Goal: Transaction & Acquisition: Purchase product/service

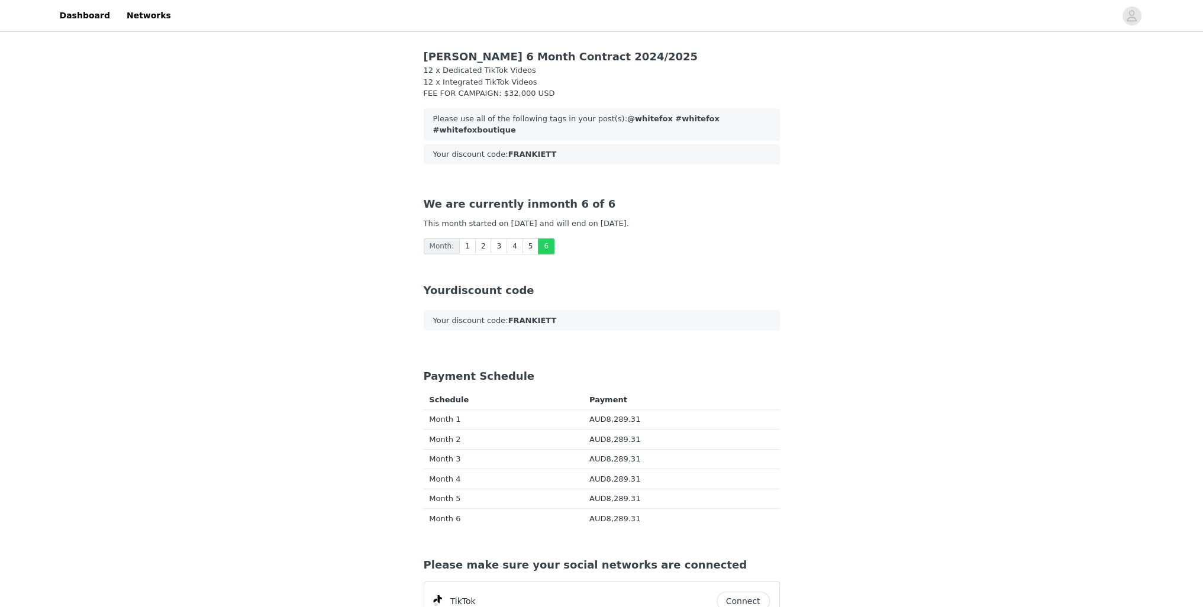
click at [505, 243] on div "We are currently in month 6 of 6 This month started on [DATE] and will end on […" at bounding box center [601, 225] width 385 height 86
click at [509, 240] on link "4" at bounding box center [514, 246] width 17 height 16
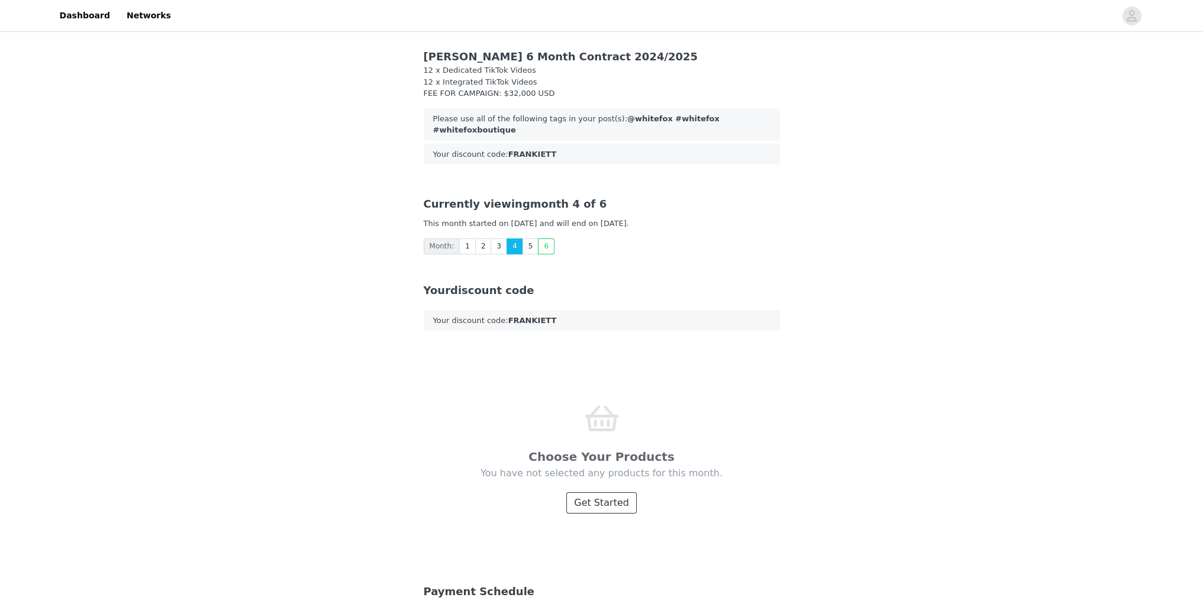
click at [603, 500] on button "Get Started" at bounding box center [601, 502] width 70 height 21
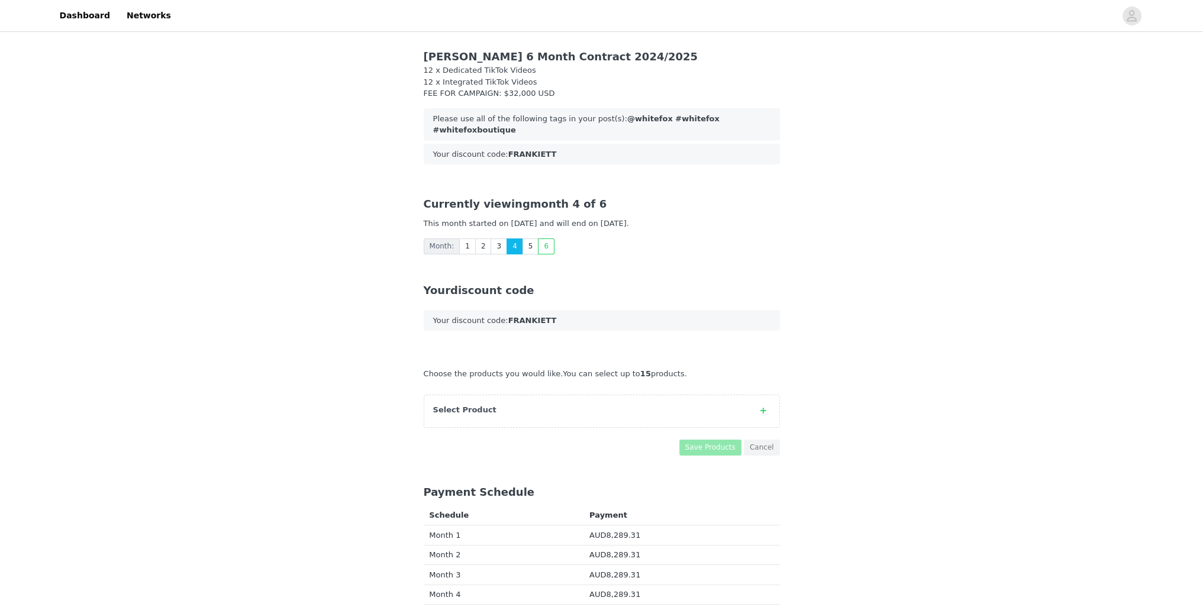
click at [638, 404] on div "Select Product" at bounding box center [590, 410] width 314 height 12
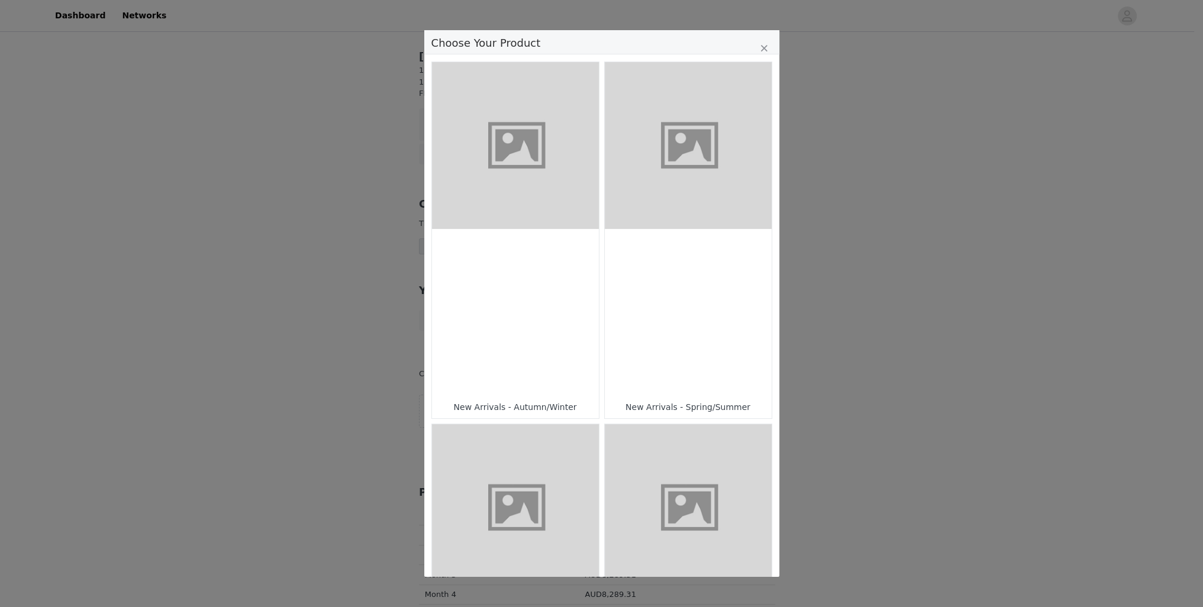
click at [524, 150] on figure "Choose Your Product" at bounding box center [515, 145] width 167 height 167
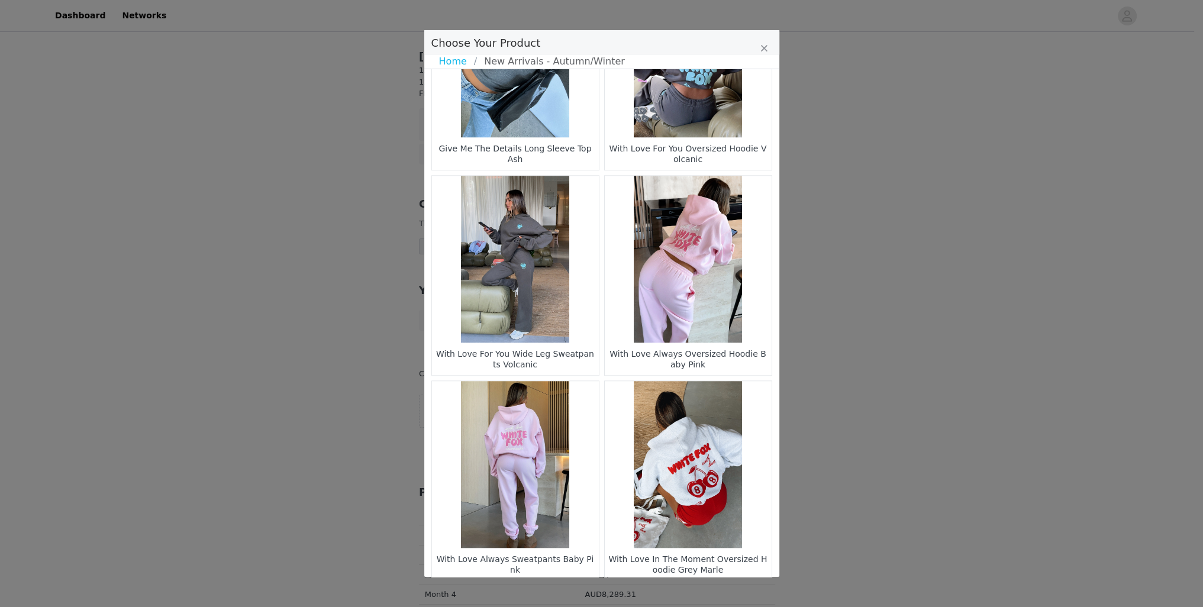
scroll to position [1544, 0]
click at [540, 592] on li "2" at bounding box center [545, 600] width 21 height 17
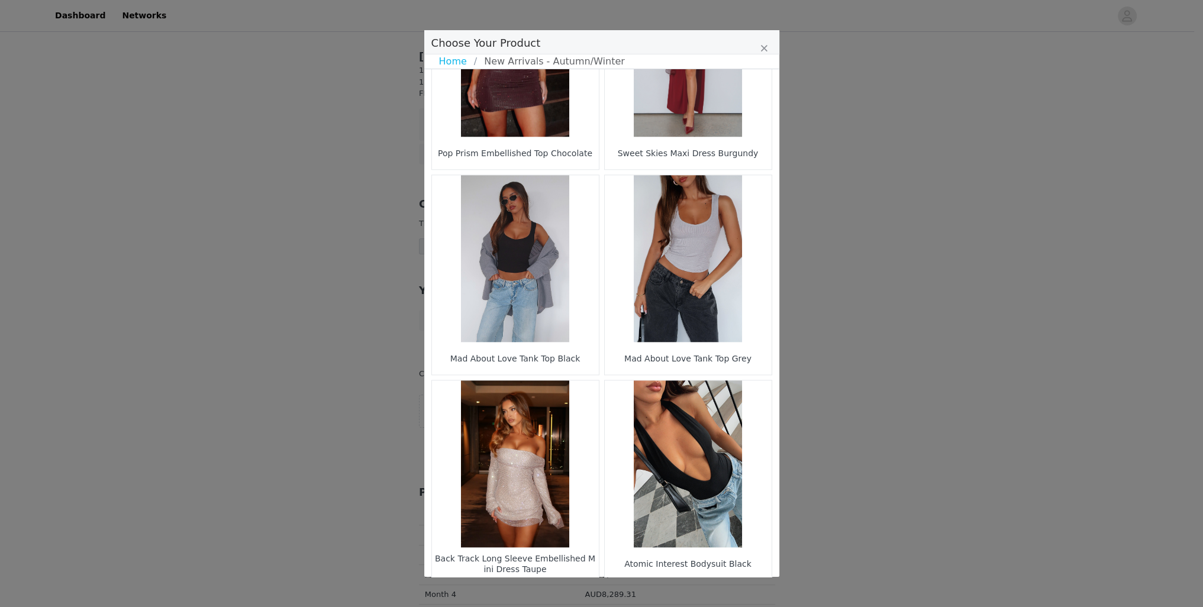
click at [566, 592] on li "3" at bounding box center [567, 600] width 21 height 17
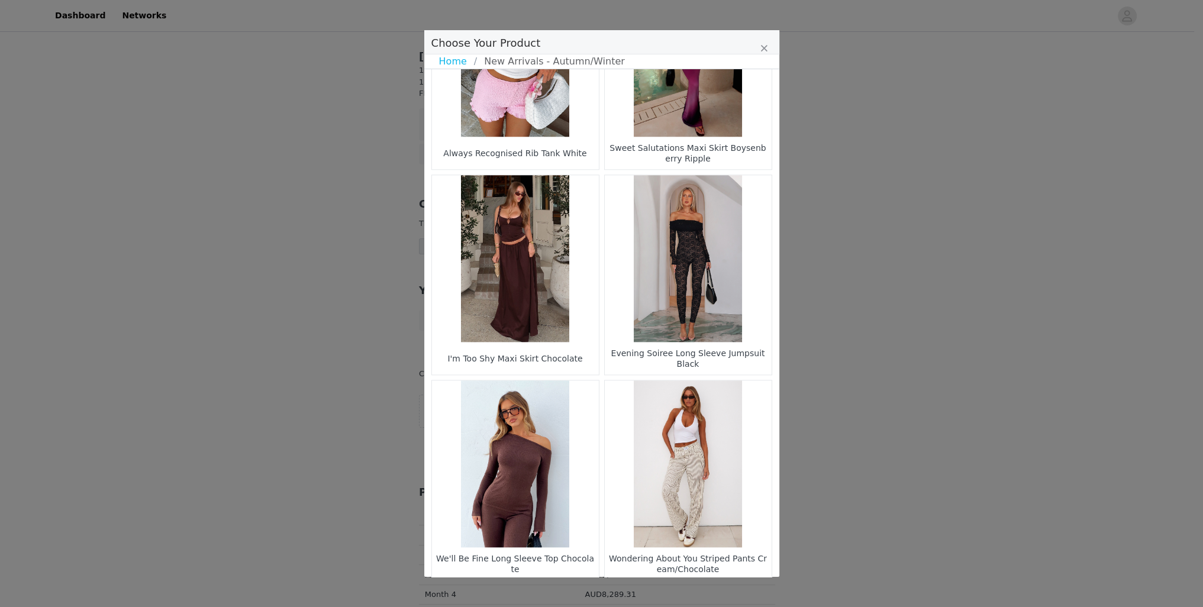
click at [512, 230] on figure "Choose Your Product" at bounding box center [515, 258] width 167 height 167
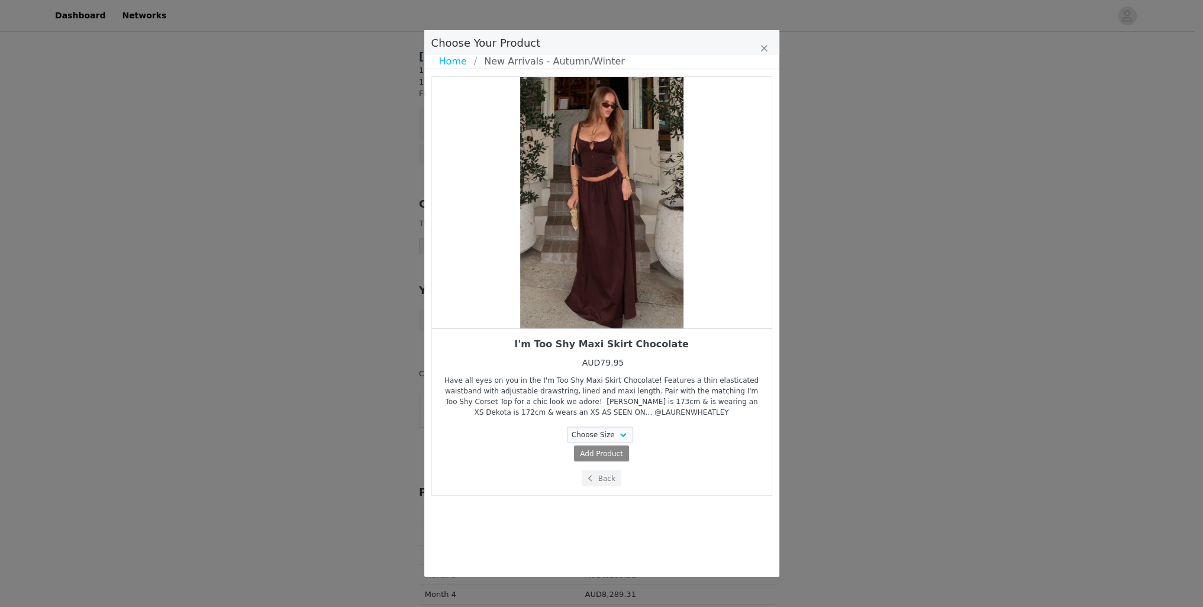
scroll to position [0, 0]
click at [615, 438] on select "Choose Size XXS XS S M L XL" at bounding box center [600, 435] width 66 height 16
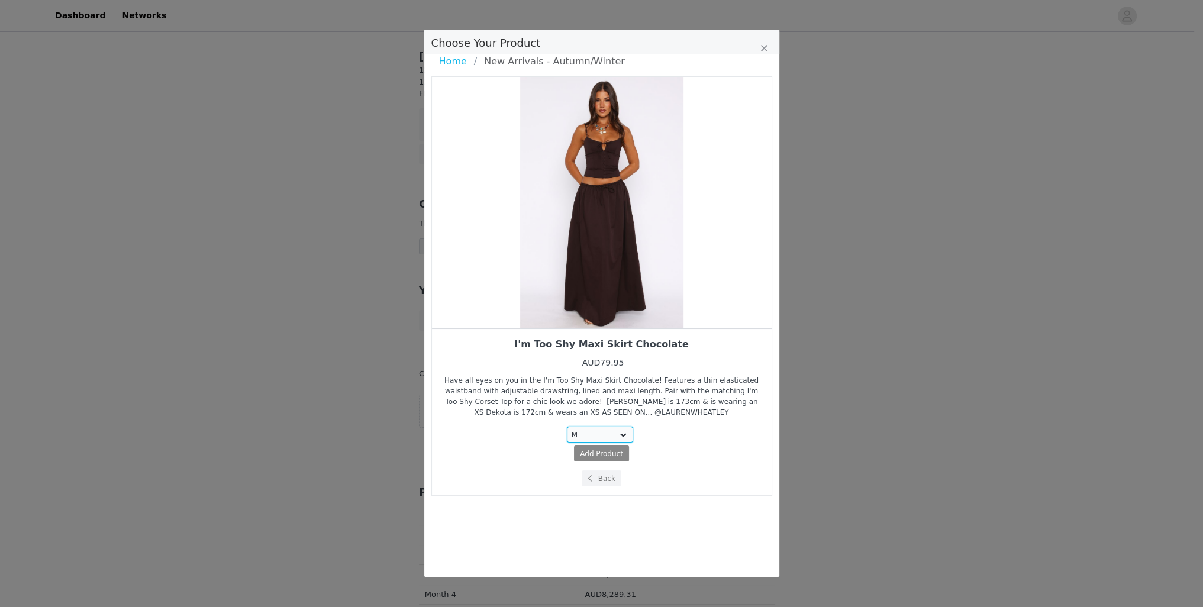
click at [569, 427] on select "Choose Size XXS XS S M L XL" at bounding box center [600, 435] width 66 height 16
click at [609, 431] on select "Choose Size XXS XS S M L XL" at bounding box center [600, 435] width 66 height 16
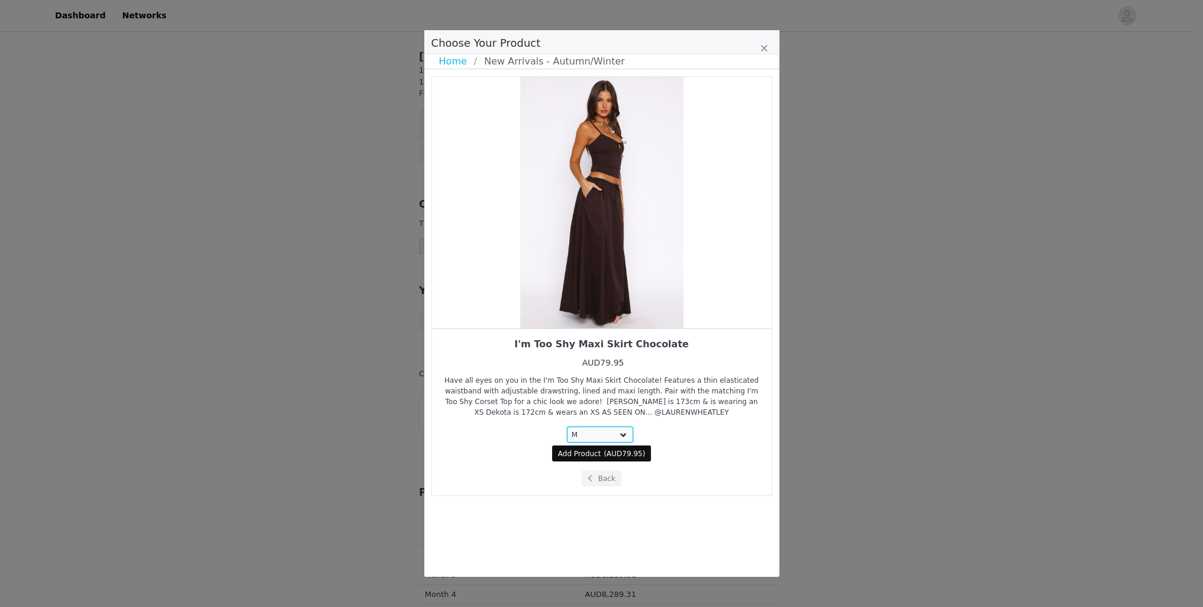
select select "24996610"
click at [569, 427] on select "Choose Size XXS XS S M L XL" at bounding box center [600, 435] width 66 height 16
click at [622, 451] on span "AUD79.95" at bounding box center [624, 454] width 36 height 8
select select "24996610"
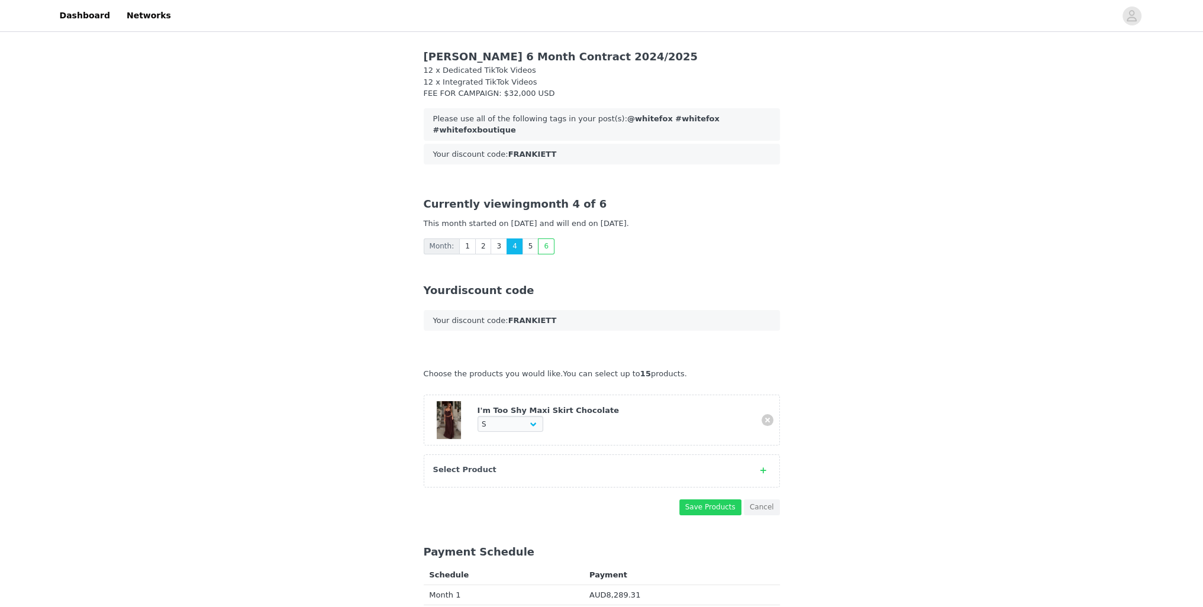
click at [512, 464] on div "Select Product" at bounding box center [590, 470] width 314 height 12
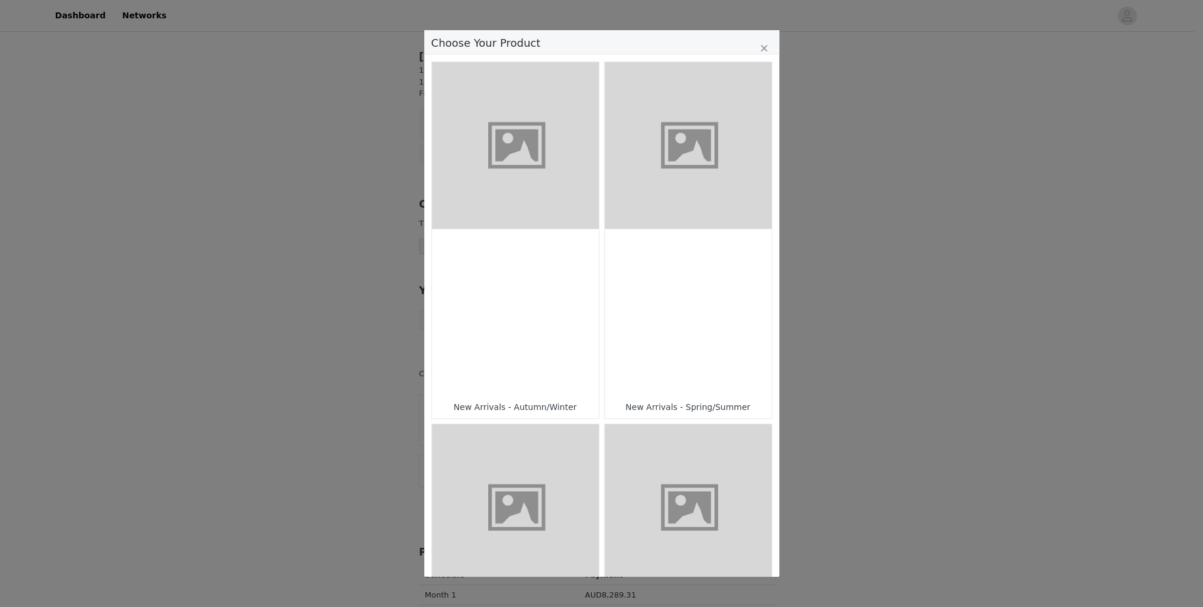
click at [680, 210] on figure "Choose Your Product" at bounding box center [688, 145] width 167 height 167
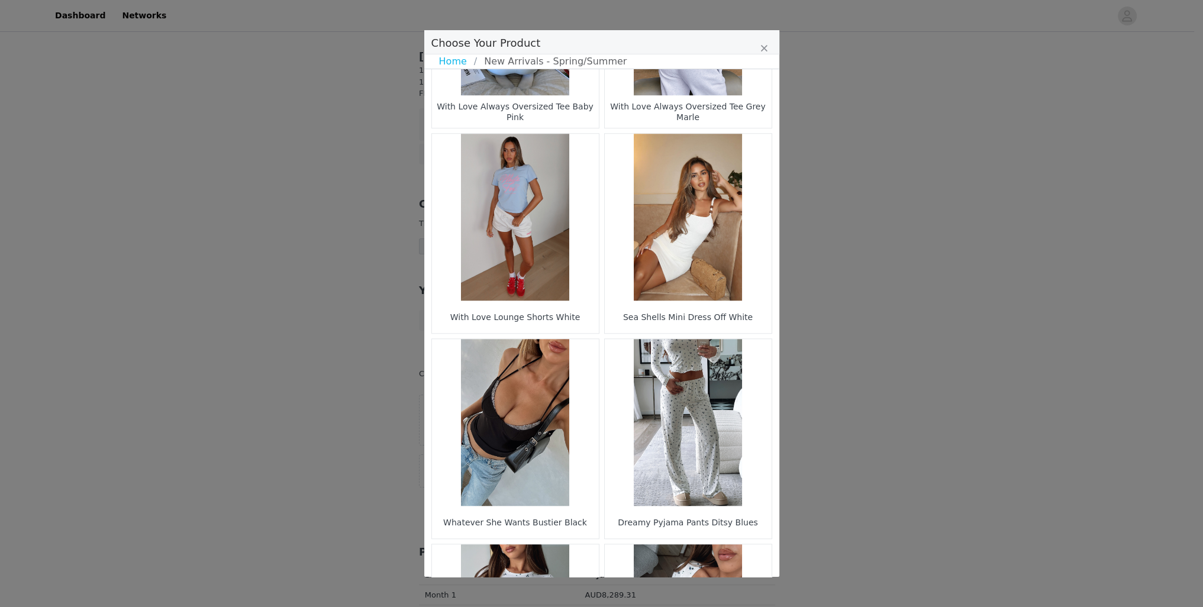
scroll to position [1544, 0]
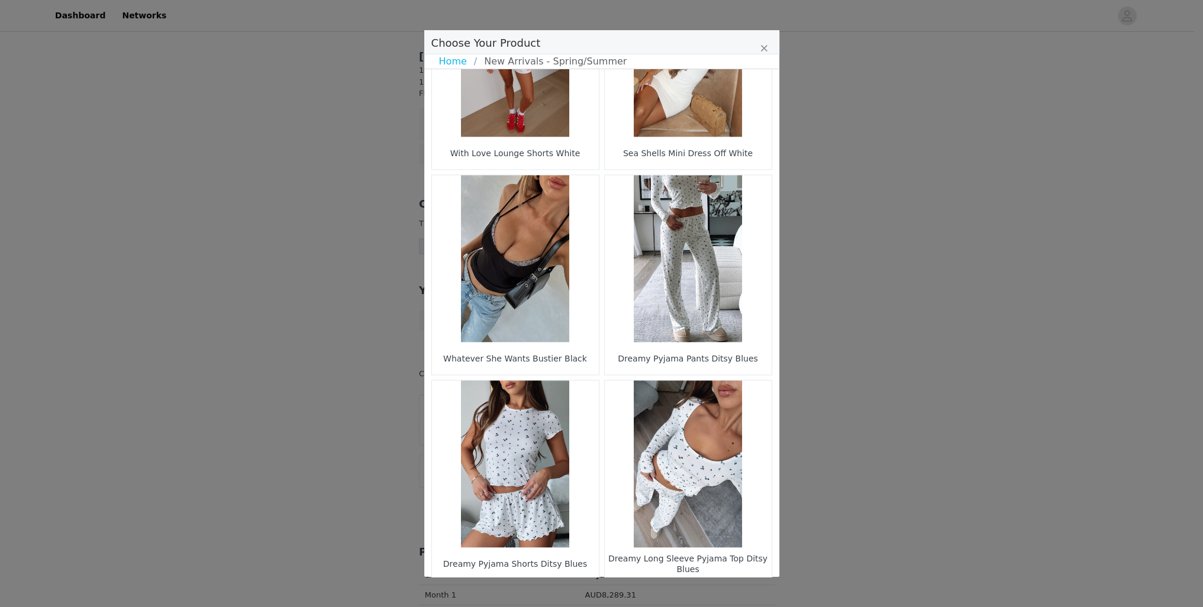
click at [535, 592] on li "2" at bounding box center [545, 600] width 21 height 17
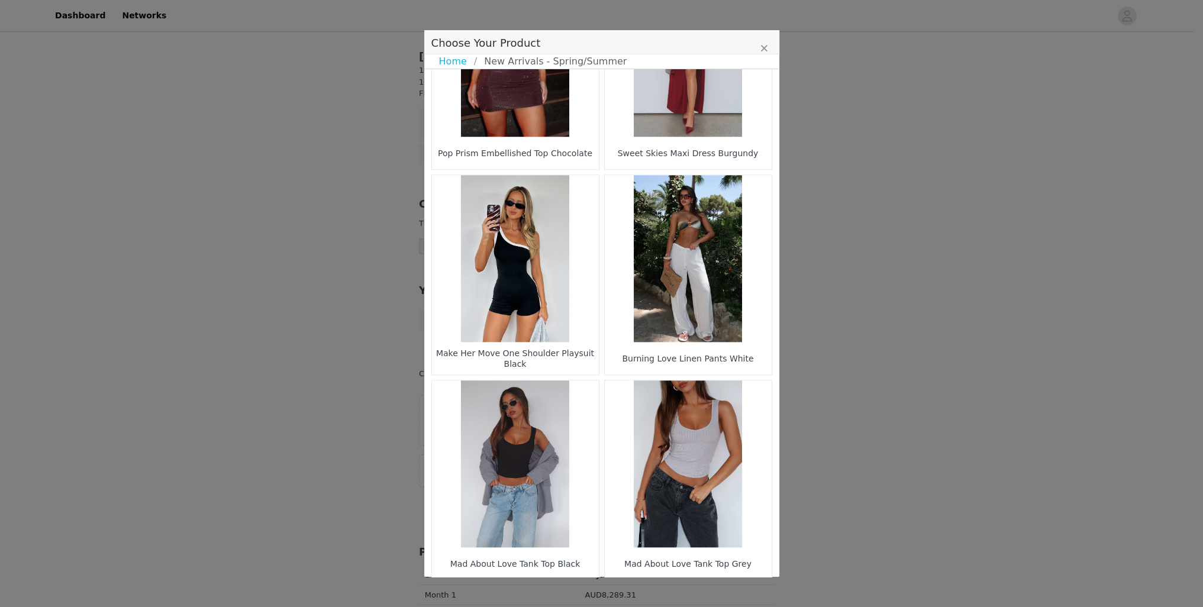
click at [564, 592] on li "3" at bounding box center [567, 600] width 21 height 17
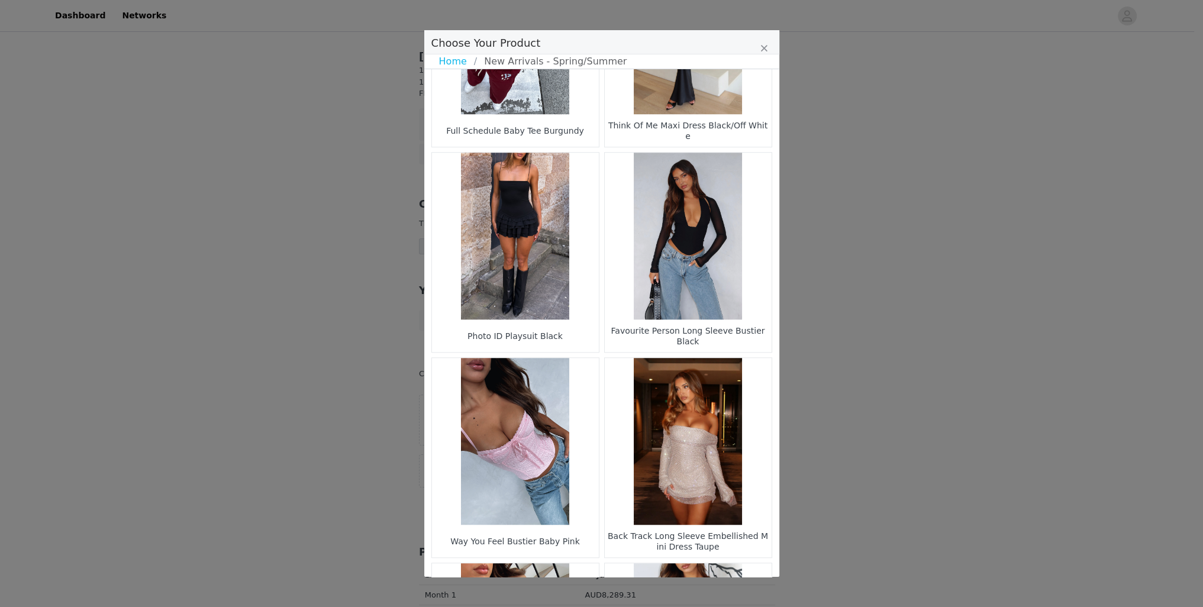
scroll to position [1527, 0]
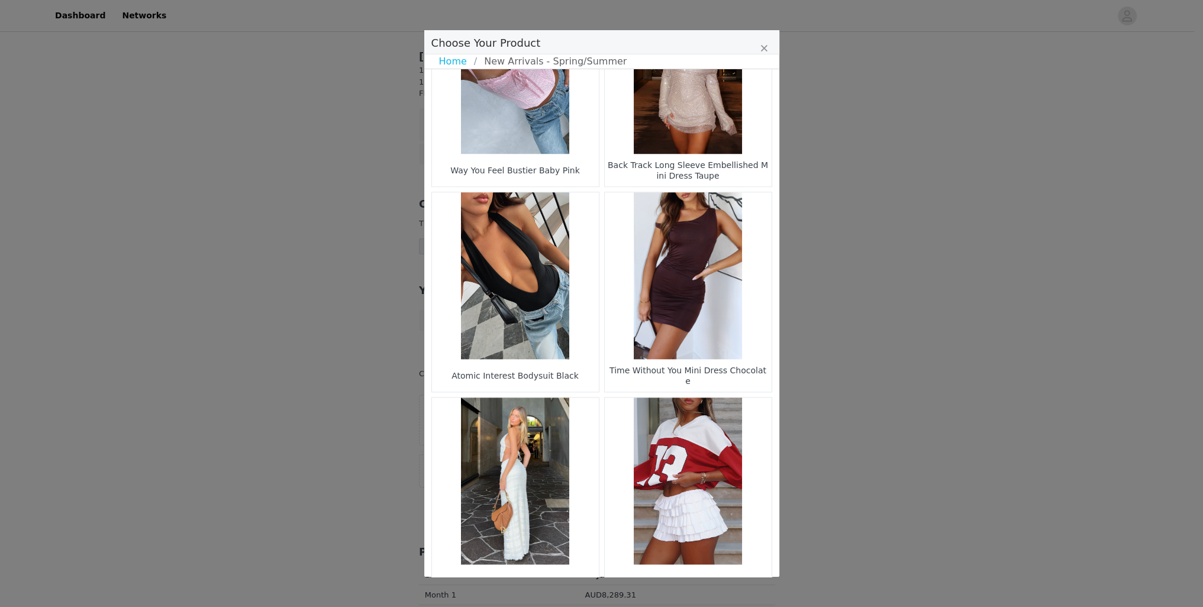
click at [579, 606] on li "4" at bounding box center [589, 617] width 21 height 17
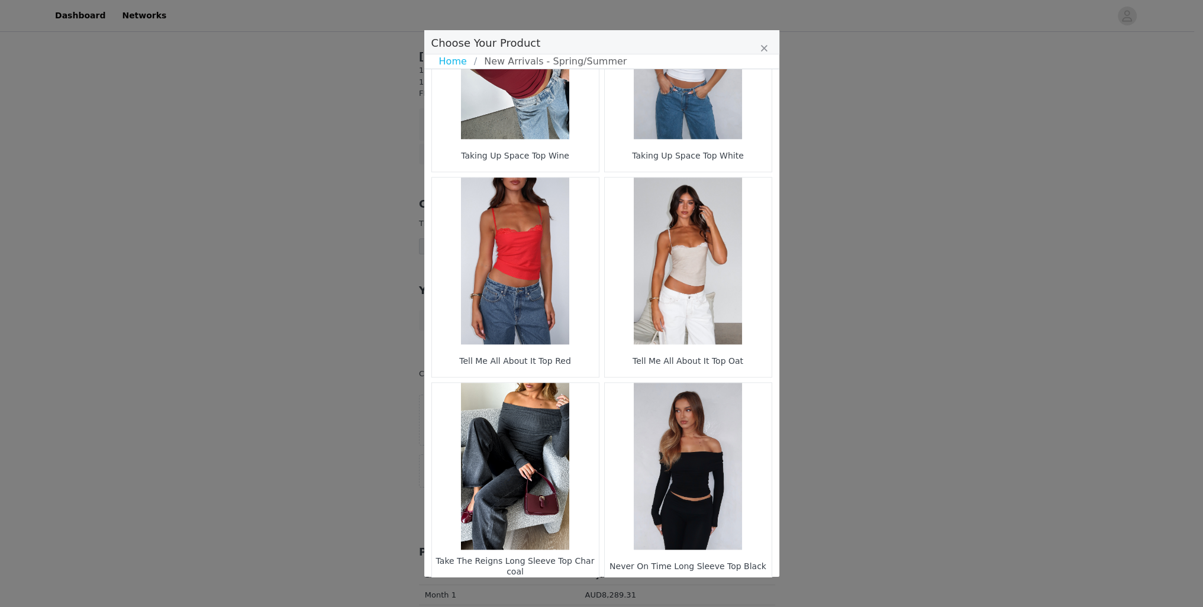
scroll to position [1544, 0]
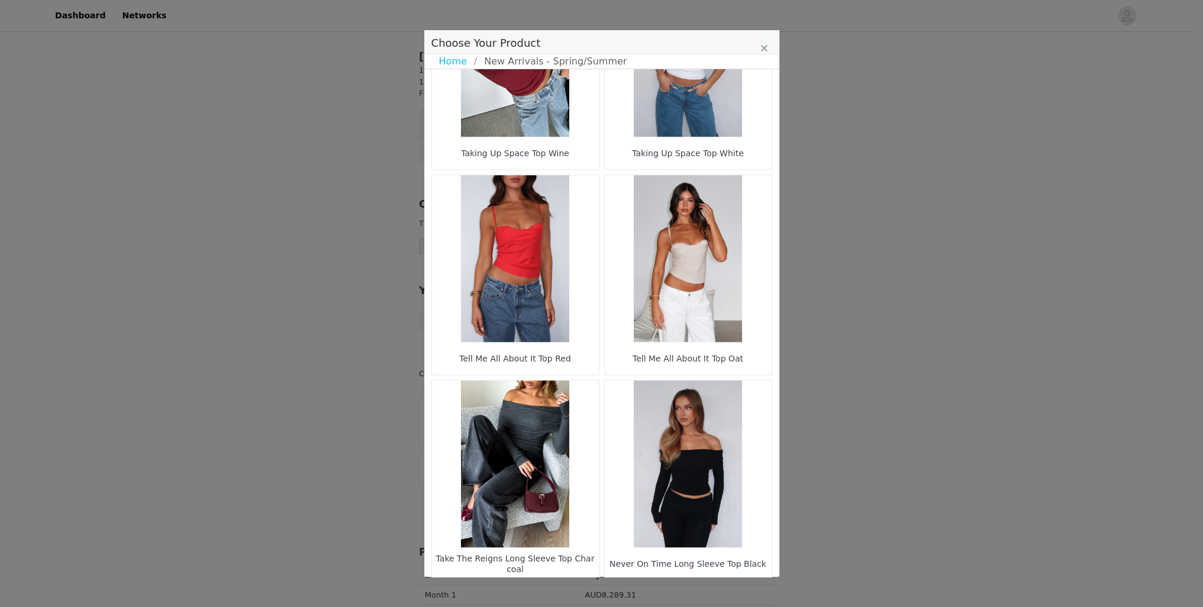
click at [613, 592] on li "5" at bounding box center [612, 600] width 21 height 17
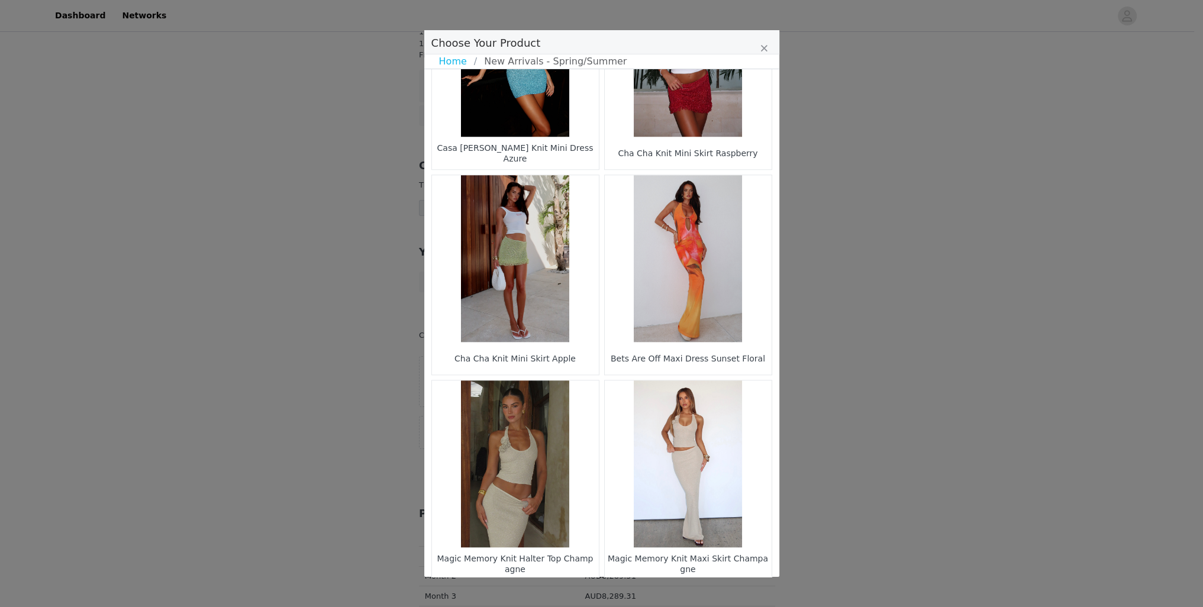
scroll to position [79, 0]
click at [625, 592] on li "6" at bounding box center [622, 600] width 21 height 17
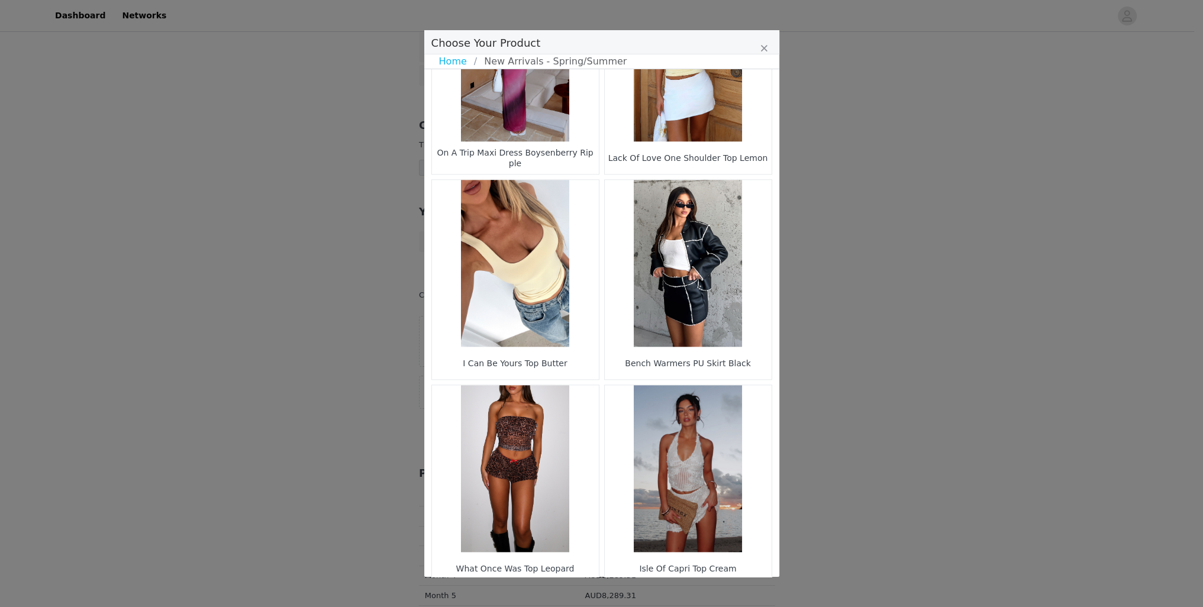
scroll to position [1544, 0]
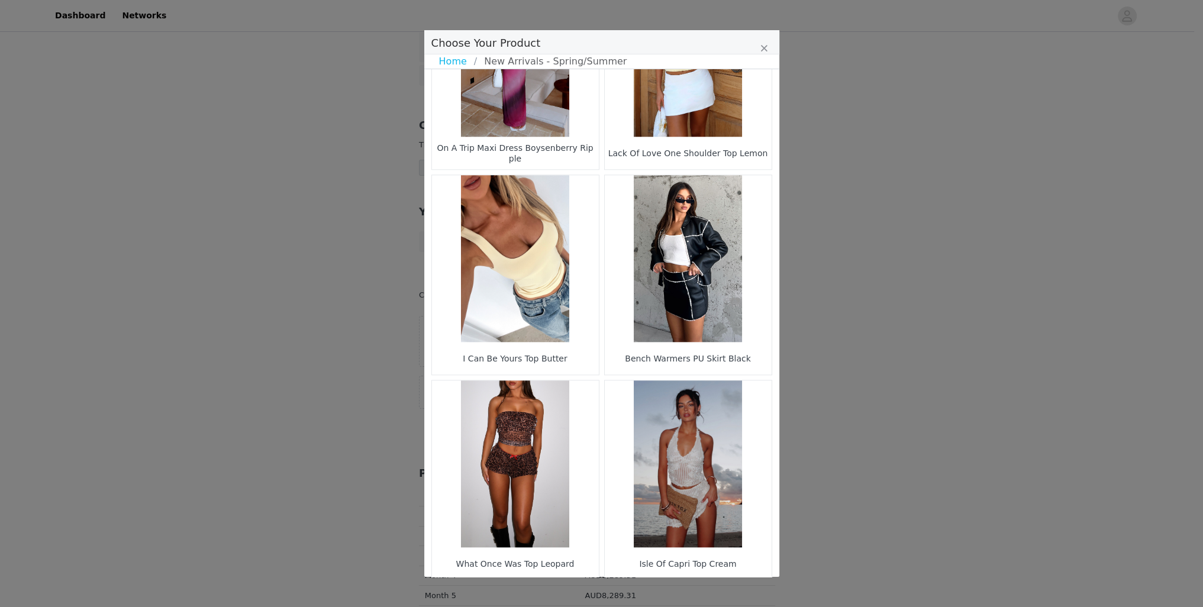
click at [606, 592] on li "6" at bounding box center [600, 600] width 21 height 17
click at [621, 592] on li "7" at bounding box center [622, 600] width 21 height 17
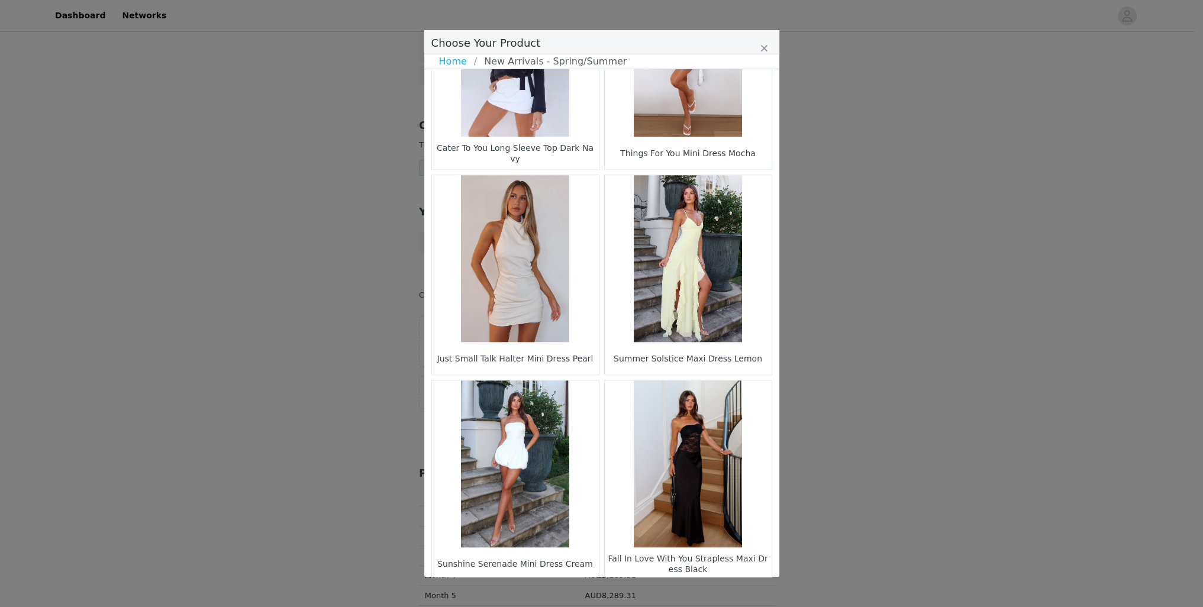
click at [621, 592] on li "8" at bounding box center [622, 600] width 21 height 17
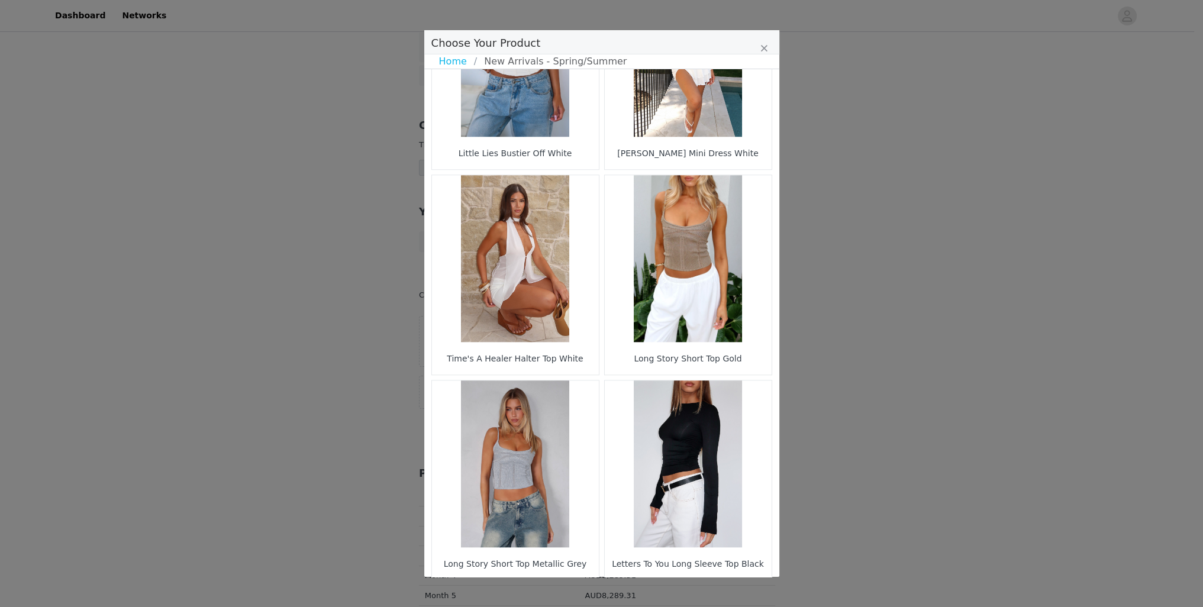
click at [627, 592] on li "9" at bounding box center [622, 600] width 21 height 17
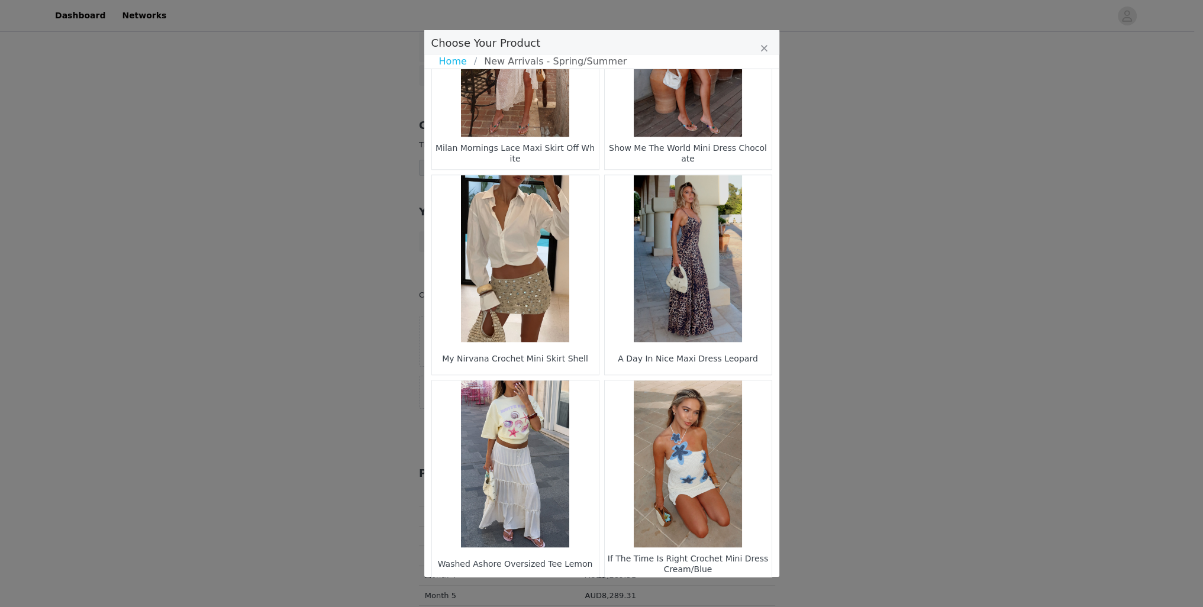
click at [622, 592] on li "10" at bounding box center [622, 600] width 21 height 17
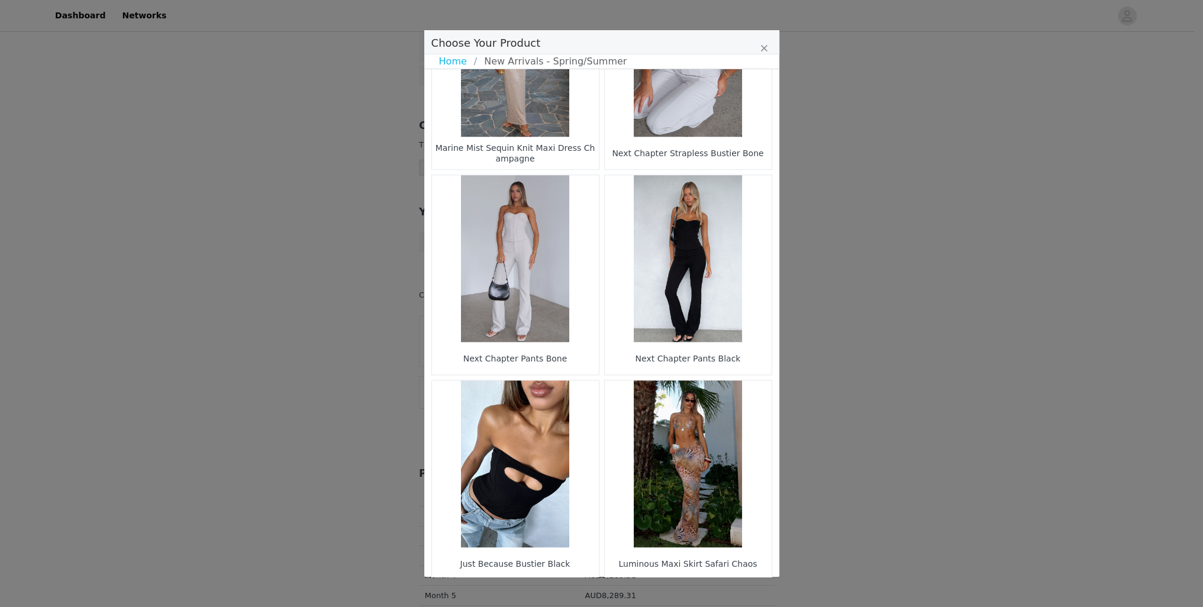
click at [618, 592] on li "11" at bounding box center [622, 600] width 21 height 17
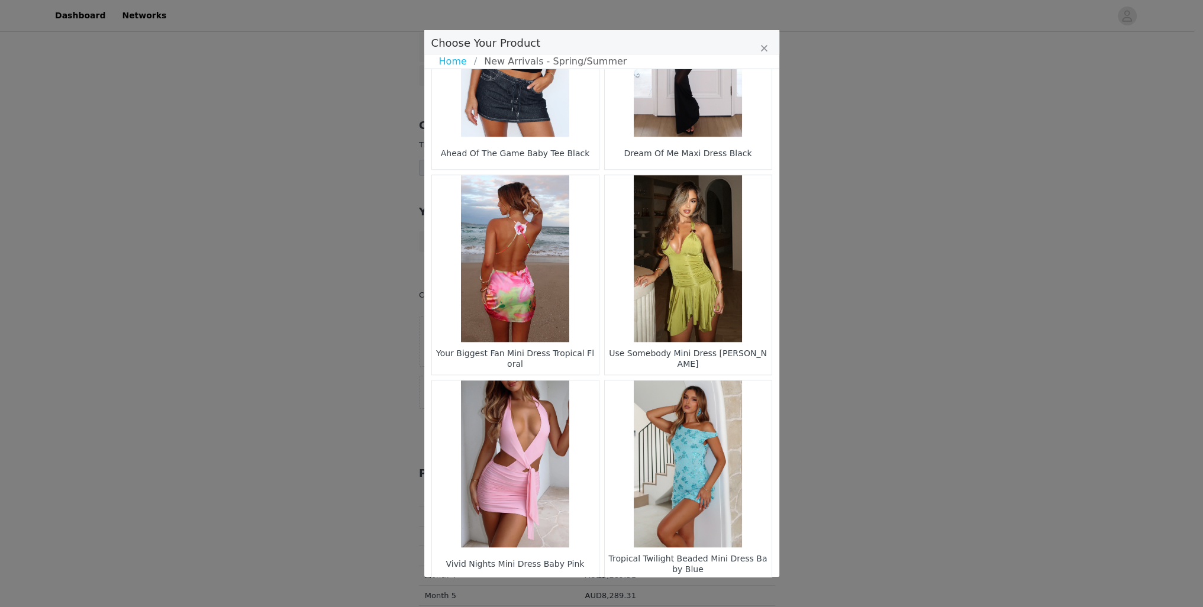
click at [623, 592] on li "12" at bounding box center [622, 600] width 21 height 17
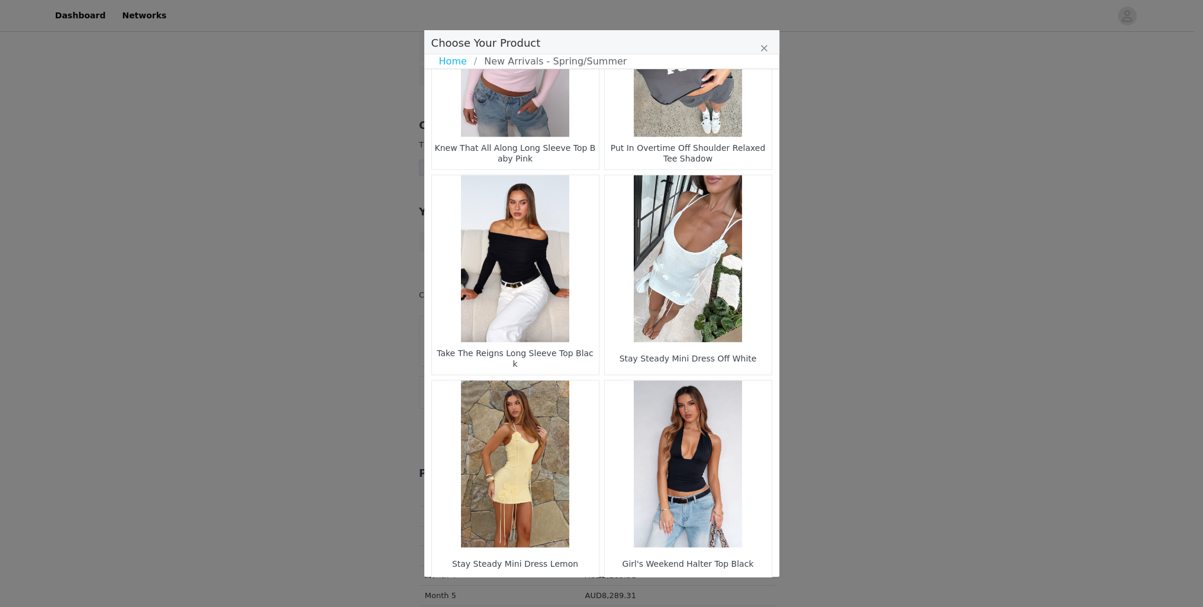
click at [618, 592] on li "13" at bounding box center [622, 600] width 21 height 17
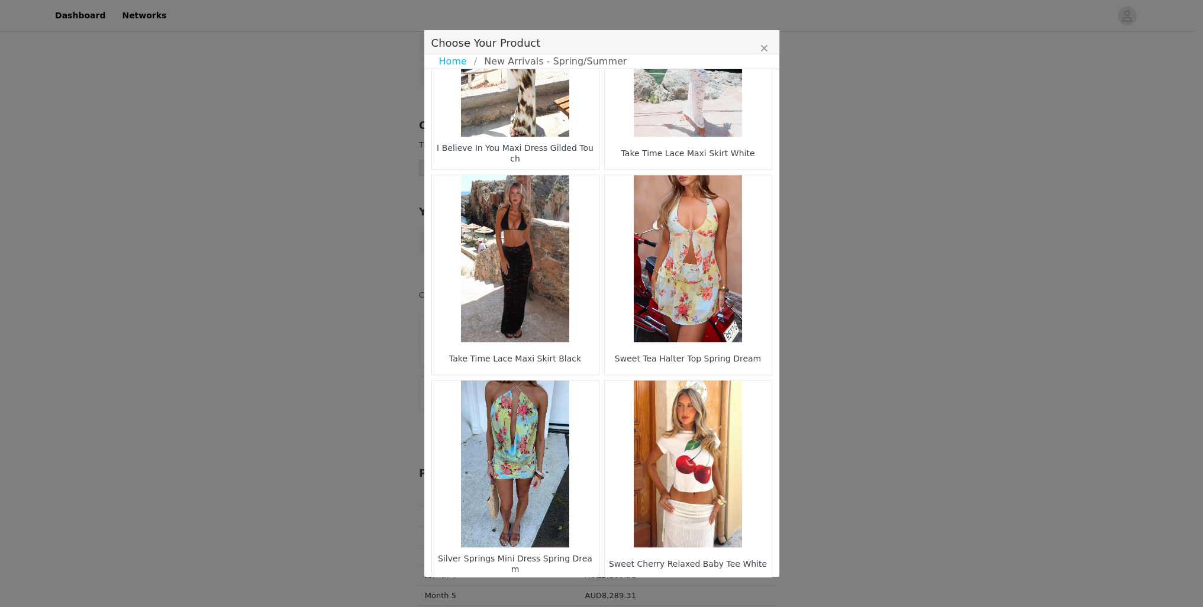
click at [615, 592] on li "14" at bounding box center [622, 600] width 21 height 17
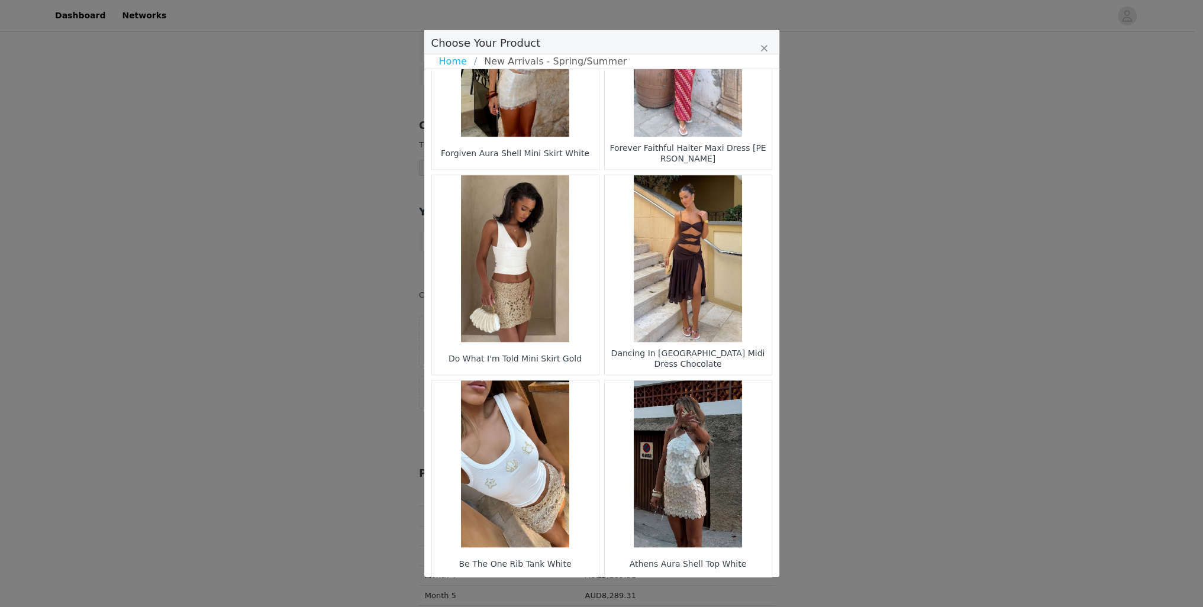
click at [617, 592] on li "15" at bounding box center [622, 600] width 21 height 17
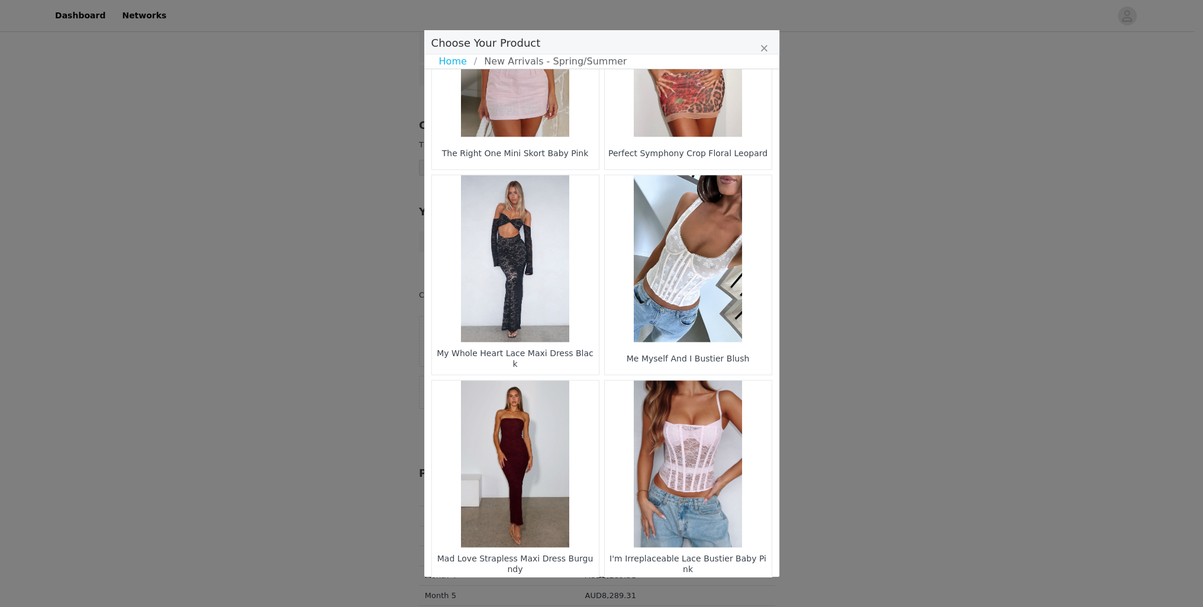
click at [619, 592] on li "16" at bounding box center [622, 600] width 21 height 17
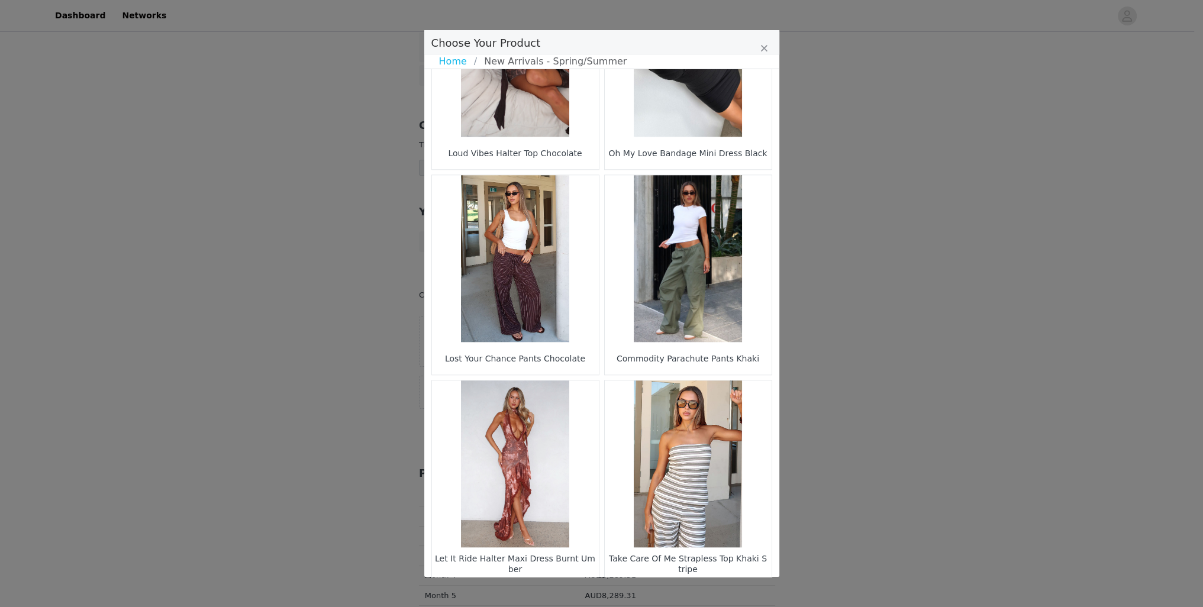
click at [516, 444] on figure "Choose Your Product" at bounding box center [515, 463] width 167 height 167
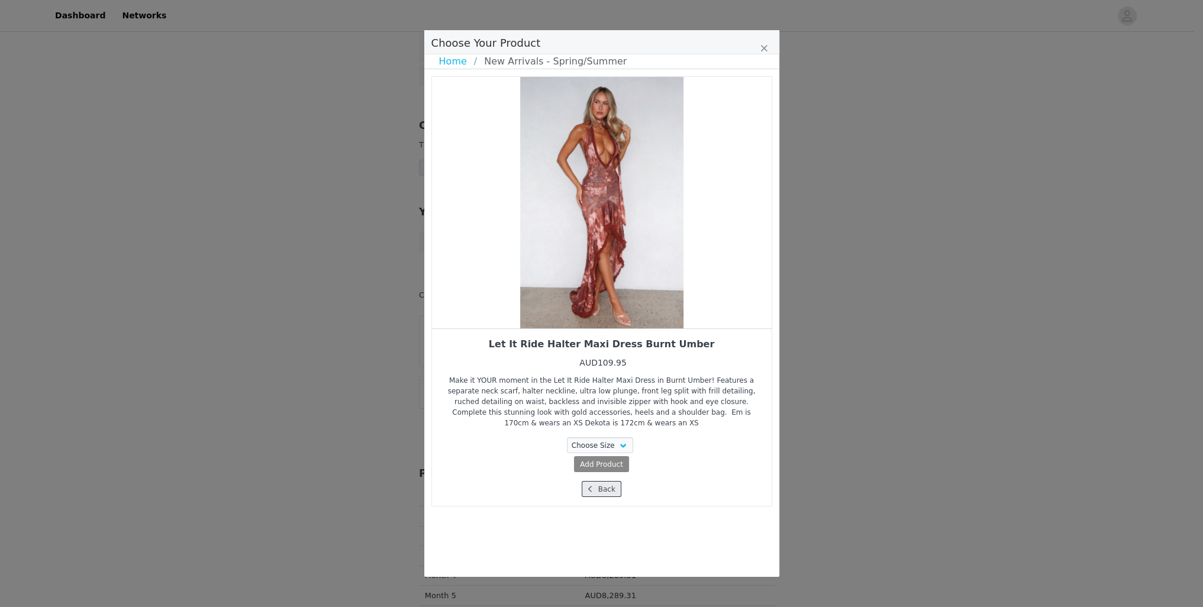
click at [594, 484] on span "Choose Your Product" at bounding box center [589, 489] width 11 height 11
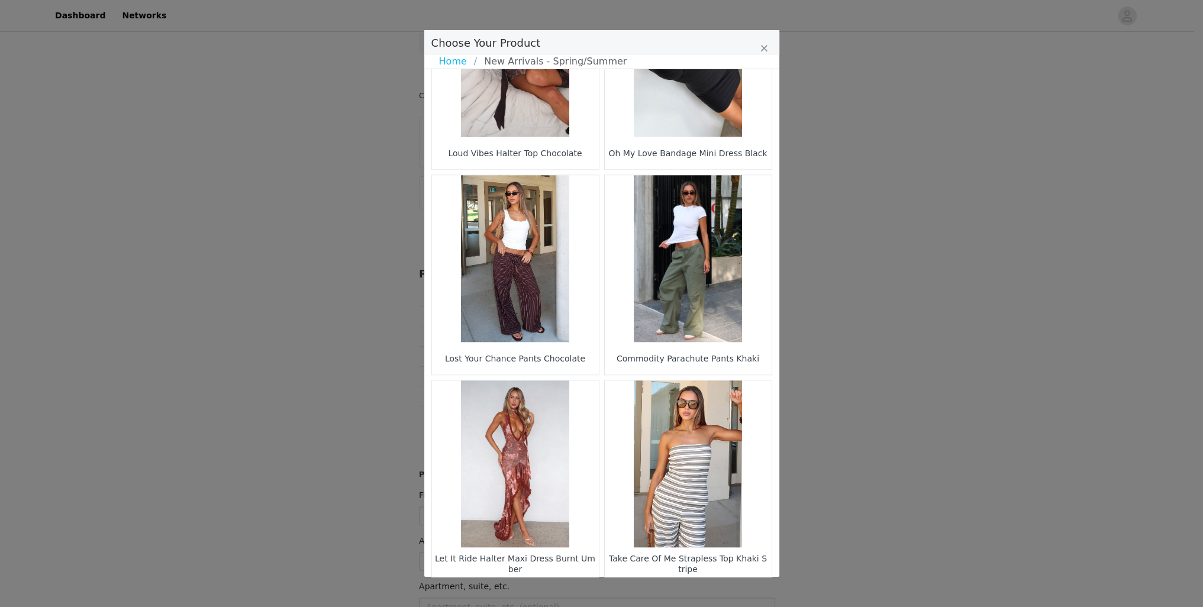
scroll to position [394, 0]
click at [621, 592] on li "17" at bounding box center [622, 600] width 21 height 17
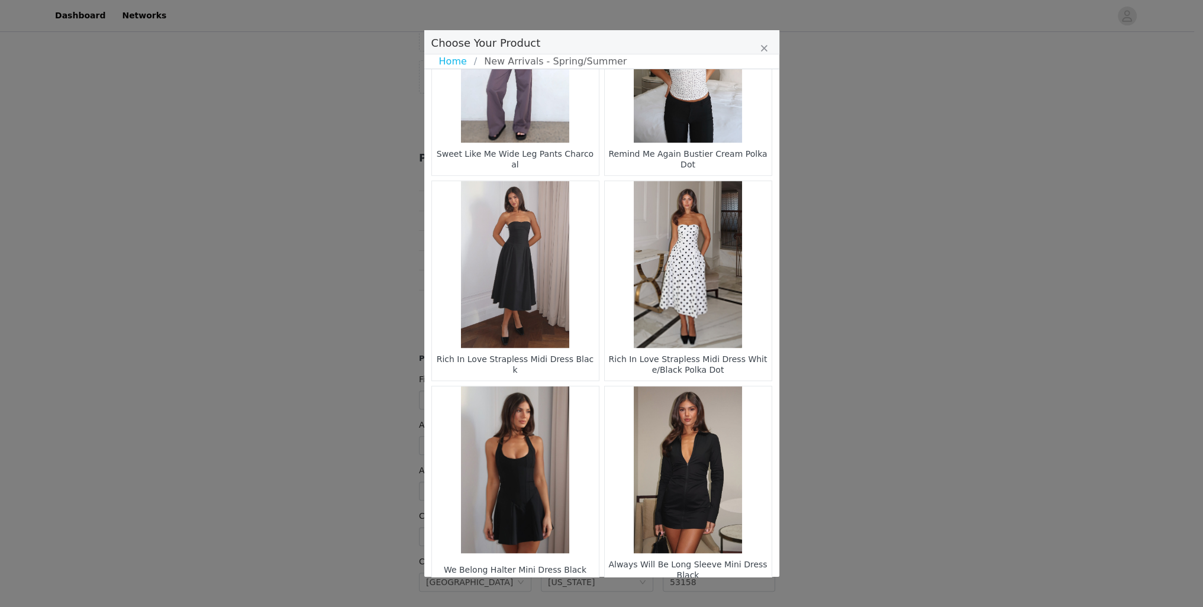
scroll to position [1544, 0]
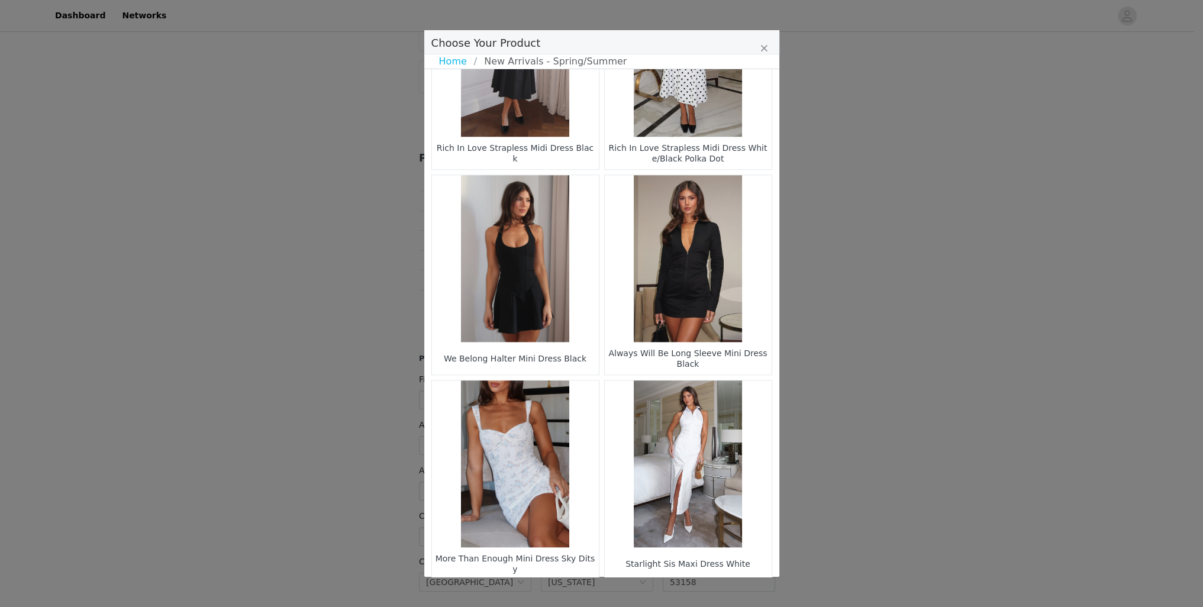
click at [619, 592] on li "18" at bounding box center [622, 600] width 21 height 17
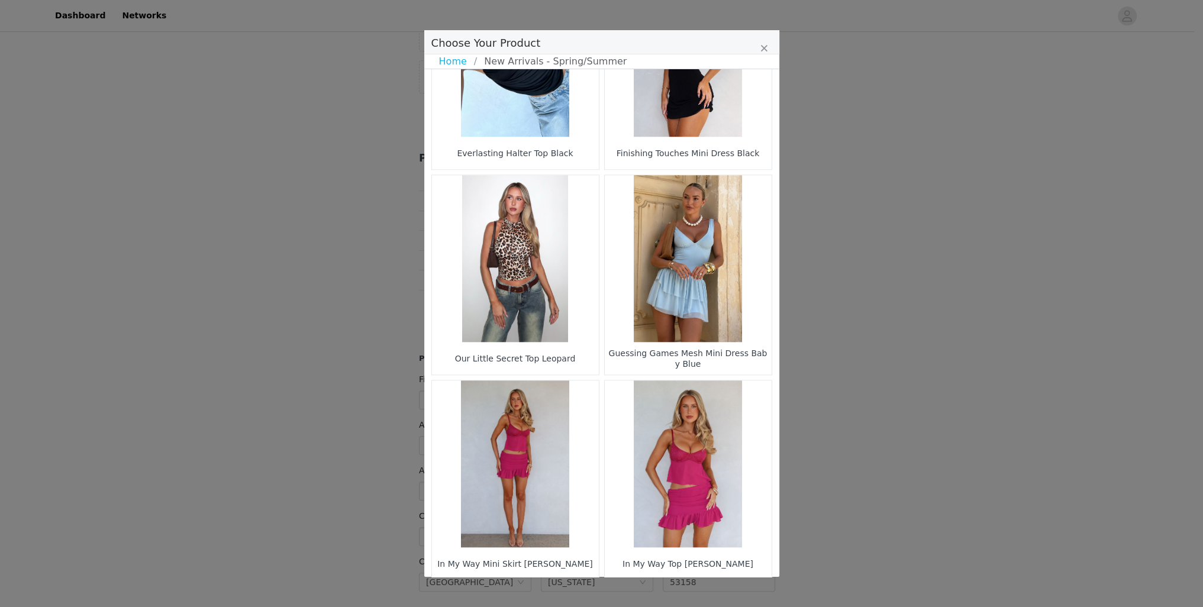
click at [629, 592] on ul "1 16 17 18 19 20 40" at bounding box center [602, 600] width 200 height 17
click at [626, 592] on li "19" at bounding box center [622, 600] width 21 height 17
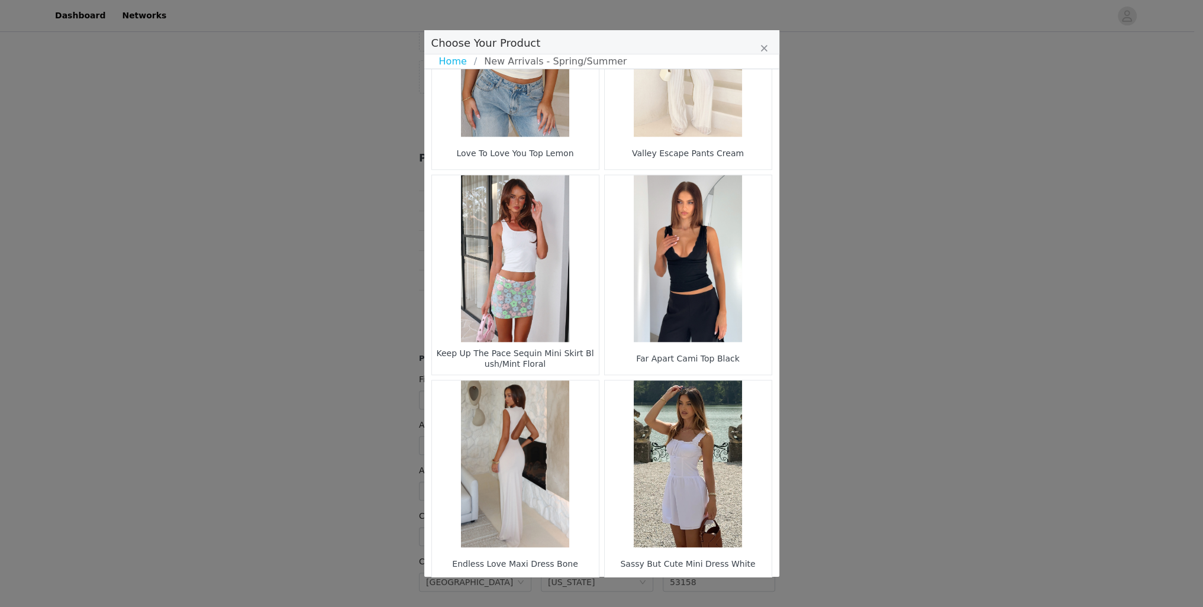
click at [618, 592] on li "20" at bounding box center [622, 600] width 21 height 17
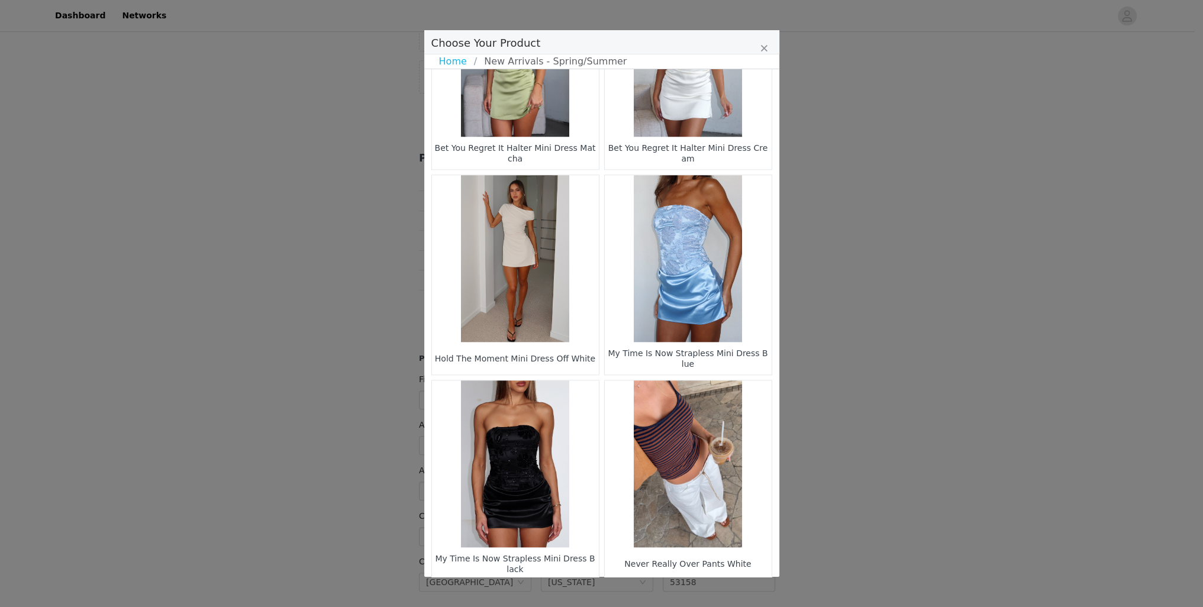
click at [619, 592] on li "21" at bounding box center [622, 600] width 21 height 17
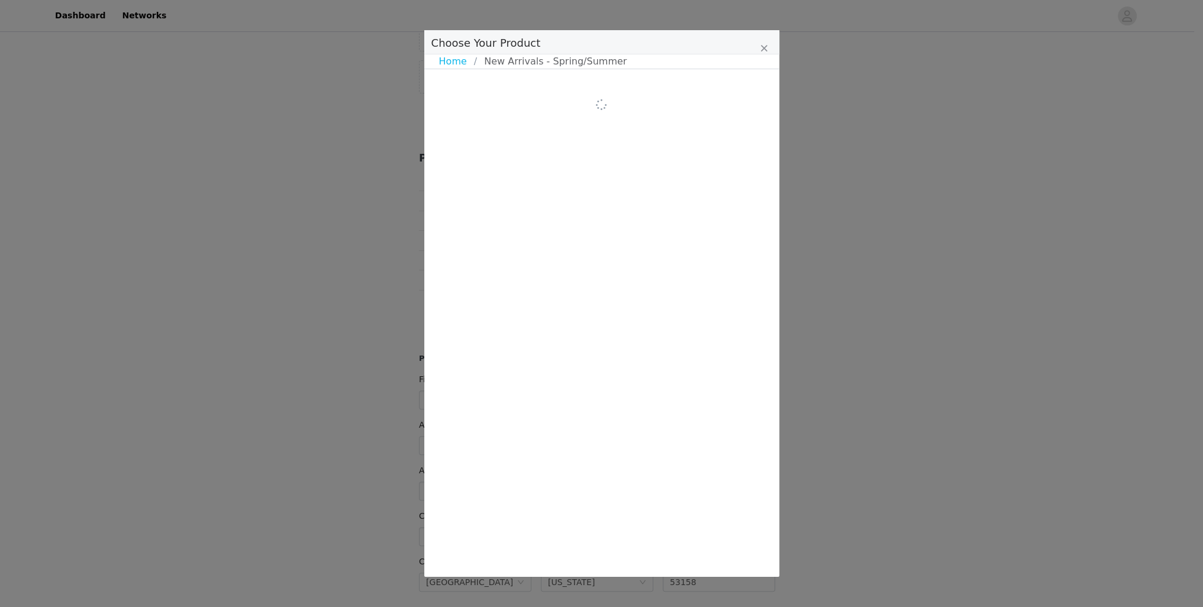
scroll to position [0, 0]
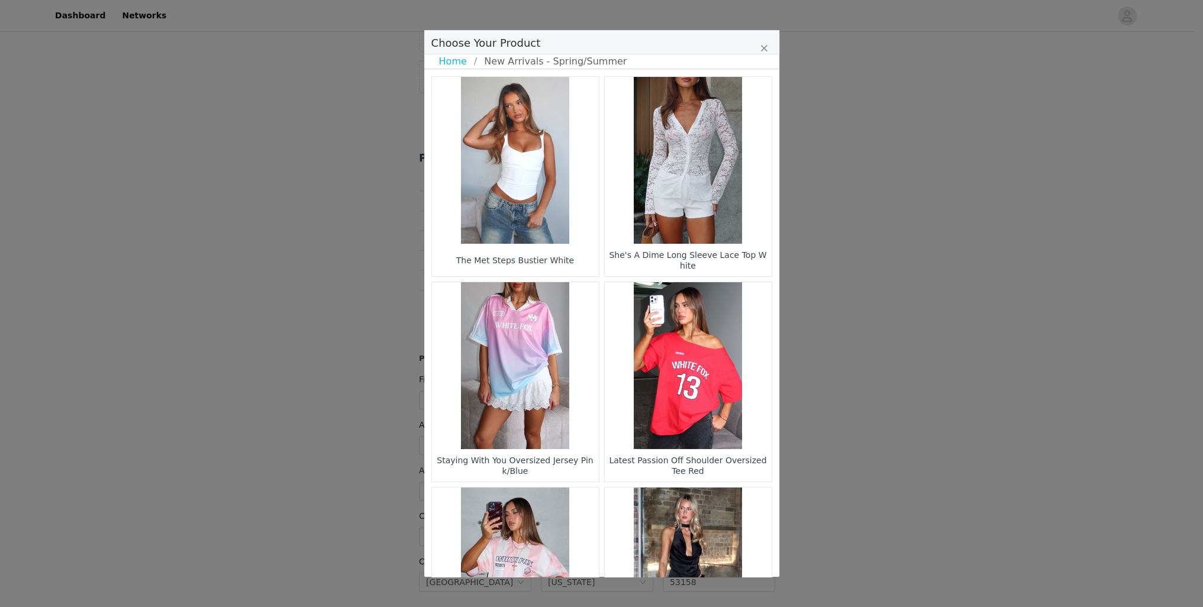
click at [691, 166] on figure "Choose Your Product" at bounding box center [688, 160] width 167 height 167
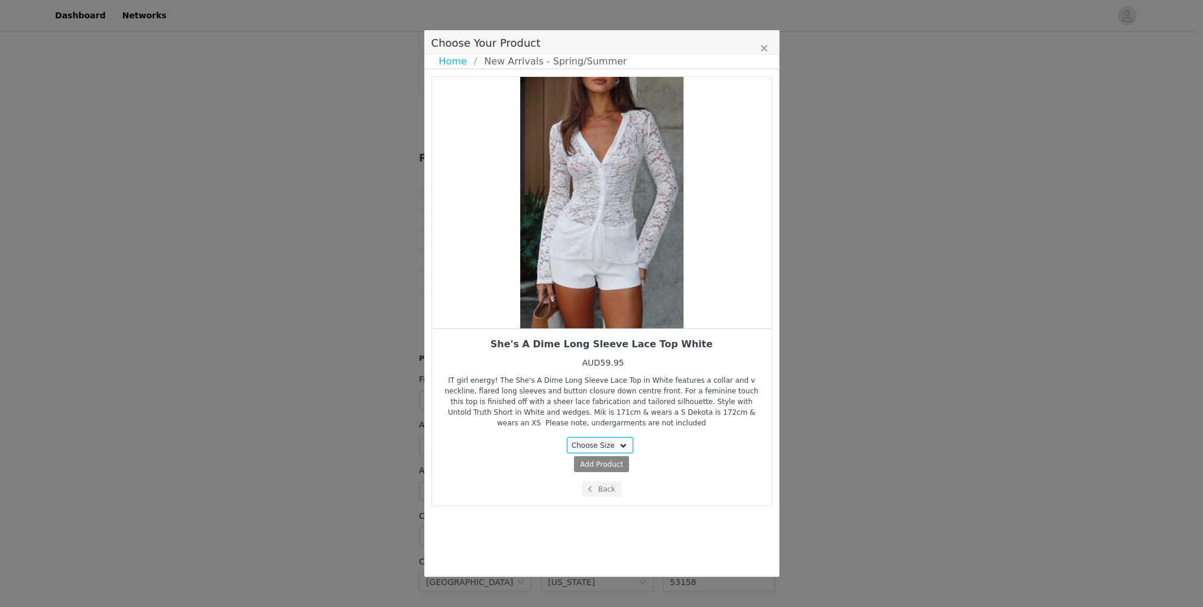
click at [599, 437] on select "Choose Size XXS XS S M L XL" at bounding box center [600, 445] width 66 height 16
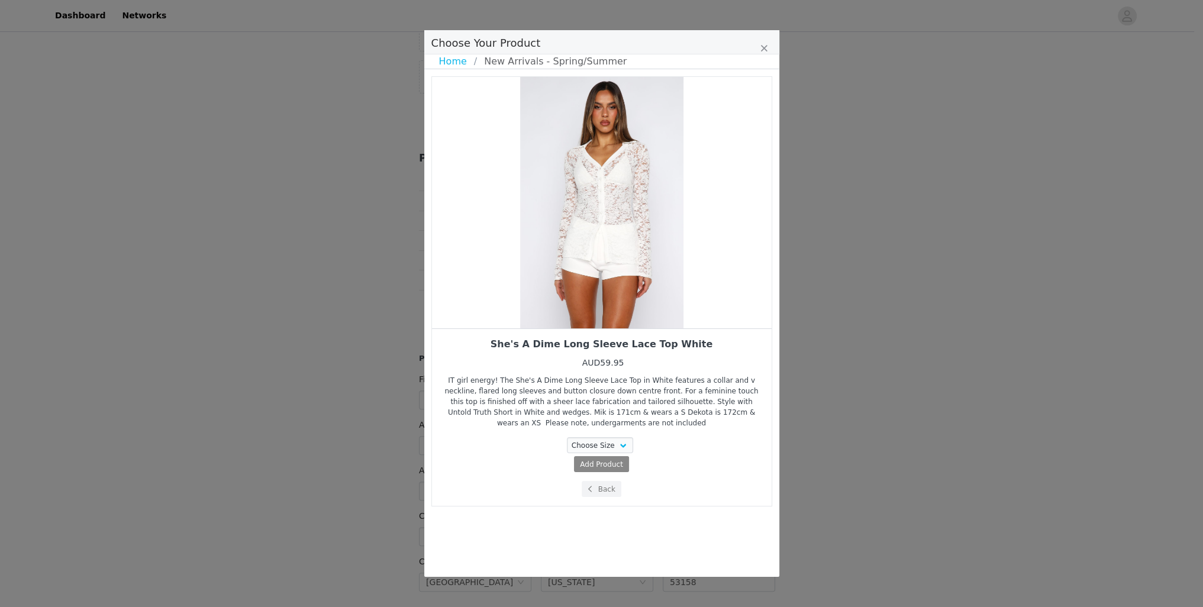
click at [641, 437] on div "Choose Size XXS XS S M L XL" at bounding box center [602, 446] width 322 height 19
click at [600, 481] on button "Back" at bounding box center [601, 489] width 40 height 16
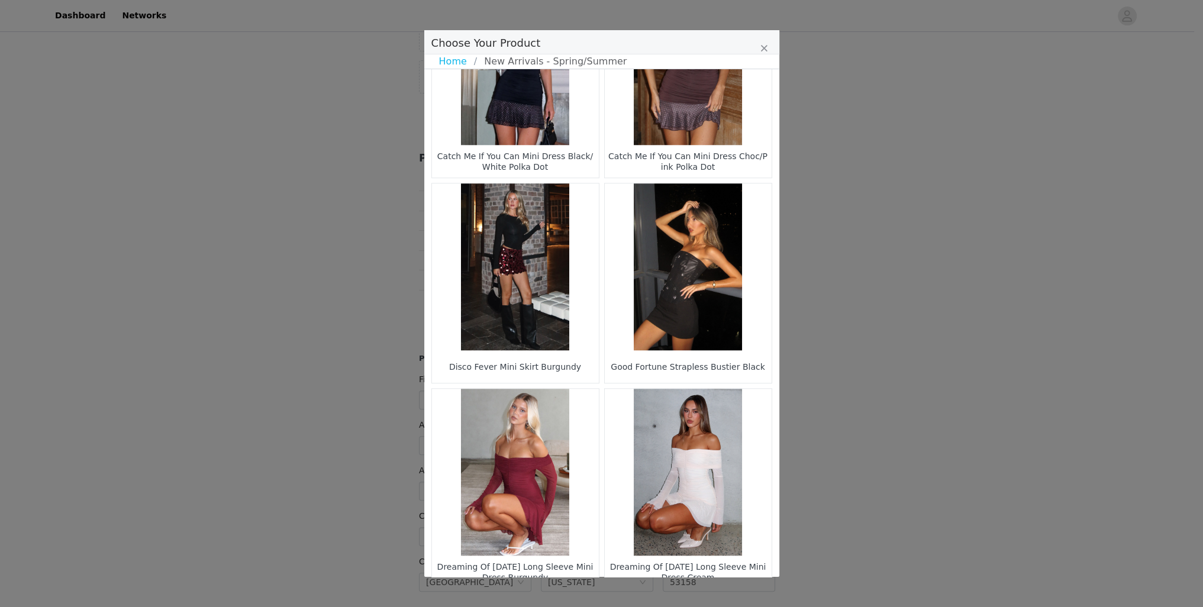
scroll to position [1544, 0]
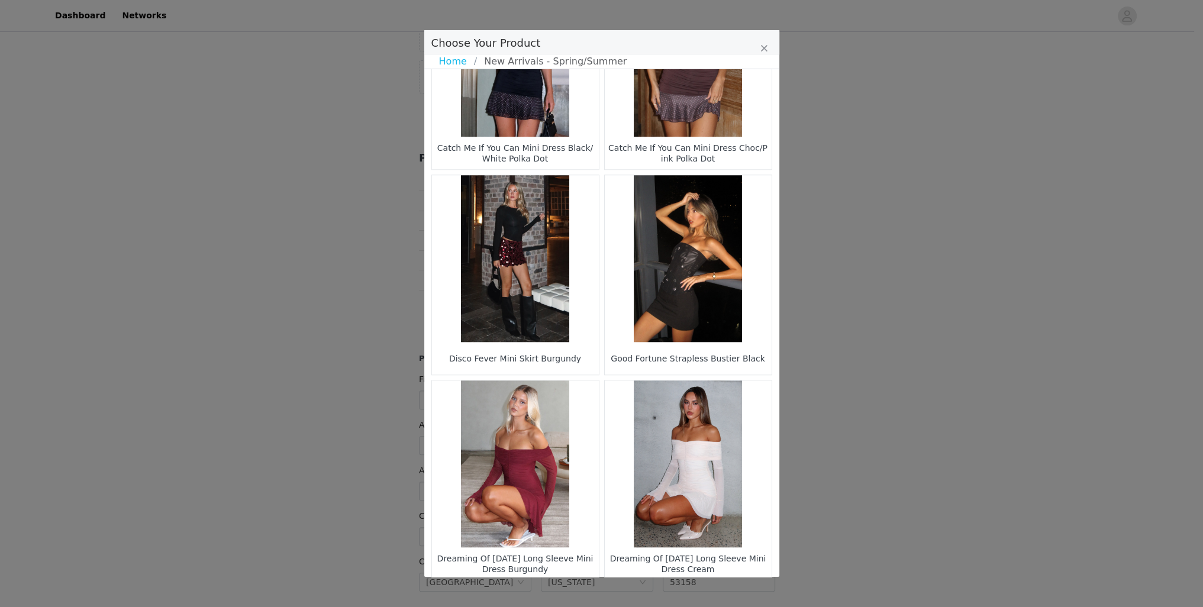
click at [618, 592] on li "22" at bounding box center [622, 600] width 21 height 17
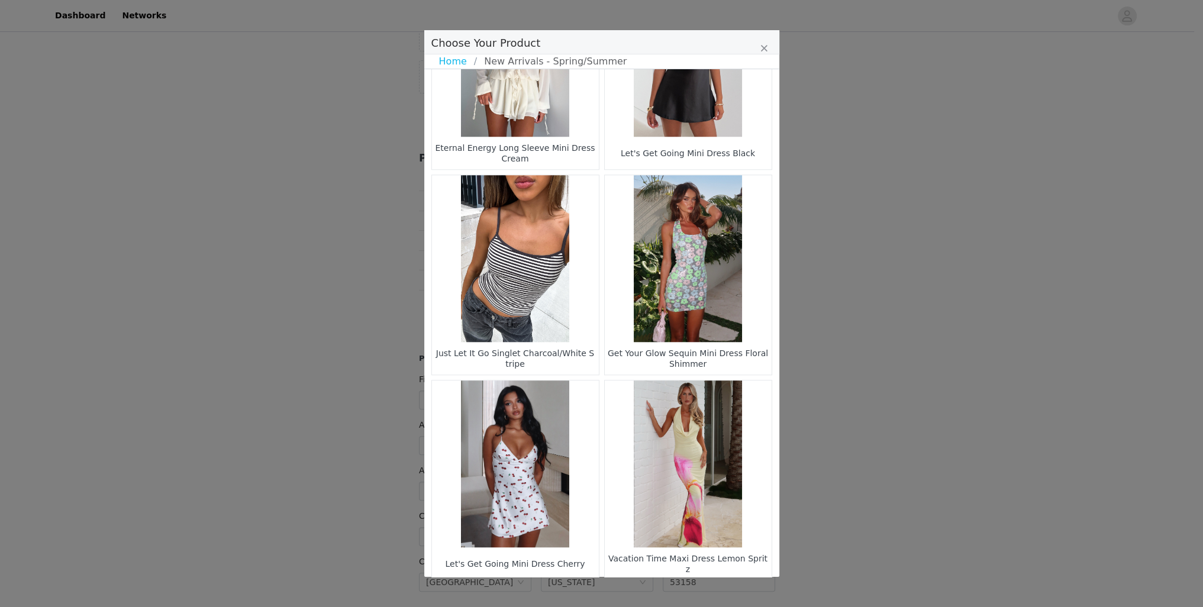
click at [531, 443] on figure "Choose Your Product" at bounding box center [515, 463] width 167 height 167
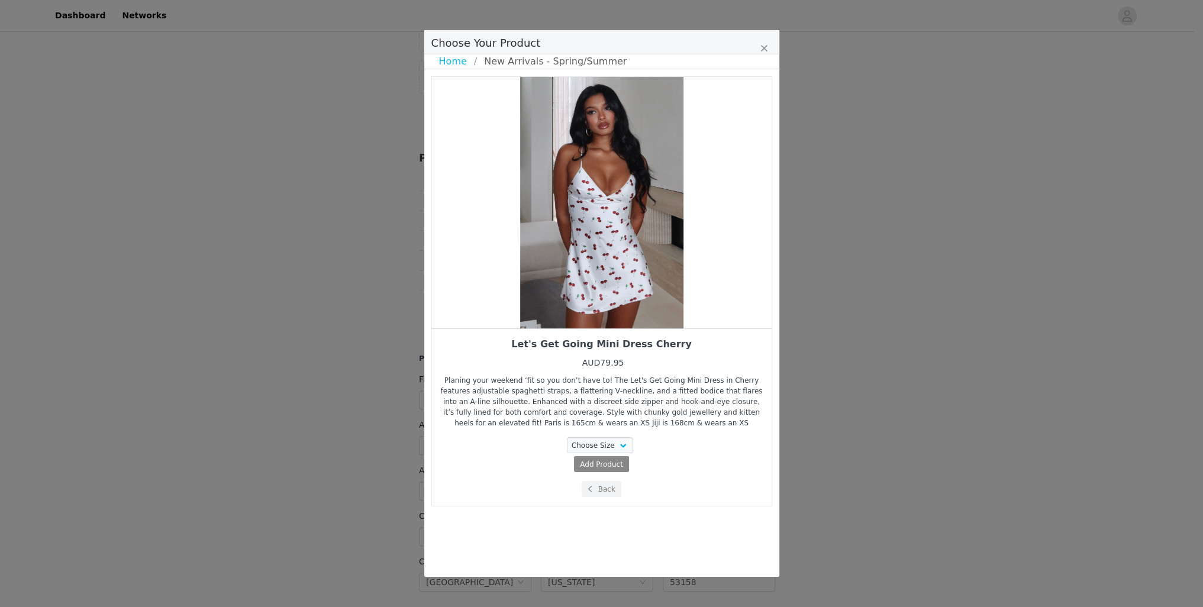
scroll to position [0, 0]
click at [609, 442] on select "Choose Size XXS XS S M L XL" at bounding box center [600, 445] width 66 height 16
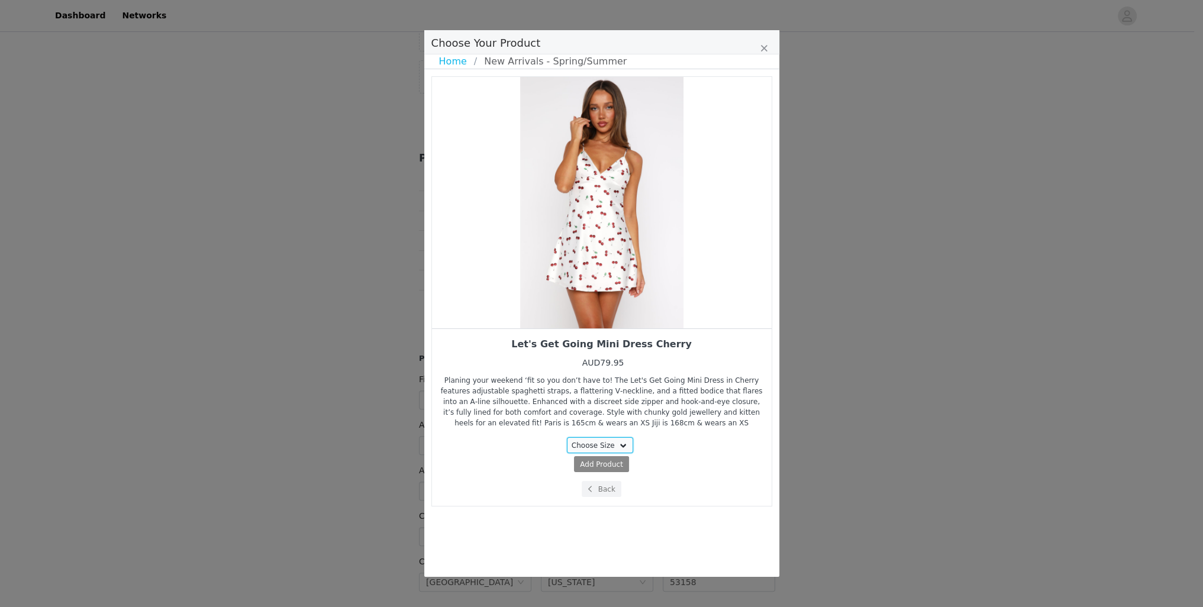
select select "28059706"
click at [569, 437] on select "Choose Size XXS XS S M L XL" at bounding box center [600, 445] width 66 height 16
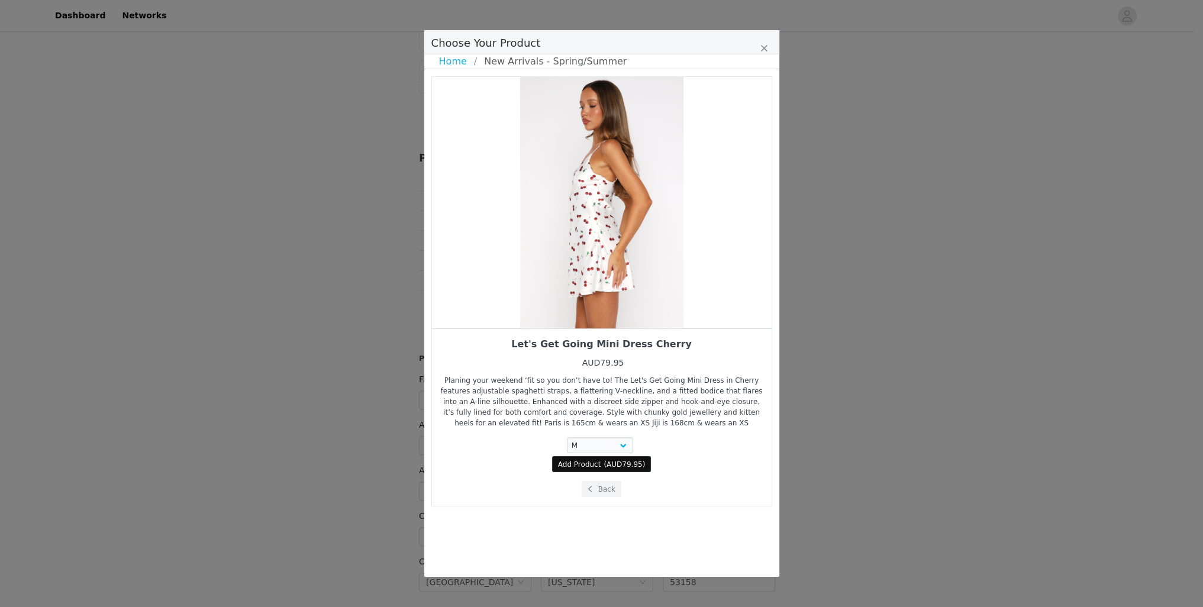
click at [602, 463] on button "Add Product ( AUD79.95 )" at bounding box center [601, 464] width 99 height 16
select select "28059706"
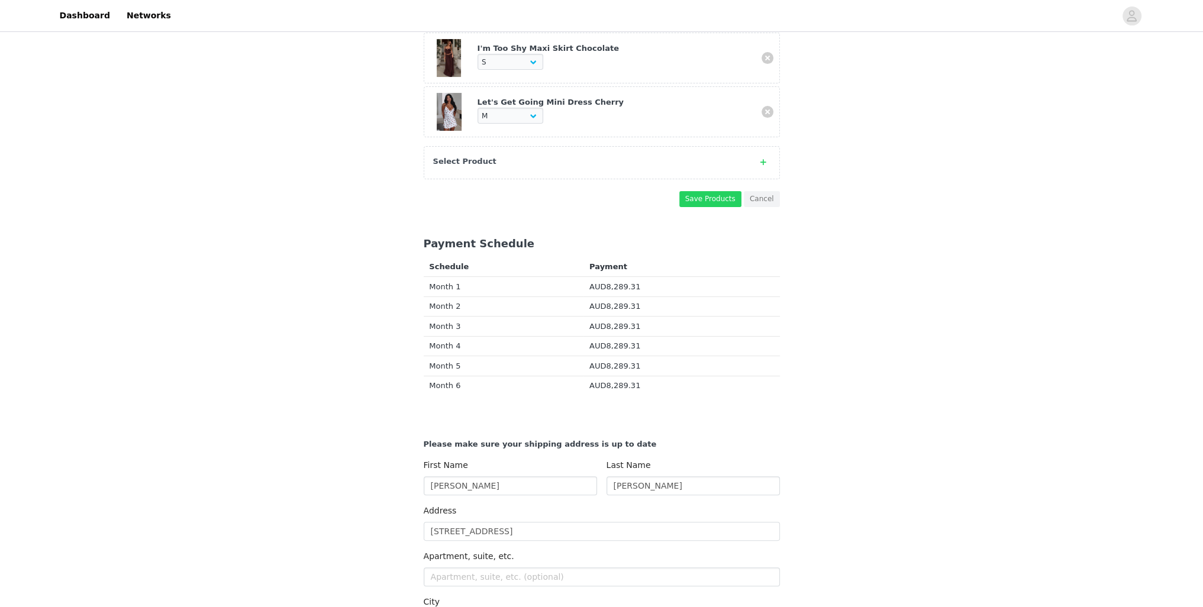
scroll to position [315, 0]
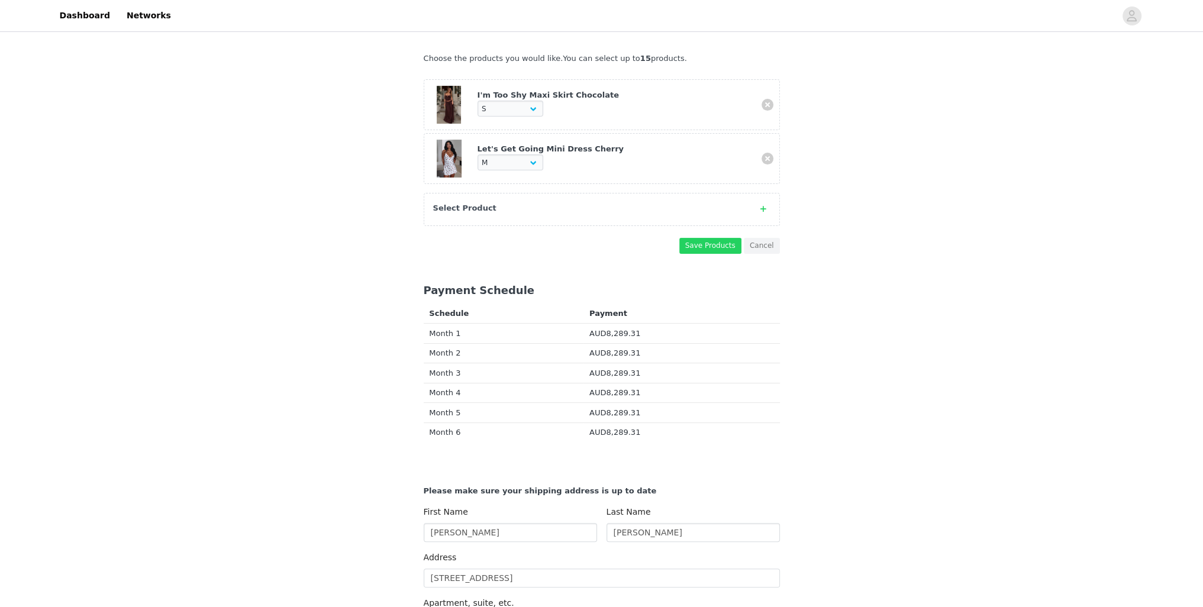
click at [503, 203] on div "Select Product" at bounding box center [602, 209] width 356 height 33
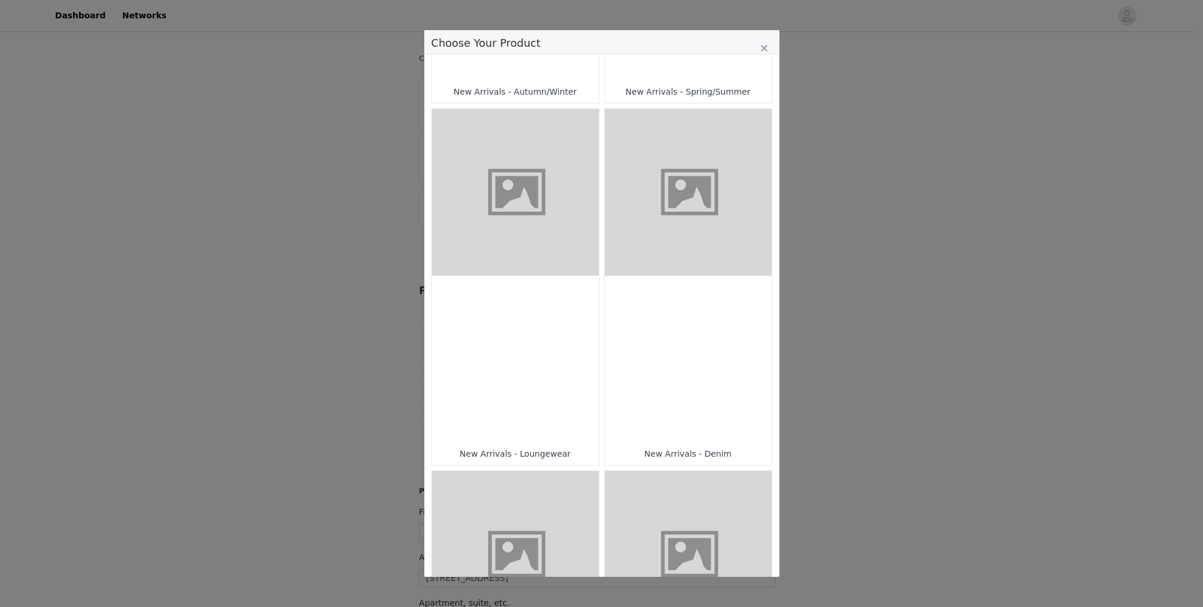
click at [516, 226] on figure "Choose Your Product" at bounding box center [515, 192] width 167 height 167
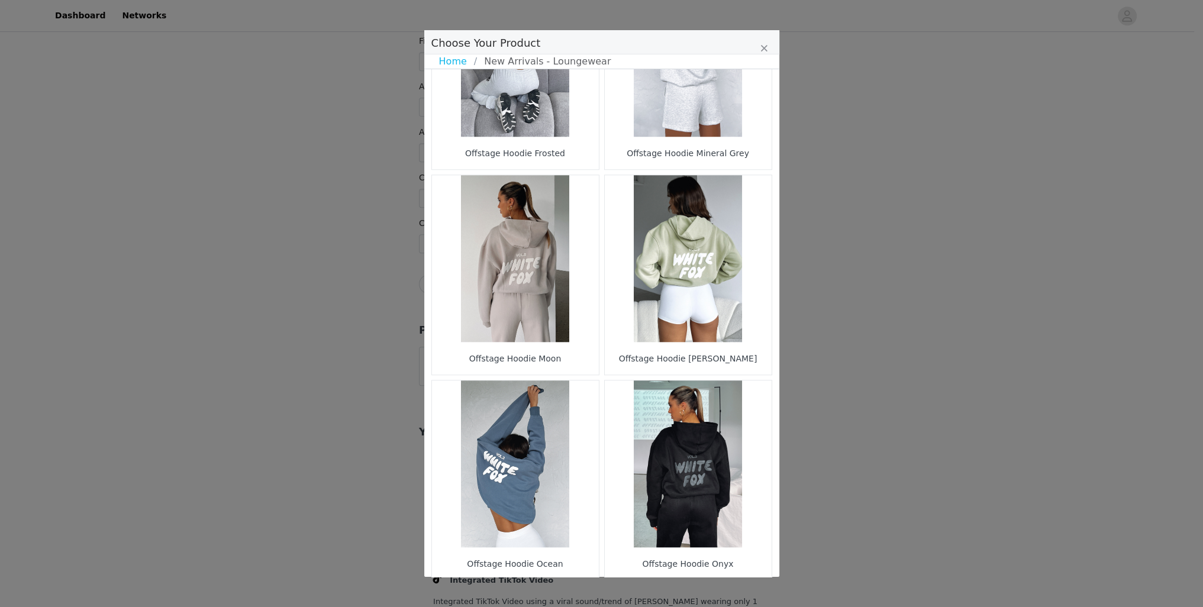
scroll to position [789, 0]
click at [581, 592] on li "4" at bounding box center [589, 600] width 21 height 17
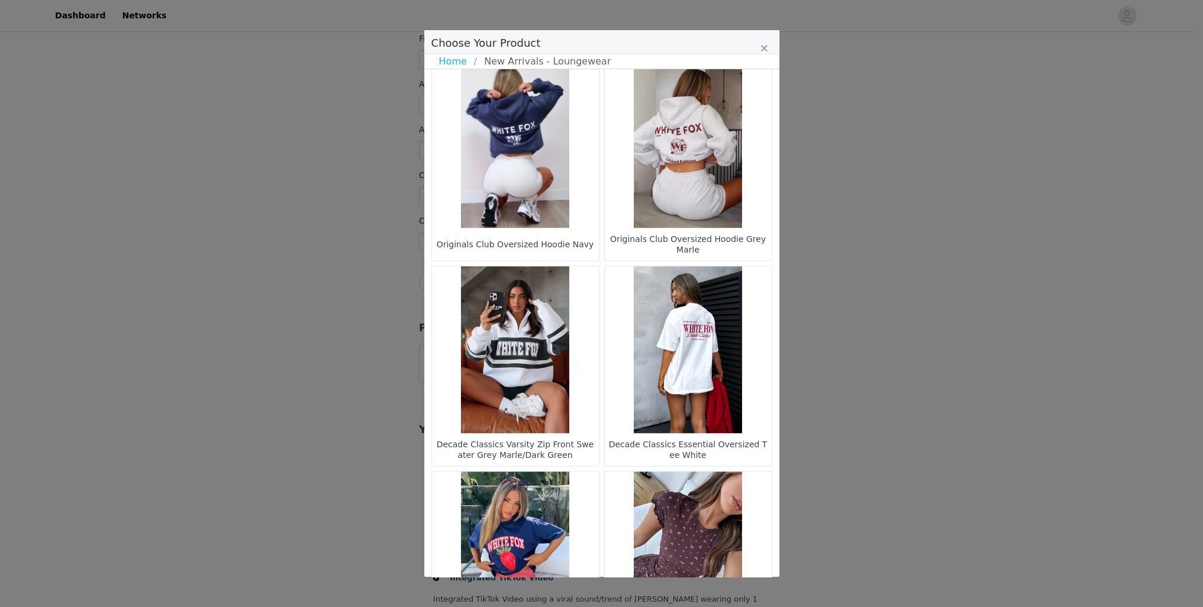
scroll to position [1544, 0]
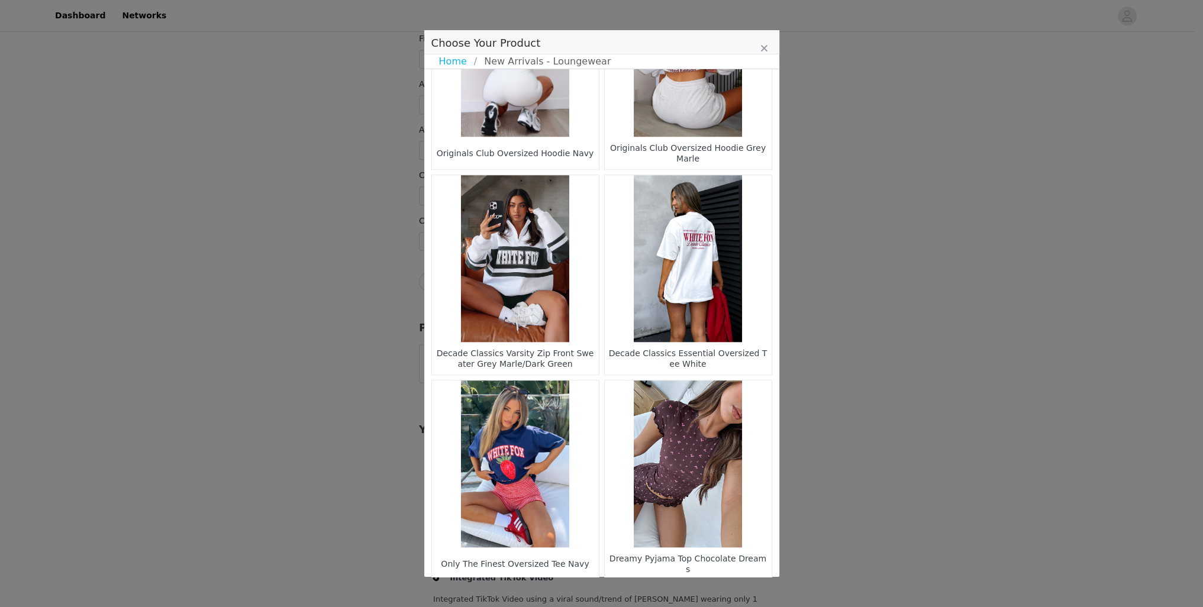
click at [626, 592] on li "6" at bounding box center [633, 600] width 21 height 17
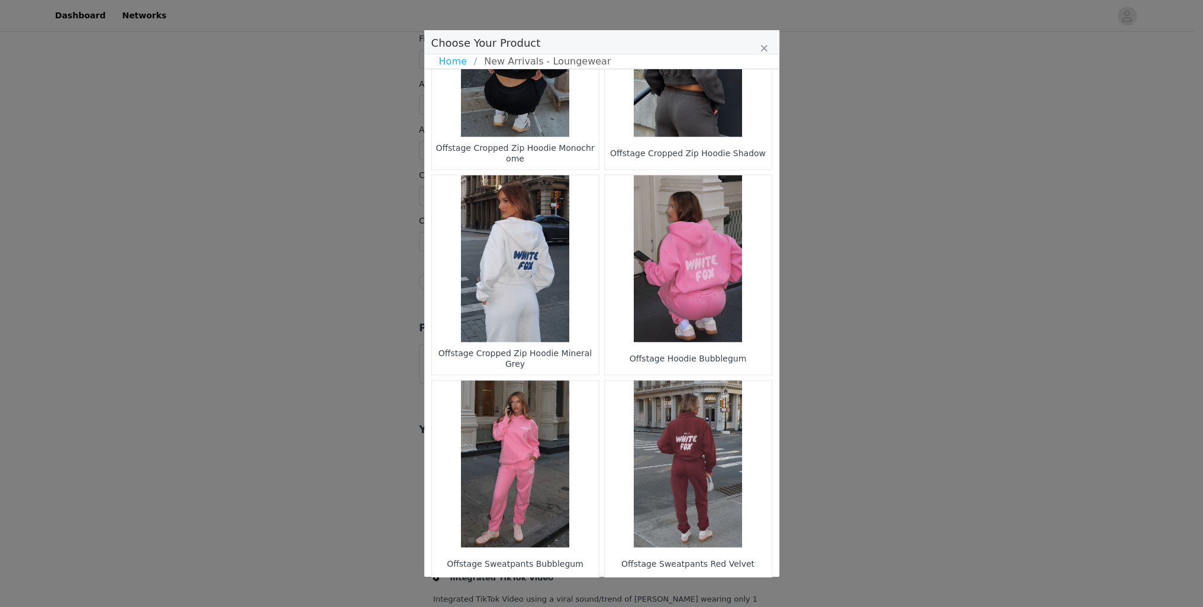
click at [636, 592] on li "8" at bounding box center [645, 600] width 21 height 17
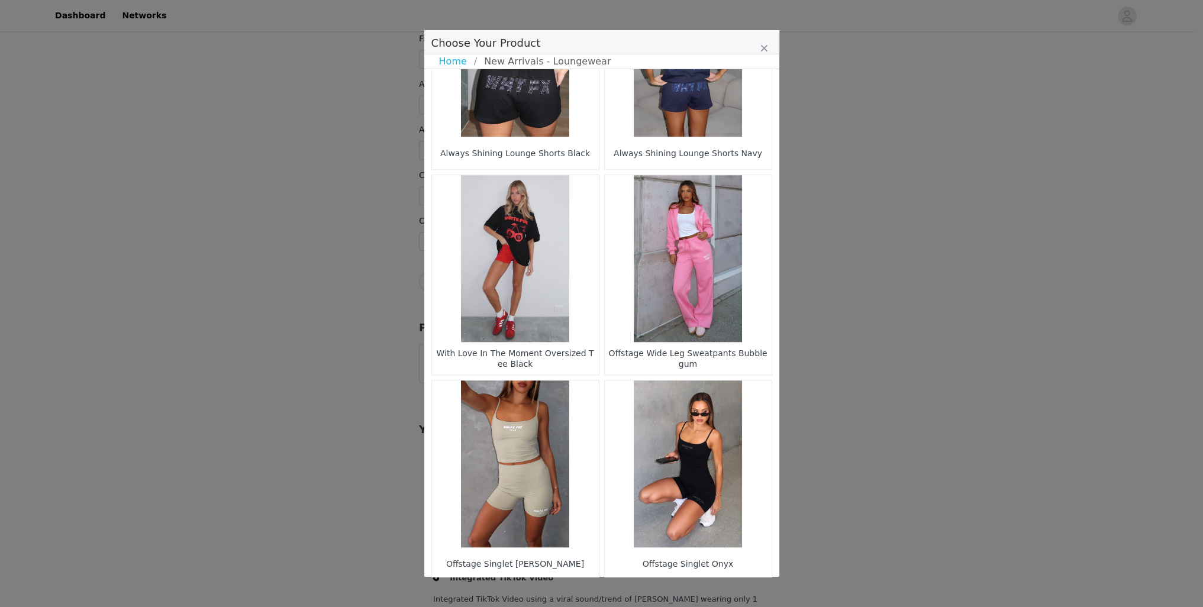
click at [681, 592] on li "19" at bounding box center [689, 600] width 21 height 17
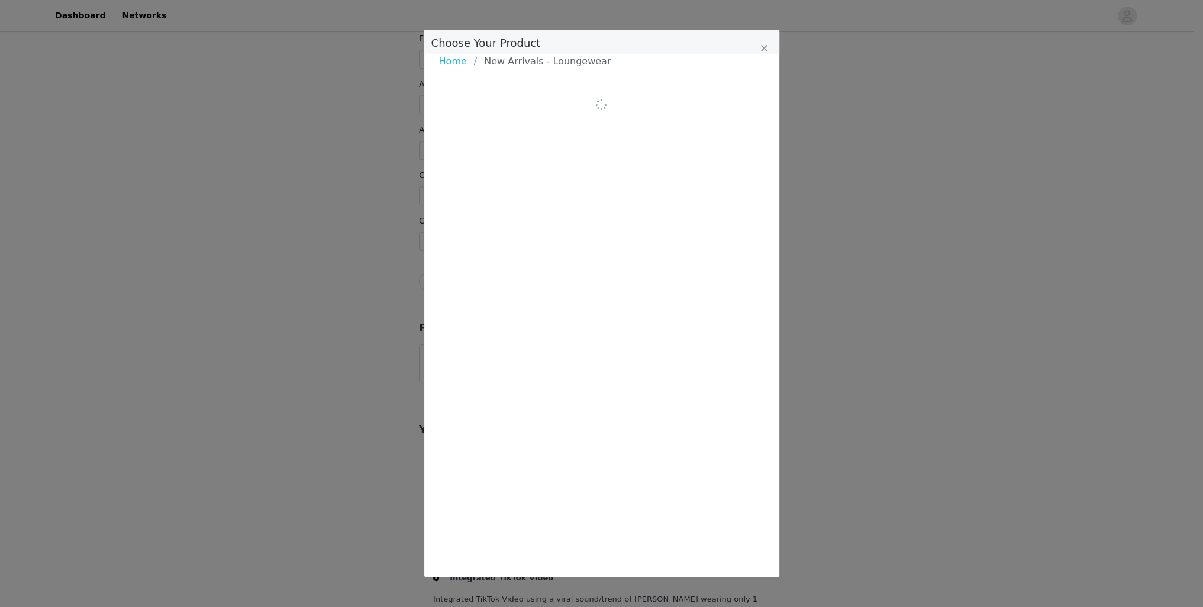
scroll to position [0, 0]
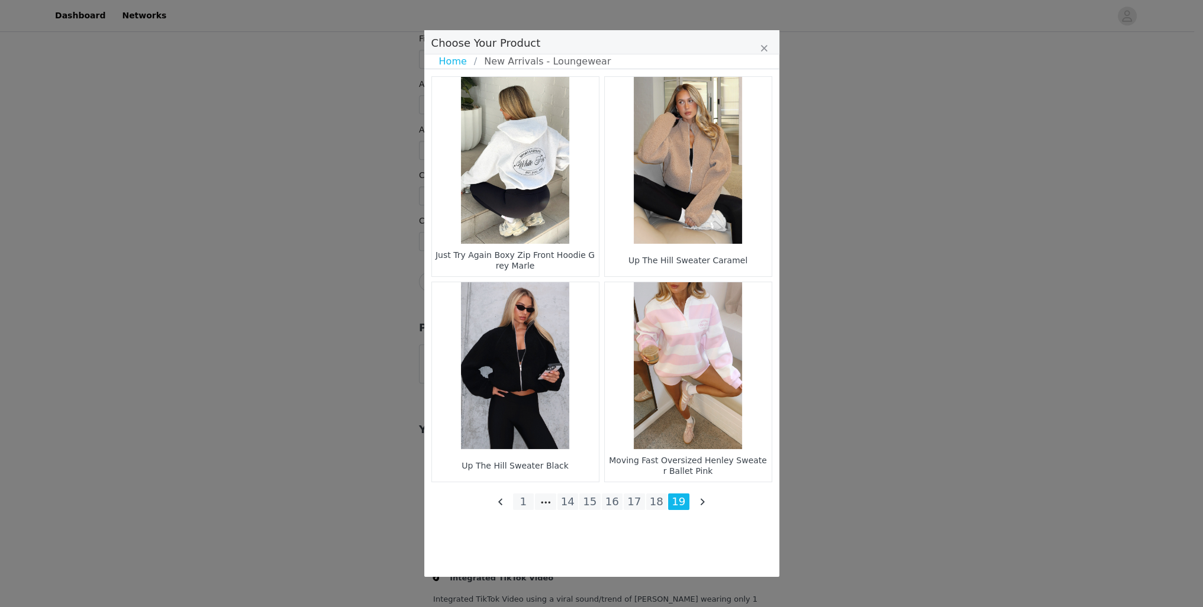
click at [681, 356] on figure "Choose Your Product" at bounding box center [688, 365] width 167 height 167
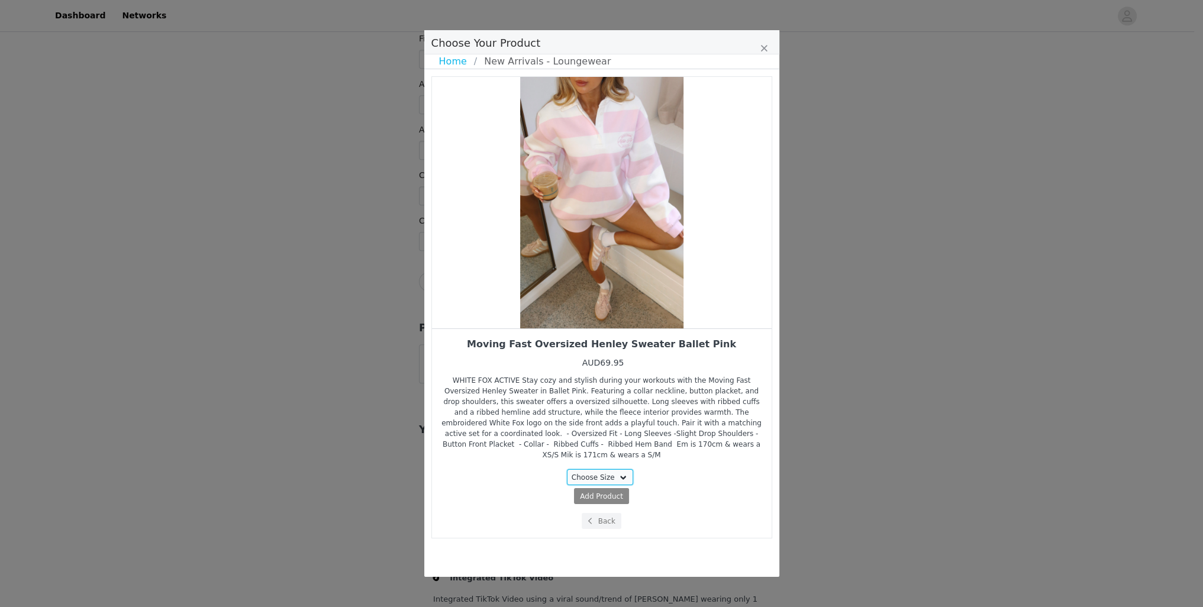
click at [619, 469] on select "Choose Size XXS/XS XS/S S/M M/L L/XL" at bounding box center [600, 477] width 66 height 16
click at [569, 469] on select "Choose Size XXS/XS XS/S S/M M/L L/XL" at bounding box center [600, 477] width 66 height 16
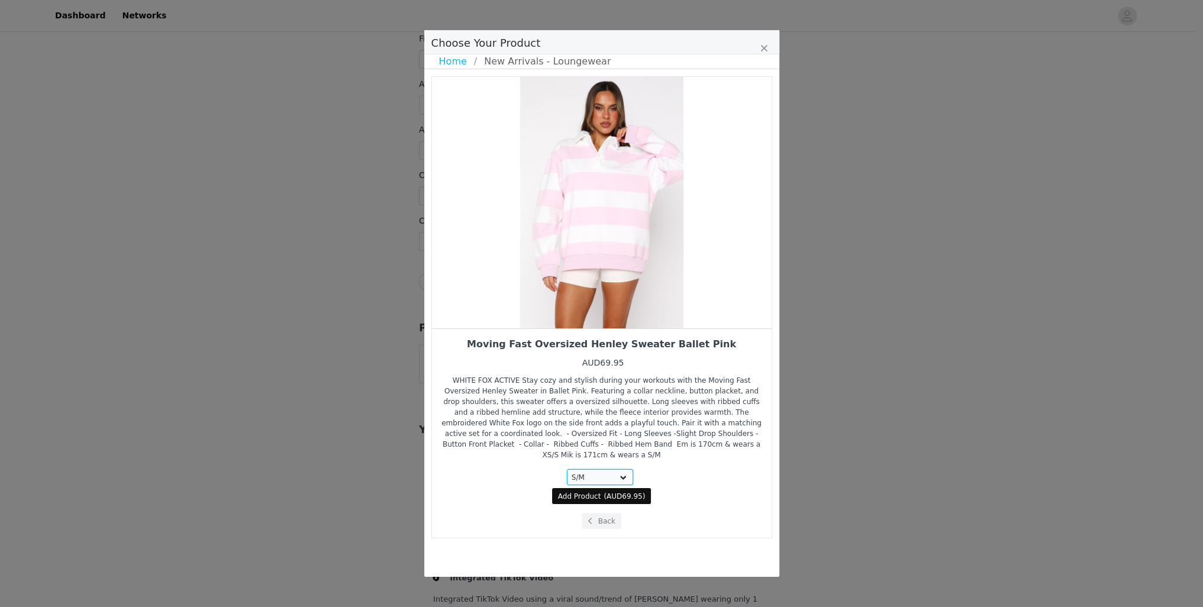
click at [617, 469] on select "Choose Size XXS/XS XS/S S/M M/L L/XL" at bounding box center [600, 477] width 66 height 16
select select "28270529"
click at [569, 469] on select "Choose Size XXS/XS XS/S S/M M/L L/XL" at bounding box center [600, 477] width 66 height 16
click at [619, 492] on span "AUD69.95" at bounding box center [624, 496] width 36 height 8
select select "28270529"
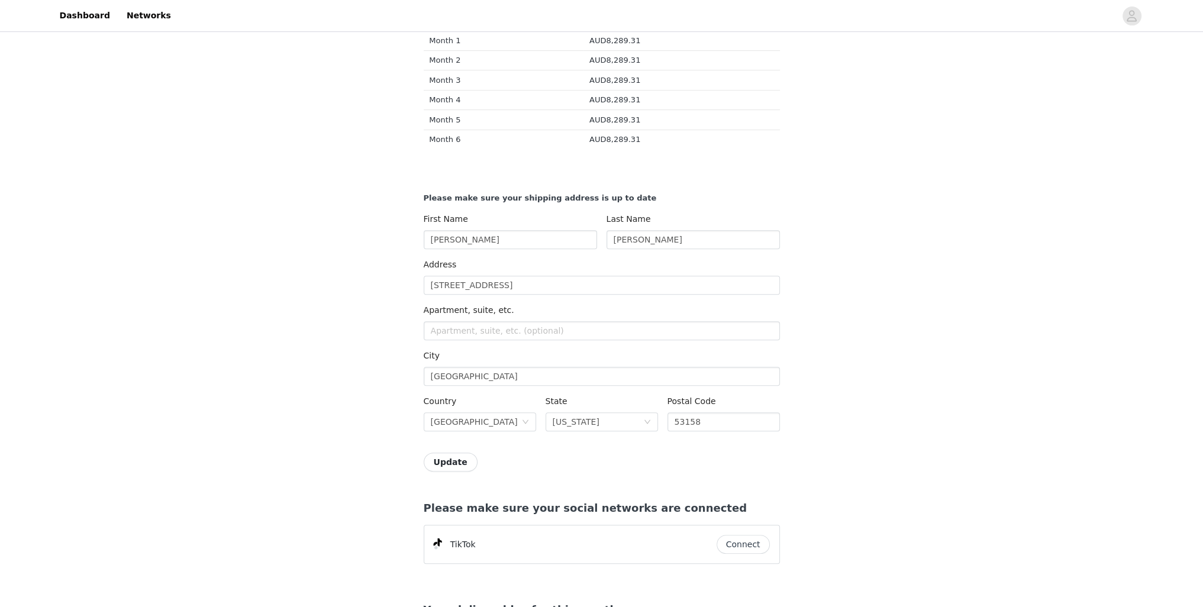
scroll to position [369, 0]
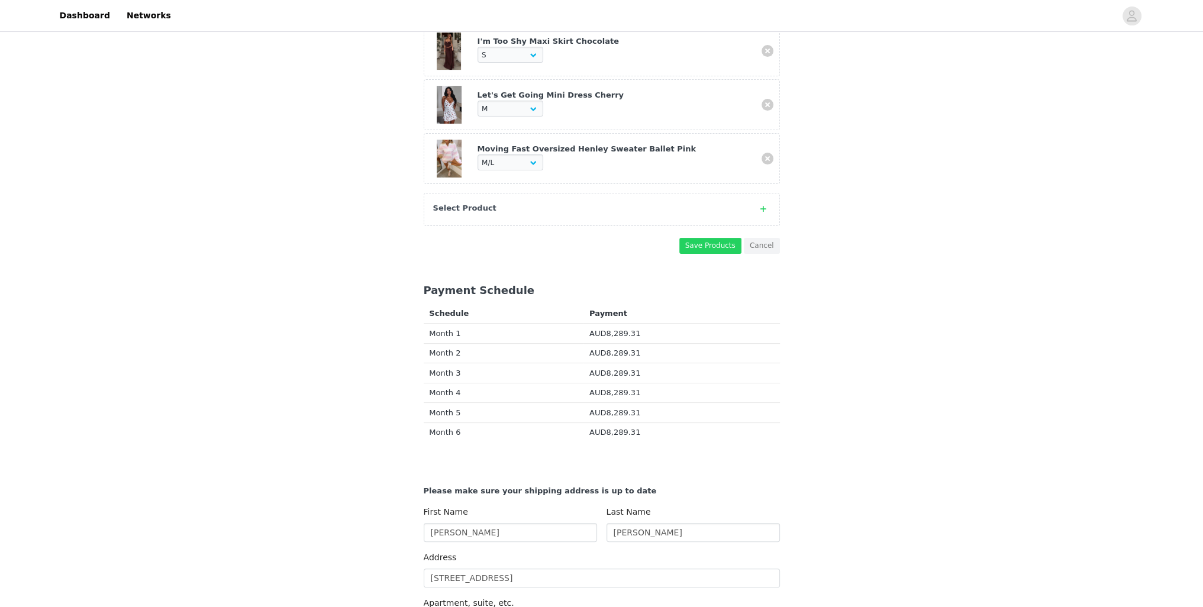
click at [542, 202] on div "Select Product" at bounding box center [590, 208] width 314 height 12
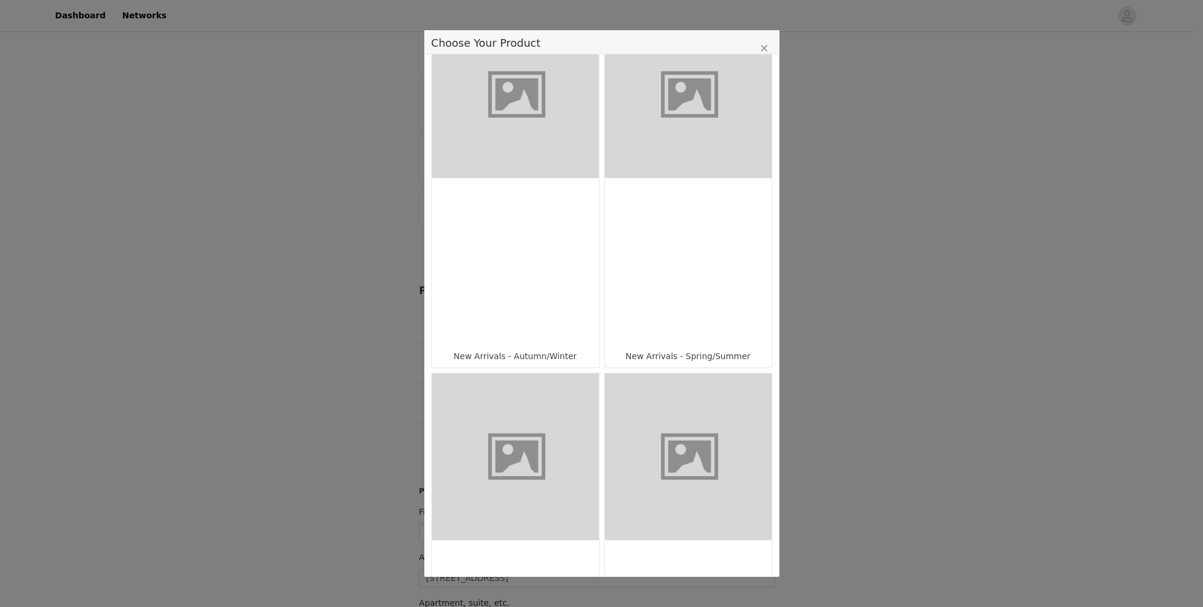
scroll to position [315, 0]
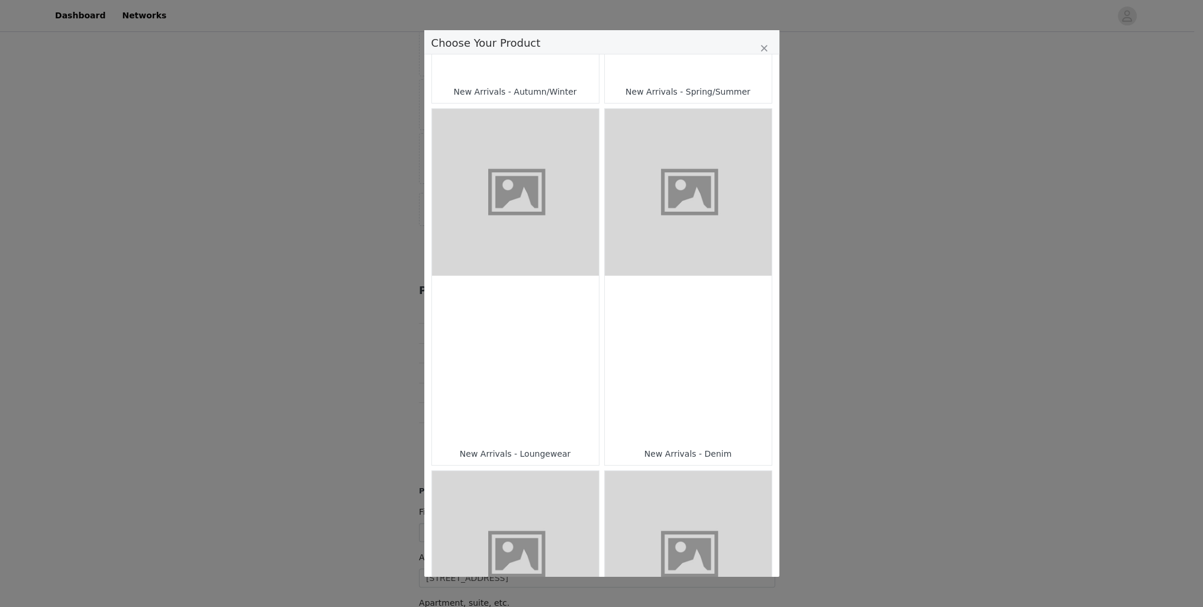
click at [530, 386] on div "Choose Your Product" at bounding box center [515, 359] width 167 height 167
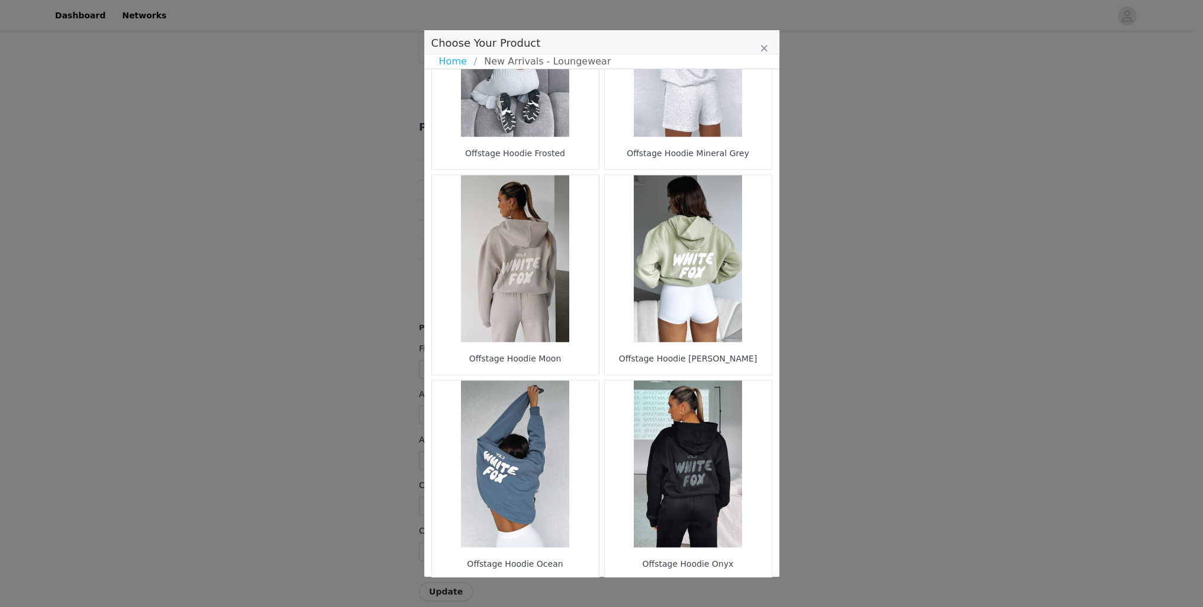
scroll to position [842, 0]
click at [602, 592] on li "5" at bounding box center [612, 600] width 21 height 17
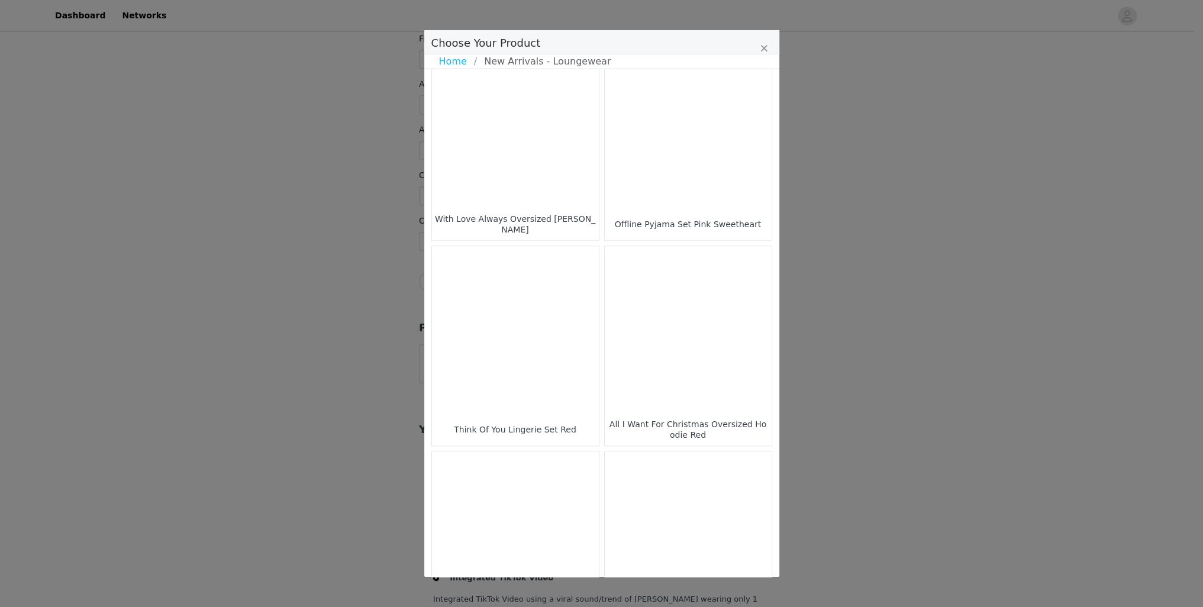
scroll to position [1544, 0]
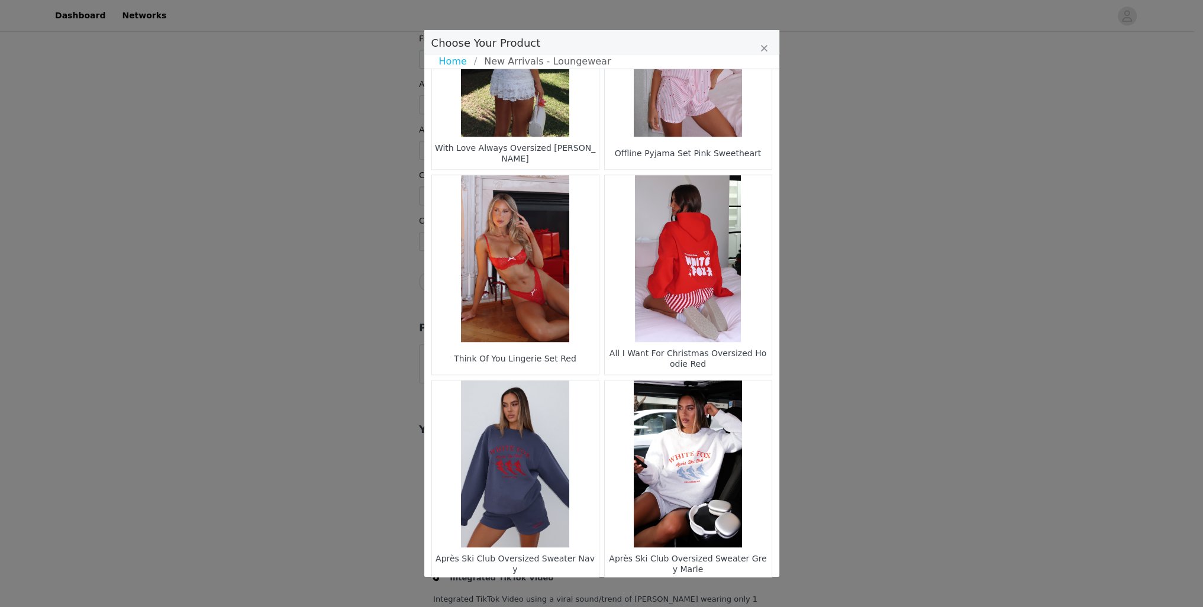
click at [569, 592] on li "4" at bounding box center [578, 600] width 21 height 17
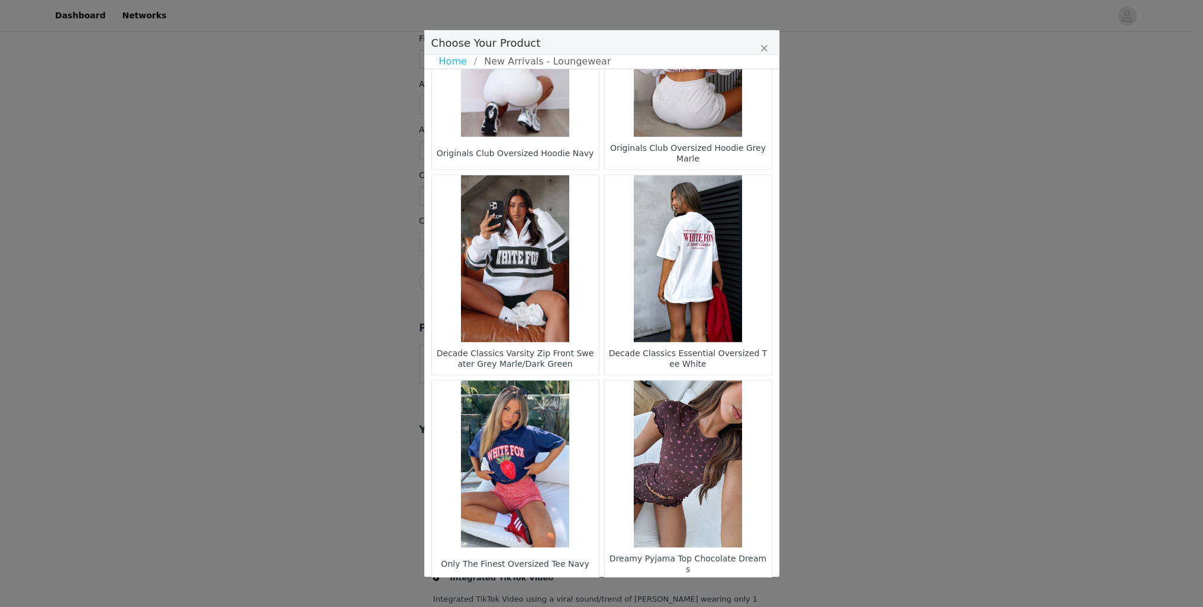
click at [560, 592] on li "3" at bounding box center [567, 600] width 21 height 17
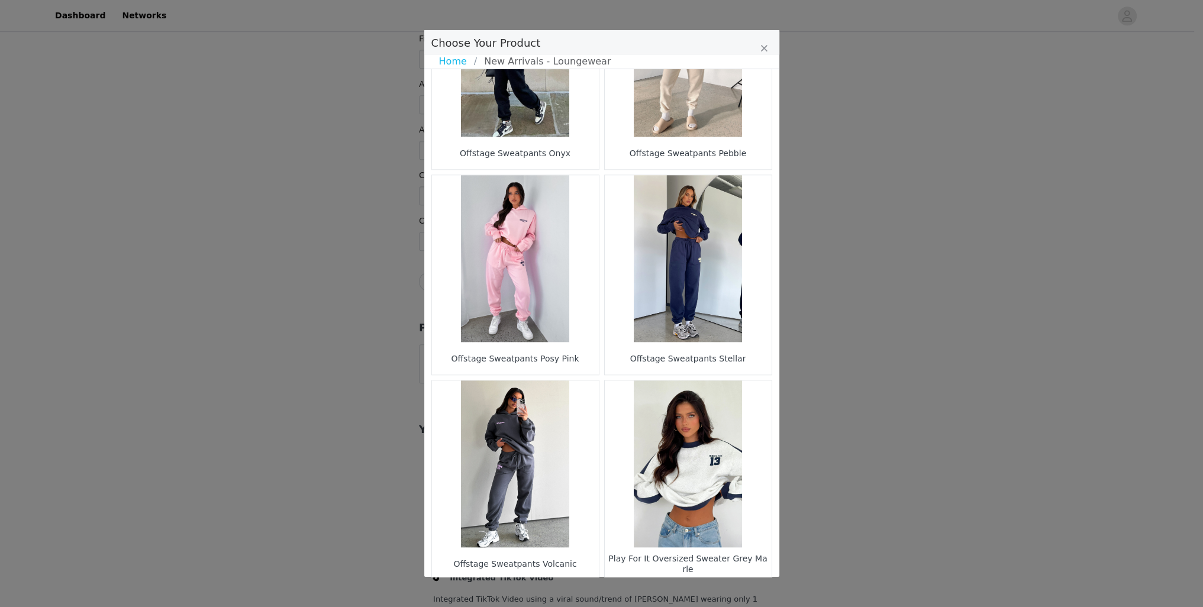
click at [466, 60] on link "Home" at bounding box center [456, 61] width 35 height 14
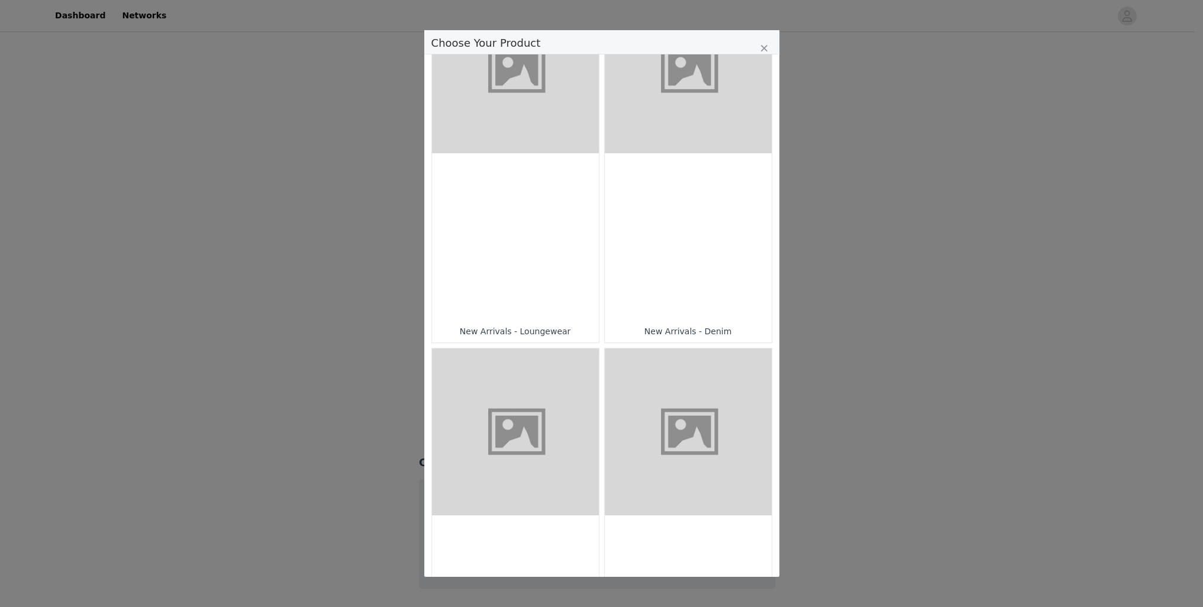
scroll to position [427, 0]
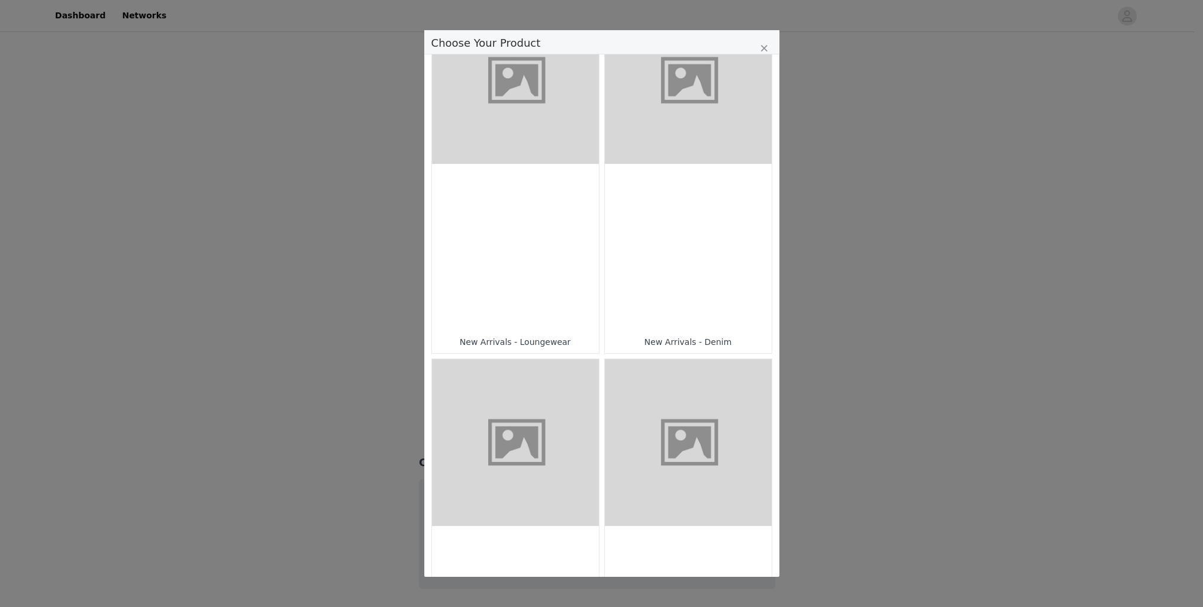
click at [528, 406] on figure "Choose Your Product" at bounding box center [515, 442] width 167 height 167
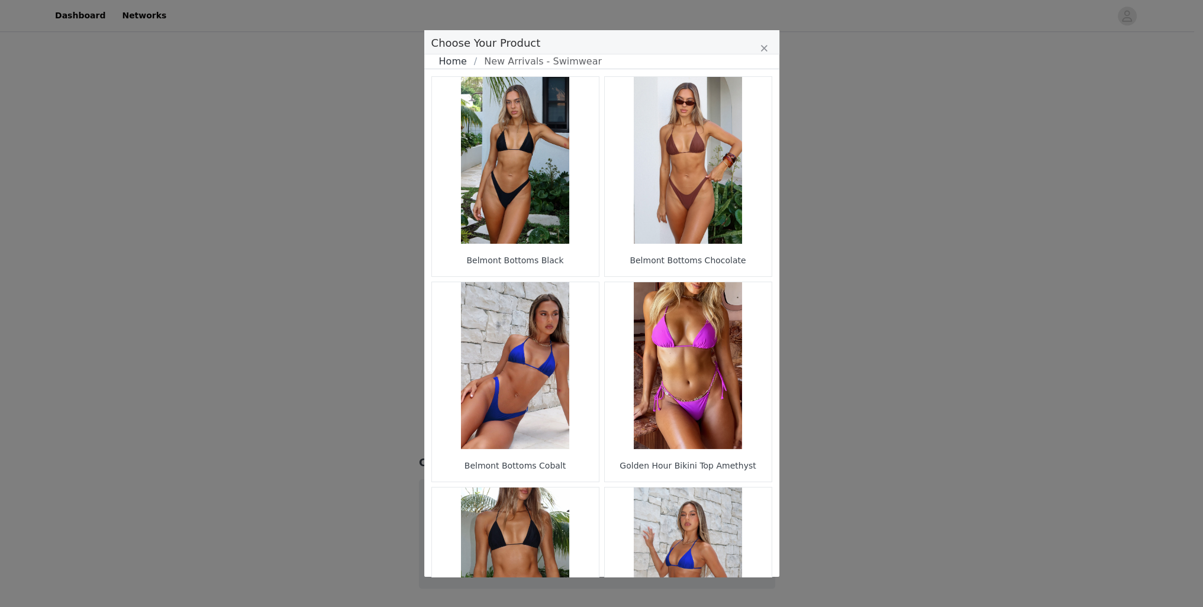
click at [454, 57] on link "Home" at bounding box center [456, 61] width 35 height 14
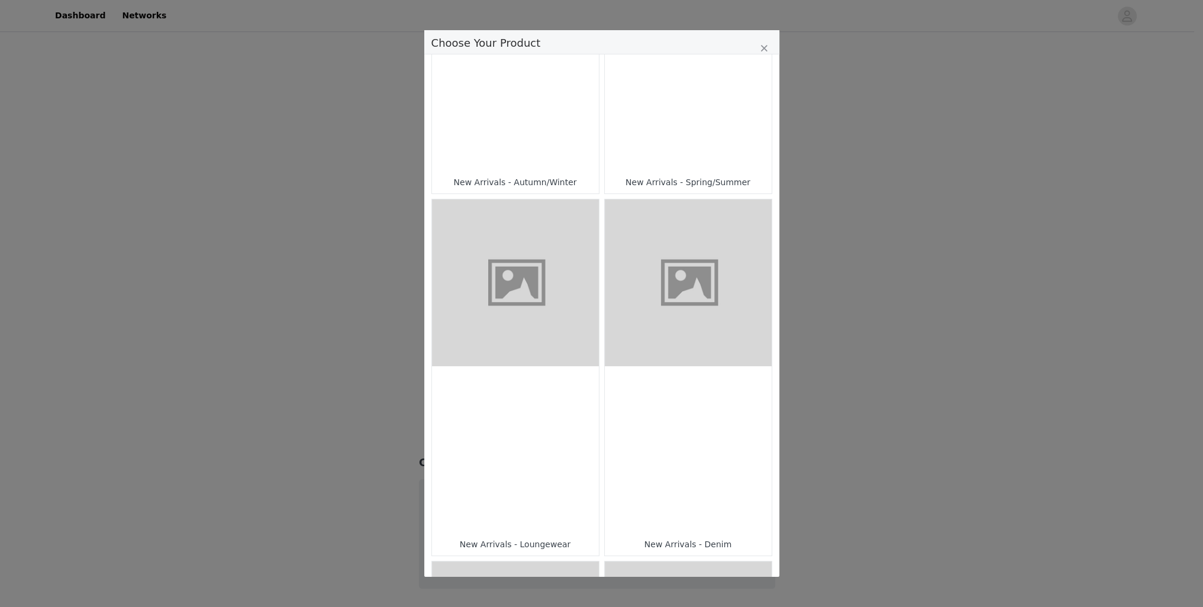
scroll to position [237, 0]
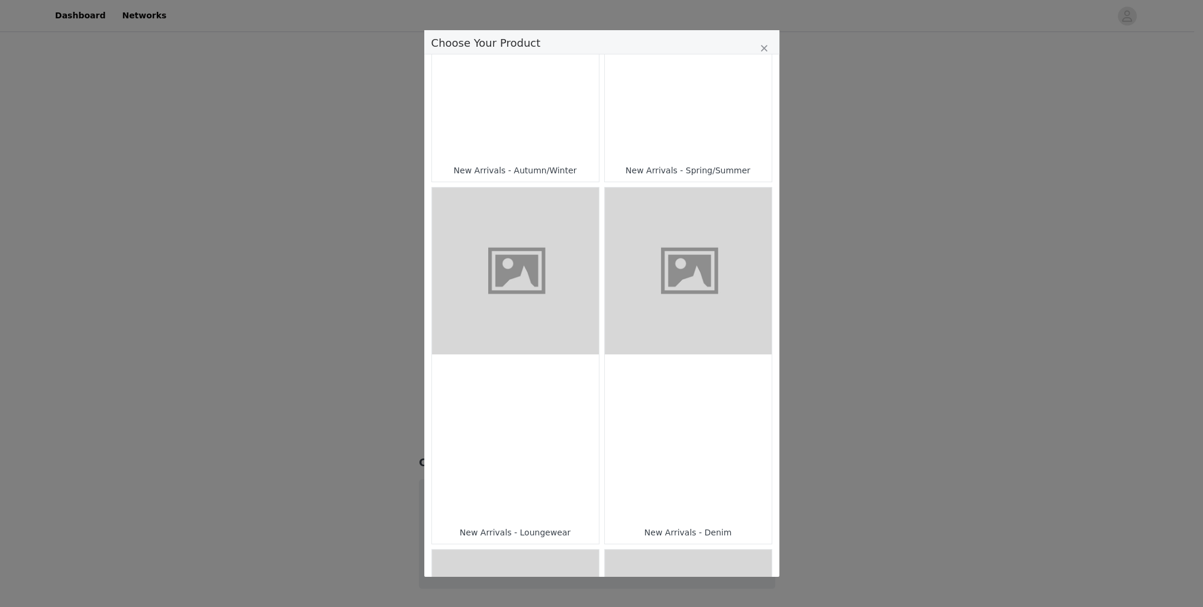
click at [526, 287] on figure "Choose Your Product" at bounding box center [515, 271] width 167 height 167
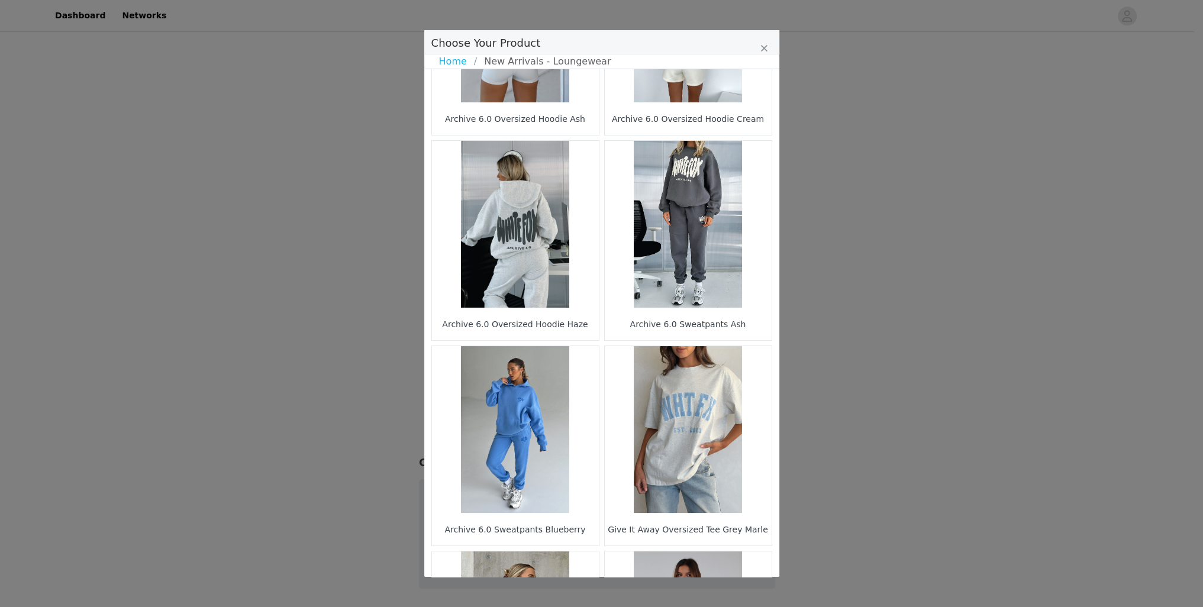
scroll to position [394, 0]
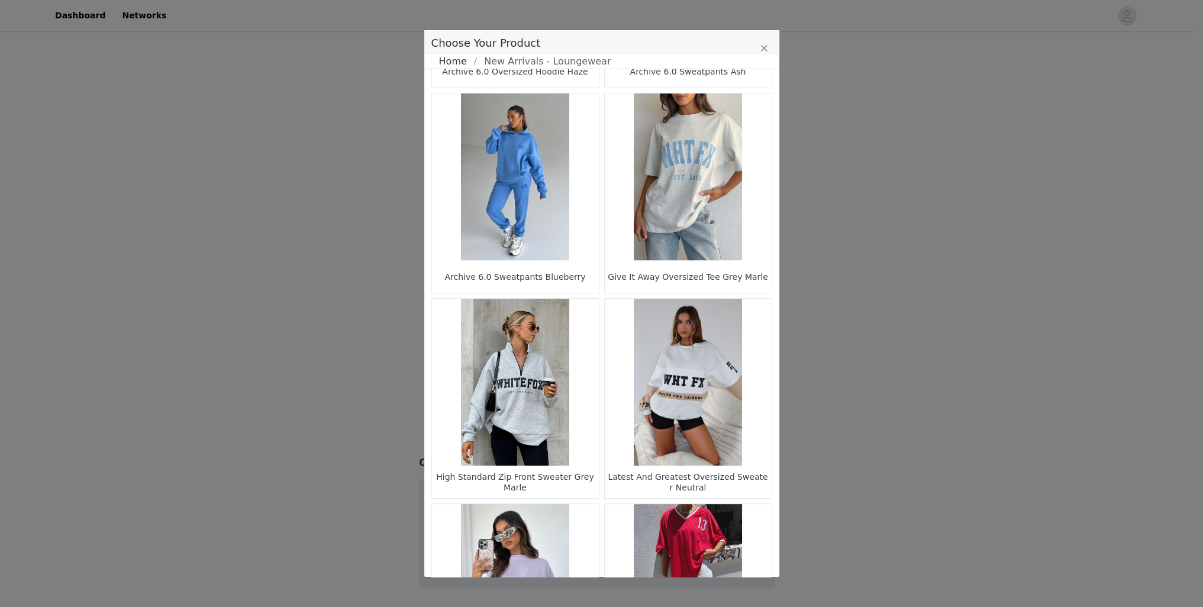
click at [448, 55] on link "Home" at bounding box center [456, 61] width 35 height 14
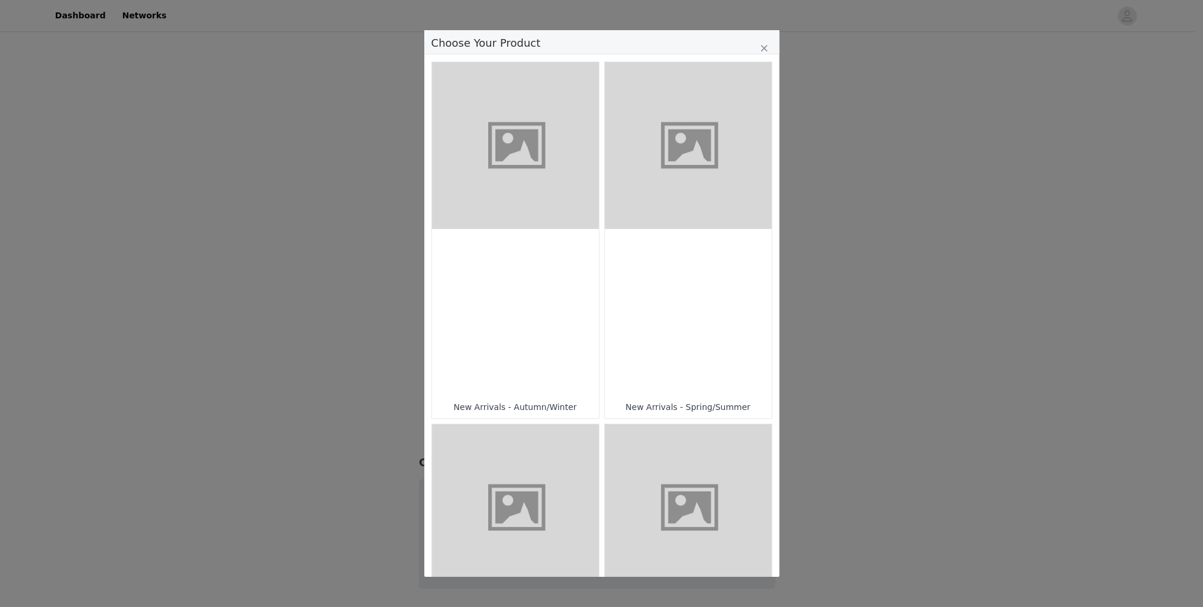
click at [519, 167] on figure "Choose Your Product" at bounding box center [515, 145] width 167 height 167
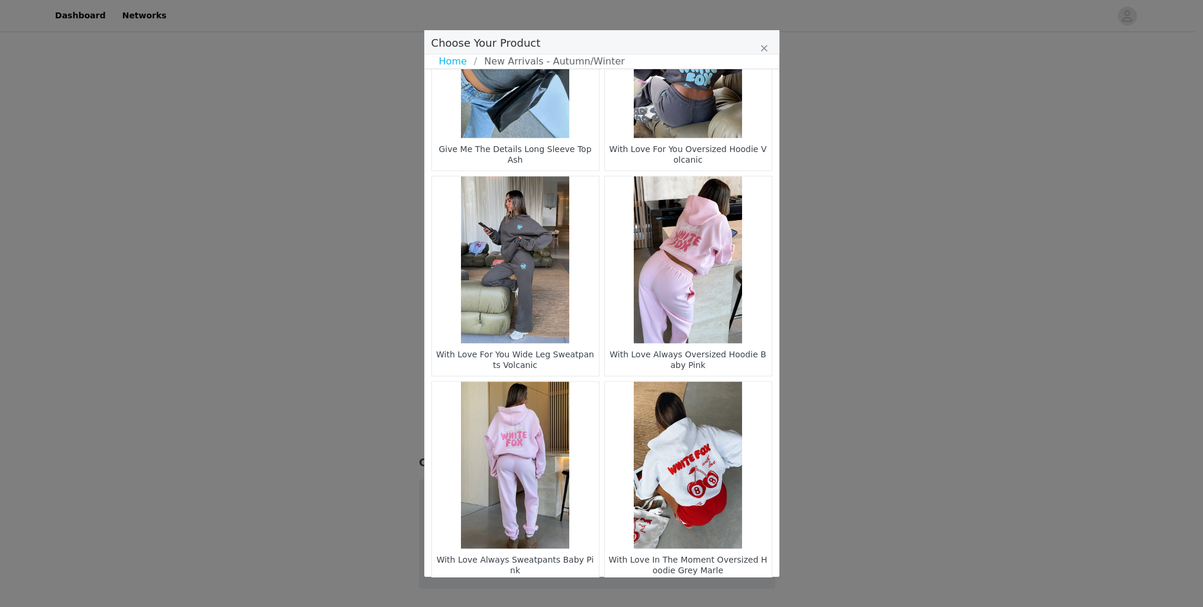
scroll to position [1544, 0]
click at [668, 592] on li "26" at bounding box center [678, 600] width 21 height 17
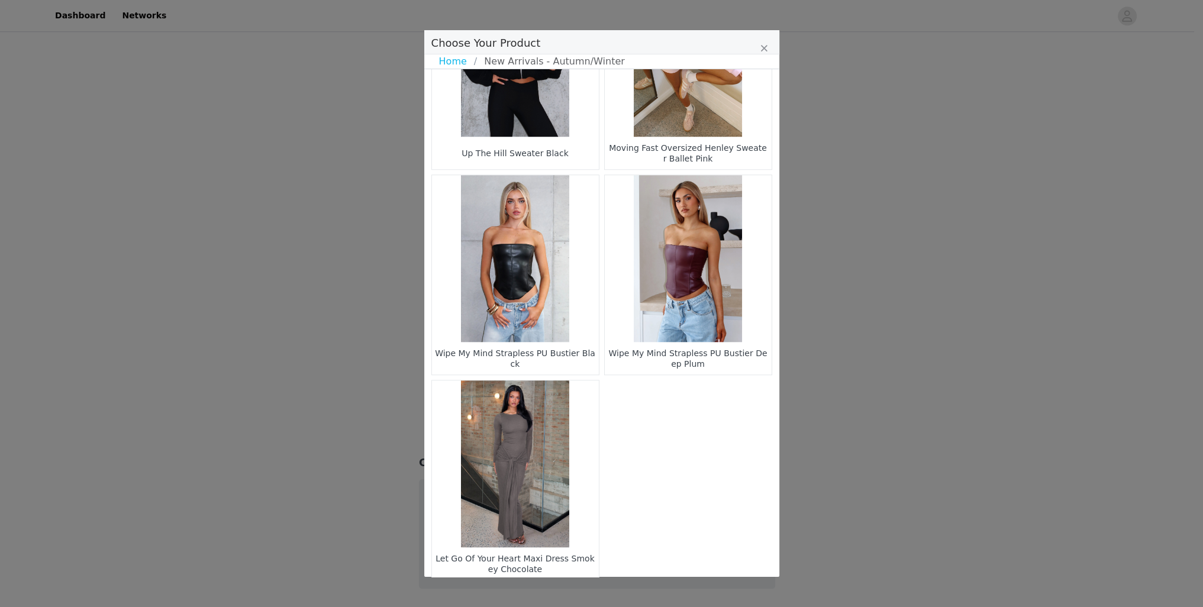
scroll to position [1343, 0]
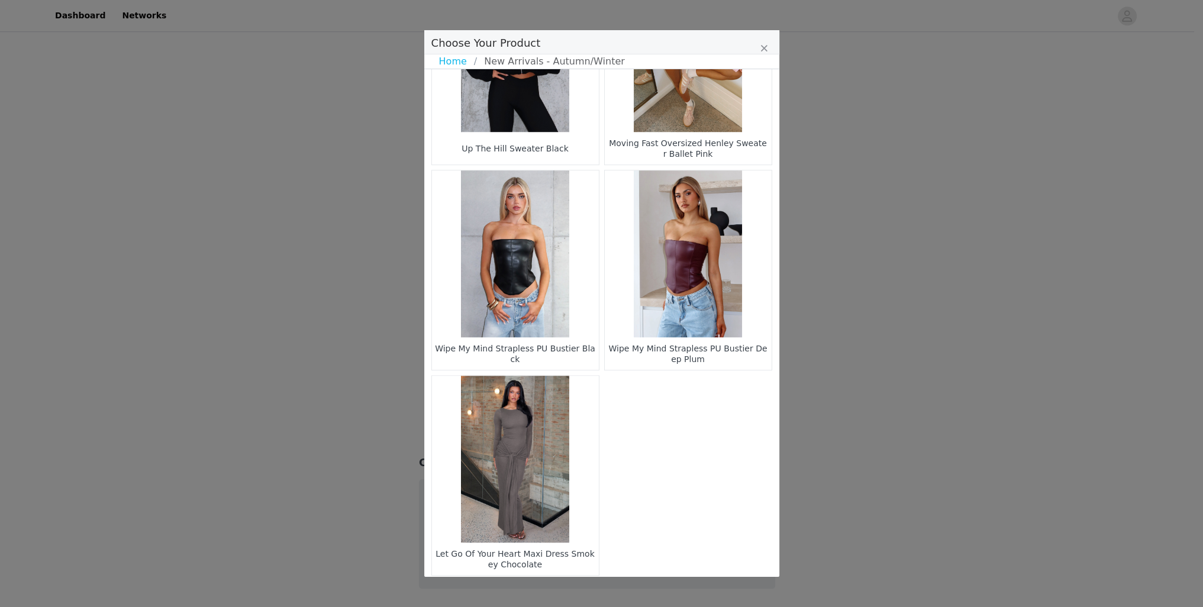
click at [589, 587] on li "22" at bounding box center [589, 595] width 21 height 17
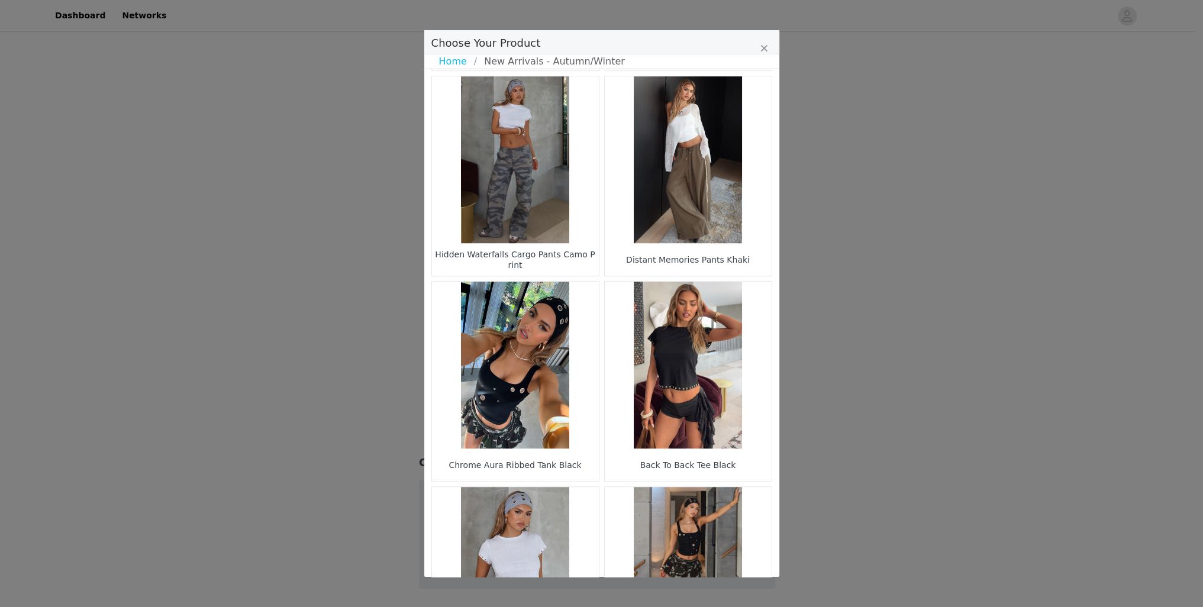
scroll to position [1228, 0]
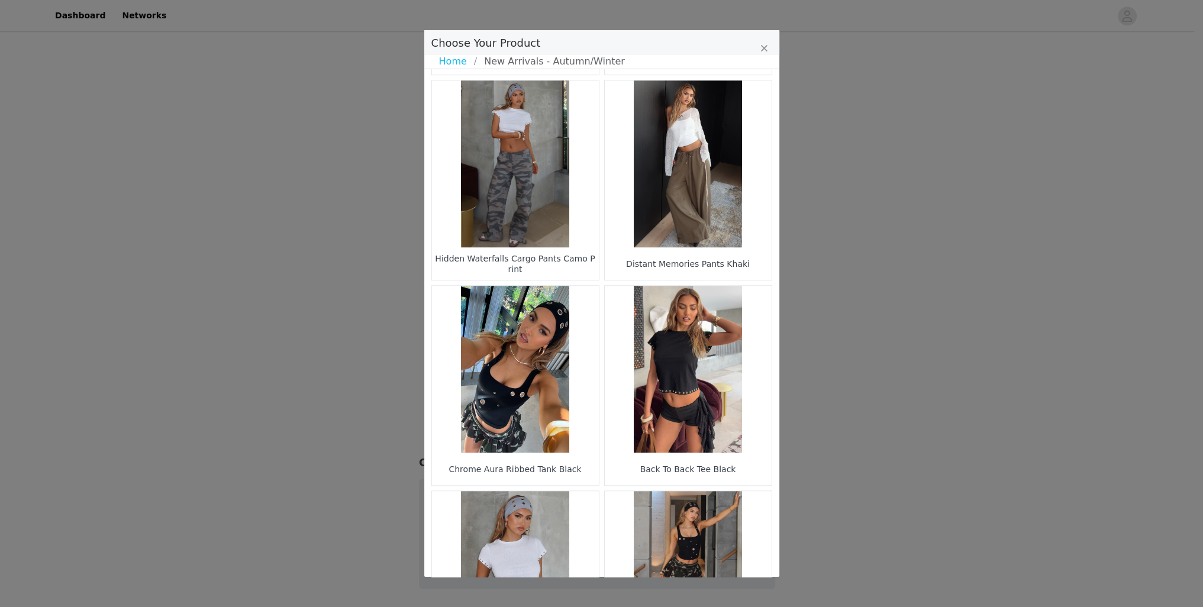
click at [681, 370] on figure "Choose Your Product" at bounding box center [688, 369] width 167 height 167
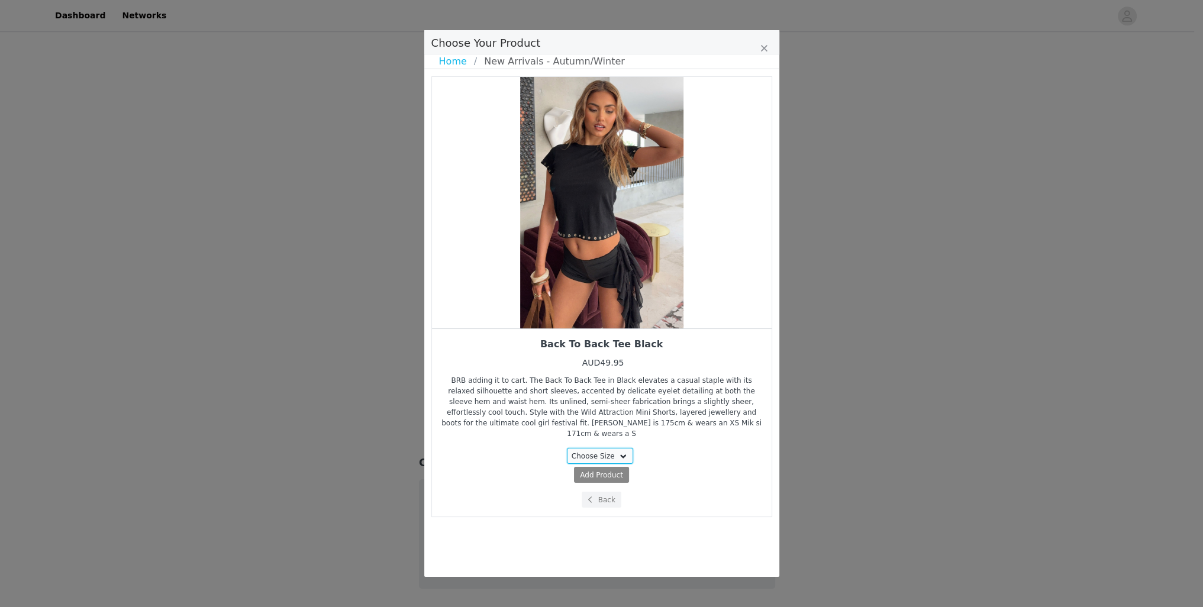
click at [608, 448] on select "Choose Size XXS XS S M L XL" at bounding box center [600, 456] width 66 height 16
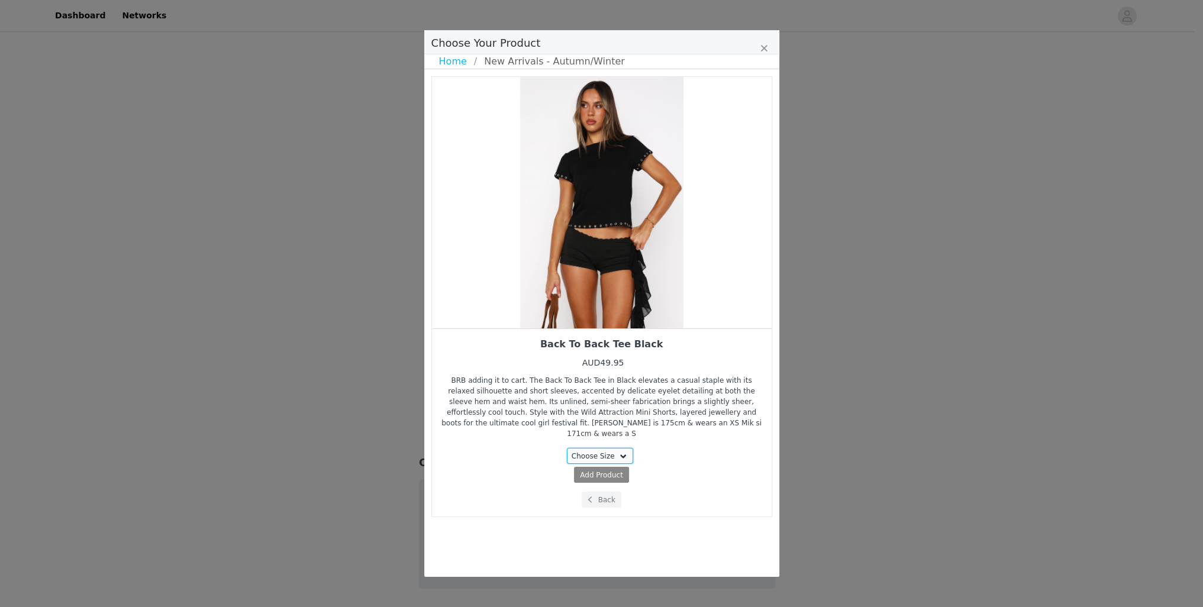
select select "28160977"
click at [569, 448] on select "Choose Size XXS XS S M L XL" at bounding box center [600, 456] width 66 height 16
click at [603, 467] on button "Add Product ( AUD49.95 )" at bounding box center [601, 475] width 99 height 16
select select "28160977"
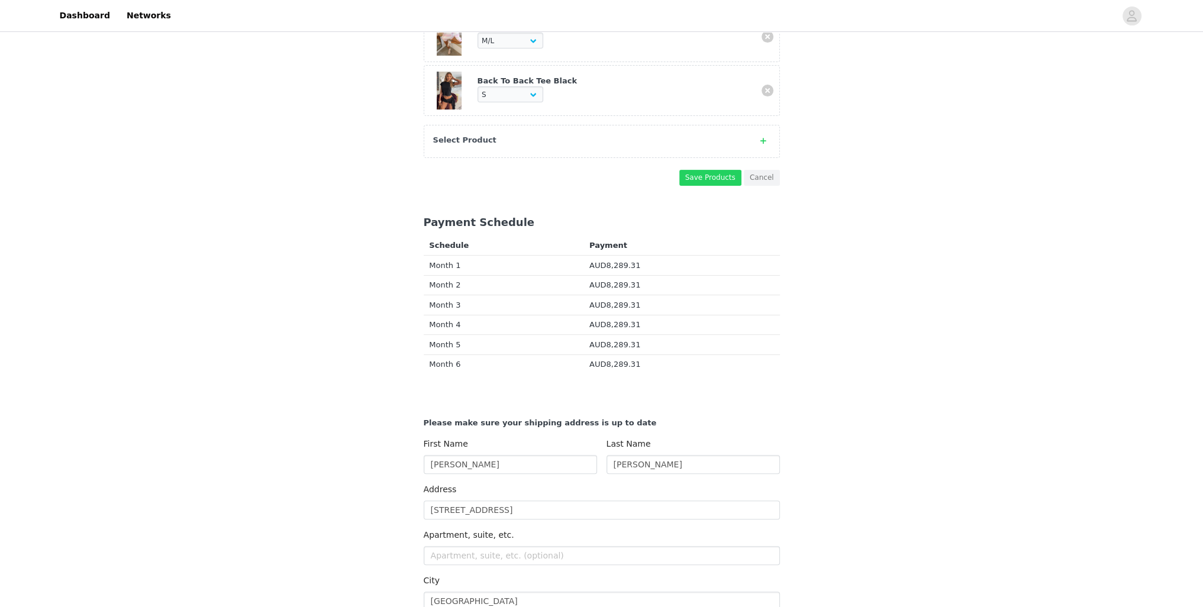
scroll to position [290, 0]
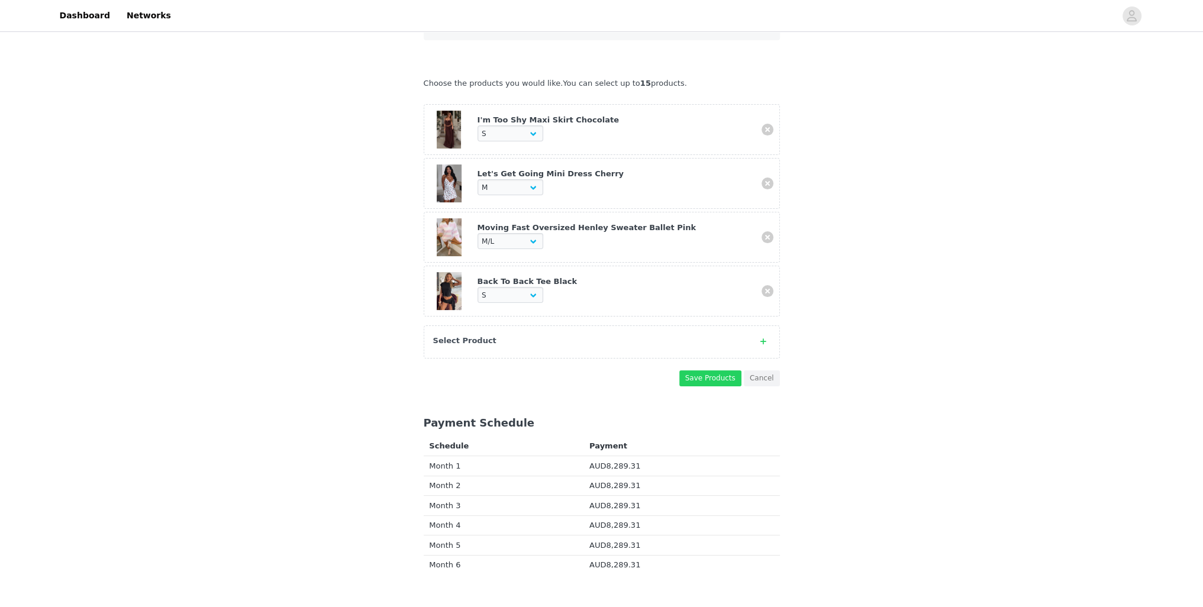
click at [512, 335] on div "Select Product" at bounding box center [590, 341] width 314 height 12
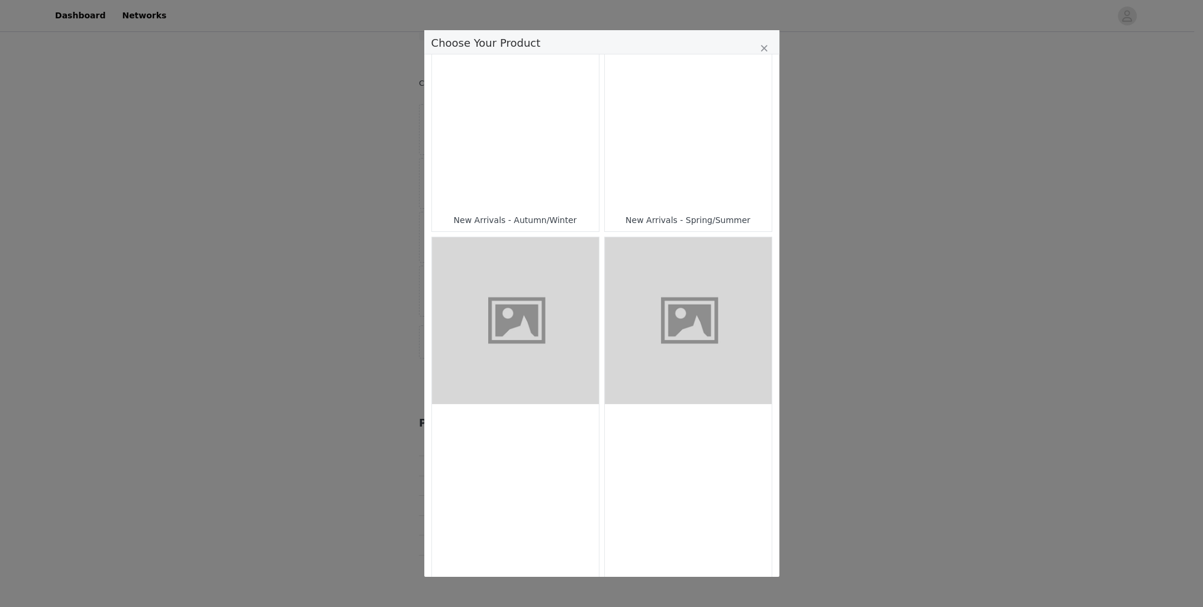
scroll to position [0, 0]
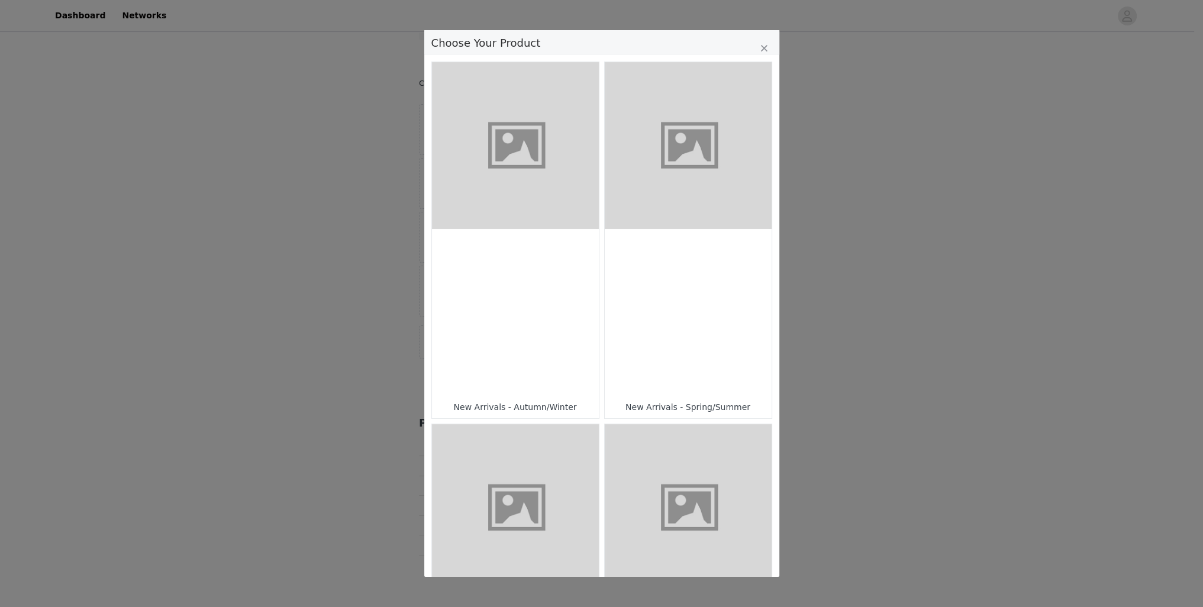
click at [556, 318] on div "Choose Your Product" at bounding box center [515, 312] width 167 height 167
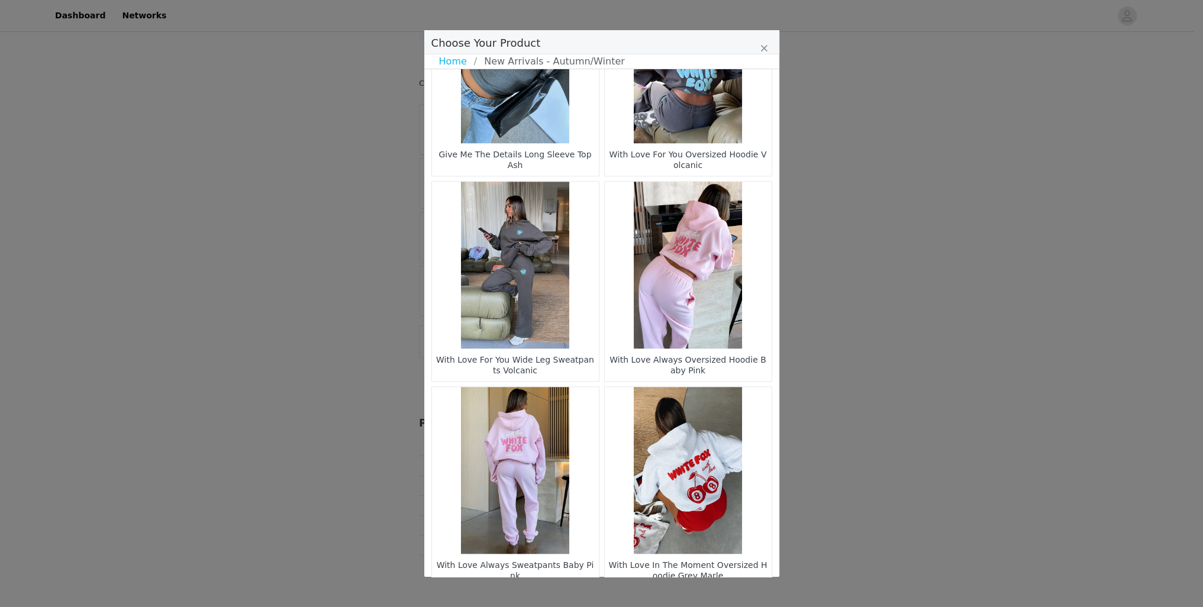
scroll to position [1544, 0]
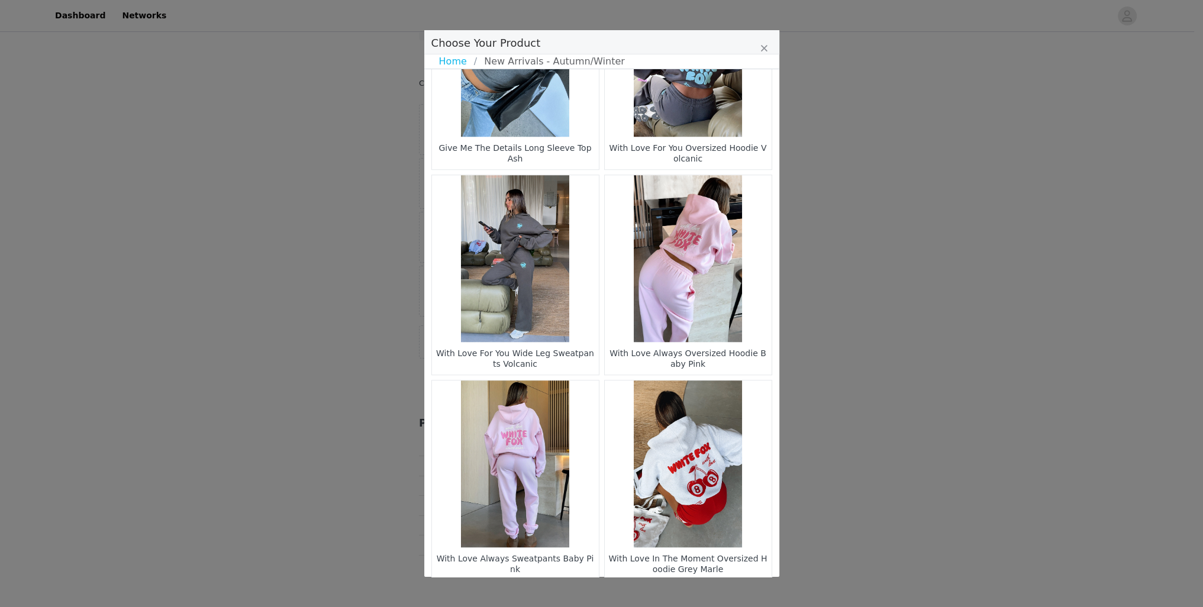
click at [623, 592] on li "6" at bounding box center [633, 600] width 21 height 17
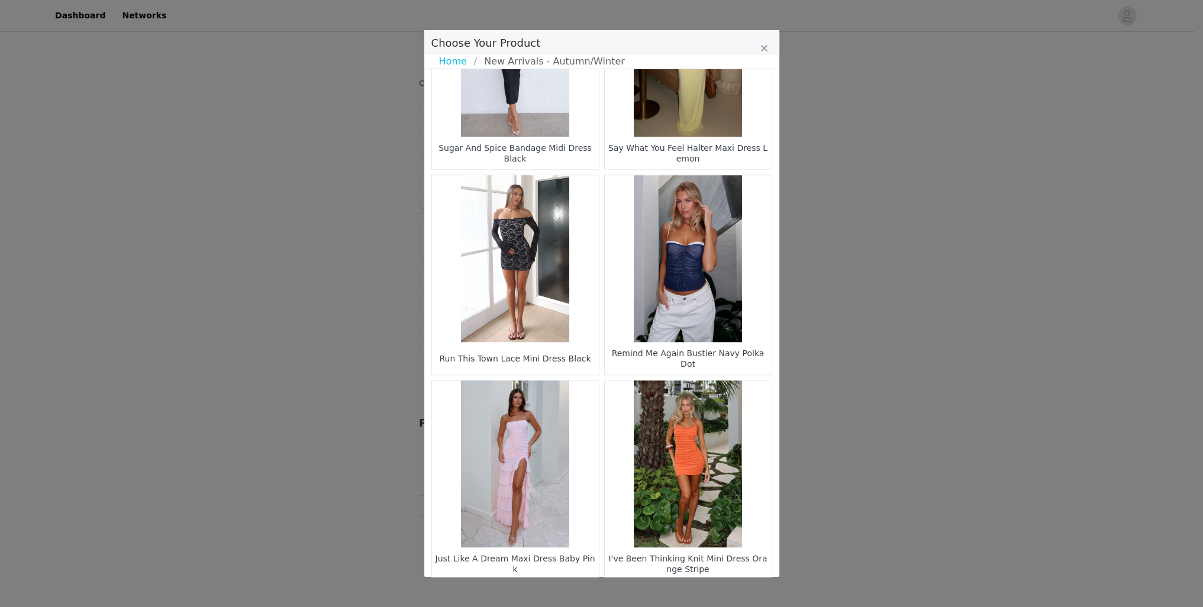
click at [635, 592] on li "8" at bounding box center [645, 600] width 21 height 17
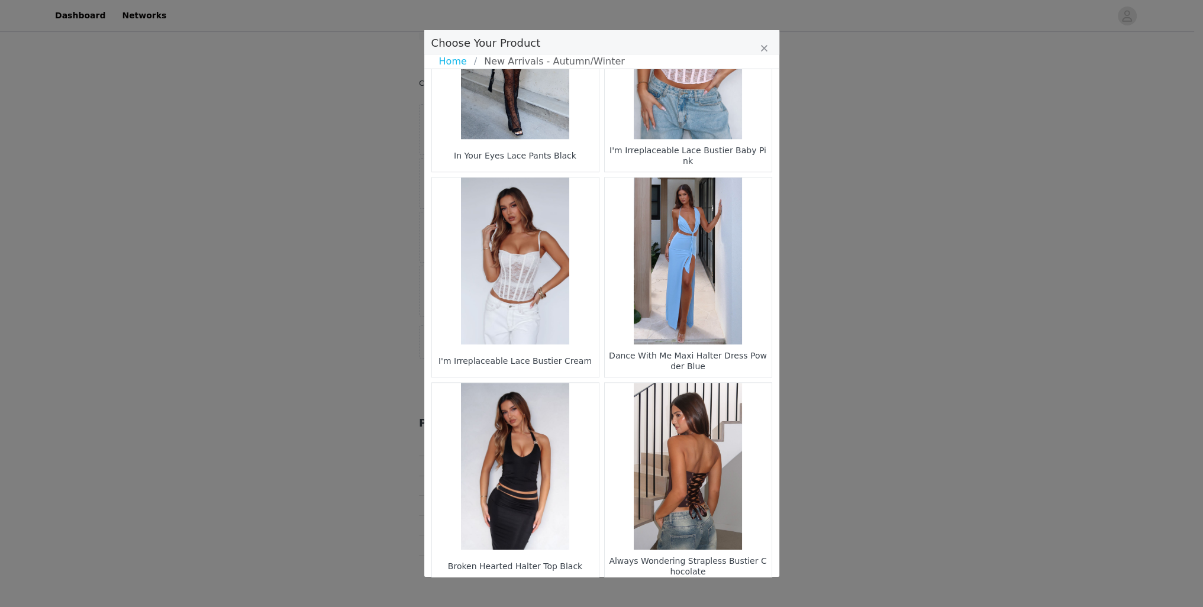
scroll to position [0, 0]
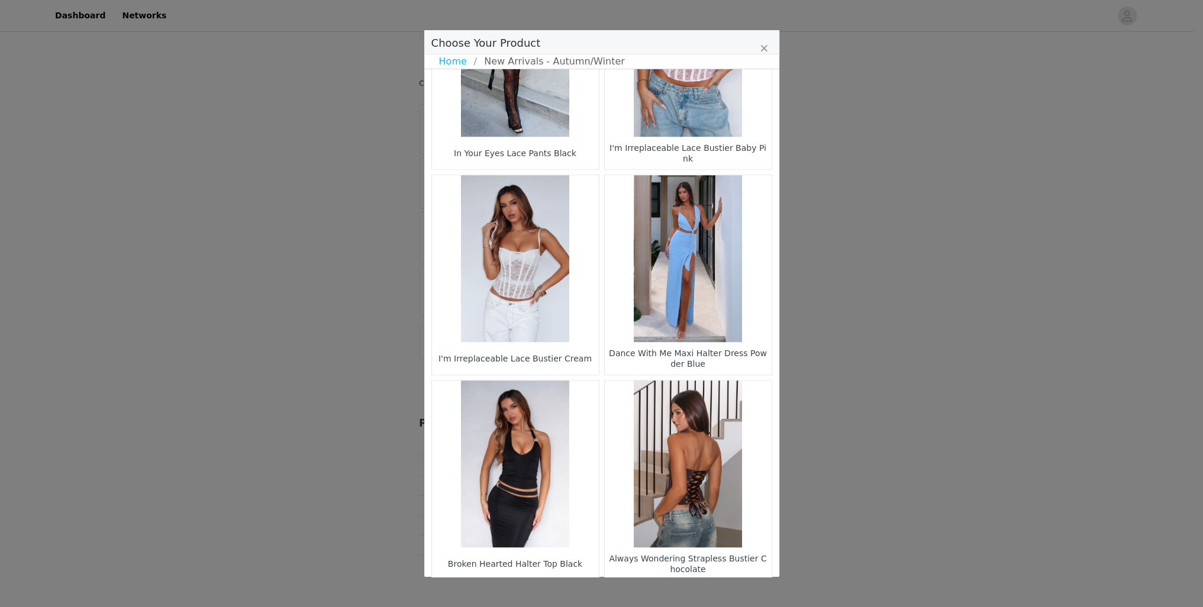
click at [652, 592] on ul "1 6 7 8 9 10 26" at bounding box center [602, 600] width 200 height 17
click at [645, 592] on li "10" at bounding box center [645, 600] width 21 height 17
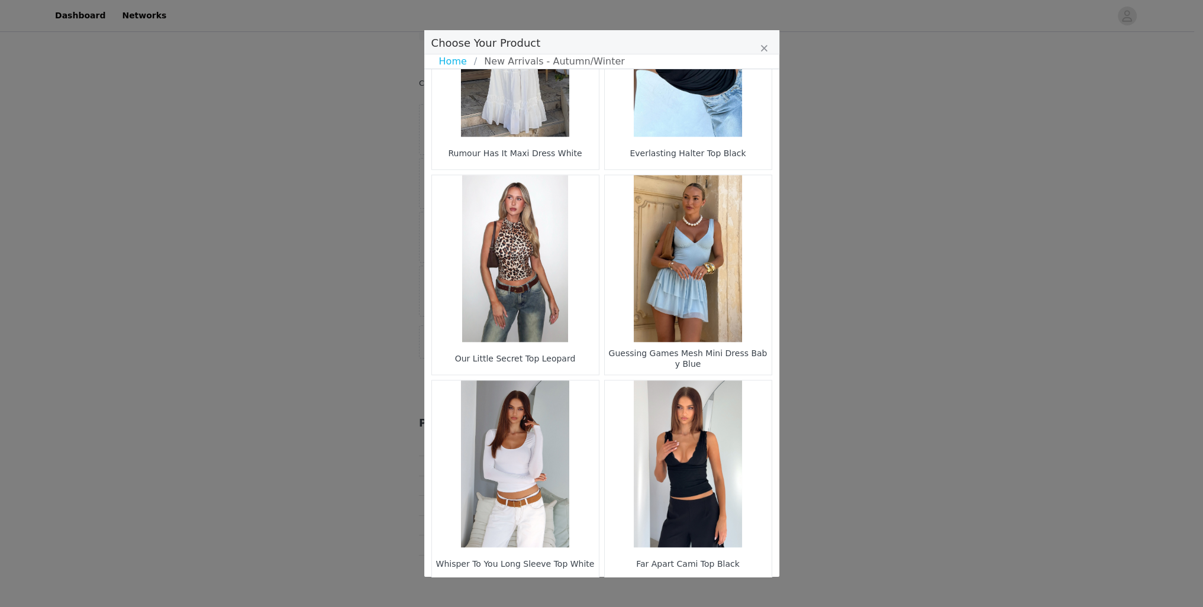
click at [624, 592] on li "11" at bounding box center [622, 600] width 21 height 17
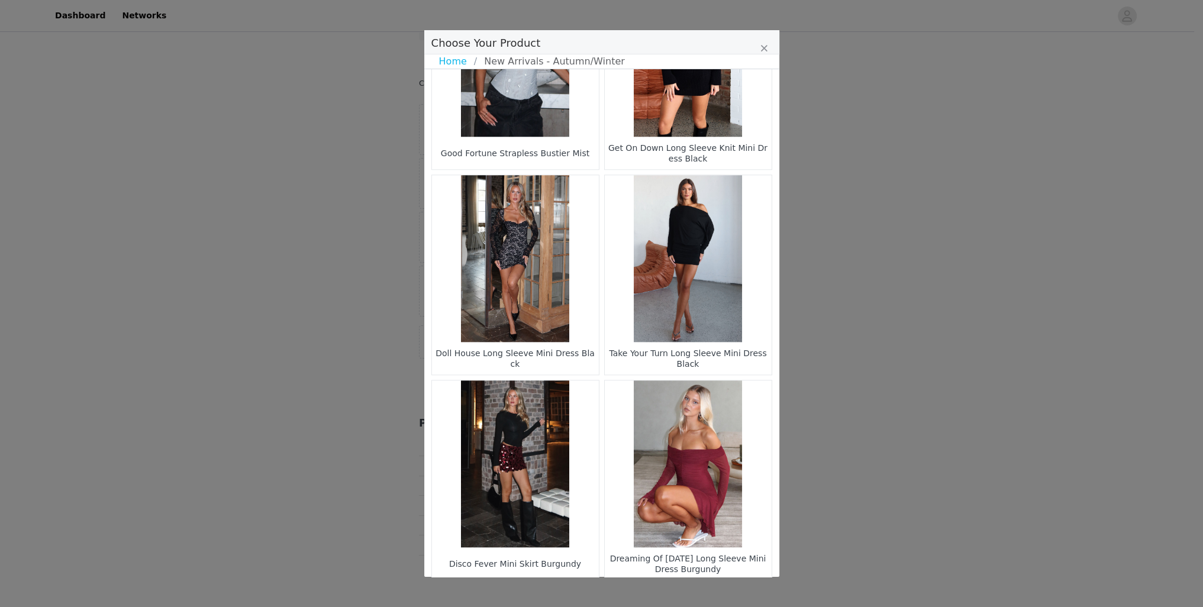
click at [638, 592] on li "13" at bounding box center [645, 600] width 21 height 17
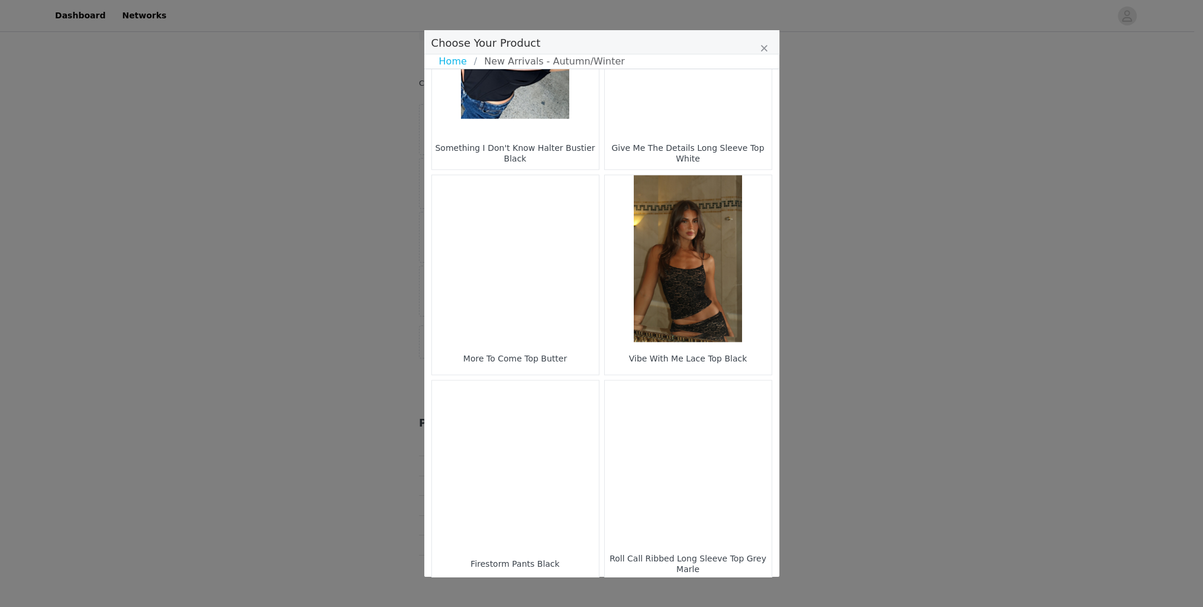
click at [622, 592] on li "14" at bounding box center [622, 600] width 21 height 17
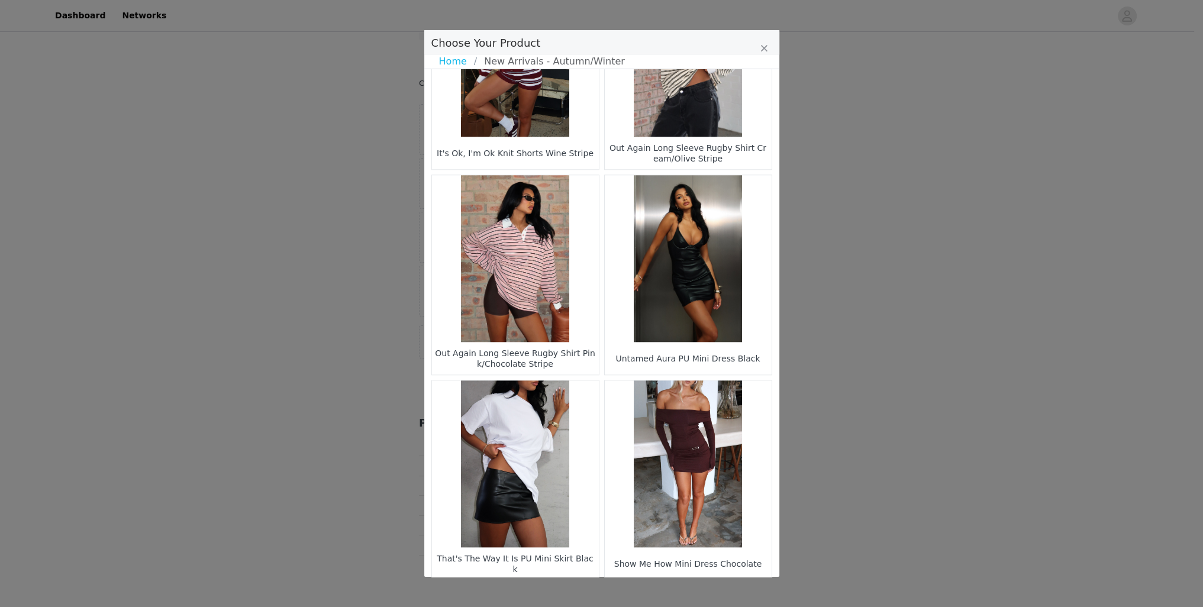
click at [618, 592] on li "15" at bounding box center [622, 600] width 21 height 17
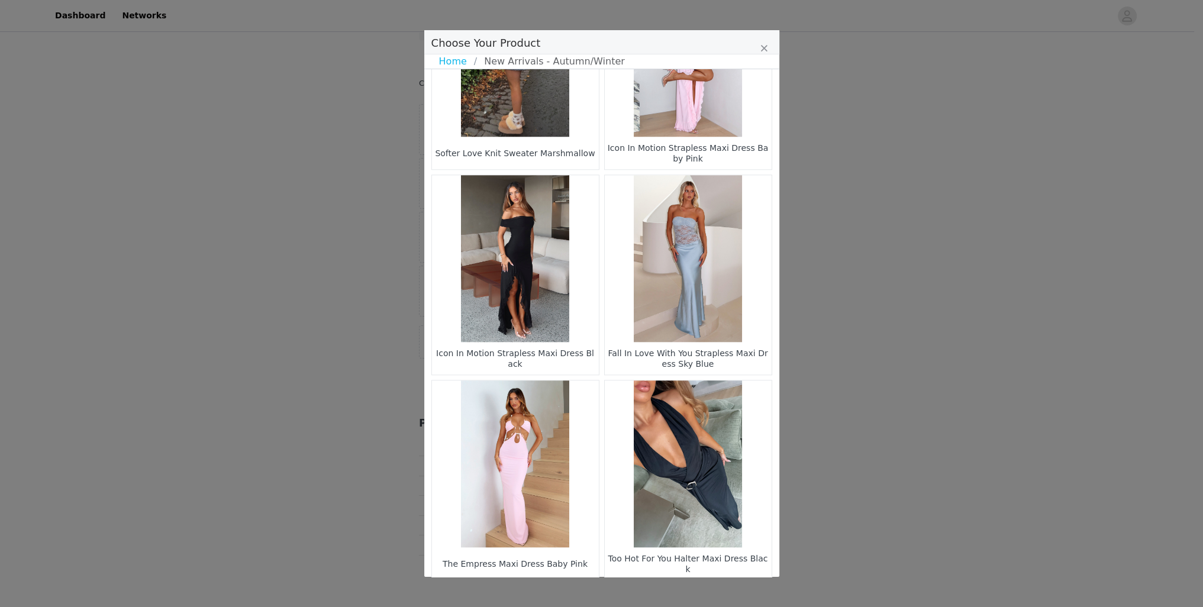
click at [619, 592] on li "16" at bounding box center [622, 600] width 21 height 17
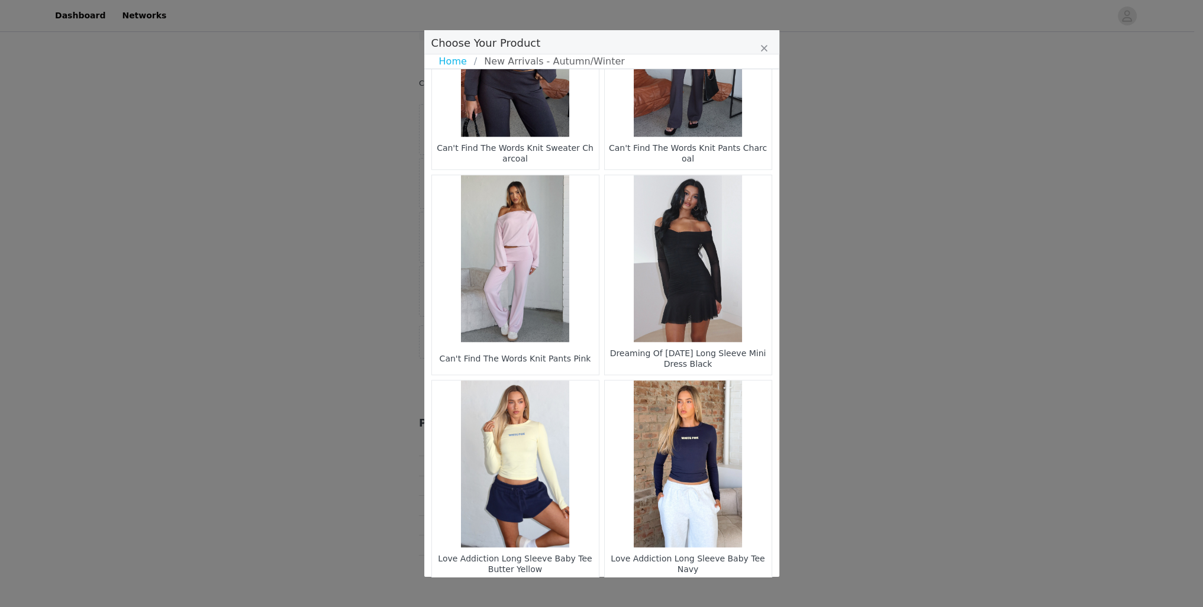
click at [627, 592] on li "17" at bounding box center [622, 600] width 21 height 17
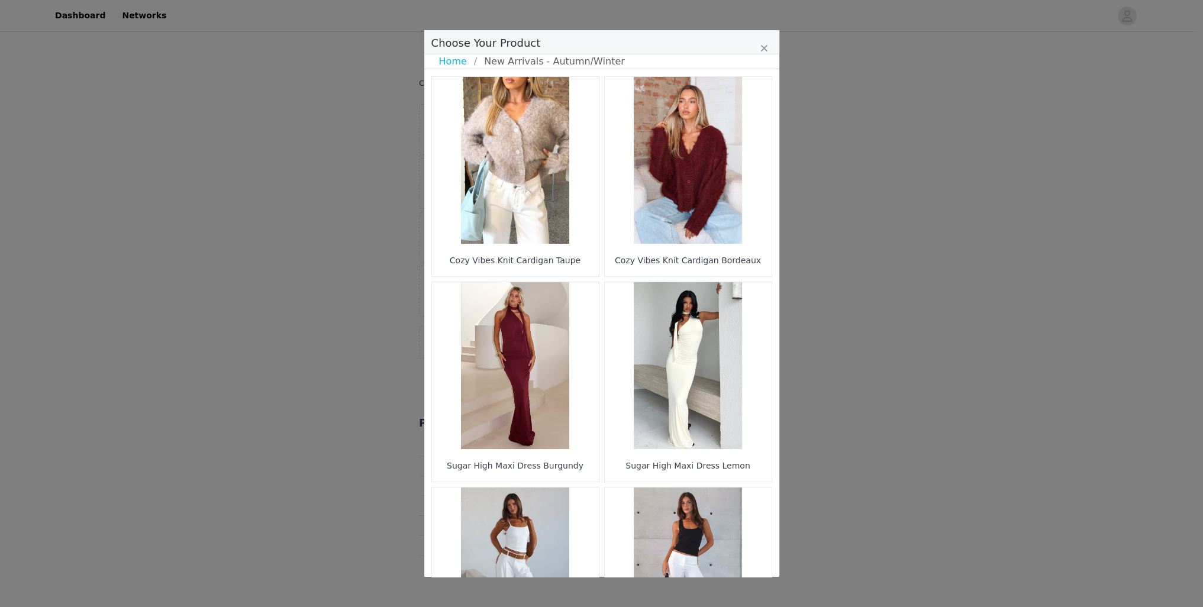
drag, startPoint x: 778, startPoint y: 117, endPoint x: 768, endPoint y: 166, distance: 50.2
click at [768, 166] on div "Cozy Vibes Knit Cardigan Taupe Cozy Vibes Knit Cardigan Bordeaux Sugar High Max…" at bounding box center [601, 322] width 355 height 507
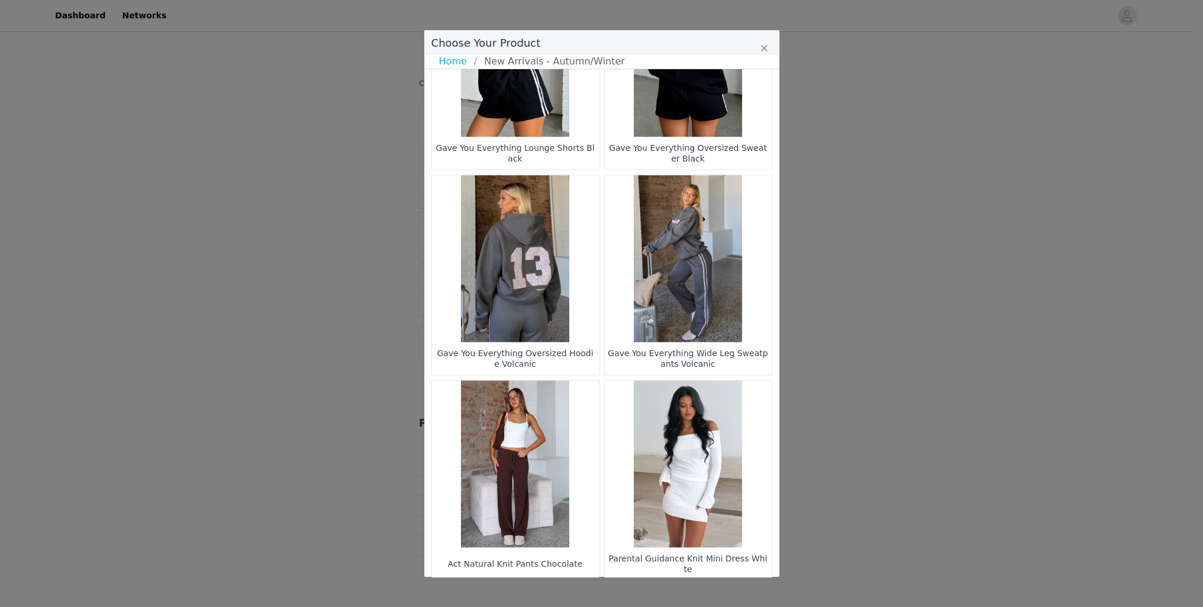
click at [619, 592] on li "18" at bounding box center [622, 600] width 21 height 17
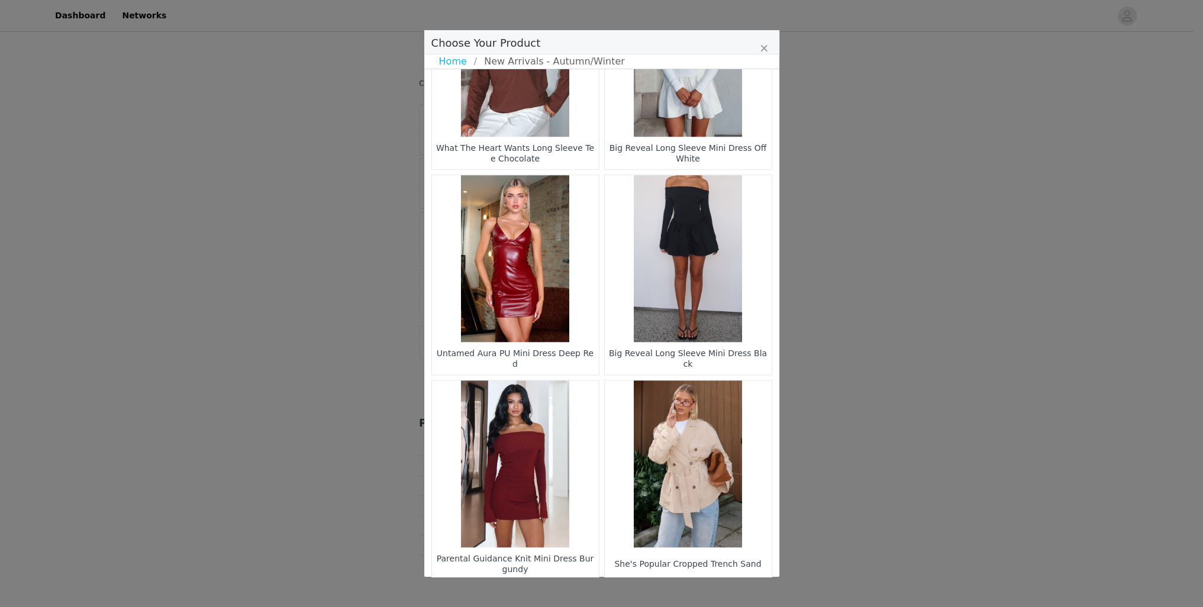
click at [626, 592] on li "20" at bounding box center [622, 600] width 21 height 17
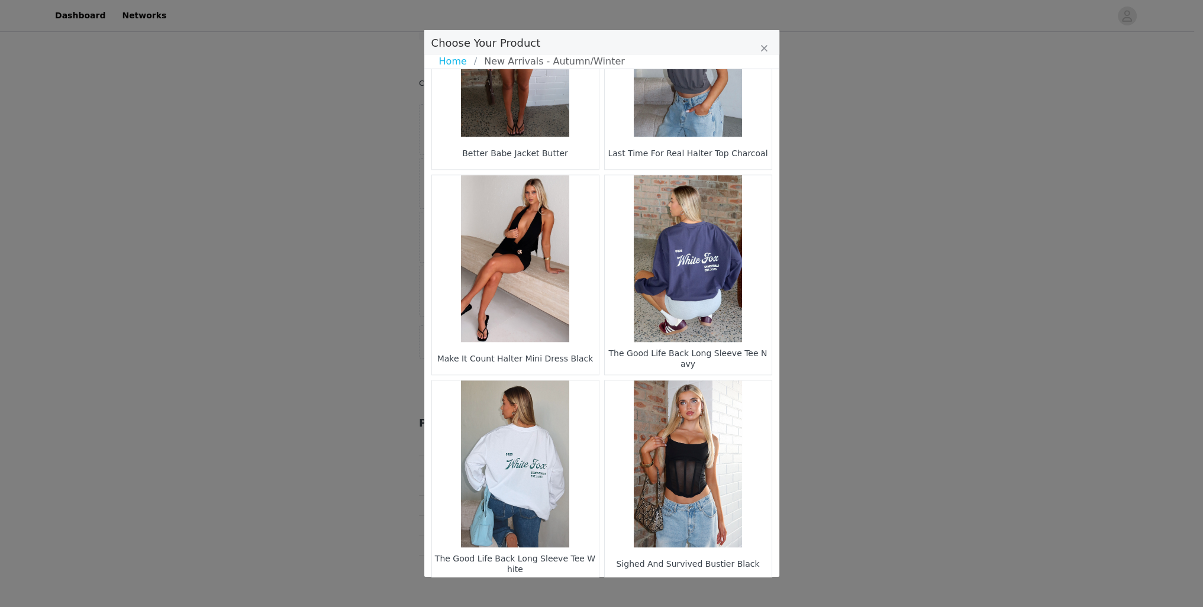
click at [620, 592] on li "21" at bounding box center [622, 600] width 21 height 17
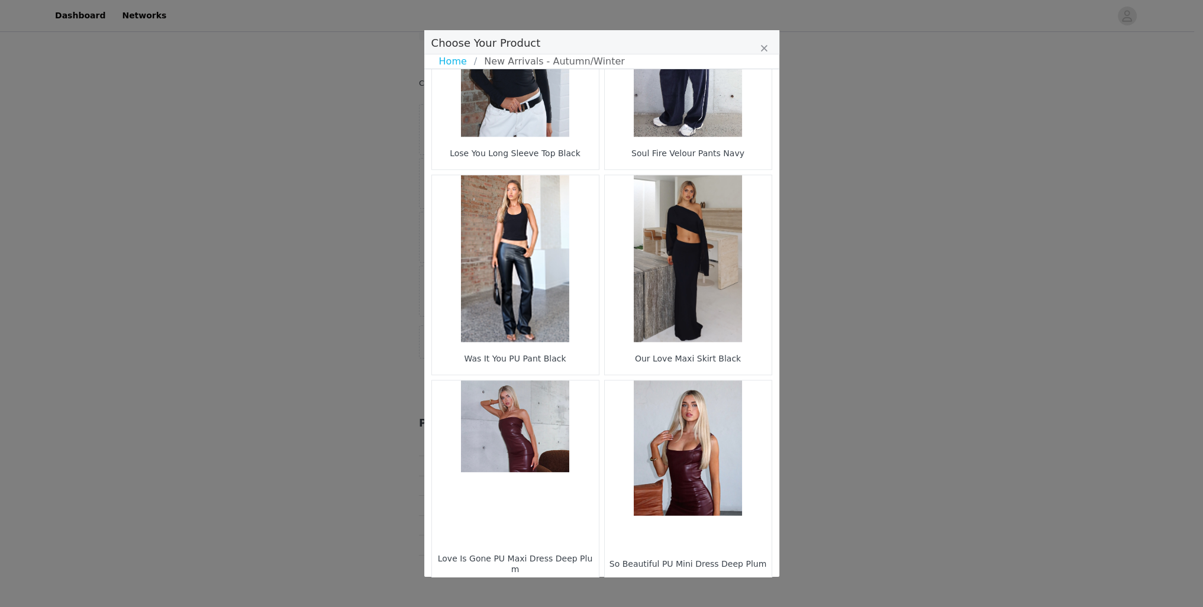
click at [615, 592] on li "22" at bounding box center [622, 600] width 21 height 17
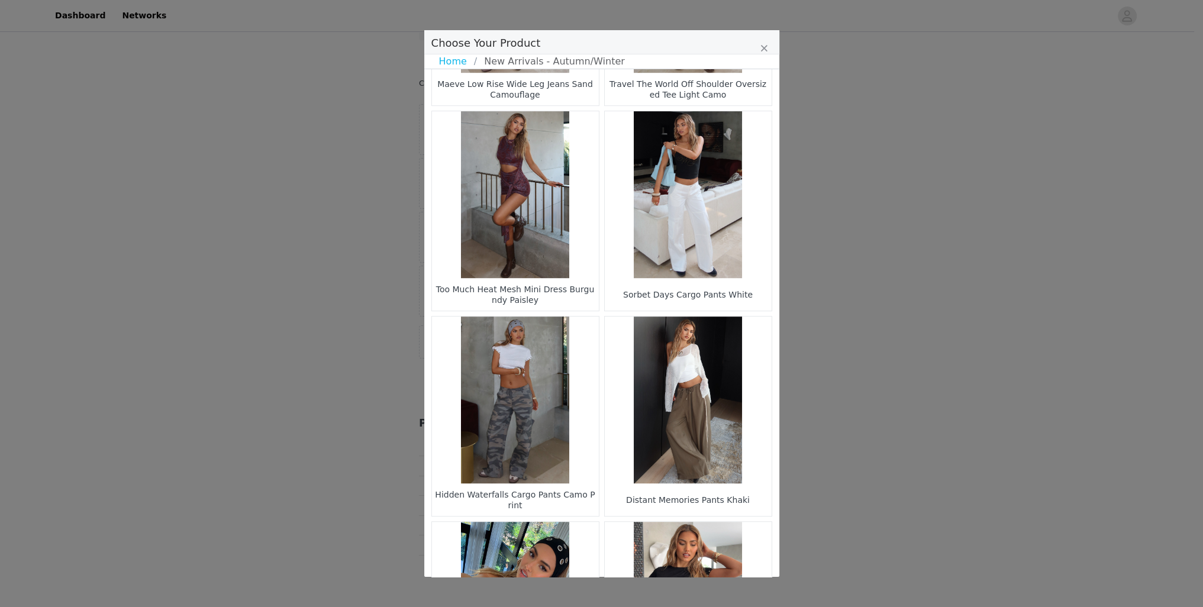
scroll to position [1006, 0]
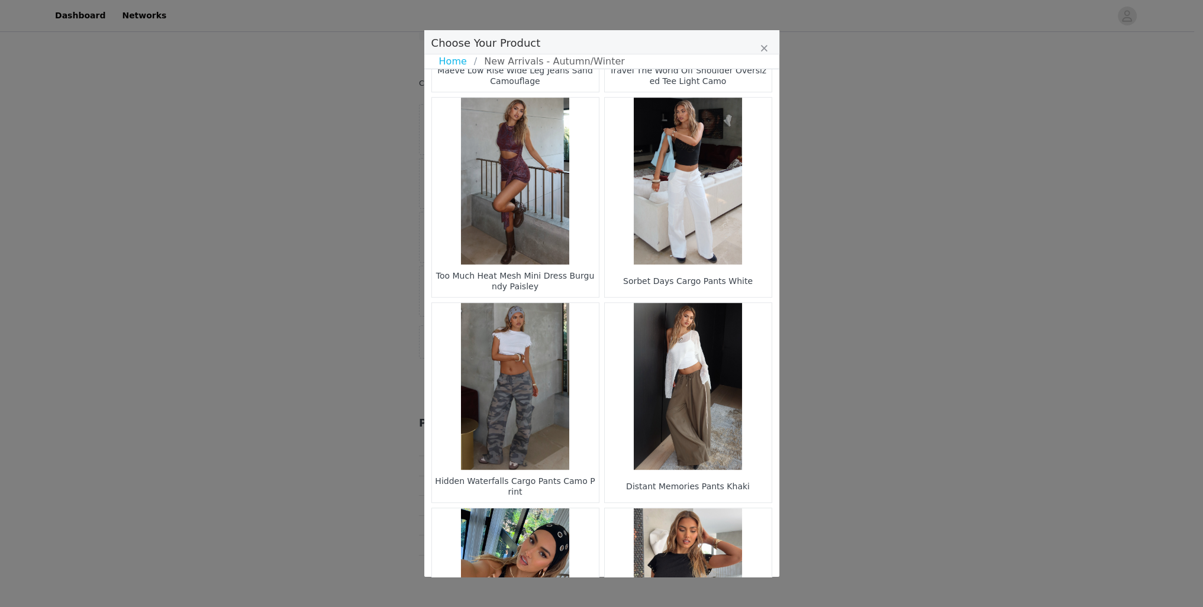
click at [678, 360] on figure "Choose Your Product" at bounding box center [688, 386] width 167 height 167
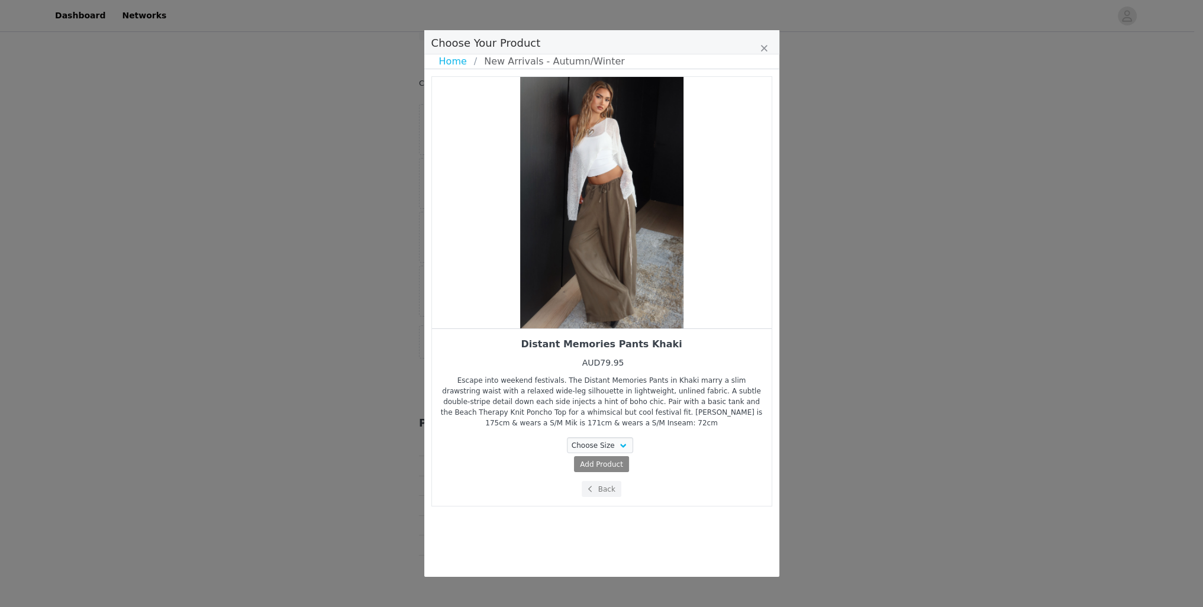
scroll to position [0, 0]
click at [615, 481] on button "Back" at bounding box center [601, 489] width 40 height 16
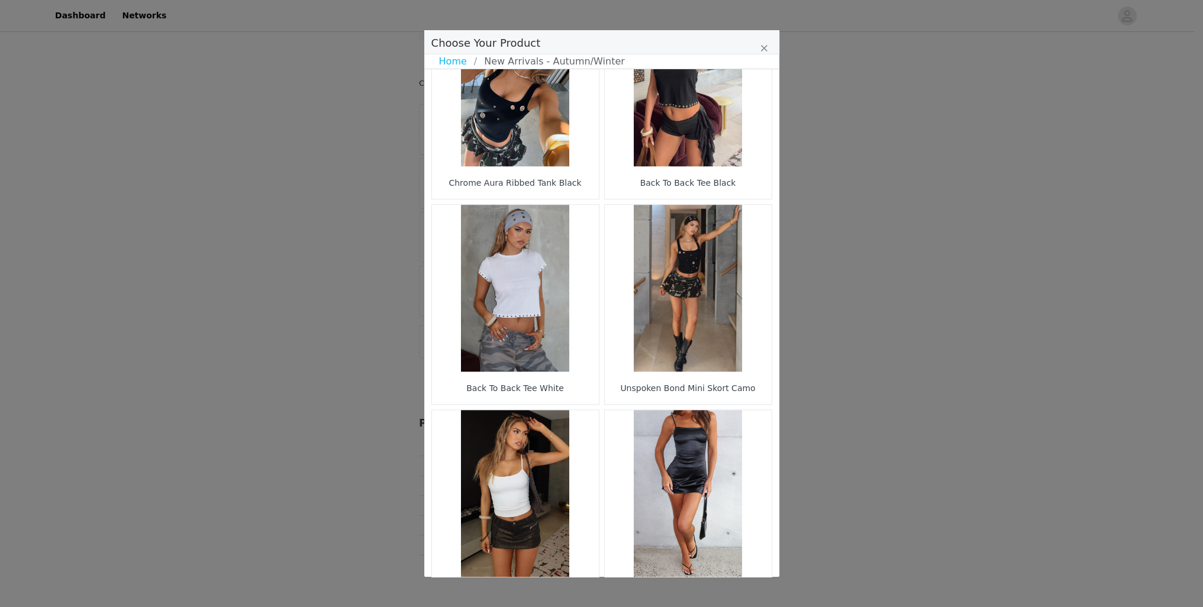
scroll to position [1544, 0]
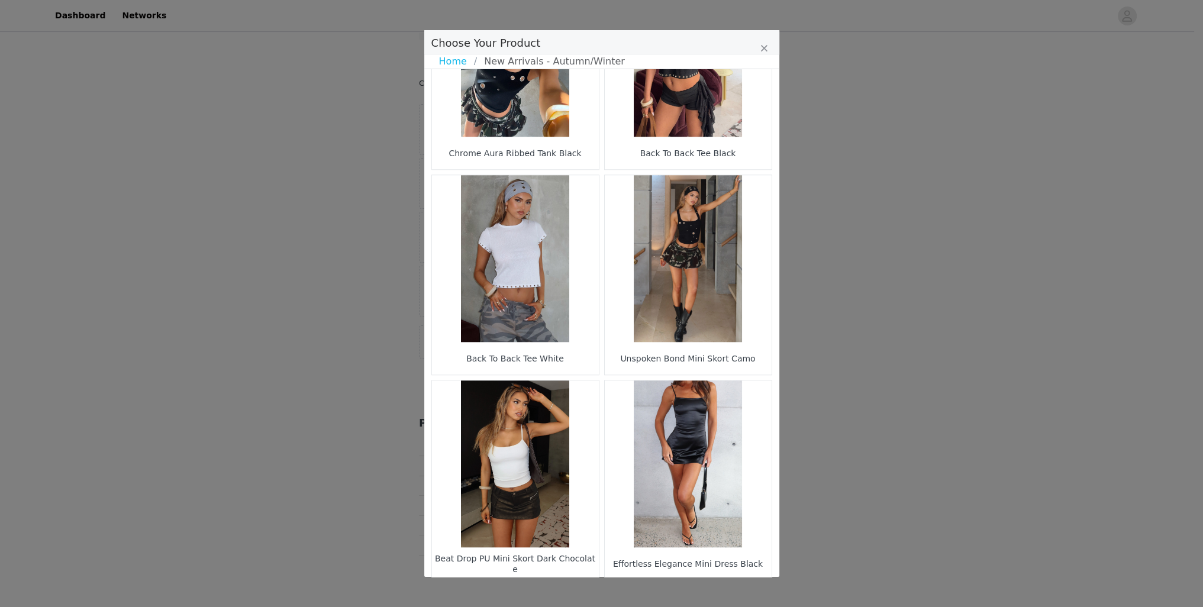
click at [623, 592] on li "23" at bounding box center [622, 600] width 21 height 17
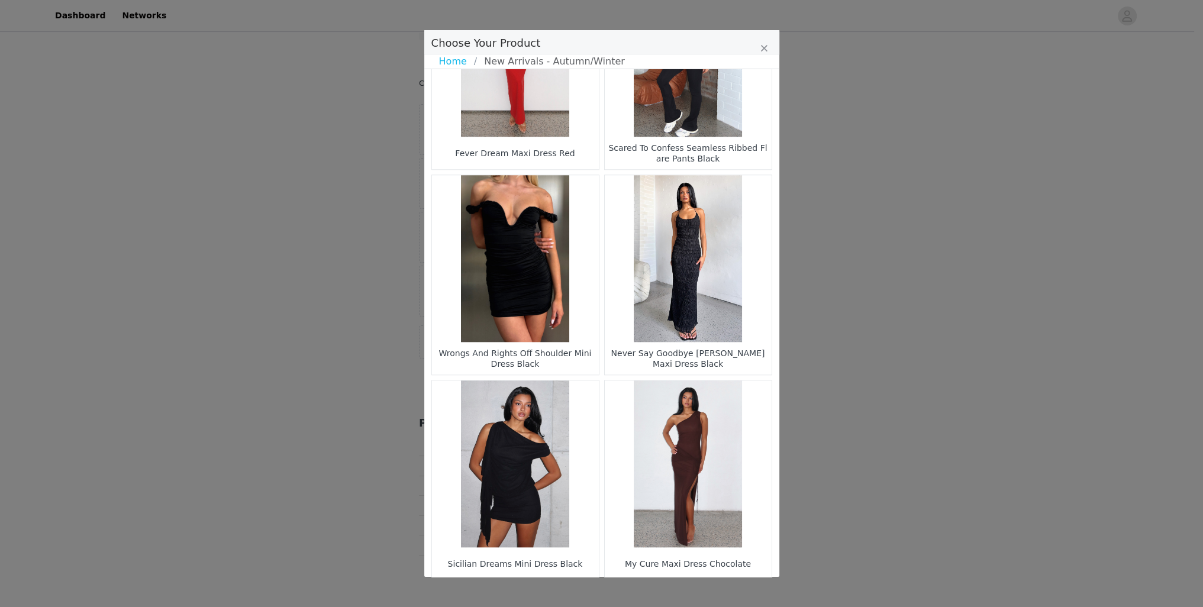
click at [646, 592] on li "25" at bounding box center [656, 600] width 21 height 17
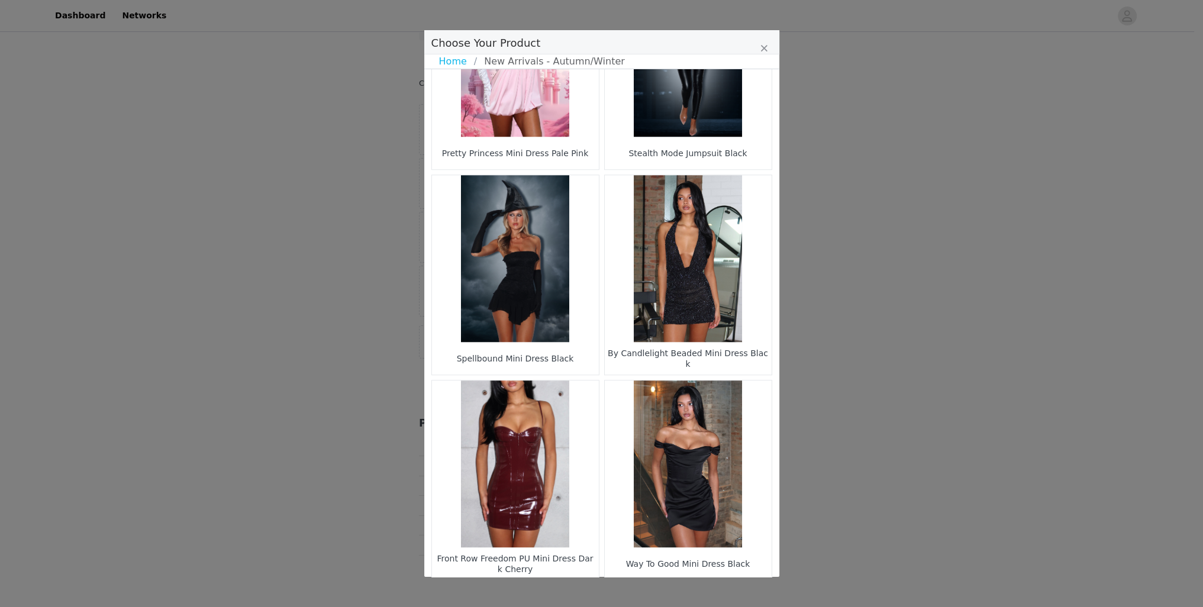
click at [668, 592] on li "26" at bounding box center [678, 600] width 21 height 17
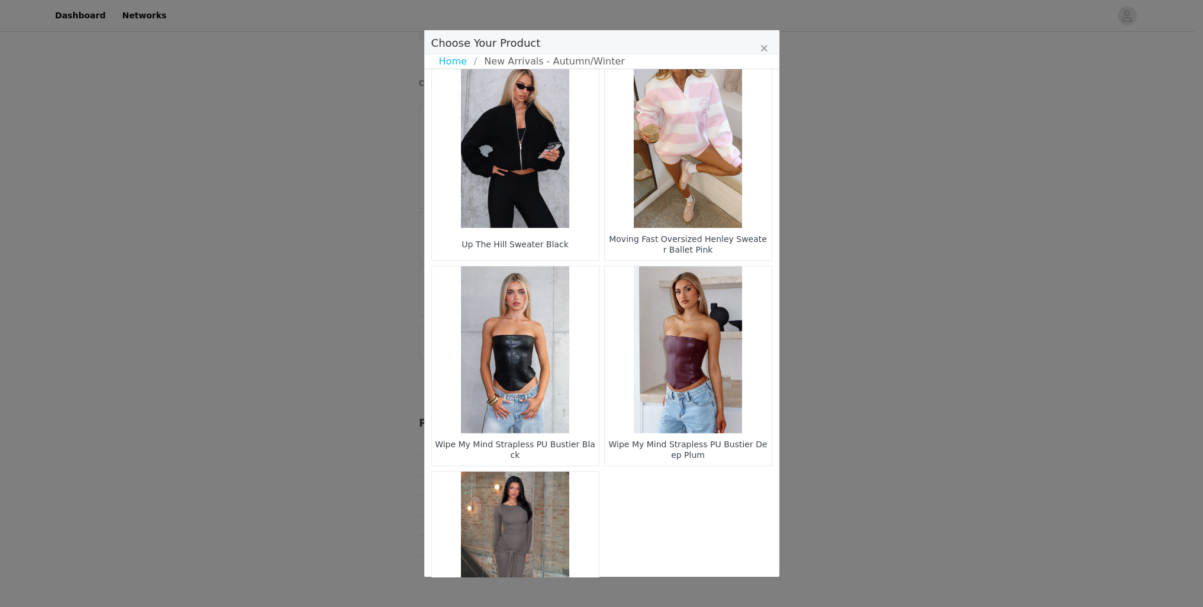
scroll to position [1343, 0]
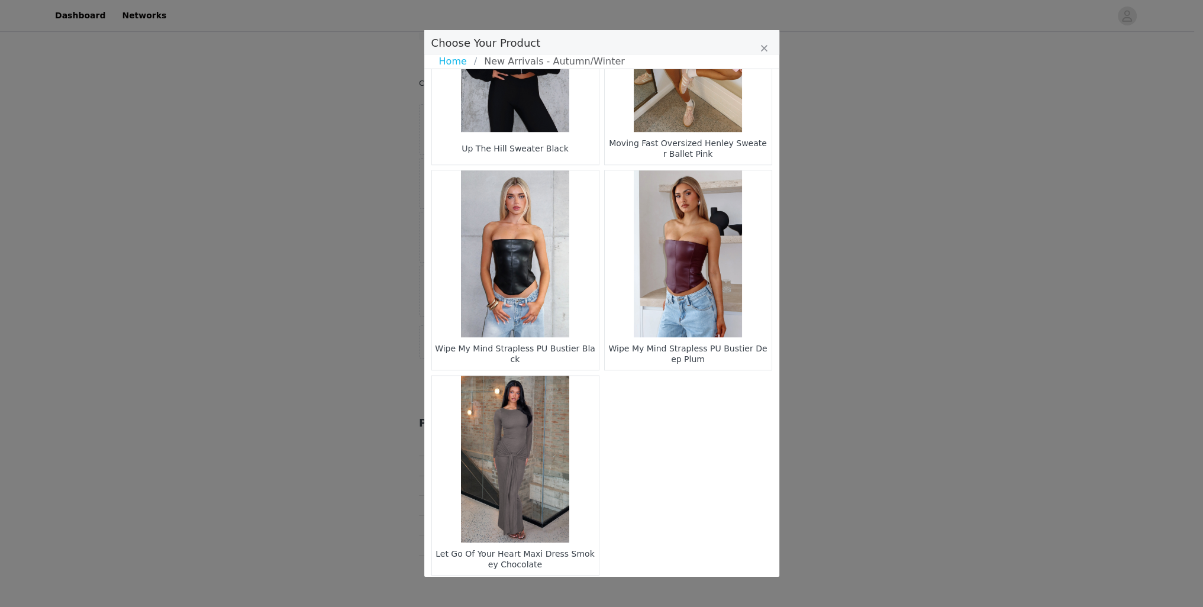
click at [586, 587] on li "22" at bounding box center [589, 595] width 21 height 17
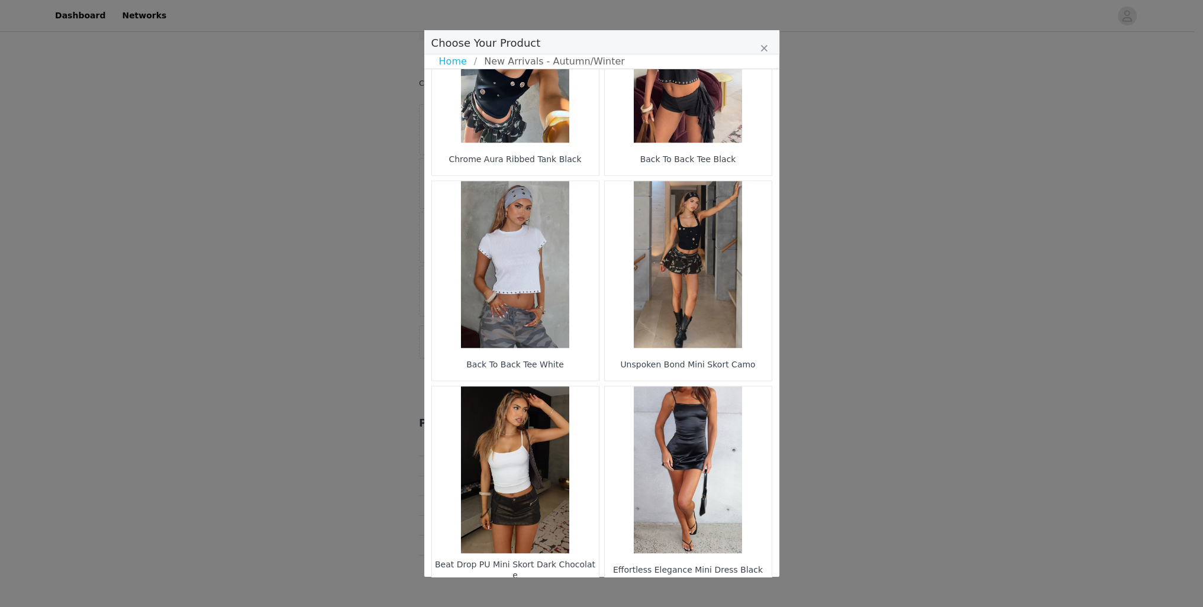
scroll to position [1544, 0]
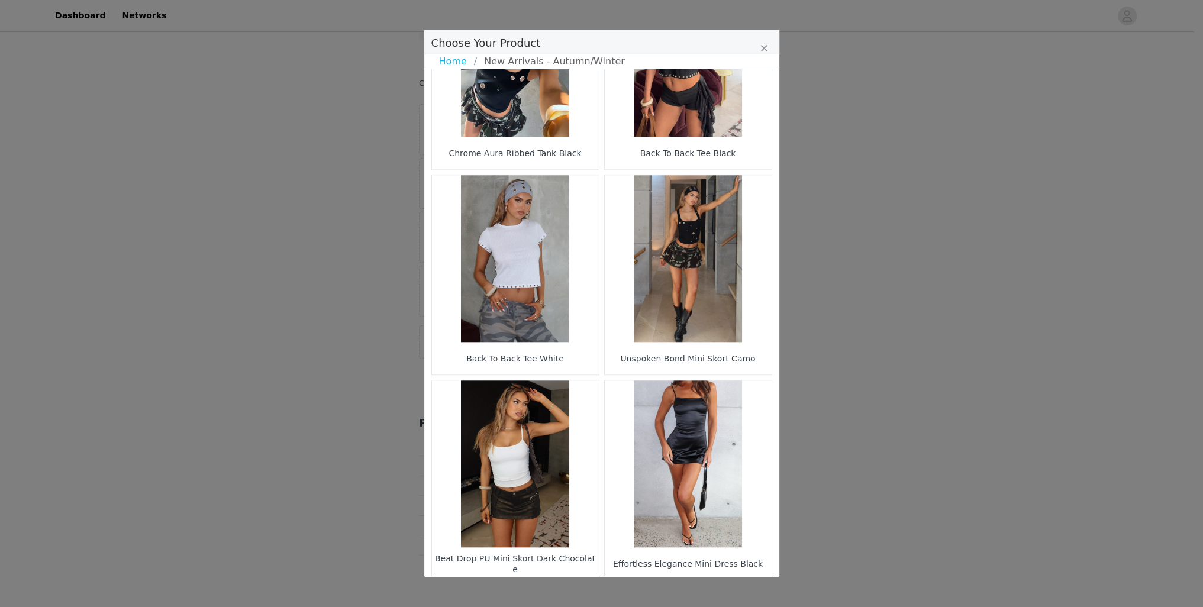
click at [558, 592] on li "20" at bounding box center [556, 600] width 21 height 17
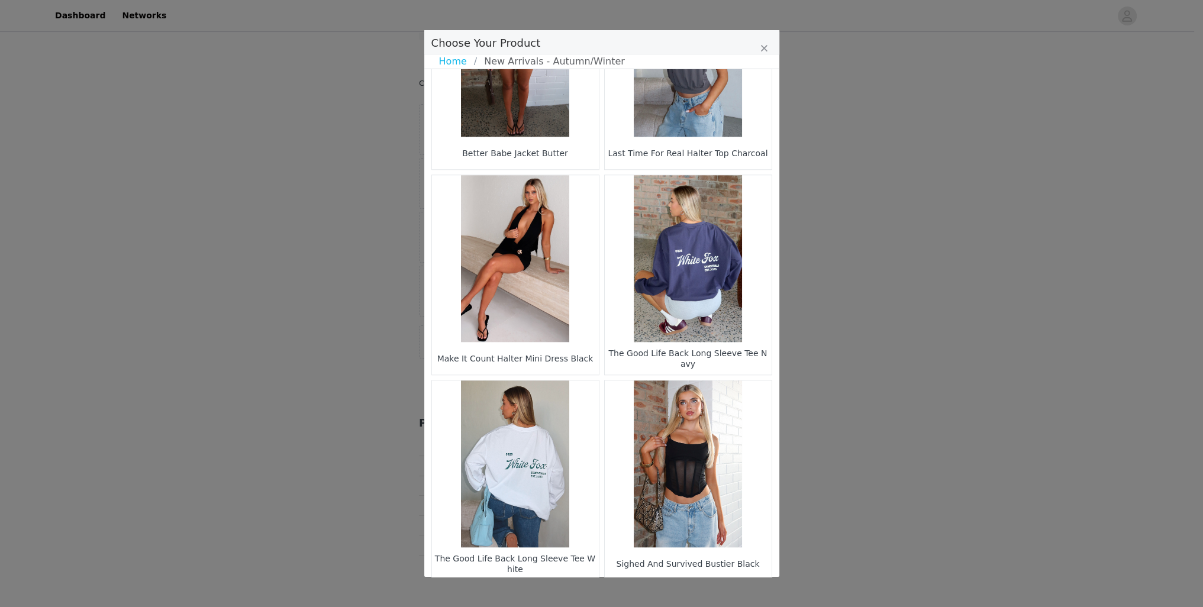
click at [558, 592] on li "18" at bounding box center [556, 600] width 21 height 17
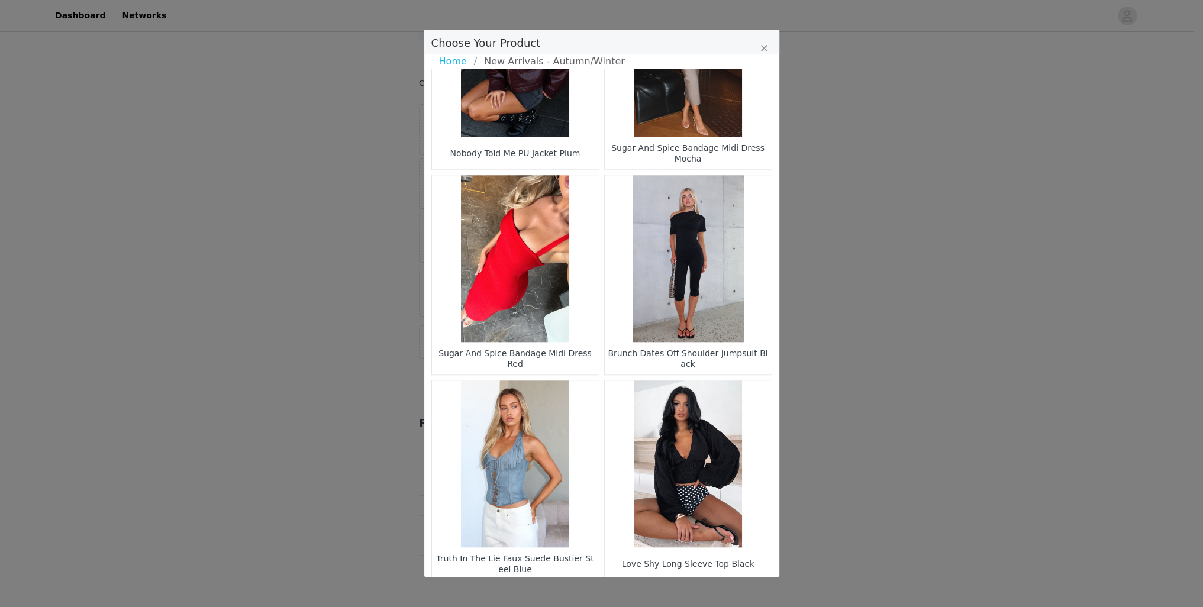
click at [551, 592] on li "16" at bounding box center [556, 600] width 21 height 17
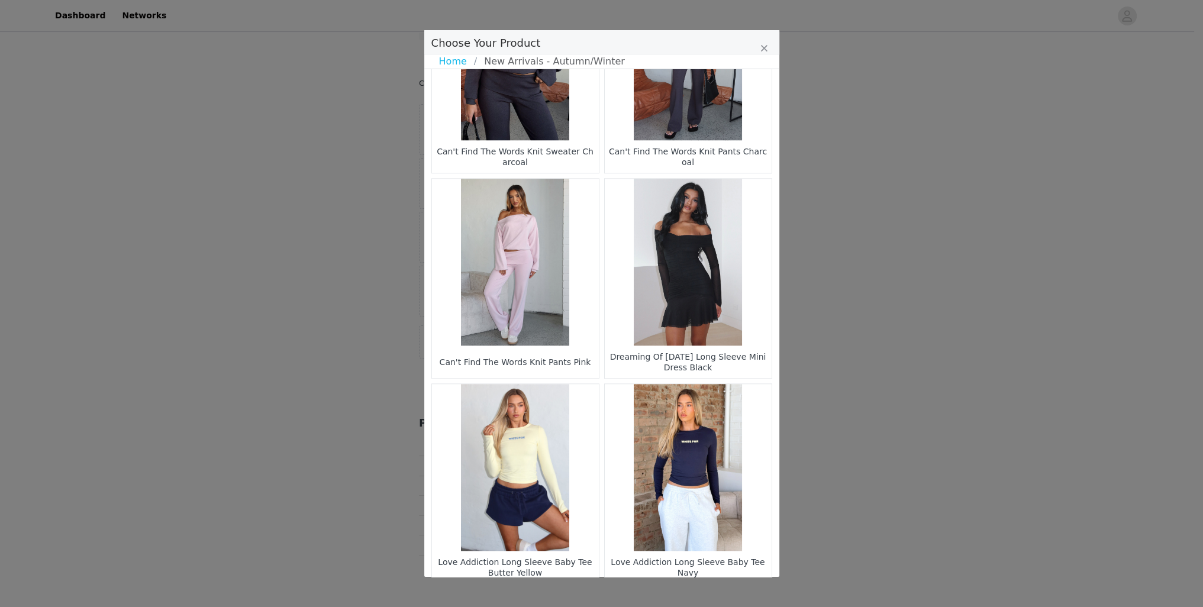
scroll to position [1542, 0]
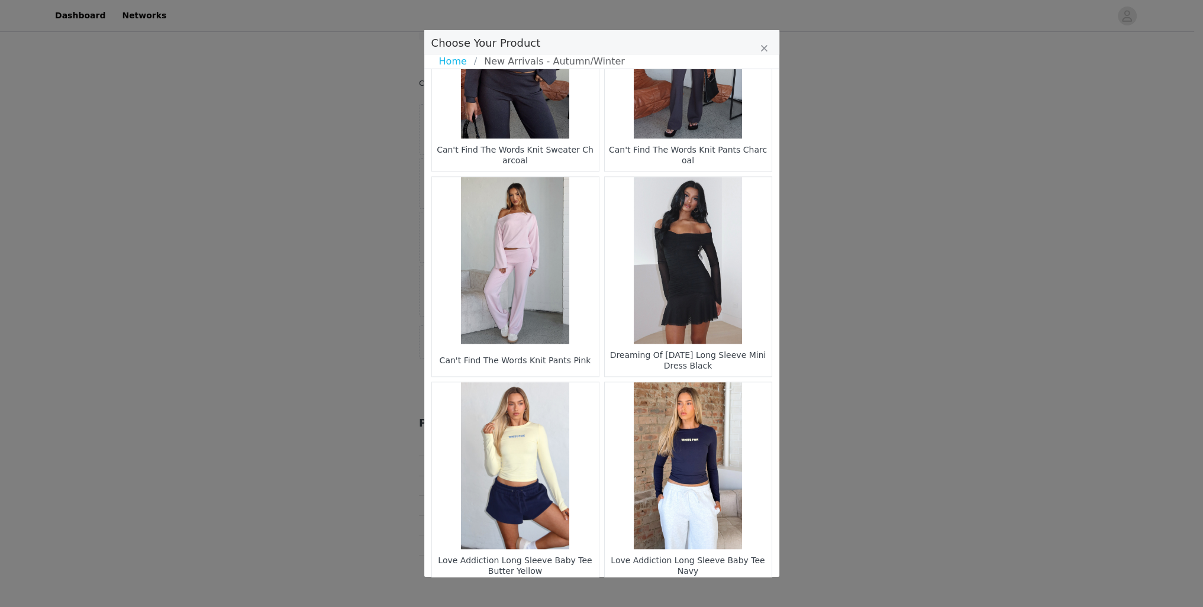
click at [563, 593] on ul "1 14 15 16 17 18 26" at bounding box center [602, 601] width 200 height 17
click at [553, 593] on li "14" at bounding box center [556, 601] width 21 height 17
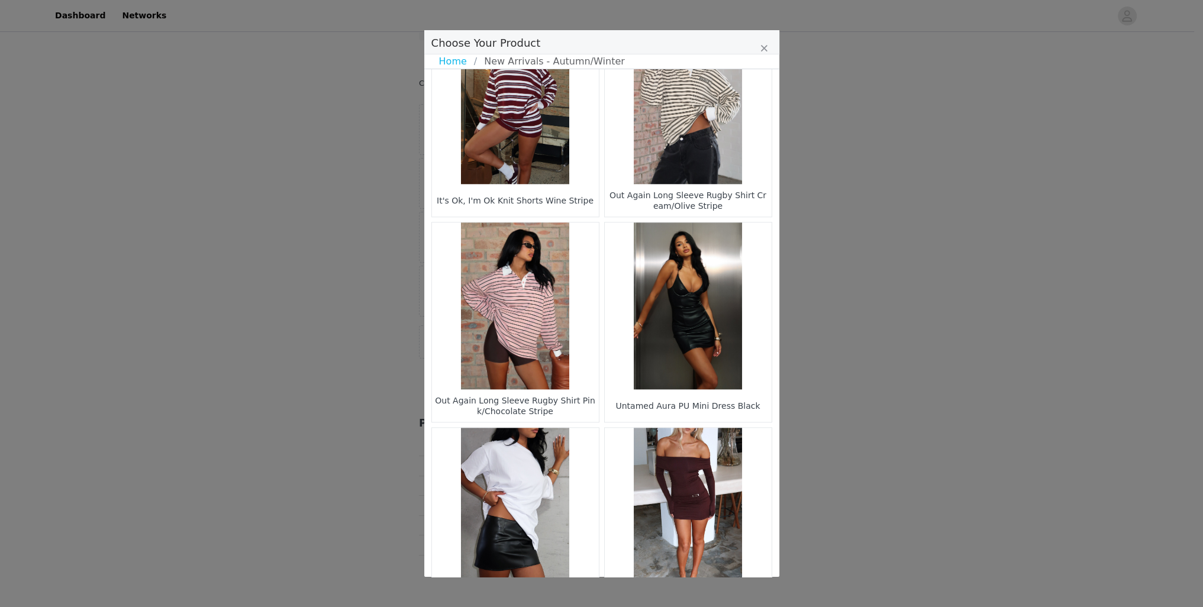
scroll to position [1544, 0]
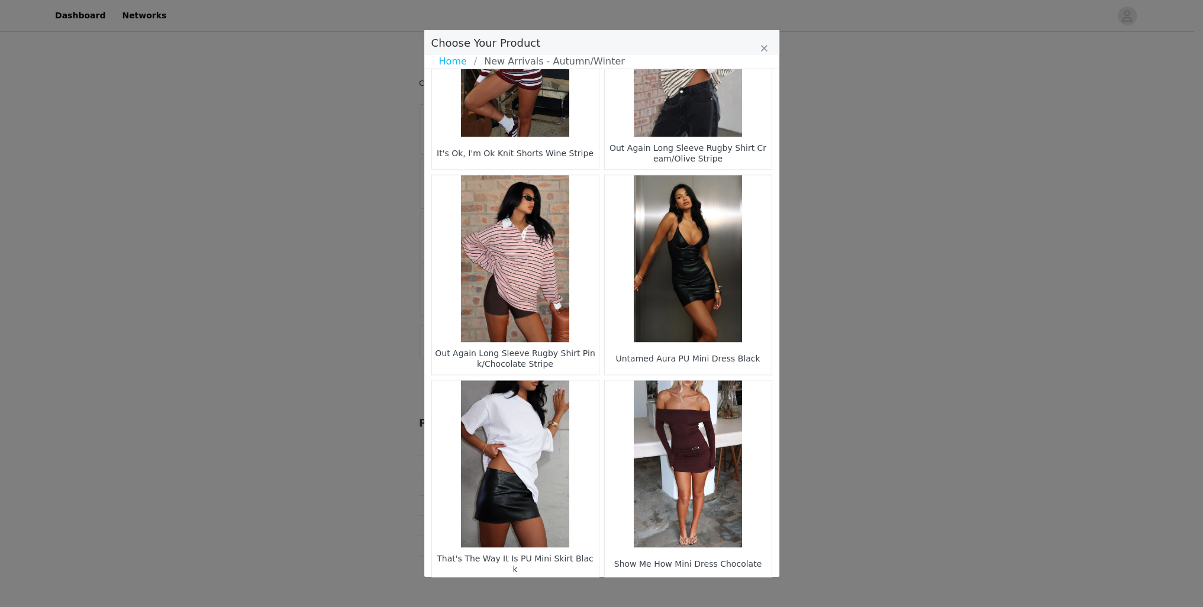
click at [572, 592] on li "13" at bounding box center [578, 600] width 21 height 17
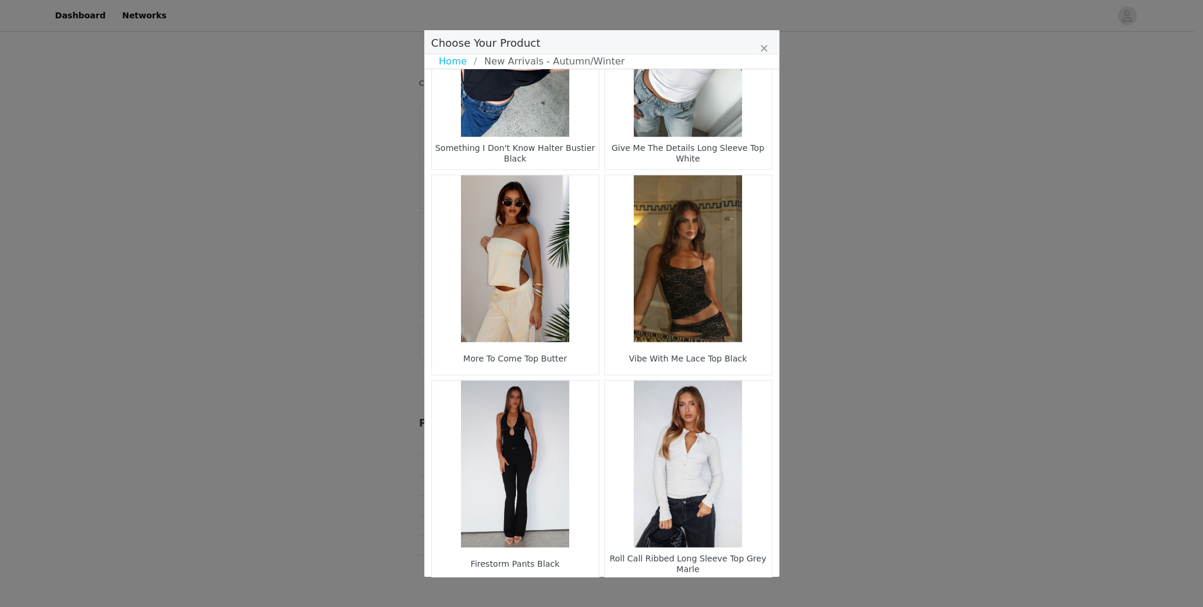
click at [614, 592] on li "14" at bounding box center [622, 600] width 21 height 17
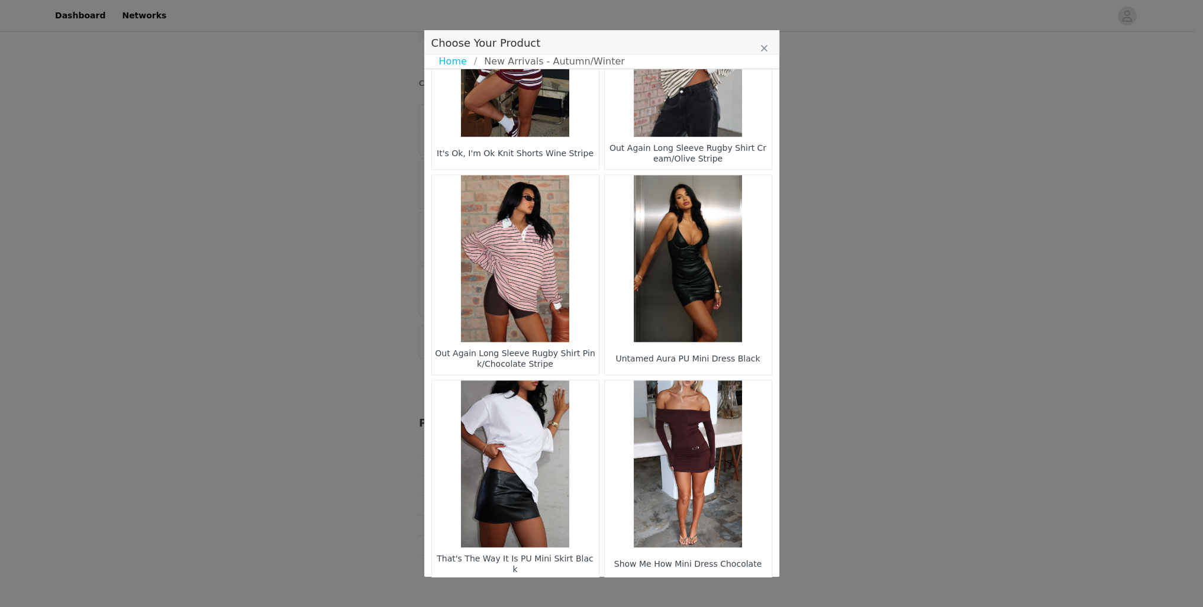
click at [627, 592] on li "15" at bounding box center [622, 600] width 21 height 17
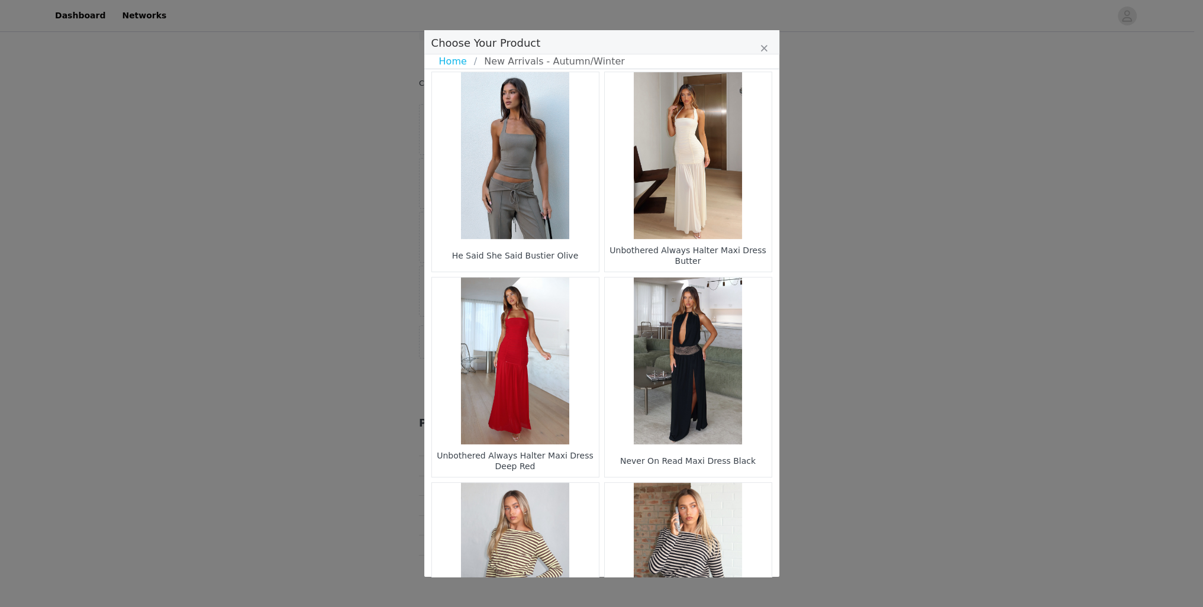
scroll to position [1025, 0]
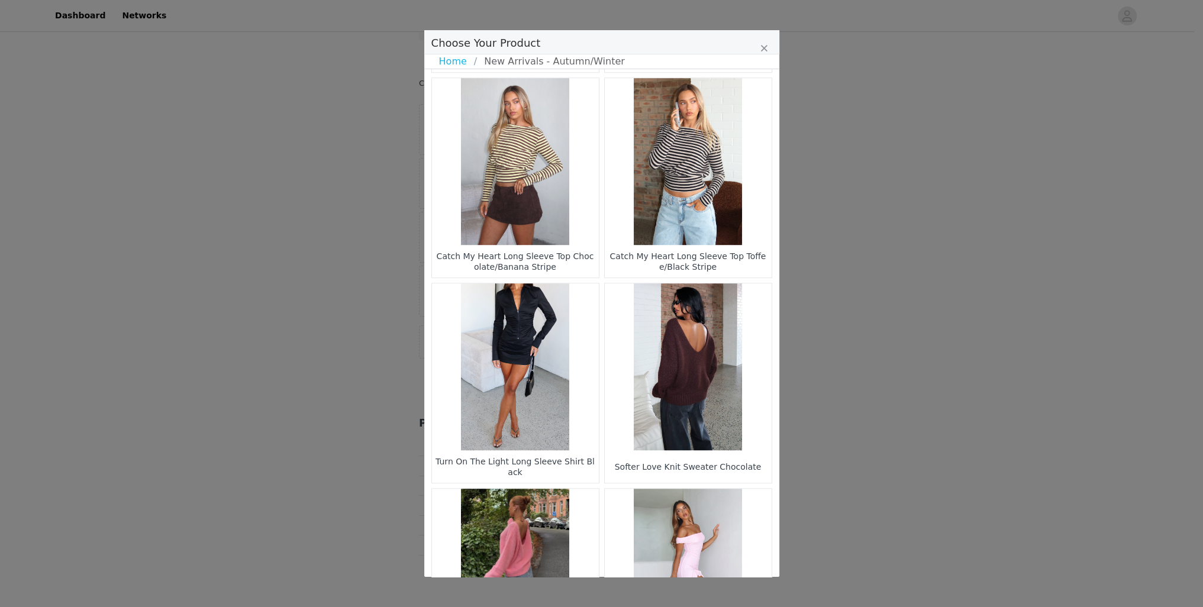
click at [681, 338] on figure "Choose Your Product" at bounding box center [688, 366] width 167 height 167
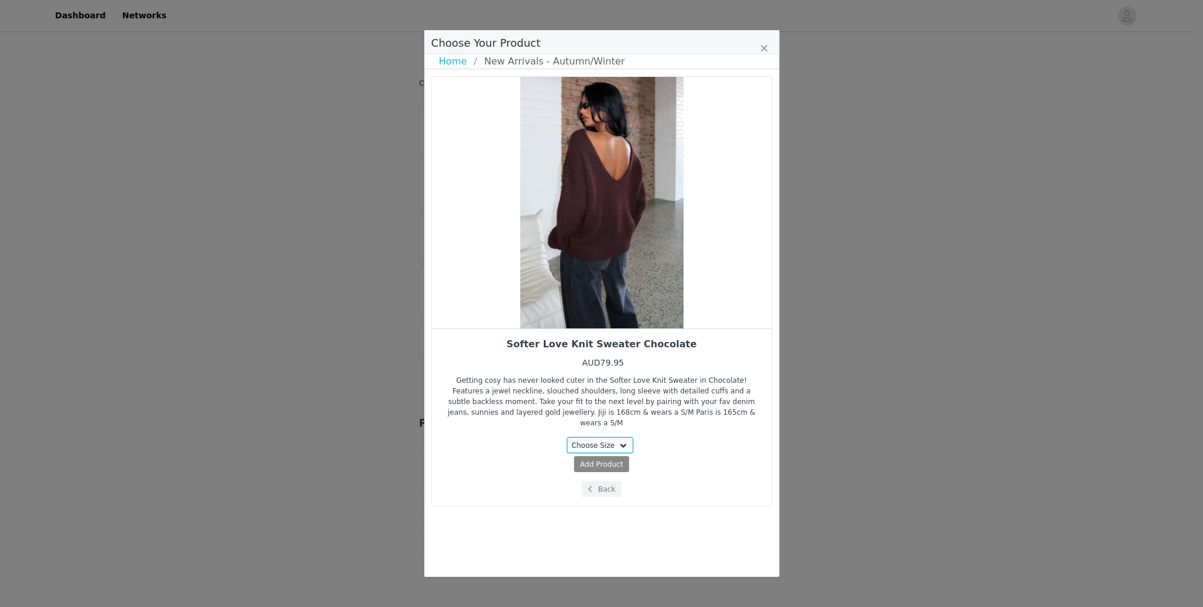
click at [611, 437] on select "Choose Size XXS/XS XS/S S/M M/L L/XL" at bounding box center [600, 445] width 66 height 16
select select "27711025"
click at [569, 437] on select "Choose Size XXS/XS XS/S S/M M/L L/XL" at bounding box center [600, 445] width 66 height 16
click at [616, 460] on span "AUD79.95" at bounding box center [624, 464] width 36 height 8
select select "27711025"
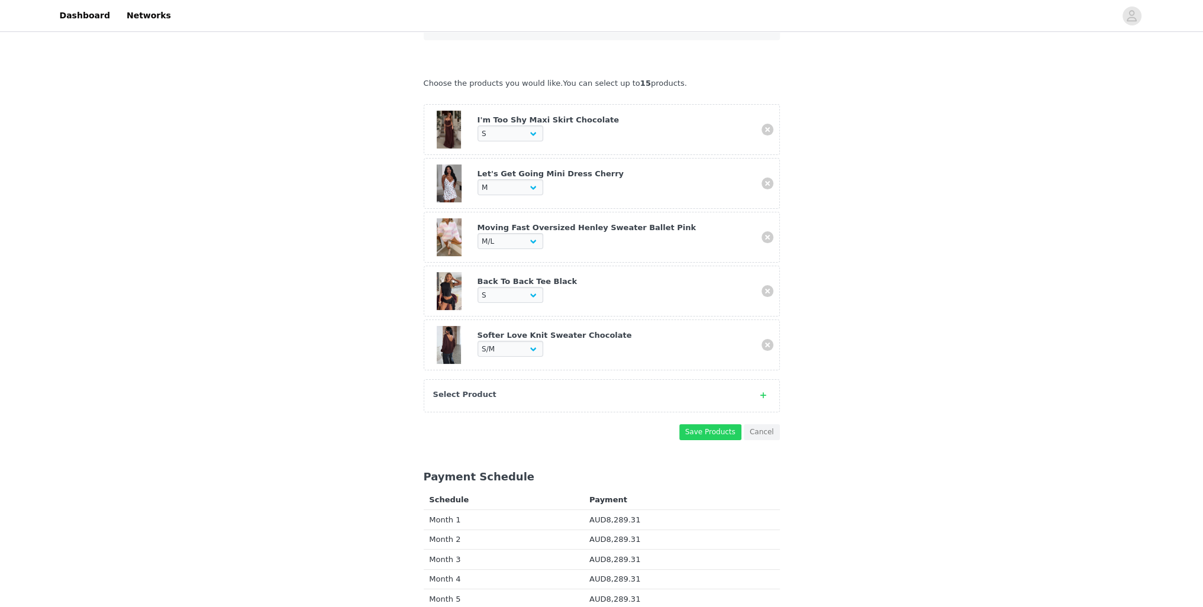
click at [490, 389] on div "Select Product" at bounding box center [590, 395] width 314 height 12
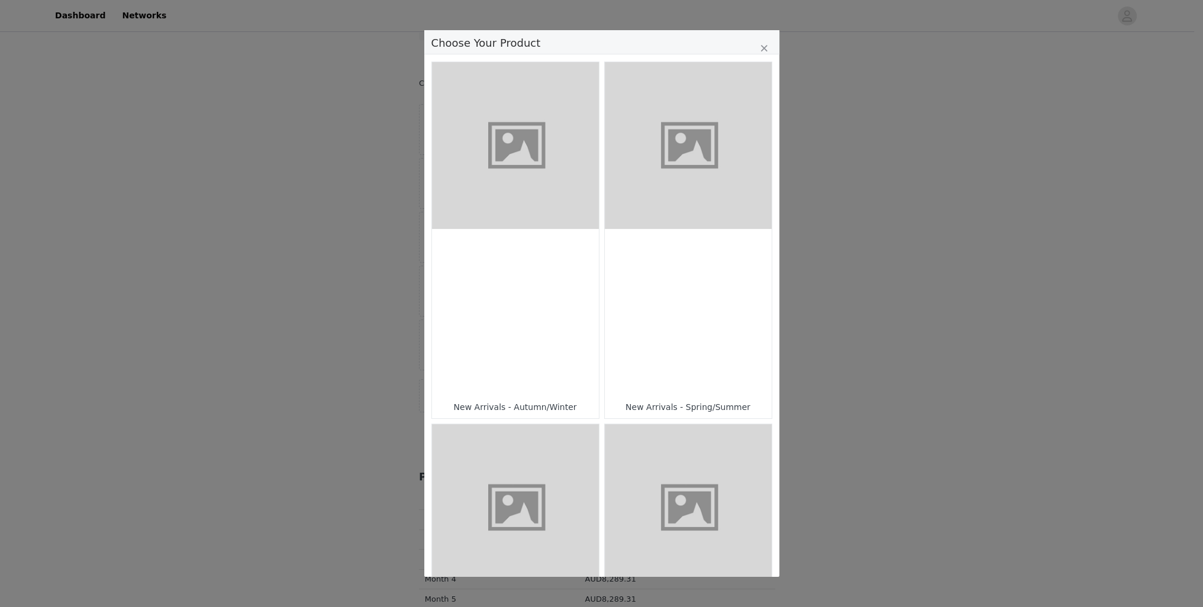
click at [663, 159] on figure "Choose Your Product" at bounding box center [688, 145] width 167 height 167
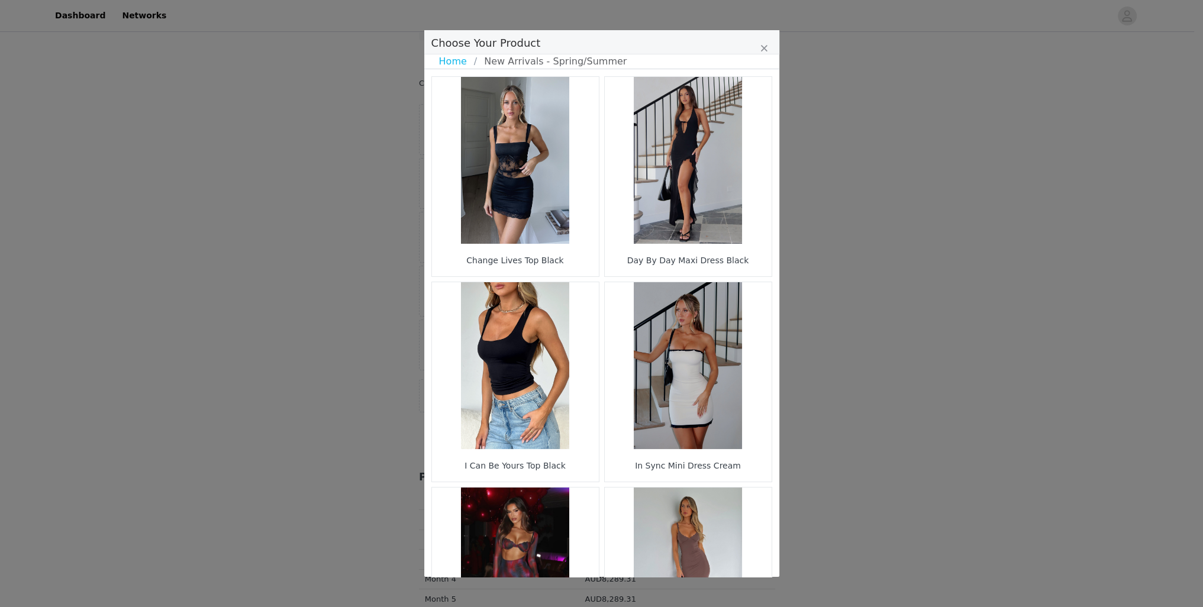
drag, startPoint x: 770, startPoint y: 161, endPoint x: 771, endPoint y: 182, distance: 20.1
click at [771, 182] on div "Change Lives Top [DATE] By Day Maxi Dress Black I Can Be Yours Top Black In Syn…" at bounding box center [601, 322] width 355 height 507
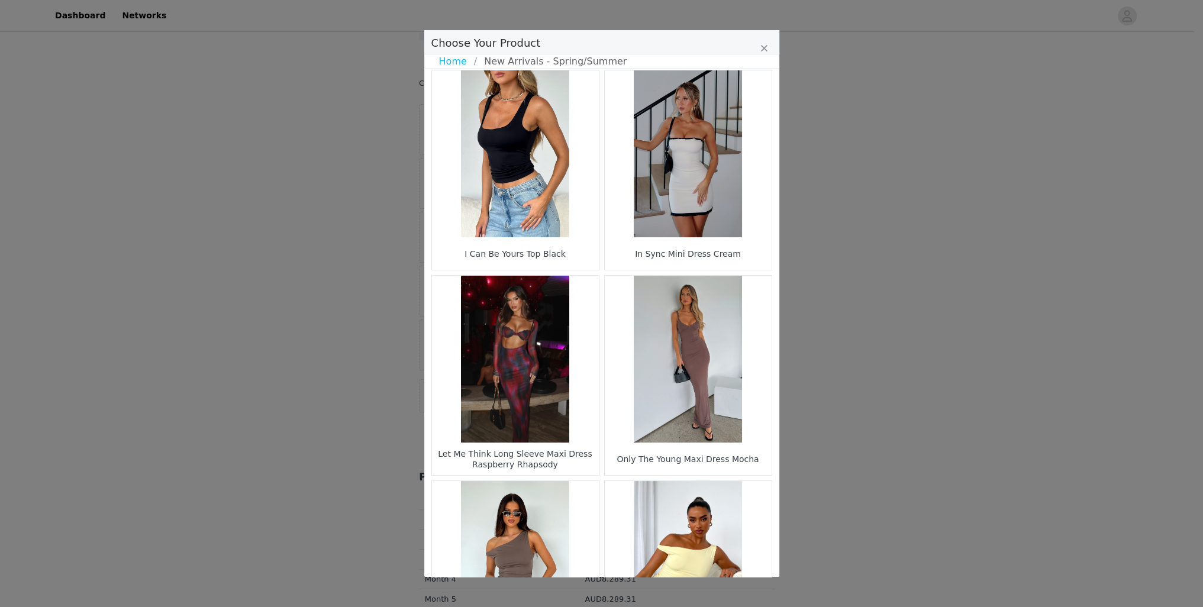
scroll to position [1544, 0]
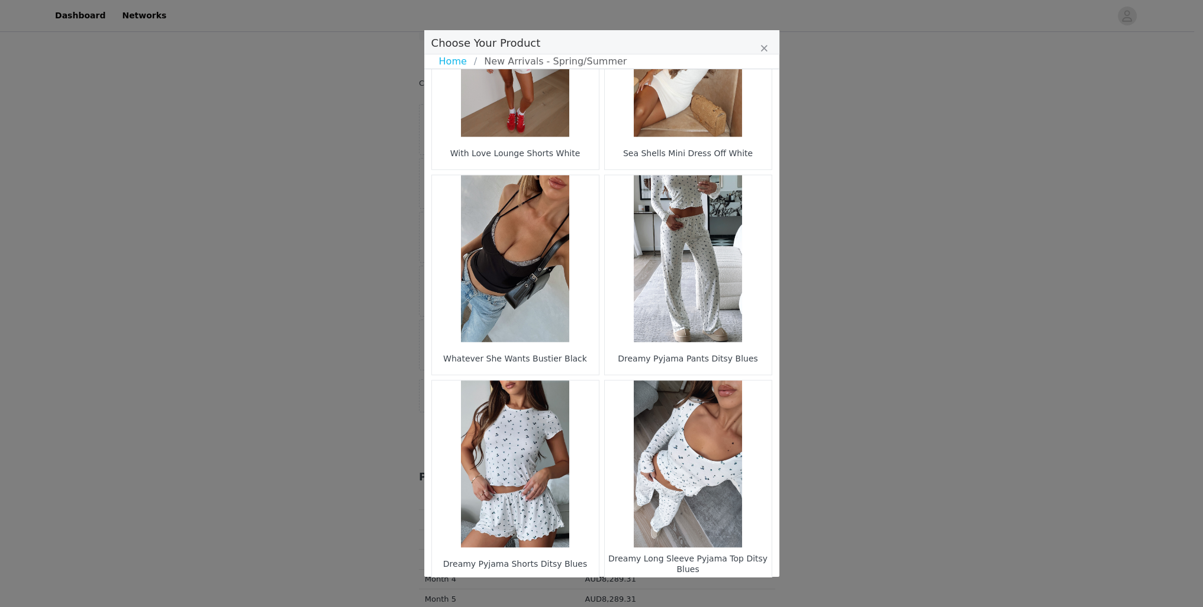
click at [668, 592] on li "40" at bounding box center [678, 600] width 21 height 17
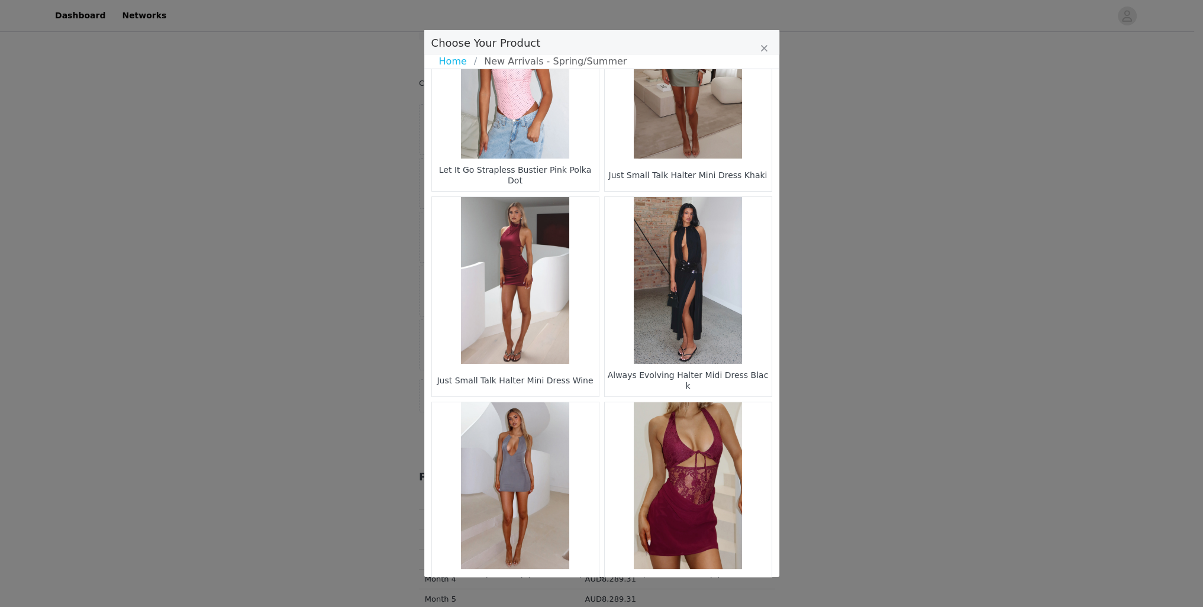
scroll to position [741, 0]
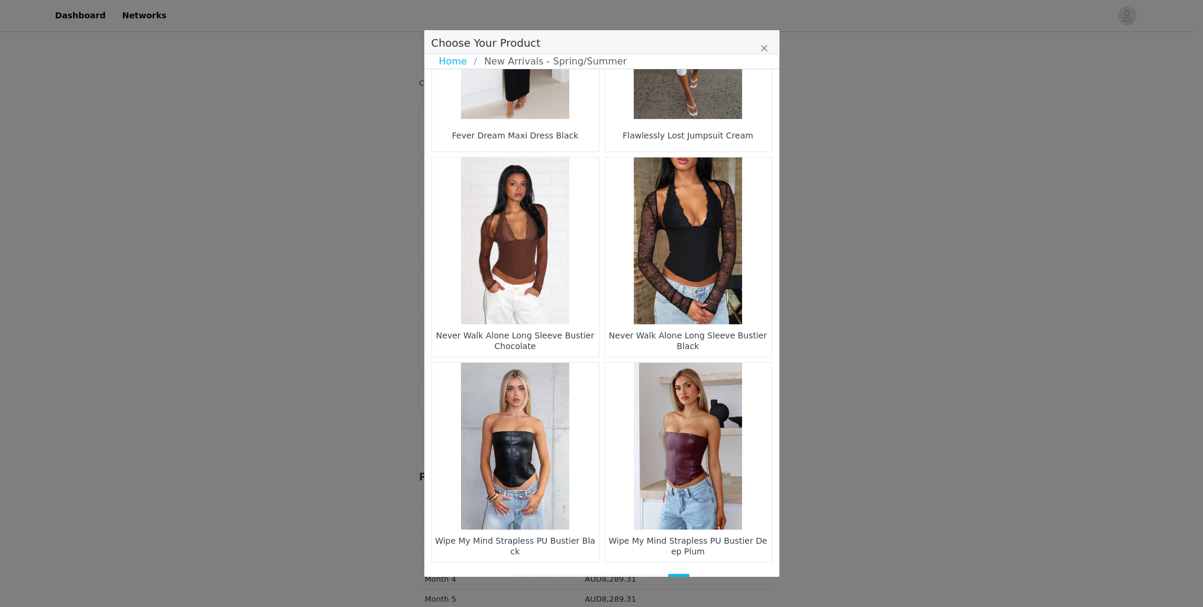
click at [602, 574] on li "37" at bounding box center [612, 582] width 21 height 17
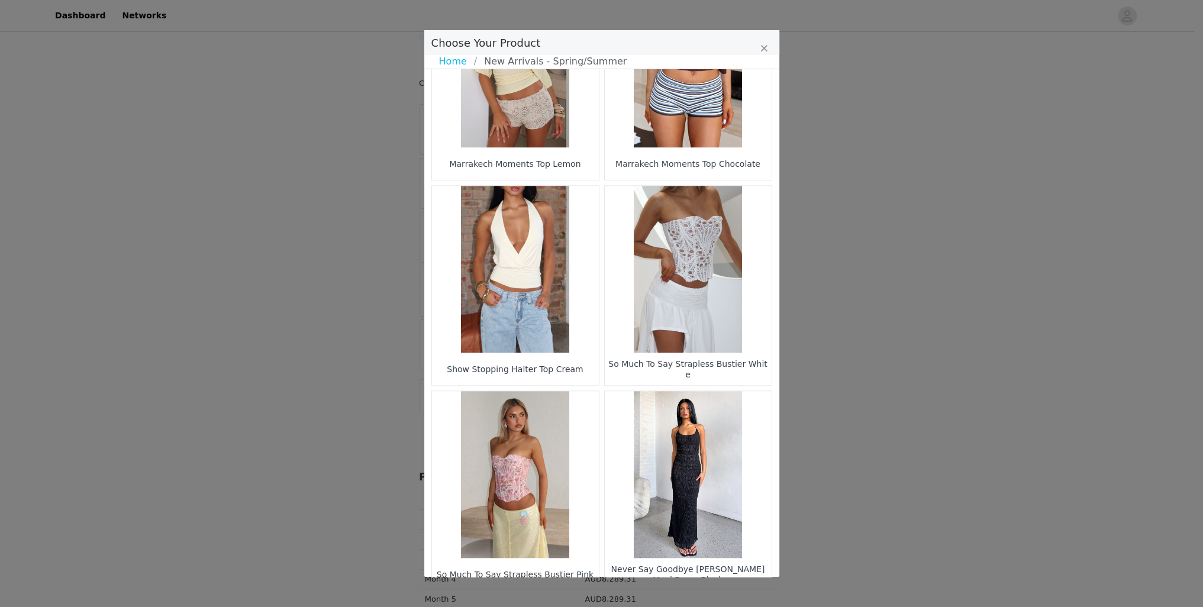
scroll to position [1544, 0]
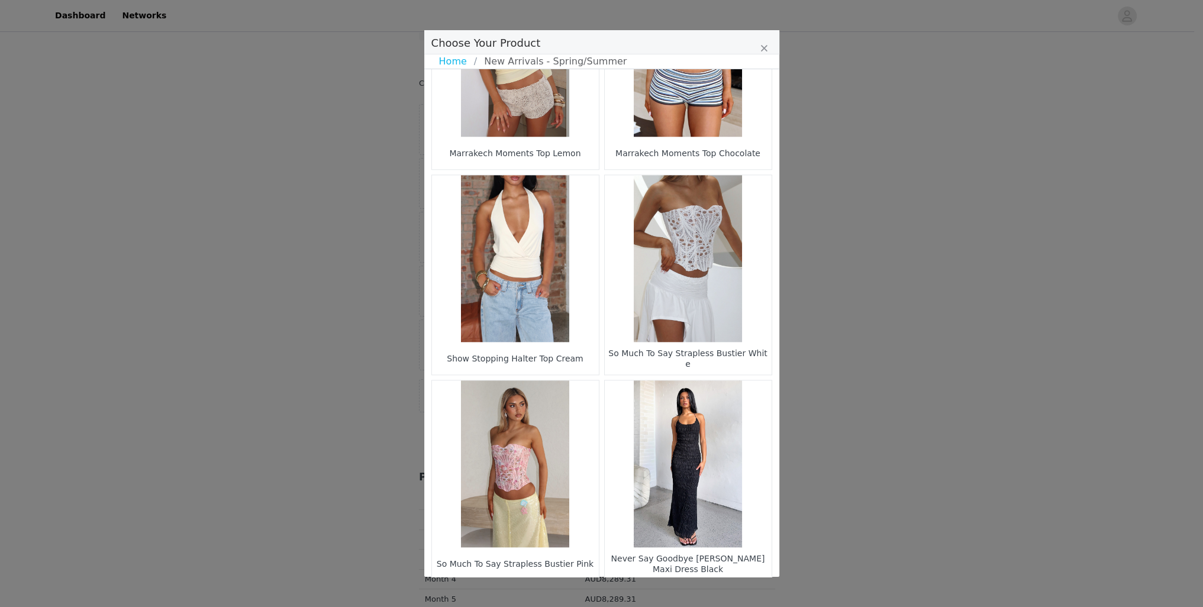
click at [579, 592] on li "36" at bounding box center [589, 600] width 21 height 17
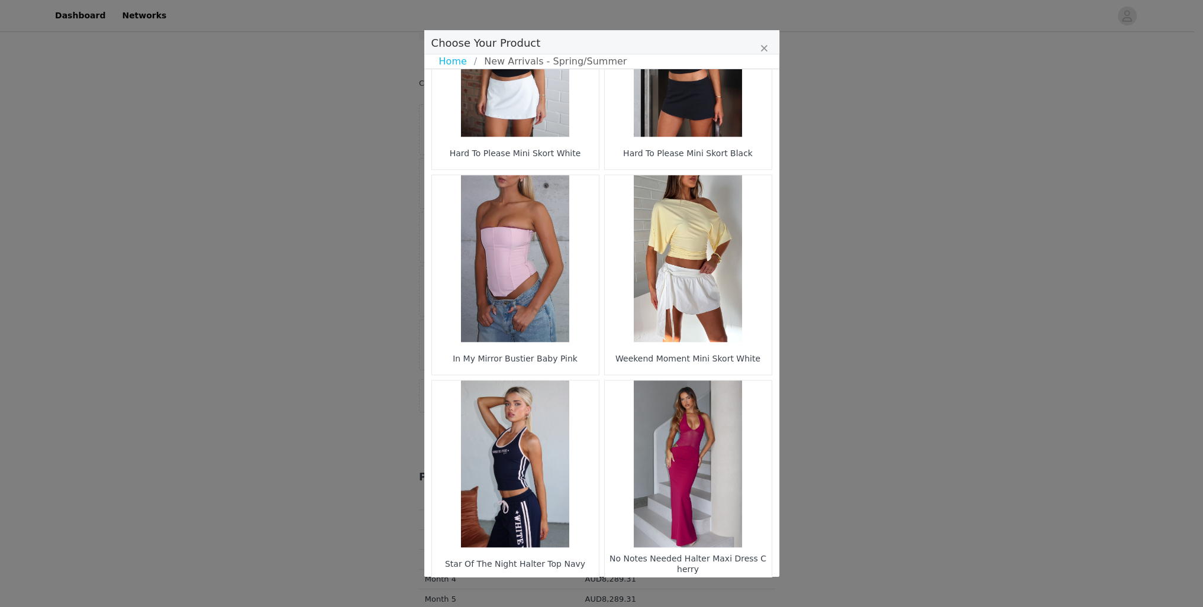
click at [525, 592] on li "Choose Your Product" at bounding box center [534, 600] width 21 height 17
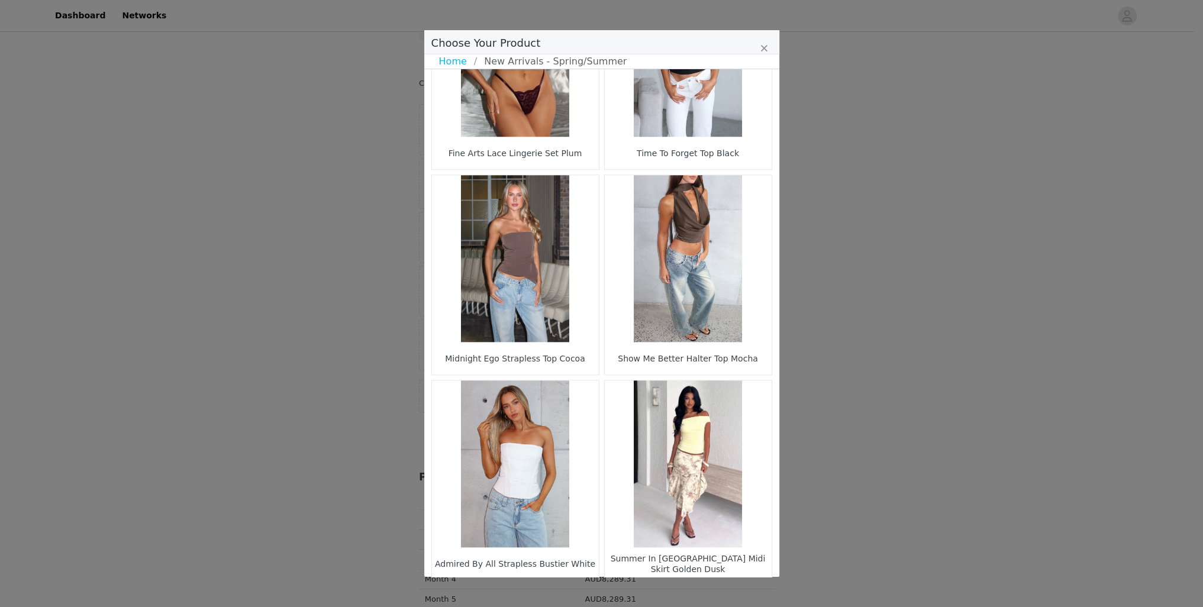
click at [547, 592] on li "29" at bounding box center [556, 600] width 21 height 17
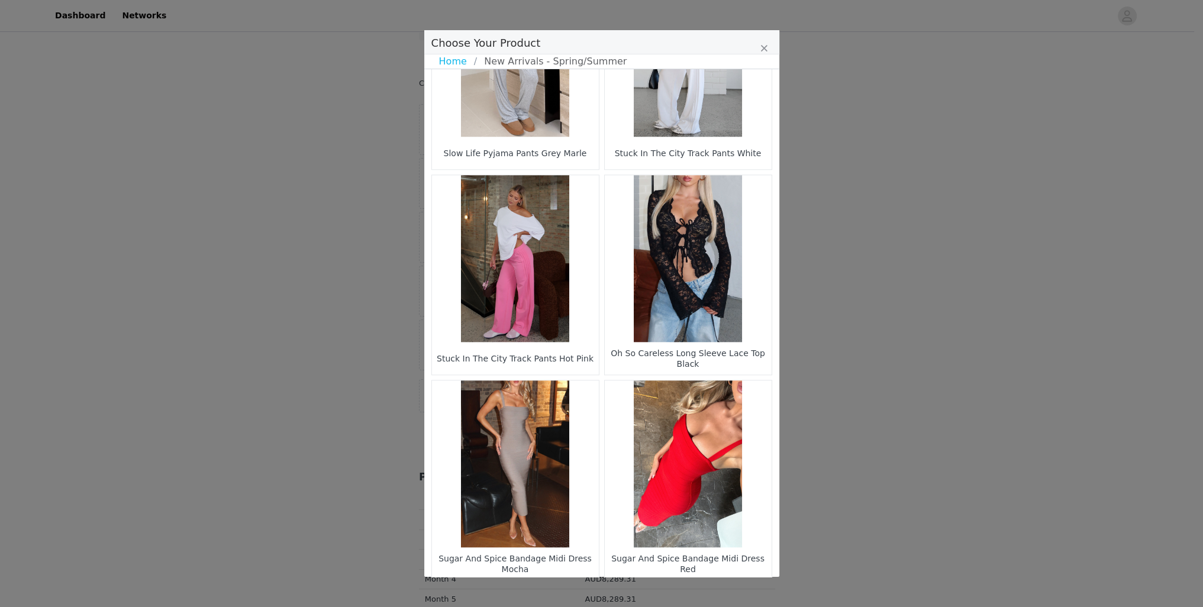
click at [550, 592] on li "27" at bounding box center [556, 600] width 21 height 17
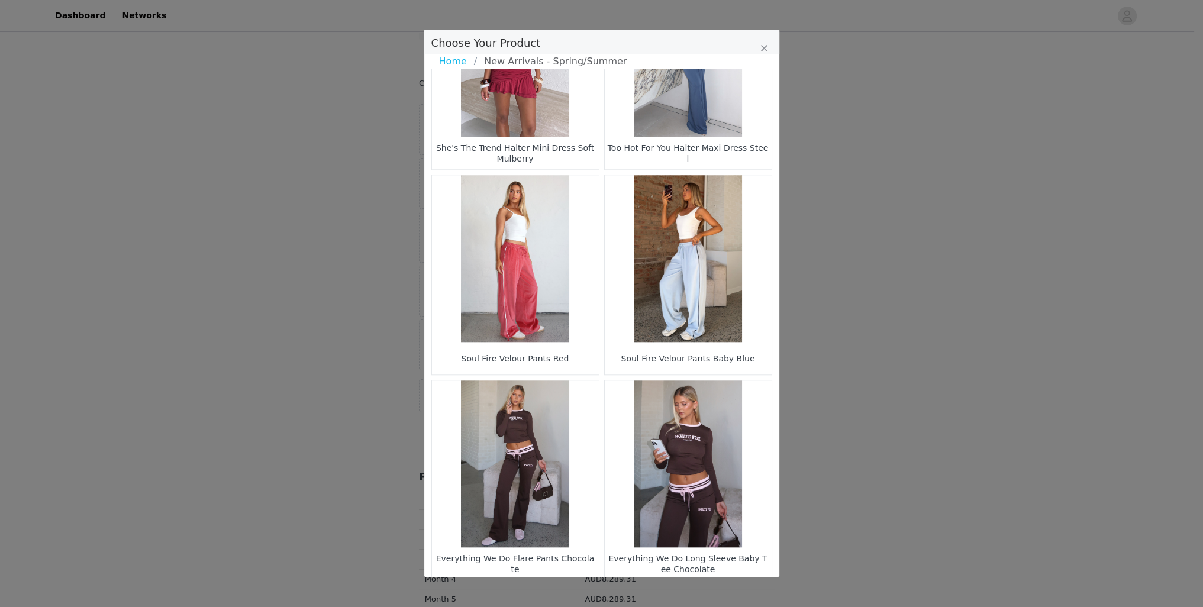
click at [554, 592] on li "25" at bounding box center [556, 600] width 21 height 17
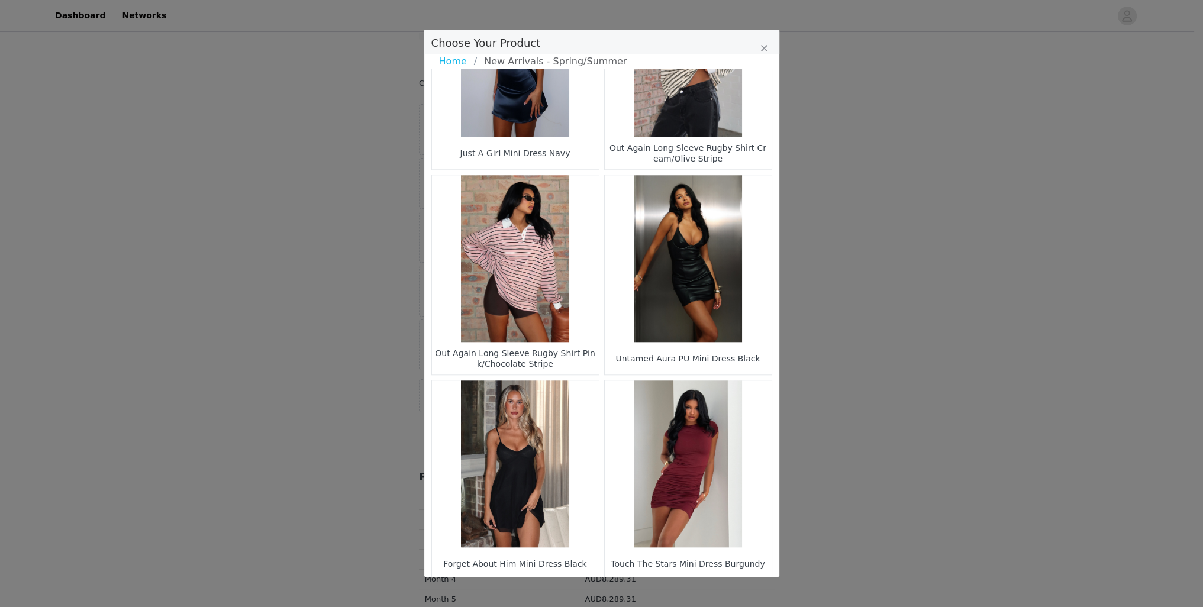
click at [625, 592] on li "26" at bounding box center [622, 600] width 21 height 17
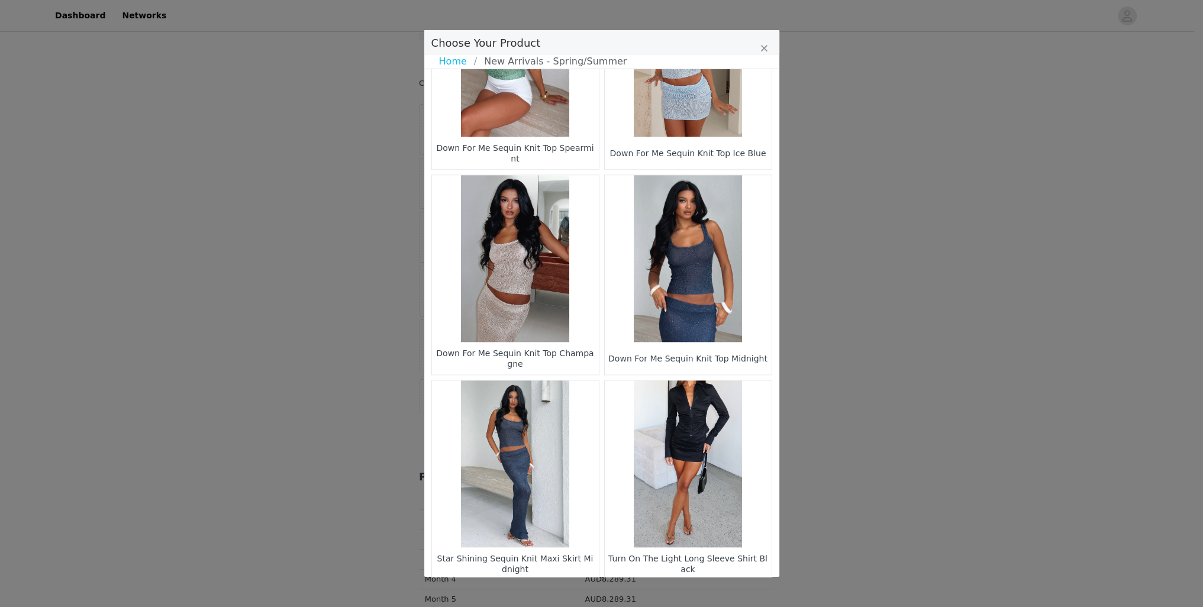
click at [618, 592] on li "27" at bounding box center [622, 600] width 21 height 17
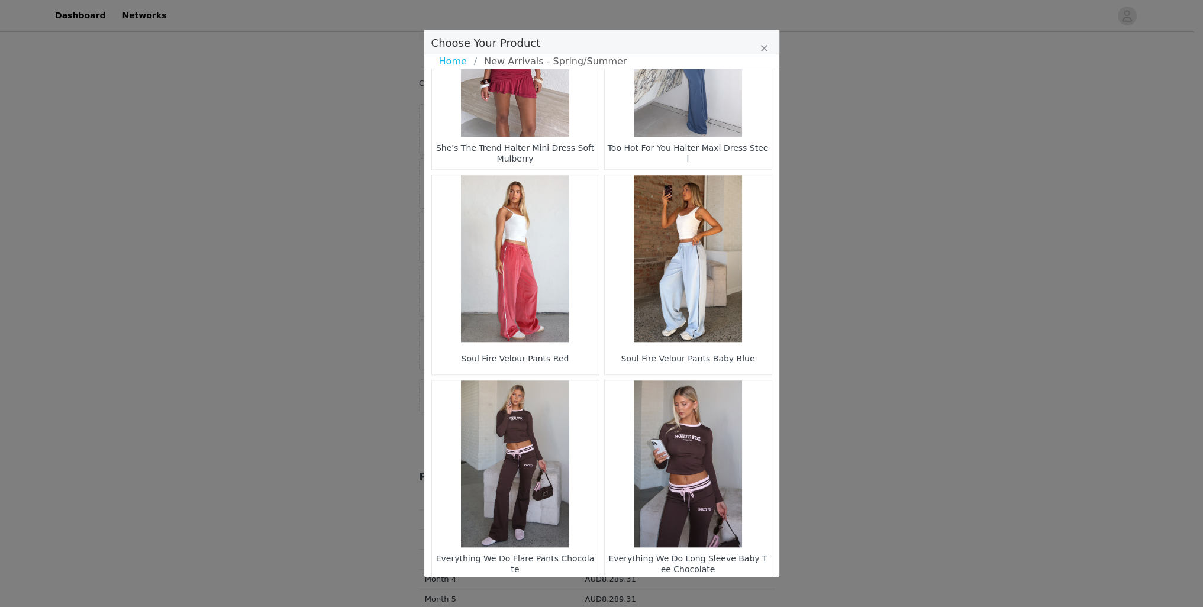
click at [551, 592] on li "25" at bounding box center [556, 600] width 21 height 17
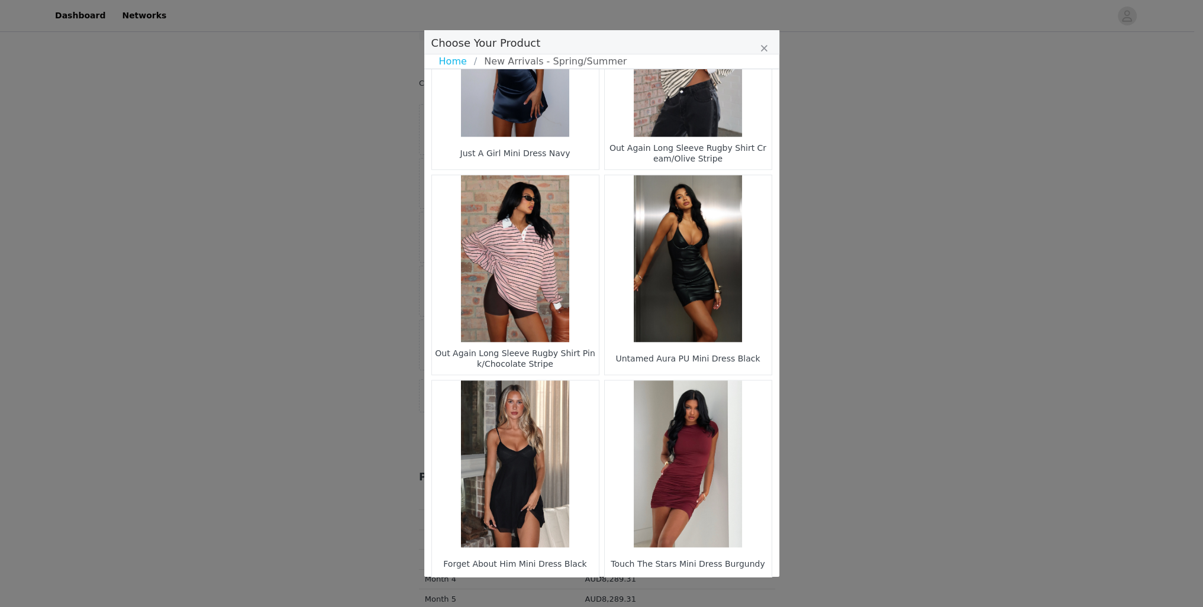
click at [549, 592] on li "23" at bounding box center [556, 600] width 21 height 17
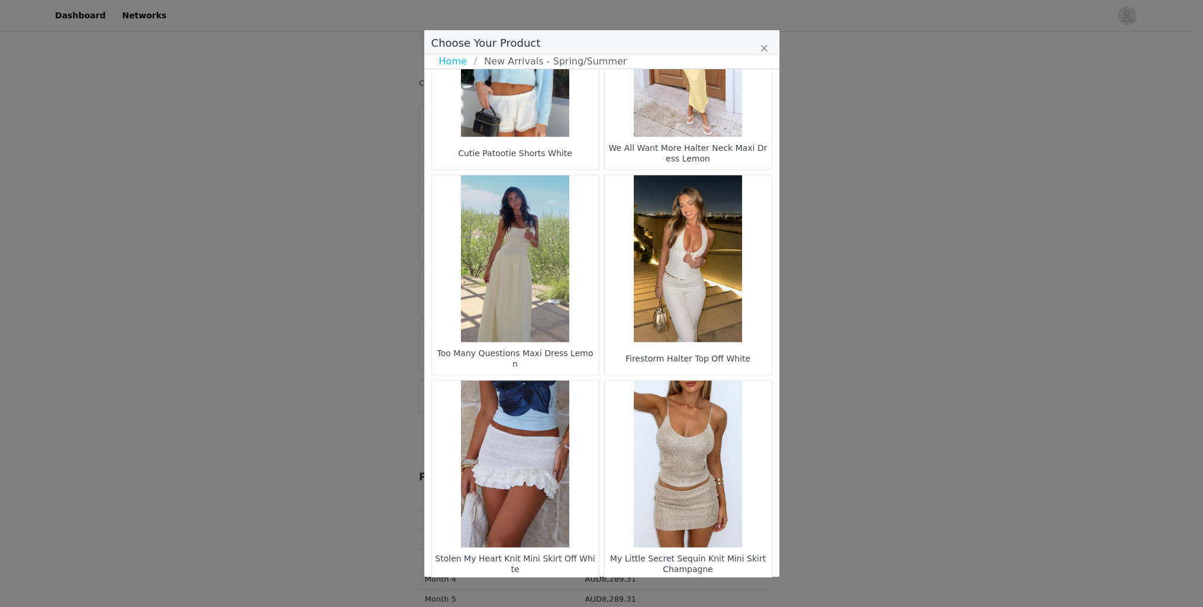
click at [575, 592] on li "22" at bounding box center [578, 600] width 21 height 17
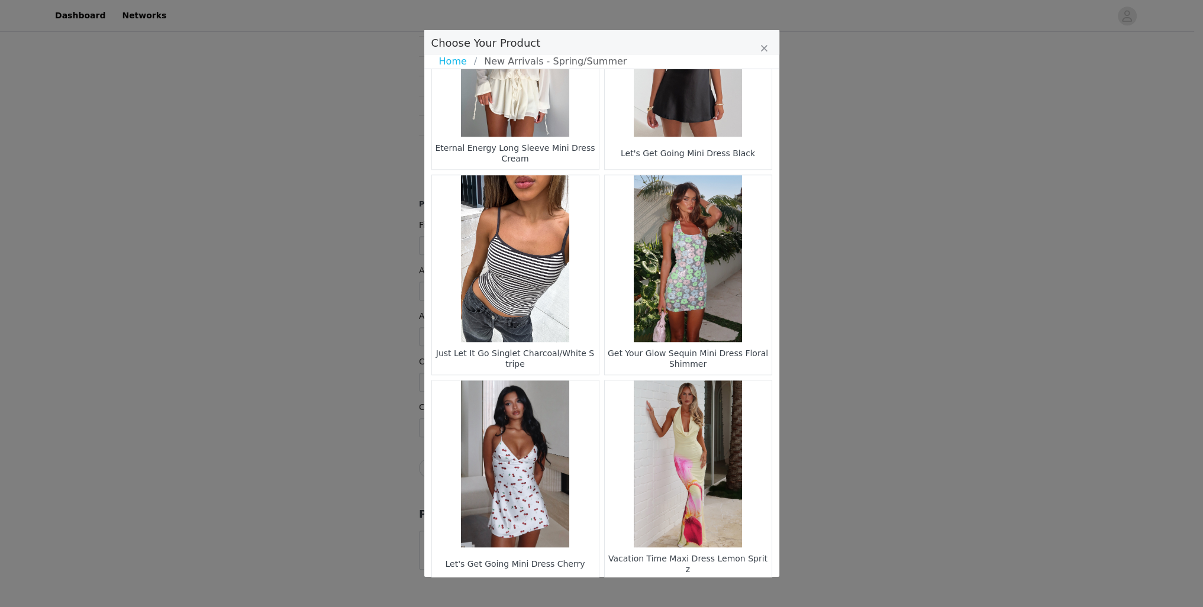
drag, startPoint x: 549, startPoint y: 558, endPoint x: 551, endPoint y: 549, distance: 9.0
click at [549, 592] on li "20" at bounding box center [556, 600] width 21 height 17
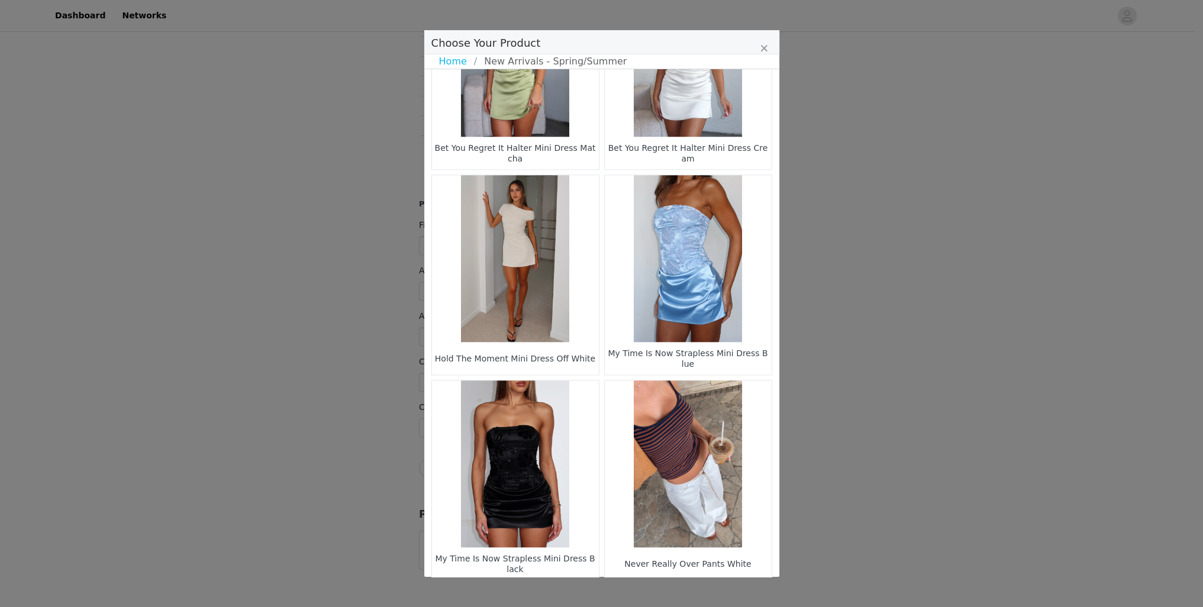
click at [548, 592] on li "18" at bounding box center [556, 600] width 21 height 17
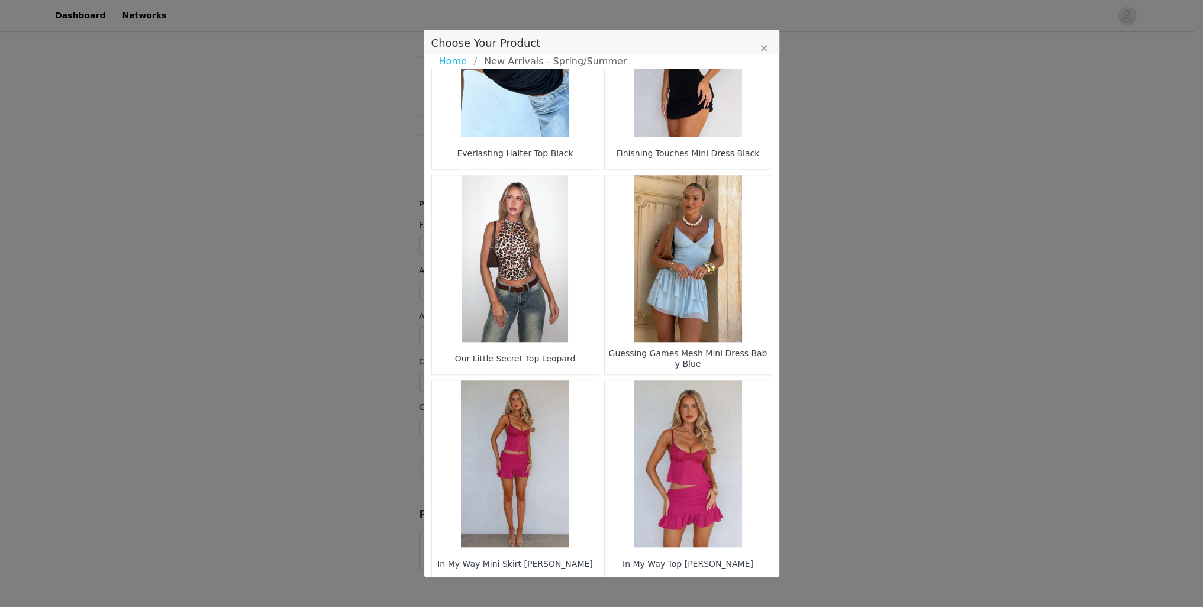
click at [568, 592] on li "17" at bounding box center [578, 600] width 21 height 17
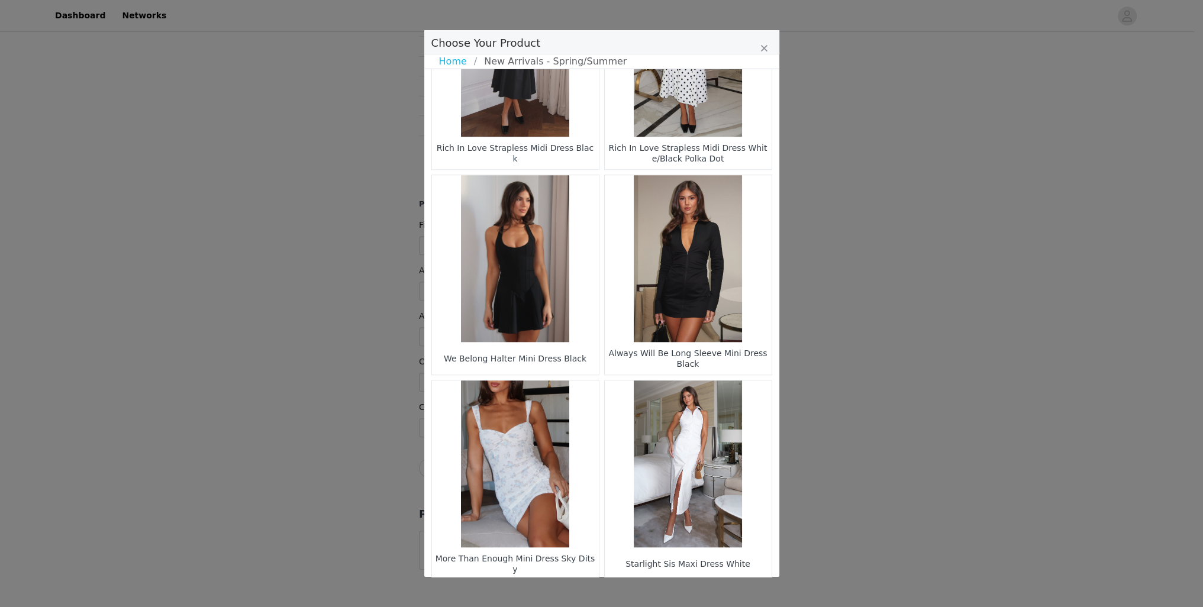
click at [551, 592] on li "15" at bounding box center [556, 600] width 21 height 17
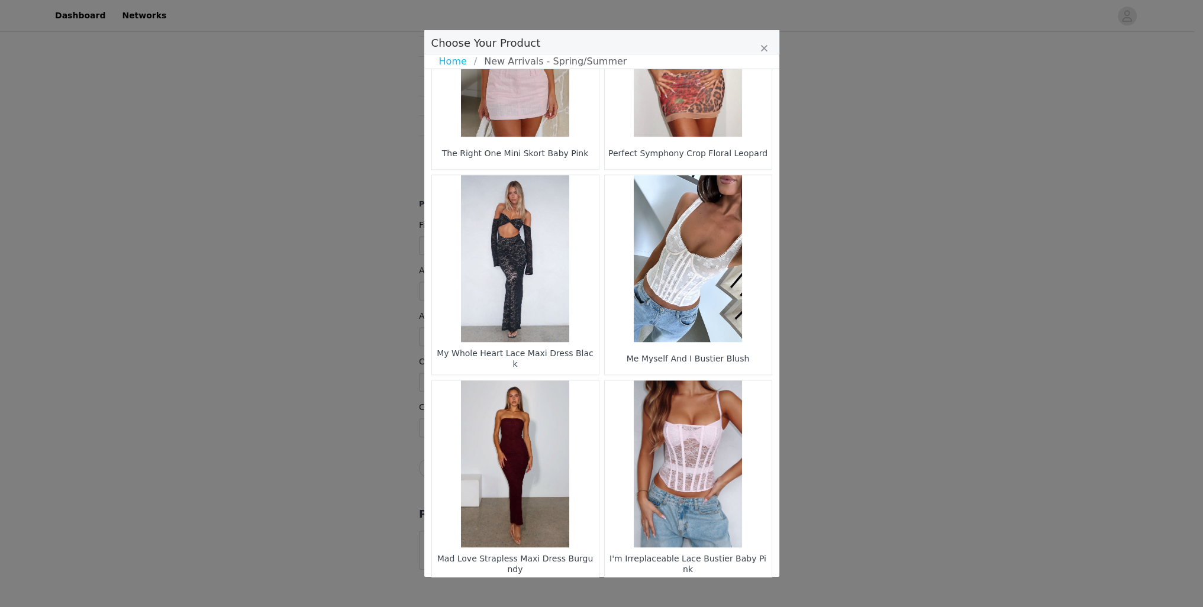
click at [548, 592] on li "13" at bounding box center [556, 600] width 21 height 17
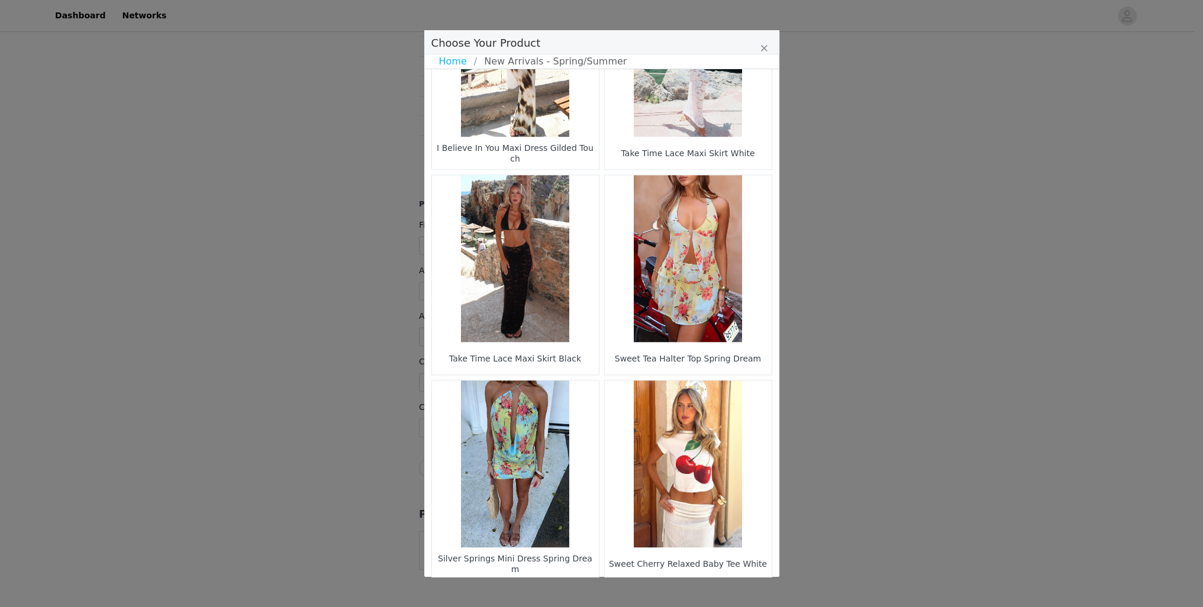
click at [554, 592] on li "11" at bounding box center [556, 600] width 21 height 17
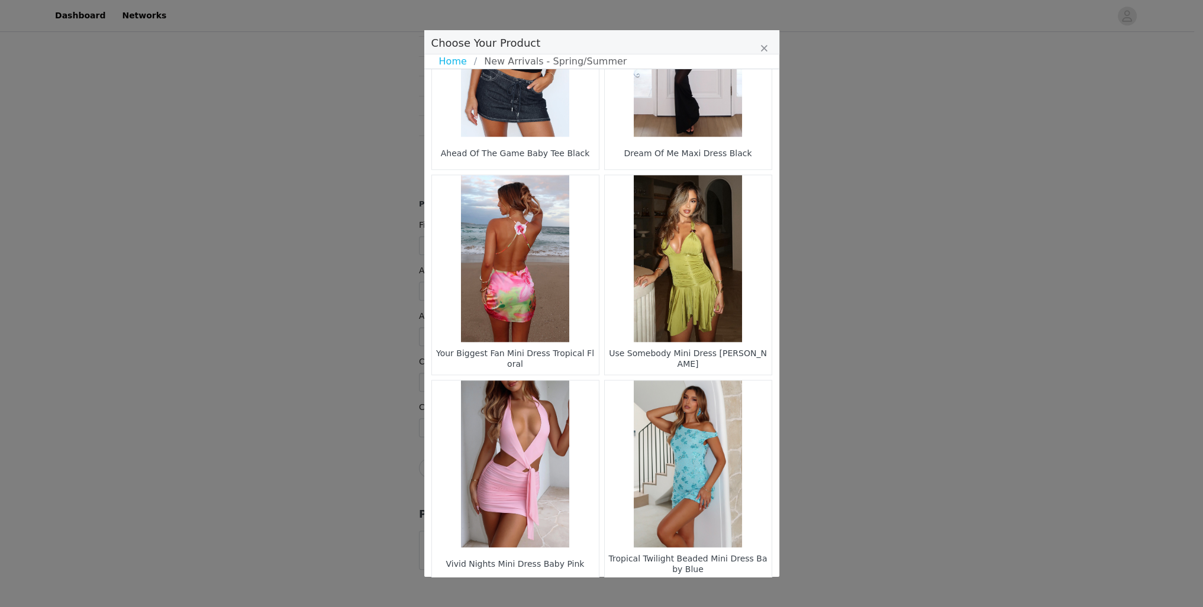
click at [573, 592] on li "10" at bounding box center [578, 600] width 21 height 17
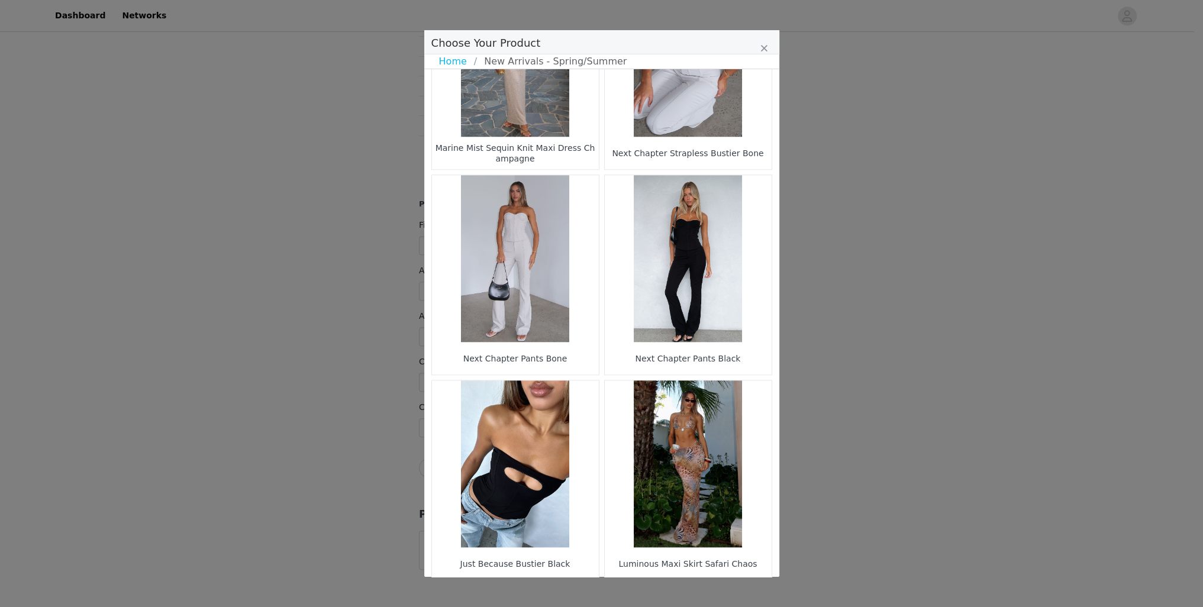
click at [551, 592] on li "8" at bounding box center [556, 600] width 21 height 17
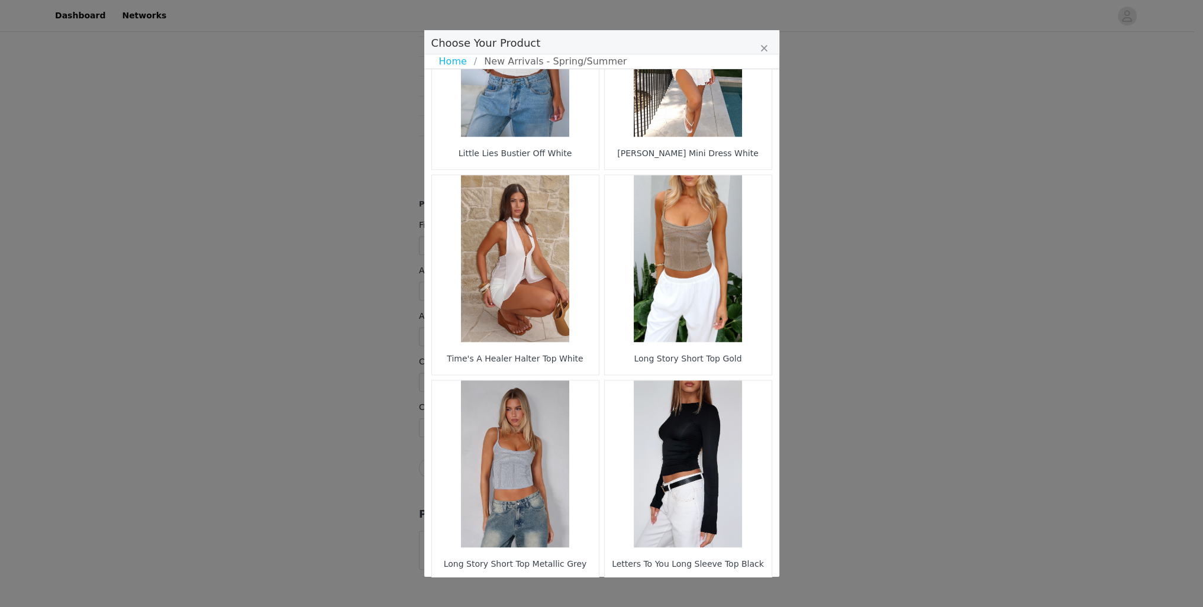
click at [555, 592] on li "6" at bounding box center [556, 600] width 21 height 17
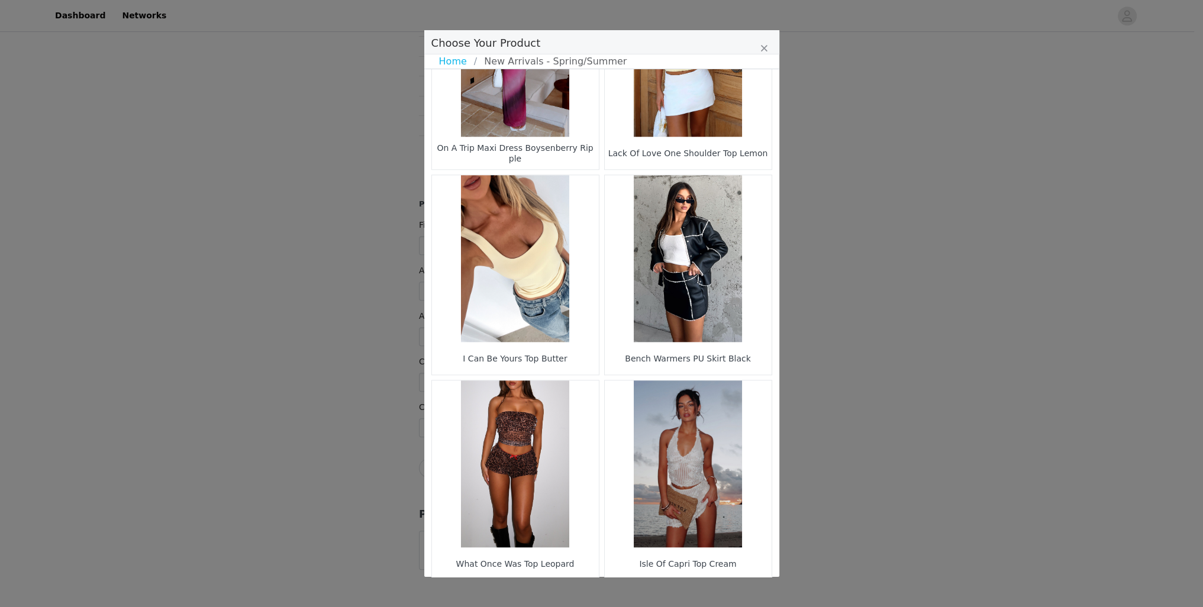
click at [621, 592] on li "7" at bounding box center [622, 600] width 21 height 17
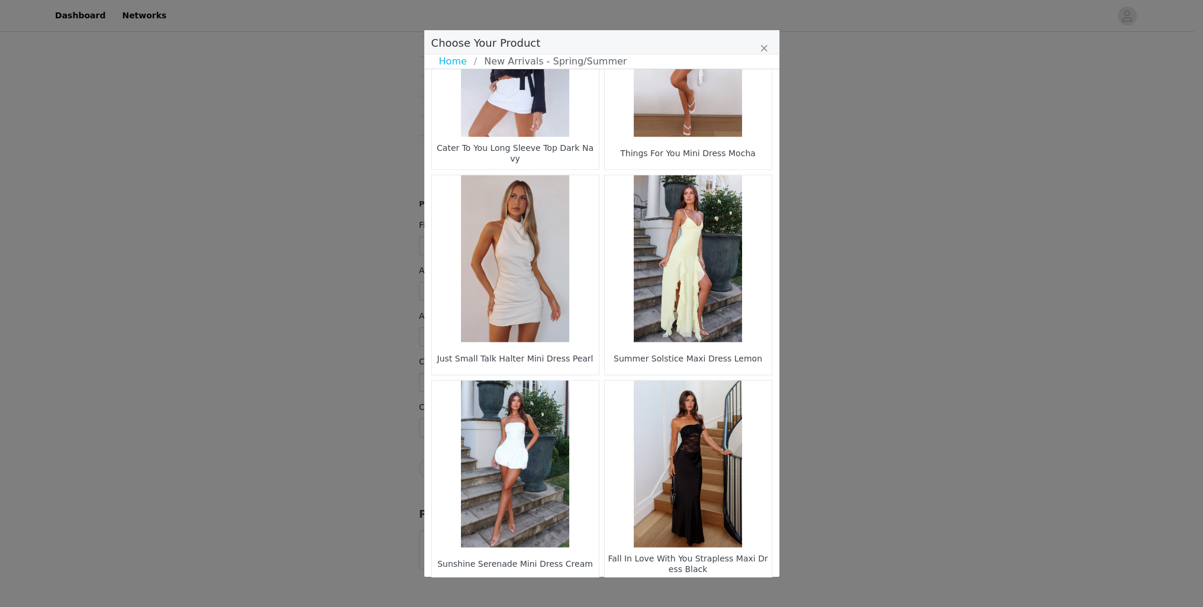
click at [612, 592] on li "8" at bounding box center [622, 600] width 21 height 17
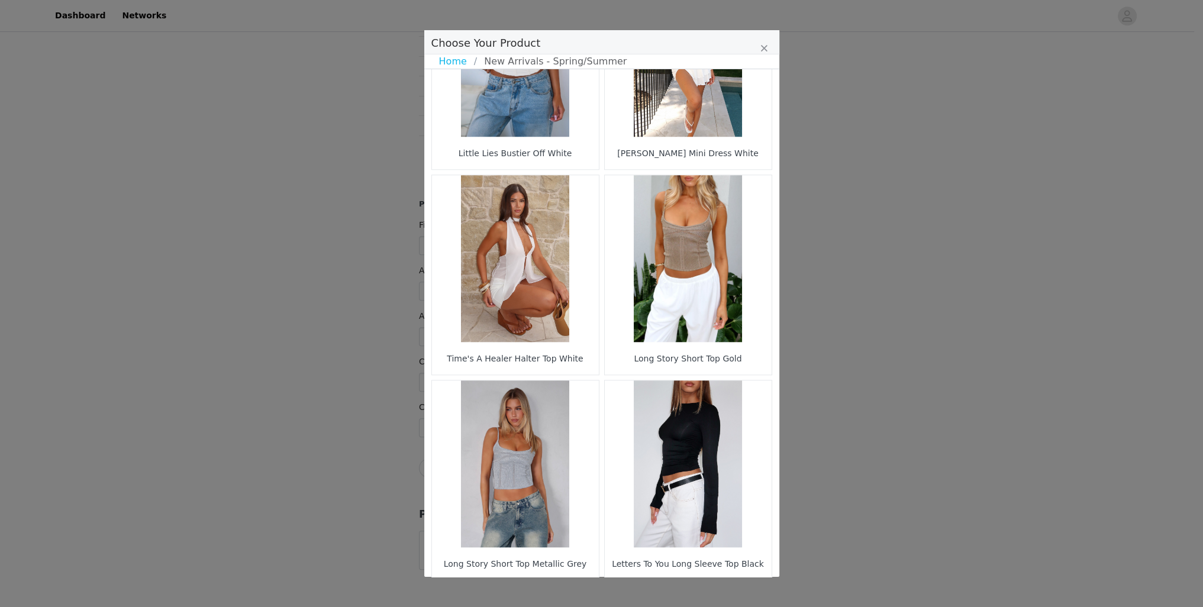
click at [617, 592] on li "9" at bounding box center [622, 600] width 21 height 17
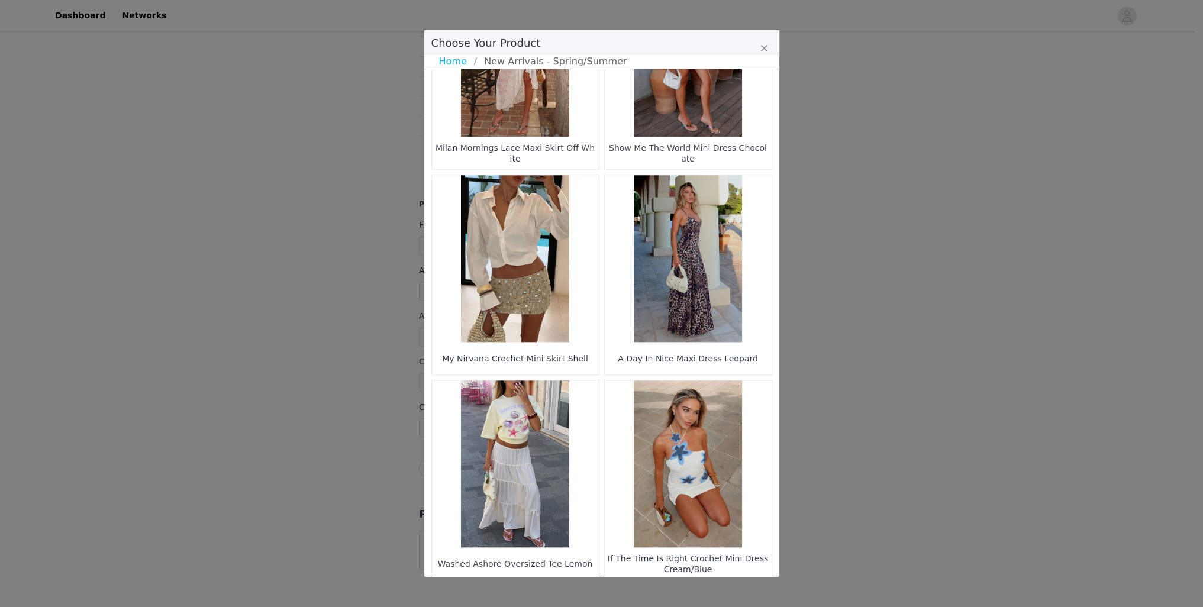
click at [625, 592] on li "10" at bounding box center [622, 600] width 21 height 17
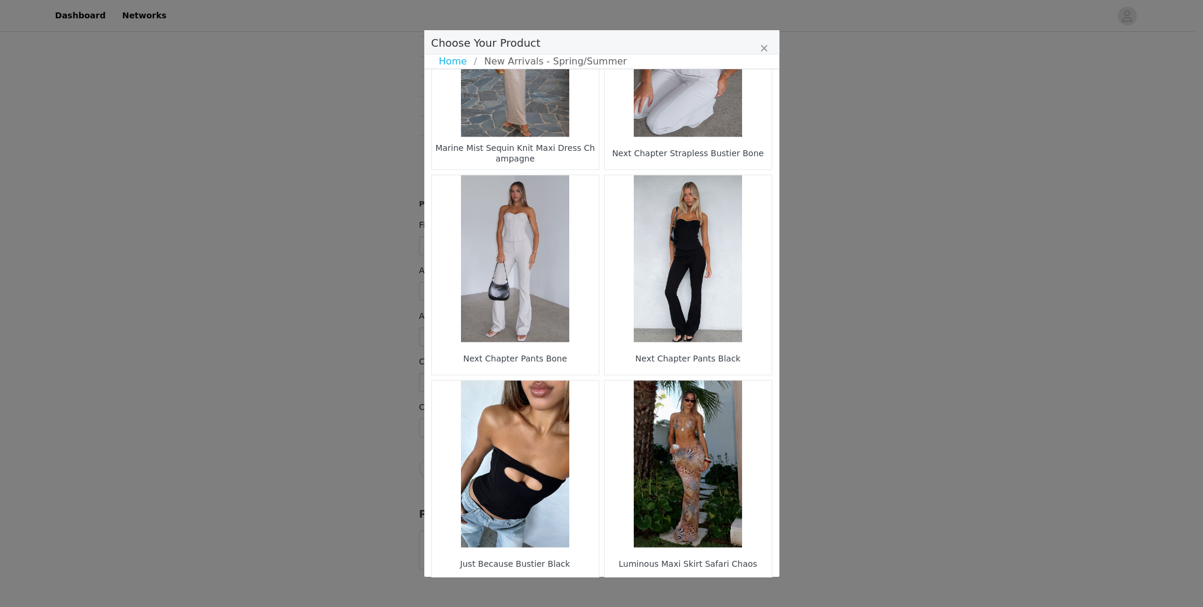
click at [612, 592] on li "11" at bounding box center [622, 600] width 21 height 17
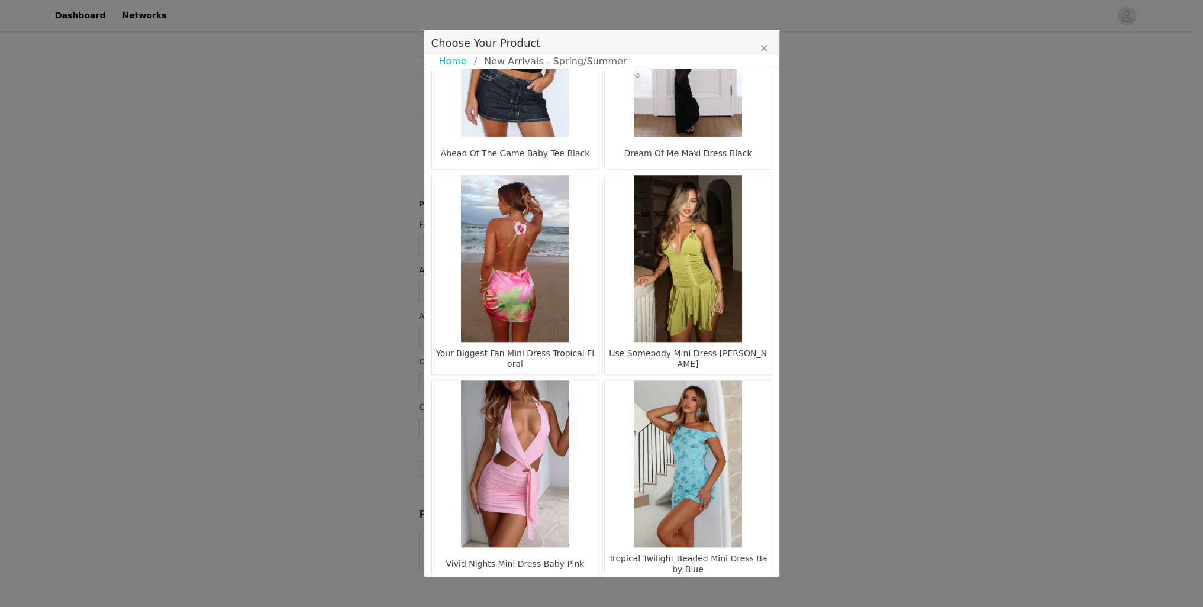
click at [621, 592] on li "12" at bounding box center [622, 600] width 21 height 17
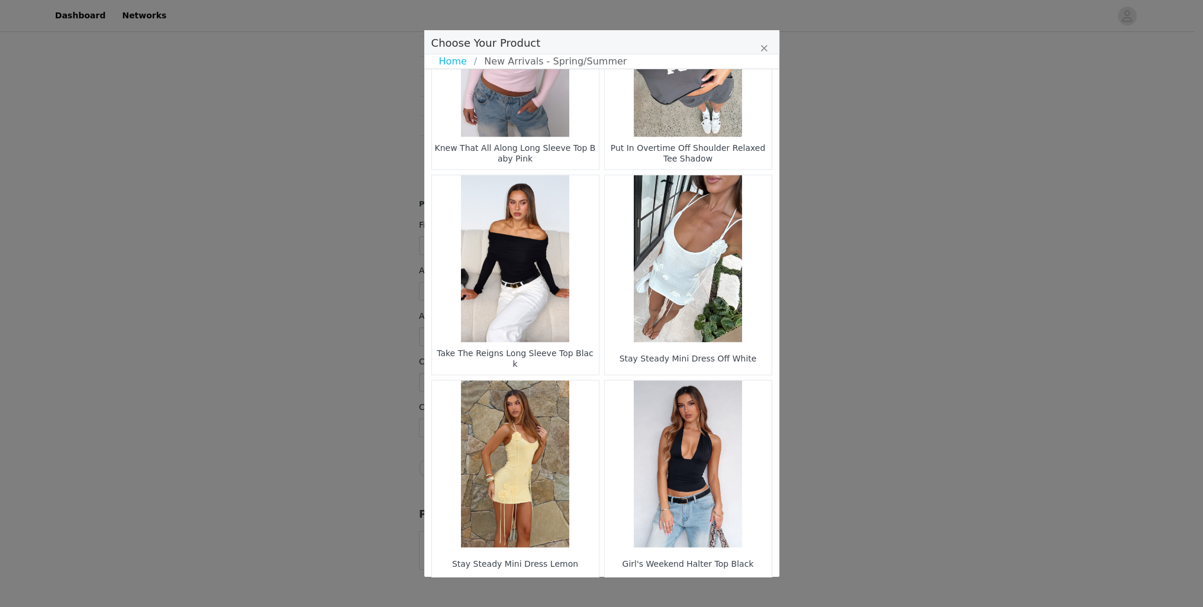
click at [620, 592] on li "13" at bounding box center [622, 600] width 21 height 17
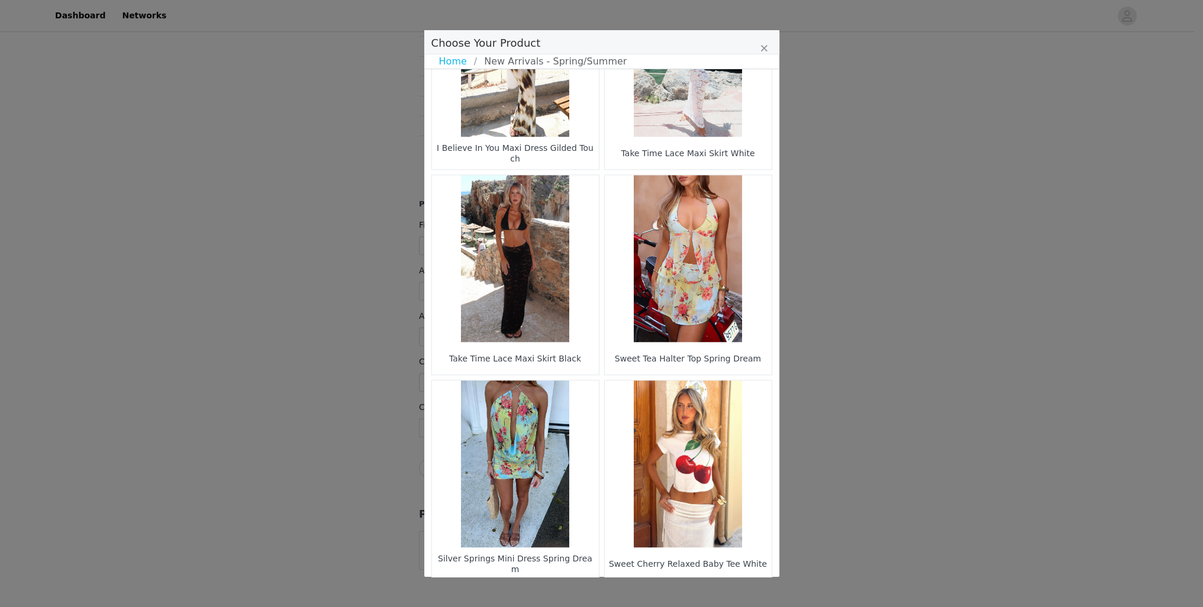
click at [623, 592] on li "14" at bounding box center [622, 600] width 21 height 17
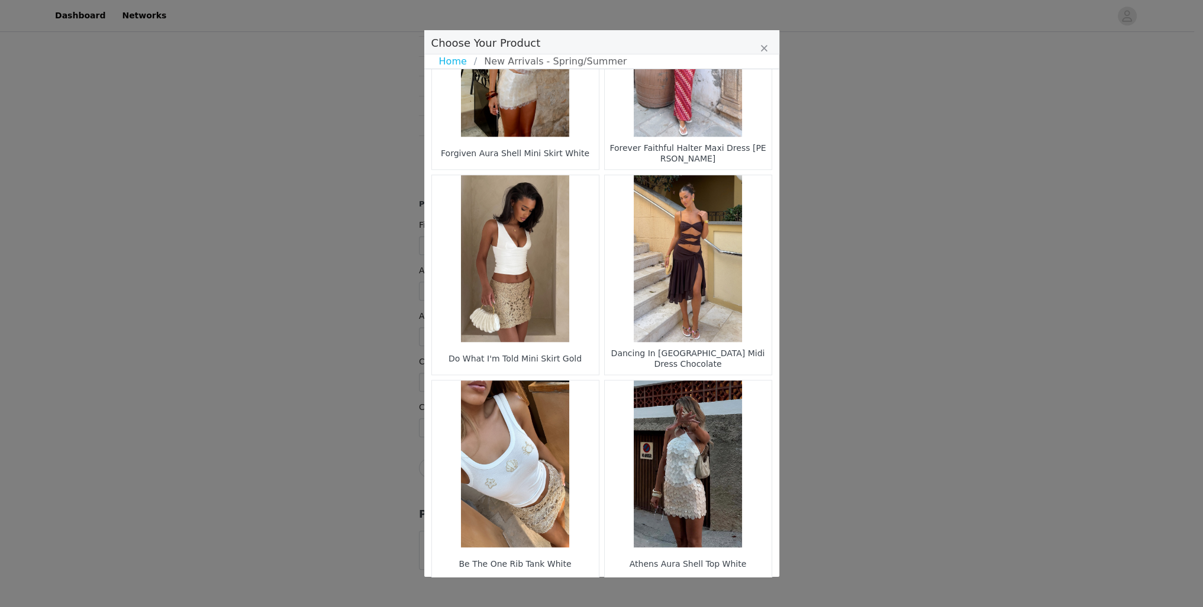
click at [621, 592] on li "15" at bounding box center [622, 600] width 21 height 17
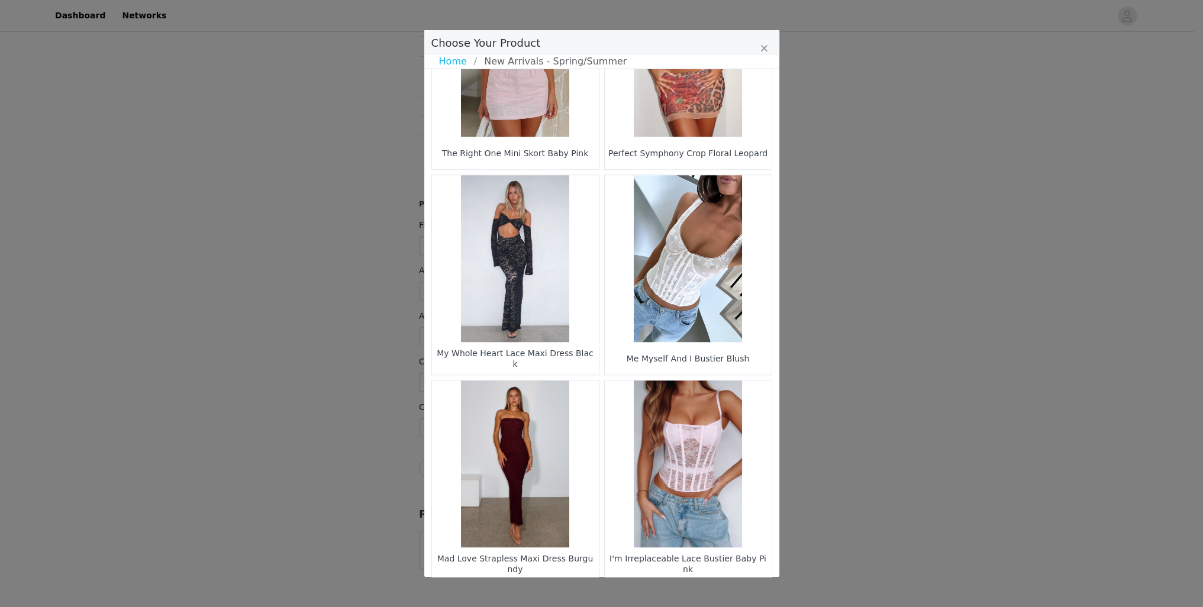
click at [626, 592] on li "16" at bounding box center [622, 600] width 21 height 17
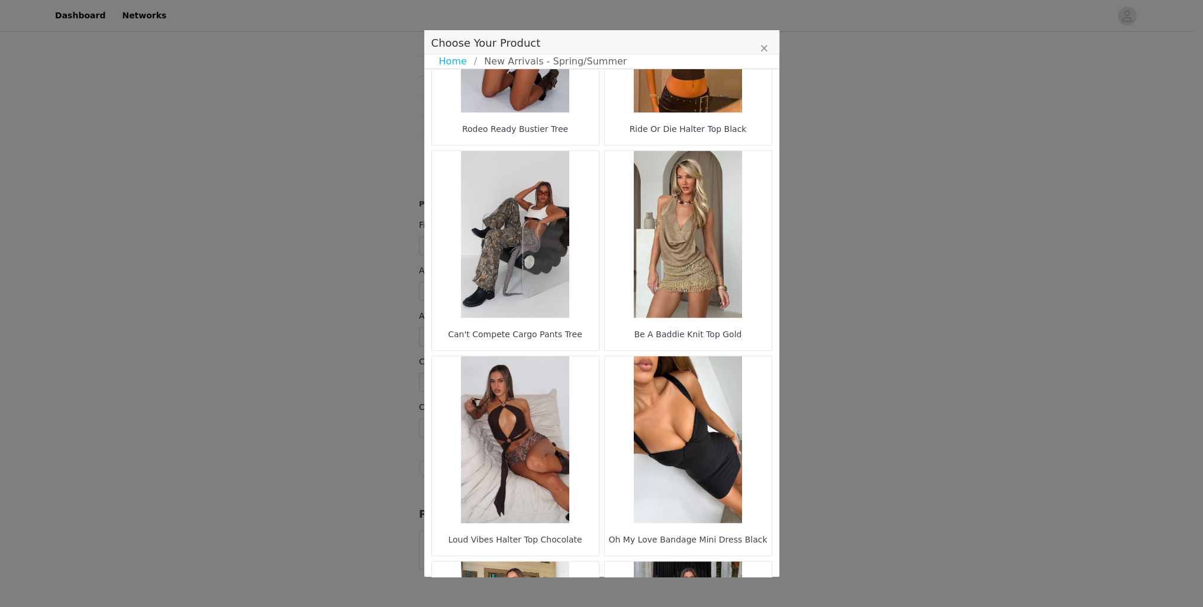
scroll to position [1104, 0]
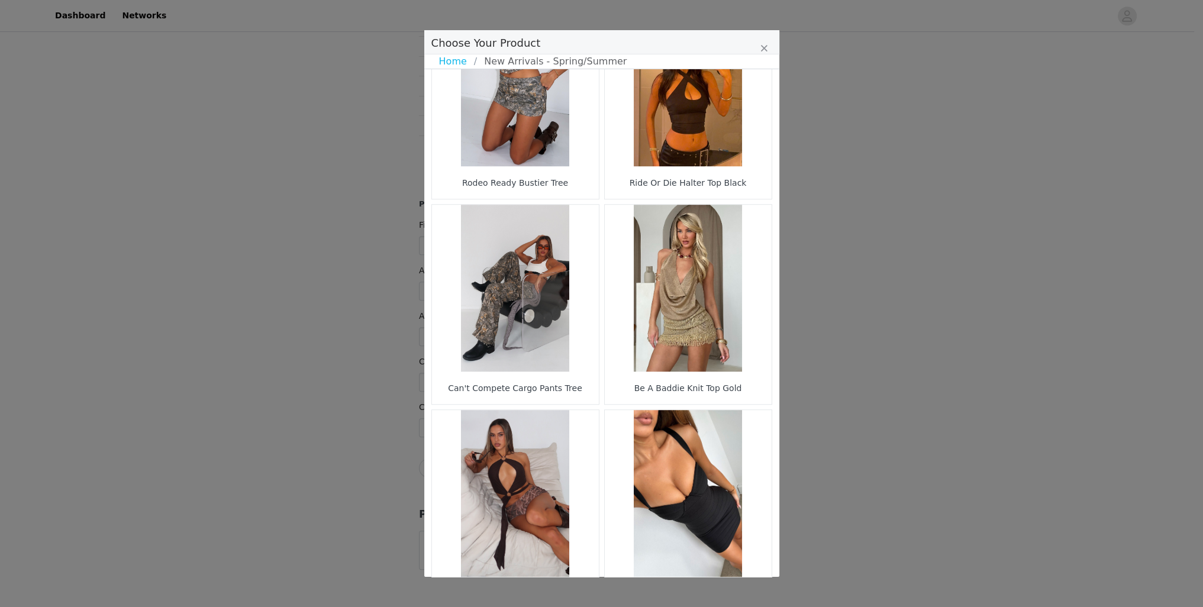
click at [521, 282] on figure "Choose Your Product" at bounding box center [515, 288] width 167 height 167
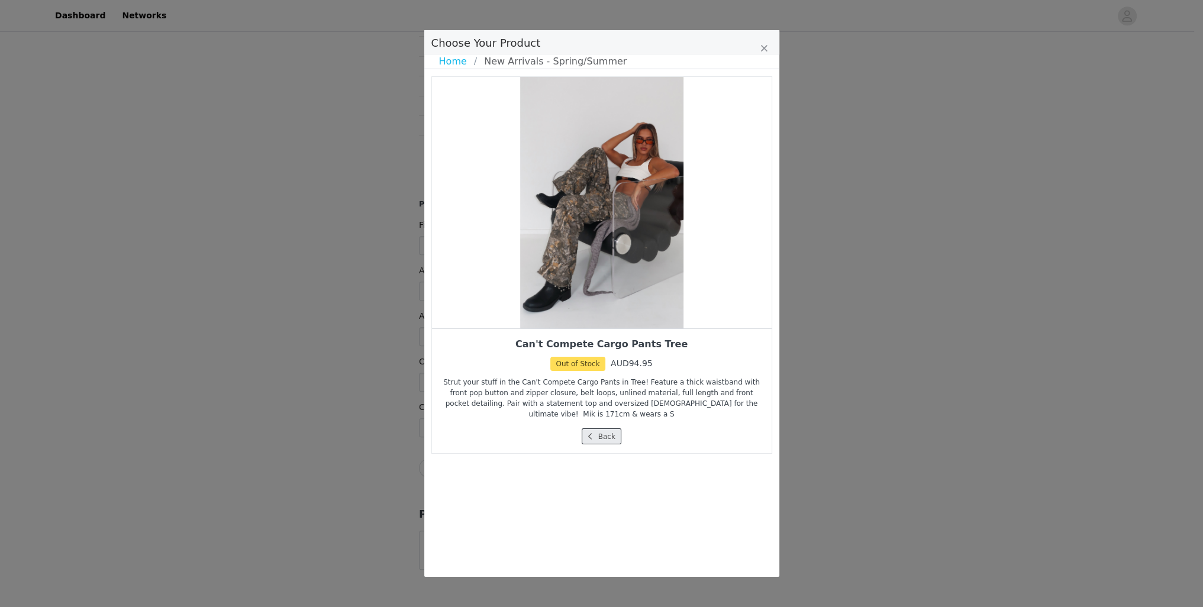
click at [603, 428] on button "Back" at bounding box center [601, 436] width 40 height 16
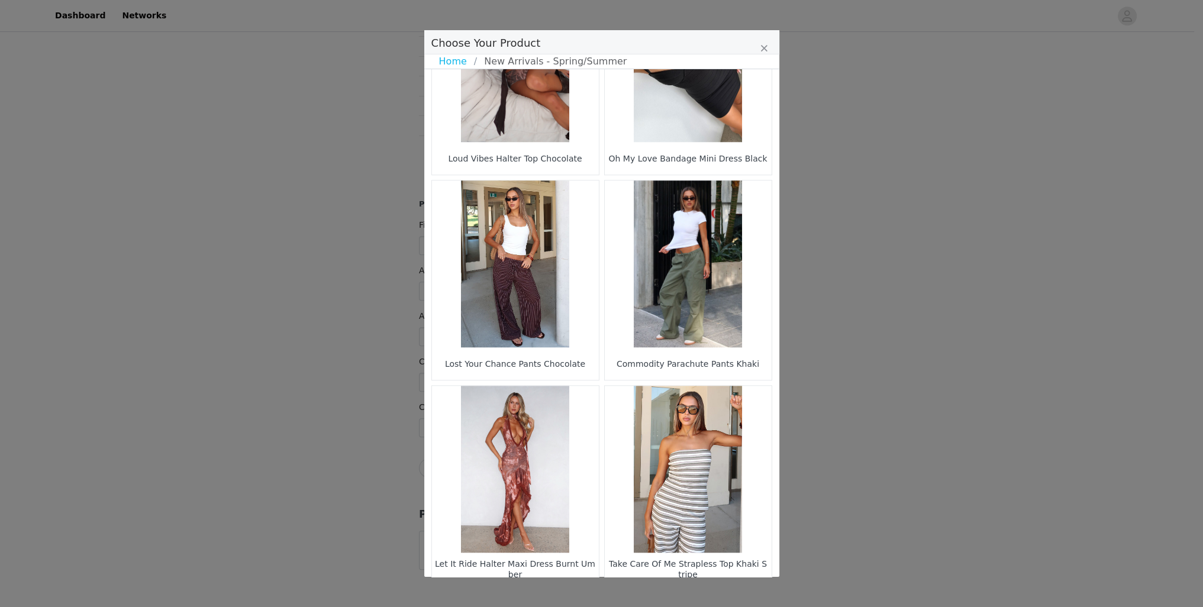
scroll to position [1544, 0]
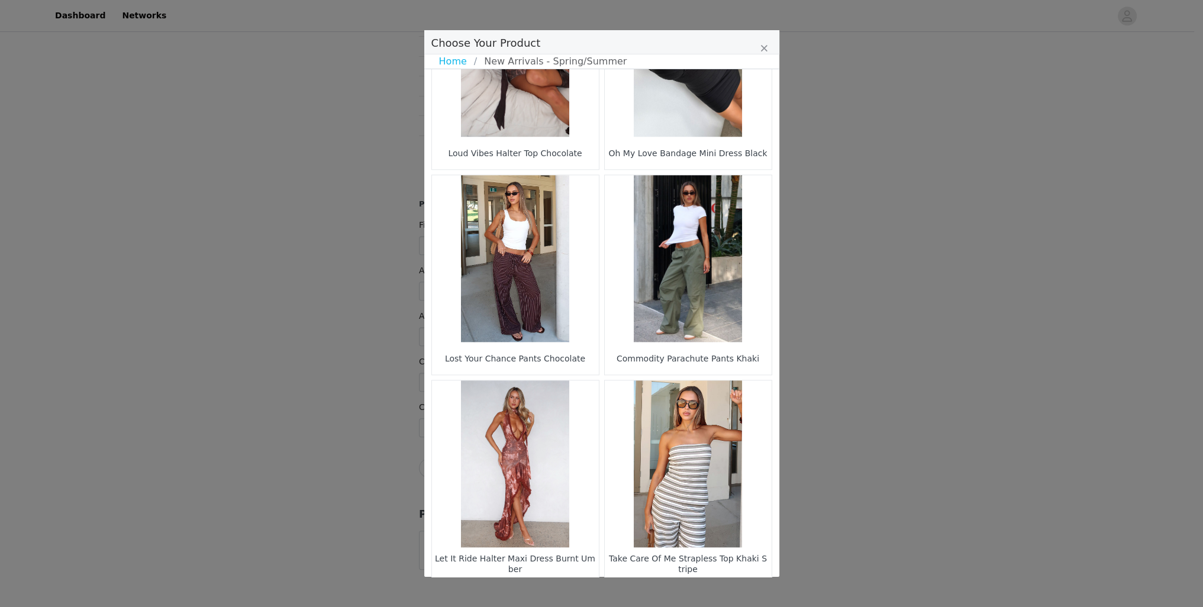
click at [618, 592] on li "17" at bounding box center [622, 600] width 21 height 17
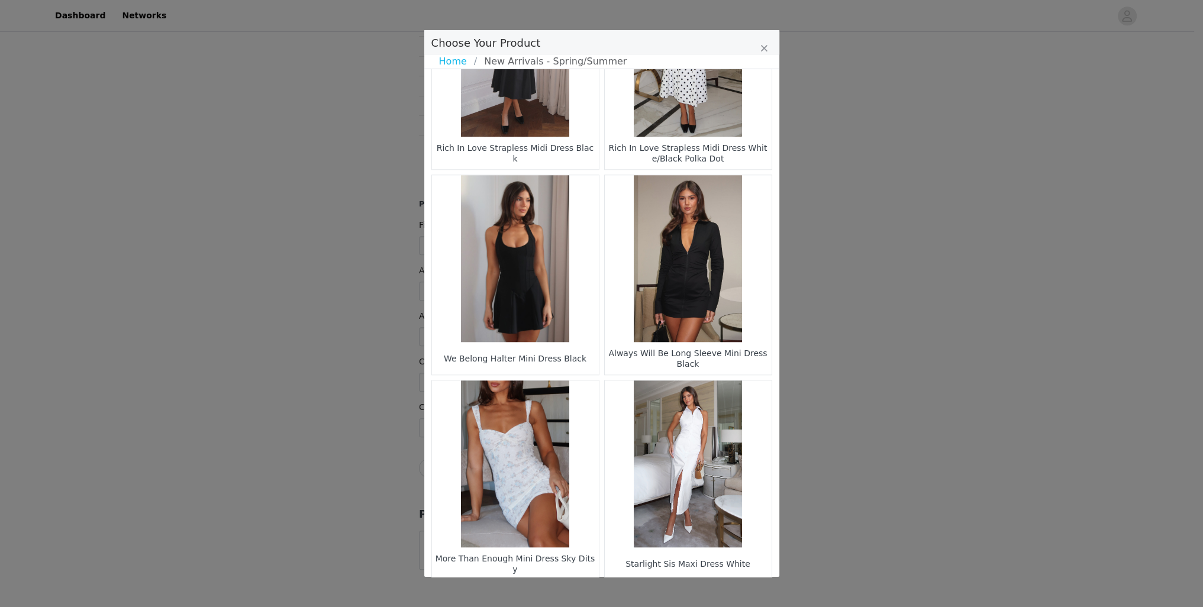
click at [621, 592] on li "18" at bounding box center [622, 600] width 21 height 17
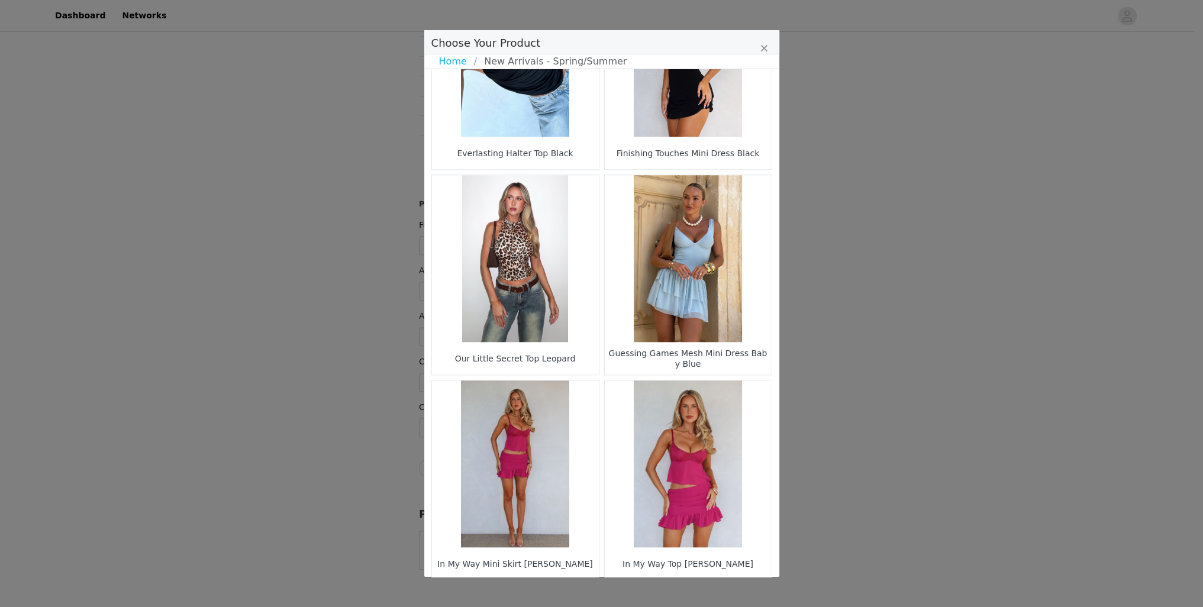
click at [616, 592] on li "19" at bounding box center [622, 600] width 21 height 17
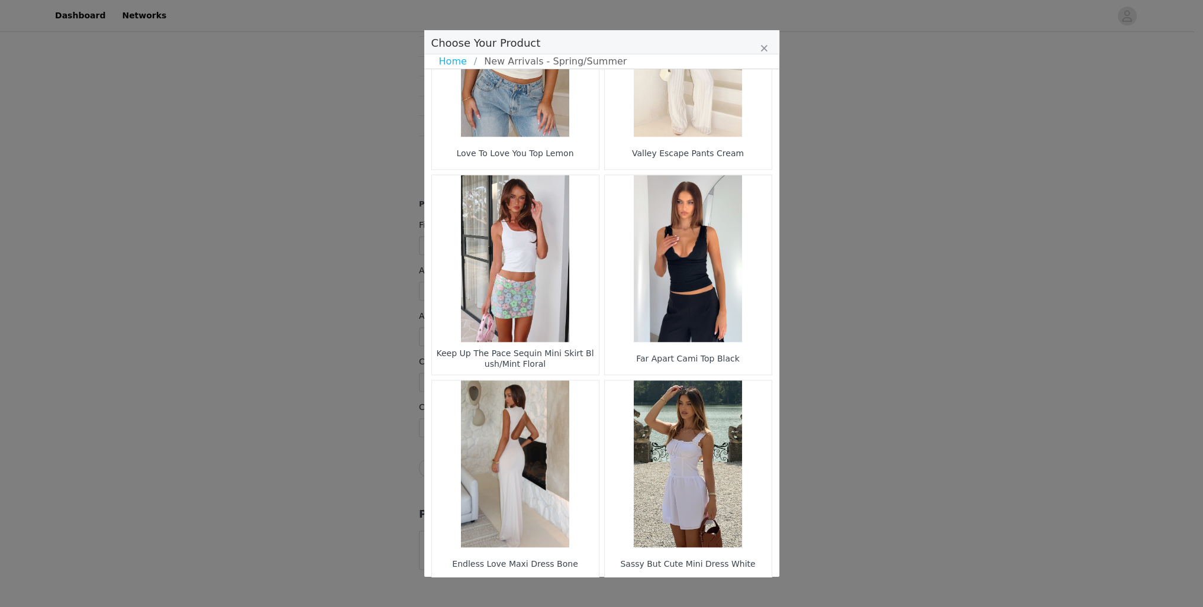
click at [619, 592] on li "20" at bounding box center [622, 600] width 21 height 17
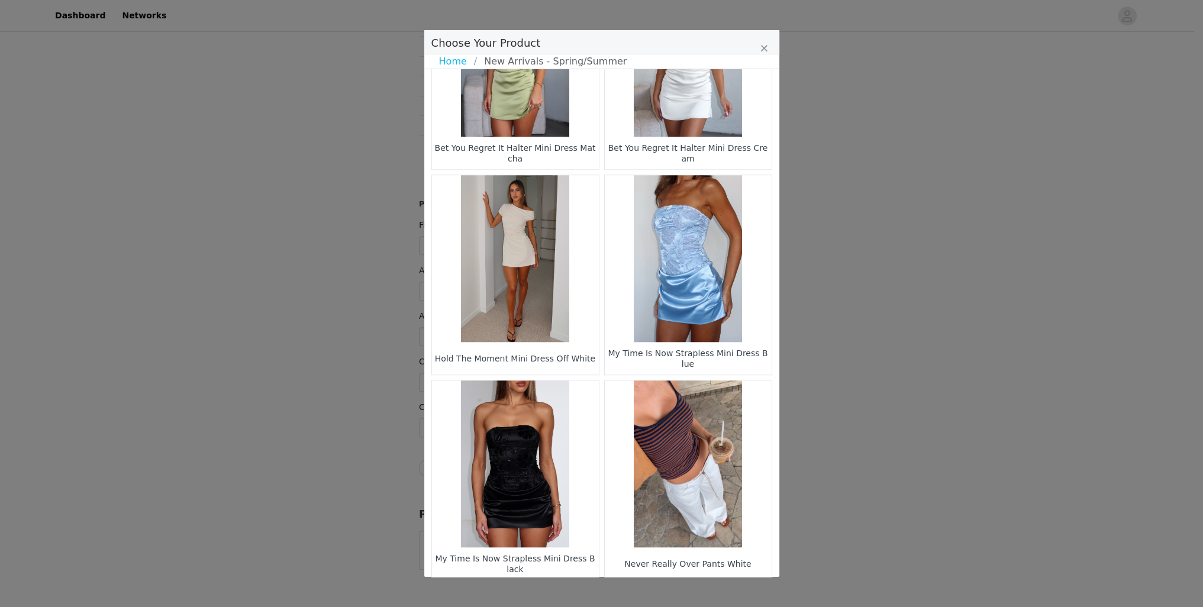
click at [622, 592] on li "21" at bounding box center [622, 600] width 21 height 17
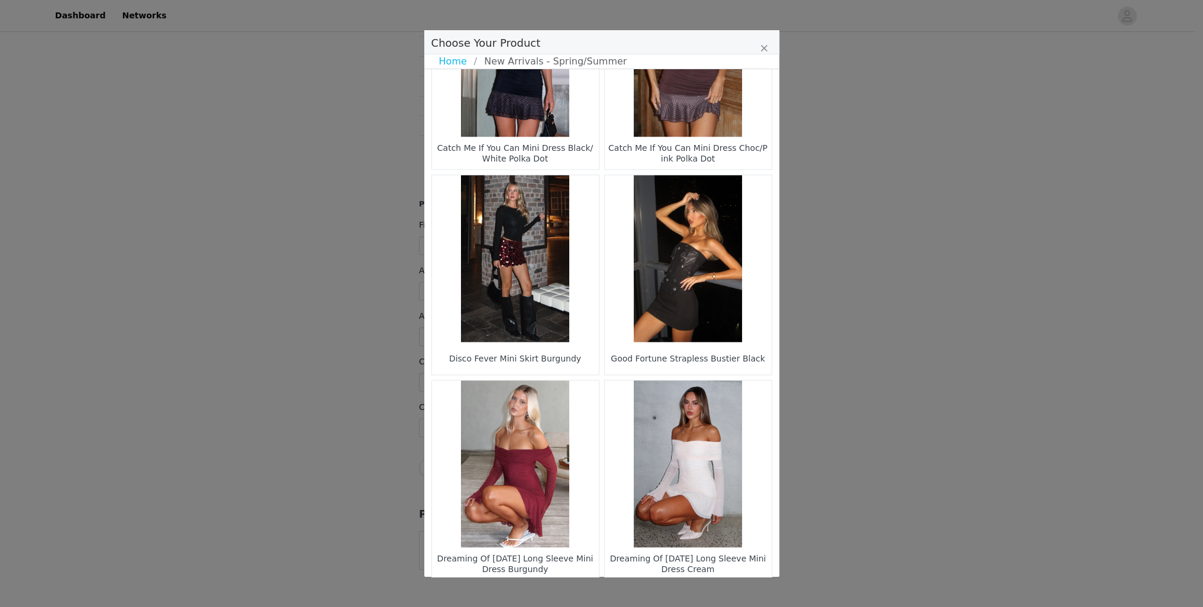
click at [621, 592] on li "22" at bounding box center [622, 600] width 21 height 17
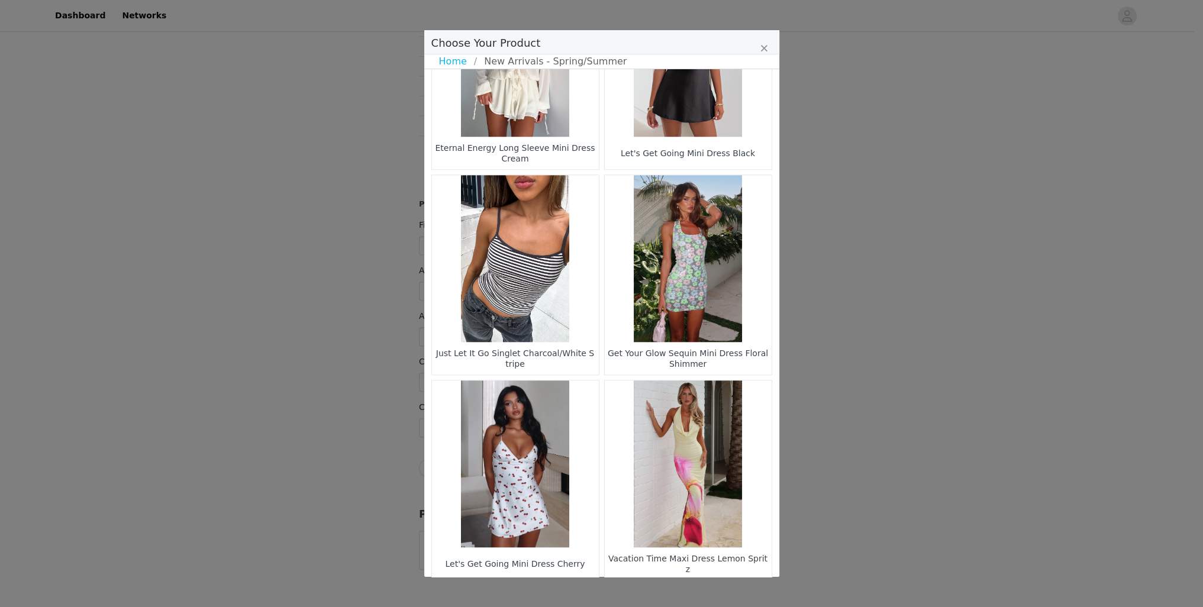
click at [618, 592] on li "23" at bounding box center [622, 600] width 21 height 17
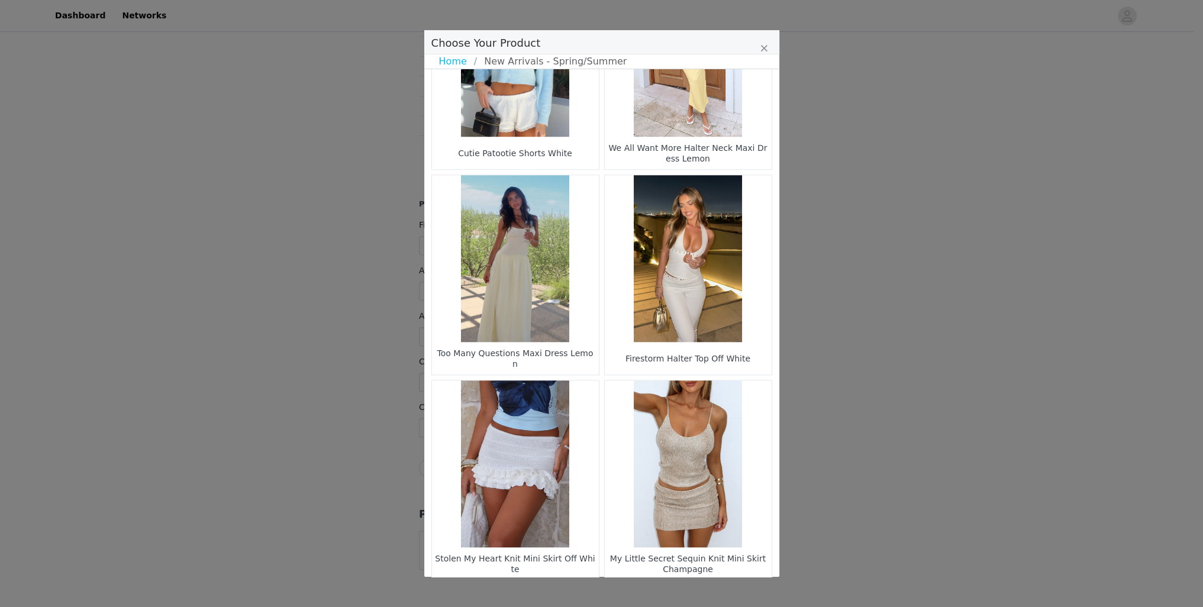
click at [621, 592] on li "24" at bounding box center [622, 600] width 21 height 17
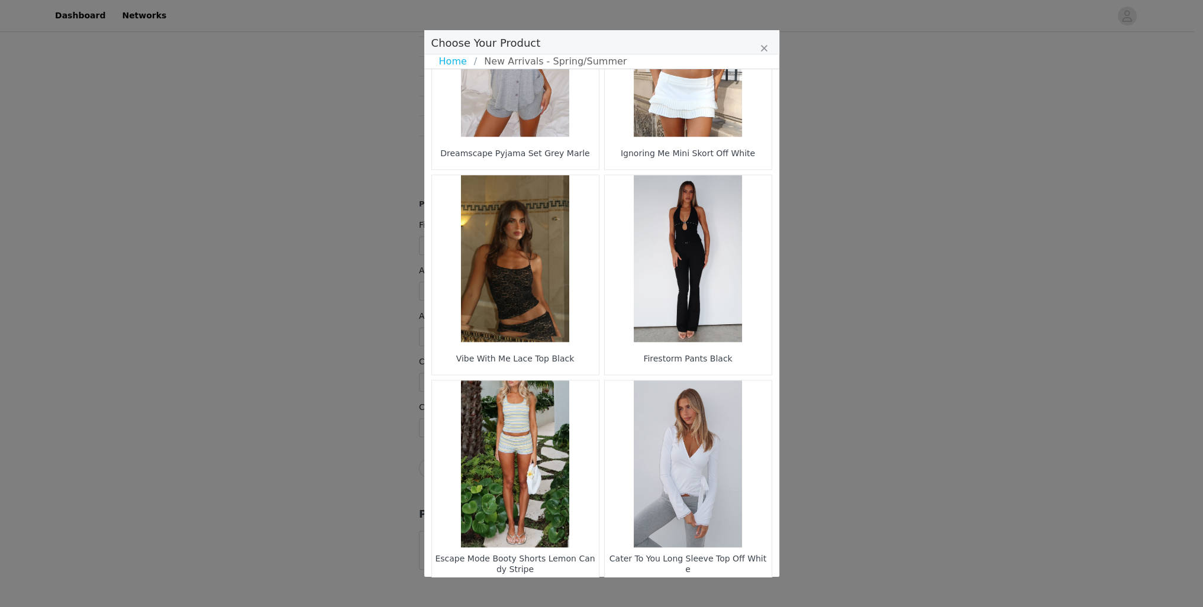
click at [616, 592] on li "25" at bounding box center [622, 600] width 21 height 17
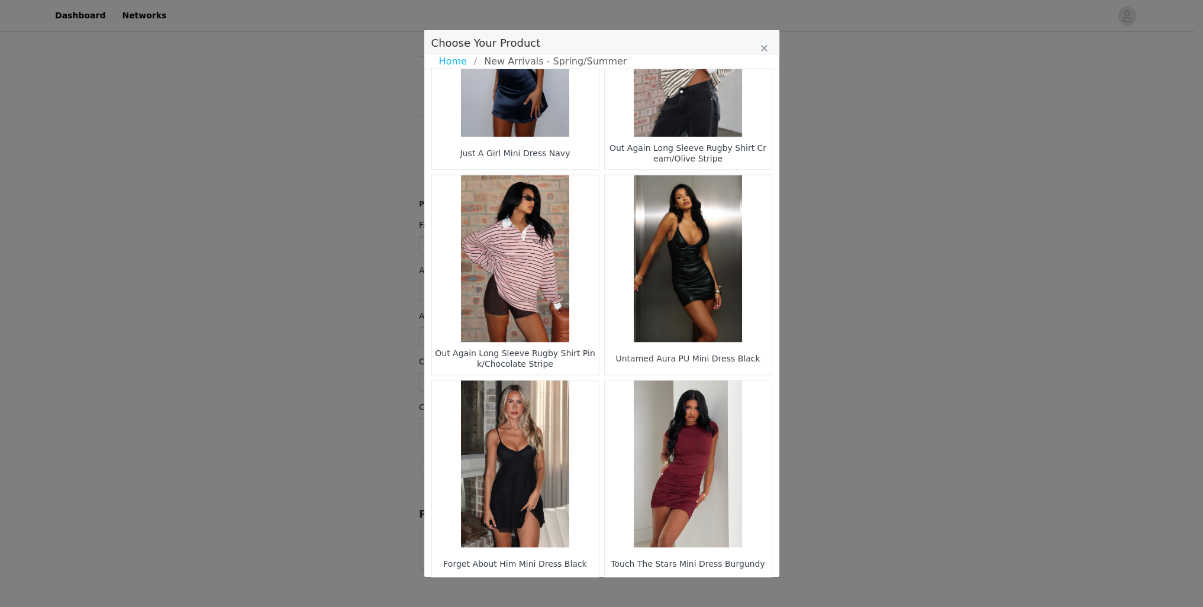
click at [628, 592] on li "26" at bounding box center [622, 600] width 21 height 17
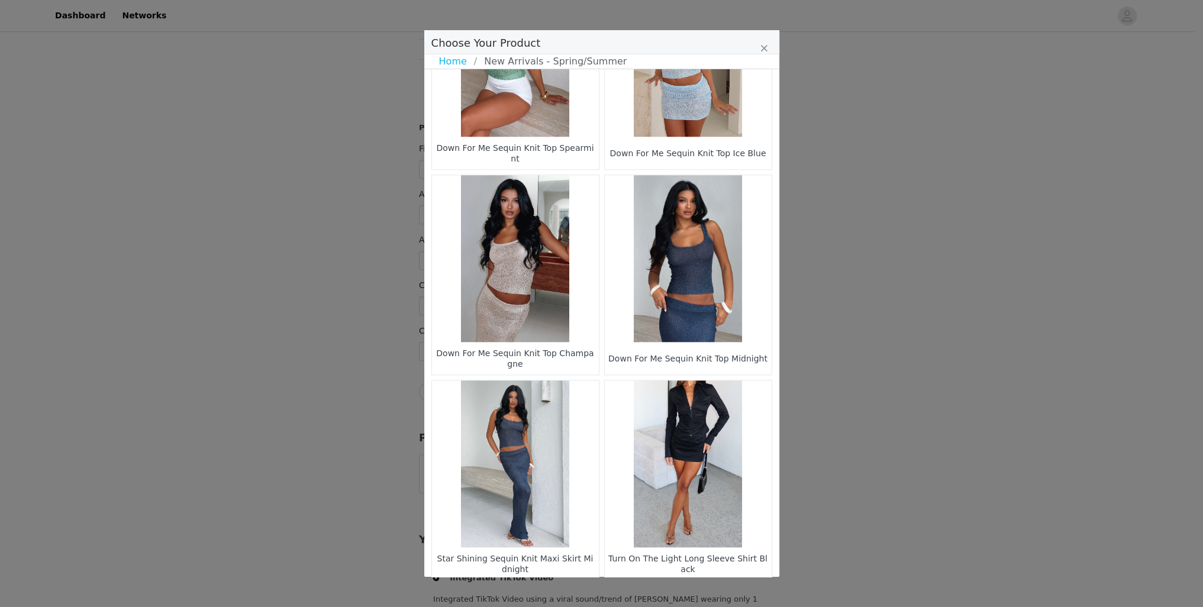
scroll to position [842, 0]
click at [619, 592] on li "27" at bounding box center [622, 600] width 21 height 17
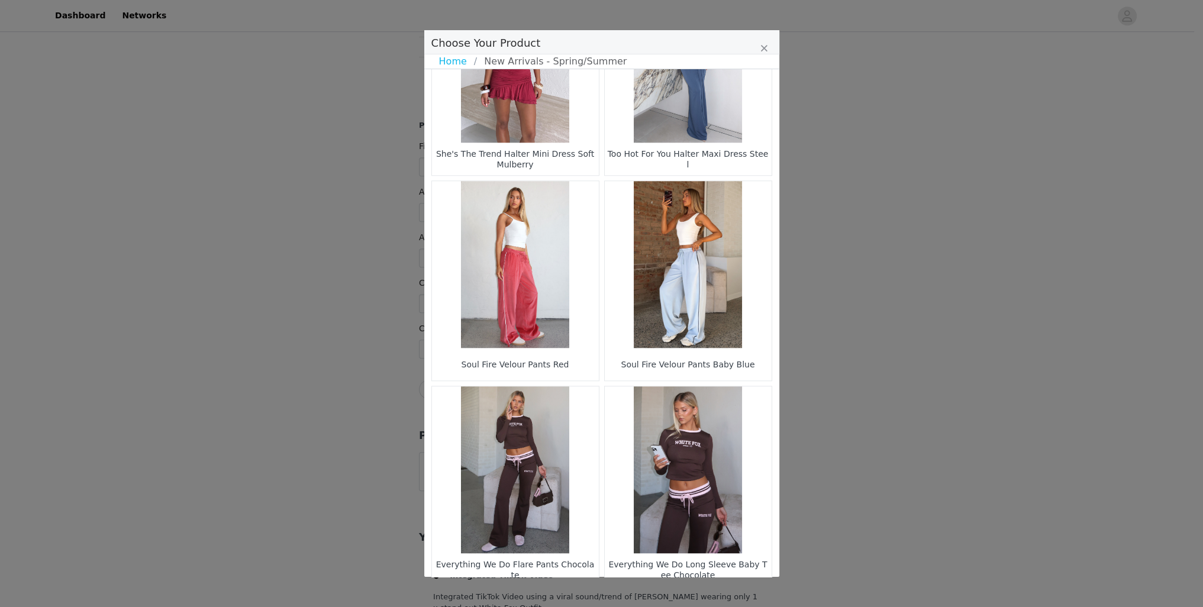
scroll to position [1544, 0]
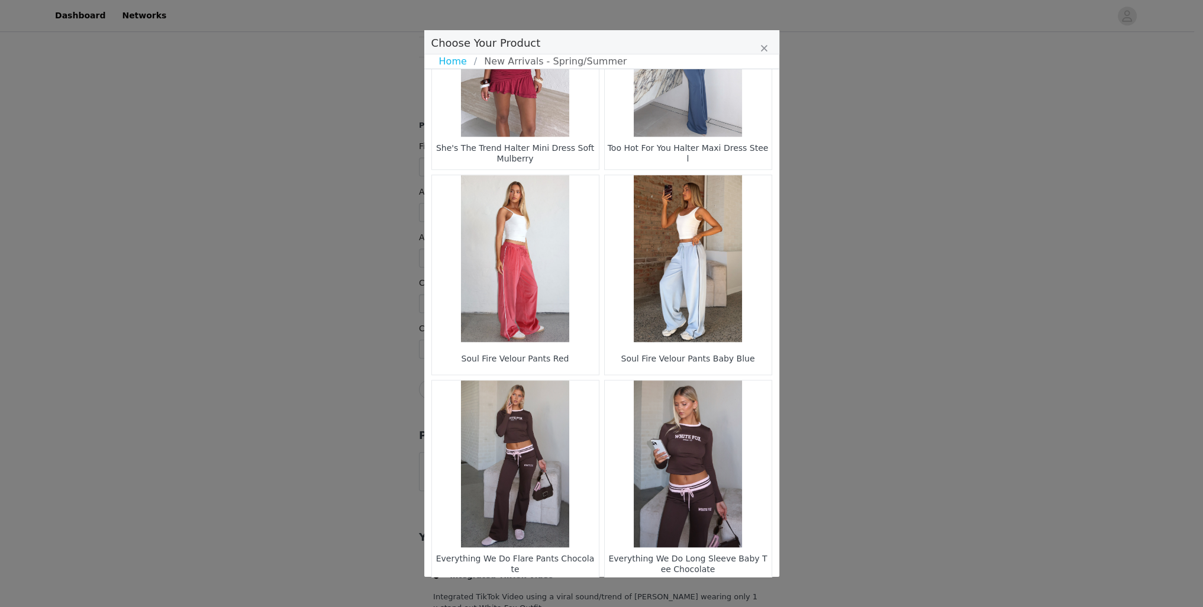
click at [620, 592] on li "28" at bounding box center [622, 600] width 21 height 17
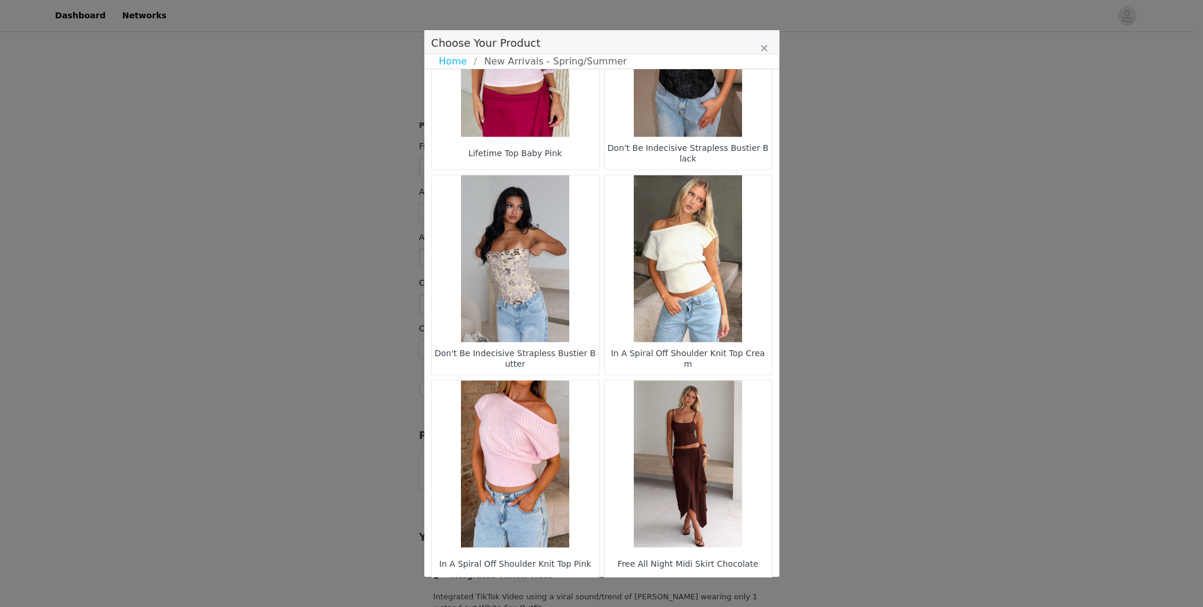
click at [615, 592] on li "29" at bounding box center [622, 600] width 21 height 17
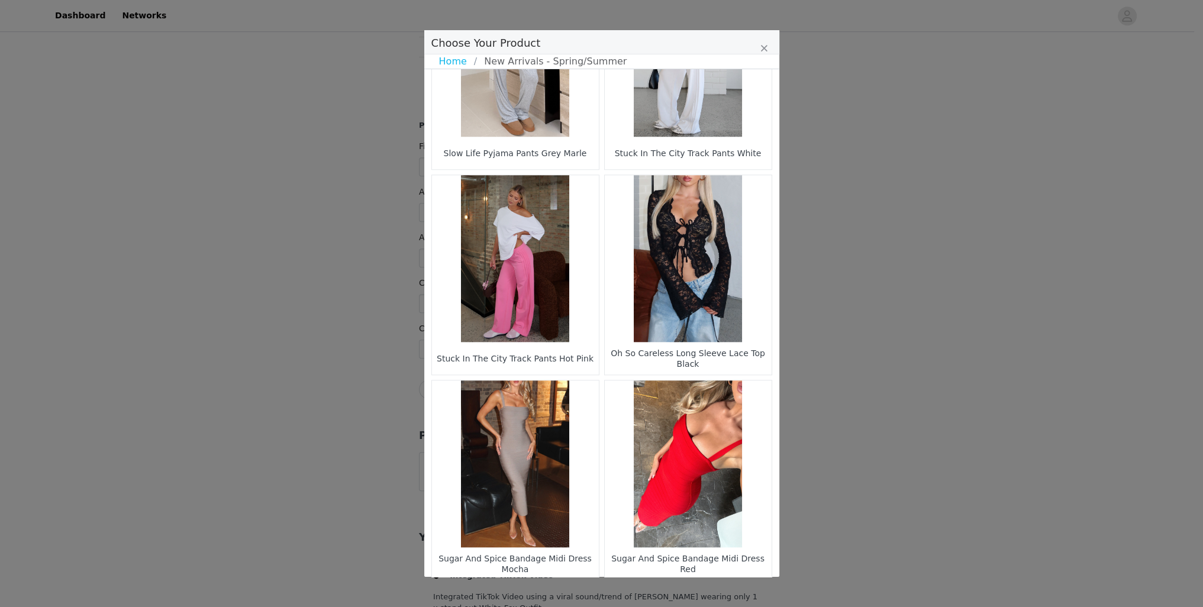
drag, startPoint x: 608, startPoint y: 552, endPoint x: 611, endPoint y: 564, distance: 12.2
click at [615, 592] on li "30" at bounding box center [622, 600] width 21 height 17
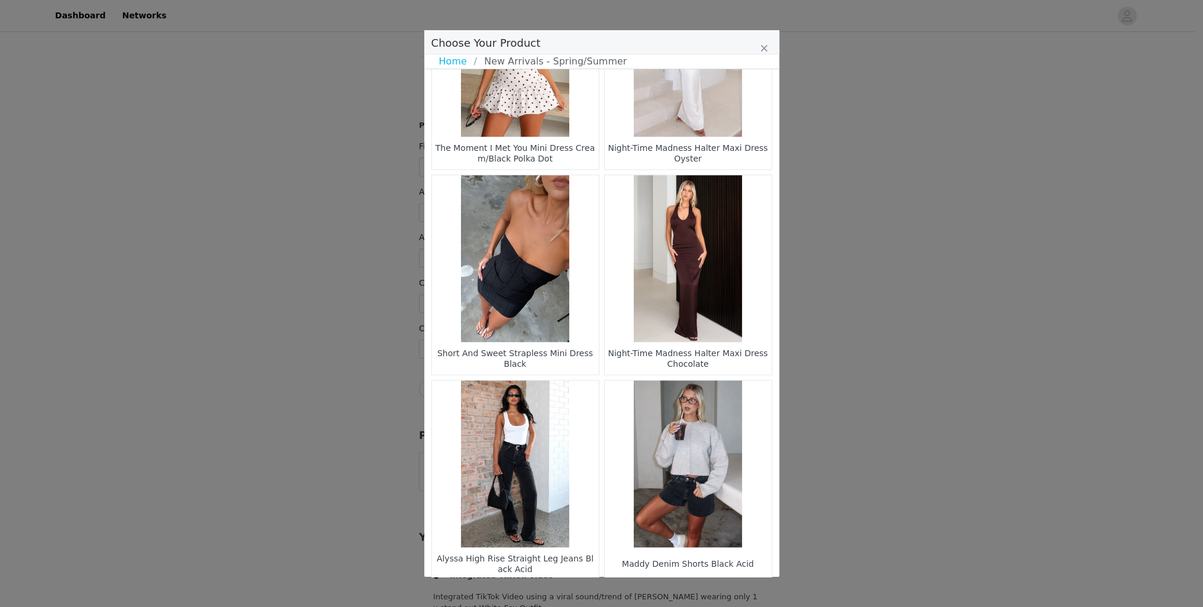
click at [618, 592] on li "31" at bounding box center [622, 600] width 21 height 17
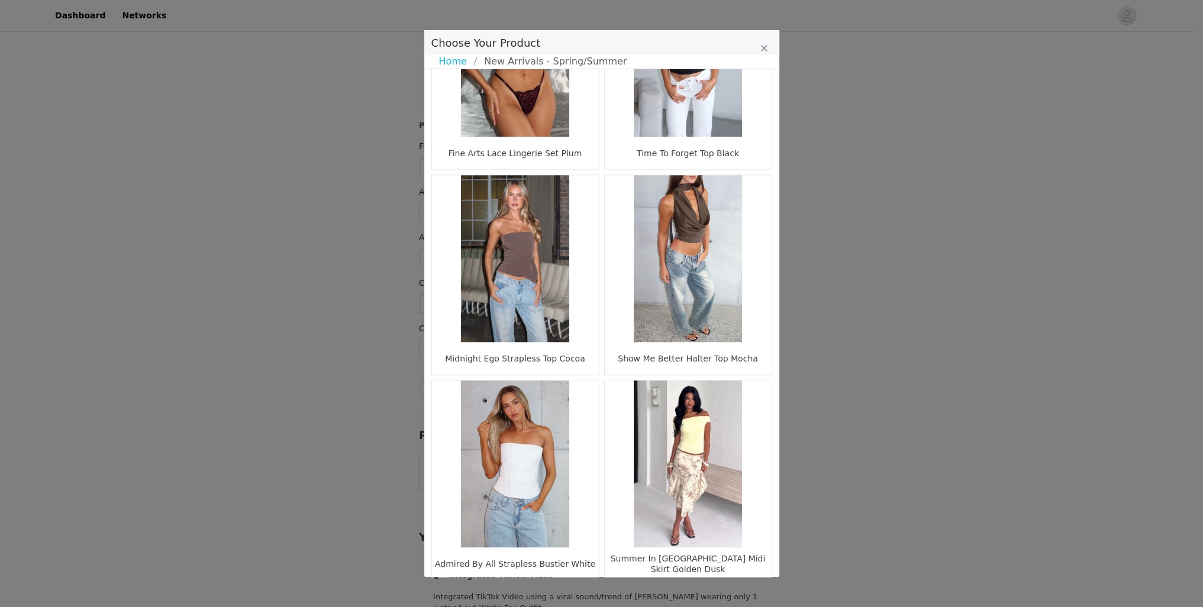
click at [614, 592] on li "32" at bounding box center [622, 600] width 21 height 17
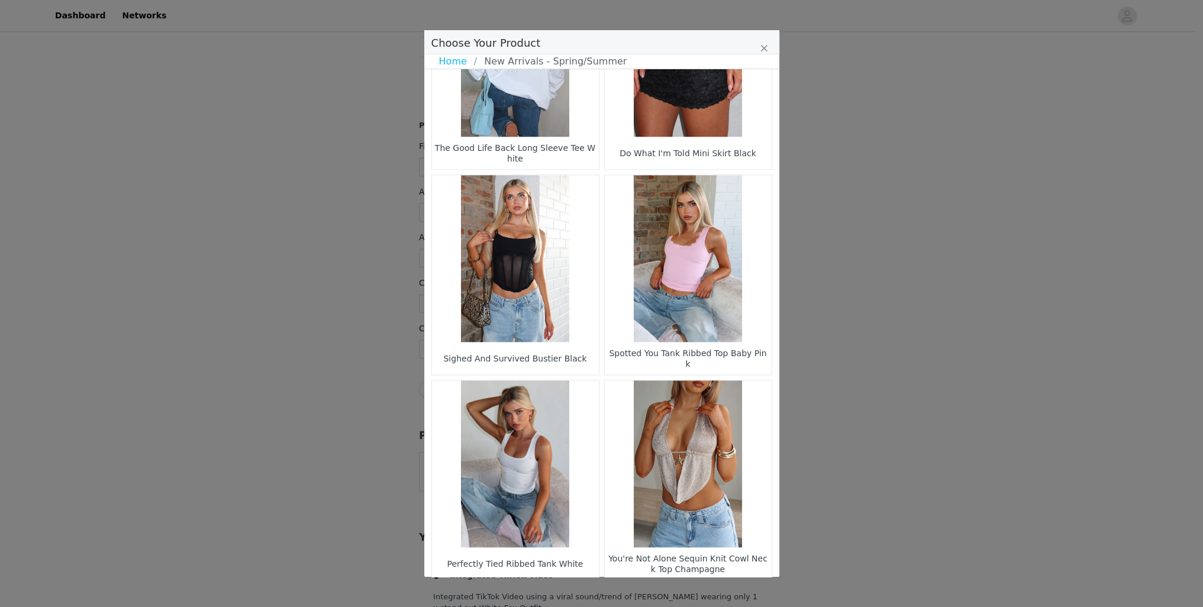
click at [576, 592] on li "31" at bounding box center [578, 600] width 21 height 17
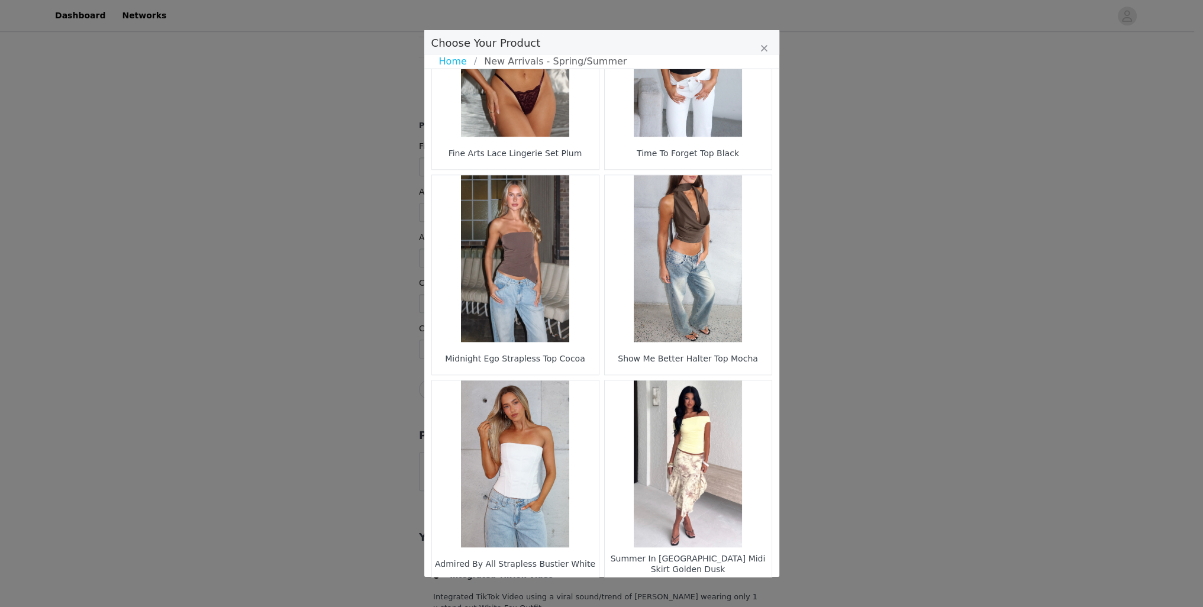
click at [645, 592] on li "33" at bounding box center [645, 600] width 21 height 17
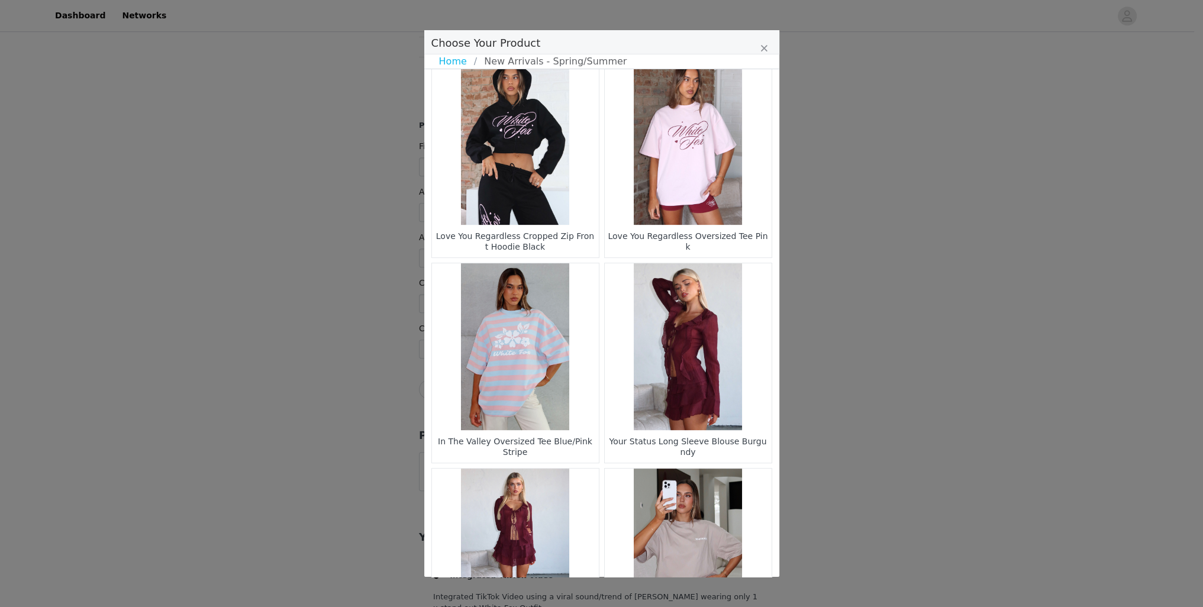
scroll to position [631, 0]
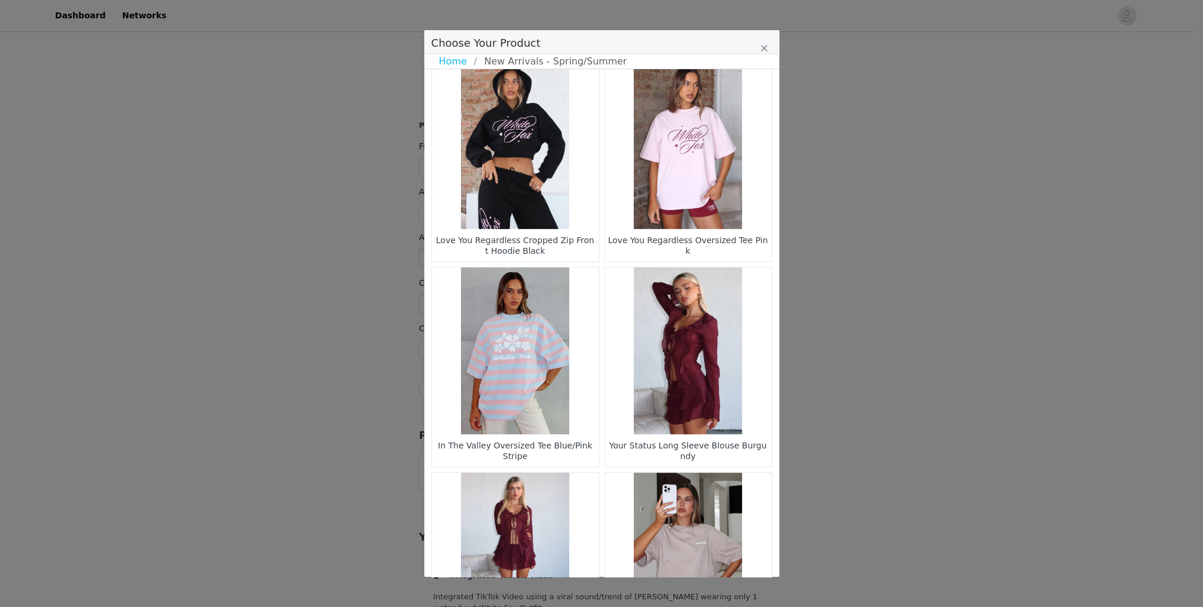
click at [676, 363] on figure "Choose Your Product" at bounding box center [688, 350] width 167 height 167
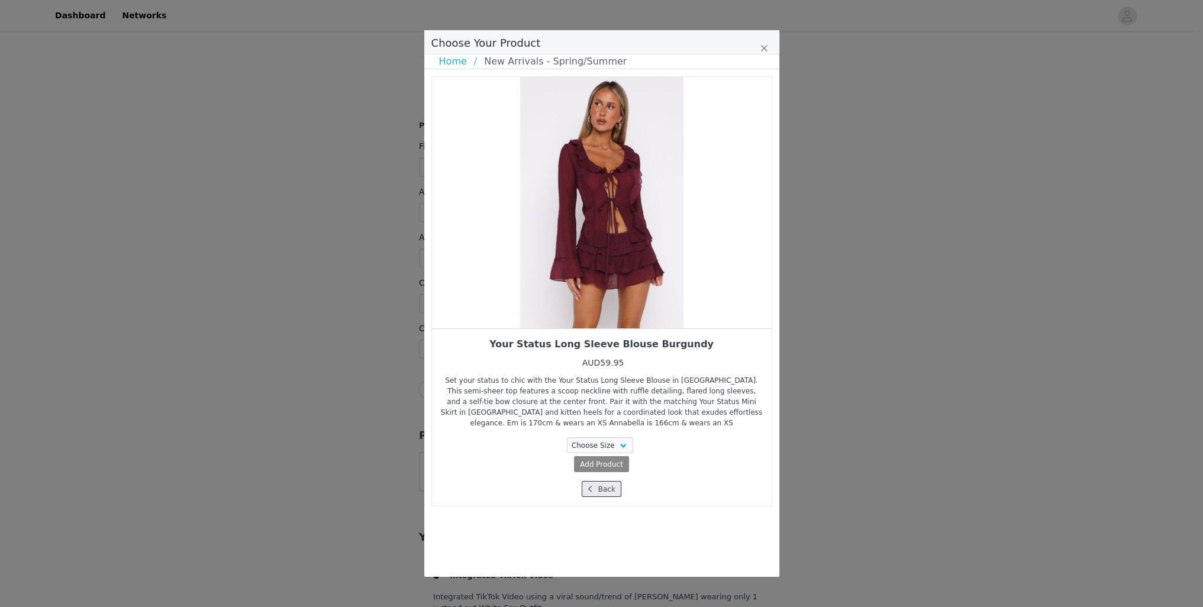
click at [608, 489] on button "Back" at bounding box center [601, 489] width 40 height 16
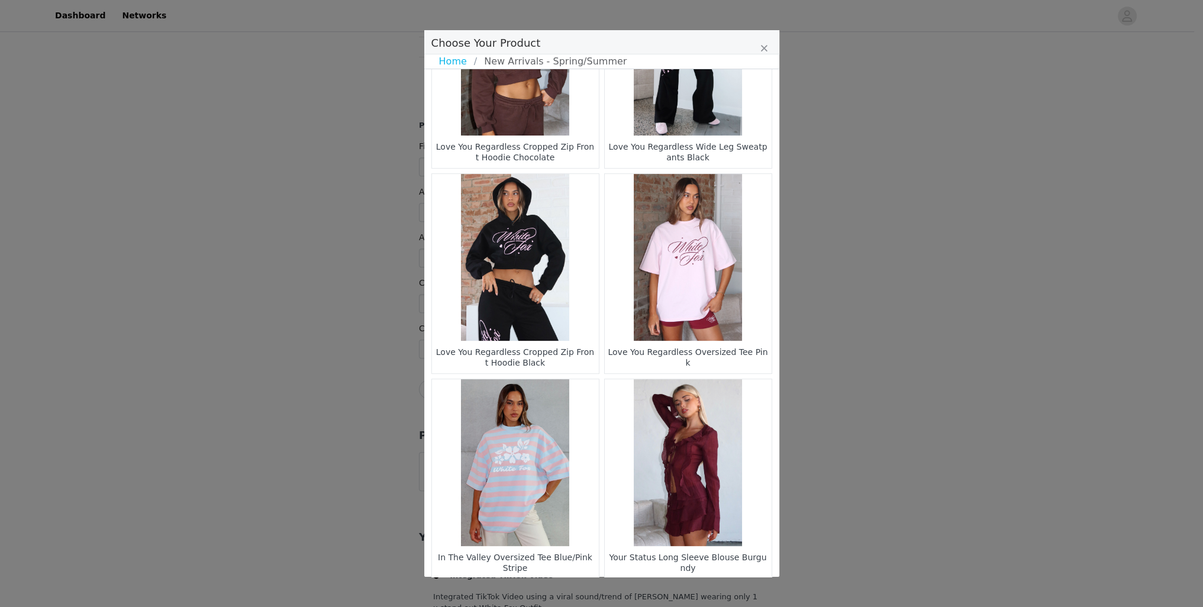
scroll to position [518, 0]
click at [674, 457] on figure "Choose Your Product" at bounding box center [688, 463] width 167 height 167
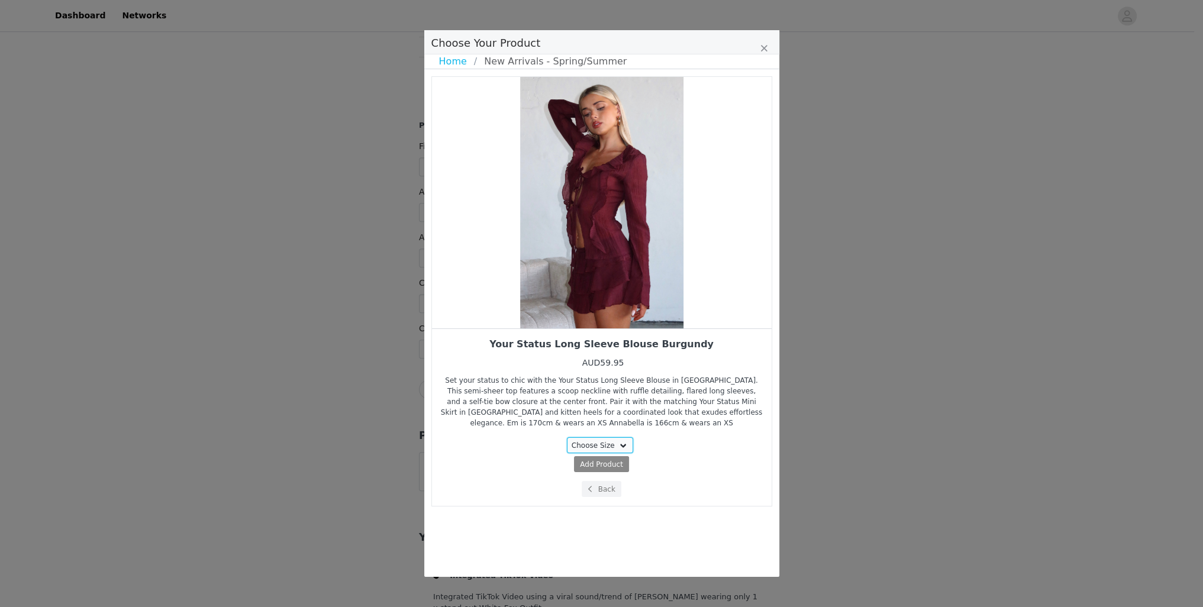
click at [615, 444] on select "Choose Size XXS XS S M L XL" at bounding box center [600, 445] width 66 height 16
select select "28162758"
click at [569, 437] on select "Choose Size XXS XS S M L XL" at bounding box center [600, 445] width 66 height 16
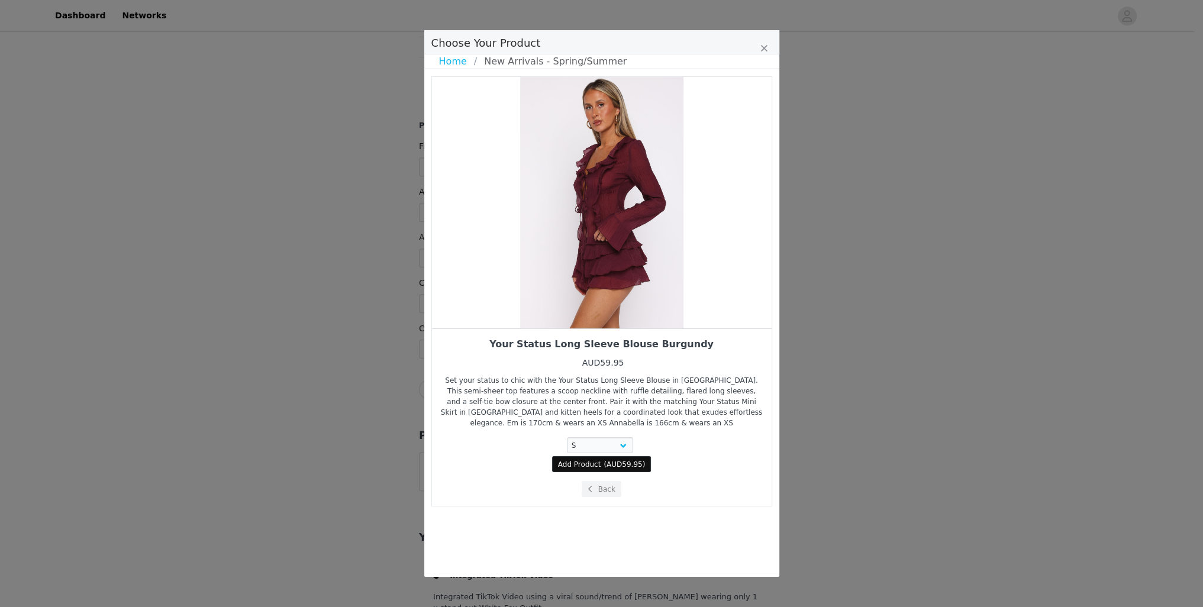
click at [620, 460] on span "AUD59.95" at bounding box center [624, 464] width 36 height 8
select select "28162758"
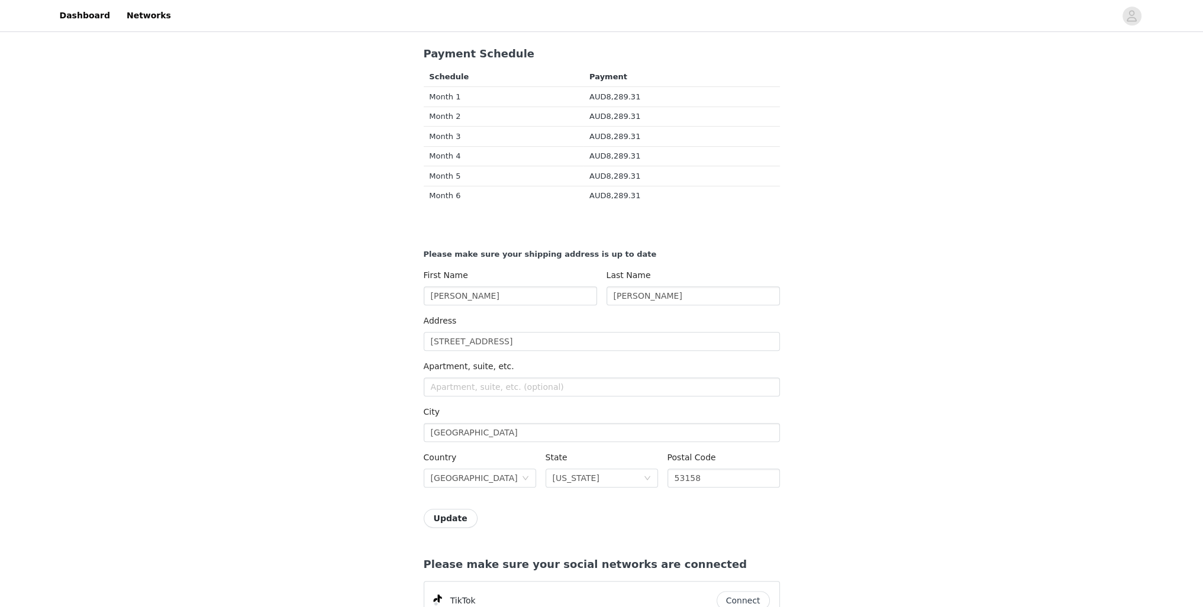
scroll to position [581, 0]
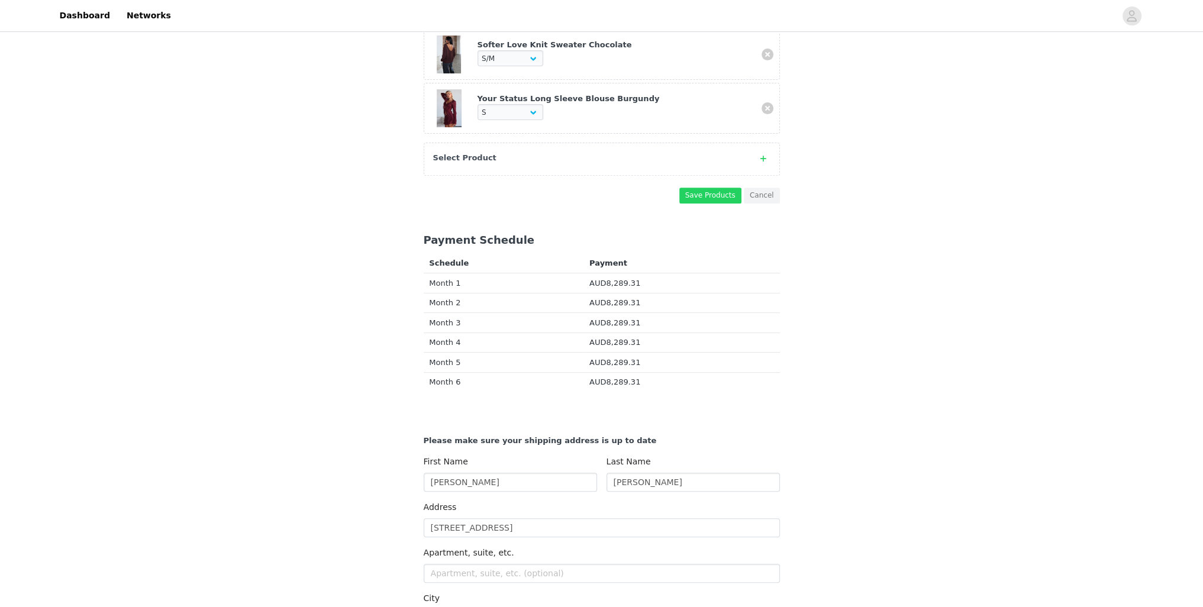
click at [526, 152] on div "Select Product" at bounding box center [590, 158] width 314 height 12
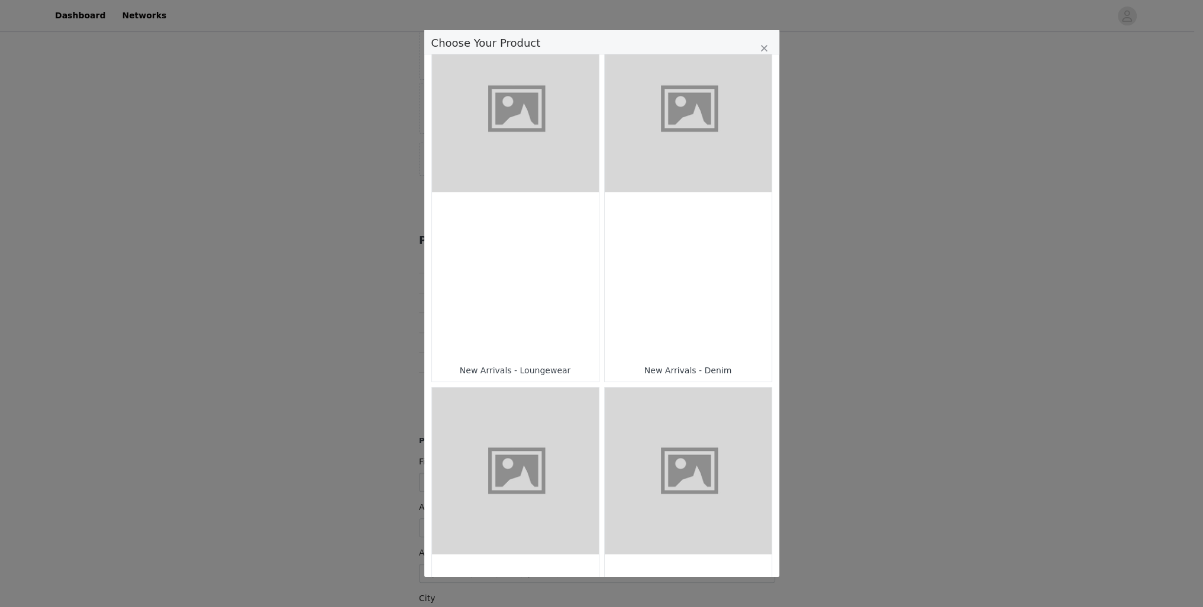
scroll to position [348, 0]
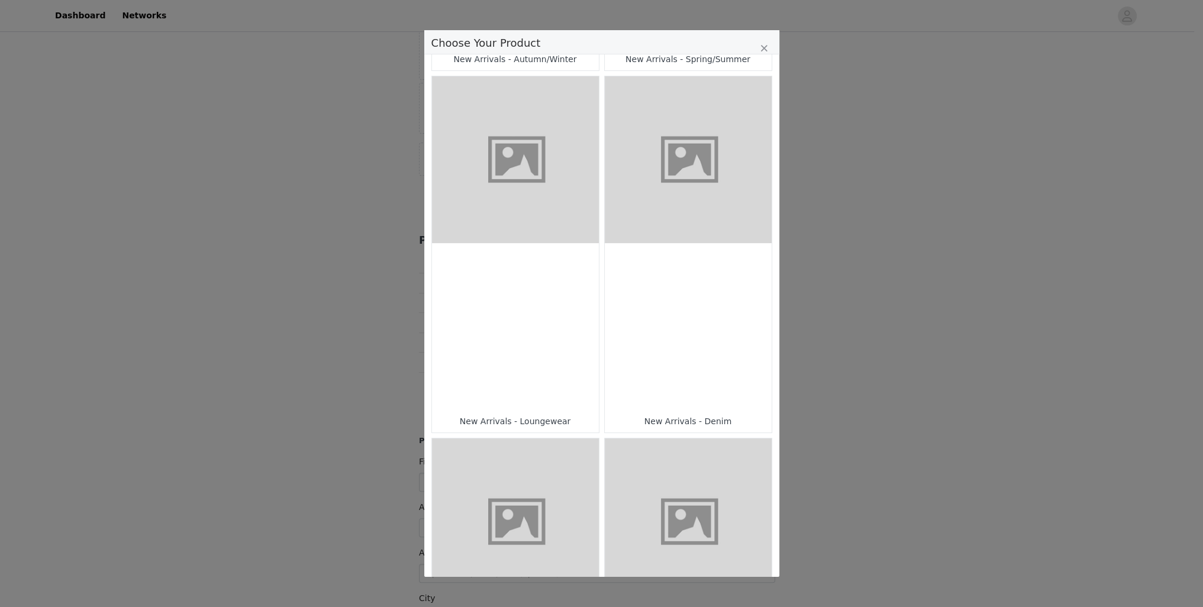
click at [693, 133] on figure "Choose Your Product" at bounding box center [688, 159] width 167 height 167
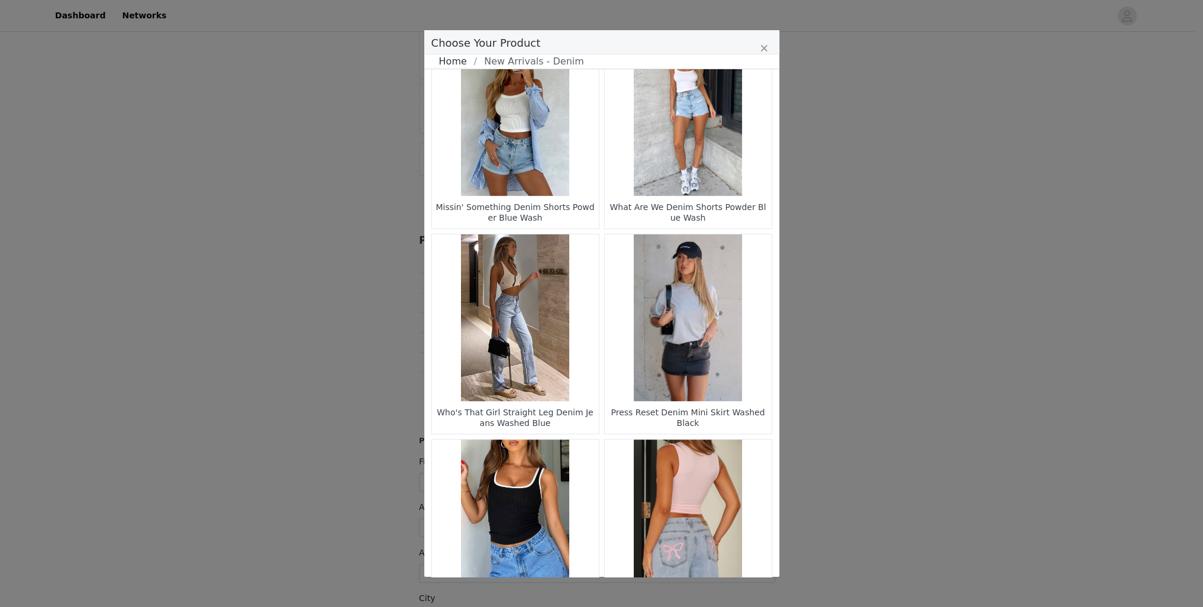
scroll to position [677, 0]
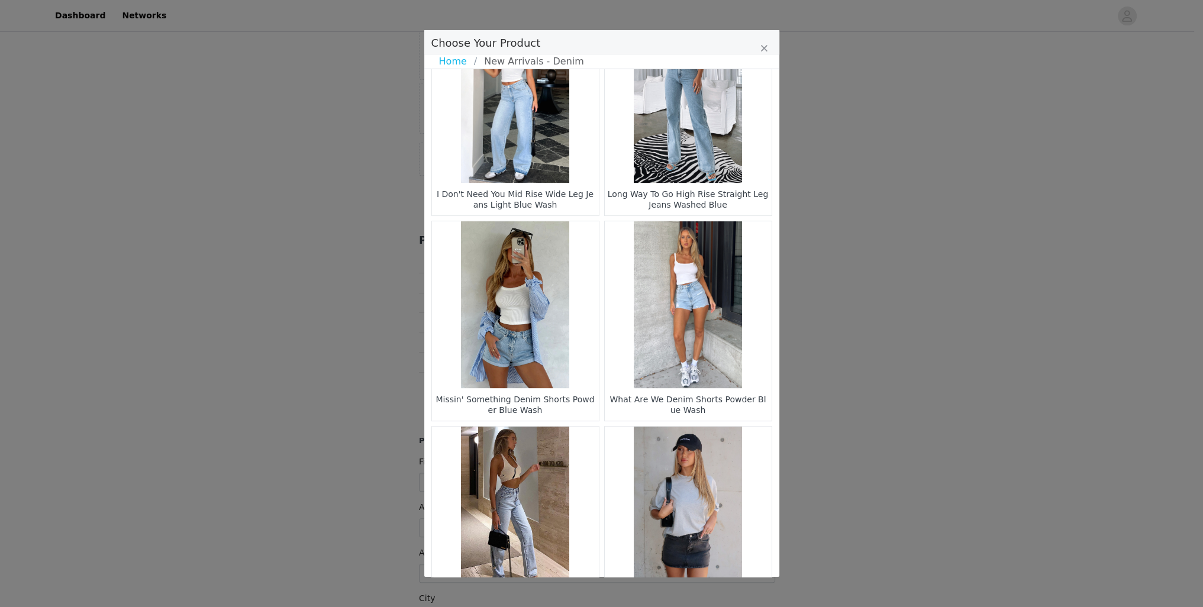
click at [448, 61] on link "Home" at bounding box center [456, 61] width 35 height 14
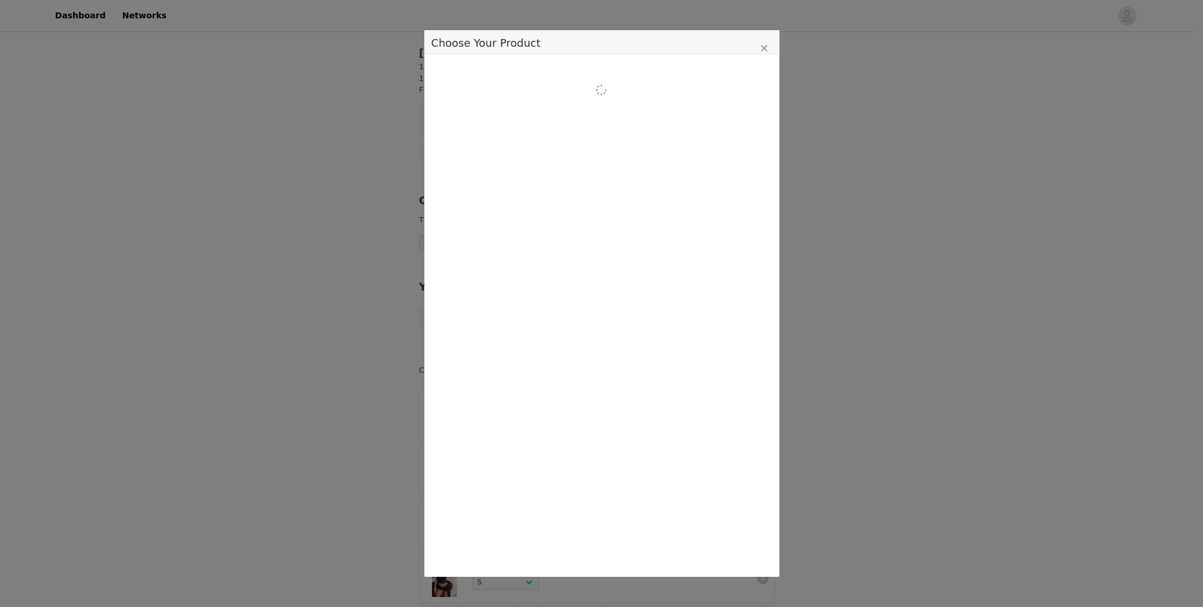
scroll to position [0, 0]
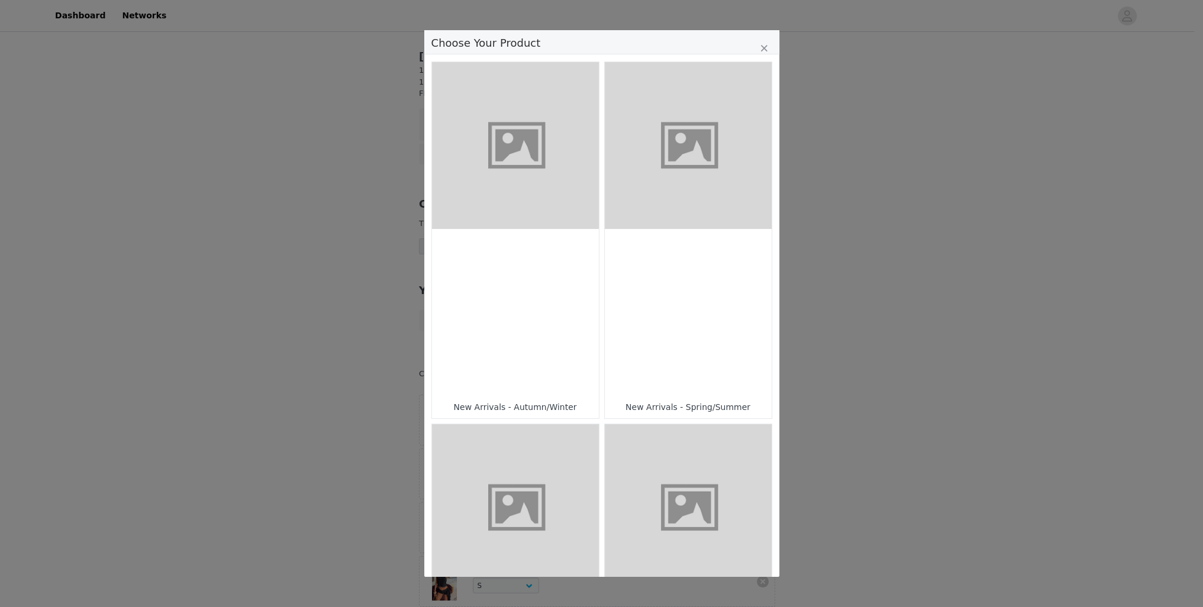
click at [674, 156] on figure "Choose Your Product" at bounding box center [688, 145] width 167 height 167
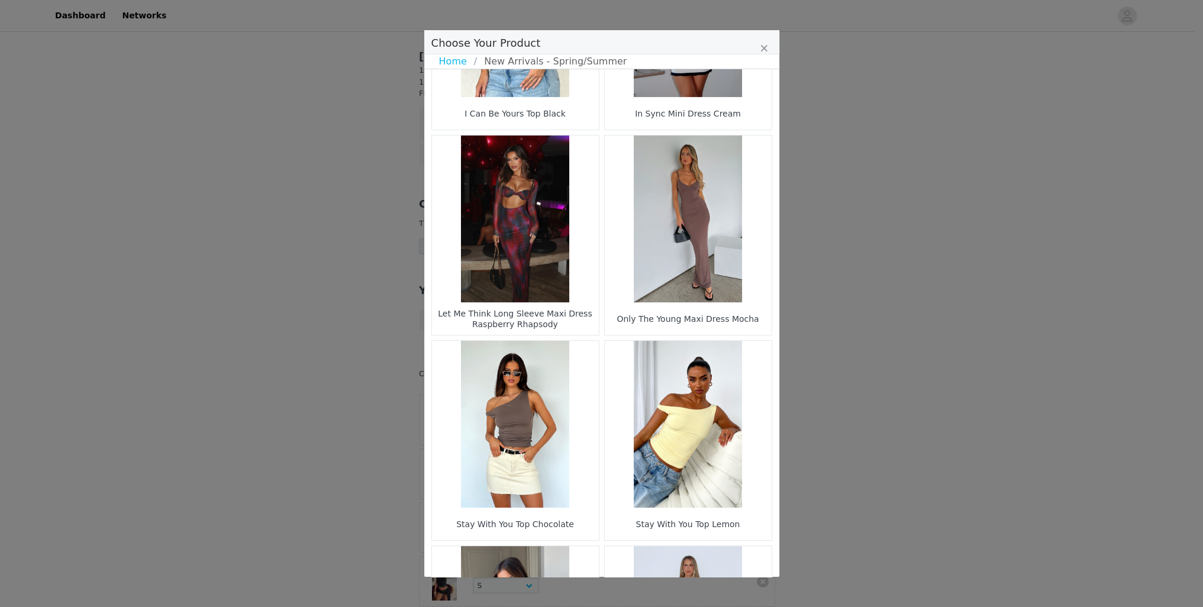
scroll to position [1544, 0]
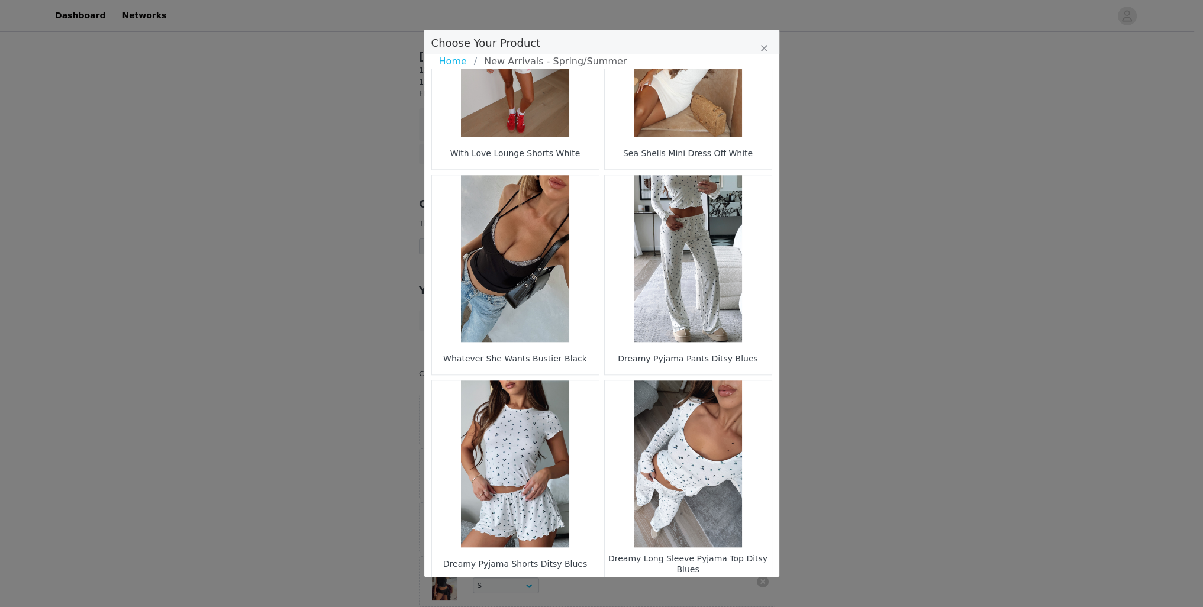
click at [668, 592] on li "40" at bounding box center [678, 600] width 21 height 17
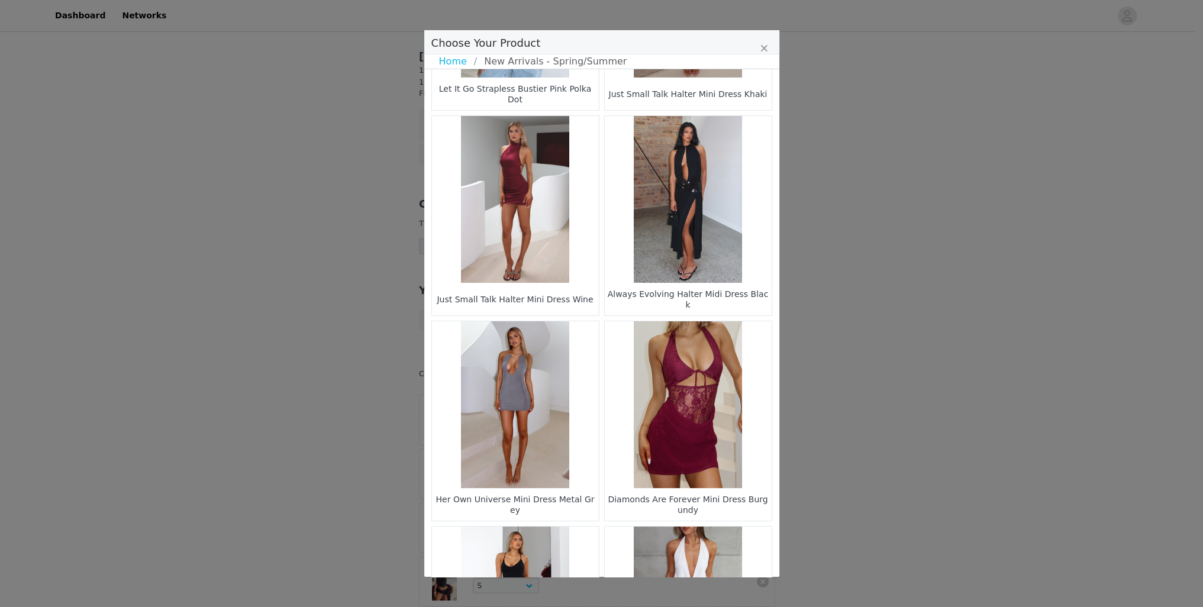
scroll to position [741, 0]
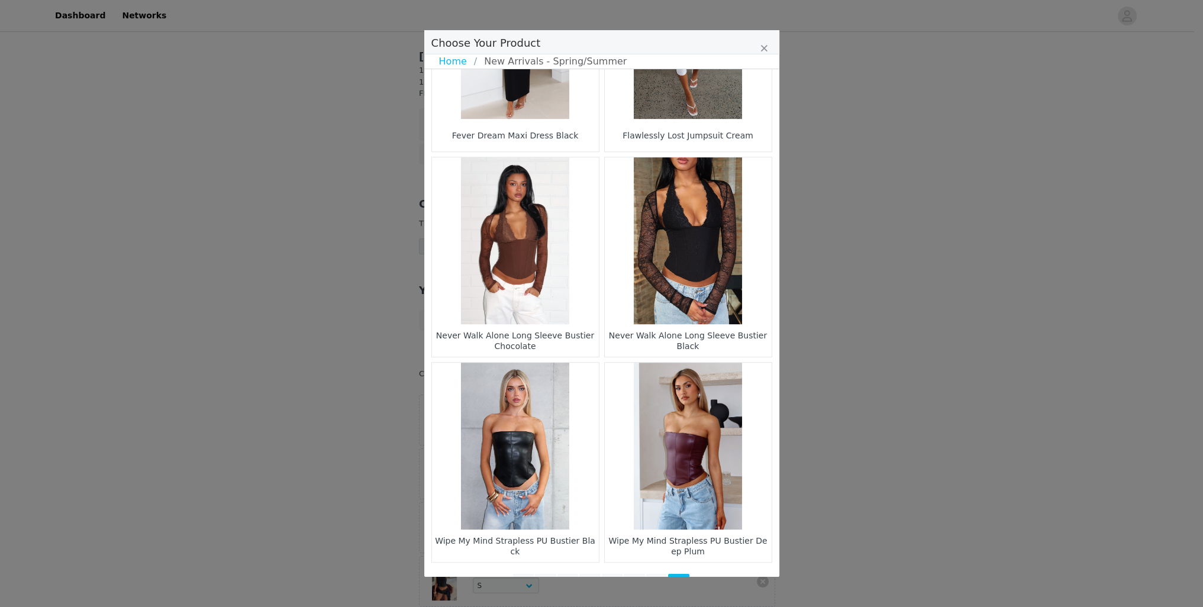
click at [560, 574] on li "35" at bounding box center [567, 582] width 21 height 17
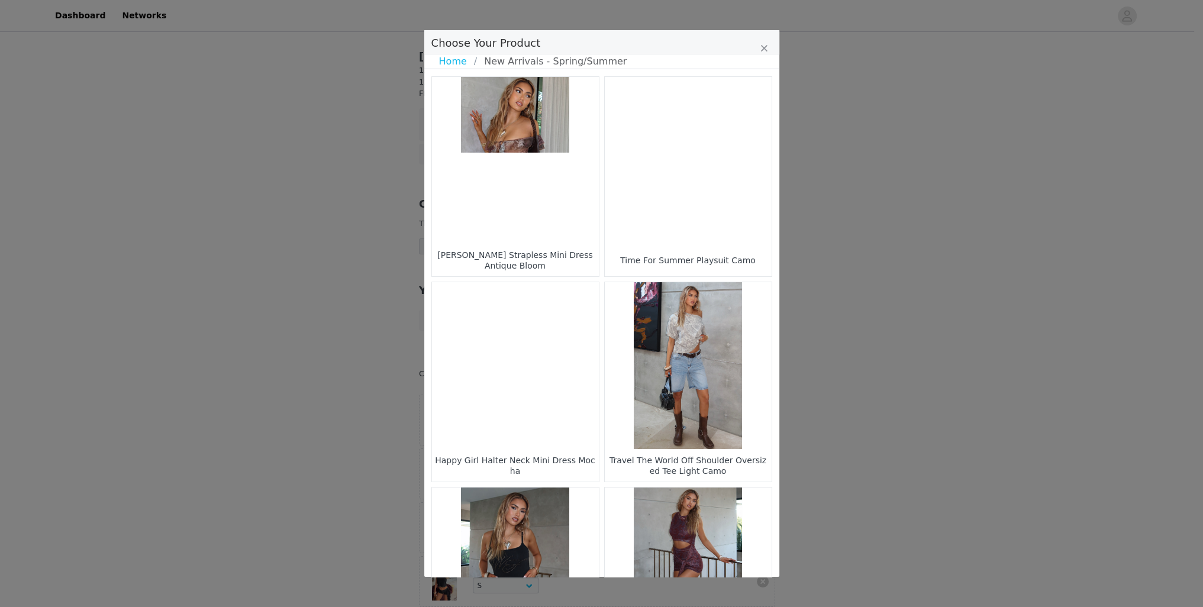
drag, startPoint x: 778, startPoint y: 164, endPoint x: 771, endPoint y: 214, distance: 50.2
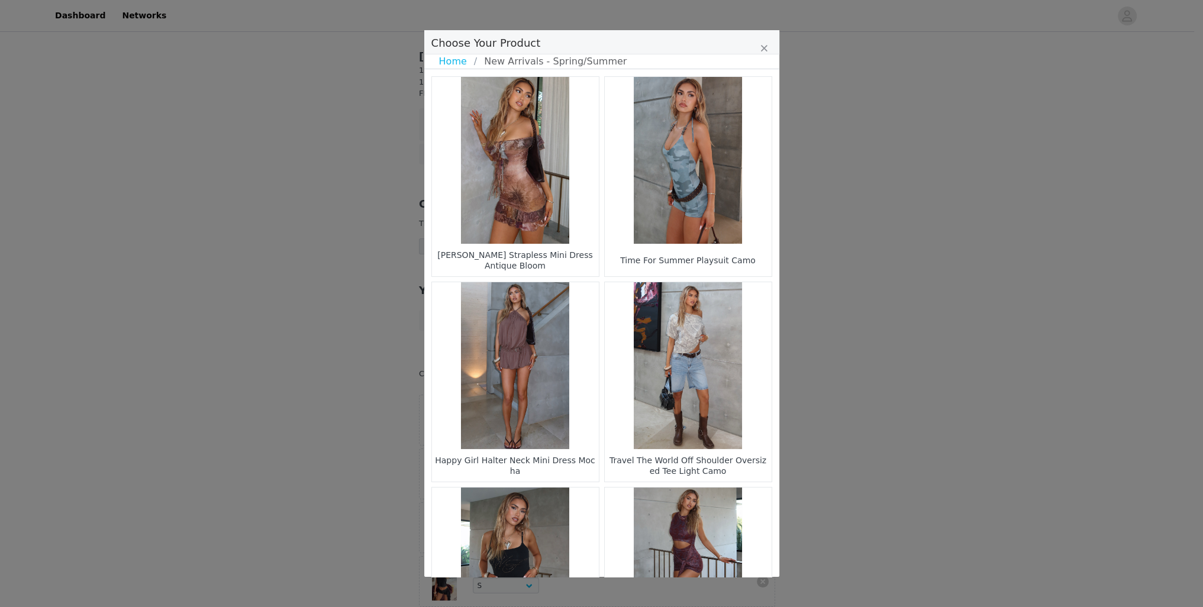
click at [771, 238] on div "Choose Your Product Home New Arrivals - Spring/Summer [PERSON_NAME] Strapless M…" at bounding box center [601, 303] width 1203 height 607
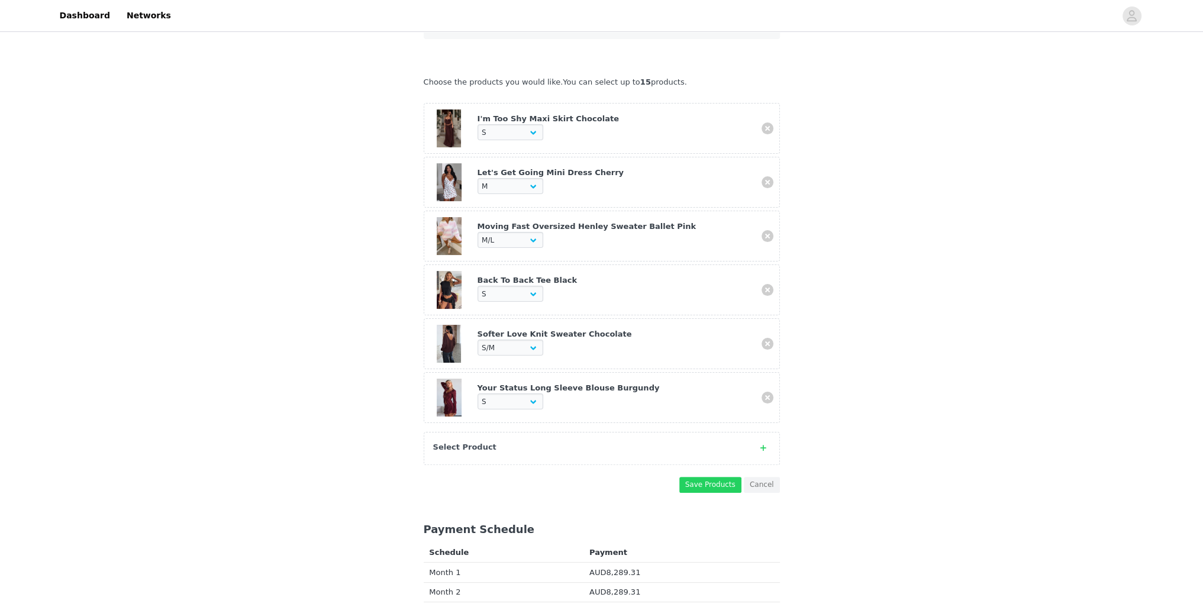
scroll to position [315, 0]
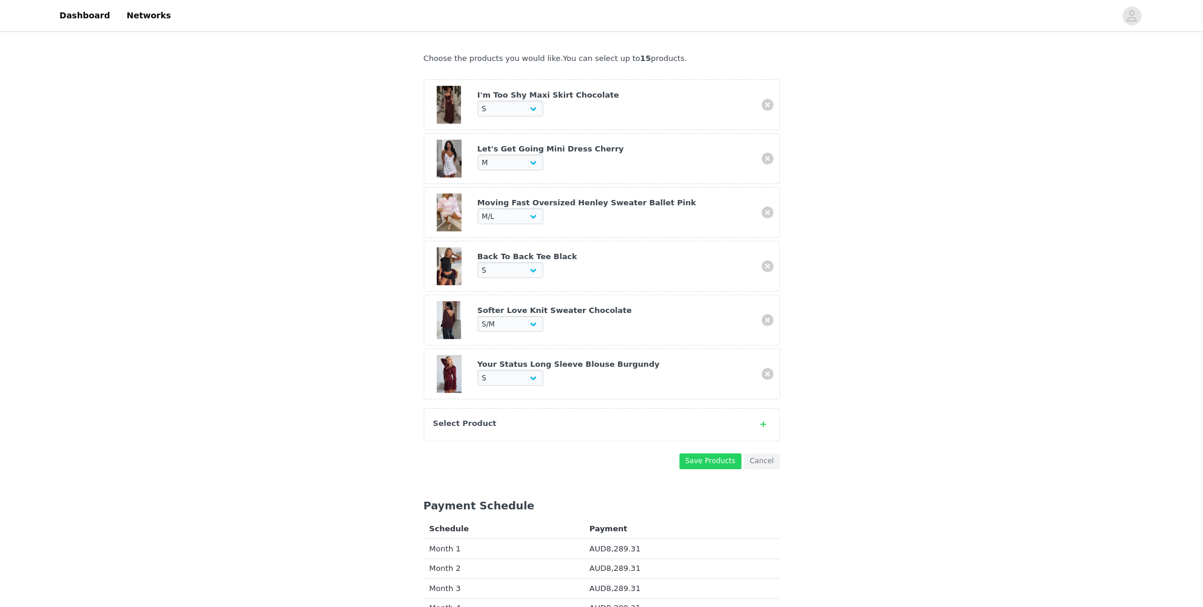
click at [525, 418] on div "Select Product" at bounding box center [602, 424] width 356 height 33
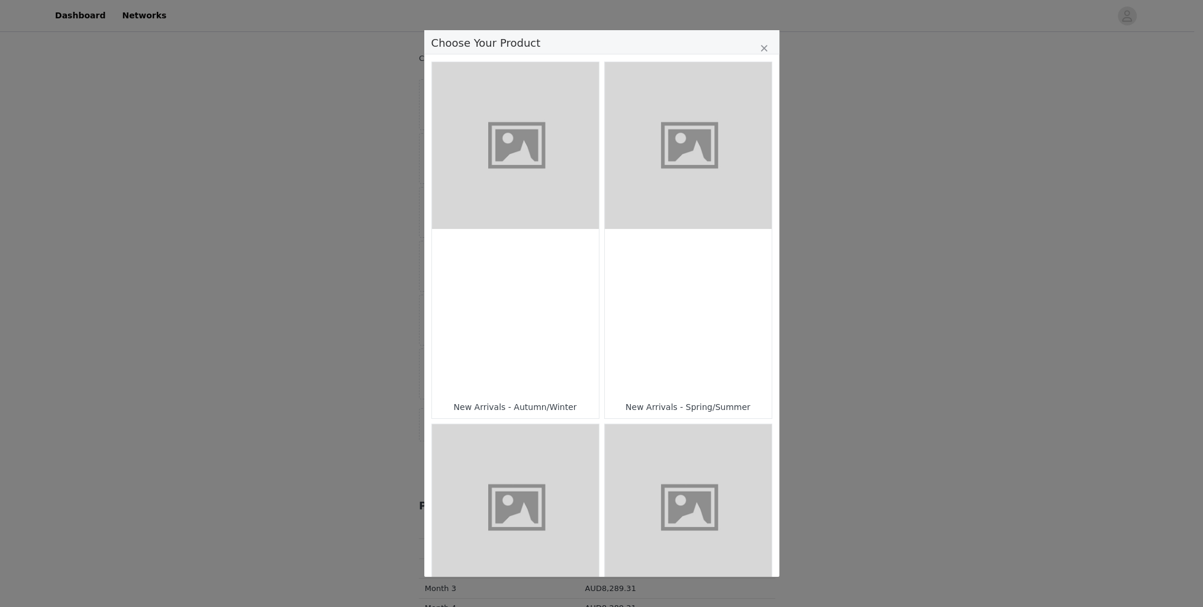
click at [684, 150] on figure "Choose Your Product" at bounding box center [688, 145] width 167 height 167
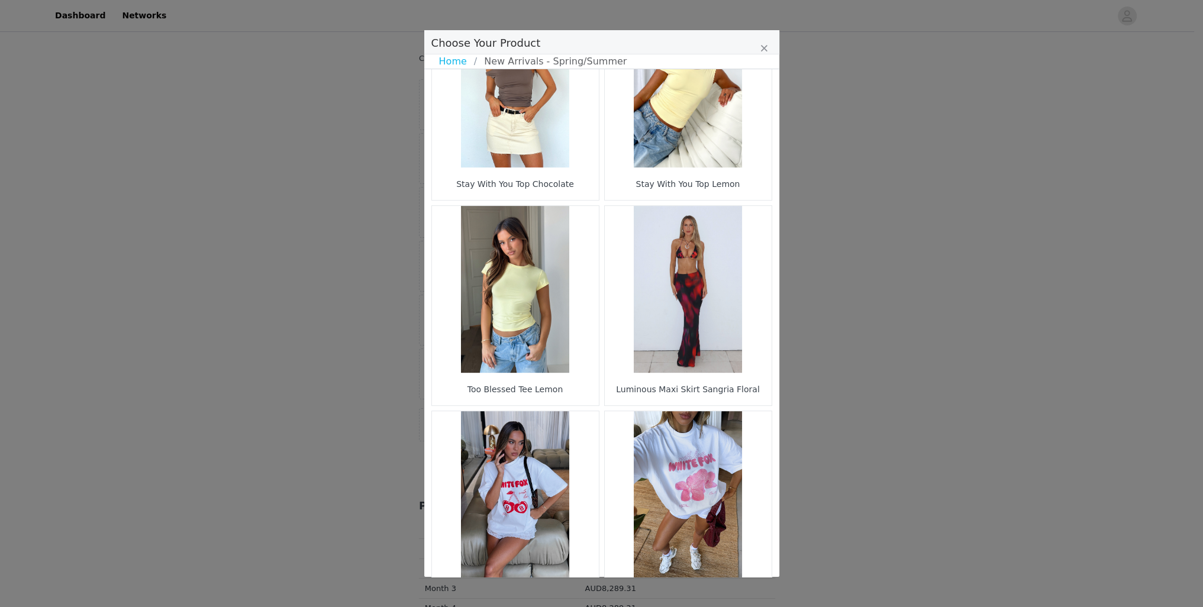
scroll to position [1544, 0]
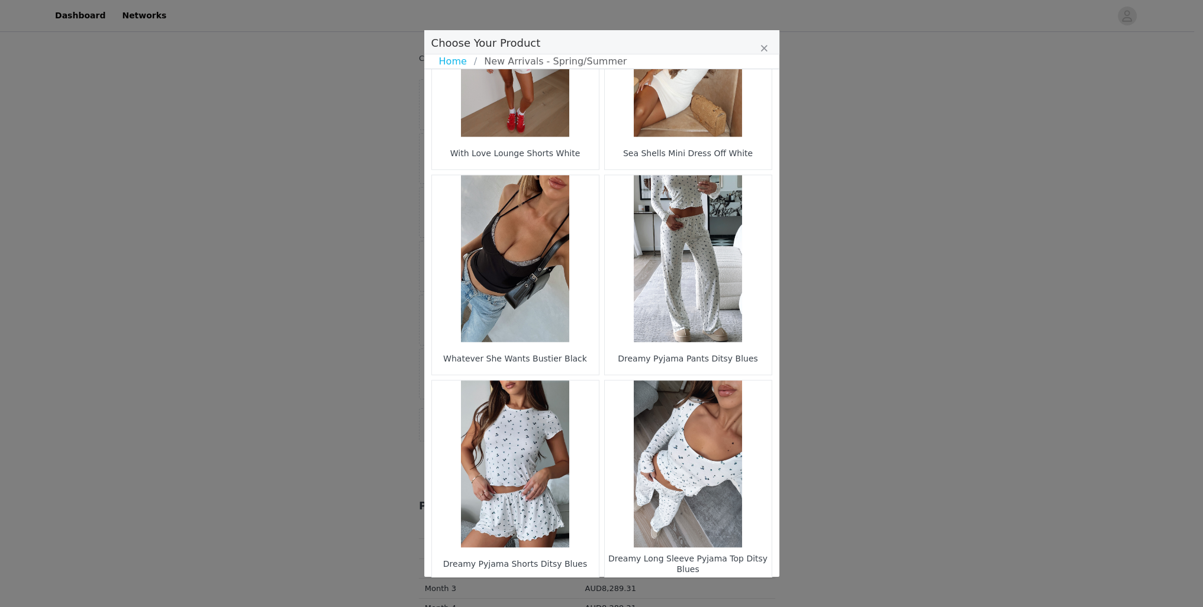
click at [670, 592] on li "40" at bounding box center [678, 600] width 21 height 17
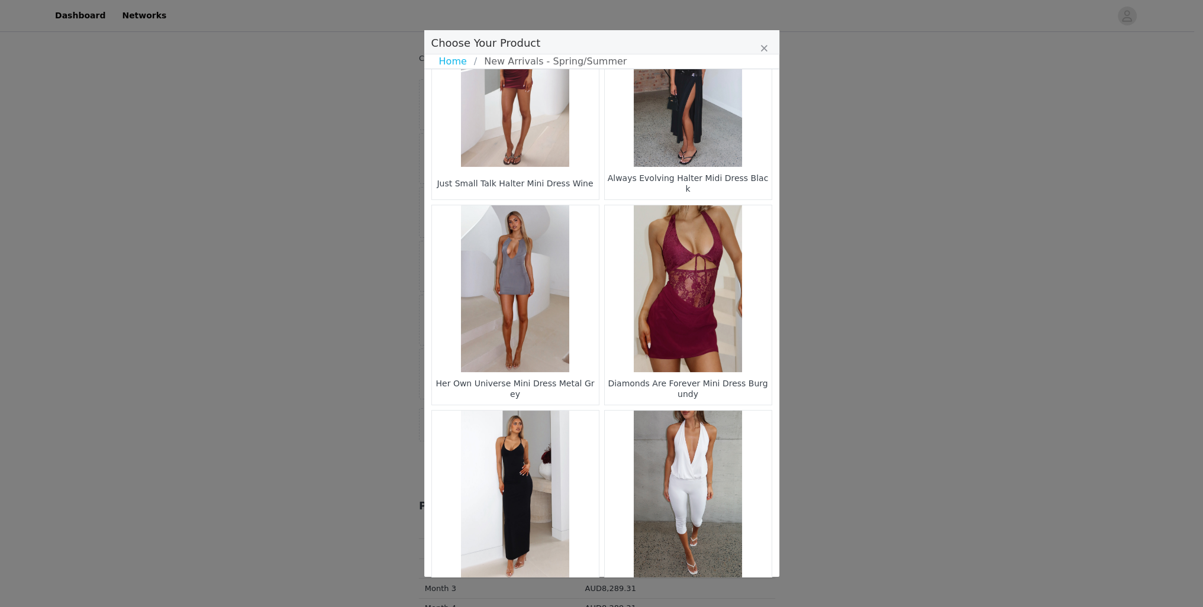
scroll to position [741, 0]
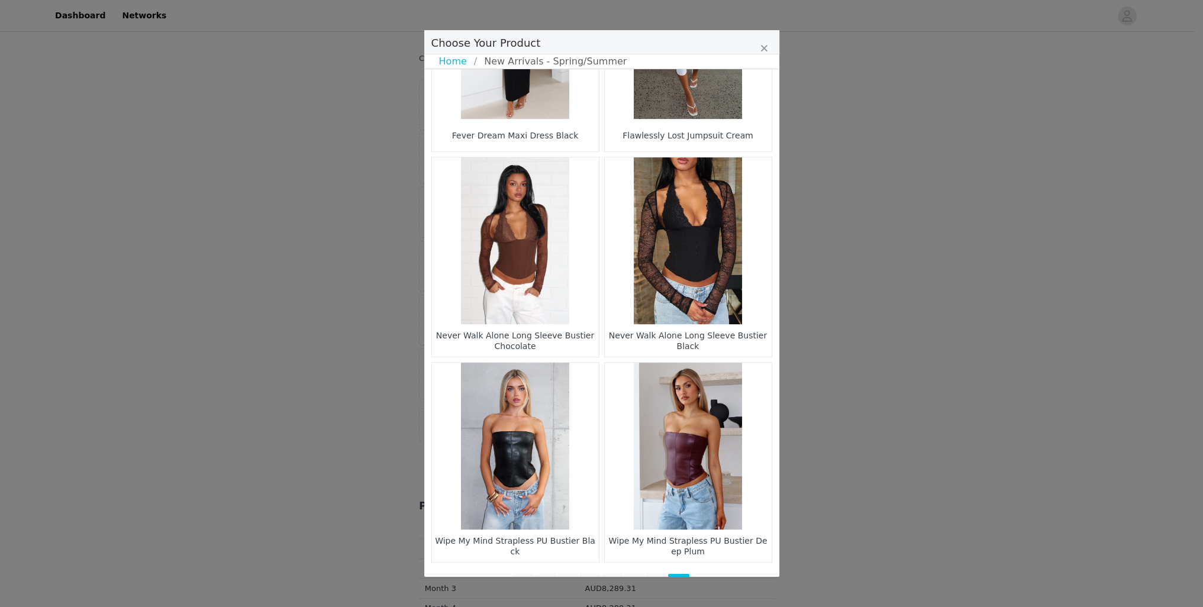
click at [558, 574] on li "35" at bounding box center [567, 582] width 21 height 17
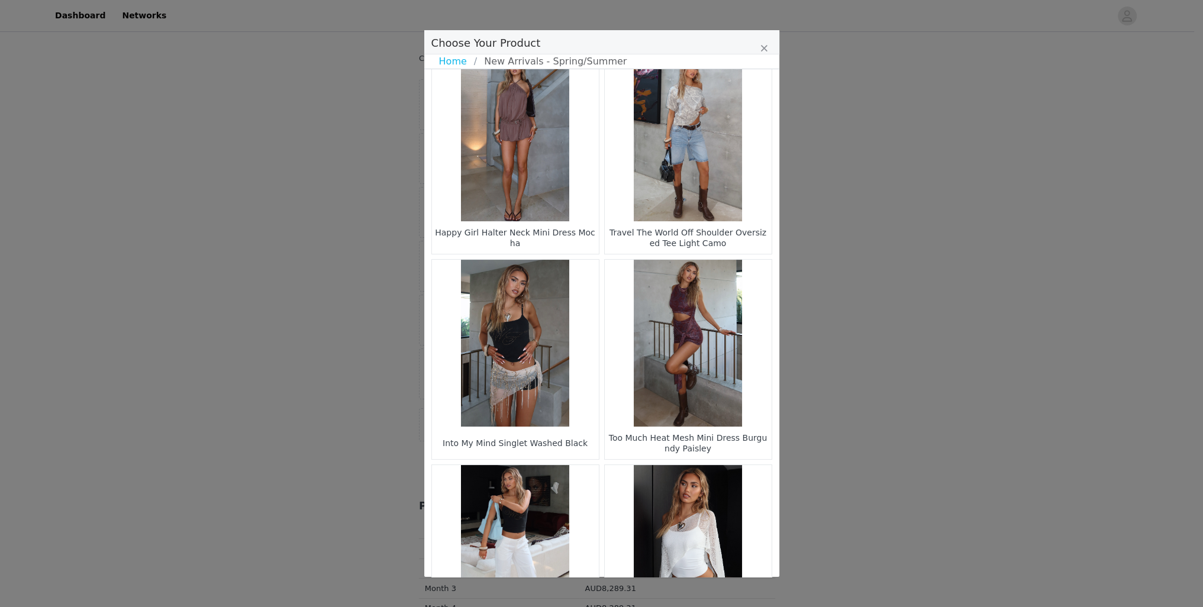
scroll to position [1544, 0]
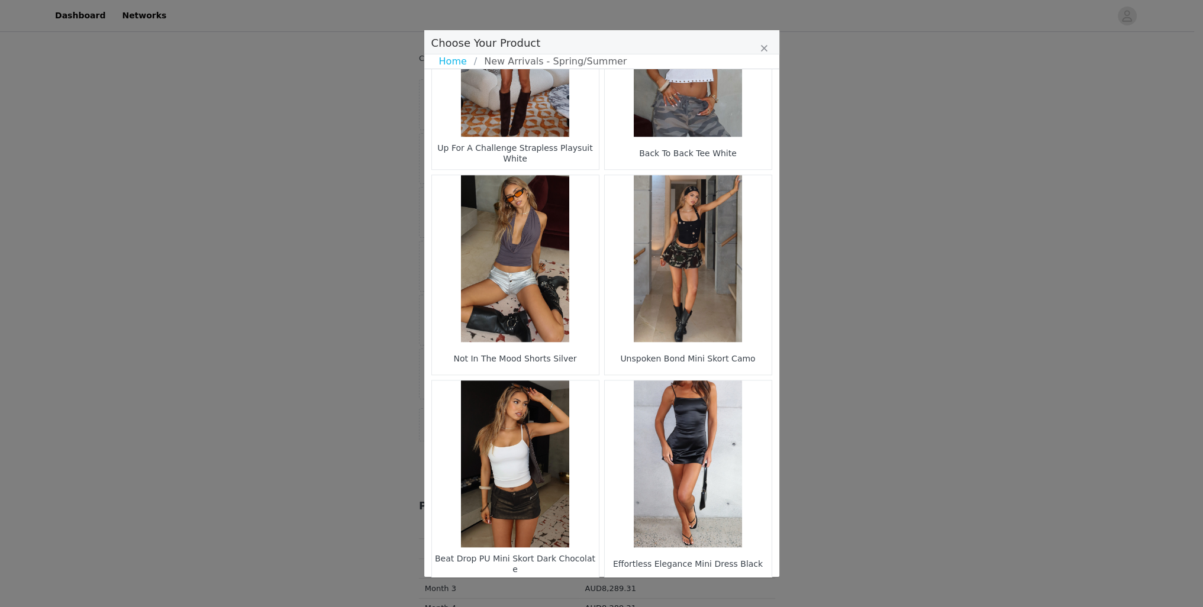
click at [554, 592] on li "33" at bounding box center [556, 600] width 21 height 17
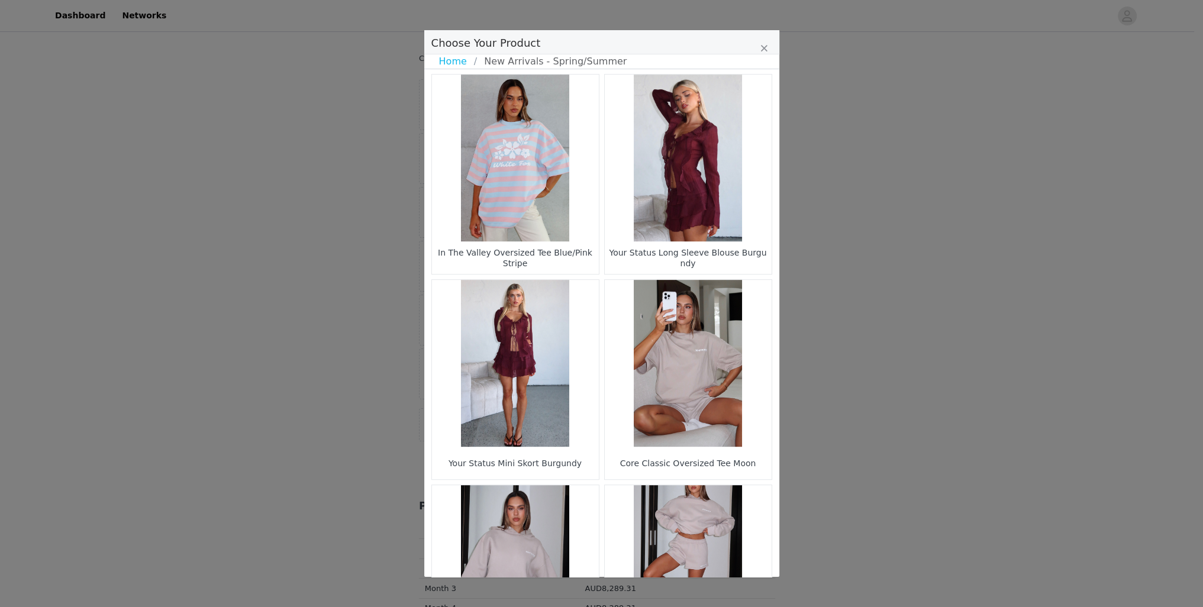
scroll to position [818, 0]
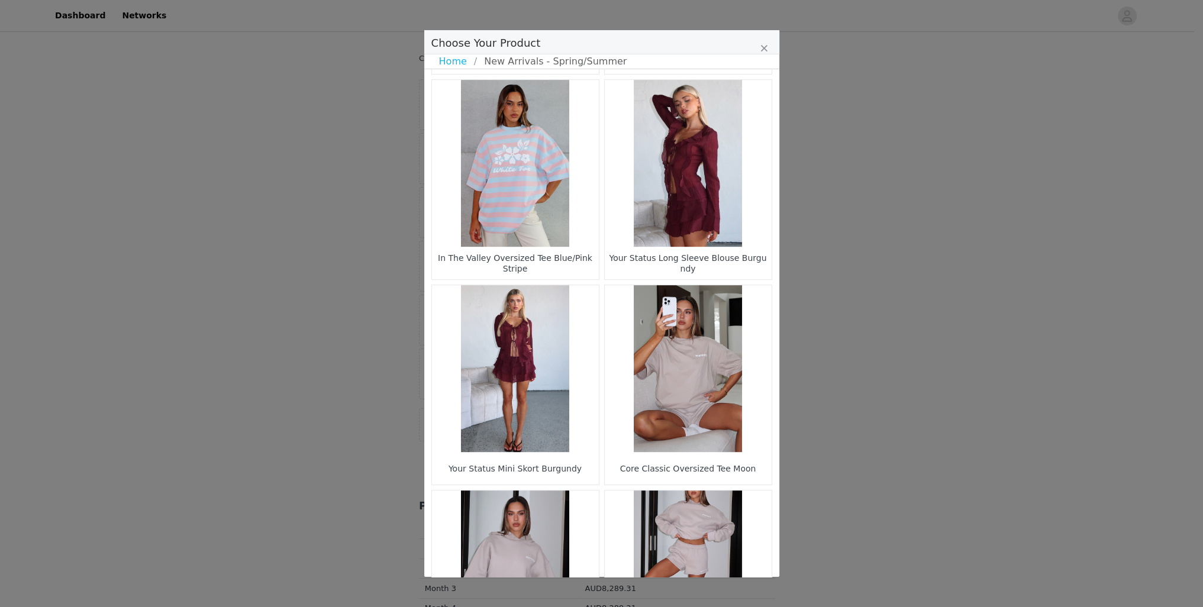
click at [502, 351] on figure "Choose Your Product" at bounding box center [515, 368] width 167 height 167
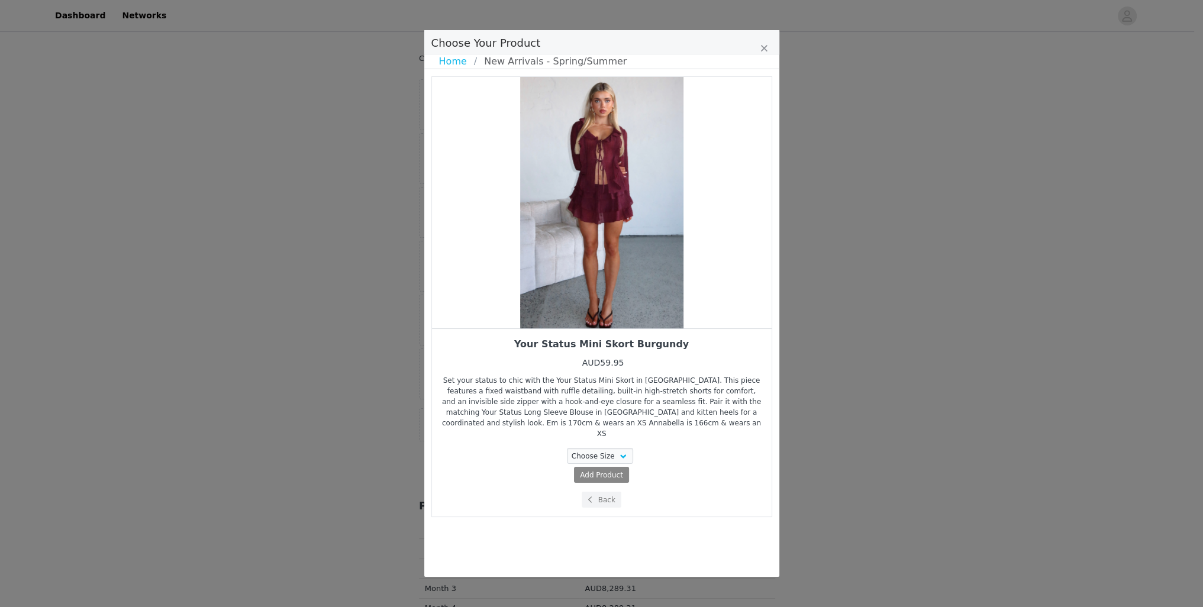
scroll to position [0, 0]
drag, startPoint x: 582, startPoint y: 445, endPoint x: 585, endPoint y: 432, distance: 13.9
click at [582, 448] on select "Choose Size XXS XS S M L XL" at bounding box center [600, 456] width 66 height 16
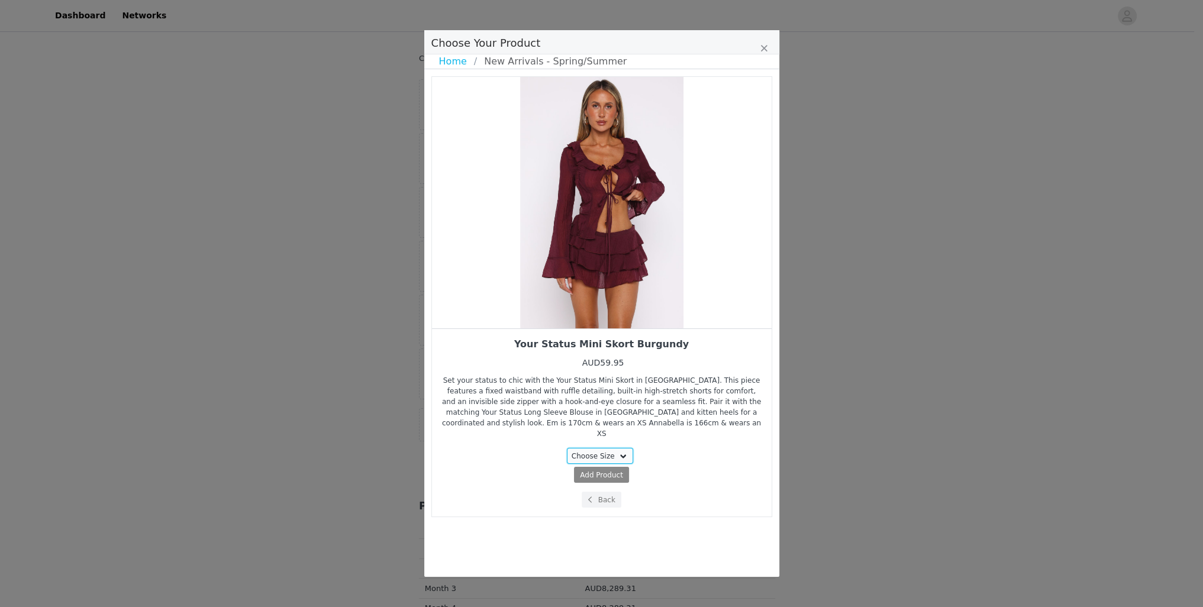
select select "28162335"
click at [569, 448] on select "Choose Size XXS XS S M L XL" at bounding box center [600, 456] width 66 height 16
click at [620, 471] on span "AUD59.95" at bounding box center [624, 475] width 36 height 8
select select "28162335"
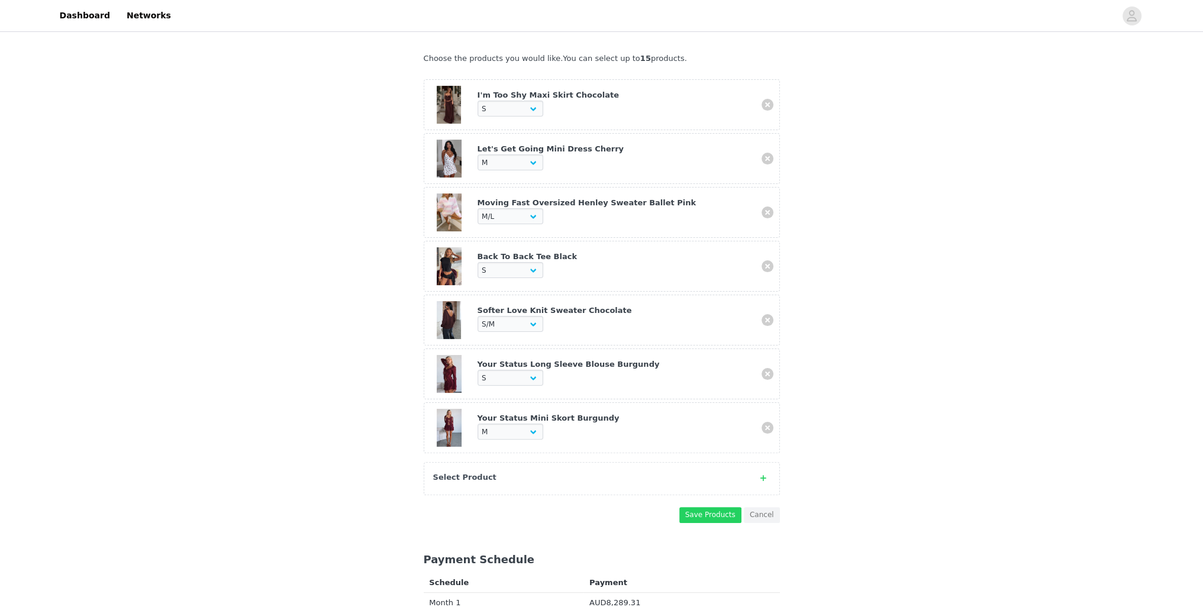
click at [518, 471] on div "Select Product" at bounding box center [590, 477] width 314 height 12
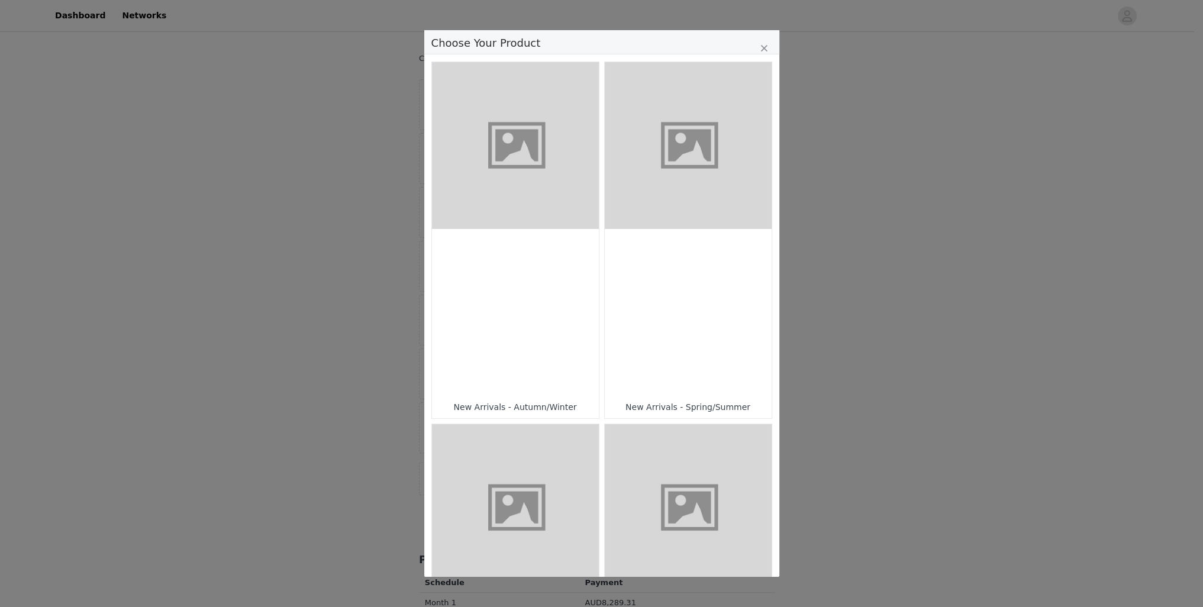
click at [661, 161] on figure "Choose Your Product" at bounding box center [688, 145] width 167 height 167
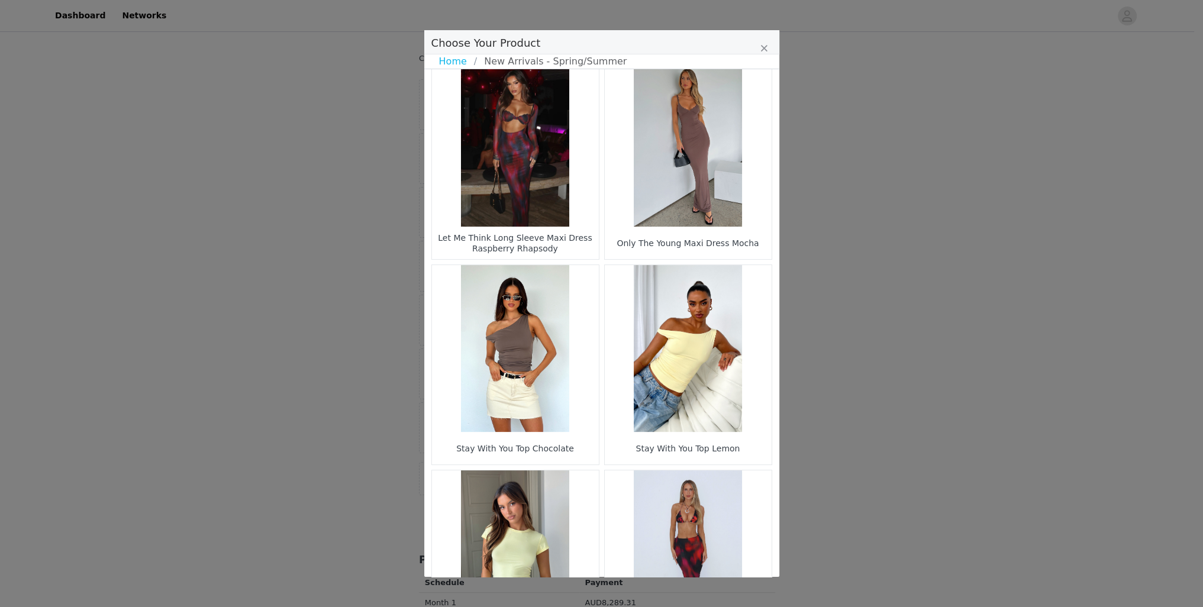
scroll to position [1544, 0]
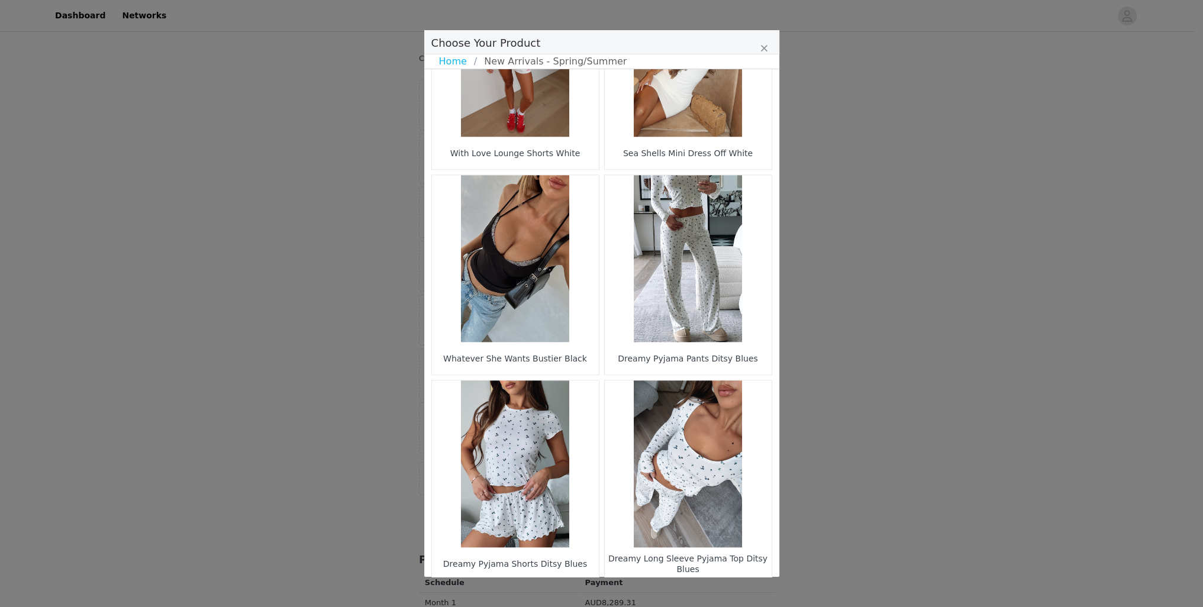
drag, startPoint x: 675, startPoint y: 560, endPoint x: 679, endPoint y: 542, distance: 18.2
click at [674, 592] on li "40" at bounding box center [678, 600] width 21 height 17
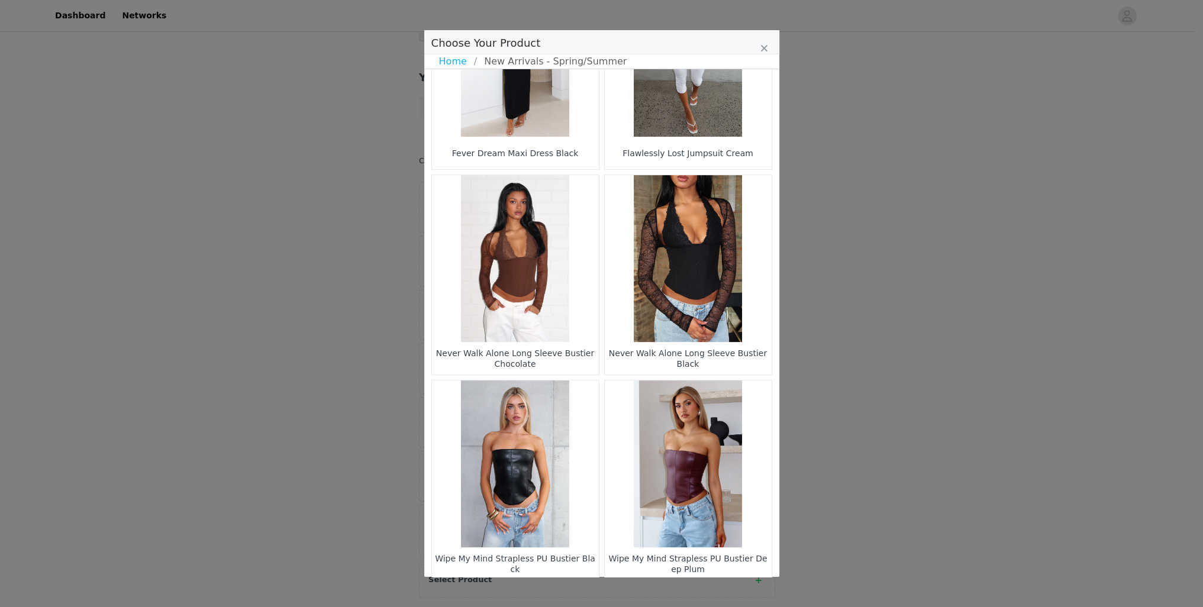
scroll to position [0, 0]
drag, startPoint x: 452, startPoint y: 63, endPoint x: 468, endPoint y: 98, distance: 38.4
click at [451, 63] on link "Home" at bounding box center [456, 61] width 35 height 14
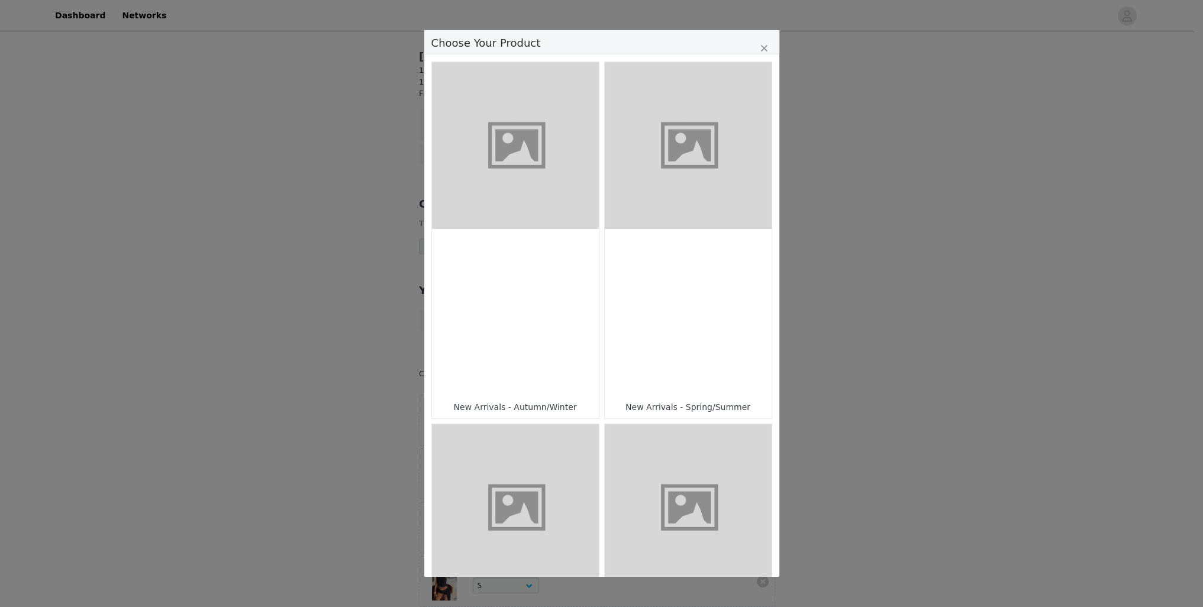
click at [665, 453] on figure "Choose Your Product" at bounding box center [688, 507] width 167 height 167
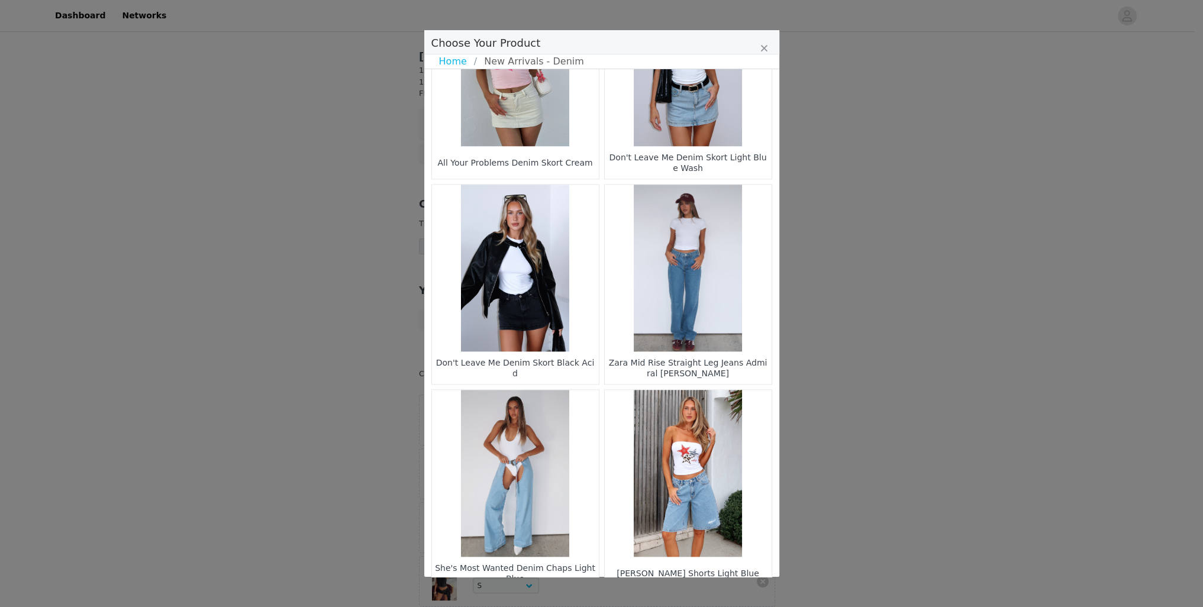
scroll to position [1544, 0]
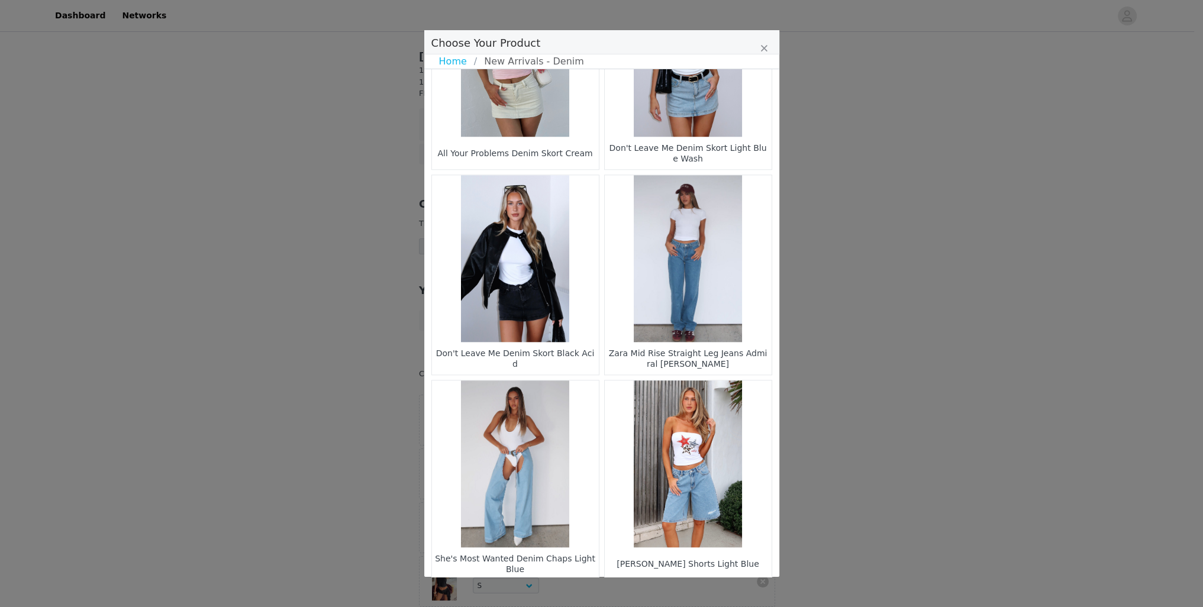
click at [622, 592] on li "3" at bounding box center [622, 600] width 21 height 17
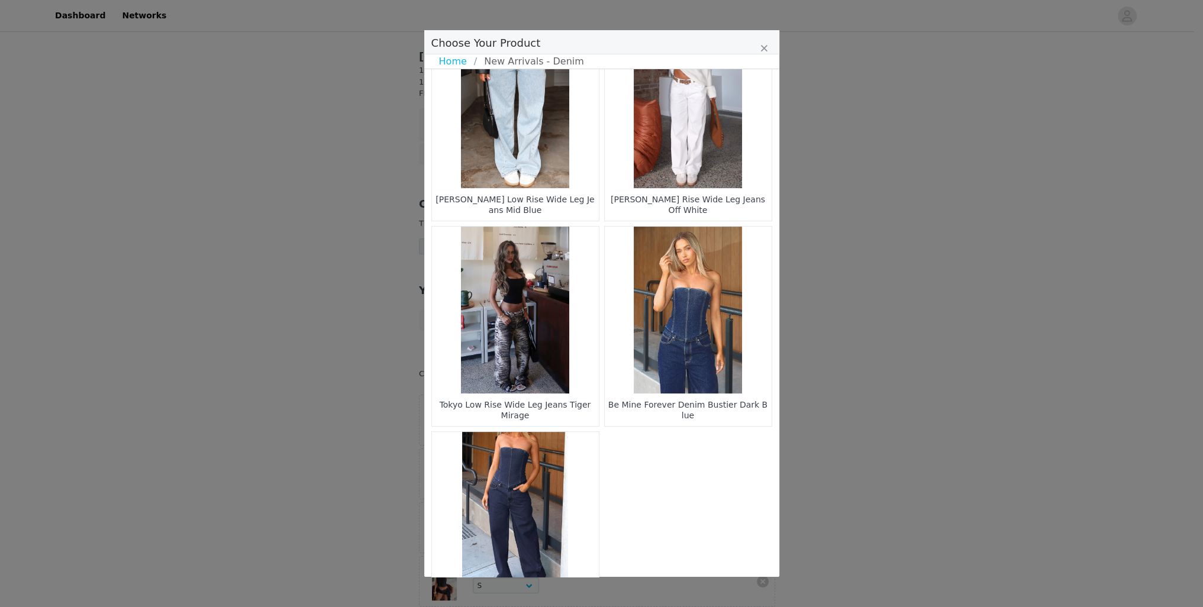
scroll to position [540, 0]
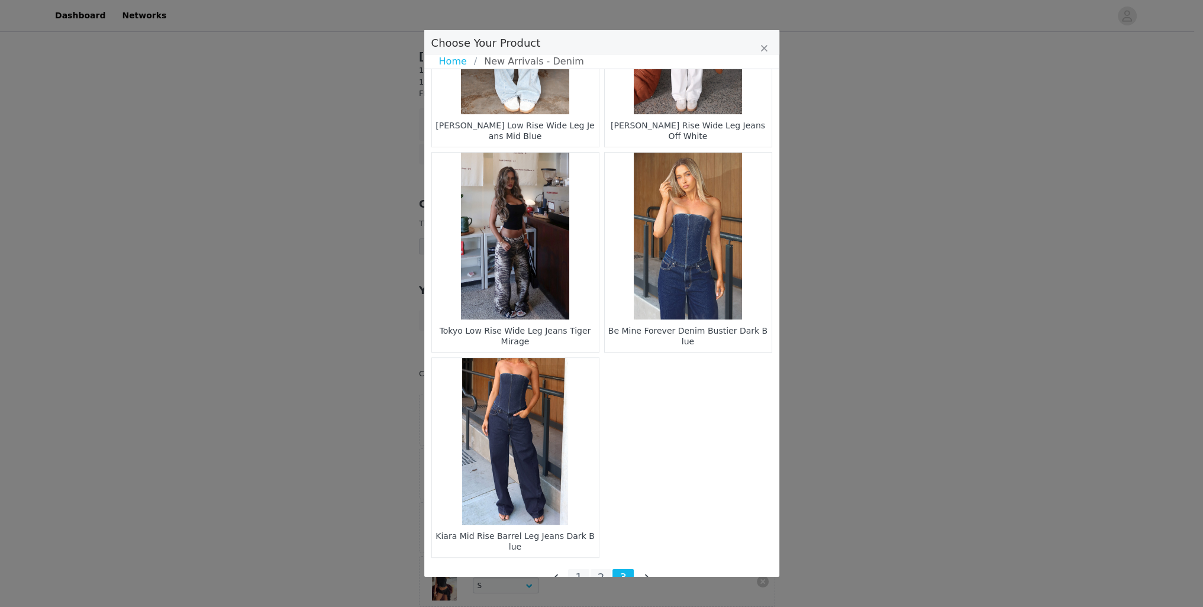
click at [516, 248] on figure "Choose Your Product" at bounding box center [515, 236] width 167 height 167
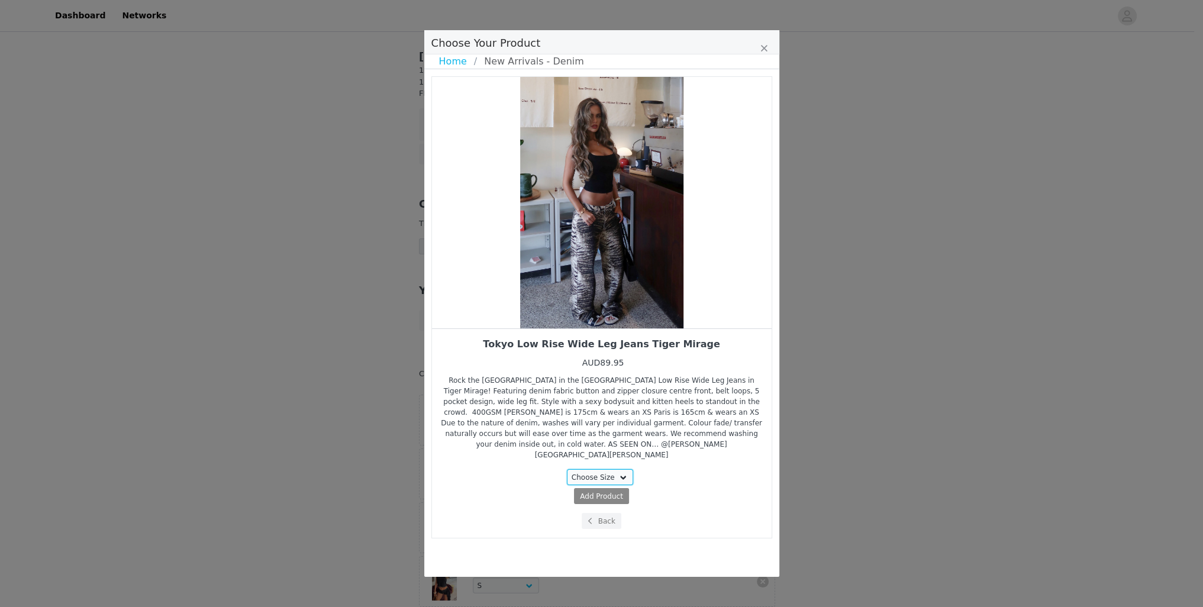
click at [599, 469] on select "Choose Size XXS XS S M L XL" at bounding box center [600, 477] width 66 height 16
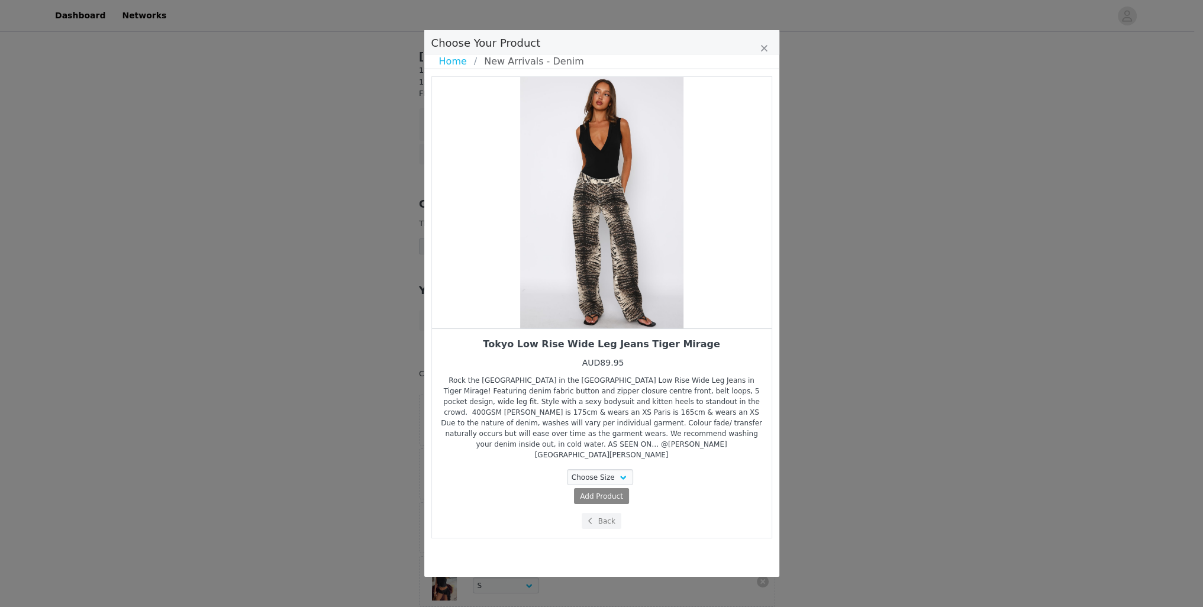
click at [657, 401] on div "Rock the [GEOGRAPHIC_DATA] in the [GEOGRAPHIC_DATA] Low Rise Wide Leg Jeans in …" at bounding box center [602, 417] width 322 height 85
click at [608, 513] on button "Back" at bounding box center [601, 521] width 40 height 16
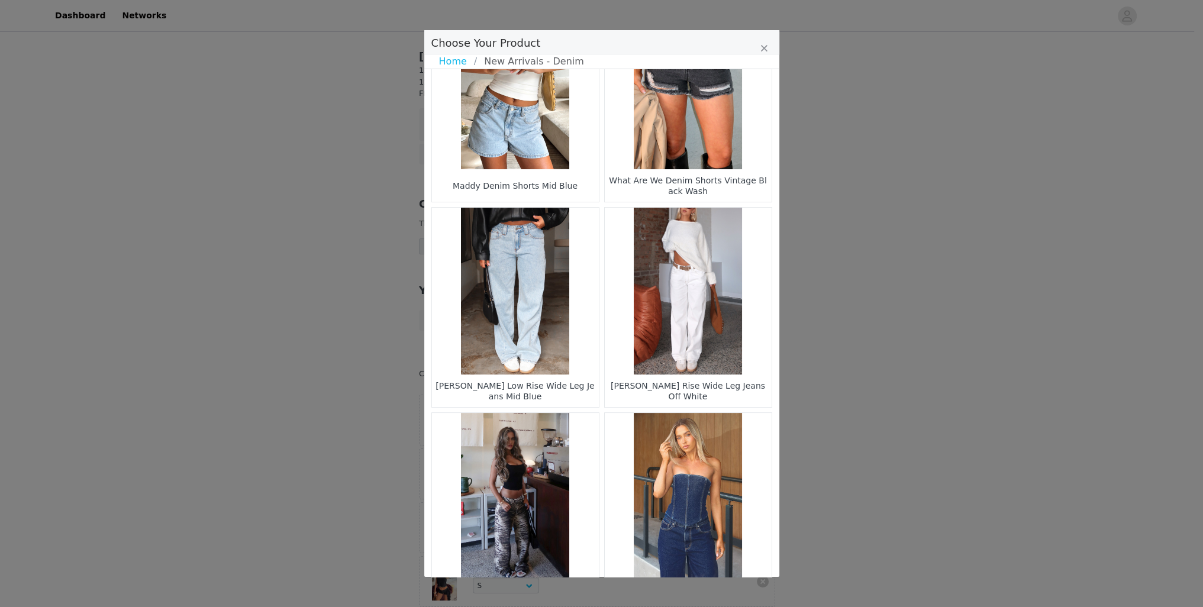
scroll to position [540, 0]
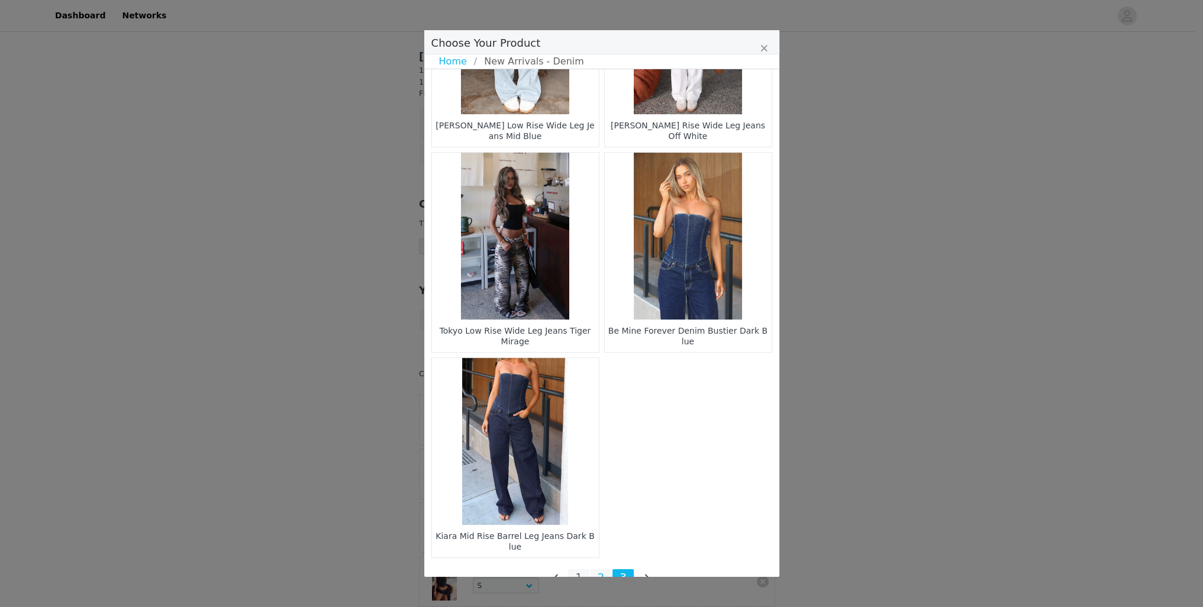
click at [594, 569] on li "2" at bounding box center [600, 577] width 21 height 17
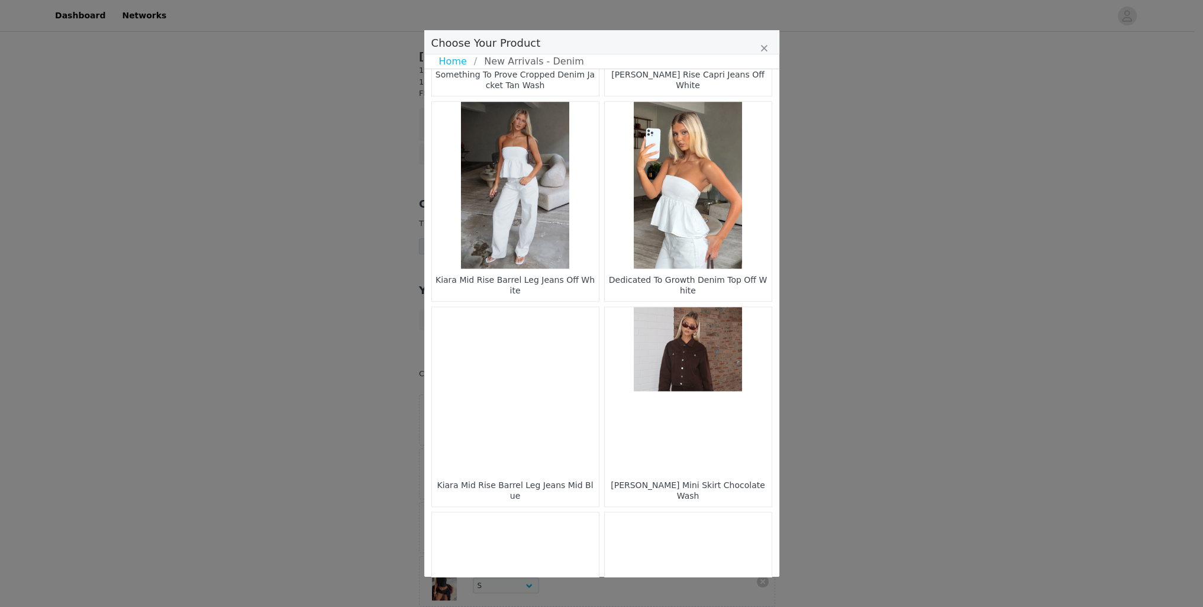
scroll to position [1544, 0]
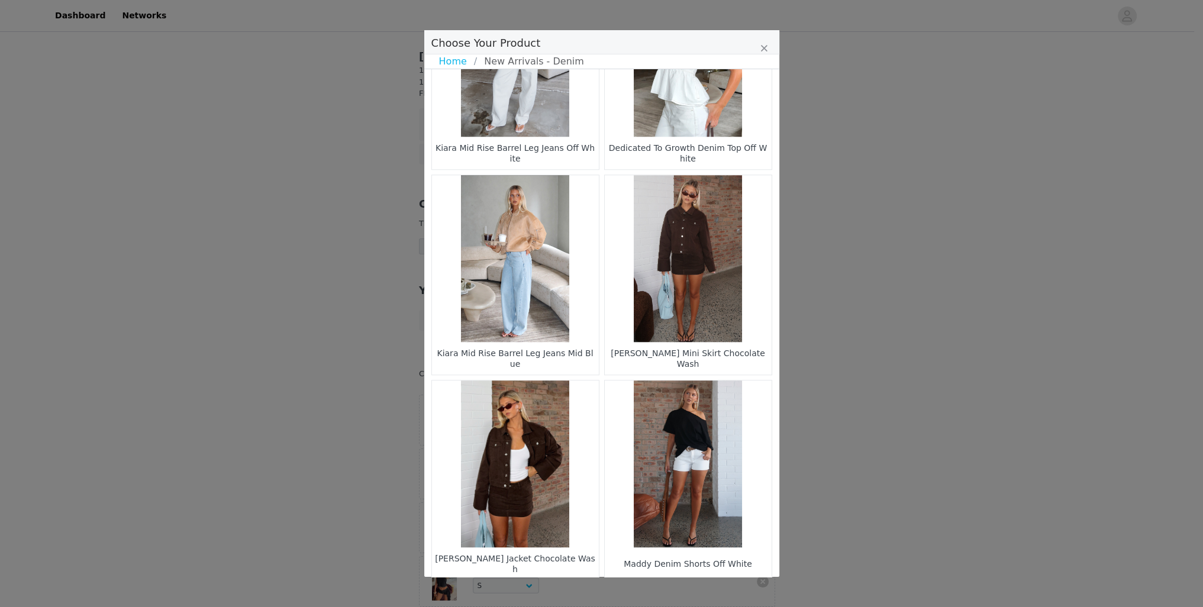
click at [580, 592] on li "1" at bounding box center [578, 600] width 21 height 17
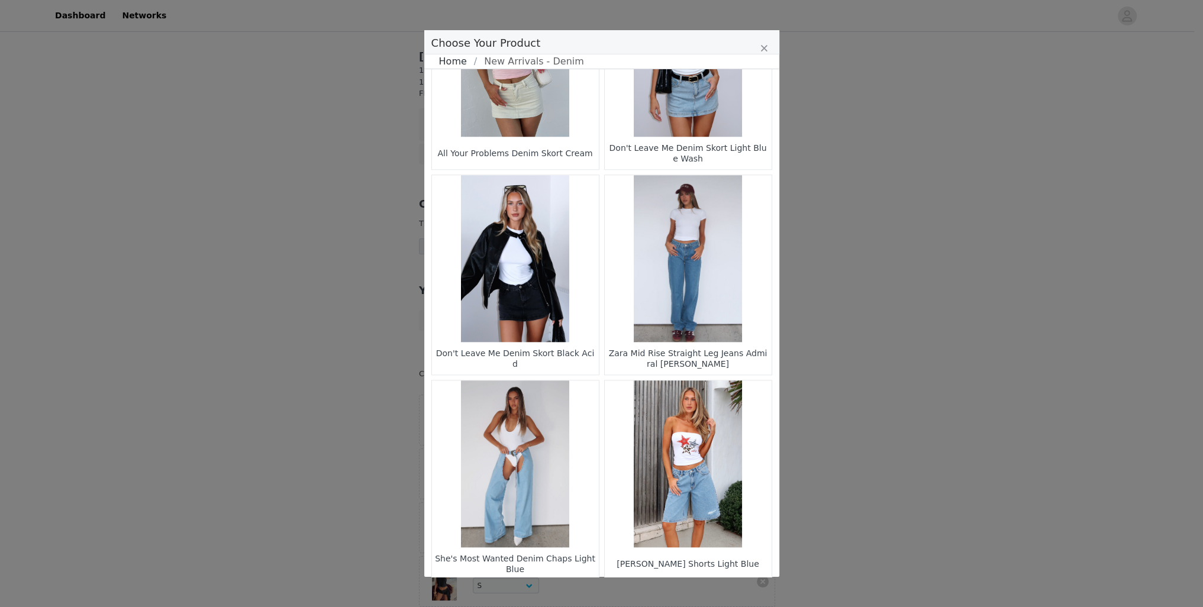
click at [456, 64] on link "Home" at bounding box center [456, 61] width 35 height 14
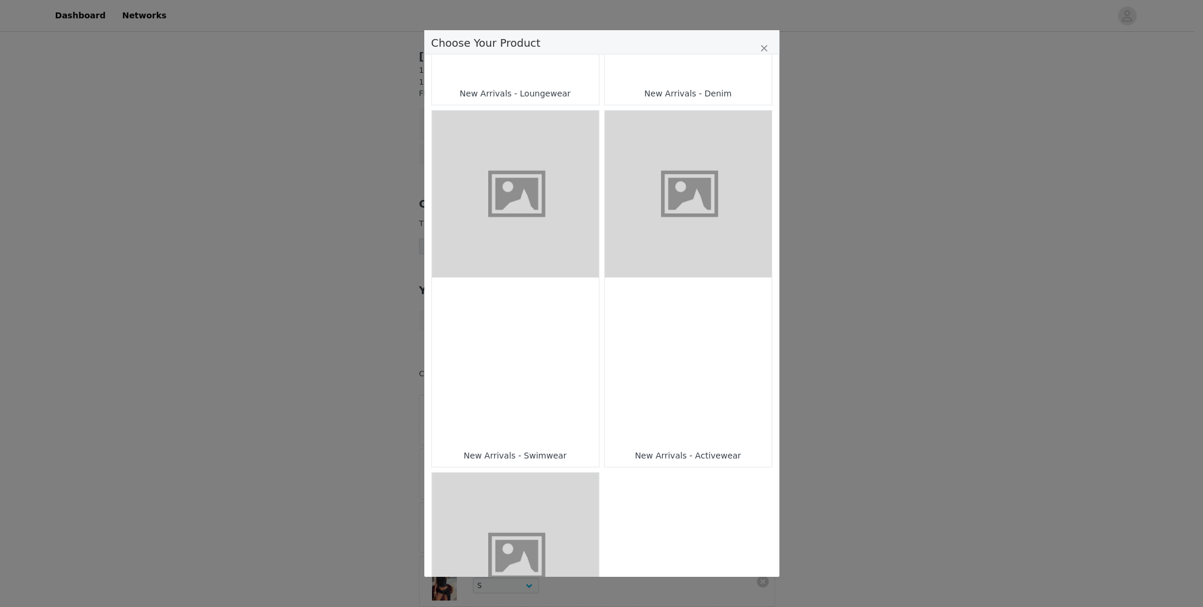
scroll to position [677, 0]
click at [500, 171] on figure "Choose Your Product" at bounding box center [515, 192] width 167 height 167
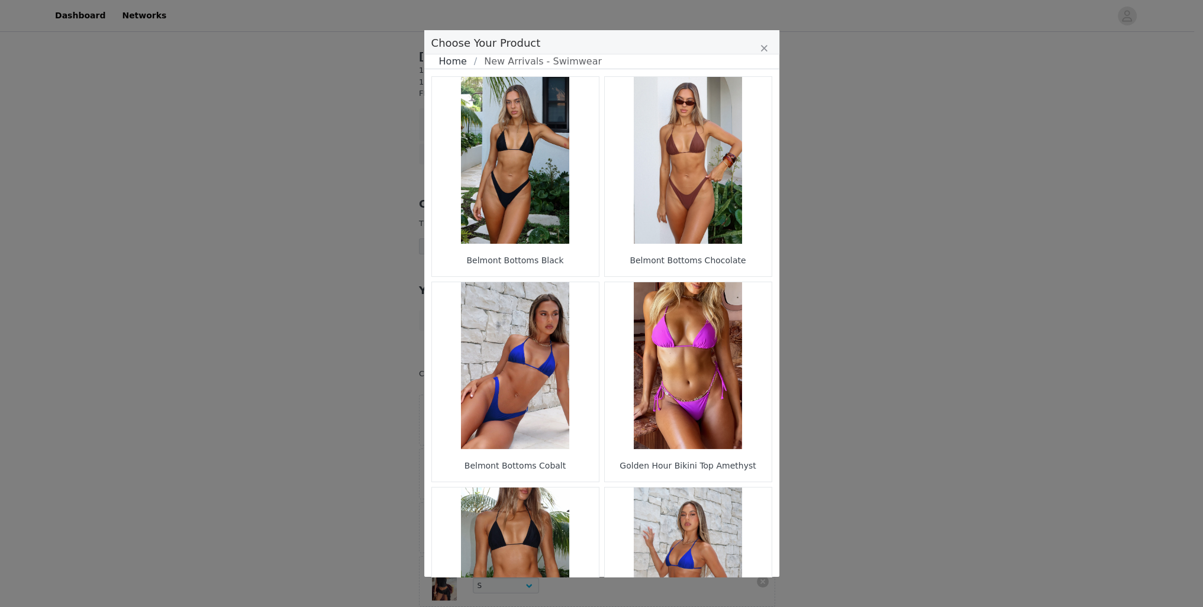
click at [455, 62] on link "Home" at bounding box center [456, 61] width 35 height 14
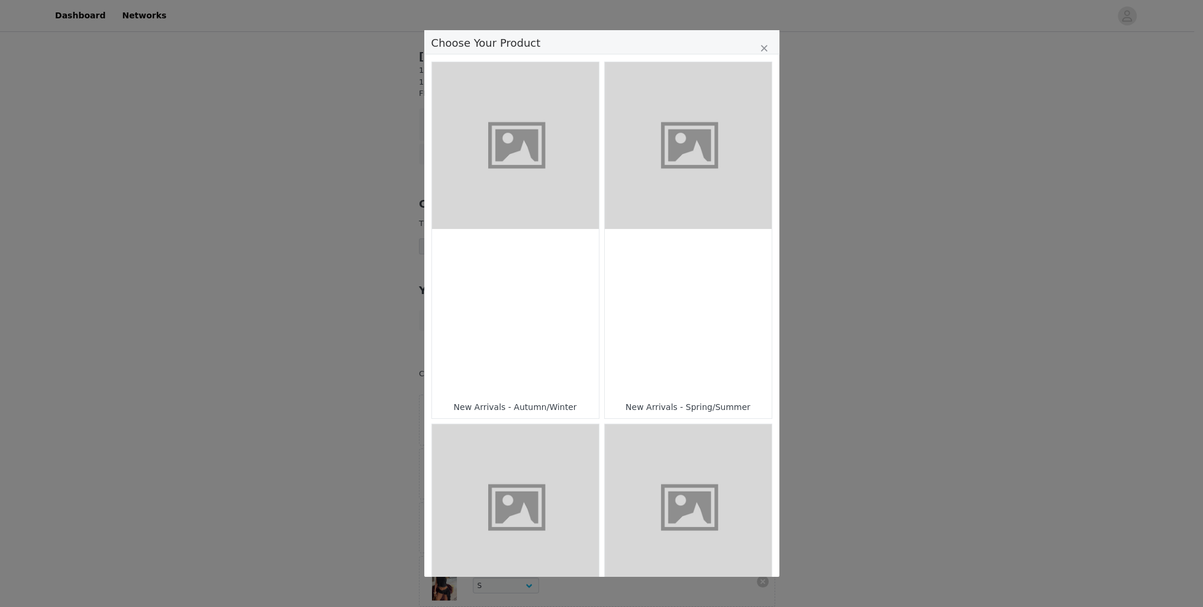
click at [502, 303] on div "Choose Your Product" at bounding box center [515, 312] width 167 height 167
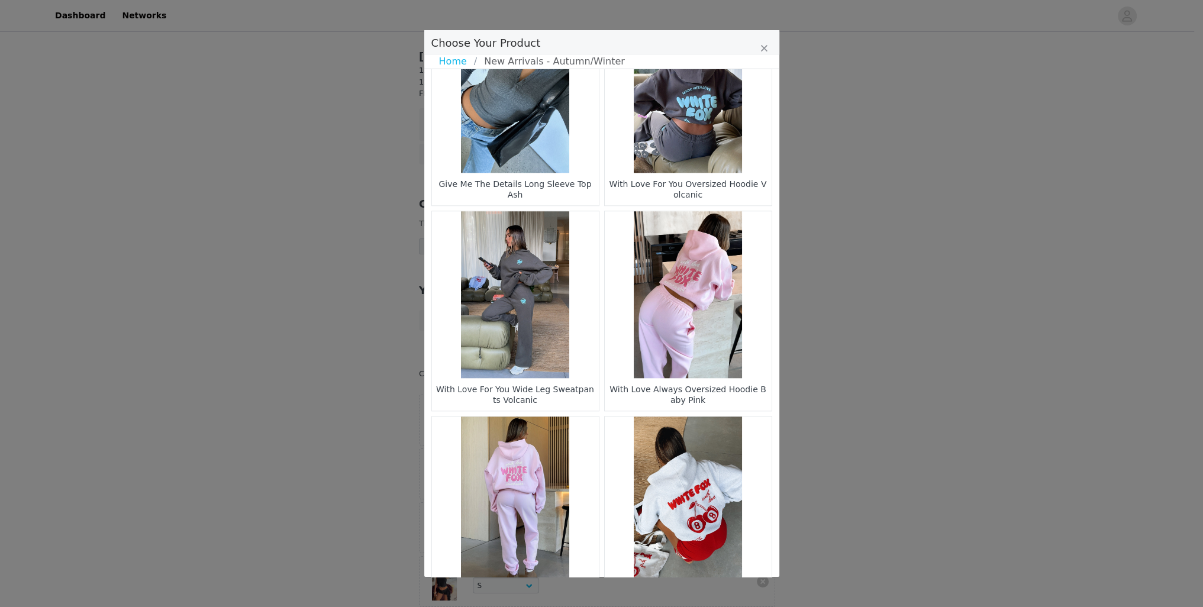
scroll to position [1540, 0]
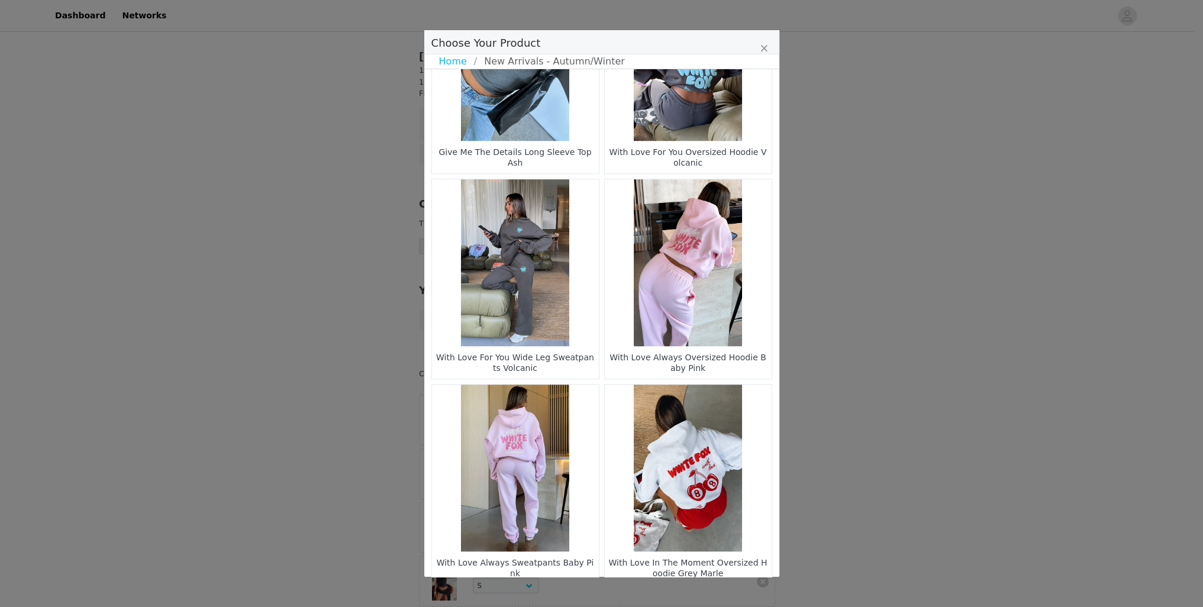
click at [637, 596] on li "6" at bounding box center [633, 604] width 21 height 17
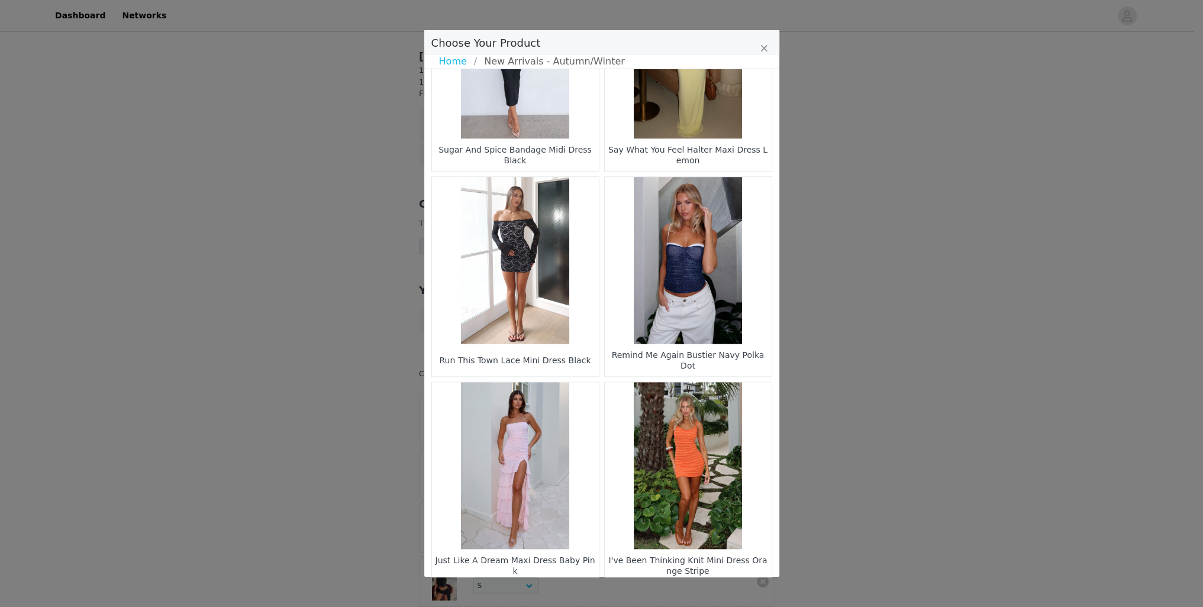
scroll to position [1544, 0]
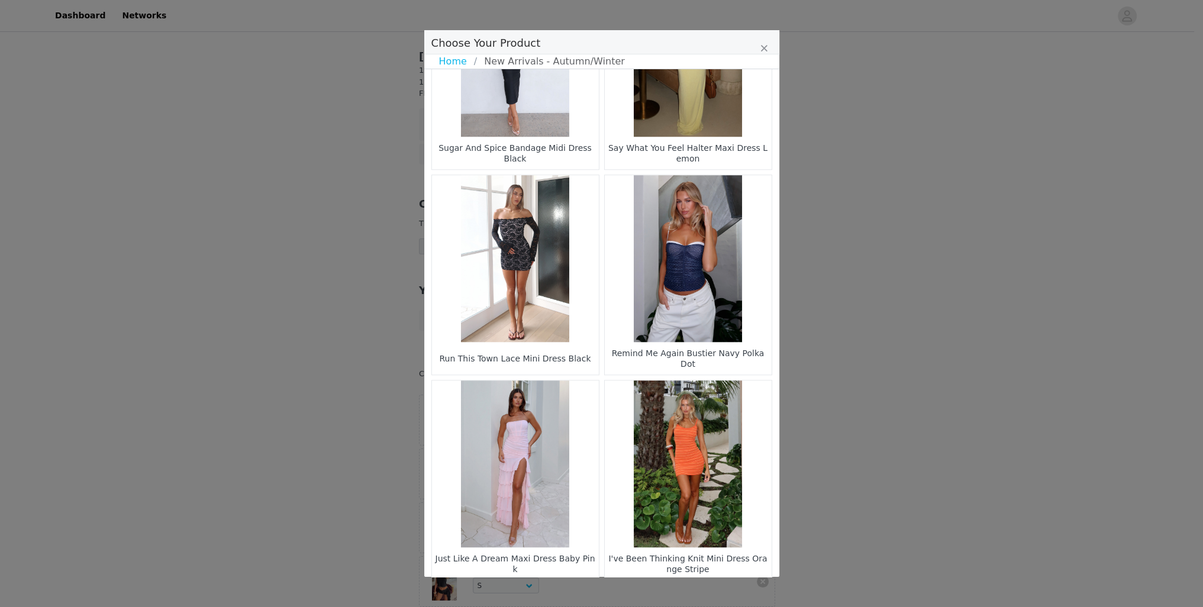
click at [618, 592] on li "7" at bounding box center [622, 600] width 21 height 17
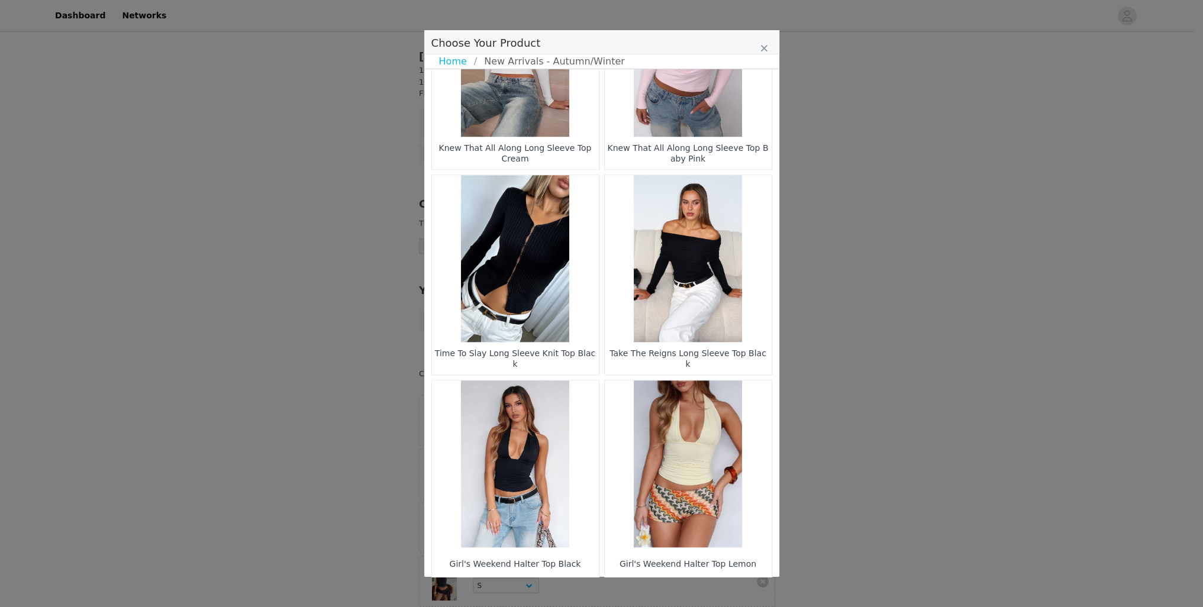
click at [643, 592] on li "9" at bounding box center [645, 600] width 21 height 17
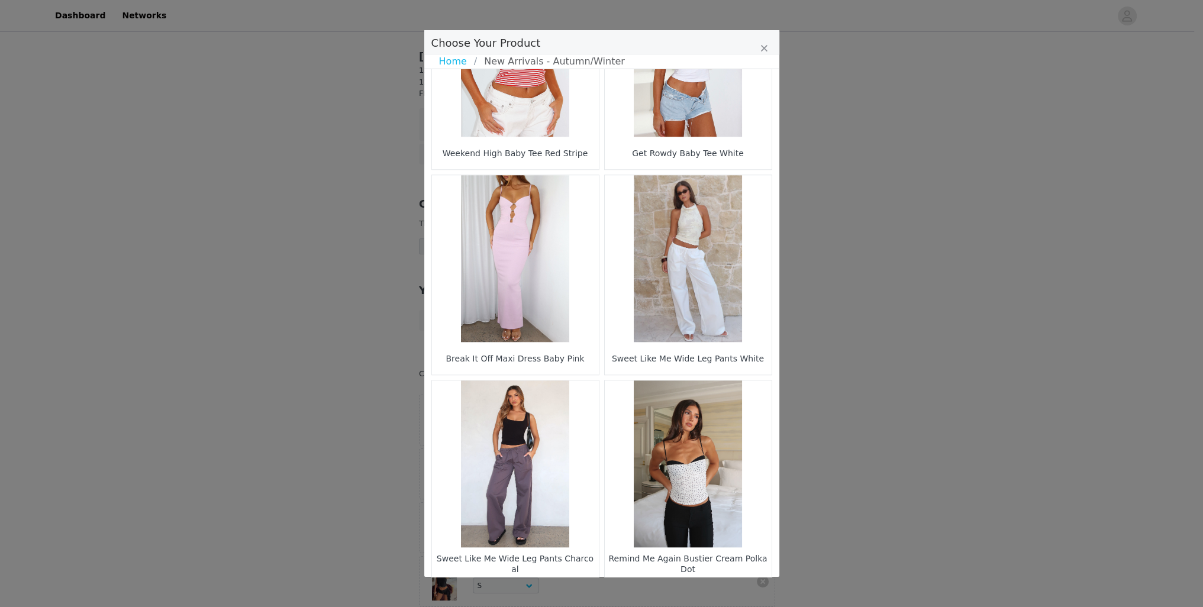
click at [643, 592] on li "11" at bounding box center [645, 600] width 21 height 17
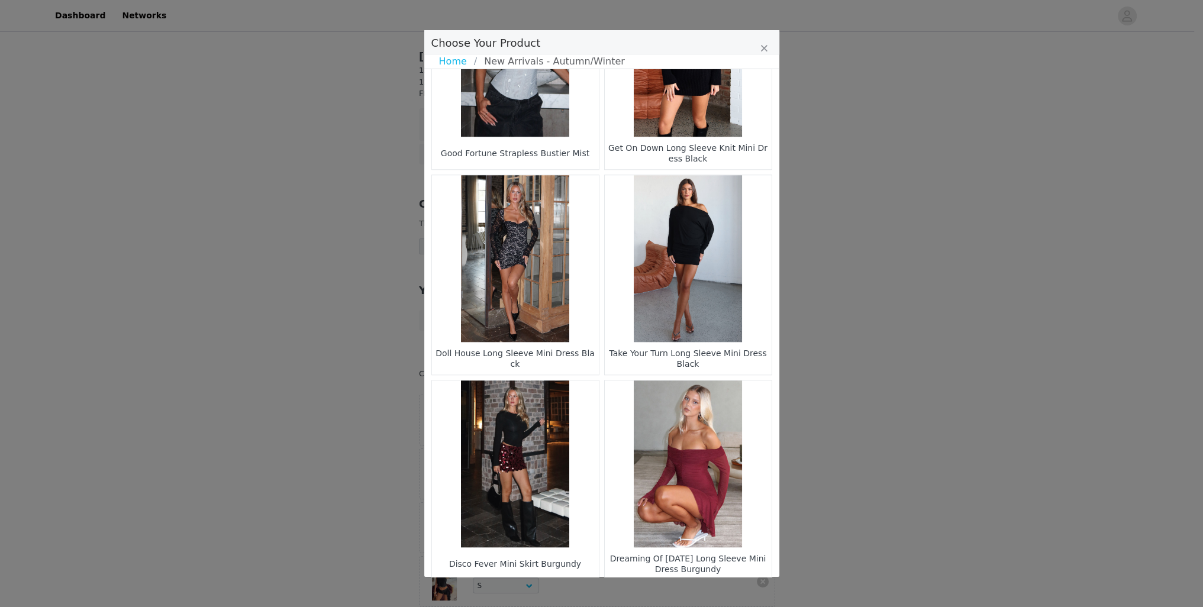
click at [635, 592] on li "13" at bounding box center [645, 600] width 21 height 17
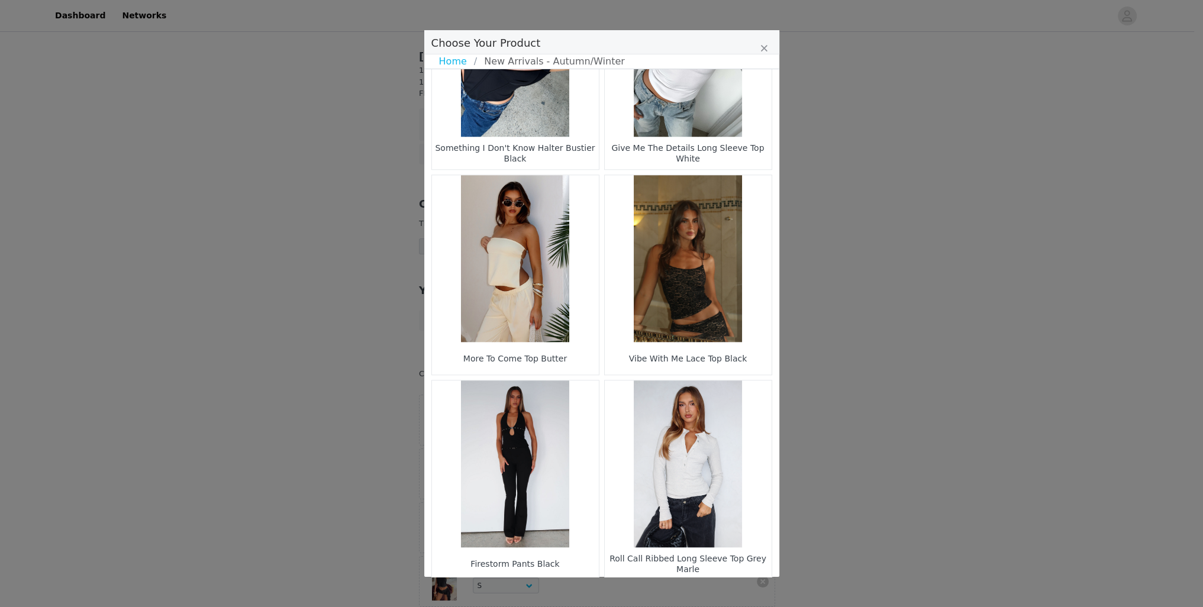
click at [622, 592] on li "14" at bounding box center [622, 600] width 21 height 17
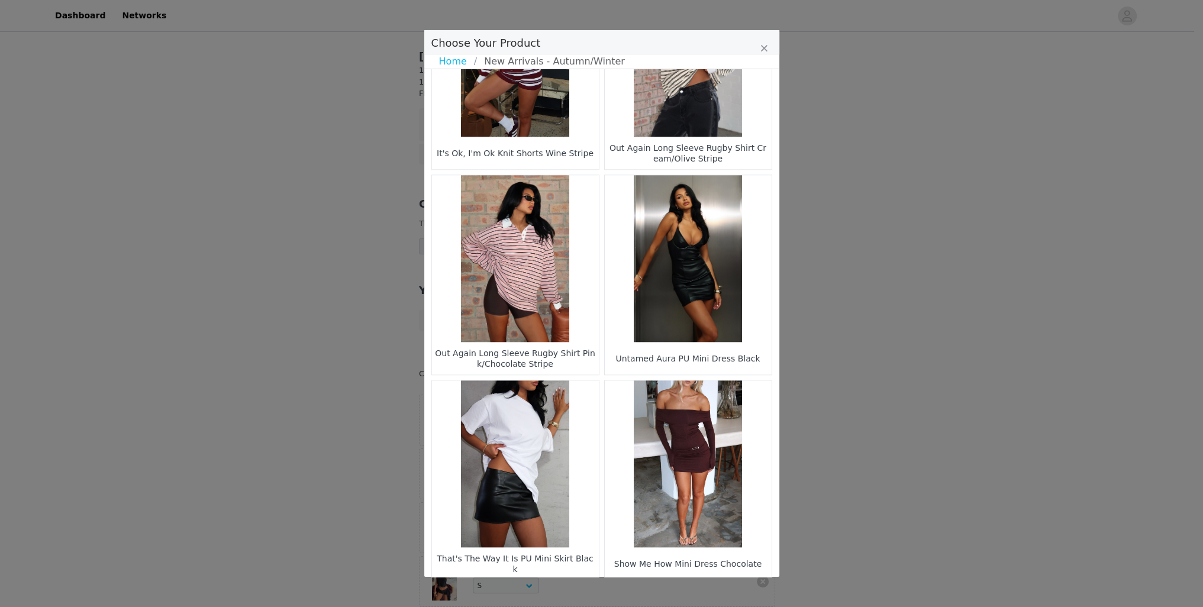
click at [617, 592] on li "15" at bounding box center [622, 600] width 21 height 17
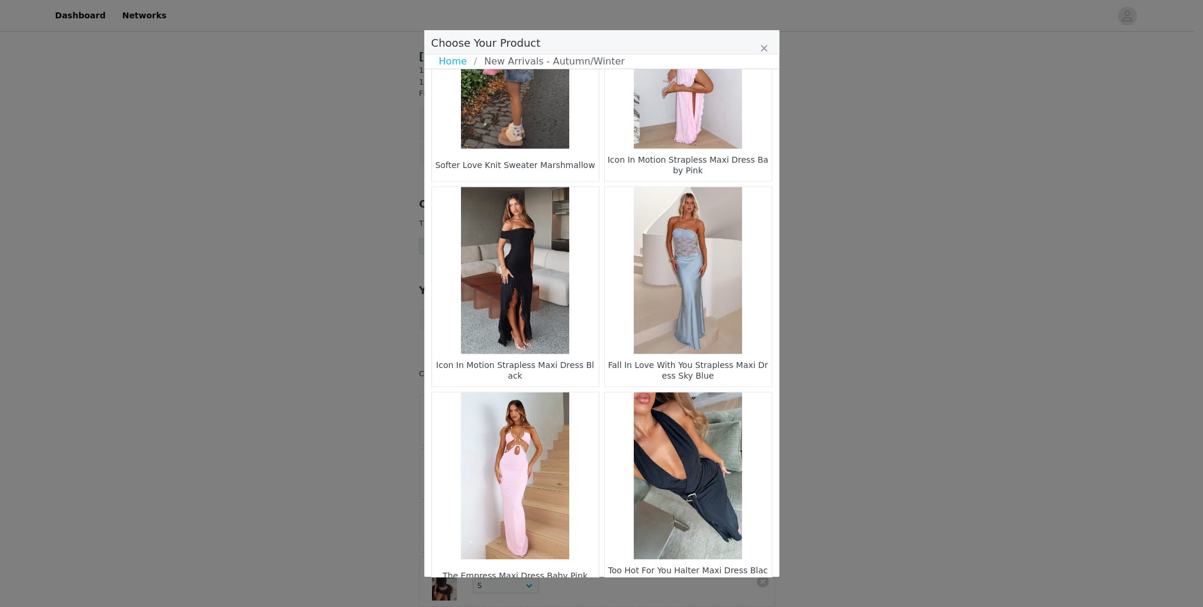
click at [613, 603] on li "16" at bounding box center [622, 611] width 21 height 17
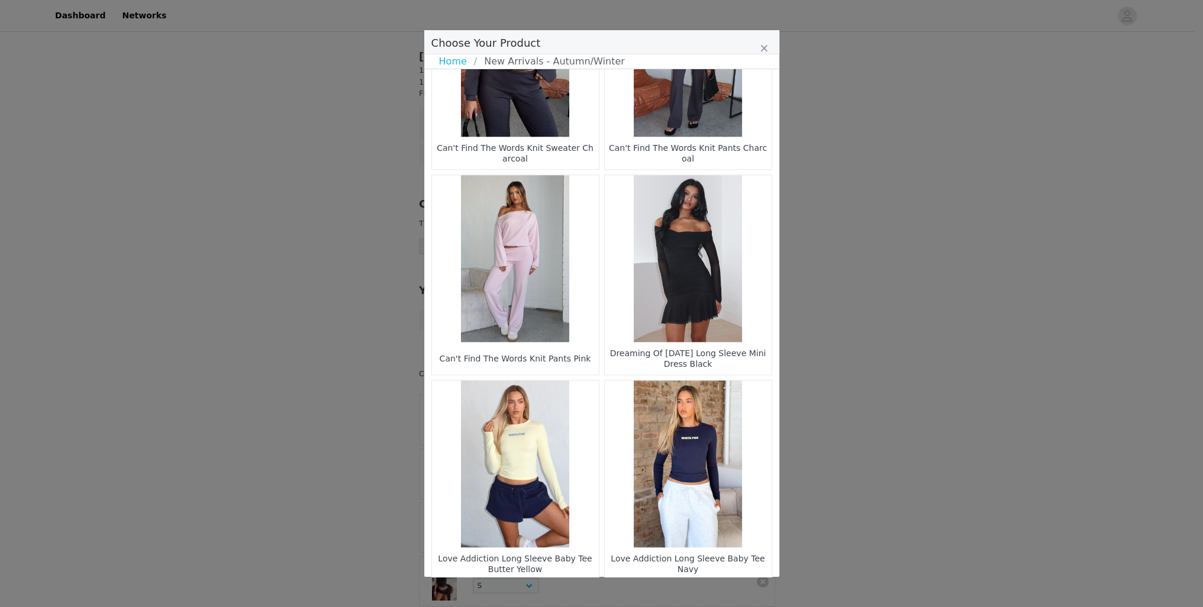
click at [612, 592] on li "17" at bounding box center [622, 600] width 21 height 17
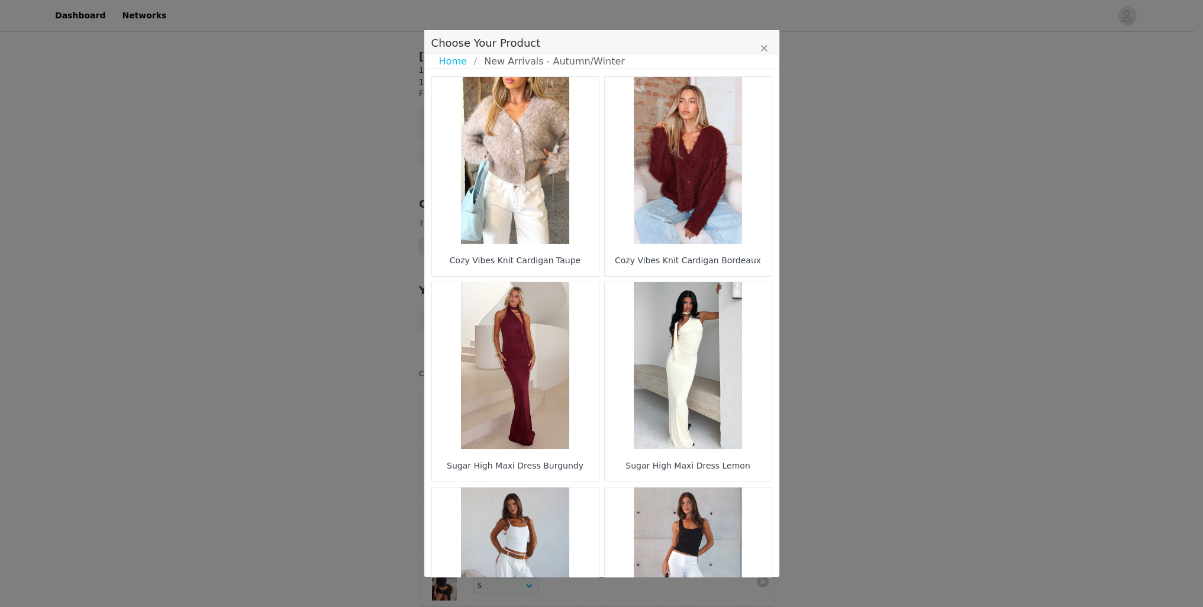
click at [700, 165] on figure "Choose Your Product" at bounding box center [688, 160] width 167 height 167
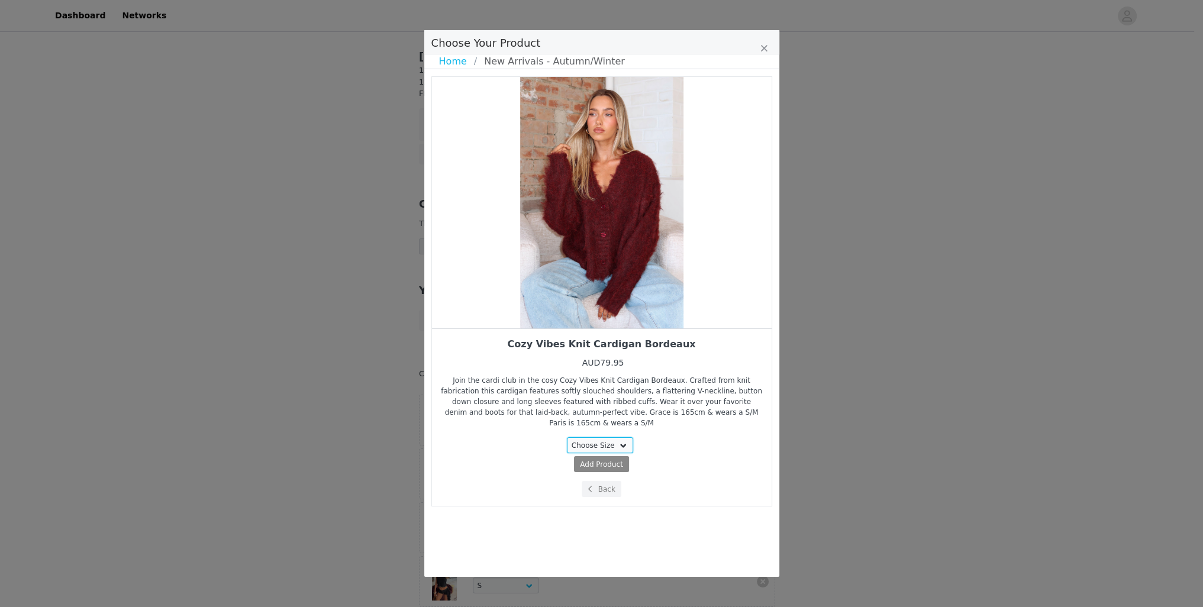
click at [598, 440] on select "Choose Size XXS/XS XS/S S/M M/L L/XL" at bounding box center [600, 445] width 66 height 16
select select "27711657"
click at [569, 437] on select "Choose Size XXS/XS XS/S S/M M/L L/XL" at bounding box center [600, 445] width 66 height 16
click at [613, 460] on span "AUD79.95" at bounding box center [624, 464] width 36 height 8
select select "27711657"
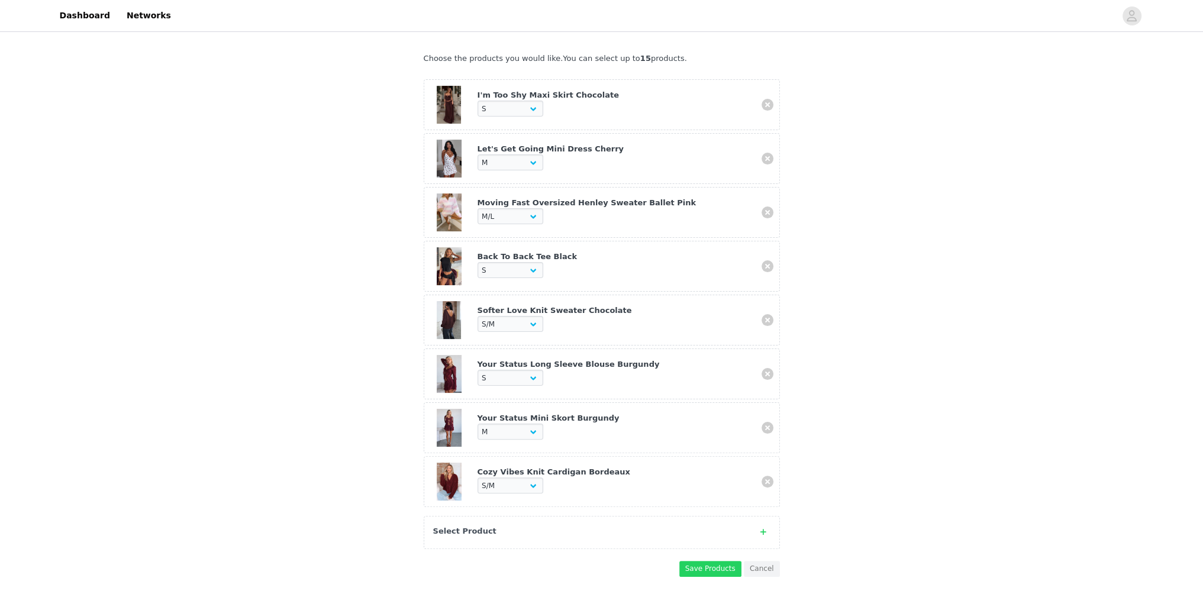
click at [538, 516] on div "Select Product" at bounding box center [602, 532] width 356 height 33
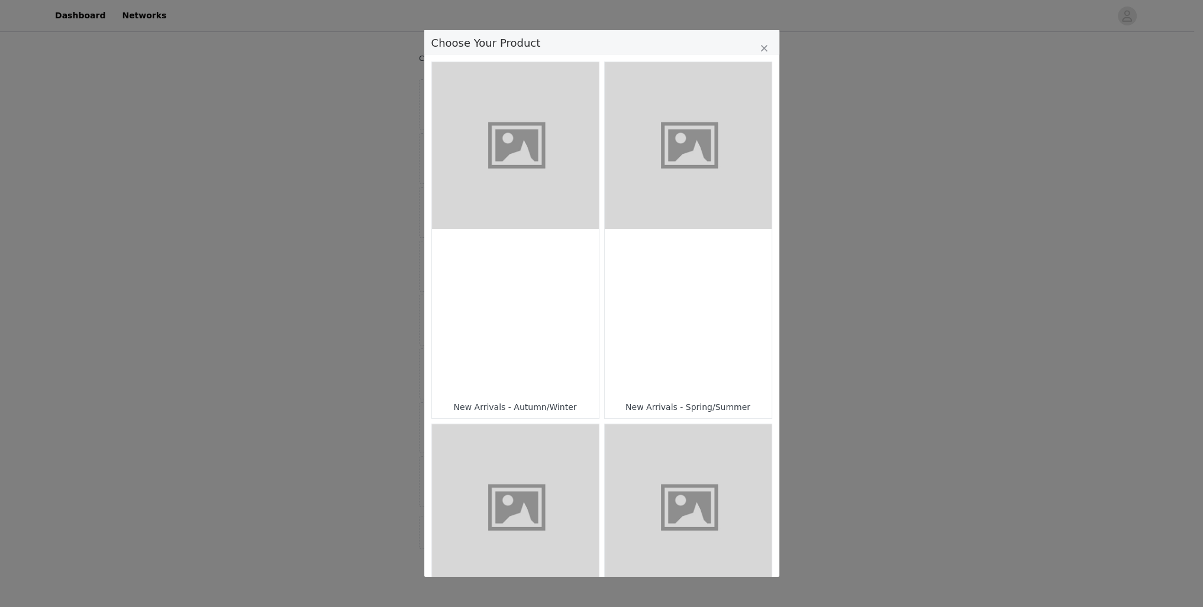
click at [667, 157] on figure "Choose Your Product" at bounding box center [688, 145] width 167 height 167
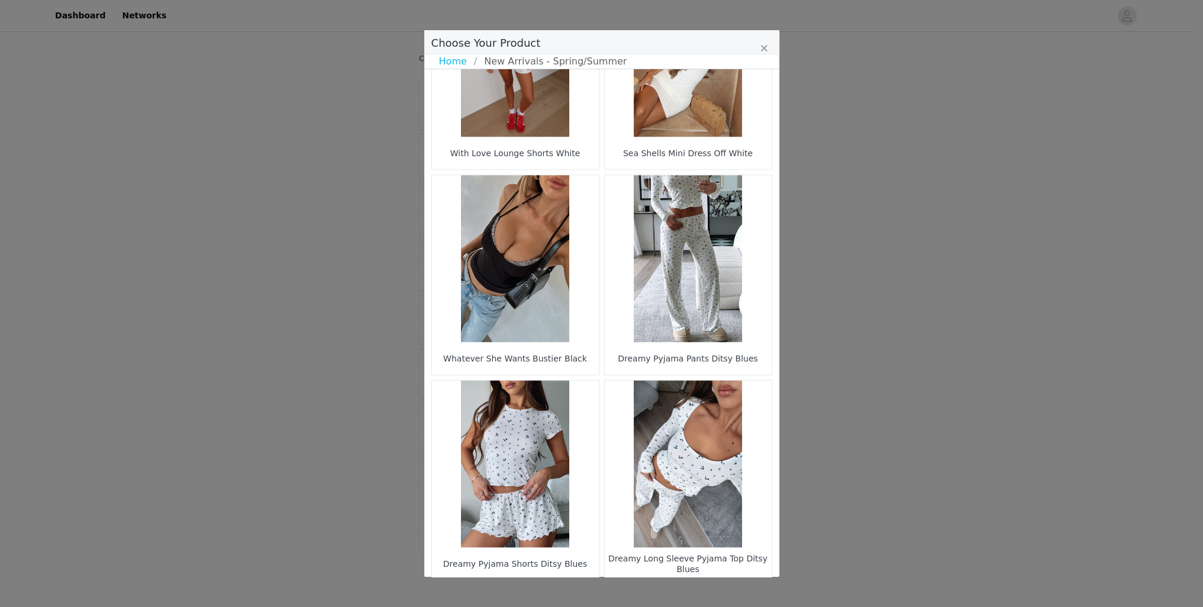
click at [633, 592] on li "6" at bounding box center [633, 600] width 21 height 17
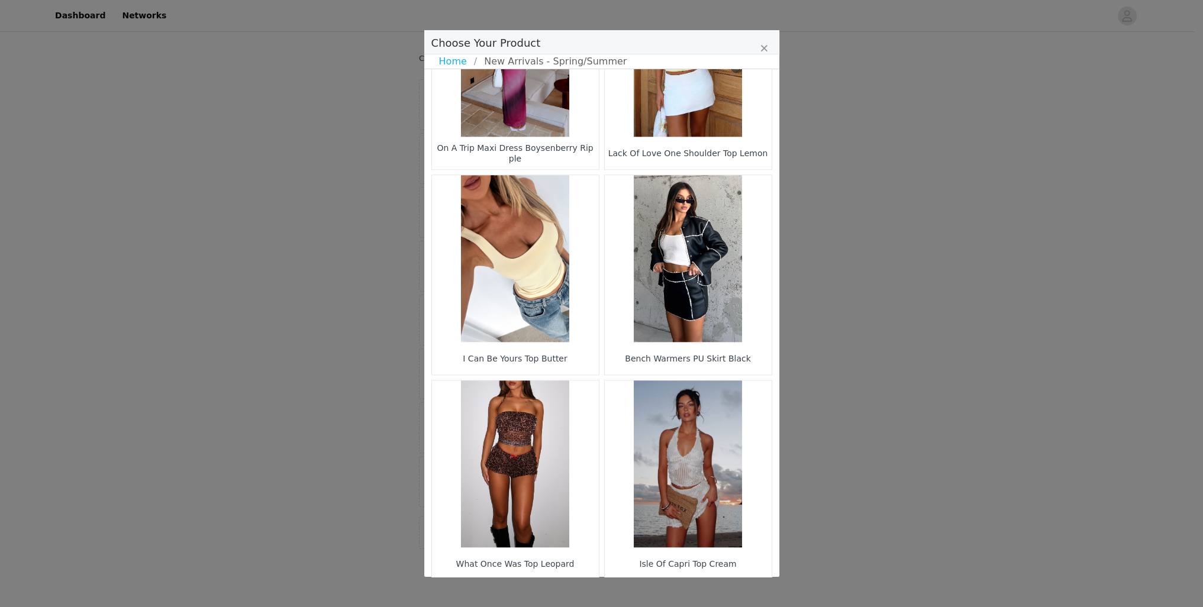
click at [647, 592] on li "8" at bounding box center [645, 600] width 21 height 17
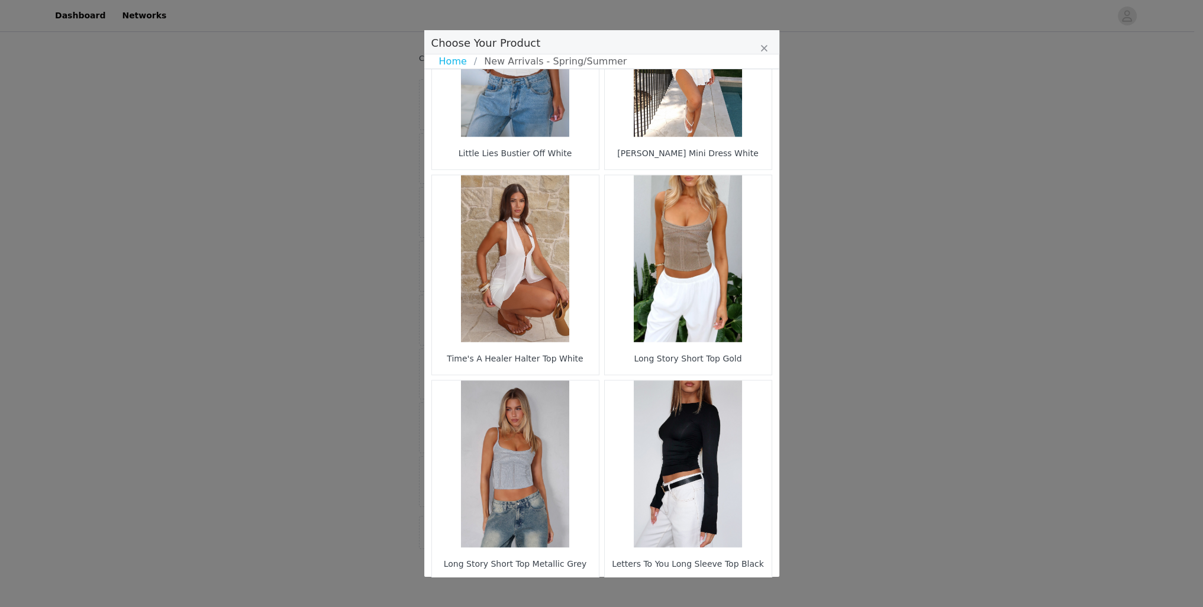
click at [660, 592] on li "Choose Your Product" at bounding box center [667, 600] width 21 height 17
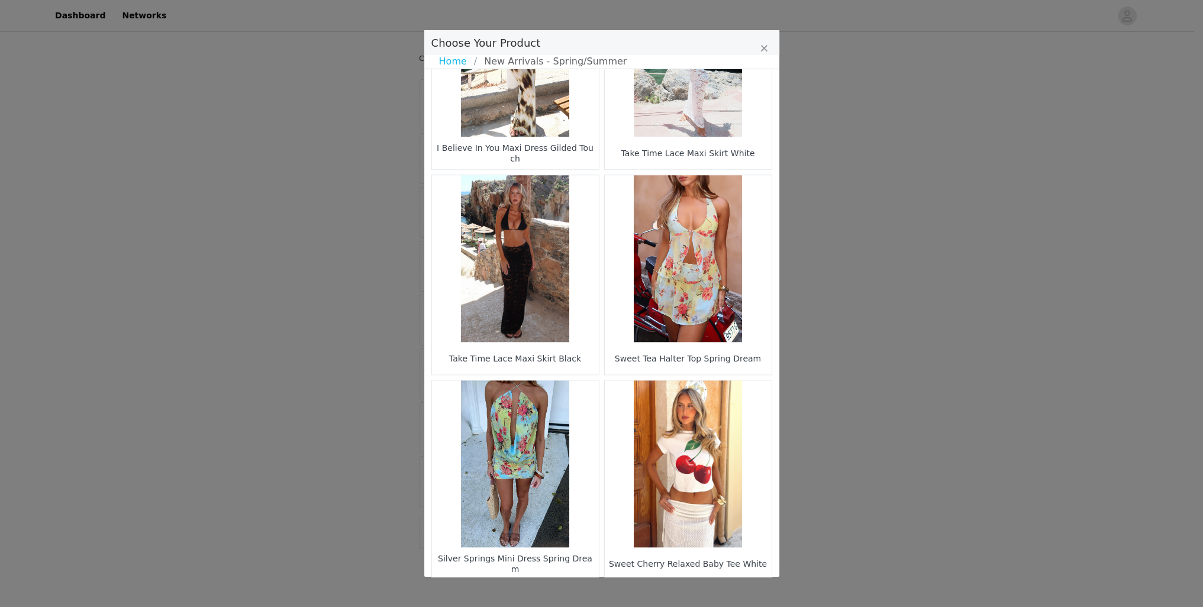
drag, startPoint x: 660, startPoint y: 557, endPoint x: 677, endPoint y: 508, distance: 51.5
click at [660, 592] on li "Choose Your Product" at bounding box center [667, 600] width 21 height 17
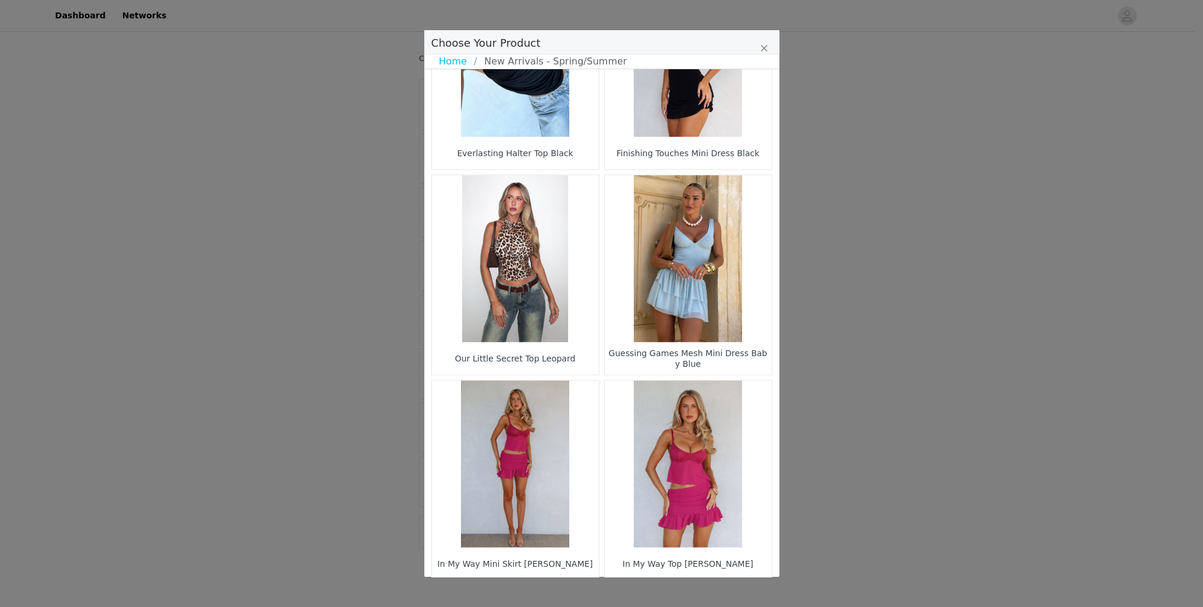
click at [661, 592] on li "Choose Your Product" at bounding box center [667, 600] width 21 height 17
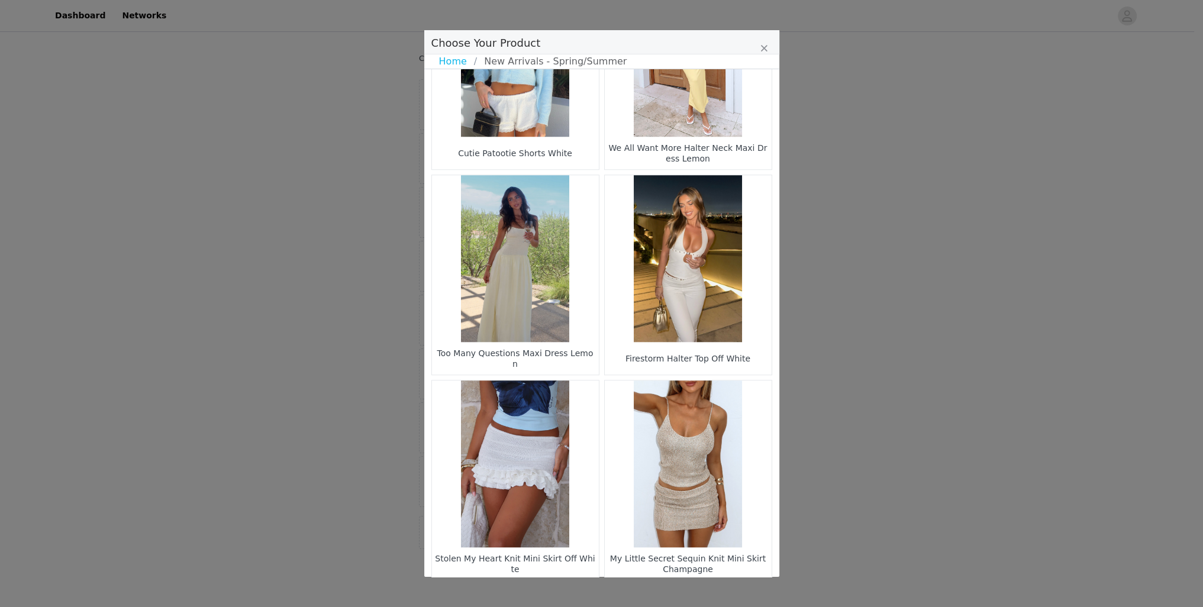
click at [679, 592] on li "40" at bounding box center [689, 600] width 21 height 17
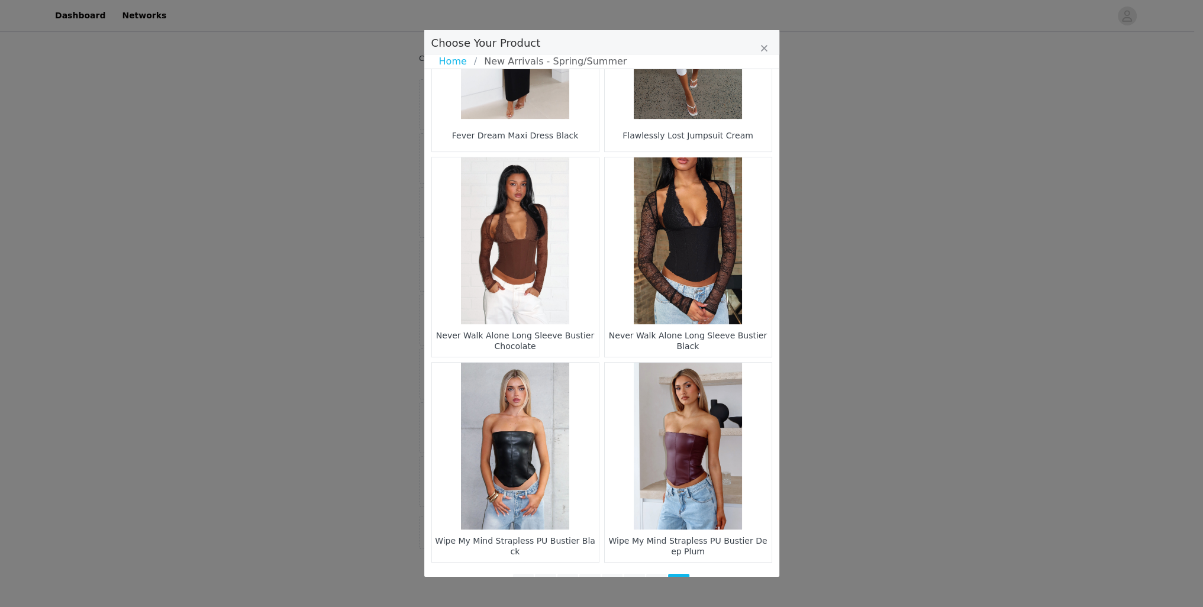
click at [579, 574] on li "36" at bounding box center [589, 582] width 21 height 17
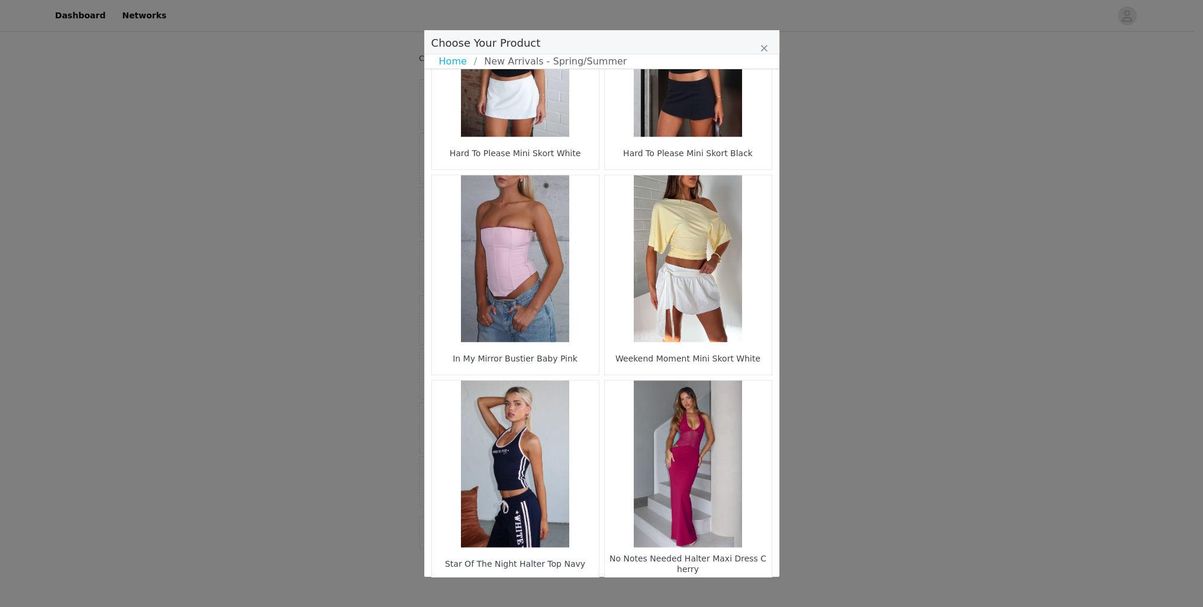
click at [576, 592] on li "35" at bounding box center [578, 600] width 21 height 17
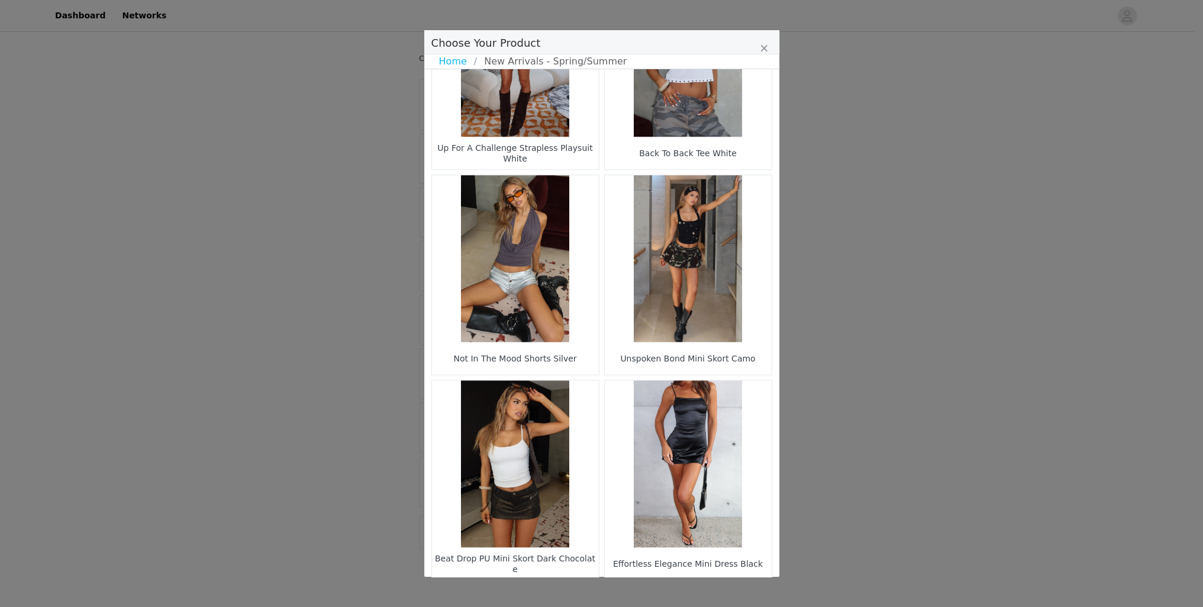
drag, startPoint x: 574, startPoint y: 555, endPoint x: 590, endPoint y: 531, distance: 29.9
click at [573, 592] on li "34" at bounding box center [578, 600] width 21 height 17
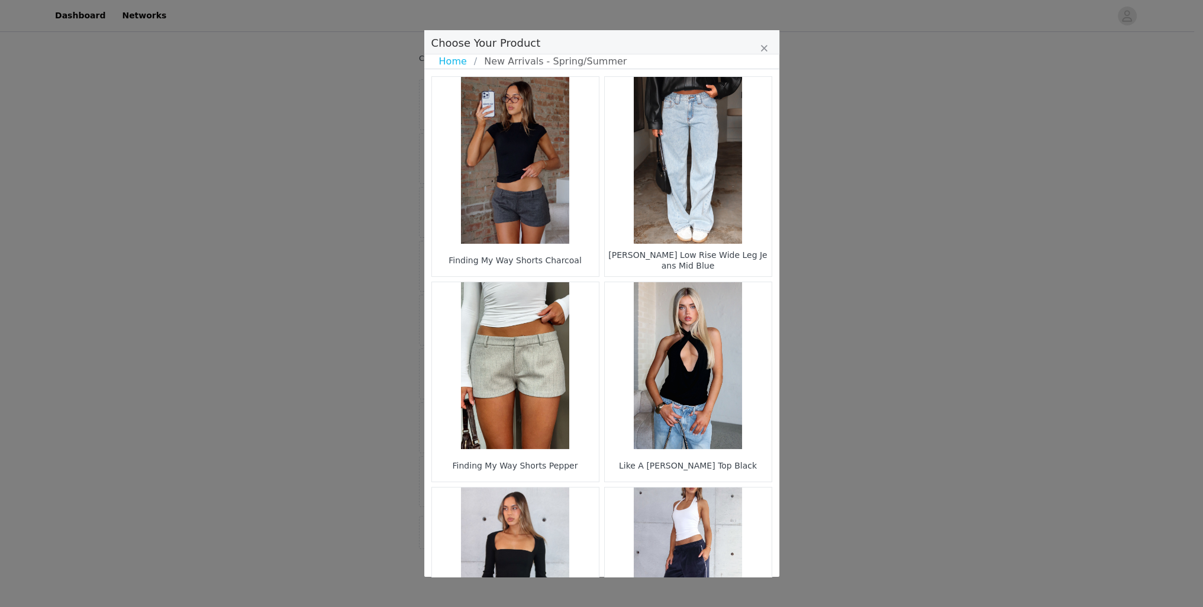
click at [702, 160] on figure "Choose Your Product" at bounding box center [688, 160] width 167 height 167
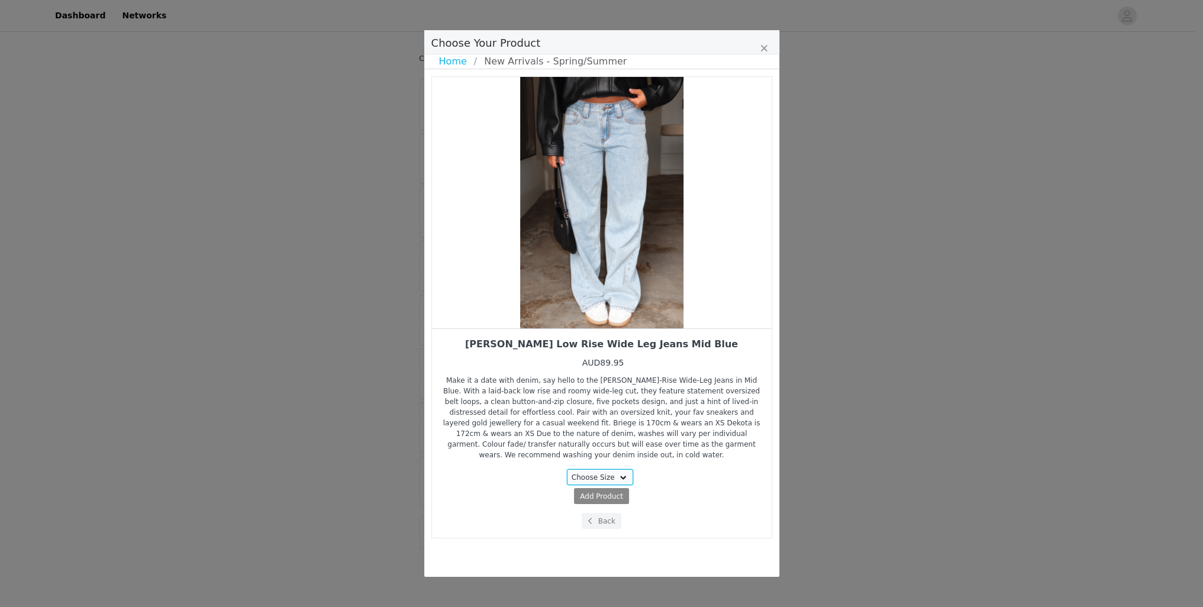
click at [601, 469] on select "Choose Size XXS XS S M L XL" at bounding box center [600, 477] width 66 height 16
select select "28011299"
click at [569, 469] on select "Choose Size XXS XS S M L XL" at bounding box center [600, 477] width 66 height 16
click at [608, 491] on span "( AUD89.95 )" at bounding box center [623, 496] width 41 height 11
select select "28011299"
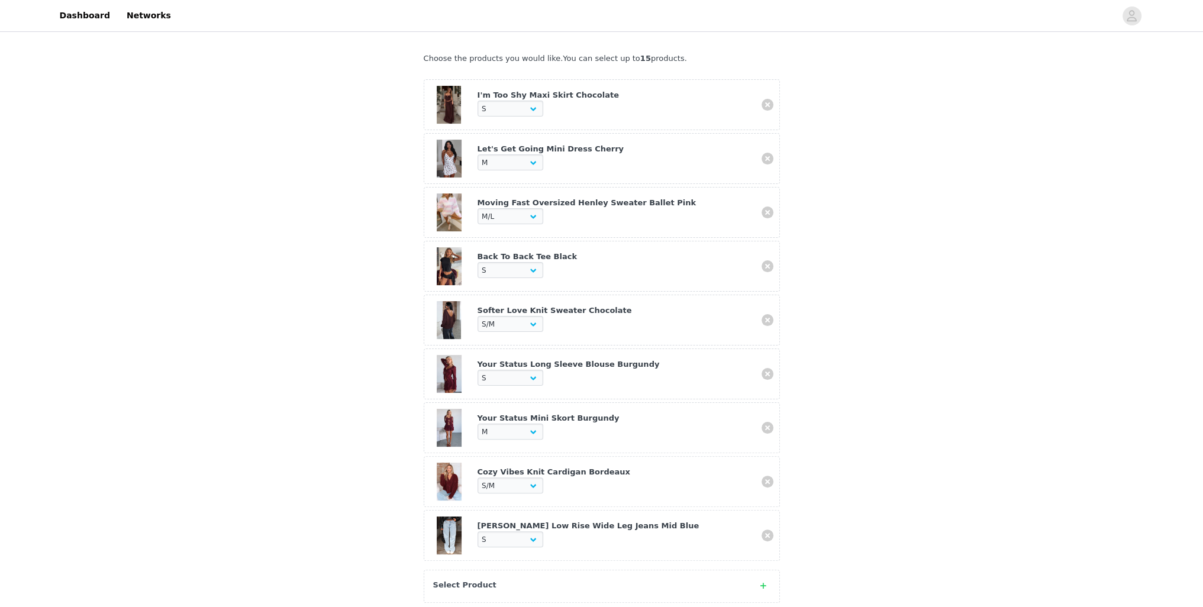
click at [482, 570] on div "Select Product" at bounding box center [602, 586] width 356 height 33
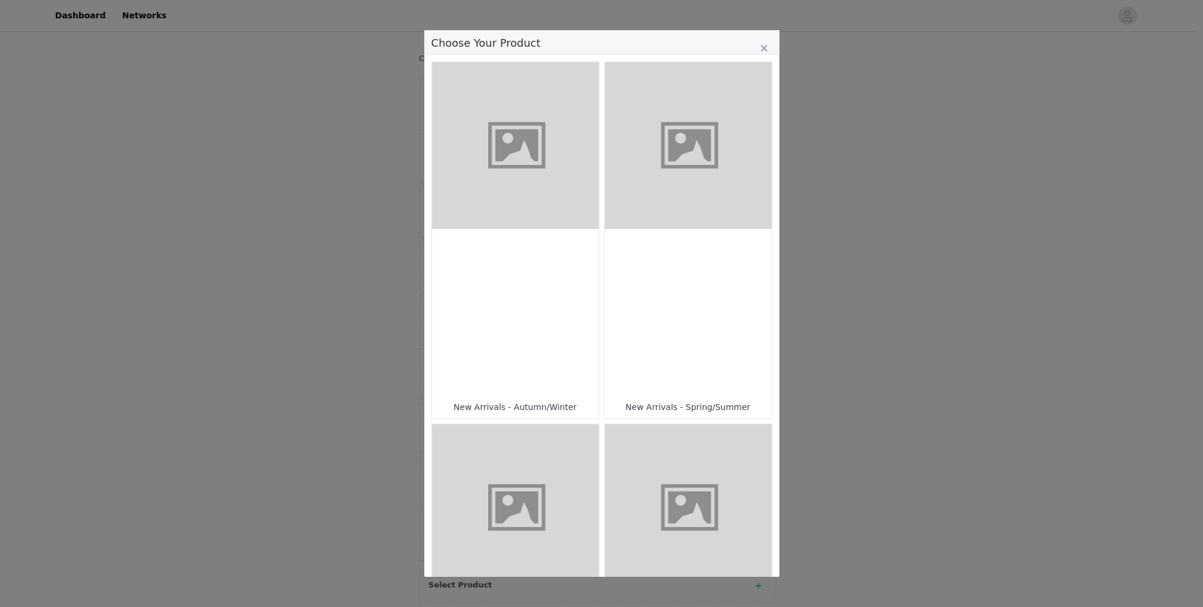
click at [692, 160] on figure "Choose Your Product" at bounding box center [688, 145] width 167 height 167
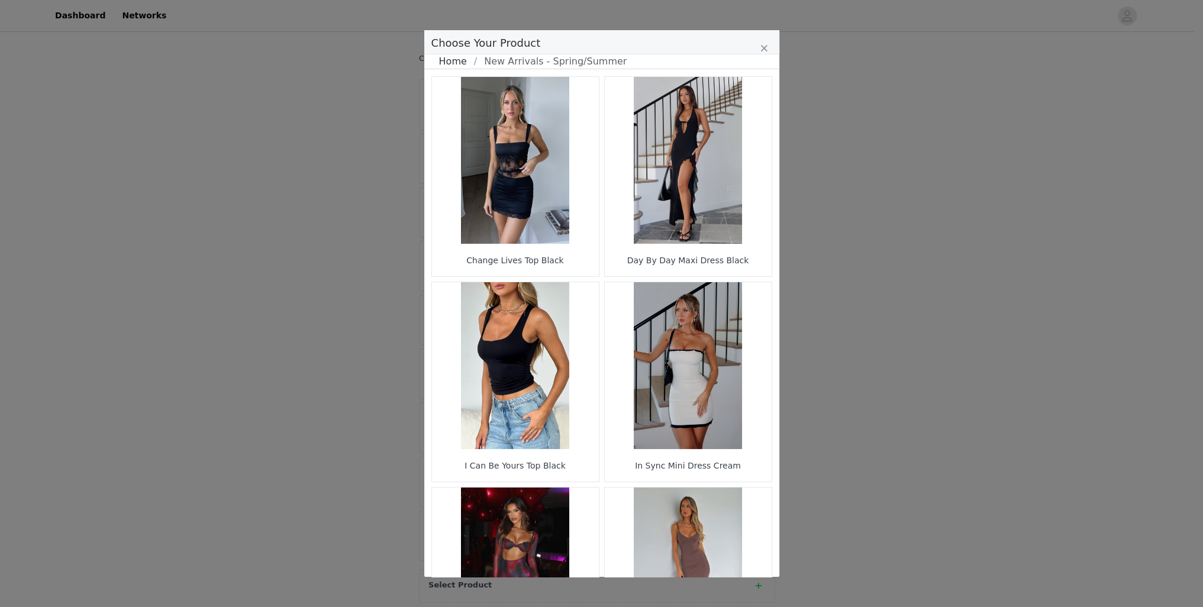
click at [450, 57] on link "Home" at bounding box center [456, 61] width 35 height 14
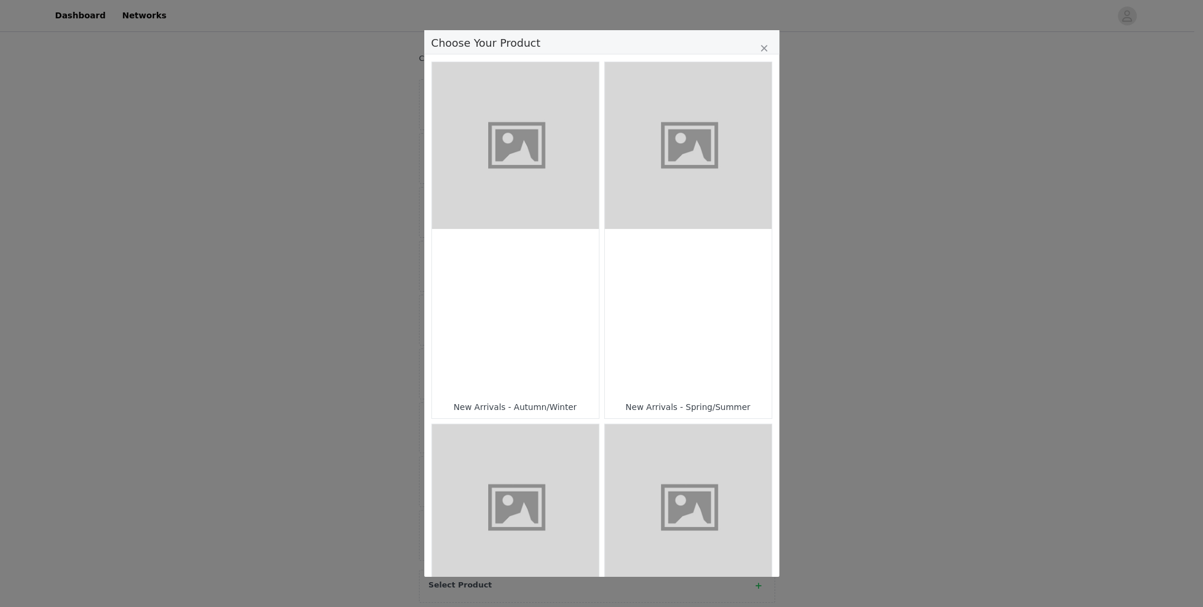
click at [500, 317] on div "Choose Your Product" at bounding box center [515, 312] width 167 height 167
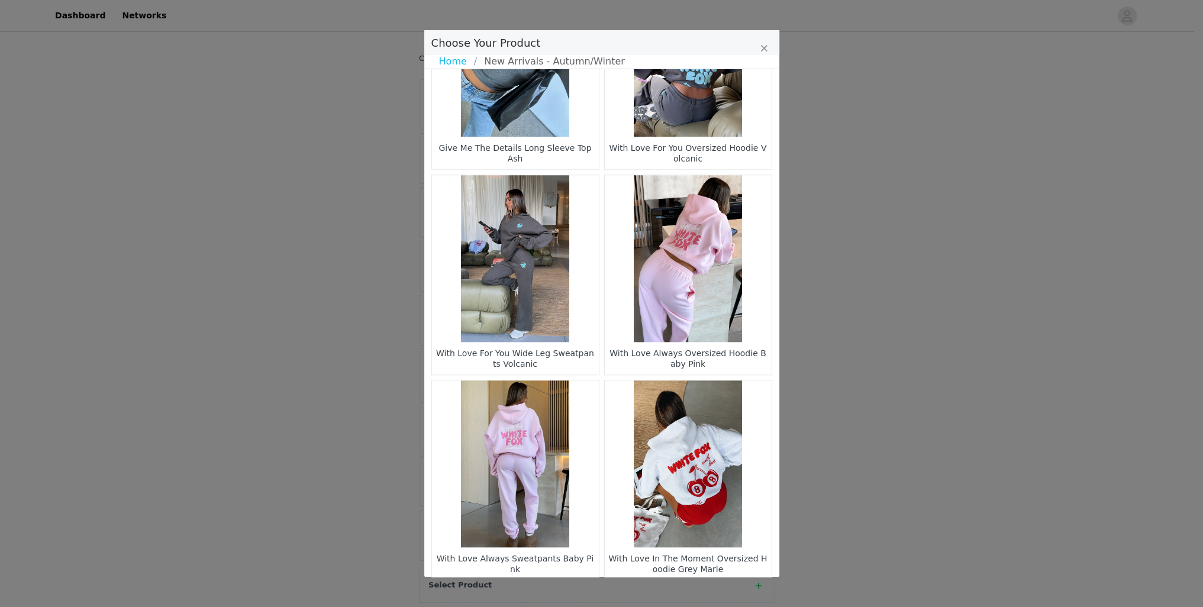
click at [670, 592] on li "26" at bounding box center [678, 600] width 21 height 17
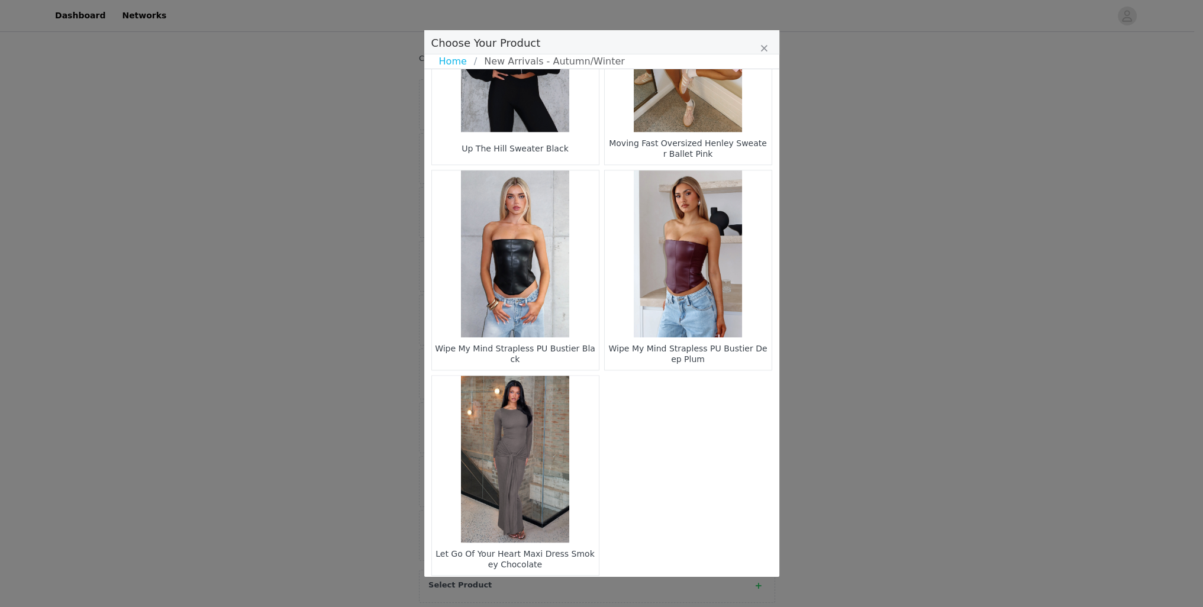
click at [646, 587] on li "25" at bounding box center [656, 595] width 21 height 17
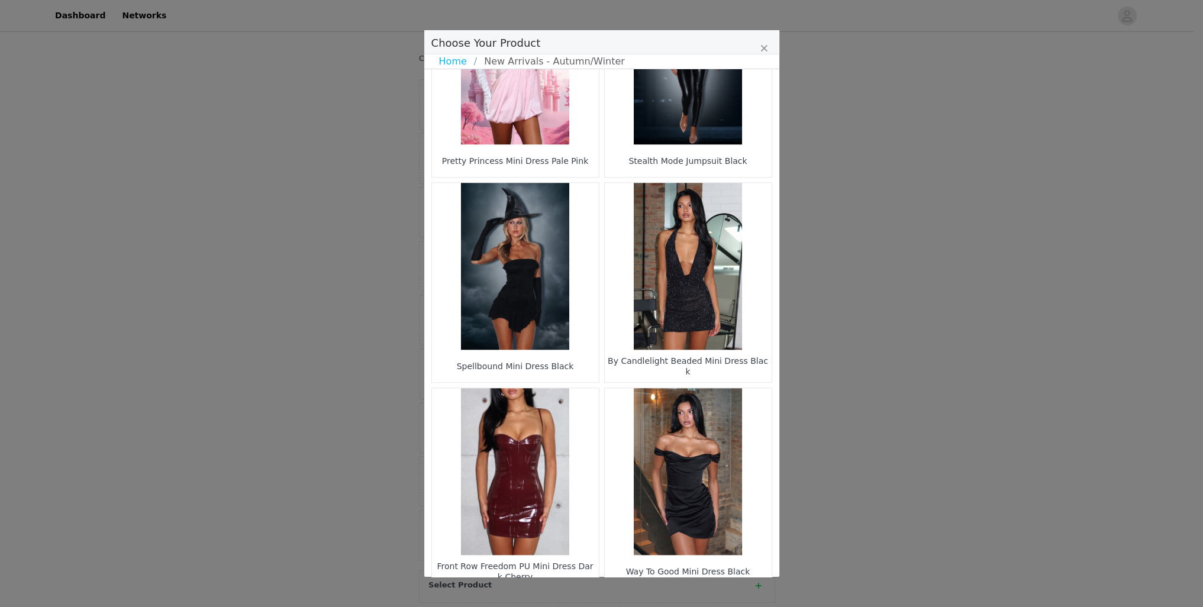
scroll to position [1544, 0]
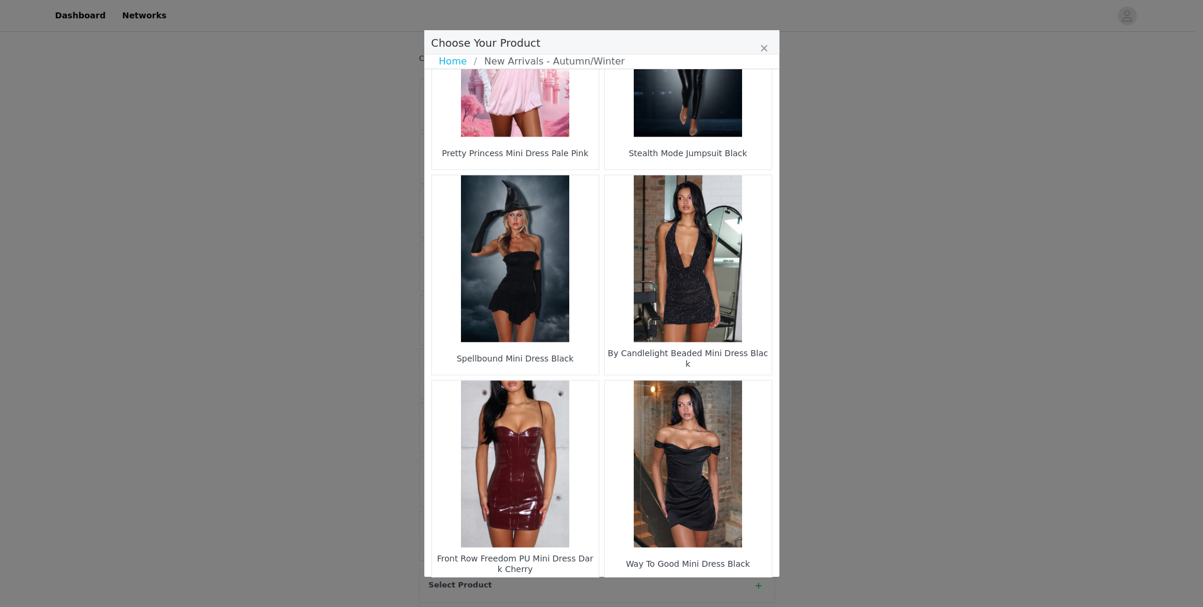
click at [629, 592] on li "24" at bounding box center [633, 600] width 21 height 17
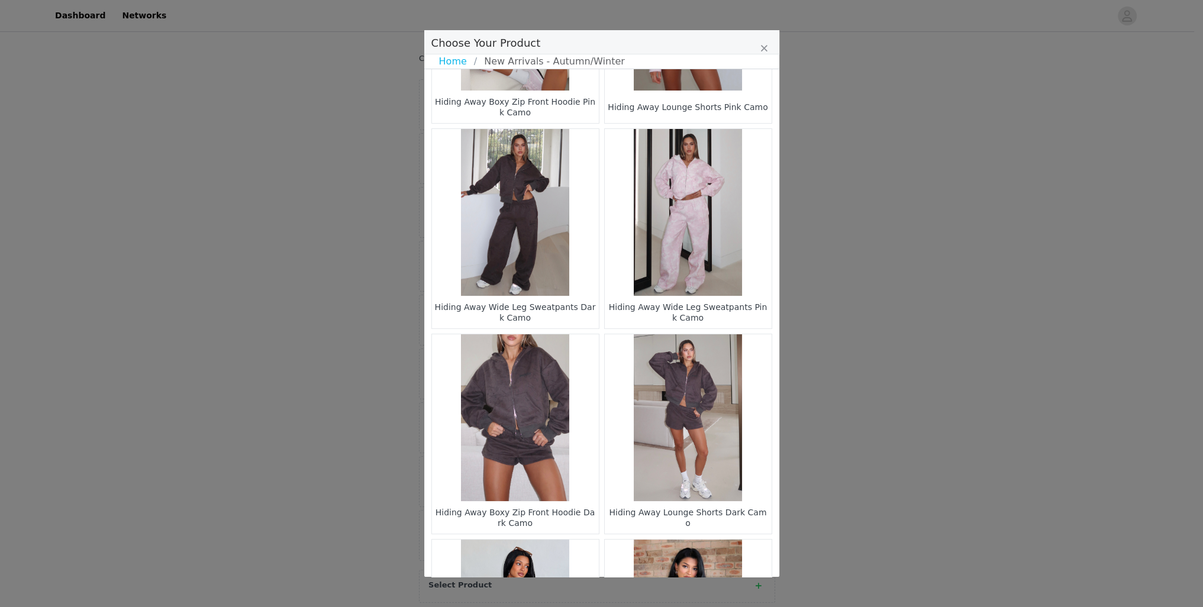
scroll to position [157, 0]
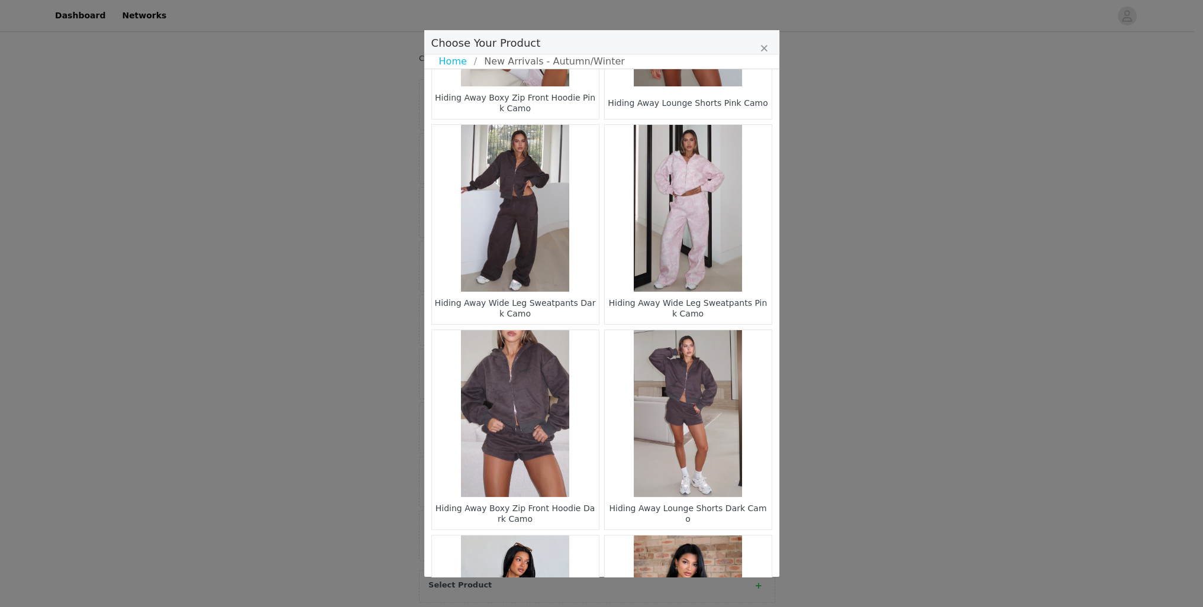
click at [511, 213] on figure "Choose Your Product" at bounding box center [515, 208] width 167 height 167
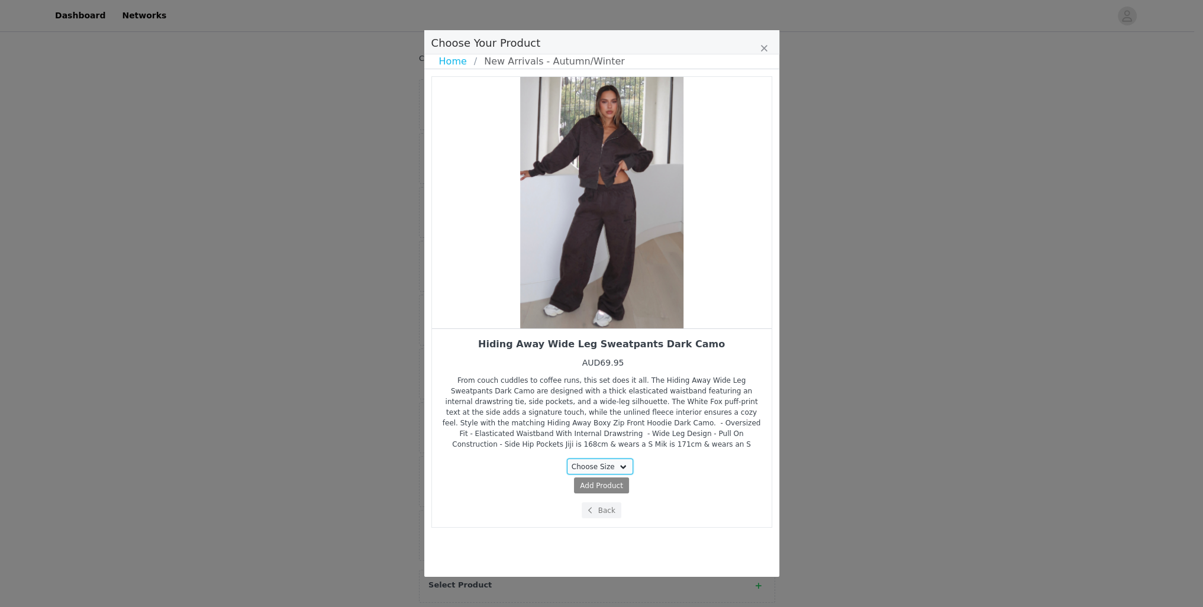
click at [580, 458] on select "Choose Size 3XS XXS XS S M L XL" at bounding box center [600, 466] width 66 height 16
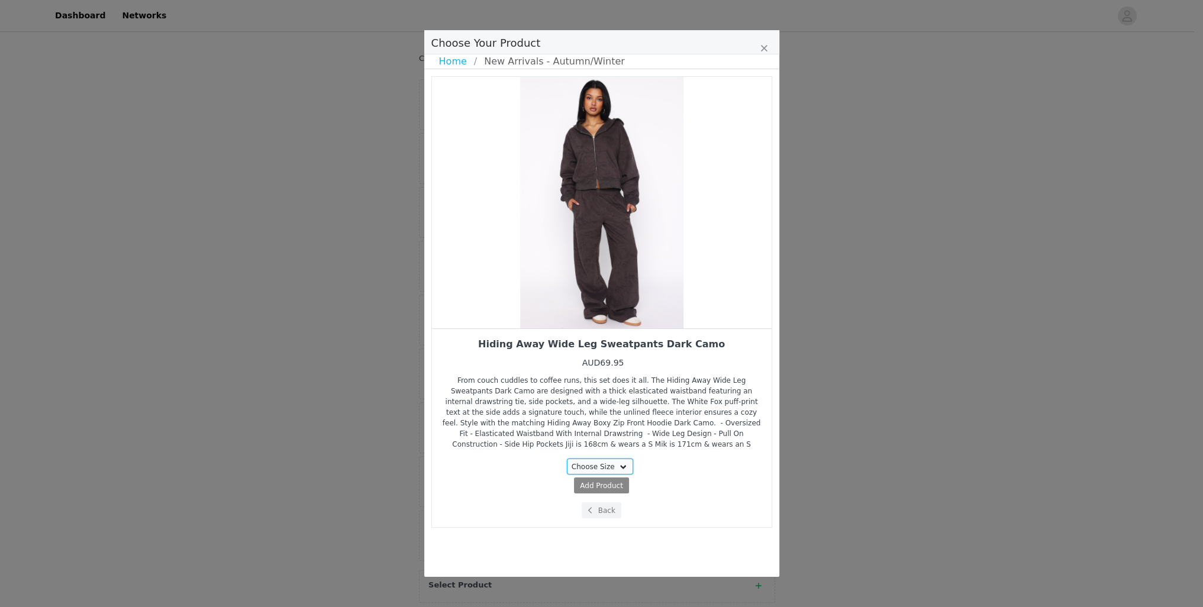
select select "28268437"
click at [569, 458] on select "Choose Size 3XS XXS XS S M L XL" at bounding box center [600, 466] width 66 height 16
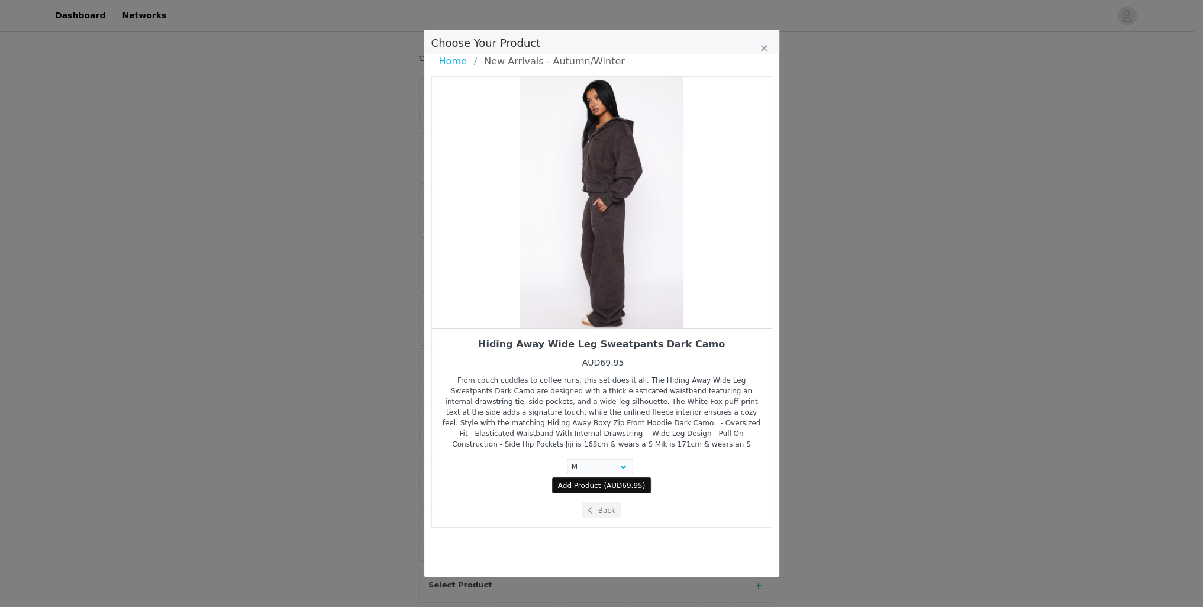
click at [618, 482] on span "AUD69.95" at bounding box center [624, 486] width 36 height 8
select select "28268437"
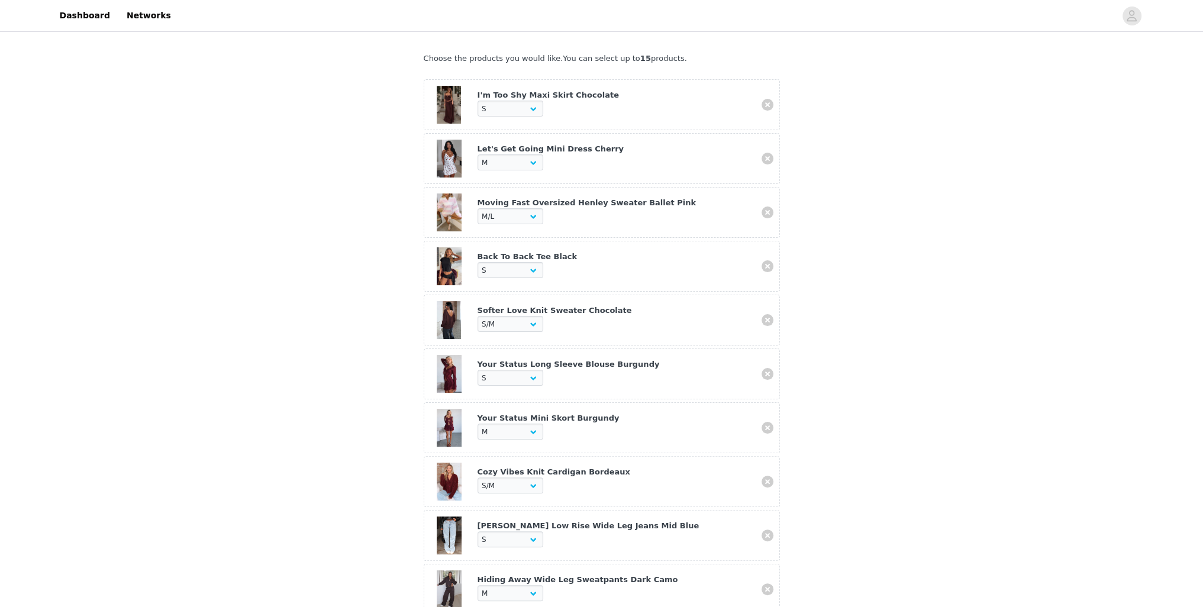
scroll to position [631, 0]
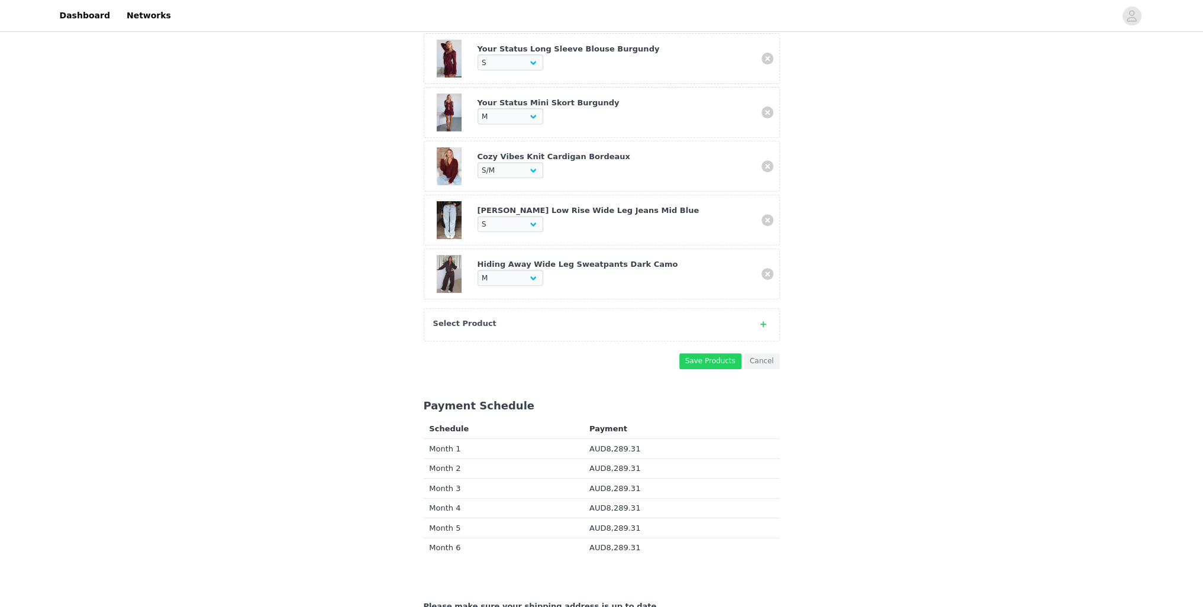
click at [520, 318] on div "Select Product" at bounding box center [590, 324] width 314 height 12
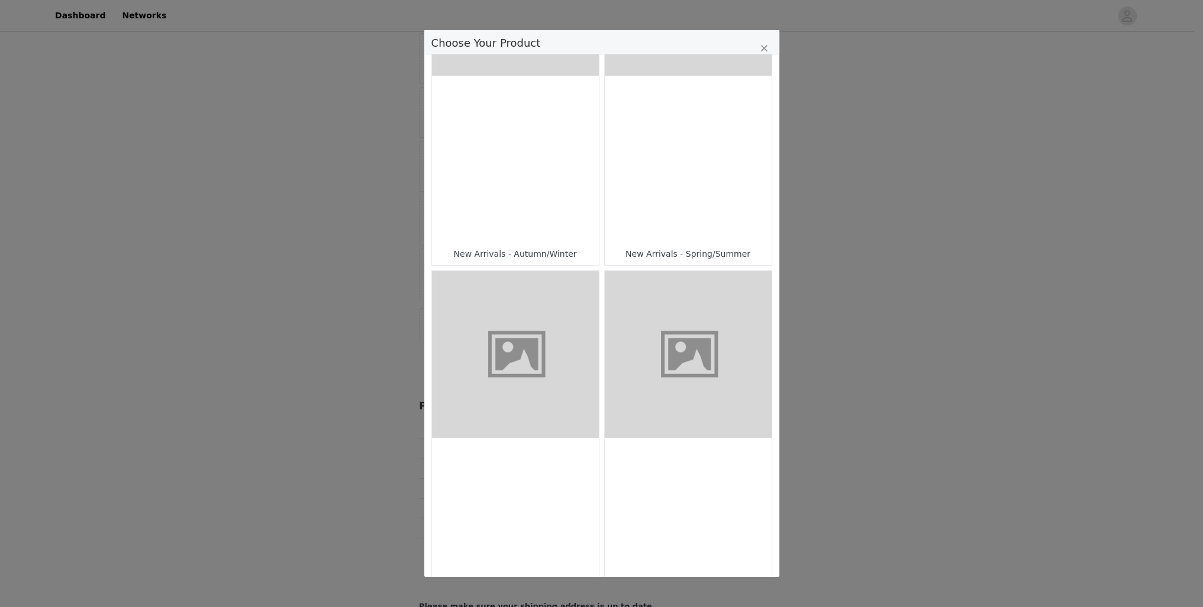
scroll to position [157, 0]
click at [505, 180] on div "Choose Your Product" at bounding box center [515, 155] width 167 height 167
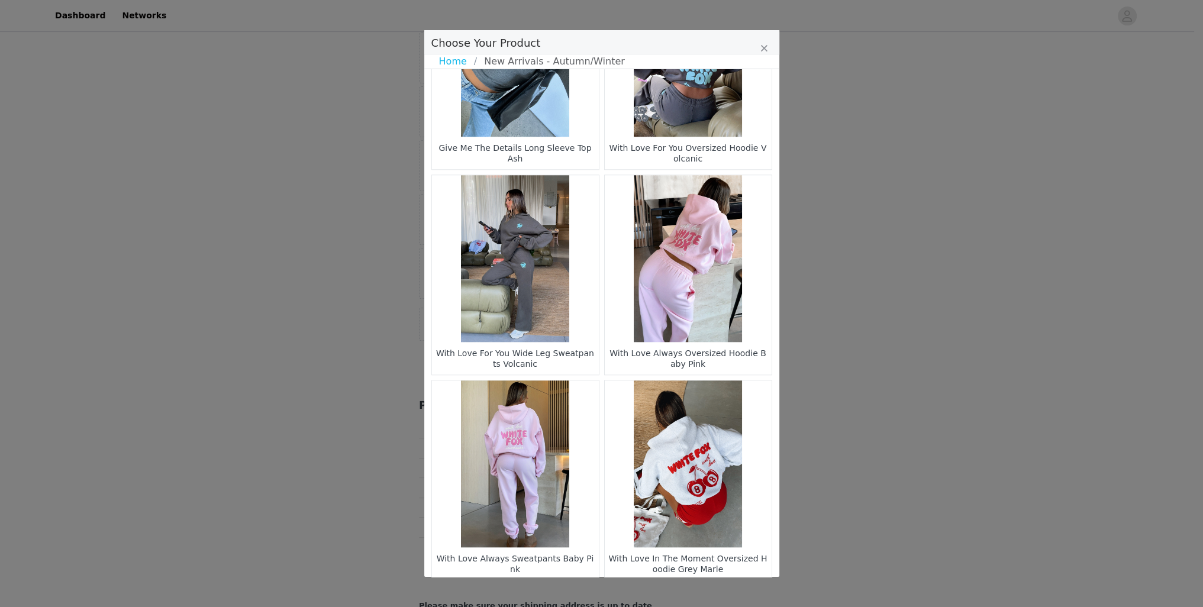
scroll to position [946, 0]
click at [674, 592] on li "26" at bounding box center [678, 600] width 21 height 17
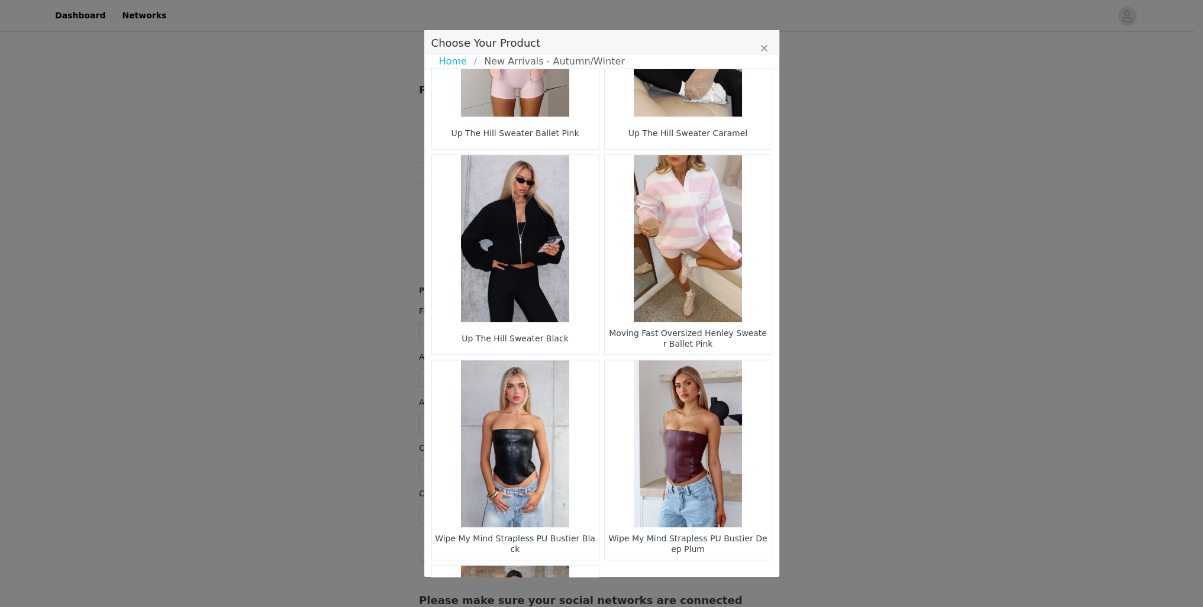
scroll to position [1343, 0]
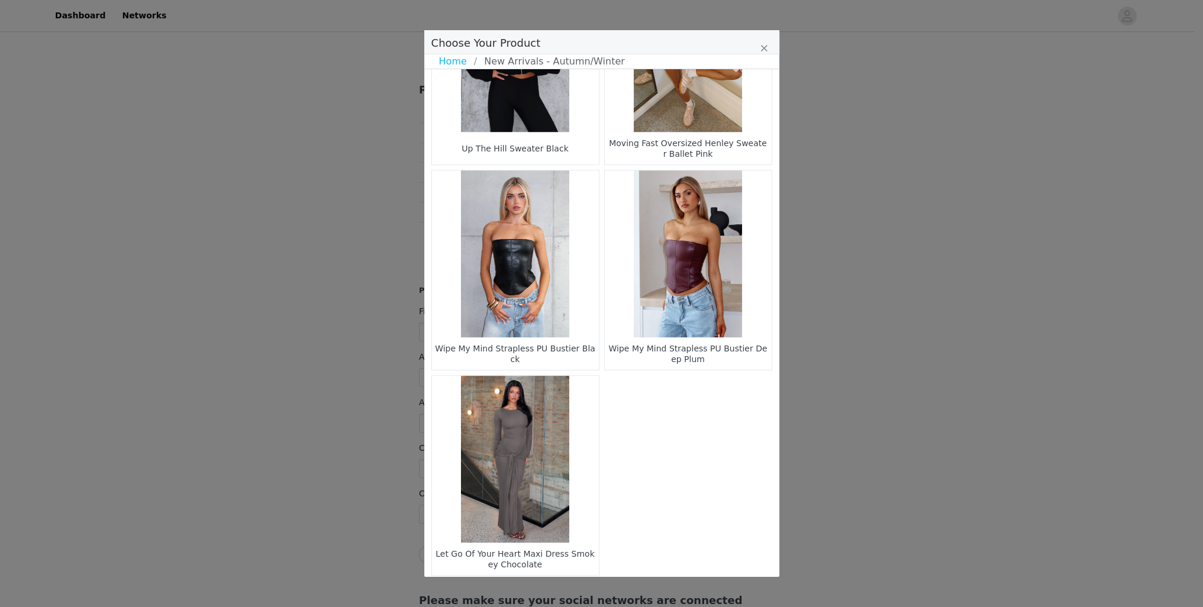
click at [654, 587] on li "25" at bounding box center [656, 595] width 21 height 17
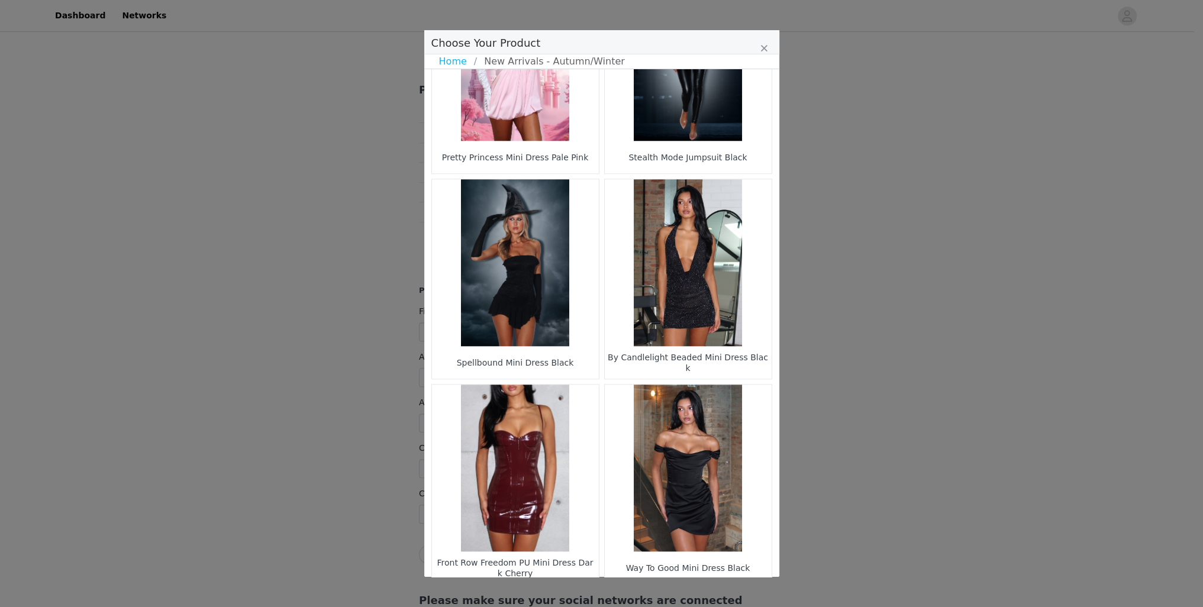
scroll to position [1544, 0]
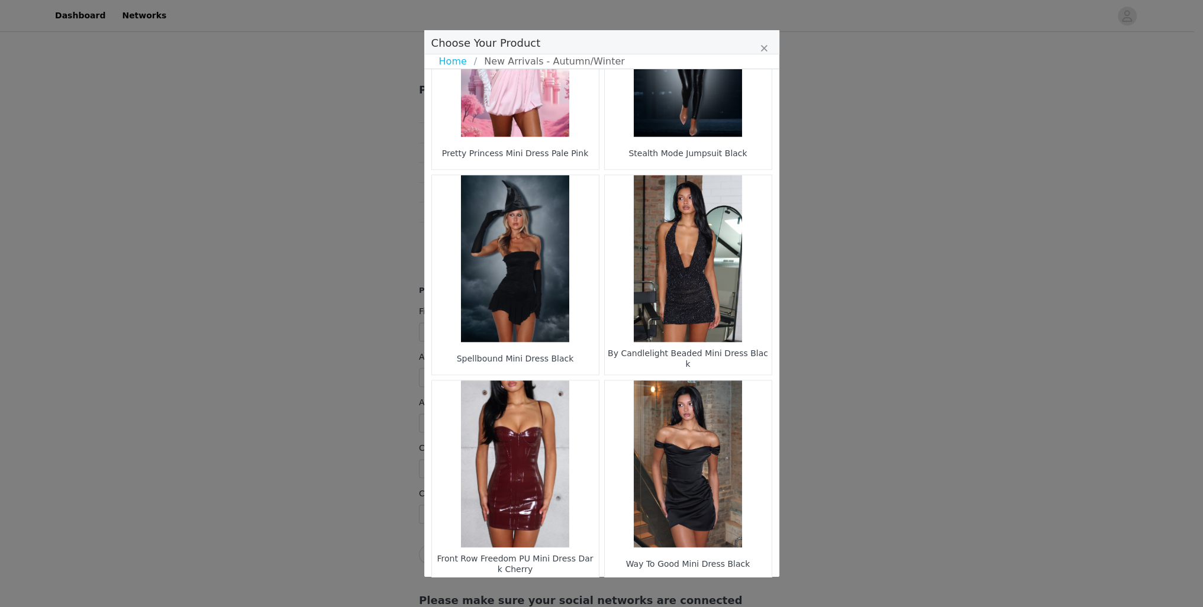
drag, startPoint x: 633, startPoint y: 558, endPoint x: 639, endPoint y: 540, distance: 19.3
click at [633, 592] on li "24" at bounding box center [633, 600] width 21 height 17
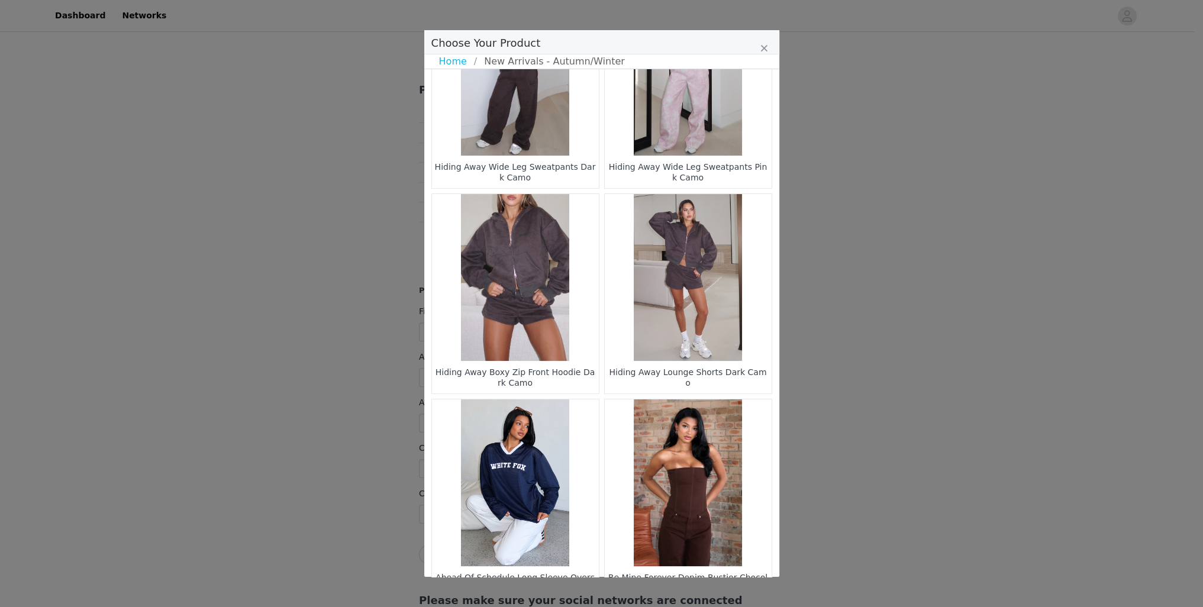
scroll to position [315, 0]
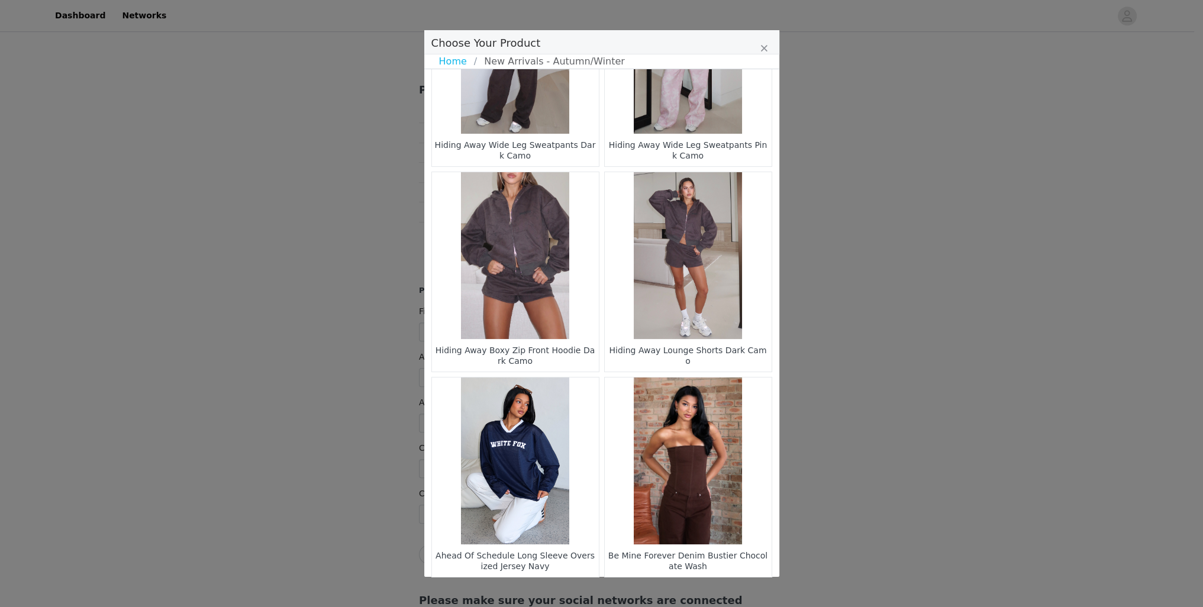
click at [513, 261] on figure "Choose Your Product" at bounding box center [515, 255] width 167 height 167
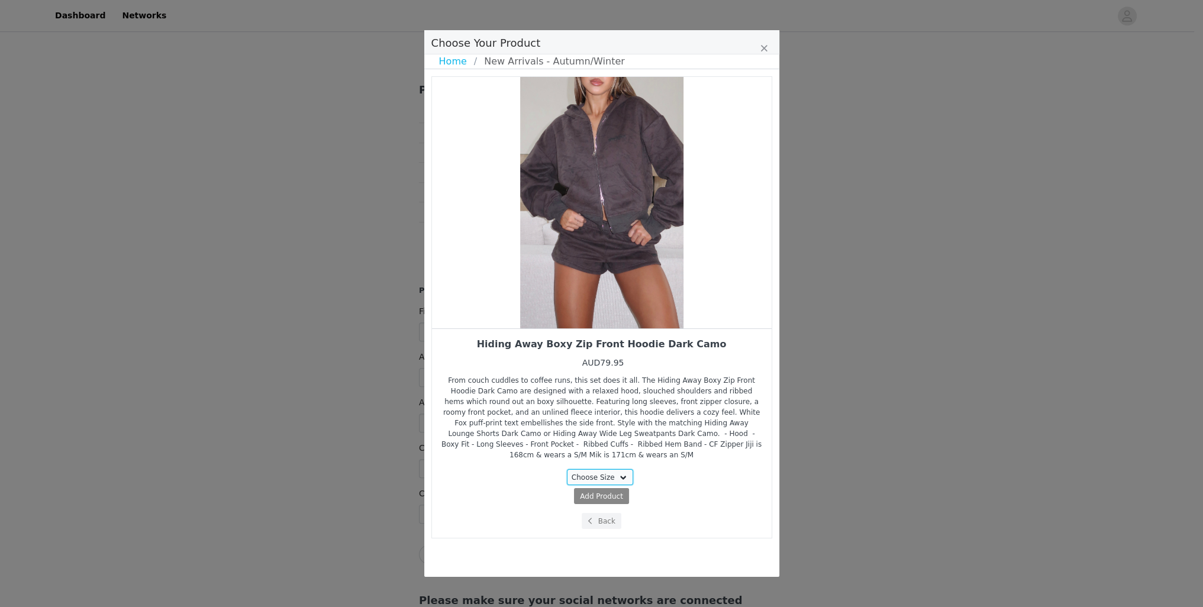
click at [584, 469] on select "Choose Size 3XS/XXS XXS/XS XS/S S/M M/L L/XL" at bounding box center [600, 477] width 66 height 16
select select "28269440"
click at [569, 469] on select "Choose Size 3XS/XXS XXS/XS XS/S S/M M/L L/XL" at bounding box center [600, 477] width 66 height 16
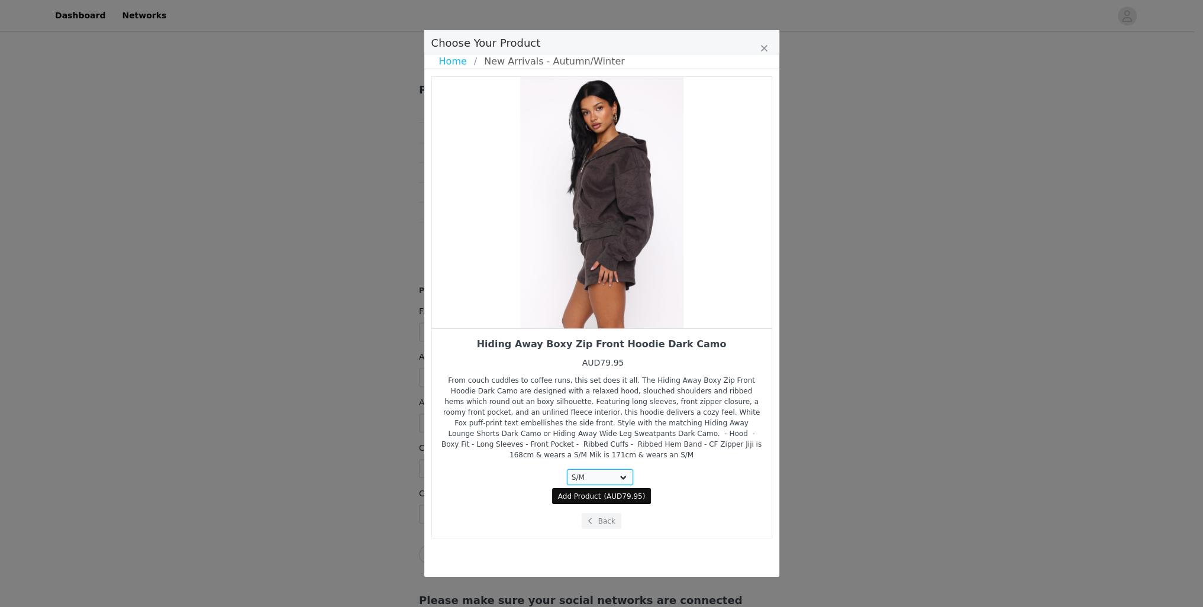
click at [594, 469] on select "Choose Size 3XS/XXS XXS/XS XS/S S/M M/L L/XL" at bounding box center [600, 477] width 66 height 16
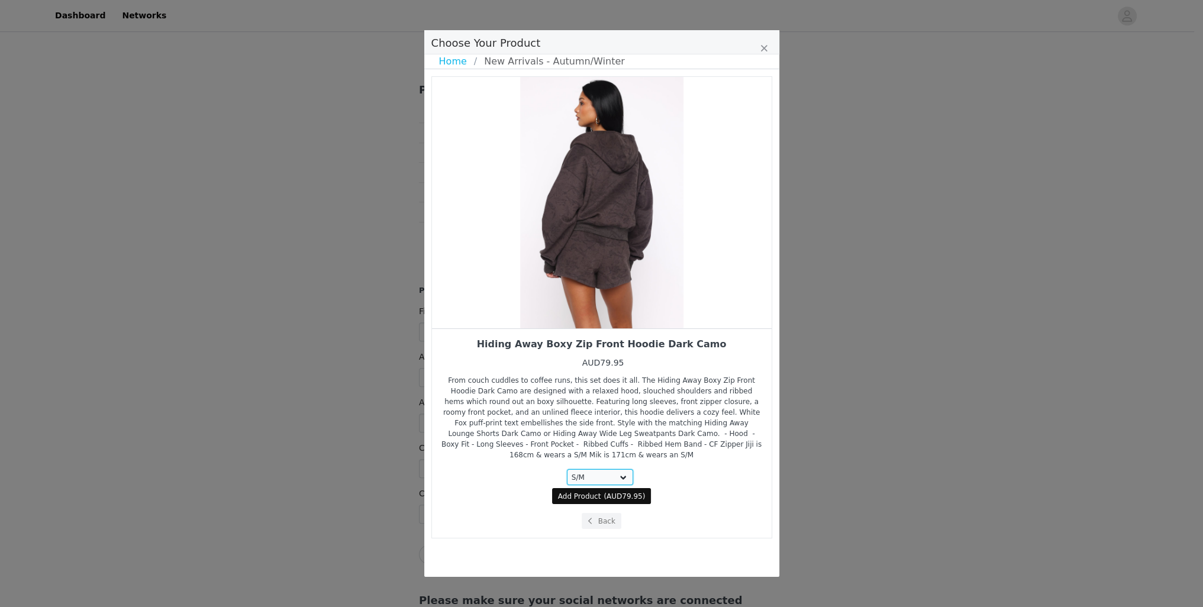
click at [569, 469] on select "Choose Size 3XS/XXS XXS/XS XS/S S/M M/L L/XL" at bounding box center [600, 477] width 66 height 16
click at [608, 492] on span "AUD79.95" at bounding box center [624, 496] width 36 height 8
select select "28269440"
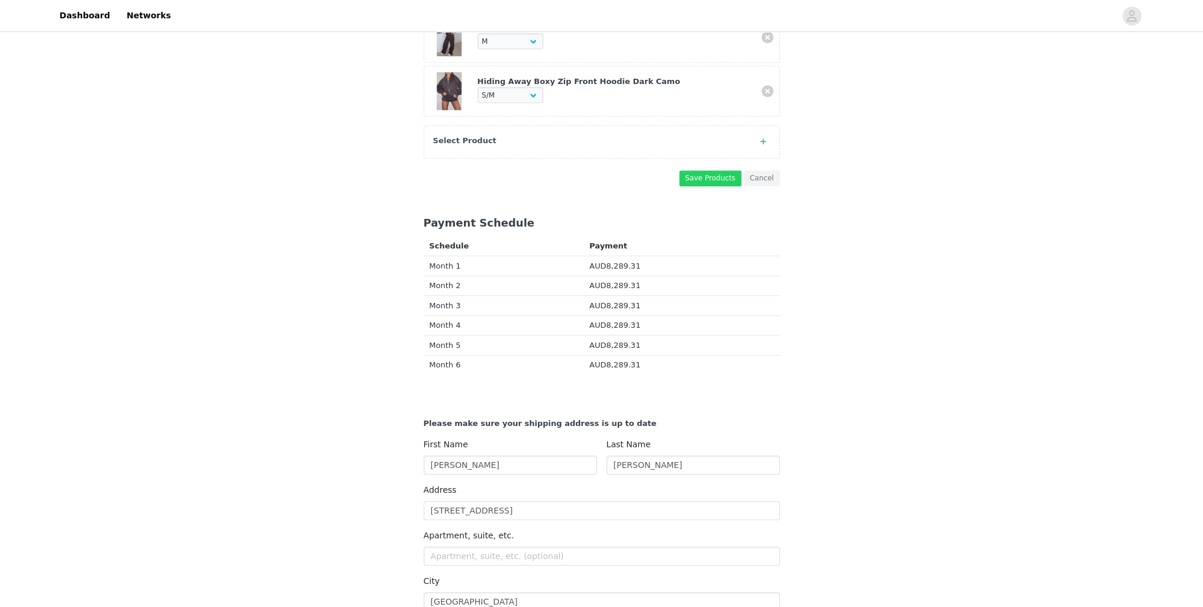
scroll to position [684, 0]
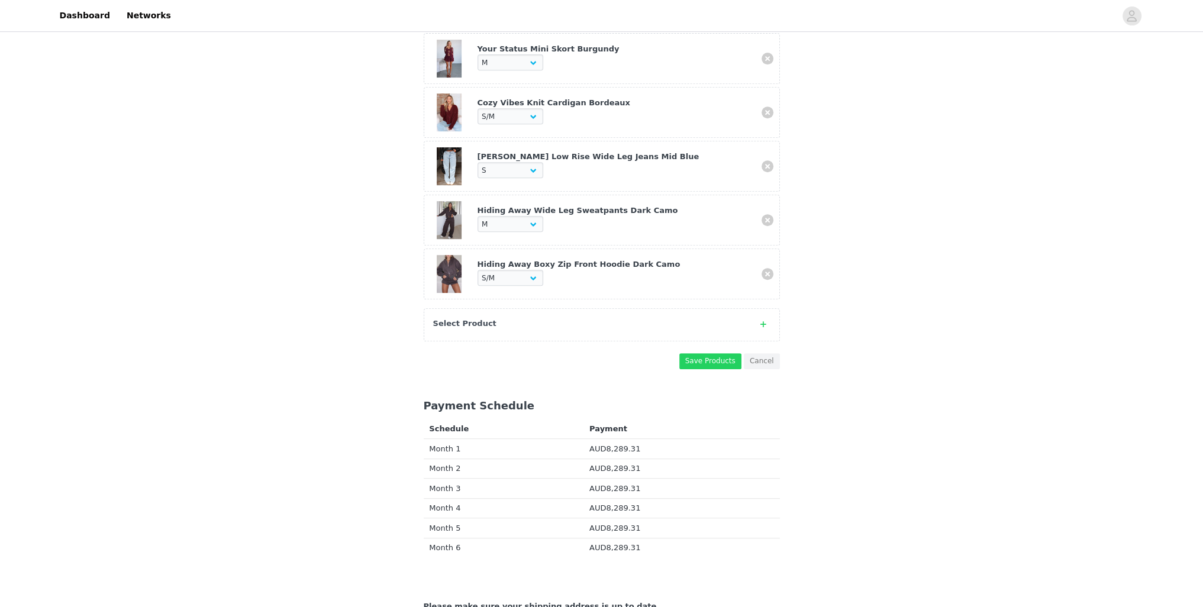
click at [521, 318] on div "Select Product" at bounding box center [590, 324] width 314 height 12
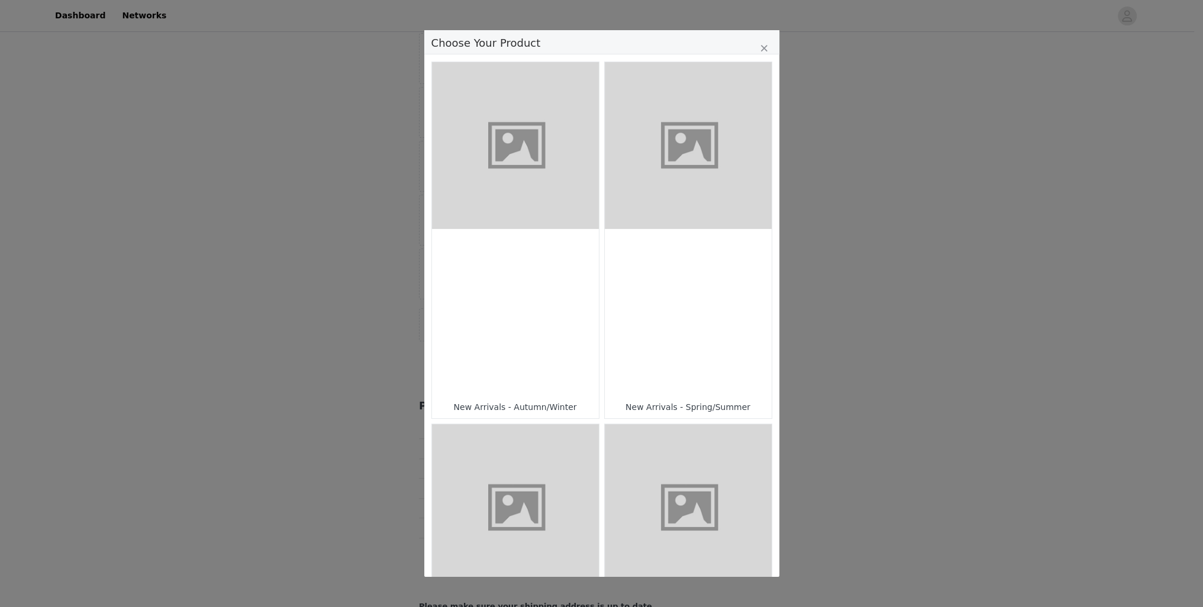
click at [678, 159] on figure "Choose Your Product" at bounding box center [688, 145] width 167 height 167
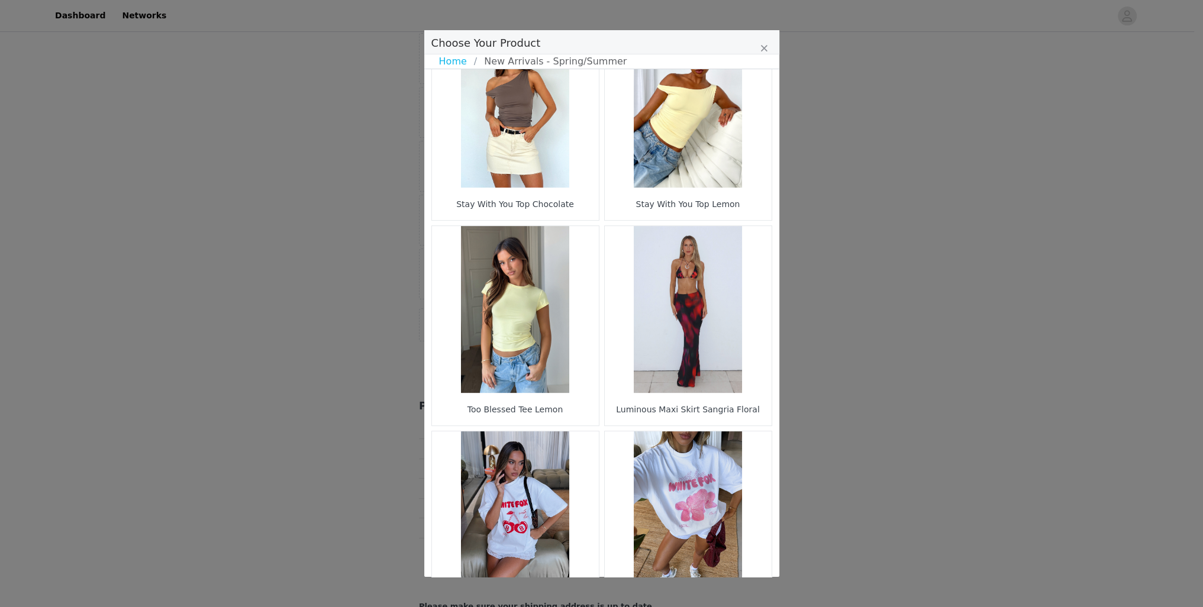
scroll to position [1544, 0]
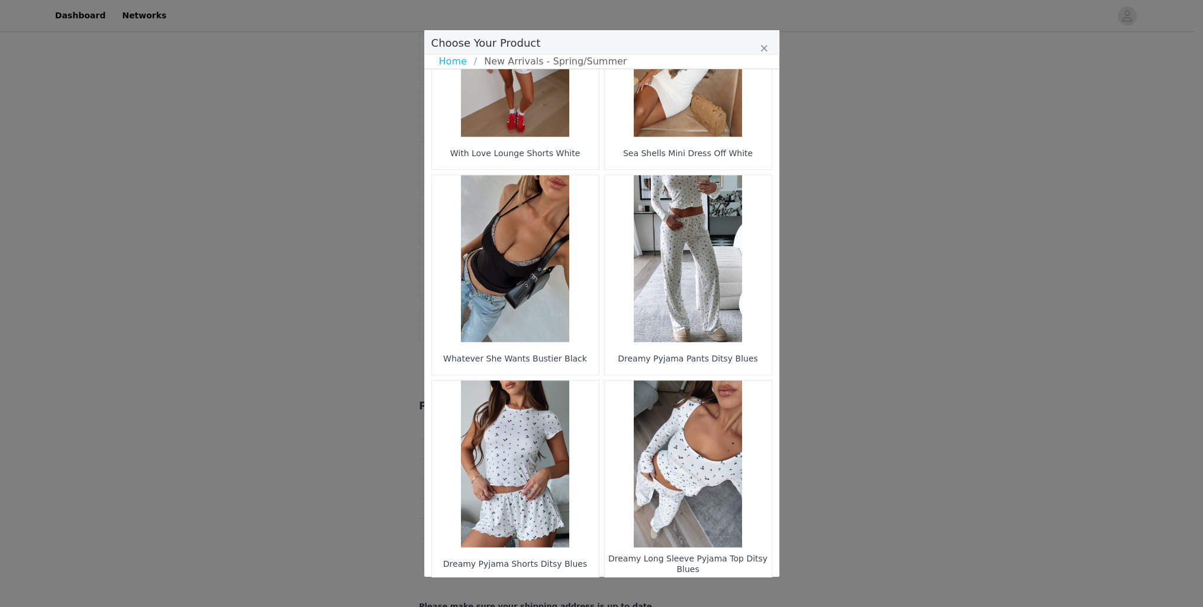
click at [671, 592] on li "40" at bounding box center [678, 600] width 21 height 17
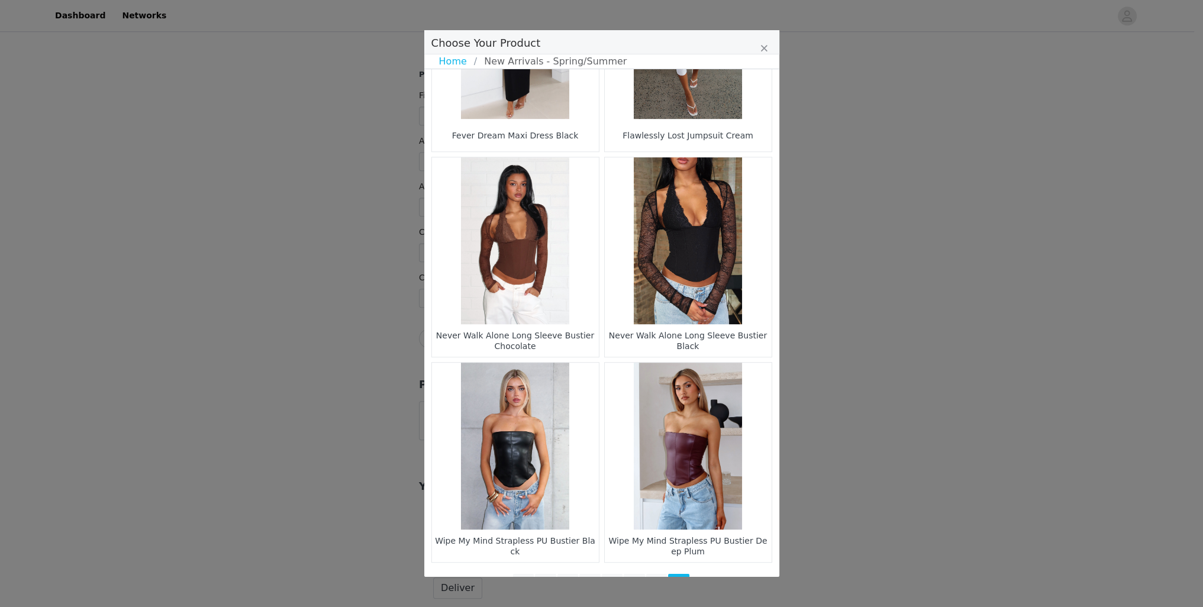
scroll to position [1237, 0]
click at [606, 574] on li "37" at bounding box center [612, 582] width 21 height 17
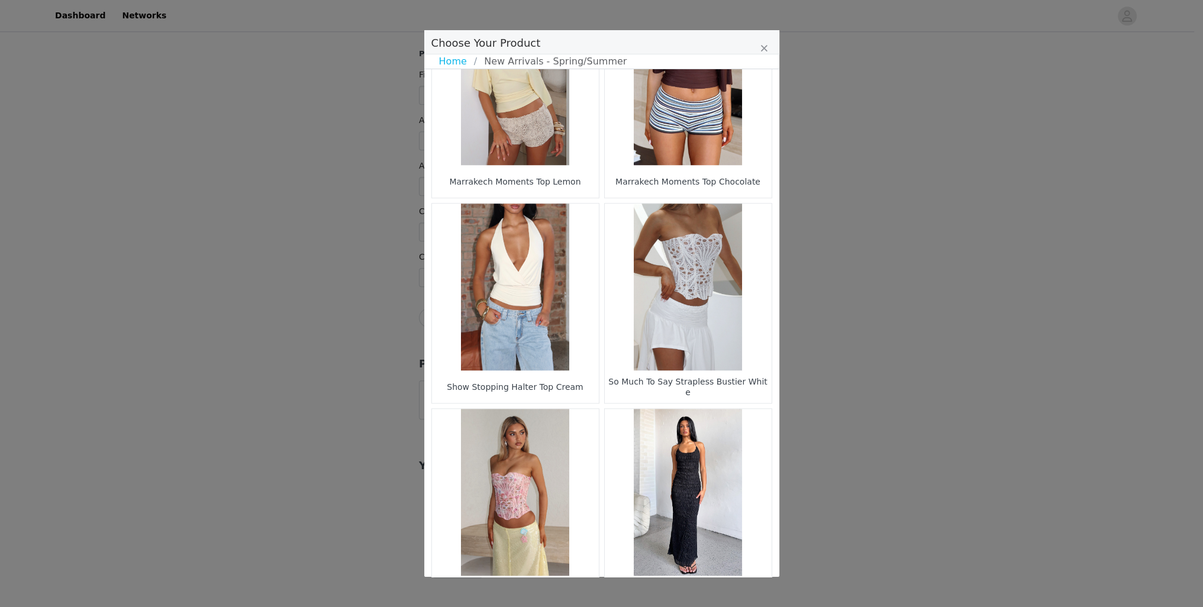
scroll to position [1544, 0]
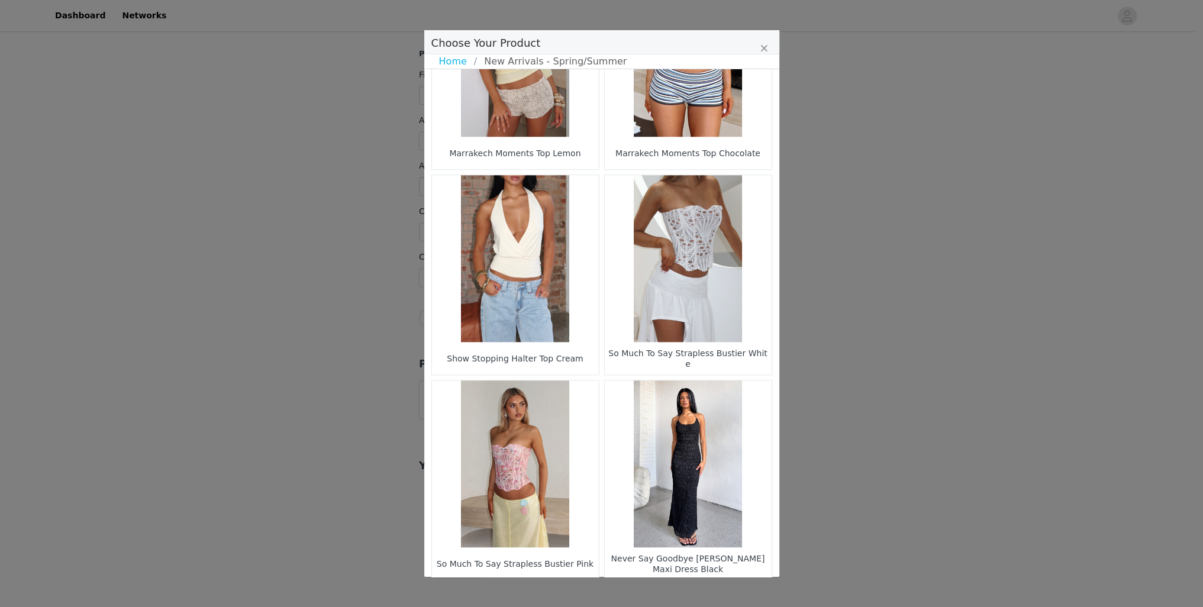
click at [636, 592] on li "38" at bounding box center [633, 600] width 21 height 17
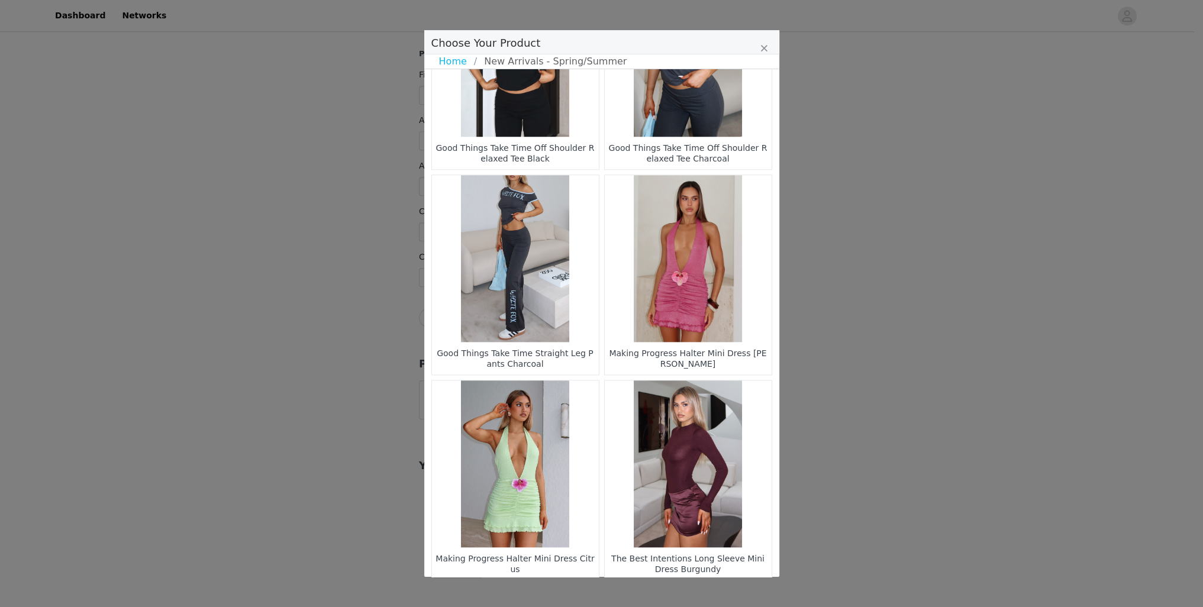
click at [646, 592] on li "39" at bounding box center [656, 600] width 21 height 17
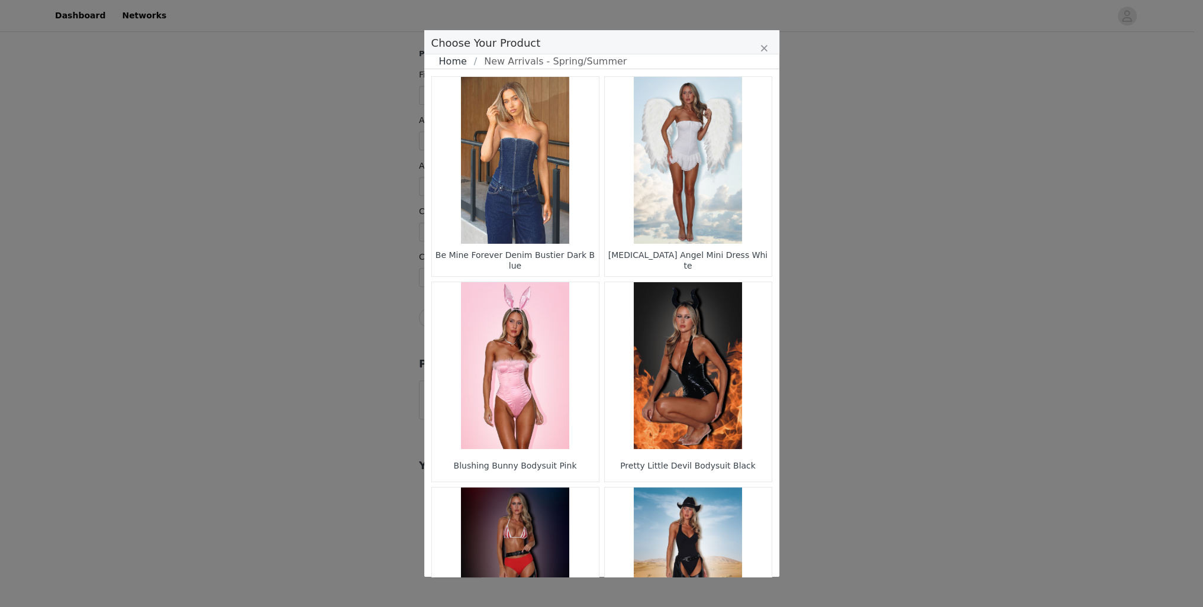
click at [447, 60] on link "Home" at bounding box center [456, 61] width 35 height 14
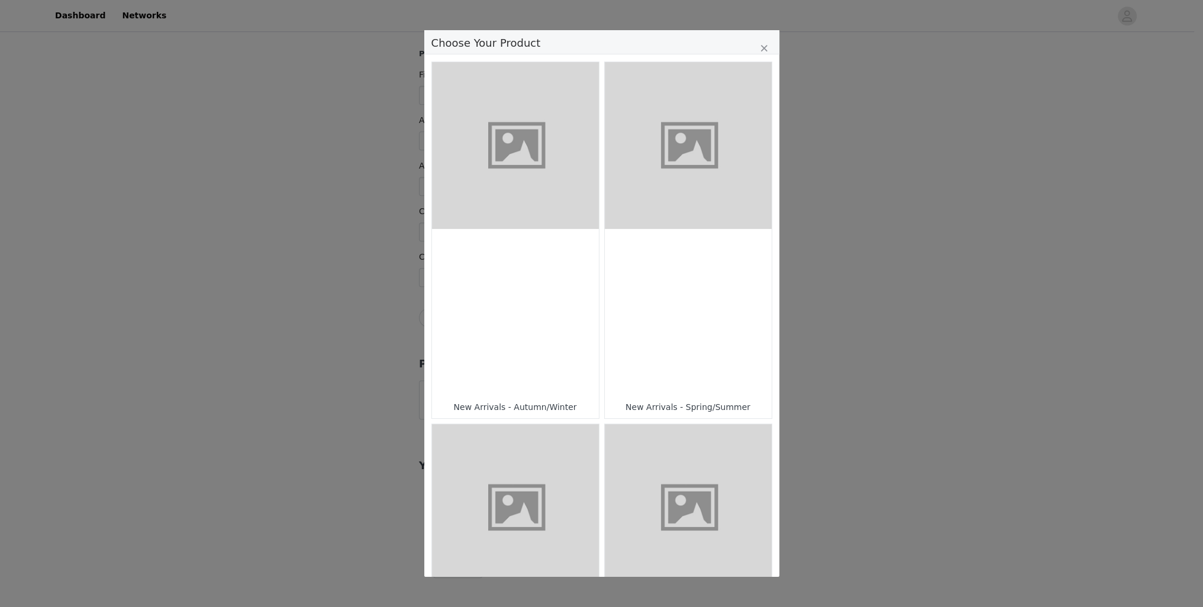
click at [526, 363] on div "Choose Your Product" at bounding box center [515, 312] width 167 height 167
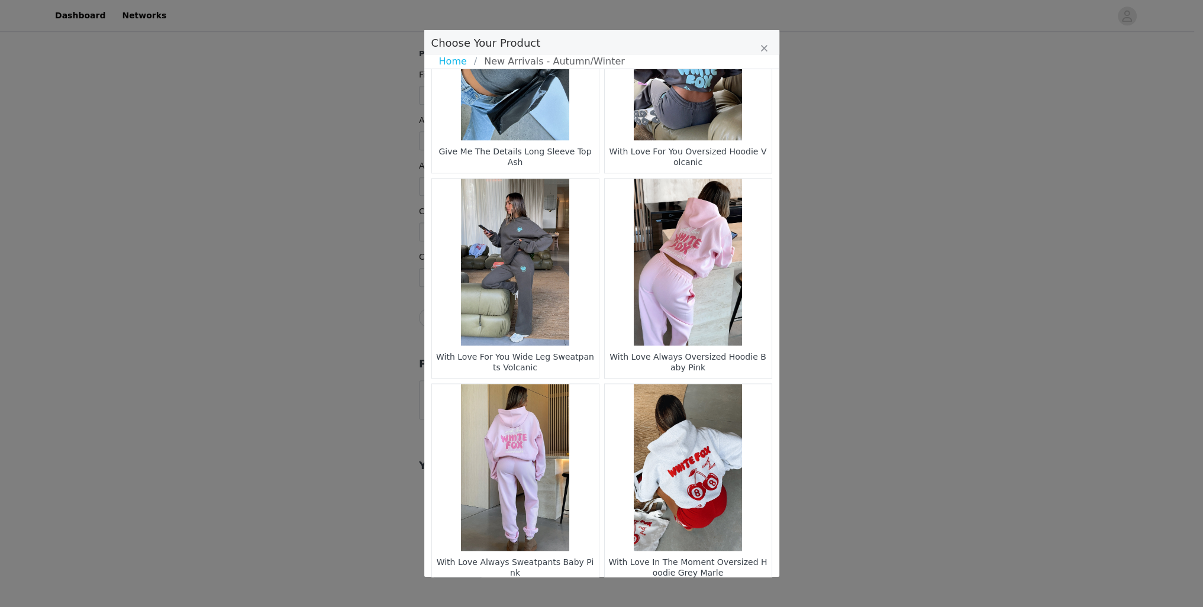
scroll to position [1544, 0]
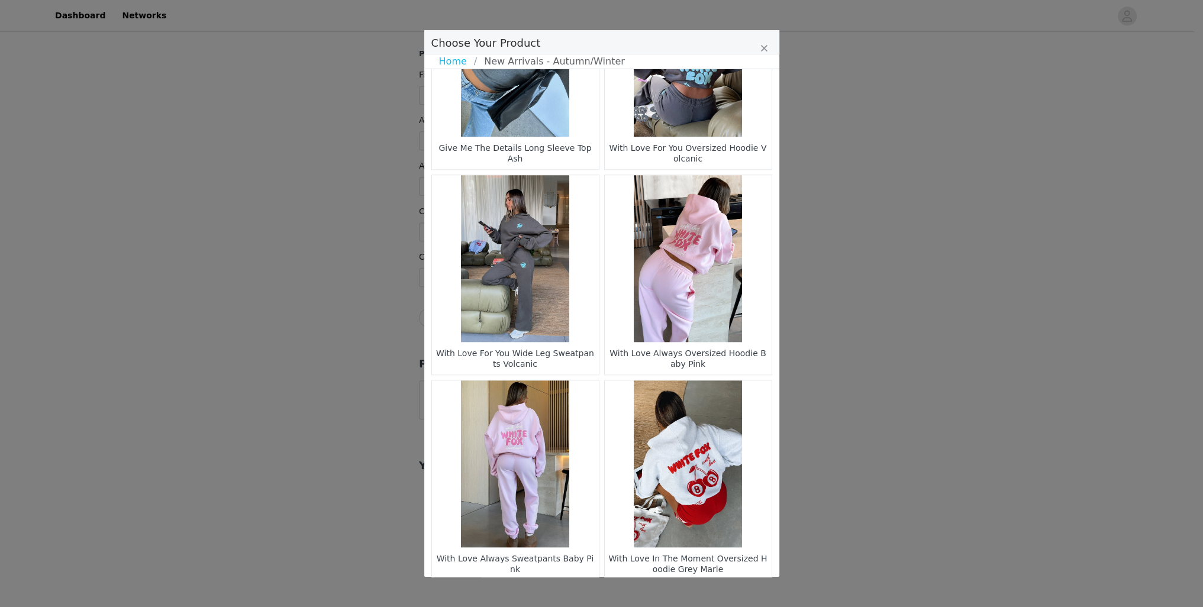
click at [676, 592] on li "26" at bounding box center [678, 600] width 21 height 17
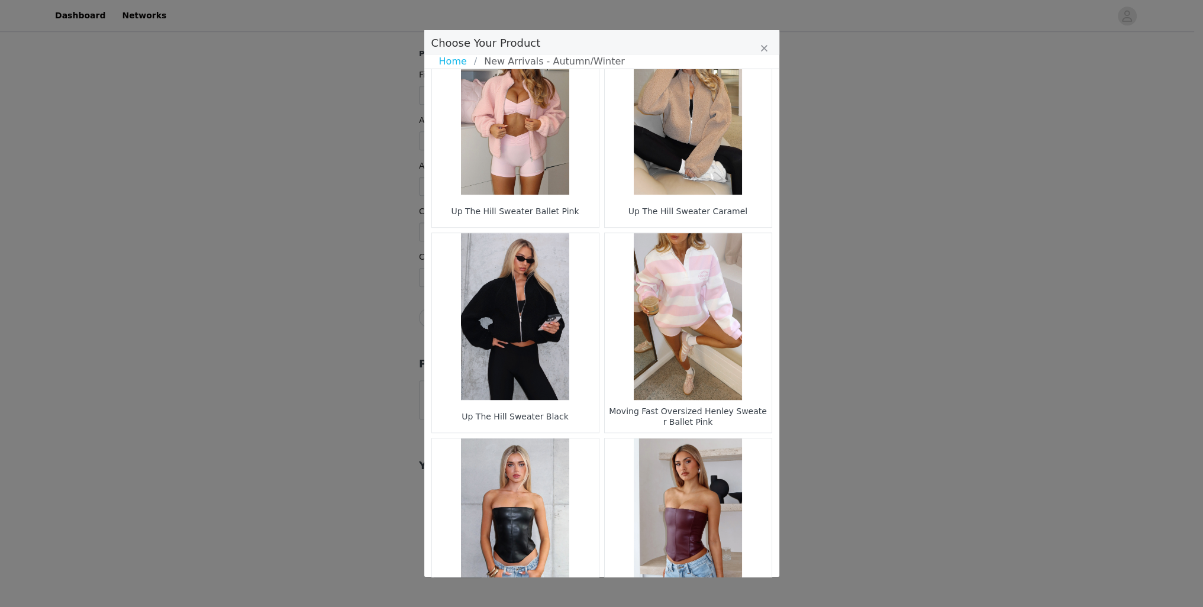
scroll to position [1343, 0]
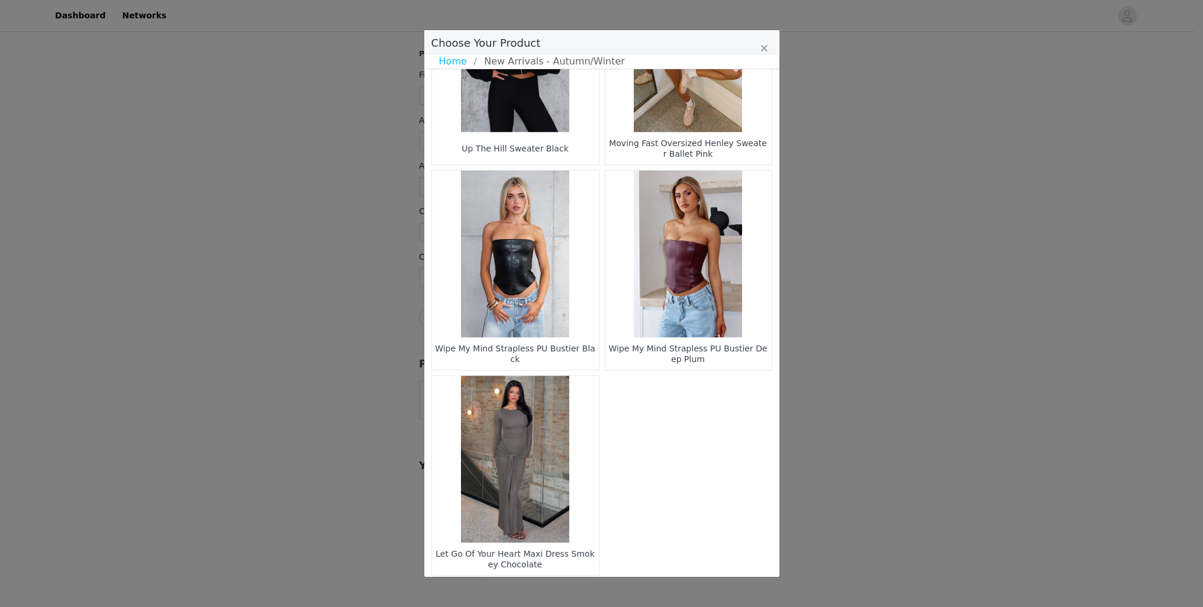
click at [627, 587] on li "24" at bounding box center [633, 595] width 21 height 17
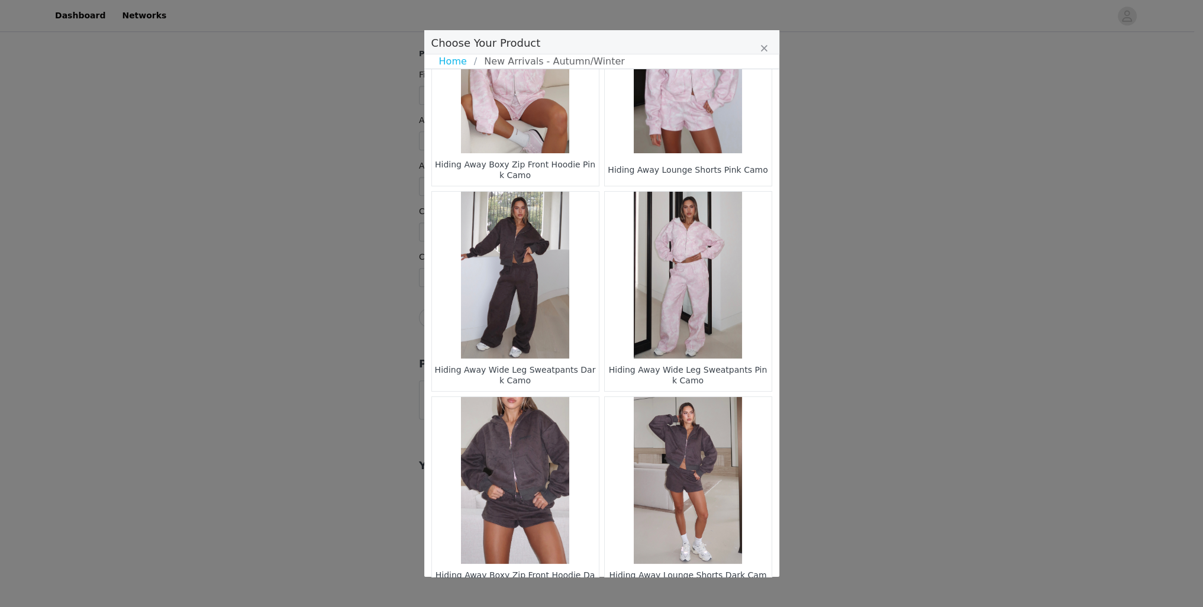
scroll to position [237, 0]
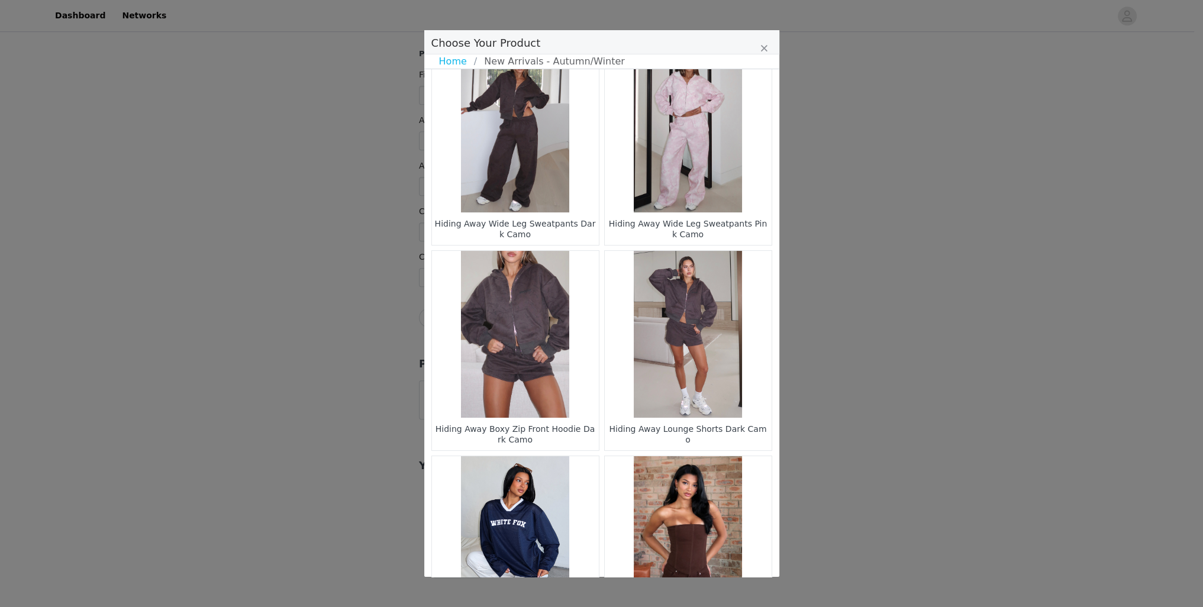
click at [671, 343] on figure "Choose Your Product" at bounding box center [688, 334] width 167 height 167
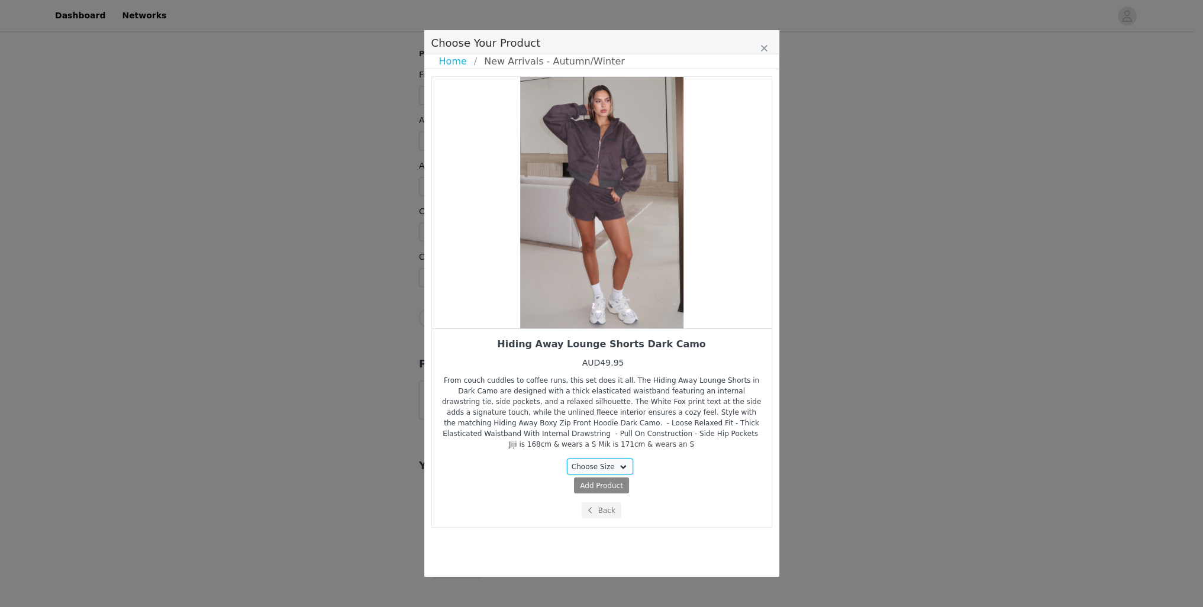
click at [597, 458] on select "Choose Size 3XS XXS XS S M L XL" at bounding box center [600, 466] width 66 height 16
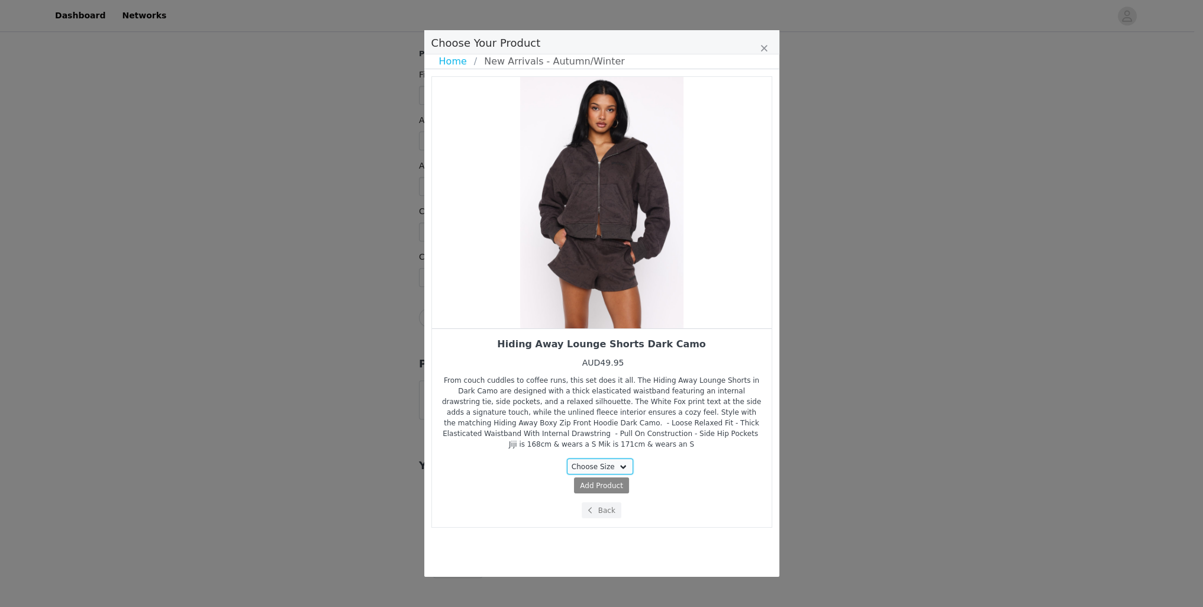
select select "28268828"
click at [569, 458] on select "Choose Size 3XS XXS XS S M L XL" at bounding box center [600, 466] width 66 height 16
click at [621, 482] on span "AUD49.95" at bounding box center [624, 486] width 36 height 8
select select "28268828"
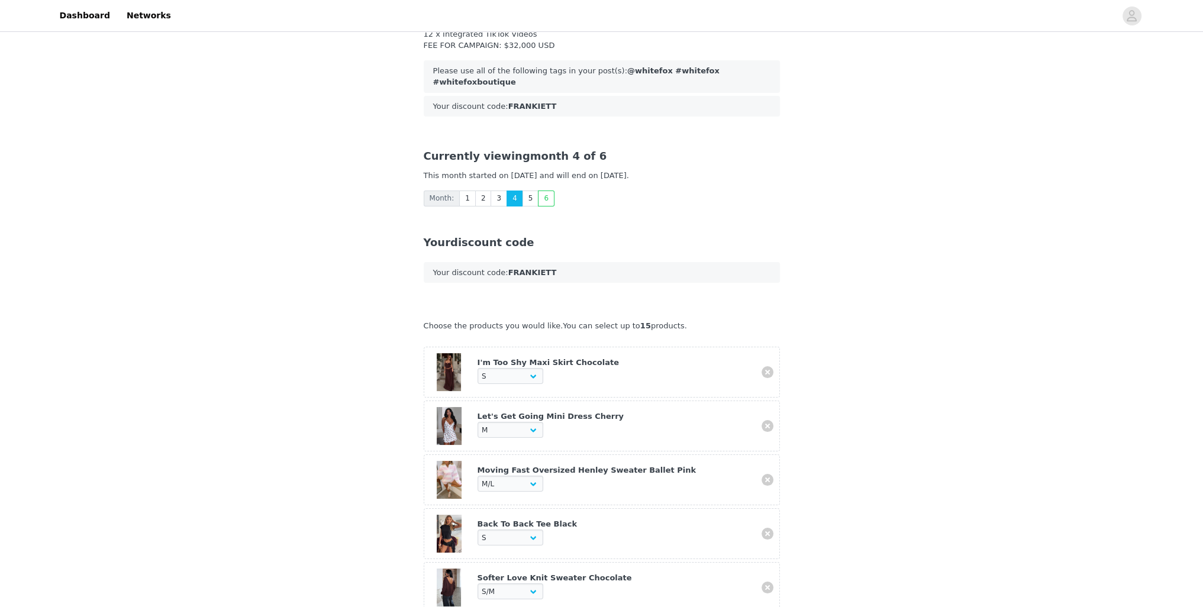
scroll to position [28, 0]
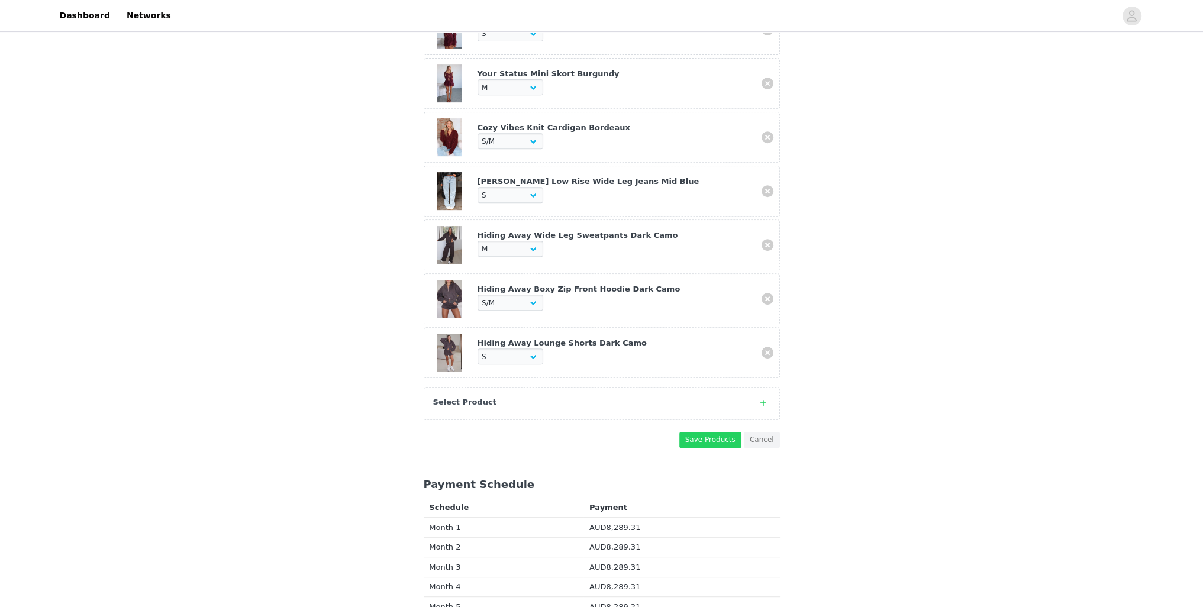
click at [486, 396] on div "Select Product" at bounding box center [590, 402] width 314 height 12
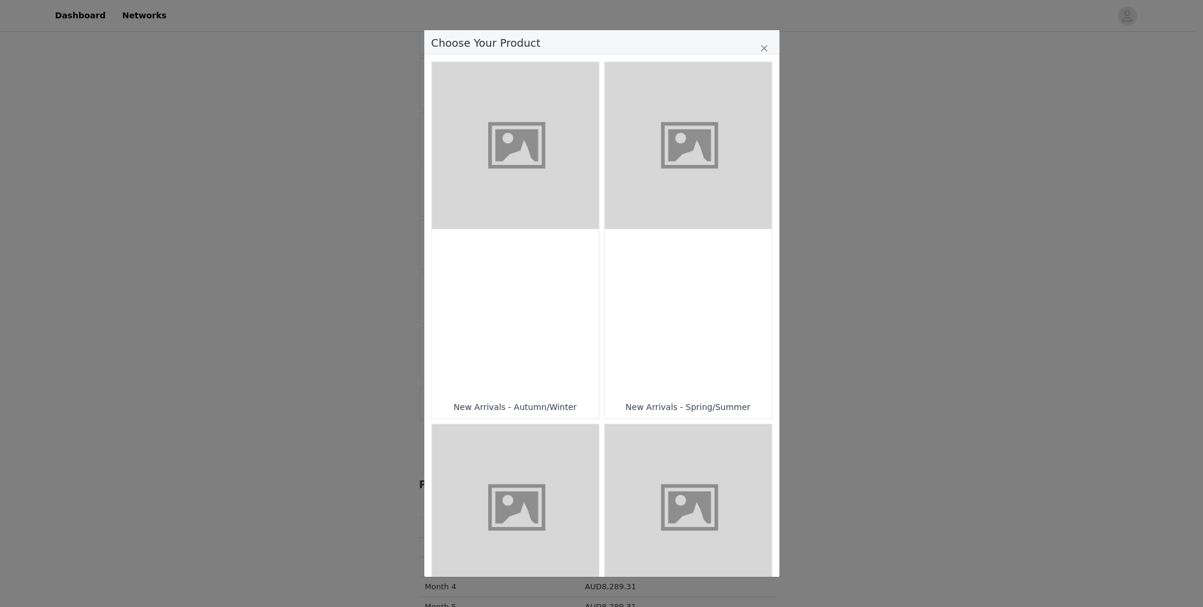
click at [681, 164] on figure "Choose Your Product" at bounding box center [688, 145] width 167 height 167
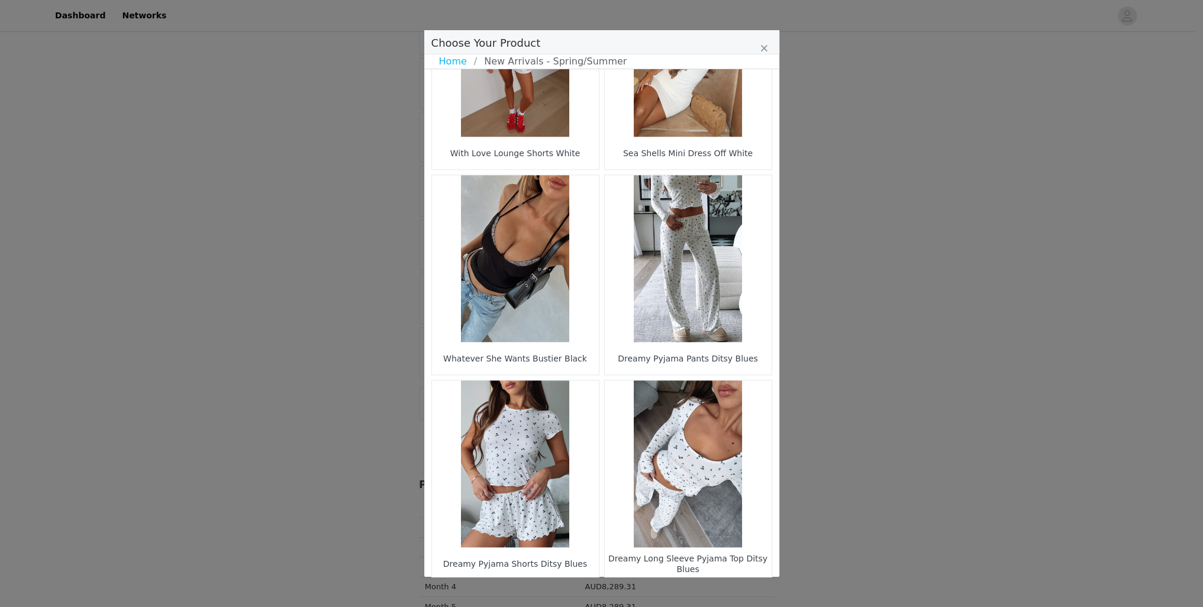
click at [602, 592] on li "5" at bounding box center [612, 600] width 21 height 17
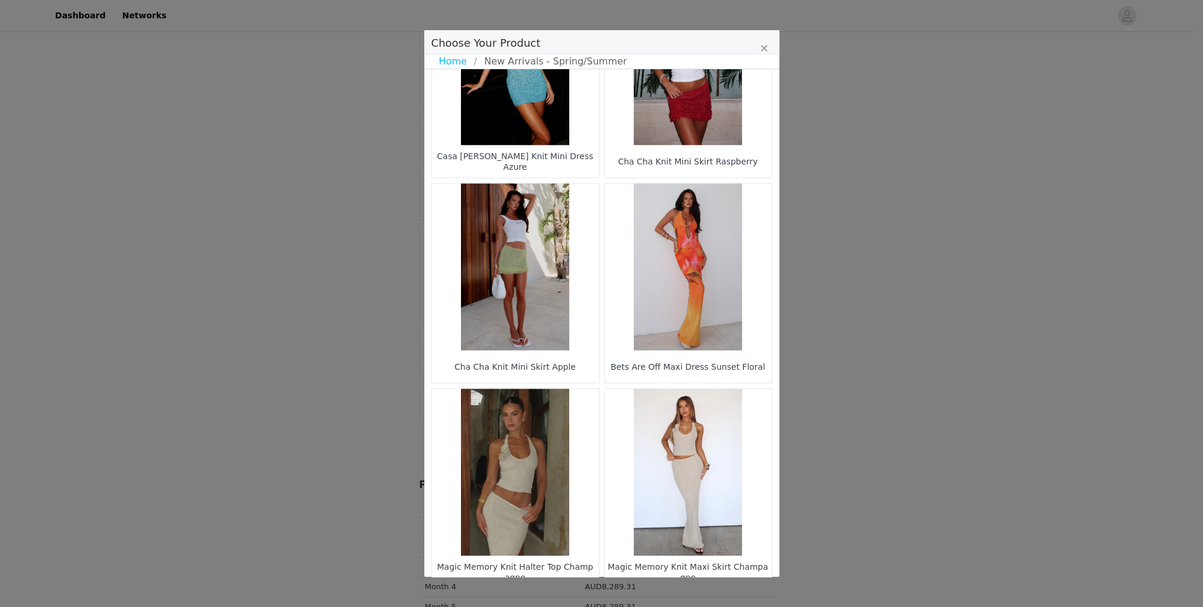
click at [642, 600] on li "7" at bounding box center [645, 608] width 21 height 17
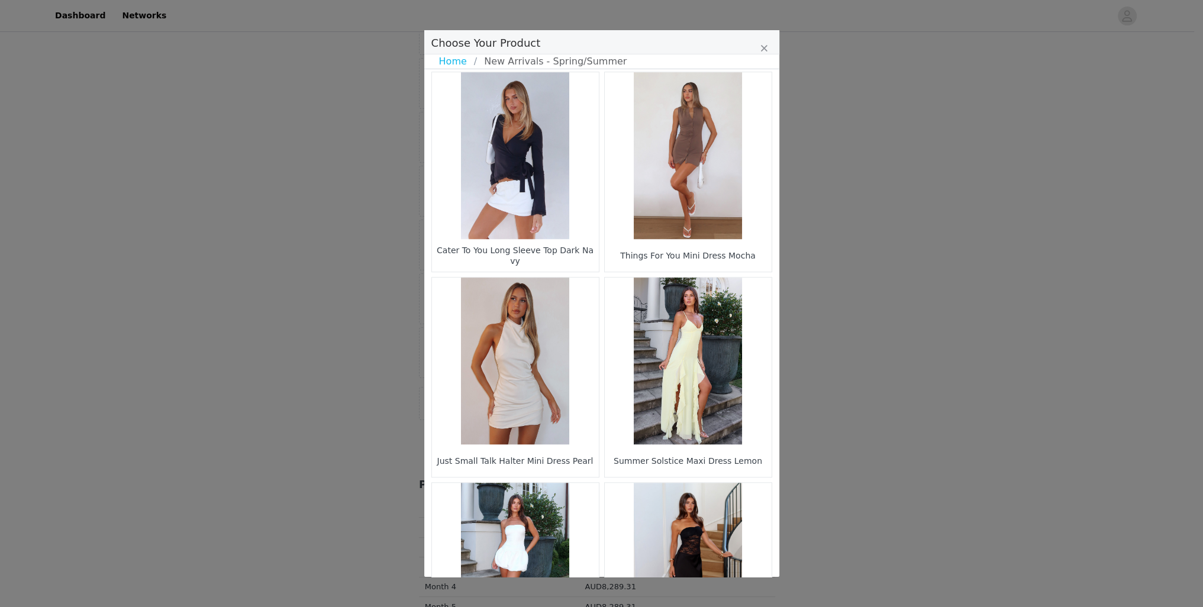
scroll to position [1544, 0]
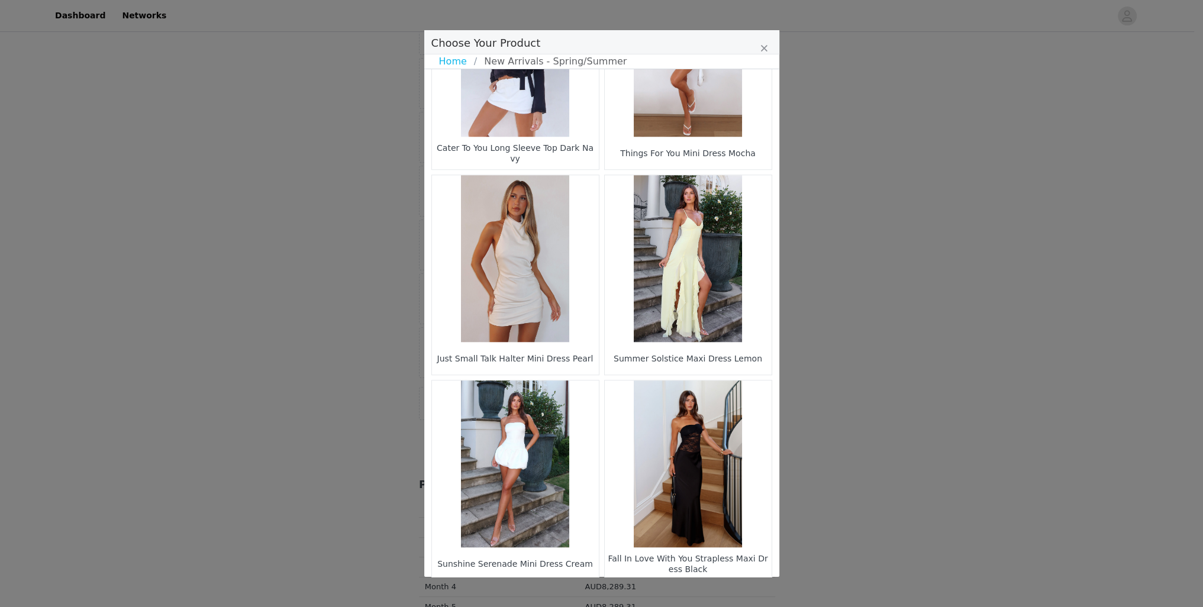
click at [679, 592] on li "40" at bounding box center [689, 600] width 21 height 17
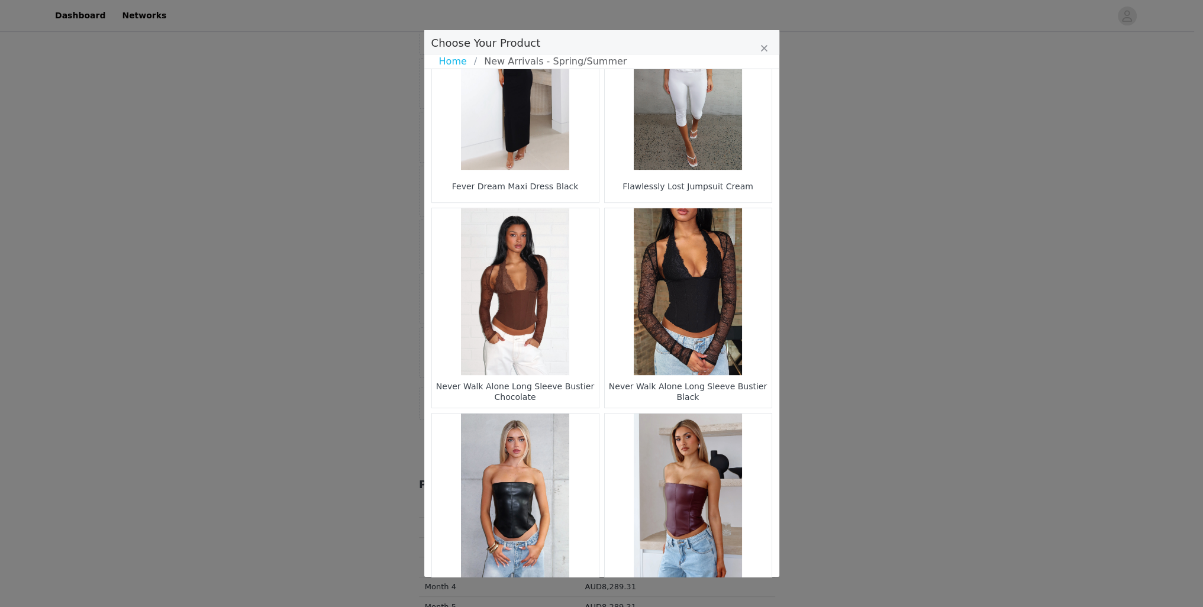
scroll to position [741, 0]
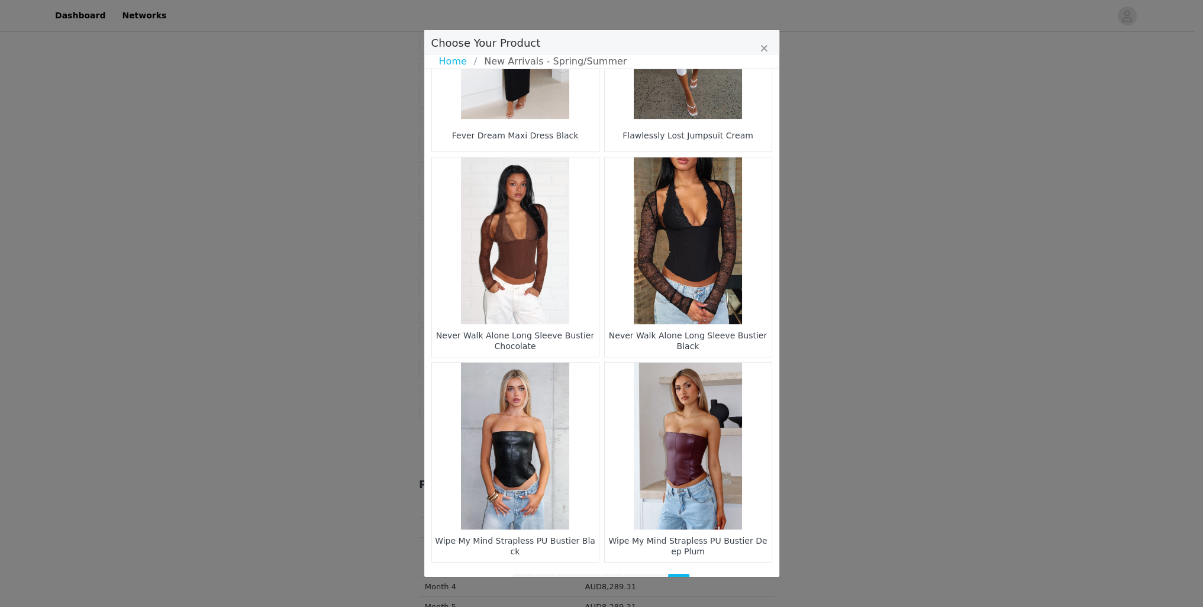
click at [650, 574] on li "39" at bounding box center [656, 582] width 21 height 17
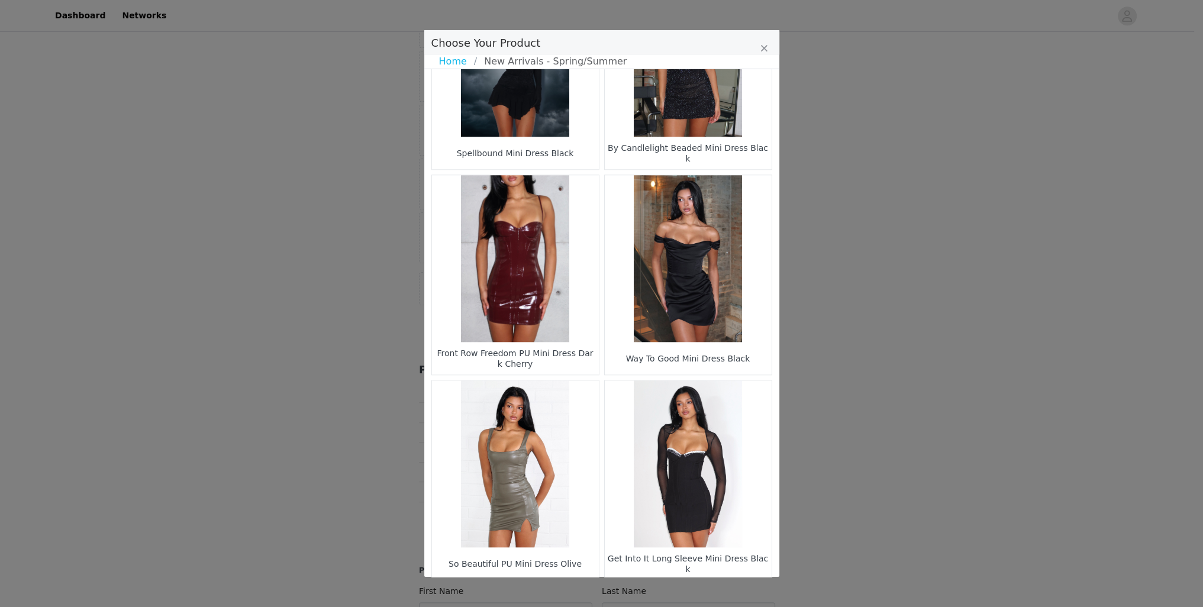
scroll to position [975, 0]
click at [633, 592] on li "38" at bounding box center [633, 600] width 21 height 17
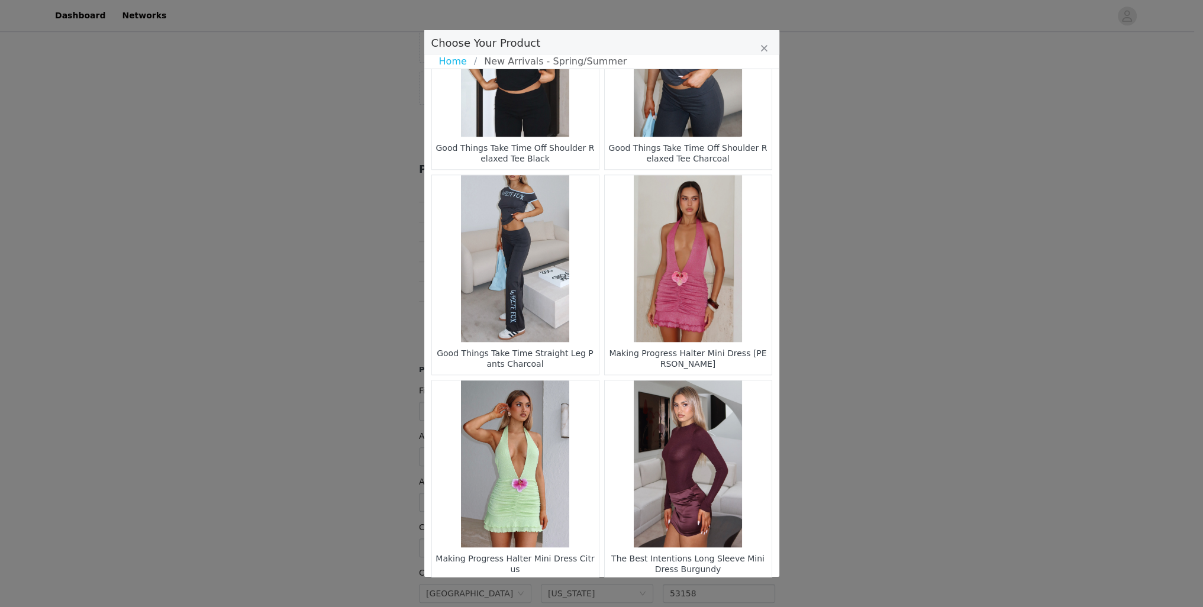
click at [613, 592] on li "37" at bounding box center [612, 600] width 21 height 17
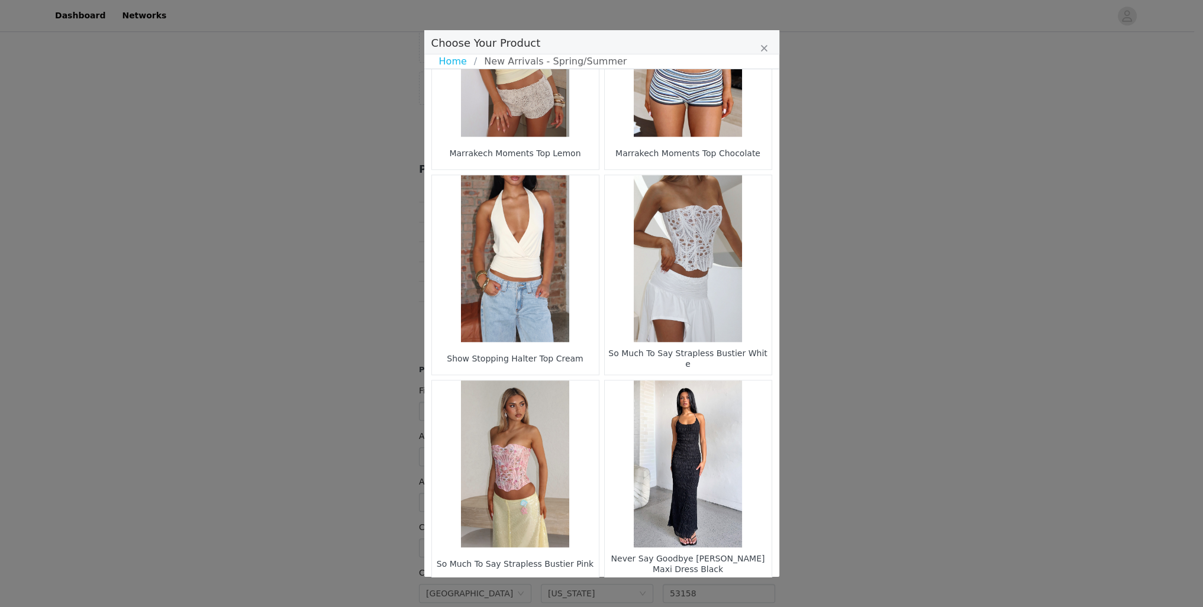
click at [632, 592] on li "38" at bounding box center [633, 600] width 21 height 17
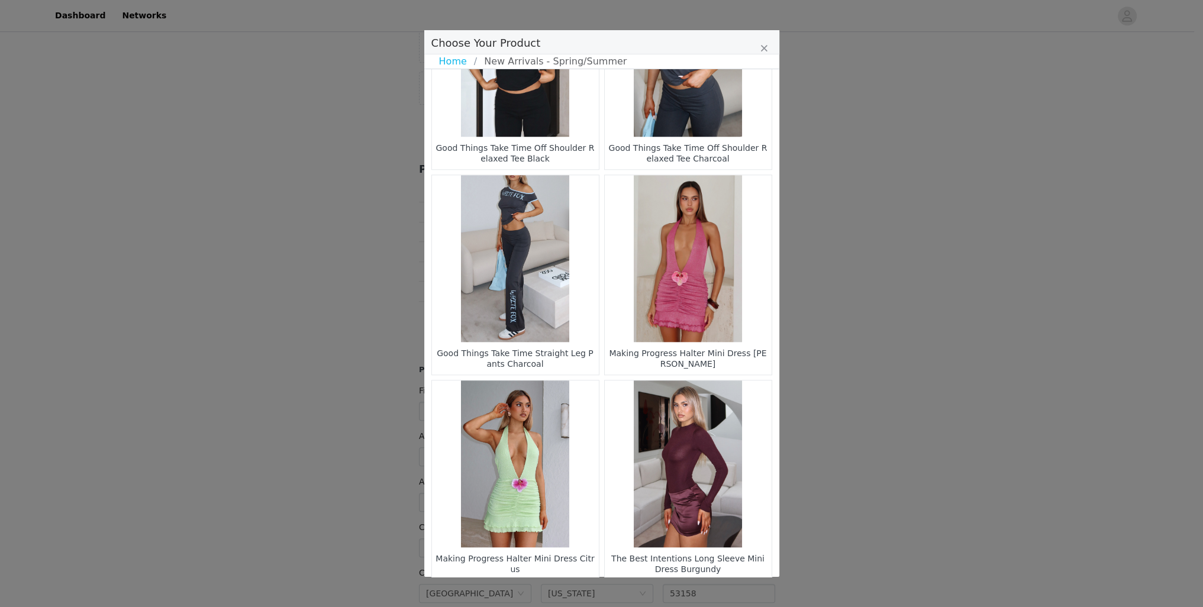
click at [579, 592] on li "36" at bounding box center [589, 600] width 21 height 17
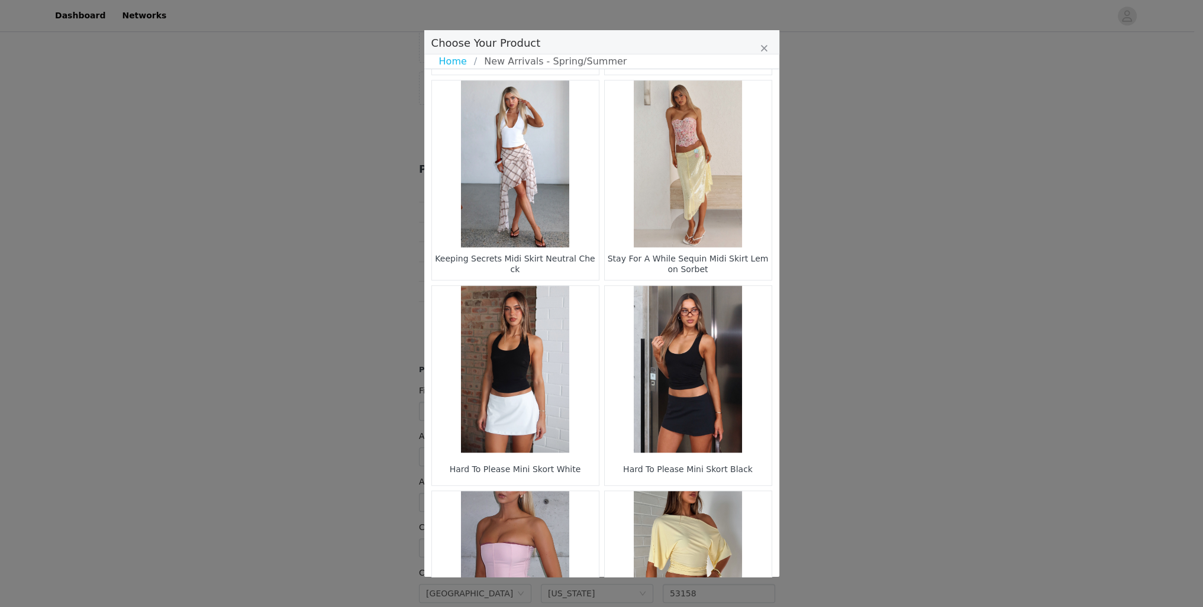
scroll to position [1544, 0]
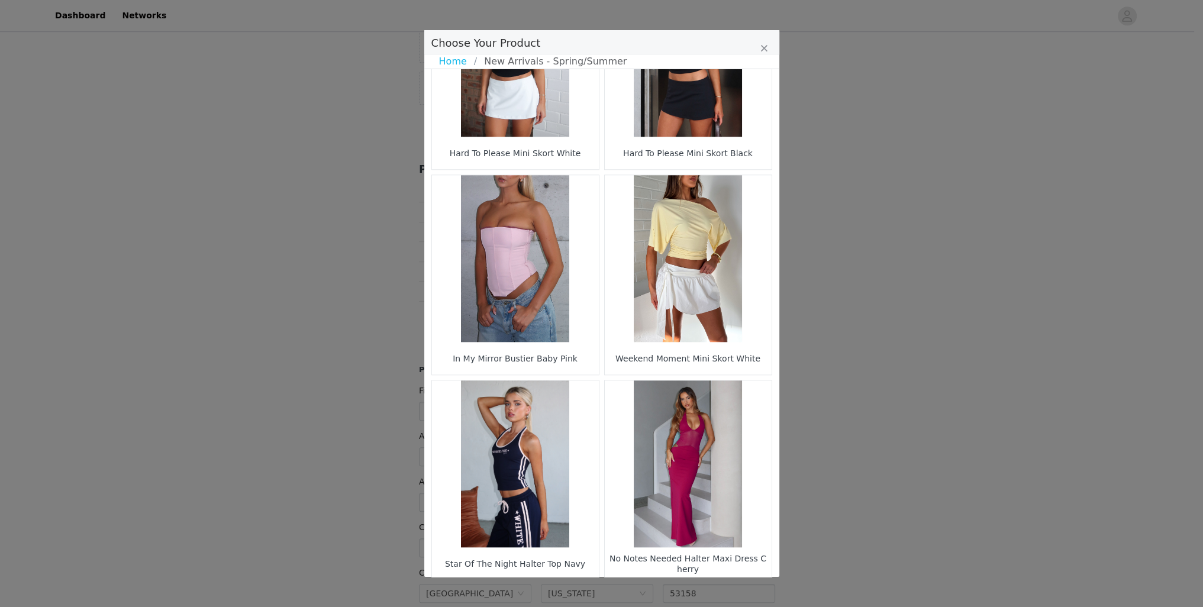
click at [576, 592] on li "35" at bounding box center [578, 600] width 21 height 17
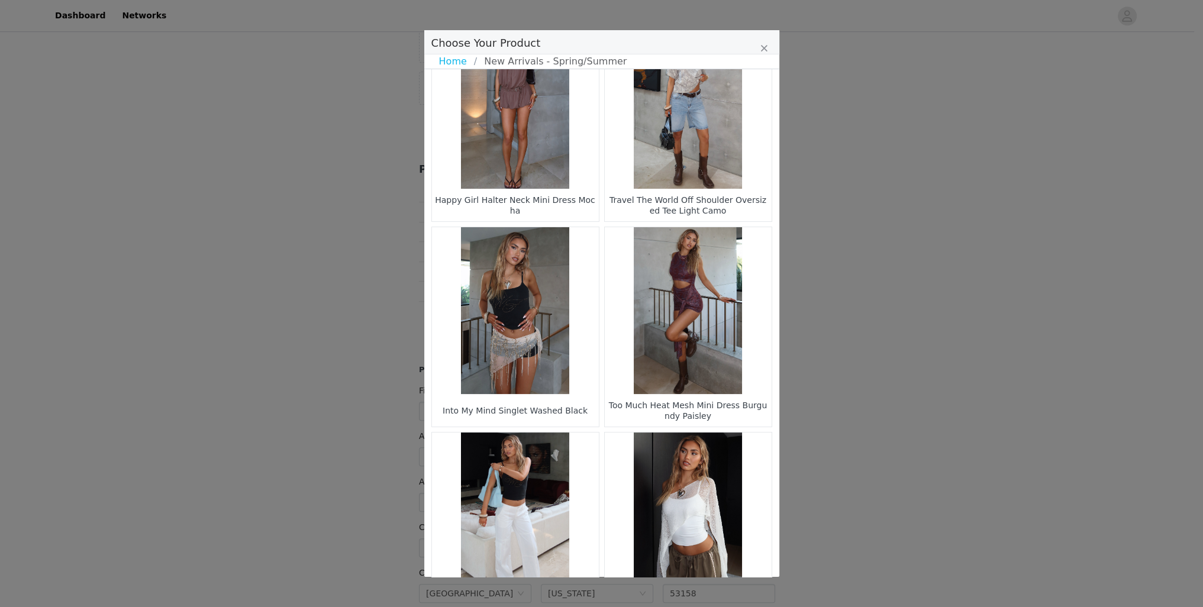
scroll to position [0, 0]
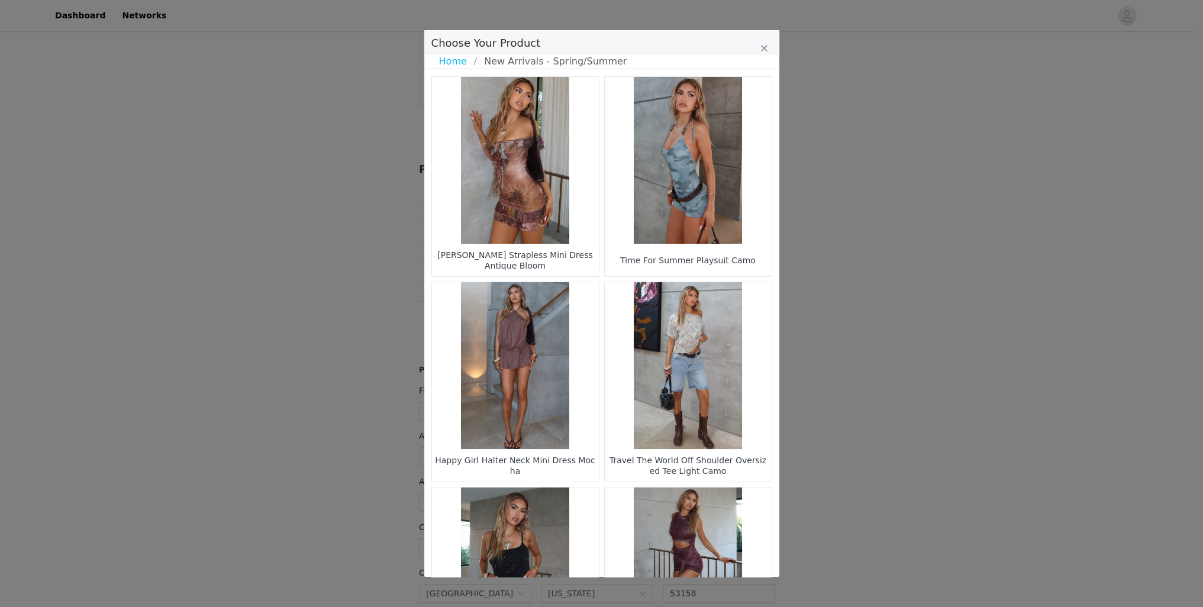
click at [699, 353] on figure "Choose Your Product" at bounding box center [688, 365] width 167 height 167
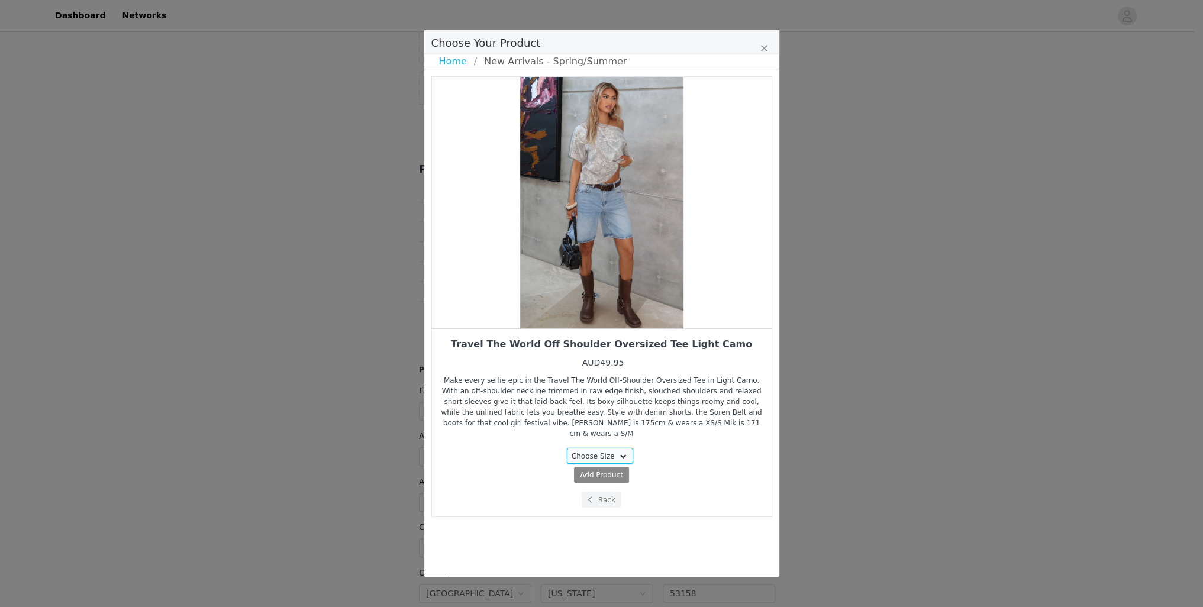
click at [603, 448] on select "Choose Size XXS/XS XS/S S/M M/L L/XL" at bounding box center [600, 456] width 66 height 16
select select "28160791"
click at [569, 448] on select "Choose Size XXS/XS XS/S S/M M/L L/XL" at bounding box center [600, 456] width 66 height 16
click at [625, 471] on span "AUD49.95" at bounding box center [624, 475] width 36 height 8
select select "28160791"
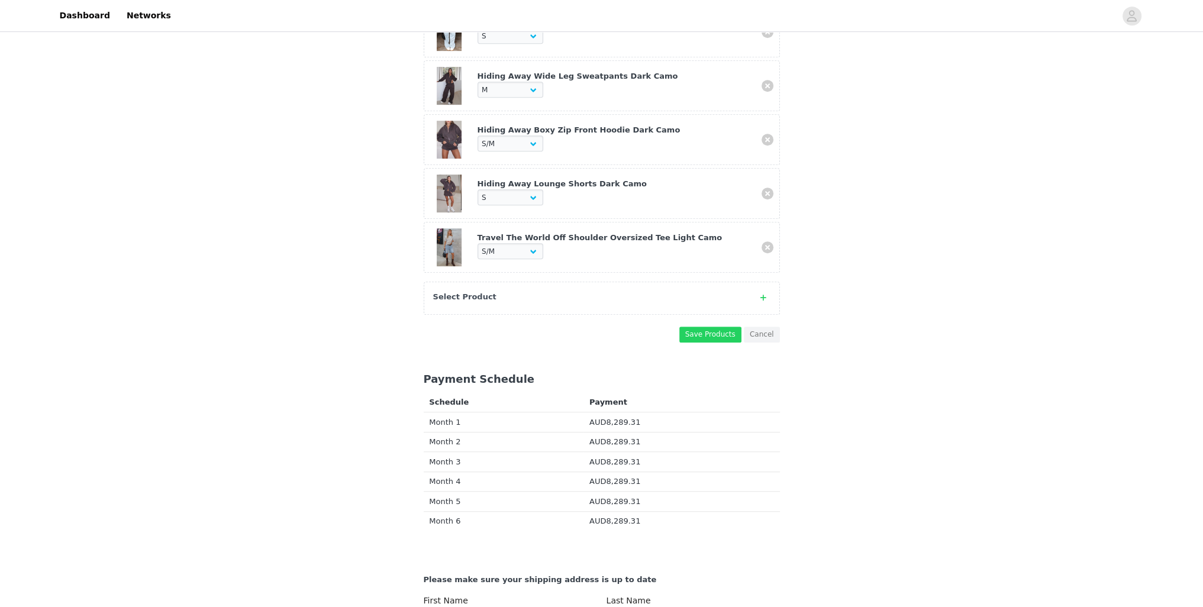
scroll to position [817, 0]
click at [495, 293] on div "Select Product" at bounding box center [590, 299] width 314 height 12
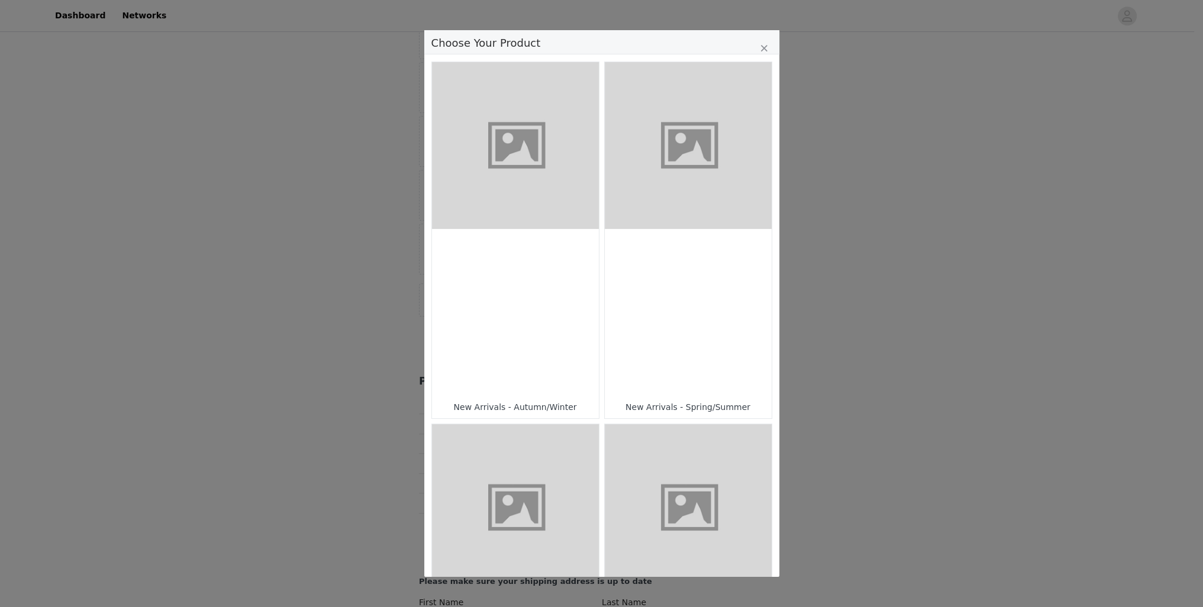
click at [678, 158] on figure "Choose Your Product" at bounding box center [688, 145] width 167 height 167
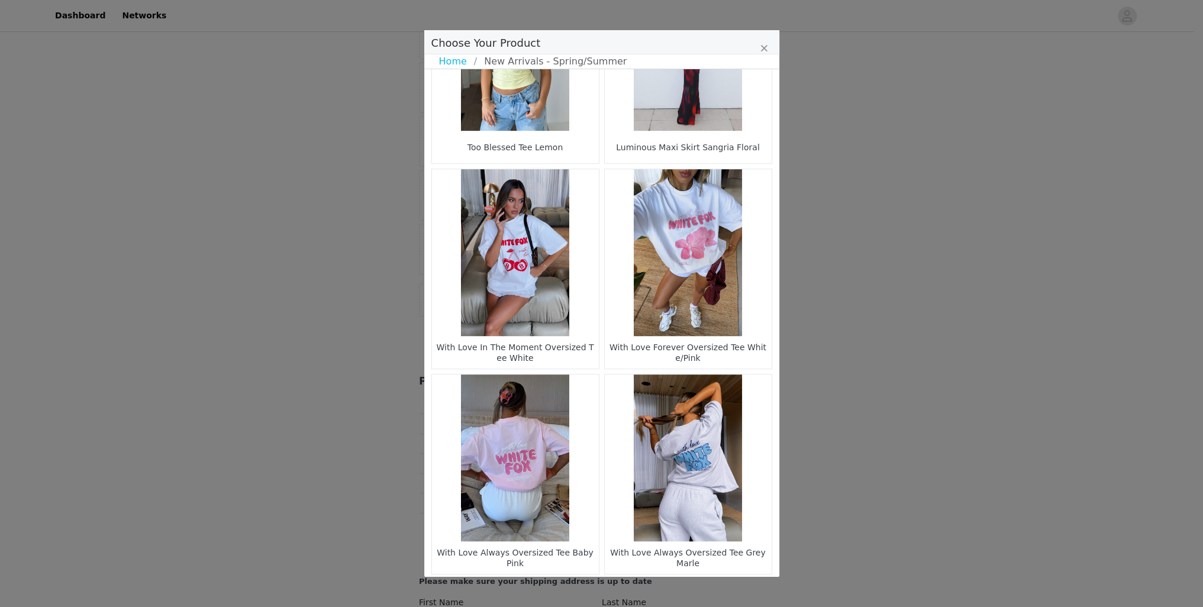
scroll to position [1544, 0]
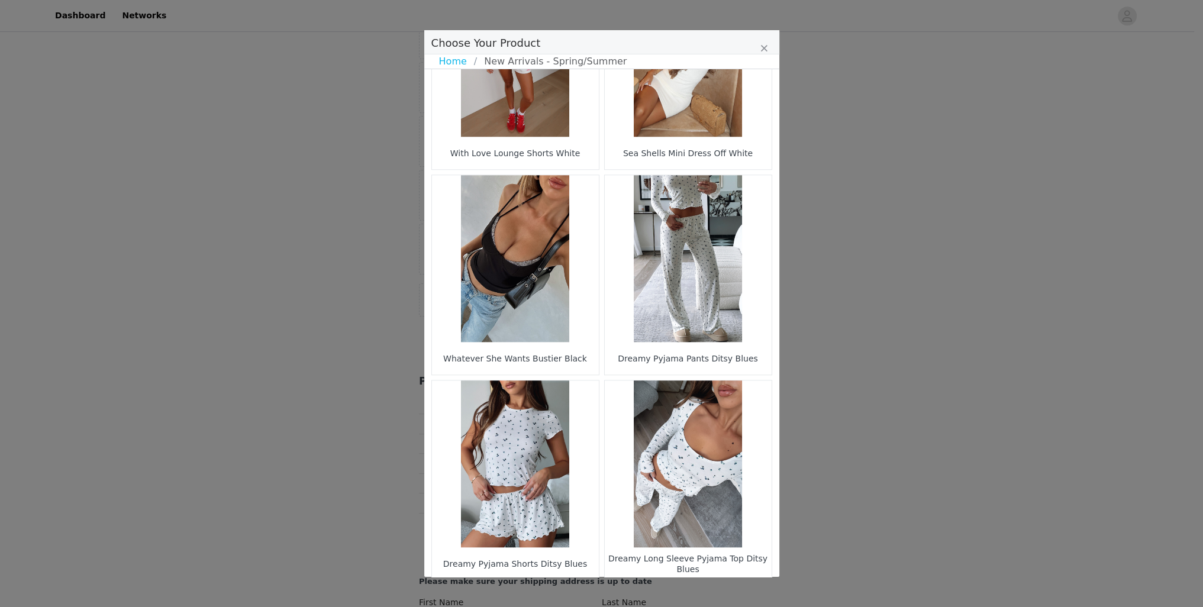
click at [679, 592] on li "40" at bounding box center [678, 600] width 21 height 17
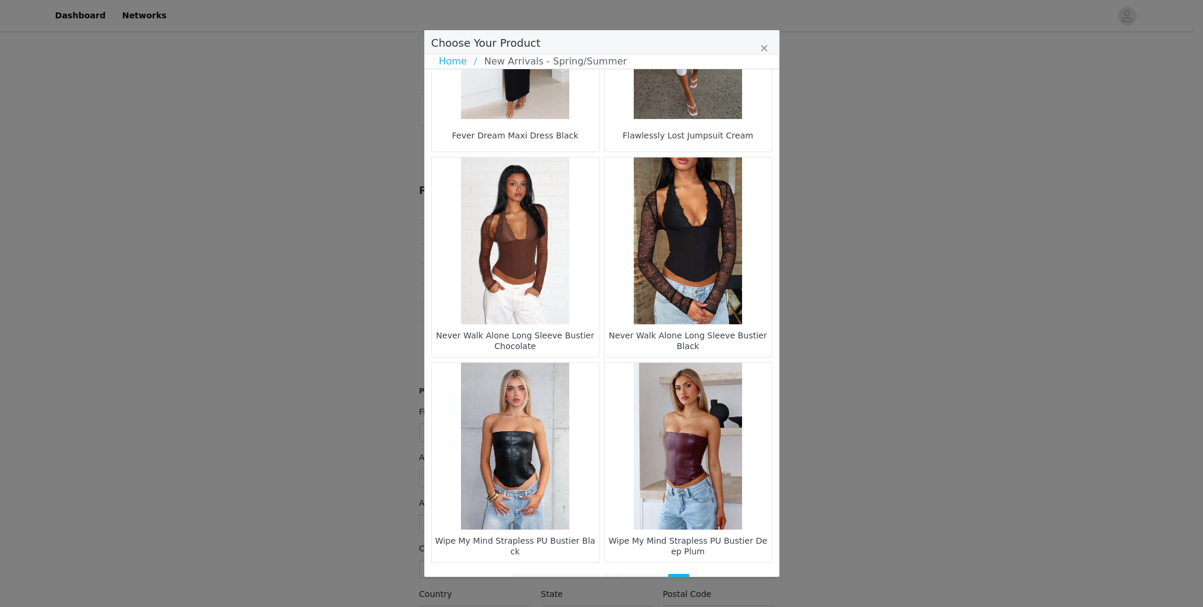
scroll to position [1369, 0]
click at [573, 574] on li "35" at bounding box center [567, 582] width 21 height 17
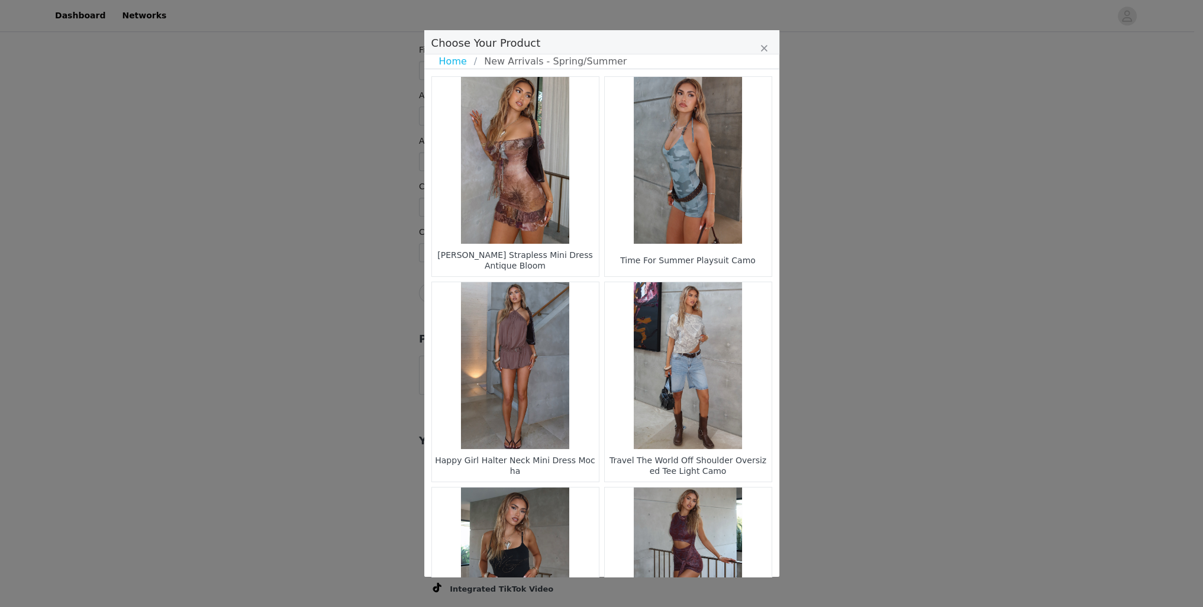
scroll to position [237, 0]
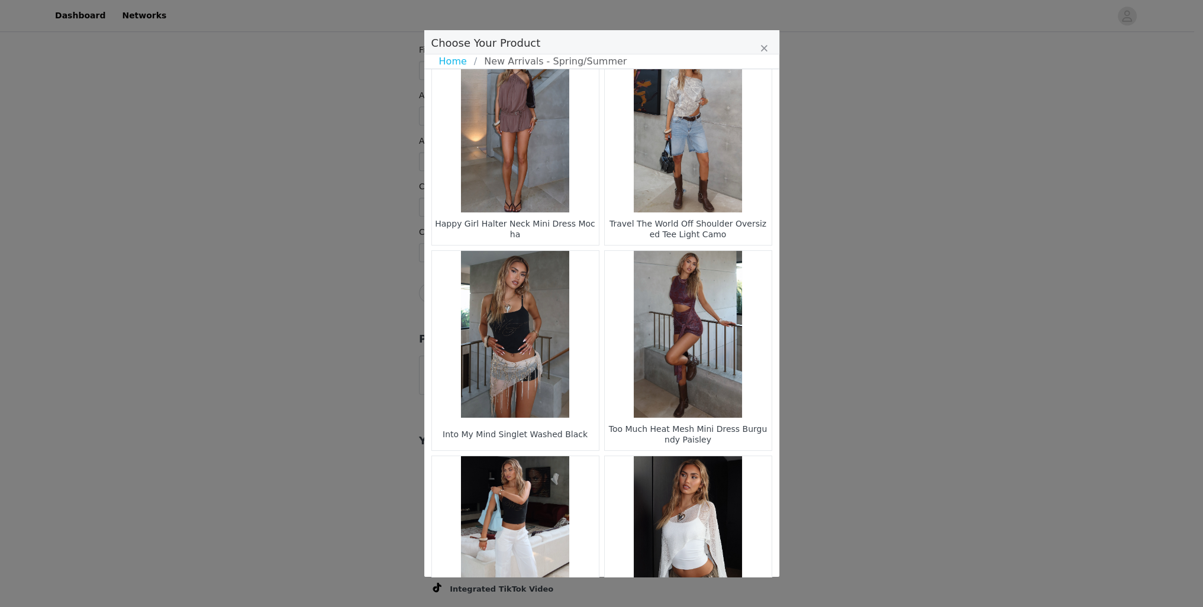
click at [534, 329] on figure "Choose Your Product" at bounding box center [515, 334] width 167 height 167
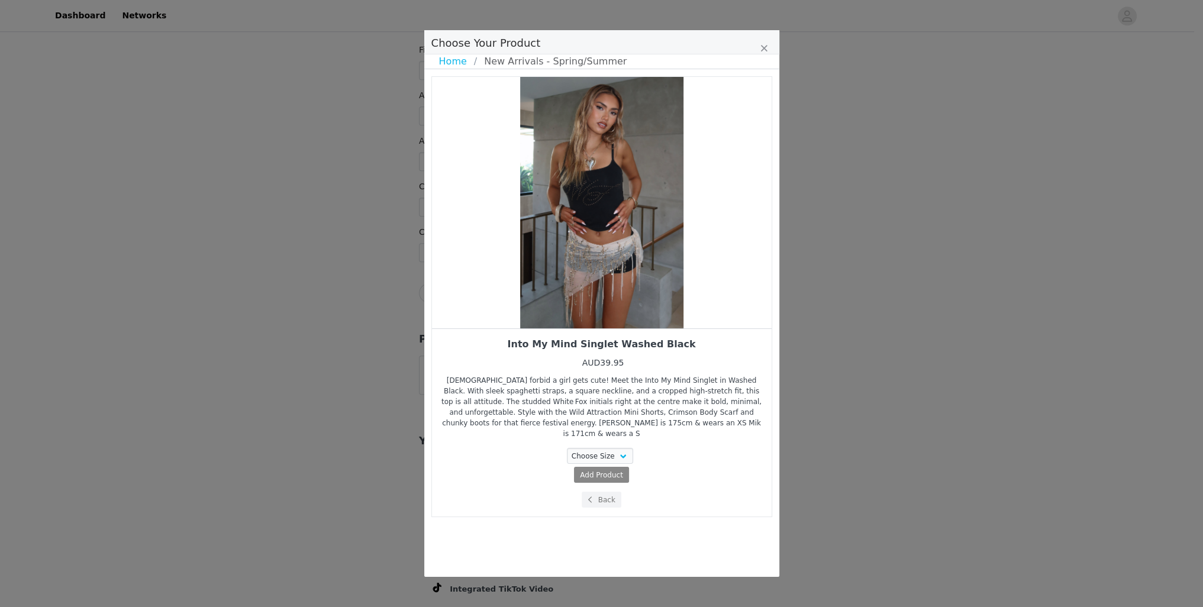
scroll to position [0, 0]
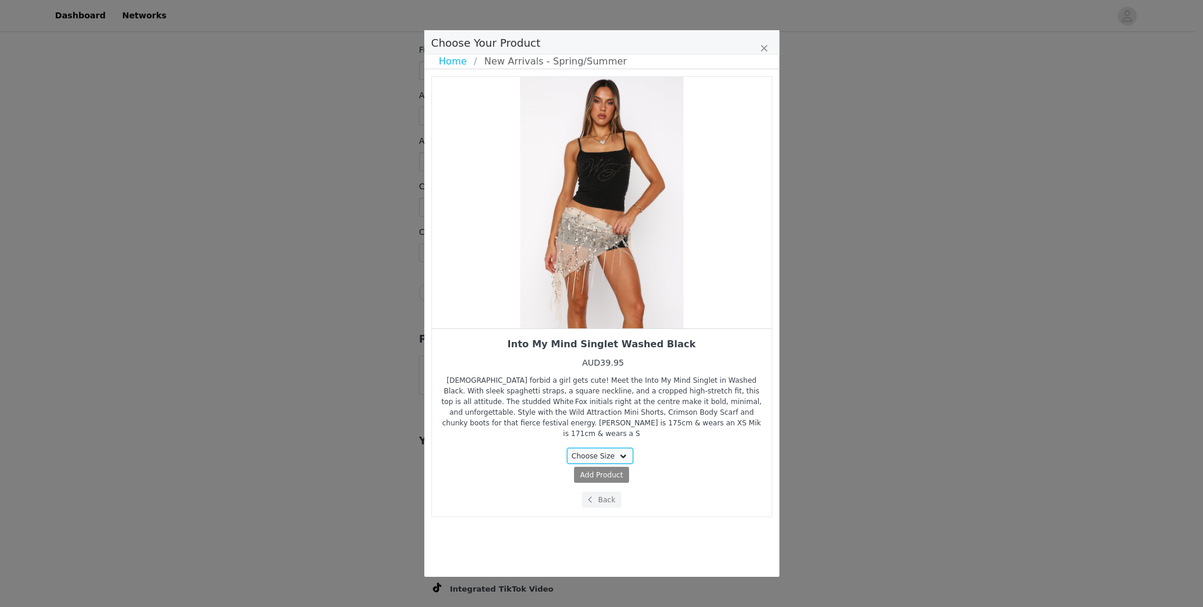
click at [603, 448] on select "Choose Size XXS XS S M L XL" at bounding box center [600, 456] width 66 height 16
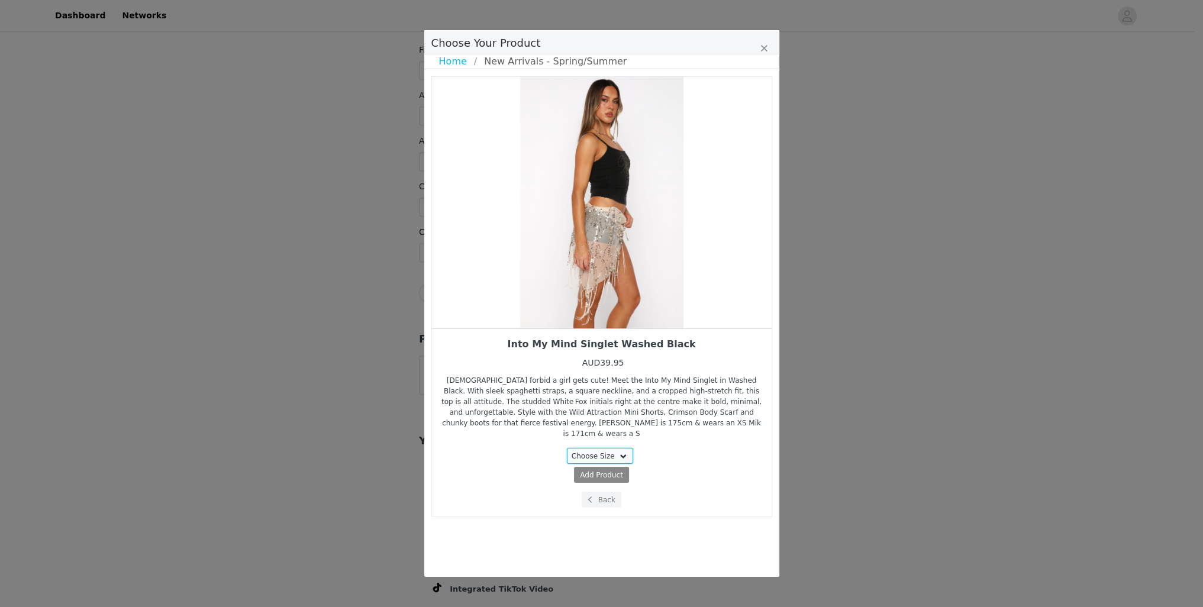
select select "28162365"
click at [569, 448] on select "Choose Size XXS XS S M L XL" at bounding box center [600, 456] width 66 height 16
click at [625, 471] on span "AUD39.95" at bounding box center [624, 475] width 36 height 8
select select "28162365"
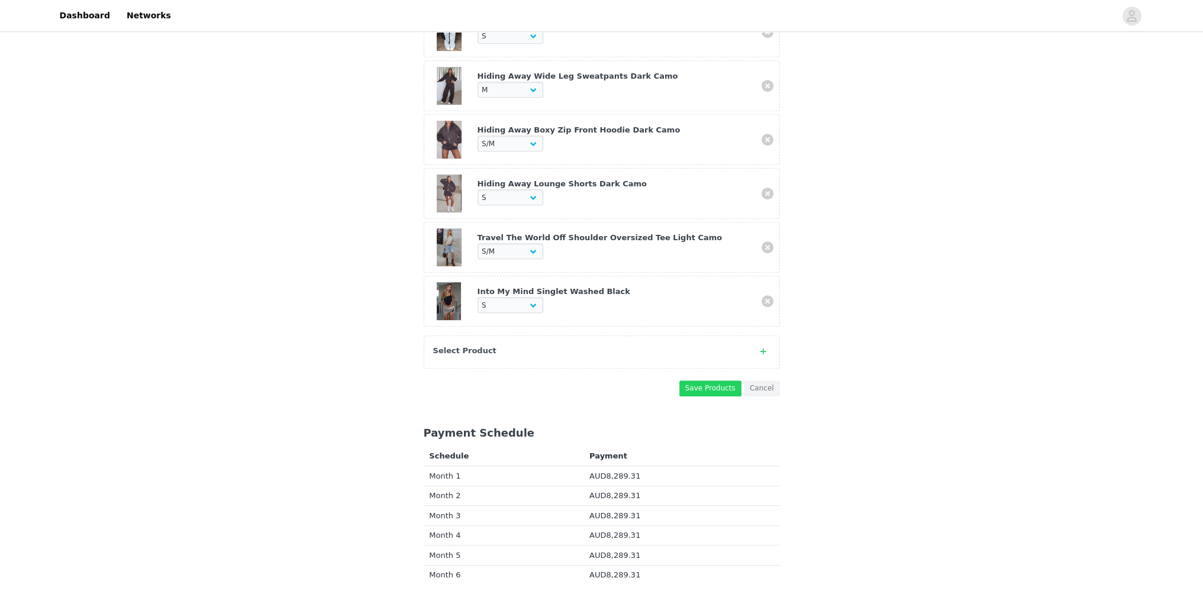
scroll to position [713, 0]
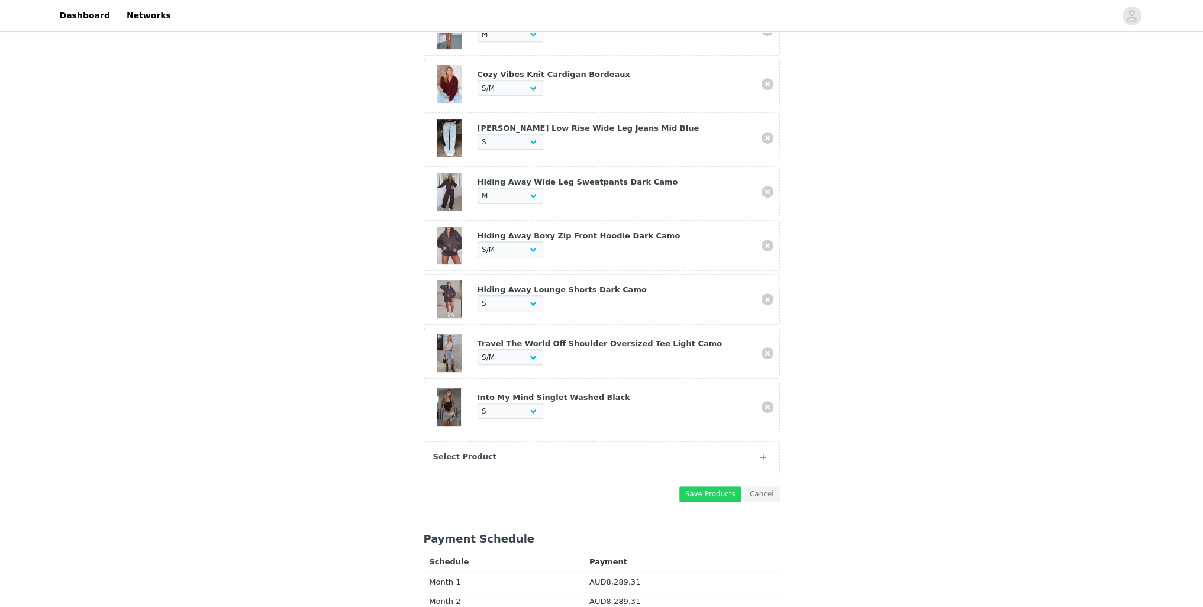
click at [523, 448] on div "Select Product" at bounding box center [602, 457] width 356 height 33
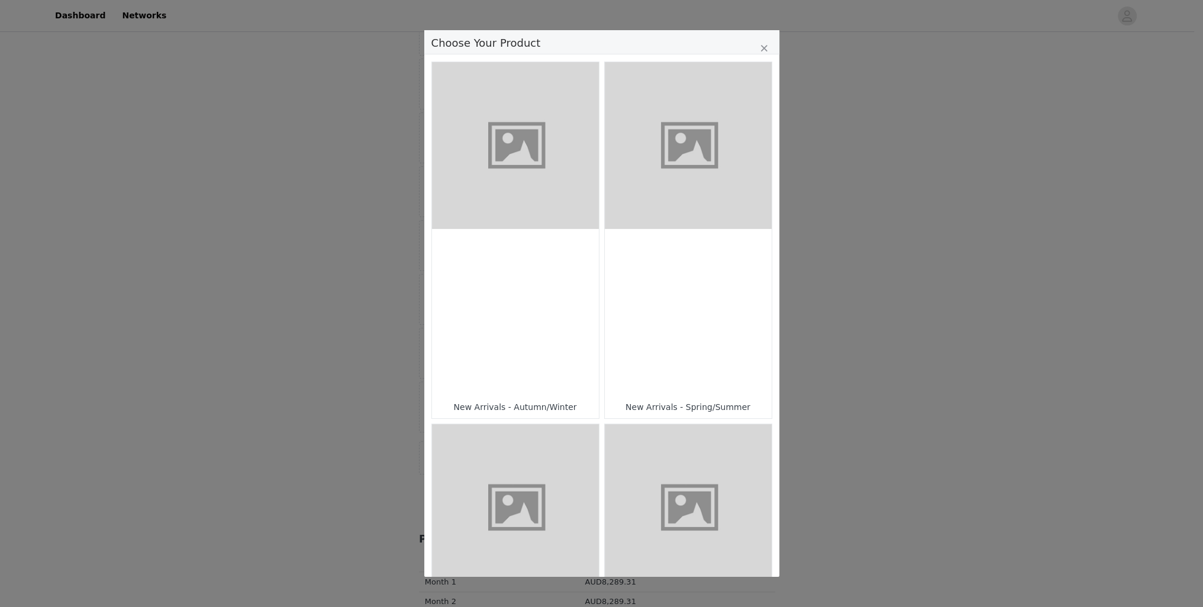
click at [677, 166] on figure "Choose Your Product" at bounding box center [688, 145] width 167 height 167
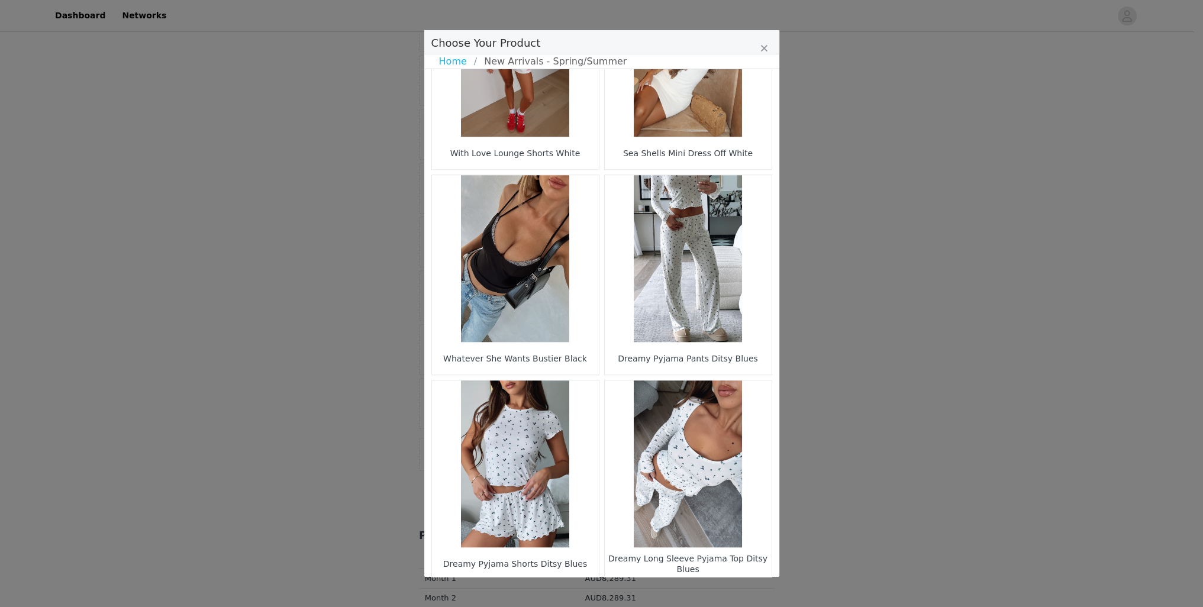
scroll to position [1028, 0]
click at [668, 592] on li "40" at bounding box center [678, 600] width 21 height 17
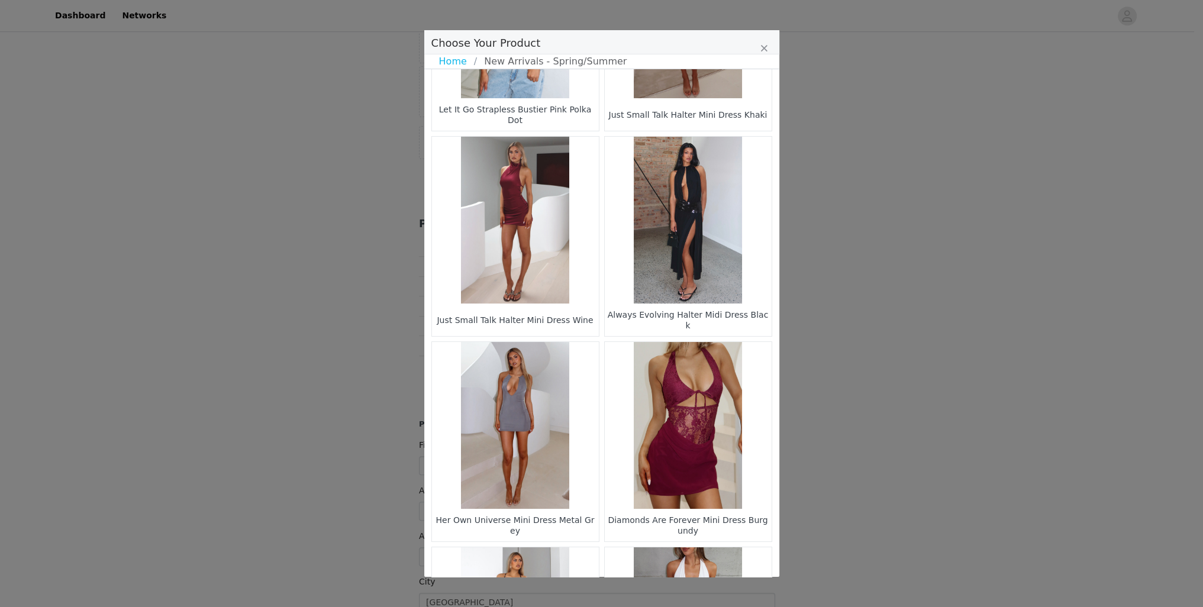
scroll to position [741, 0]
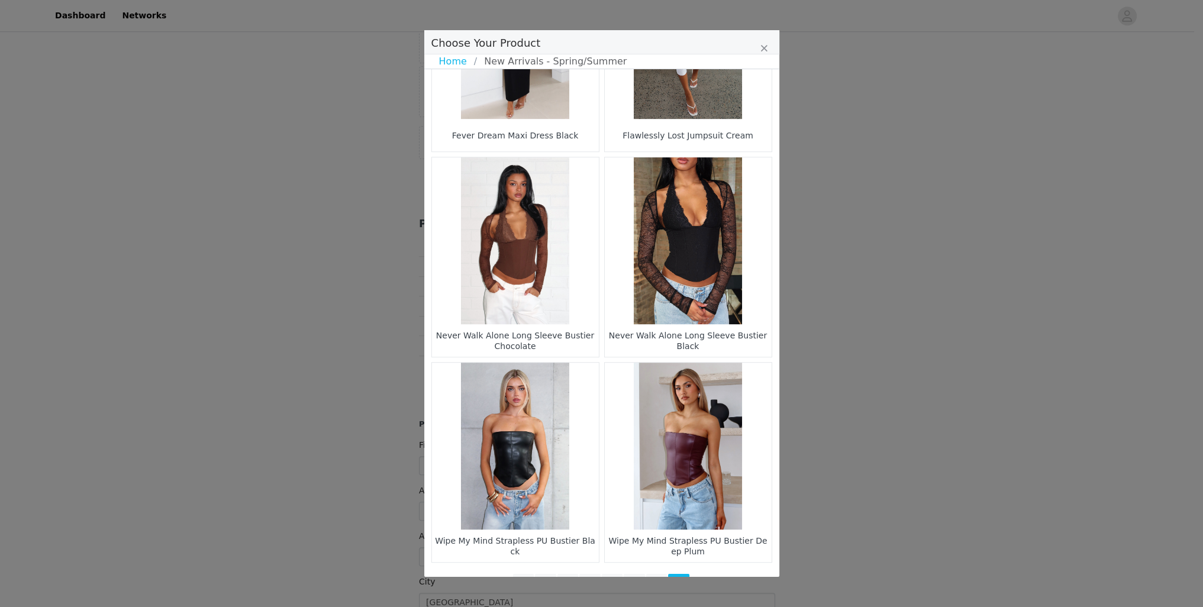
click at [573, 574] on ul "1 35 36 37 38 39 40" at bounding box center [601, 582] width 177 height 17
click at [566, 574] on li "35" at bounding box center [567, 582] width 21 height 17
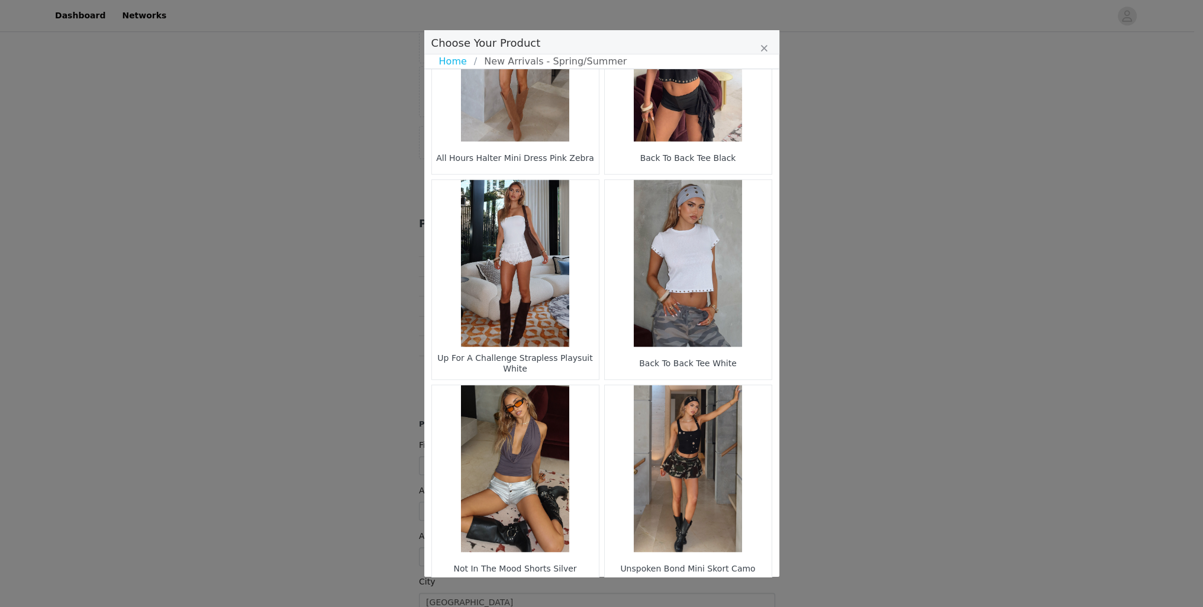
scroll to position [1544, 0]
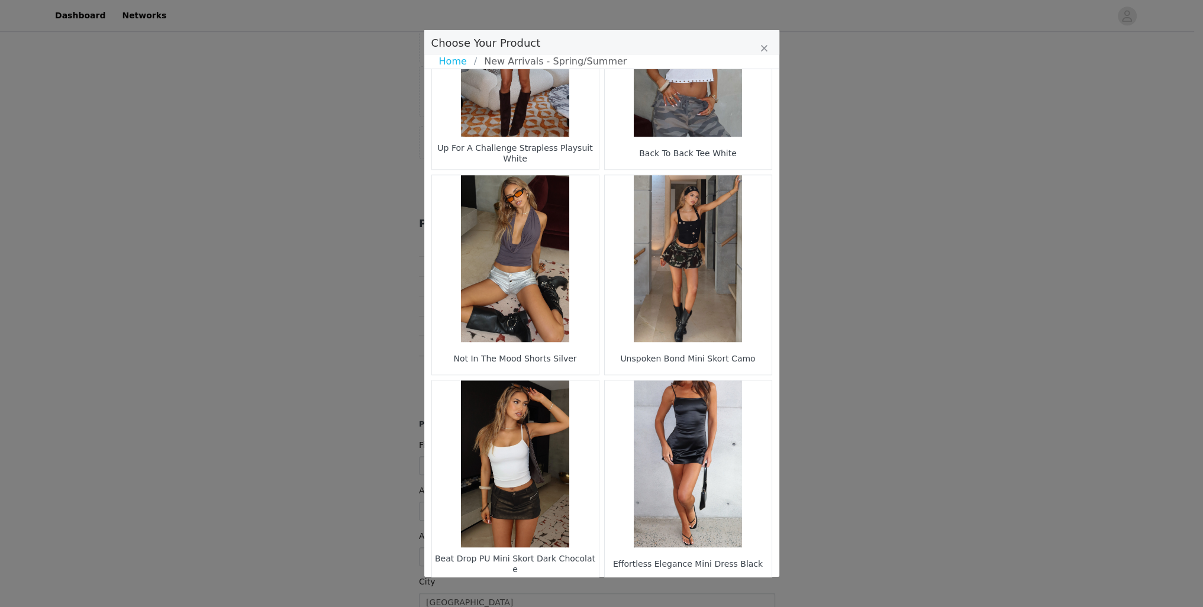
click at [572, 592] on li "34" at bounding box center [578, 600] width 21 height 17
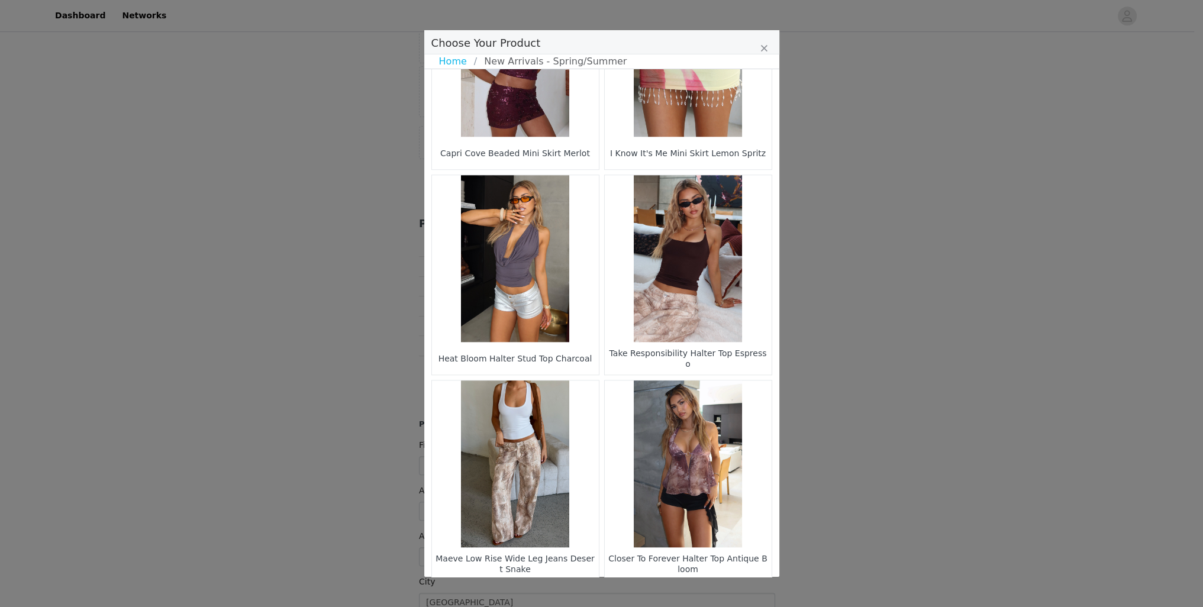
click at [674, 448] on figure "Choose Your Product" at bounding box center [688, 463] width 167 height 167
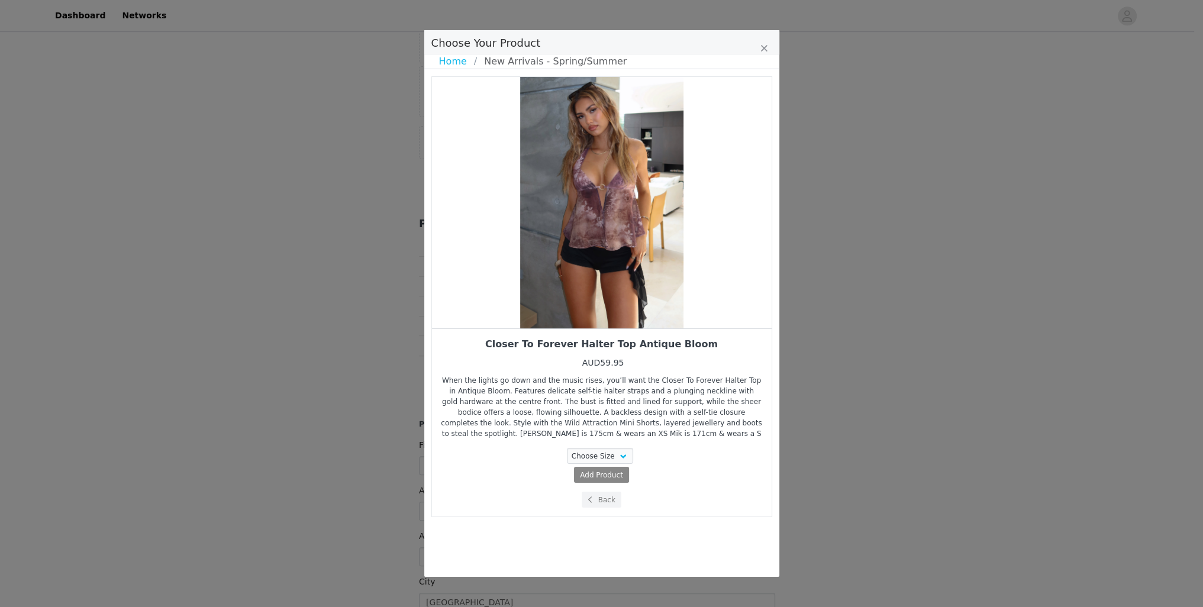
scroll to position [0, 0]
click at [601, 450] on select "Choose Size XXS XS S M L XL" at bounding box center [600, 456] width 66 height 16
select select "28160691"
click at [569, 448] on select "Choose Size XXS XS S M L XL" at bounding box center [600, 456] width 66 height 16
click at [618, 475] on span "AUD59.95" at bounding box center [624, 475] width 36 height 8
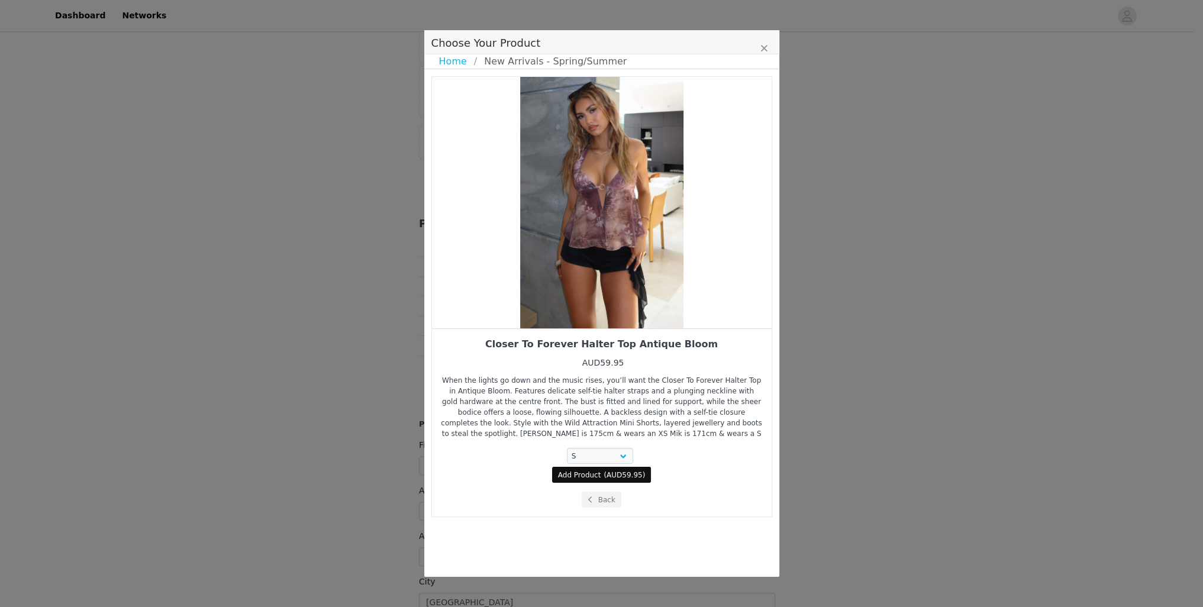
select select "28160691"
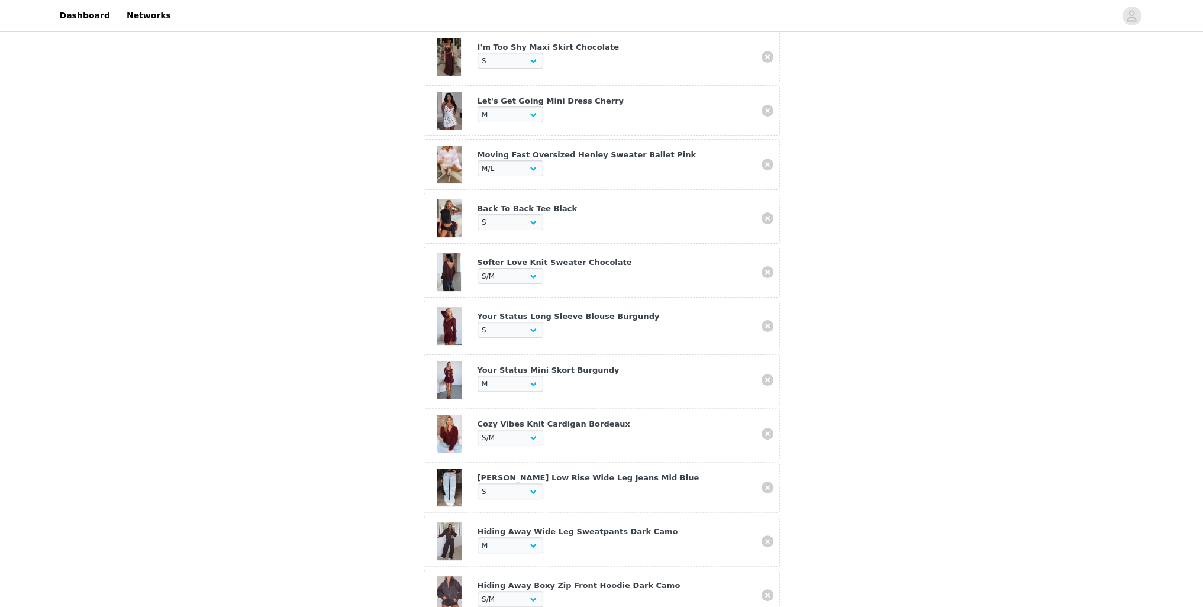
scroll to position [240, 0]
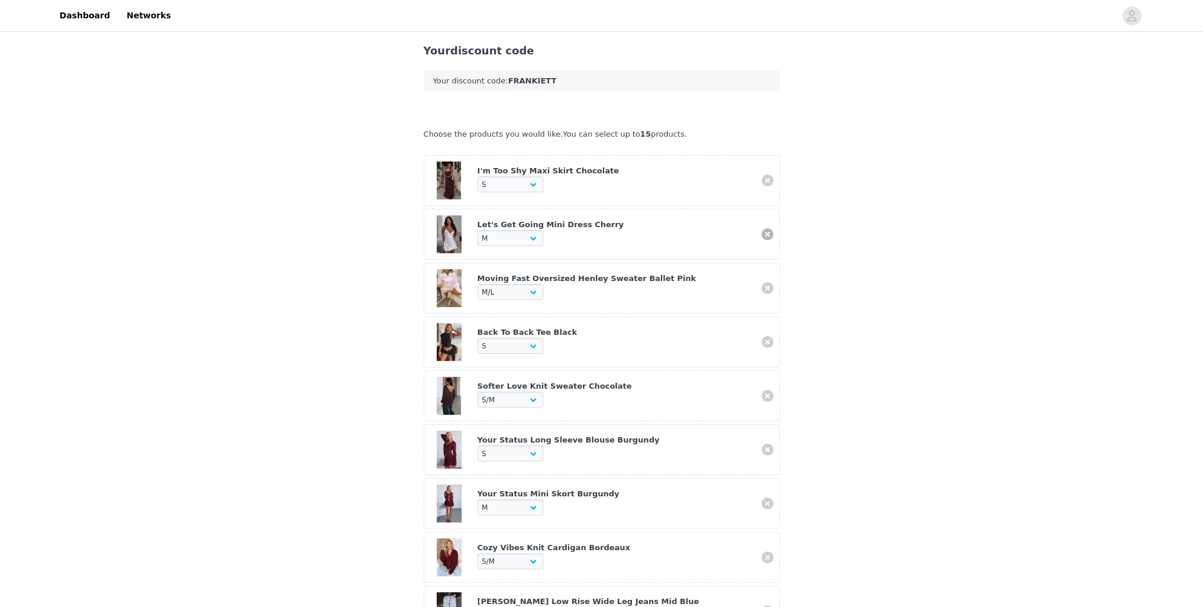
click at [767, 228] on link at bounding box center [767, 234] width 12 height 12
select select "28270529"
select select "28160977"
select select "27711025"
select select "28162758"
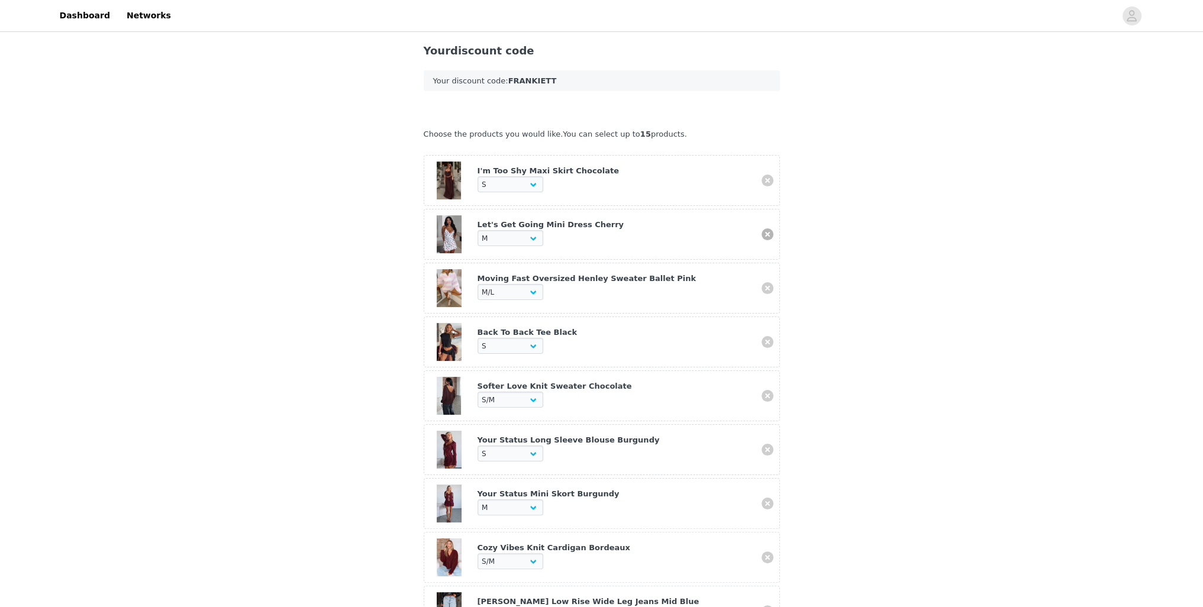
select select "28162335"
select select "27711657"
select select "28011299"
select select "28268437"
select select "28269440"
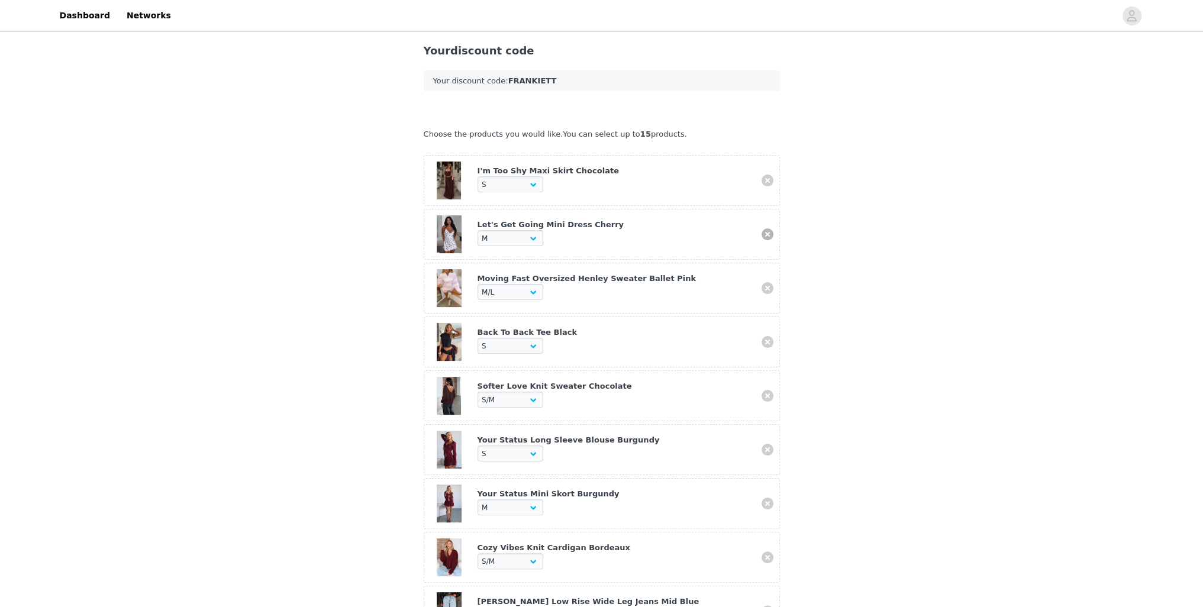
select select "28268828"
select select "28160791"
select select "28162365"
select select "28160691"
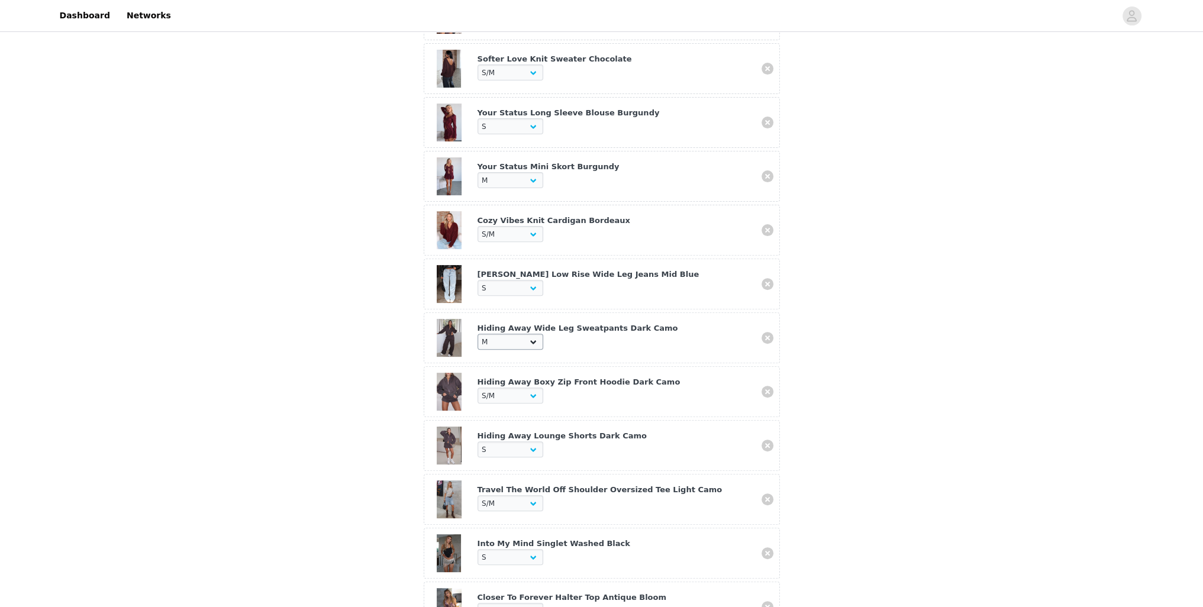
scroll to position [318, 0]
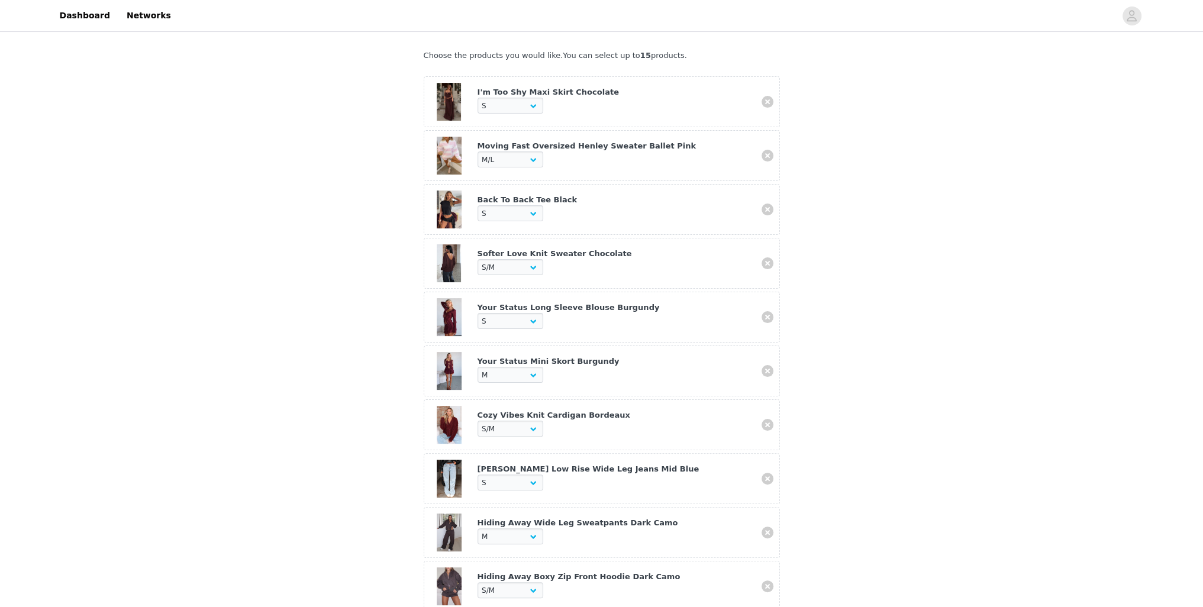
click at [770, 148] on article "Moving Fast Oversized Henley Sweater Ballet Pink Choose Size XXS/XS XS/S S/M M/…" at bounding box center [602, 155] width 356 height 51
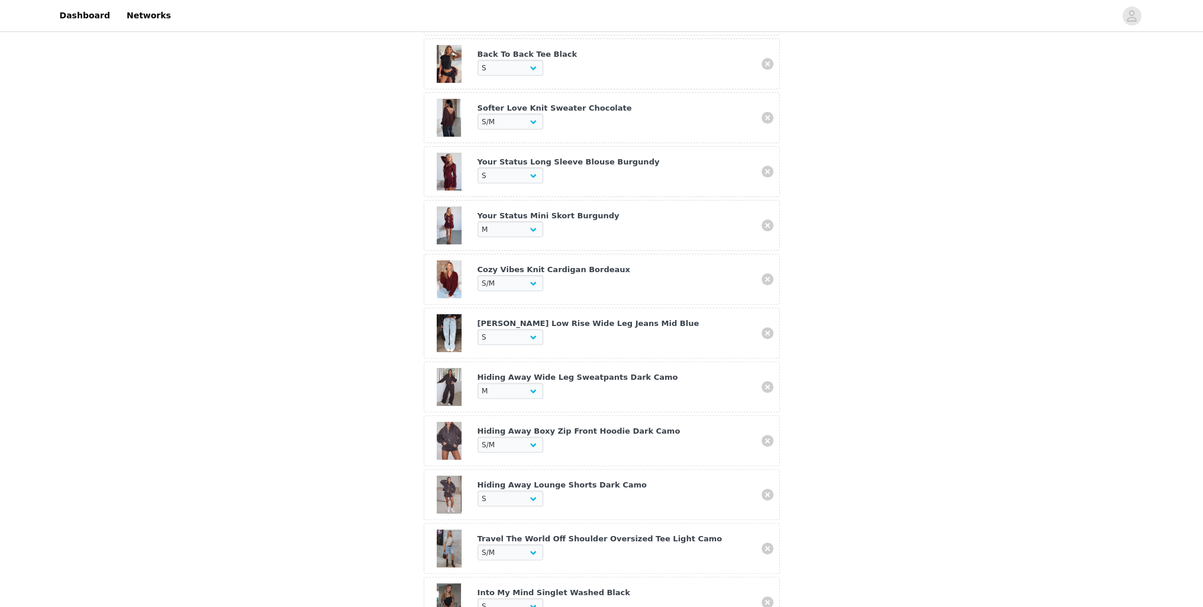
scroll to position [713, 0]
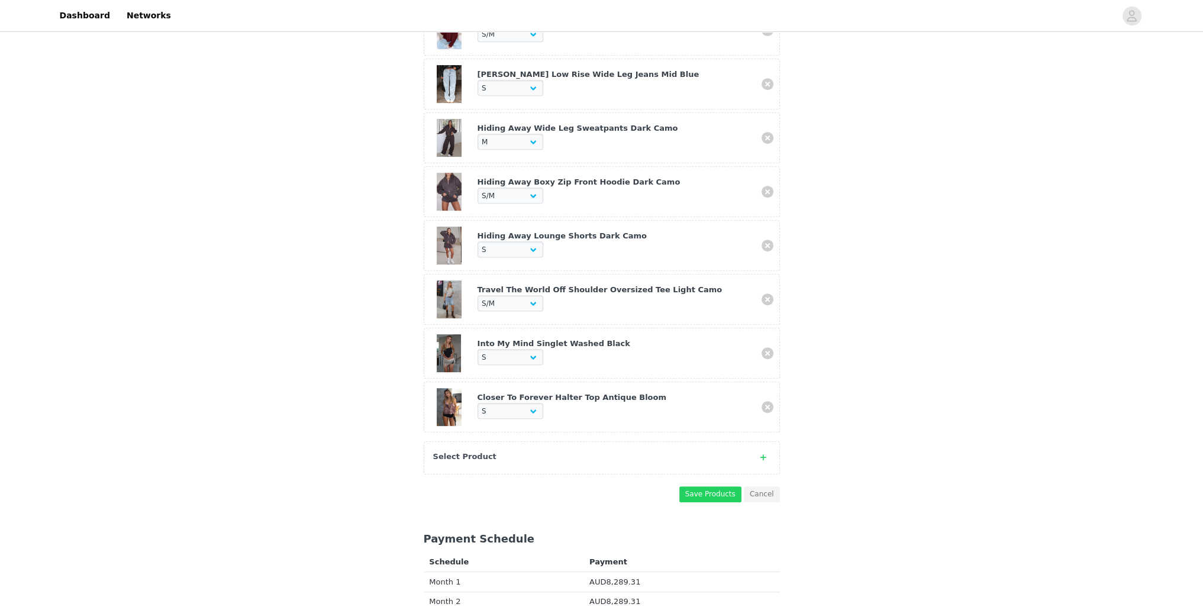
click at [506, 451] on div "Select Product" at bounding box center [590, 457] width 314 height 12
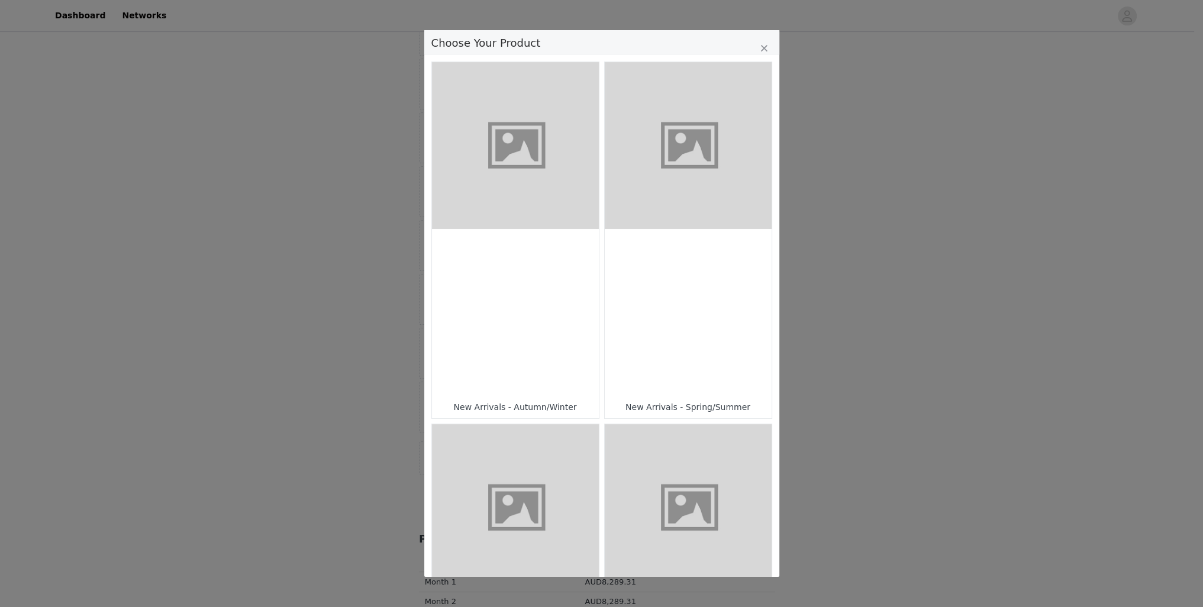
click at [675, 173] on figure "Choose Your Product" at bounding box center [688, 145] width 167 height 167
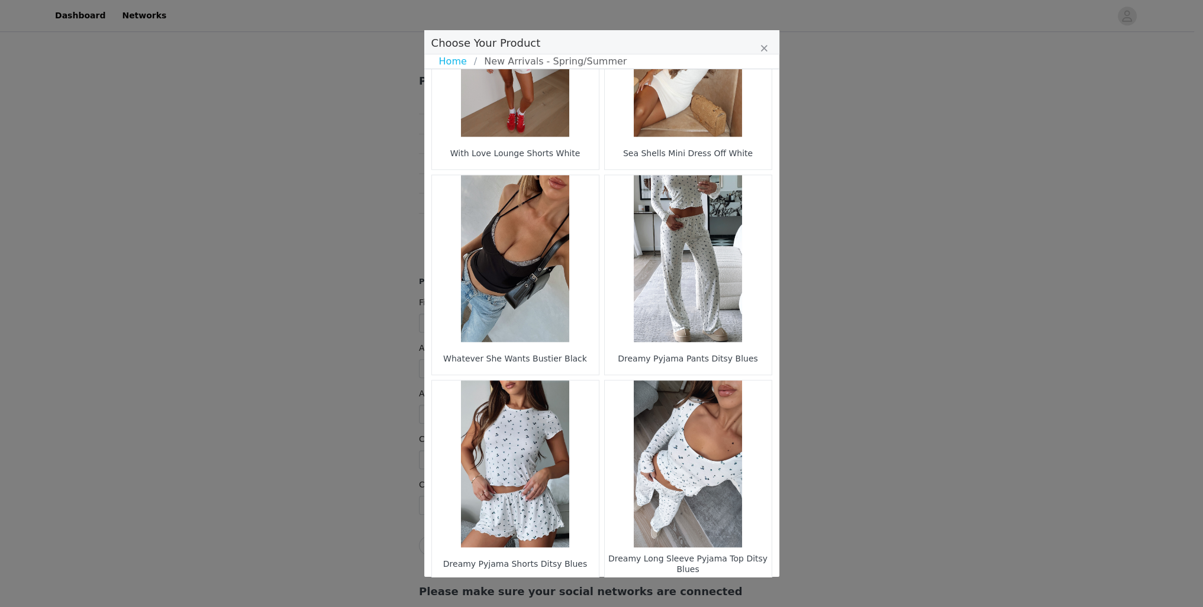
scroll to position [1186, 0]
click at [672, 592] on li "40" at bounding box center [678, 600] width 21 height 17
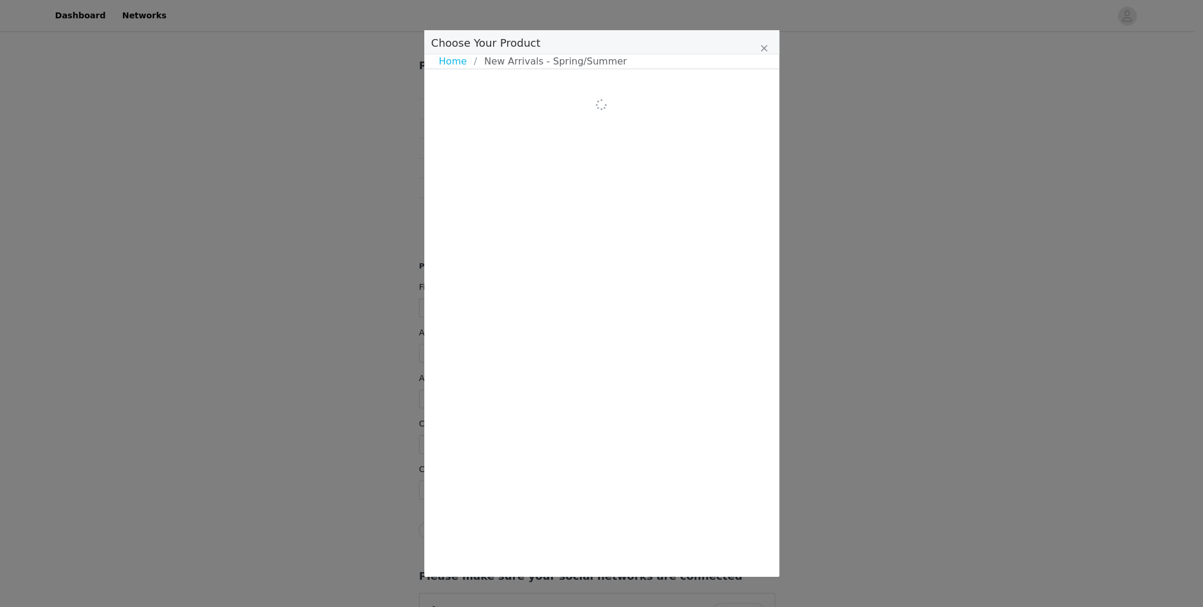
scroll to position [0, 0]
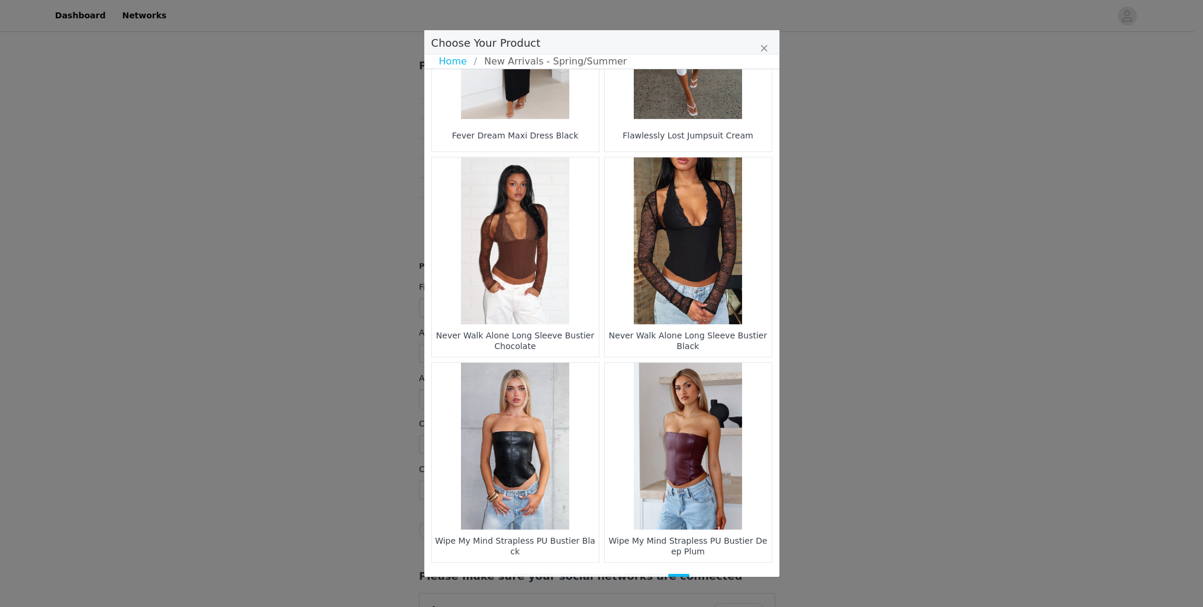
click at [559, 574] on li "35" at bounding box center [567, 582] width 21 height 17
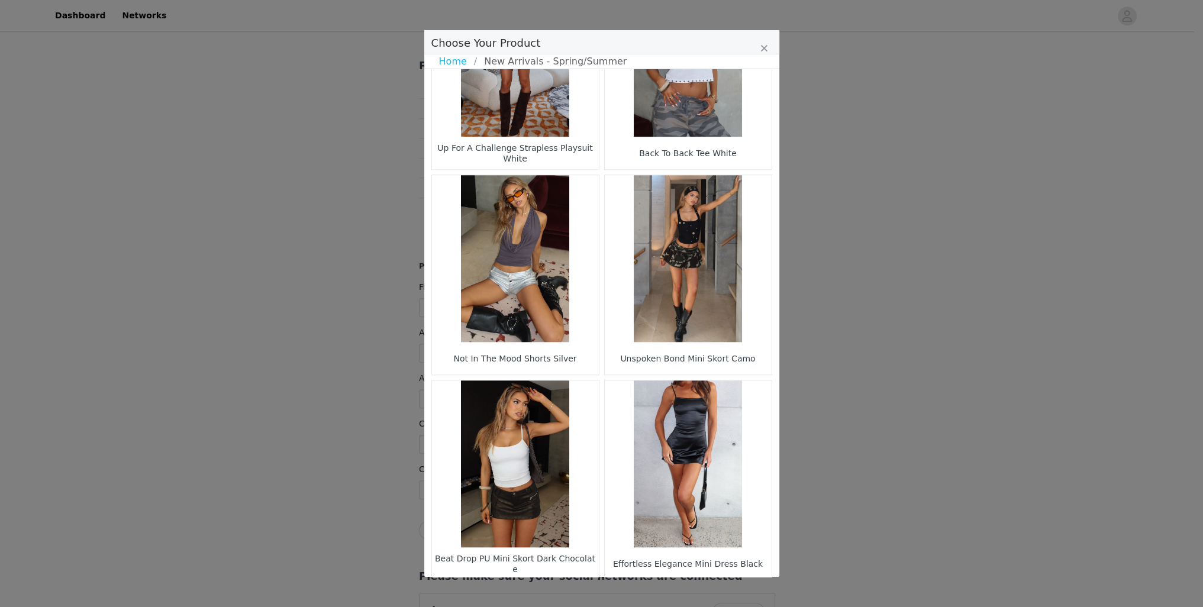
click at [573, 592] on li "34" at bounding box center [578, 600] width 21 height 17
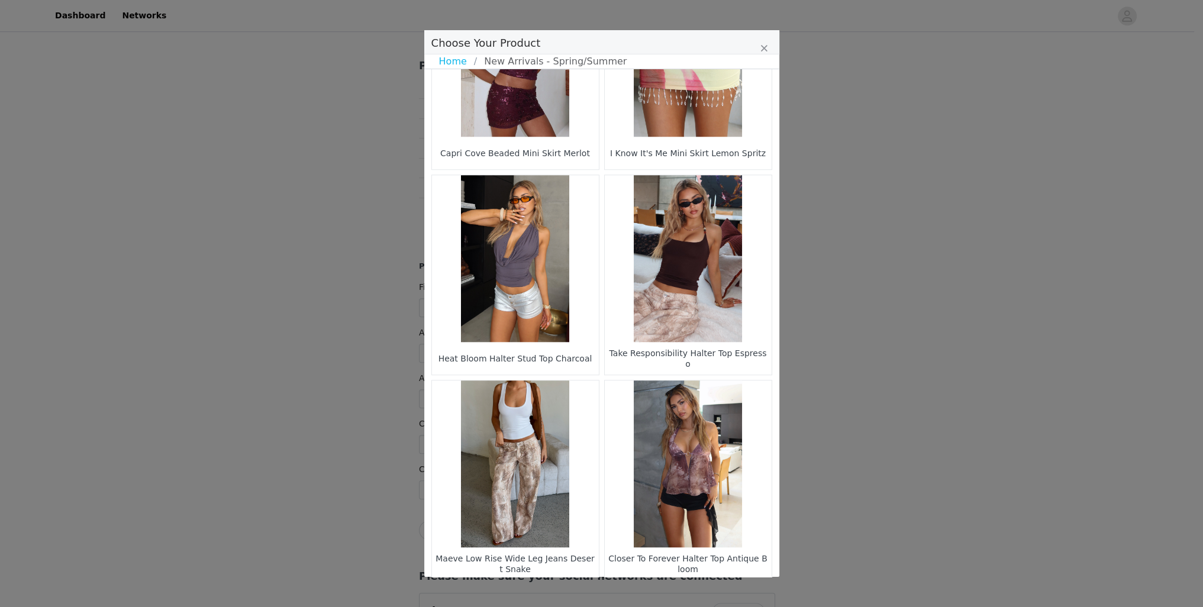
click at [573, 592] on li "33" at bounding box center [578, 600] width 21 height 17
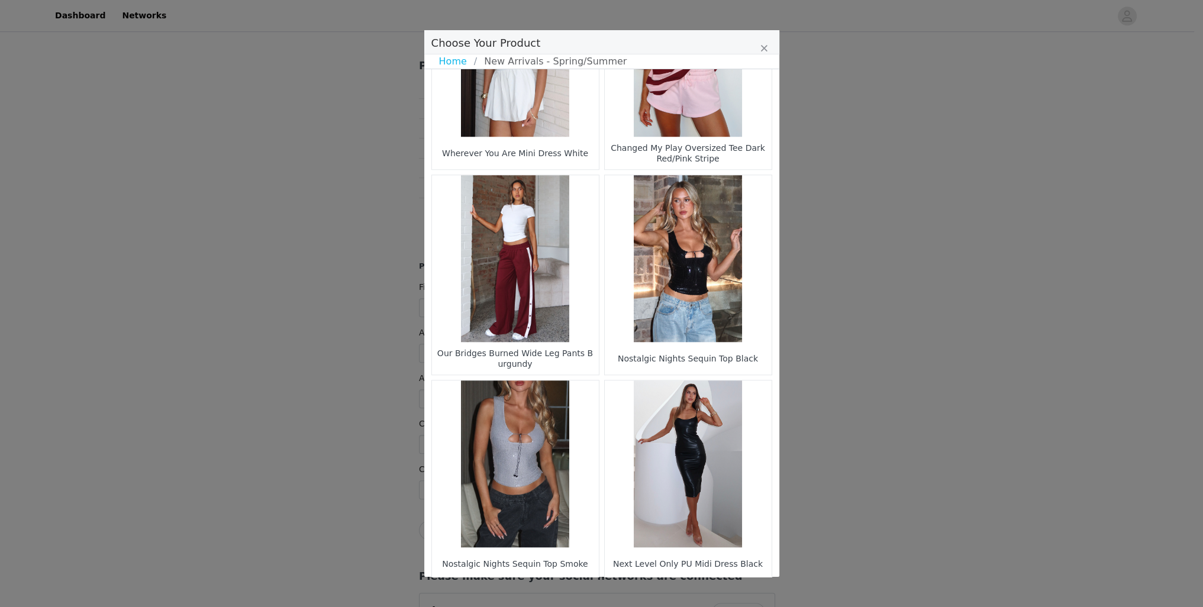
click at [573, 592] on li "32" at bounding box center [578, 600] width 21 height 17
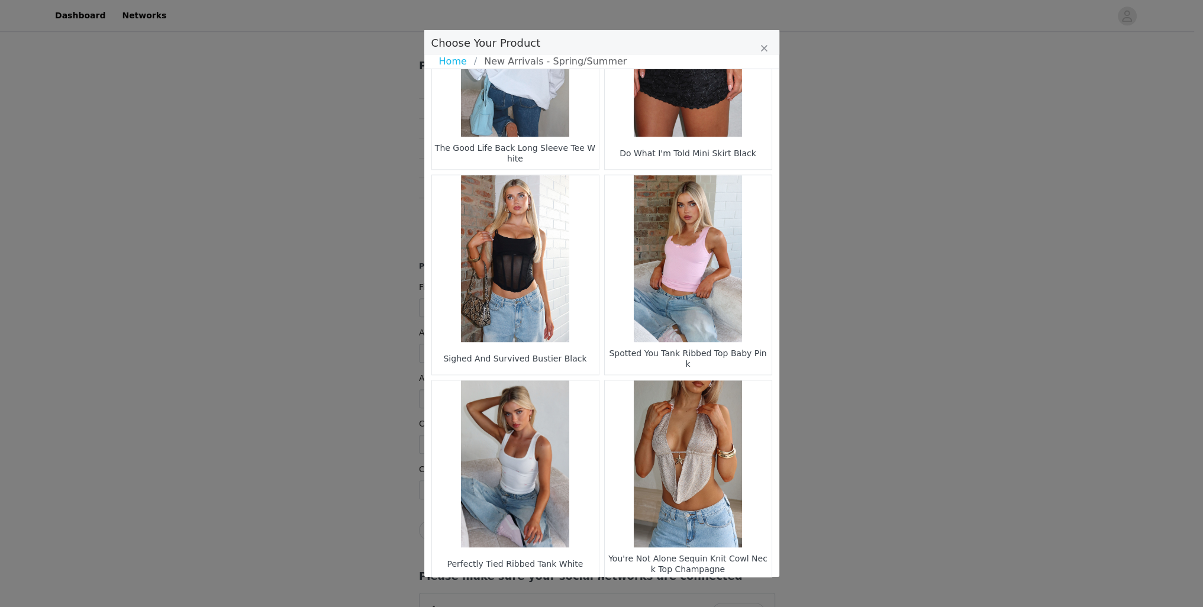
click at [568, 592] on li "31" at bounding box center [578, 600] width 21 height 17
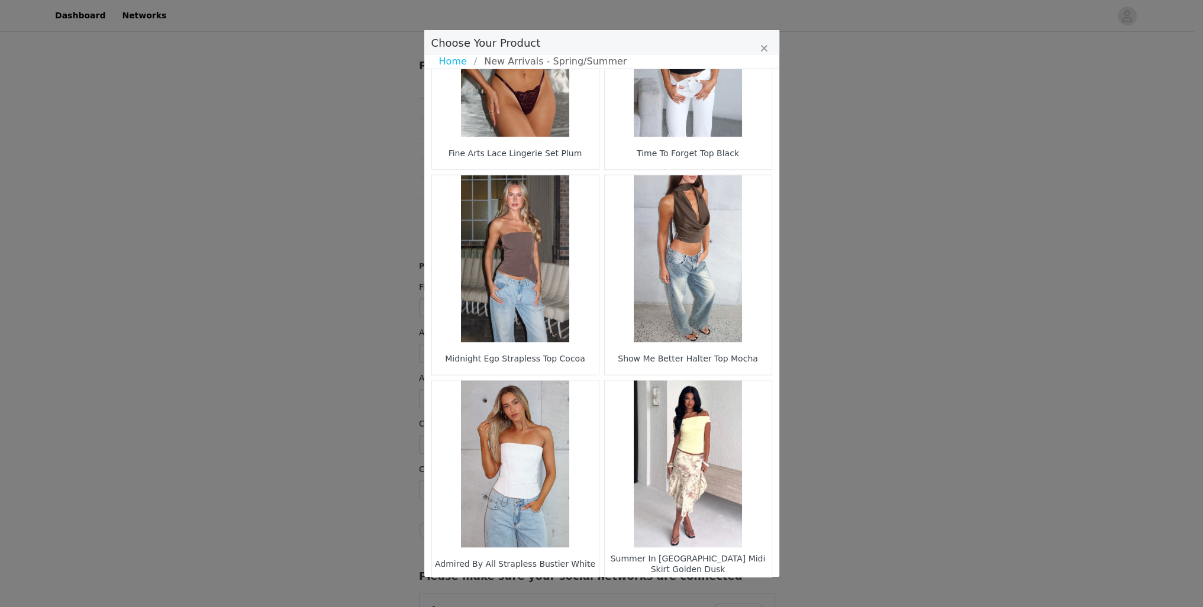
click at [577, 592] on li "30" at bounding box center [578, 600] width 21 height 17
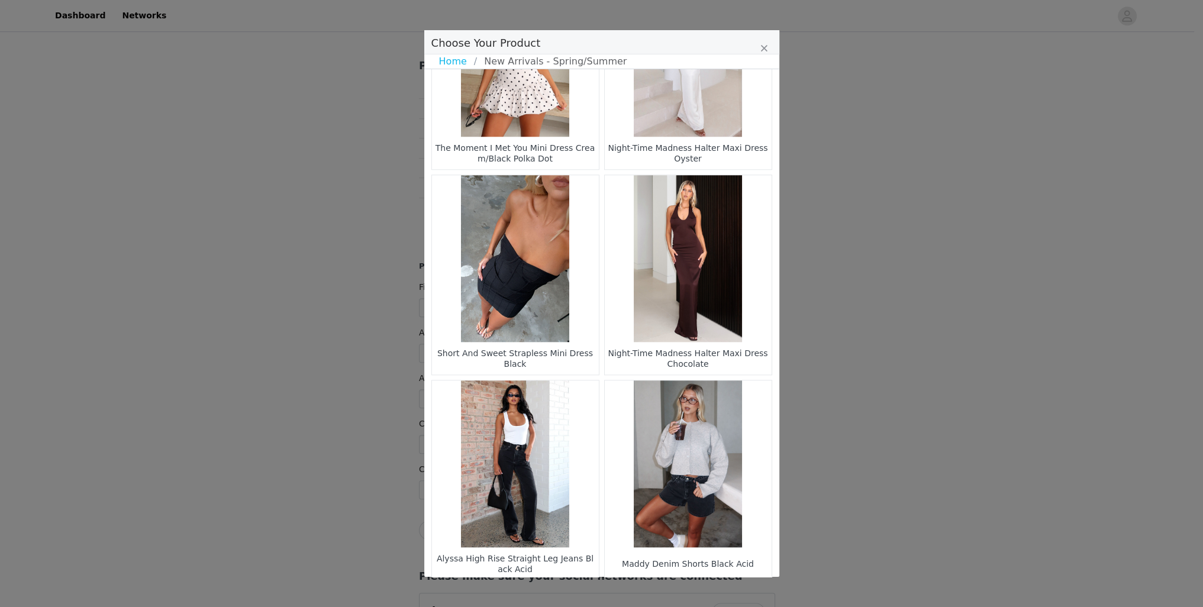
click at [575, 592] on li "29" at bounding box center [578, 600] width 21 height 17
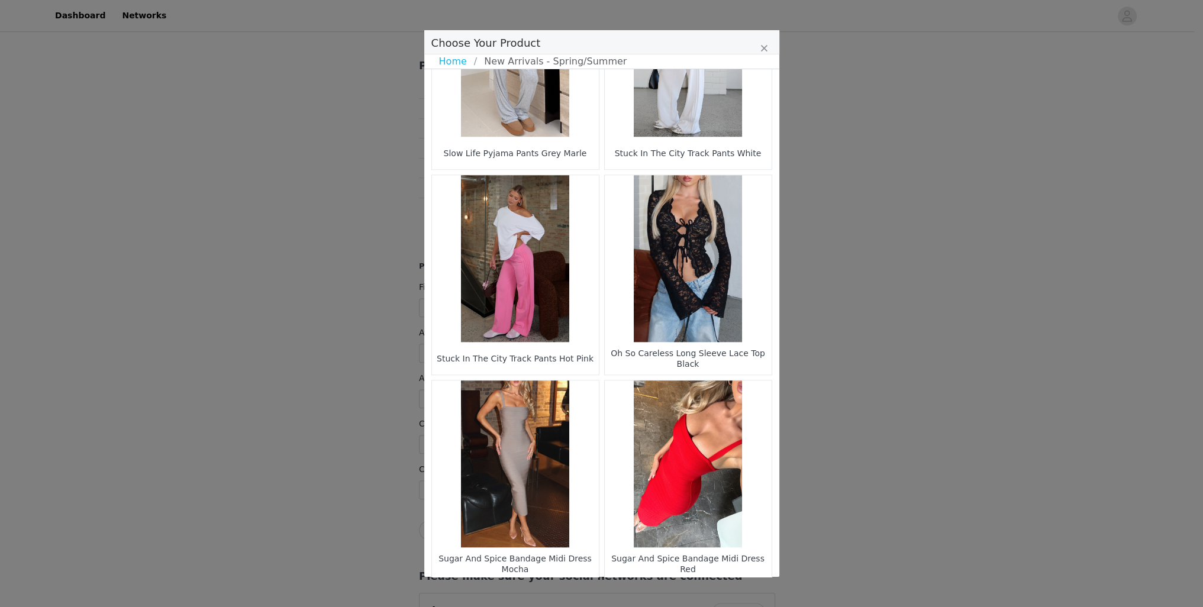
click at [575, 592] on li "28" at bounding box center [578, 600] width 21 height 17
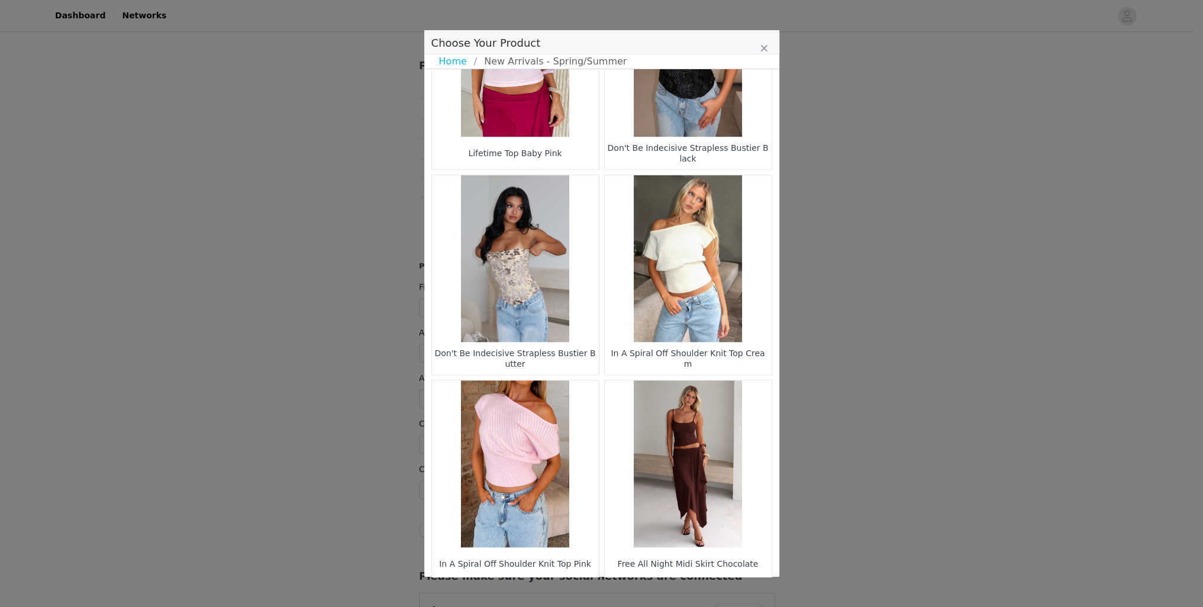
click at [574, 592] on li "27" at bounding box center [578, 600] width 21 height 17
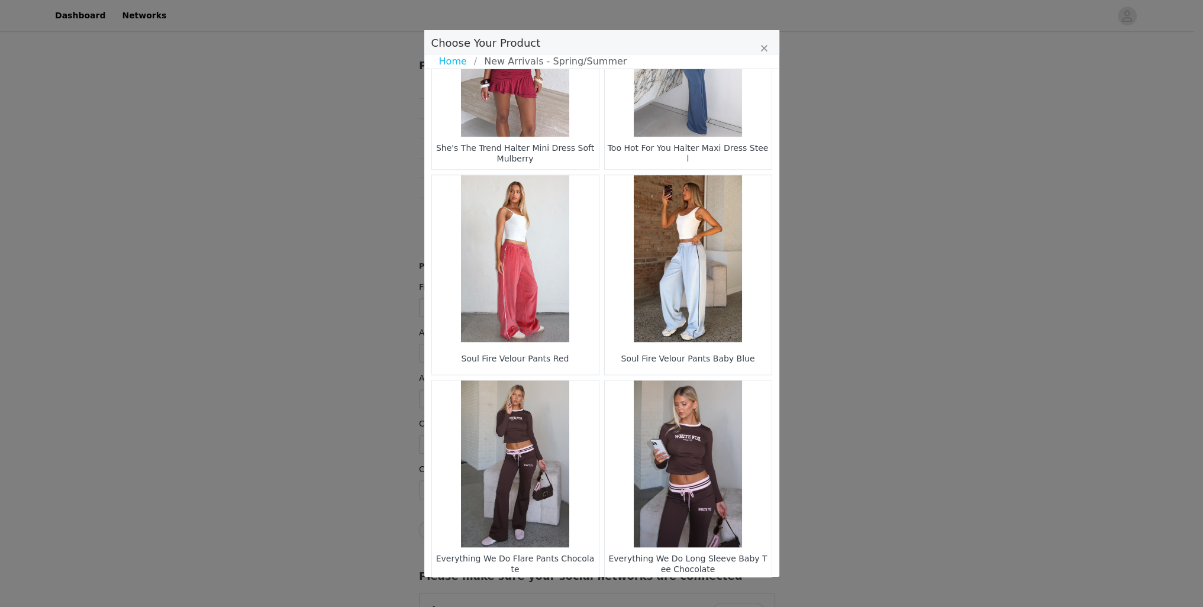
click at [574, 592] on li "26" at bounding box center [578, 600] width 21 height 17
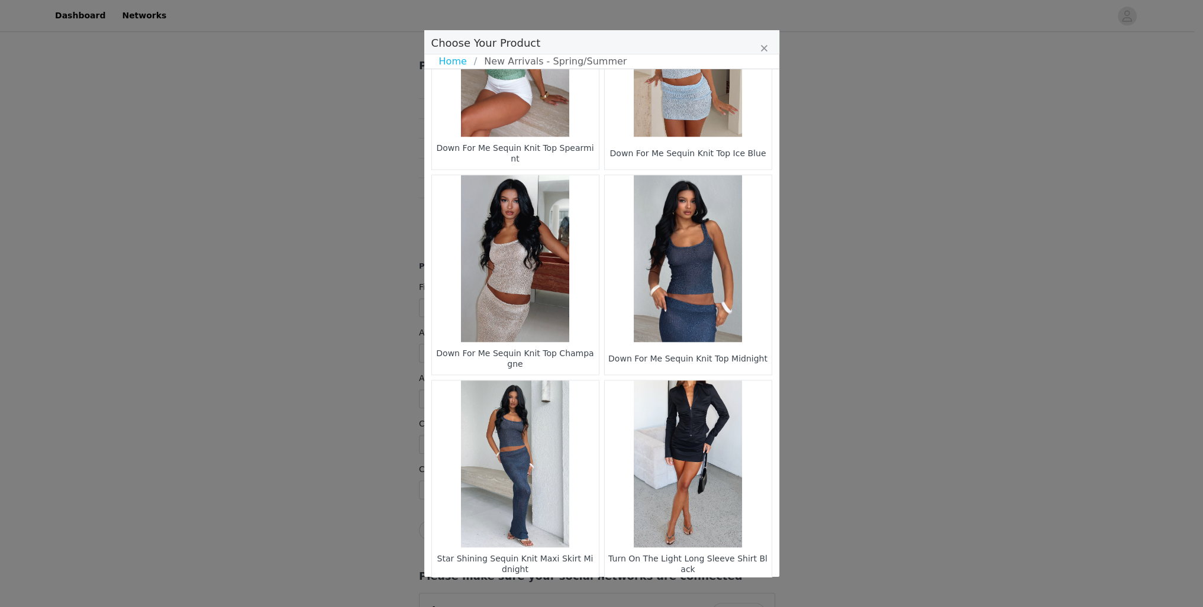
click at [573, 592] on li "25" at bounding box center [578, 600] width 21 height 17
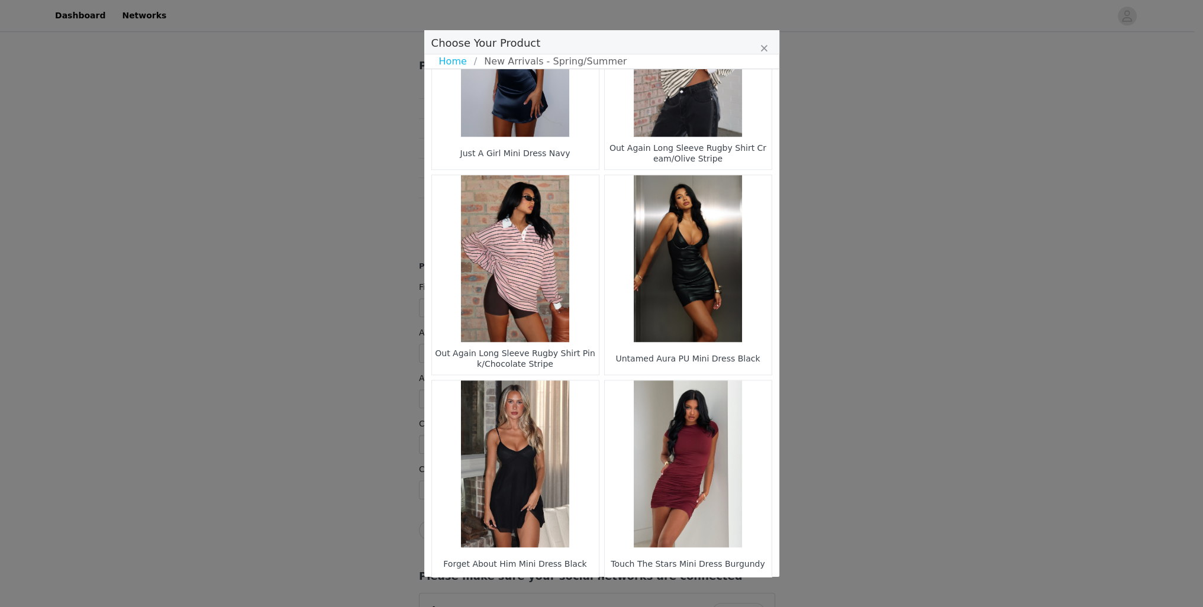
click at [577, 592] on li "24" at bounding box center [578, 600] width 21 height 17
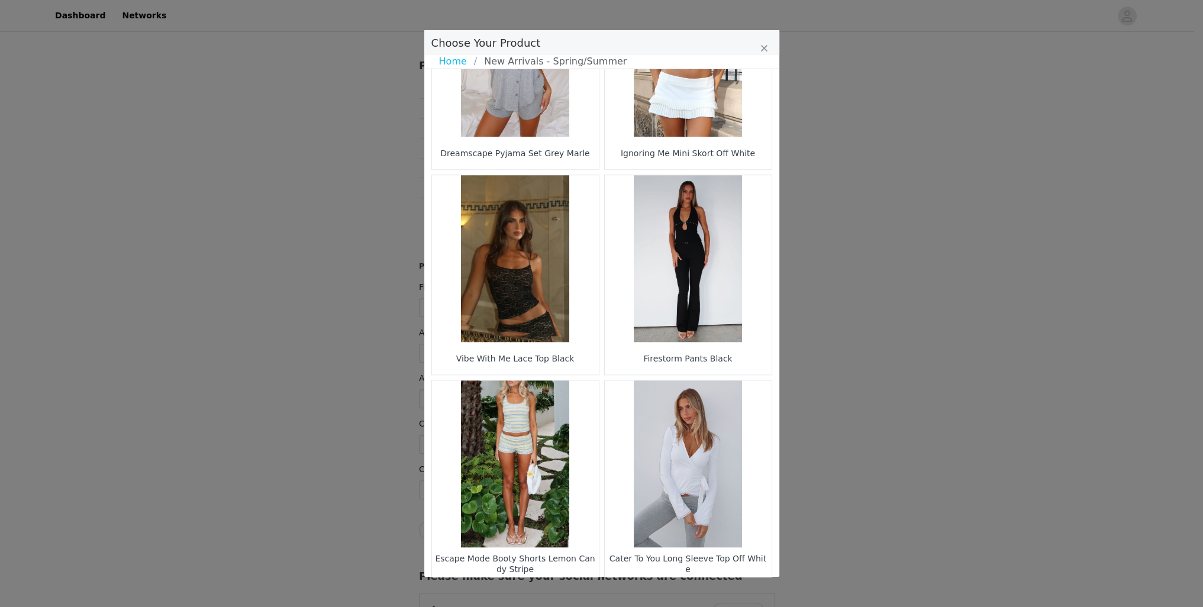
click at [574, 592] on li "23" at bounding box center [578, 600] width 21 height 17
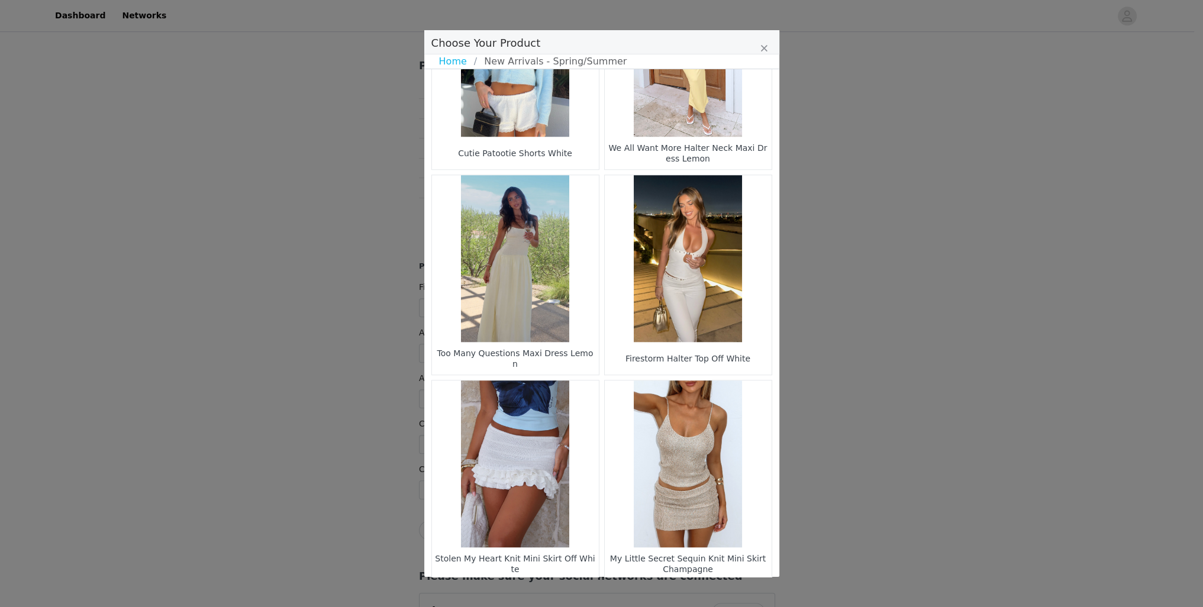
click at [574, 592] on li "22" at bounding box center [578, 600] width 21 height 17
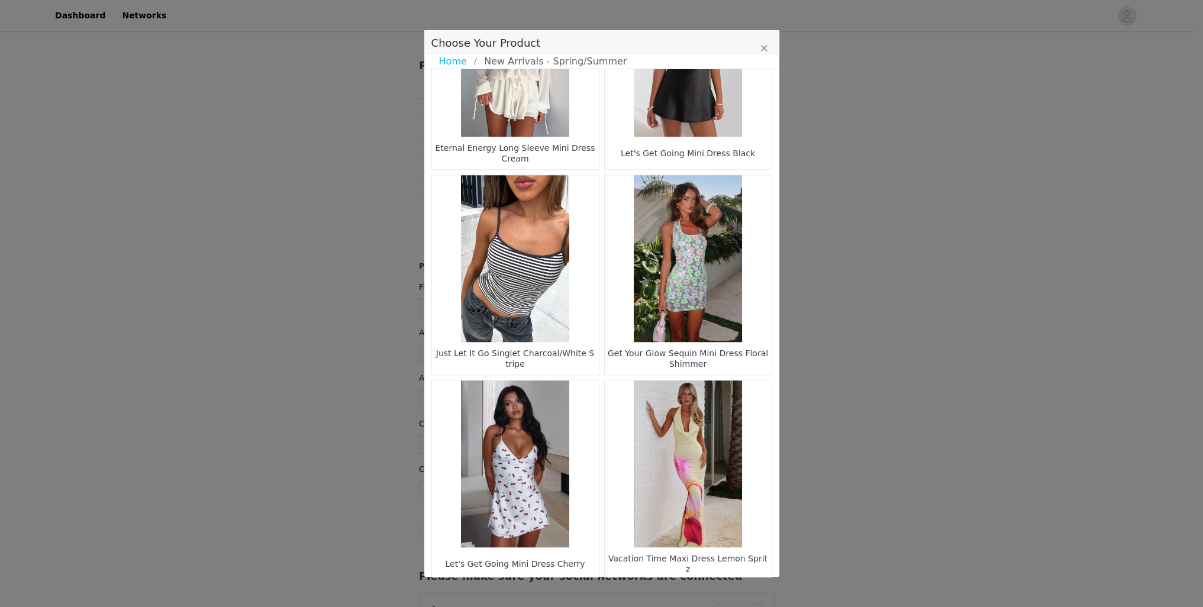
click at [575, 592] on li "21" at bounding box center [578, 600] width 21 height 17
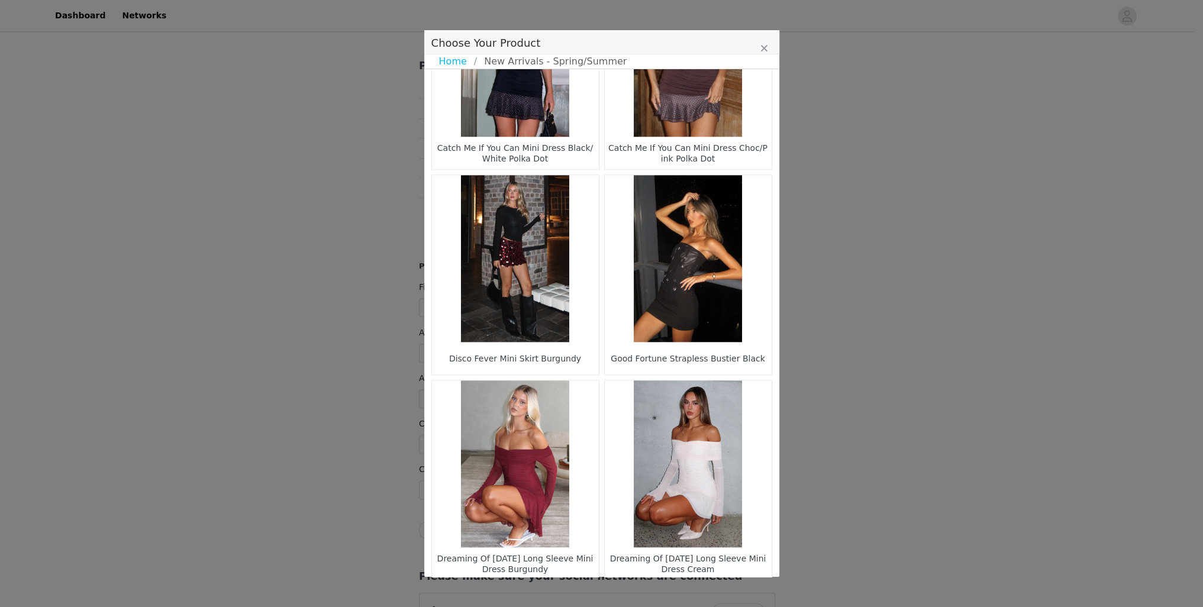
click at [575, 592] on li "20" at bounding box center [578, 600] width 21 height 17
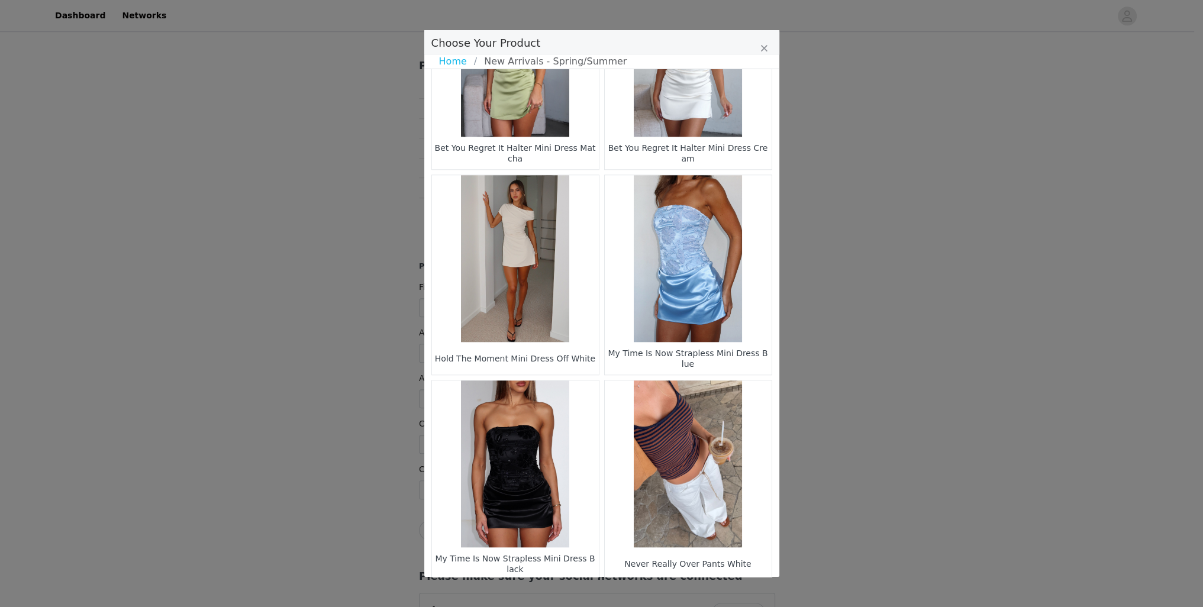
click at [580, 592] on li "19" at bounding box center [578, 600] width 21 height 17
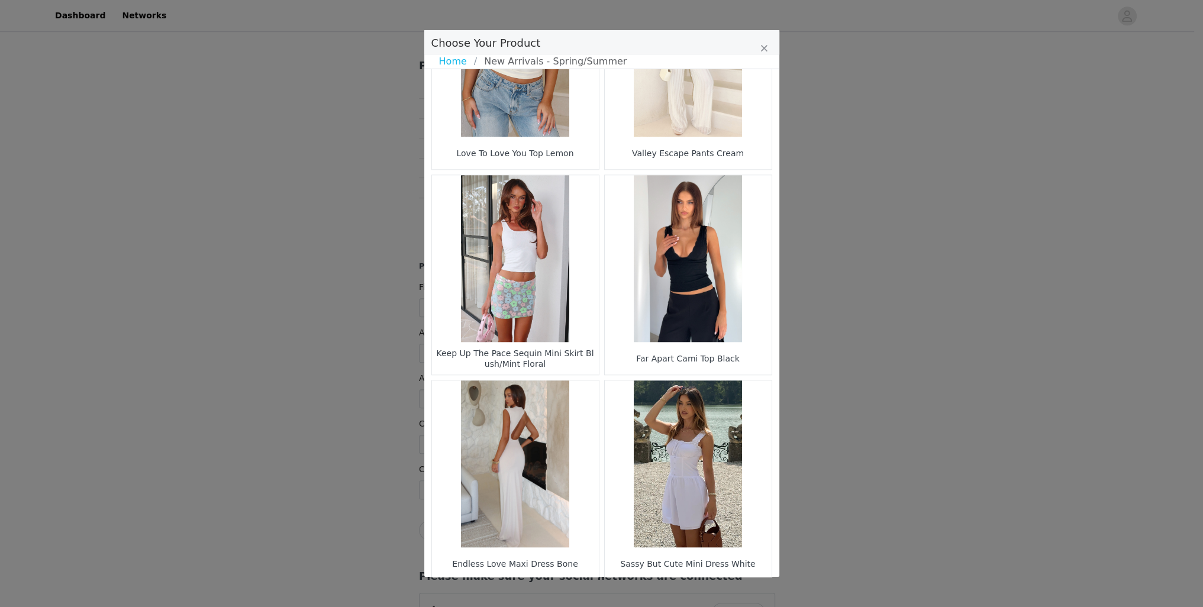
click at [572, 592] on li "18" at bounding box center [578, 600] width 21 height 17
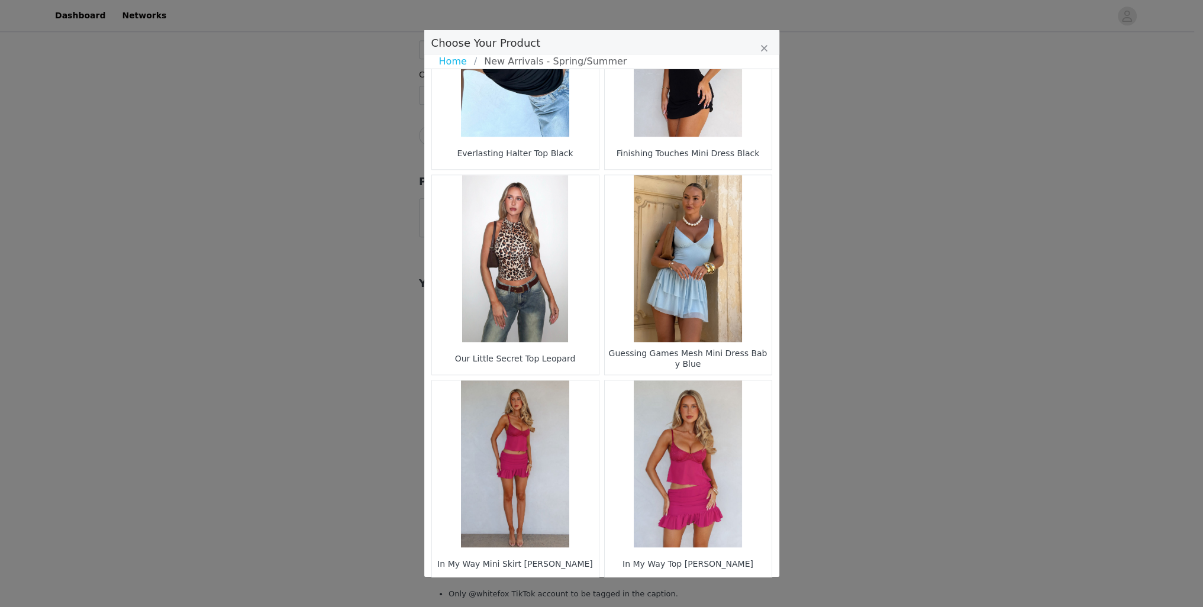
click at [577, 592] on li "17" at bounding box center [578, 600] width 21 height 17
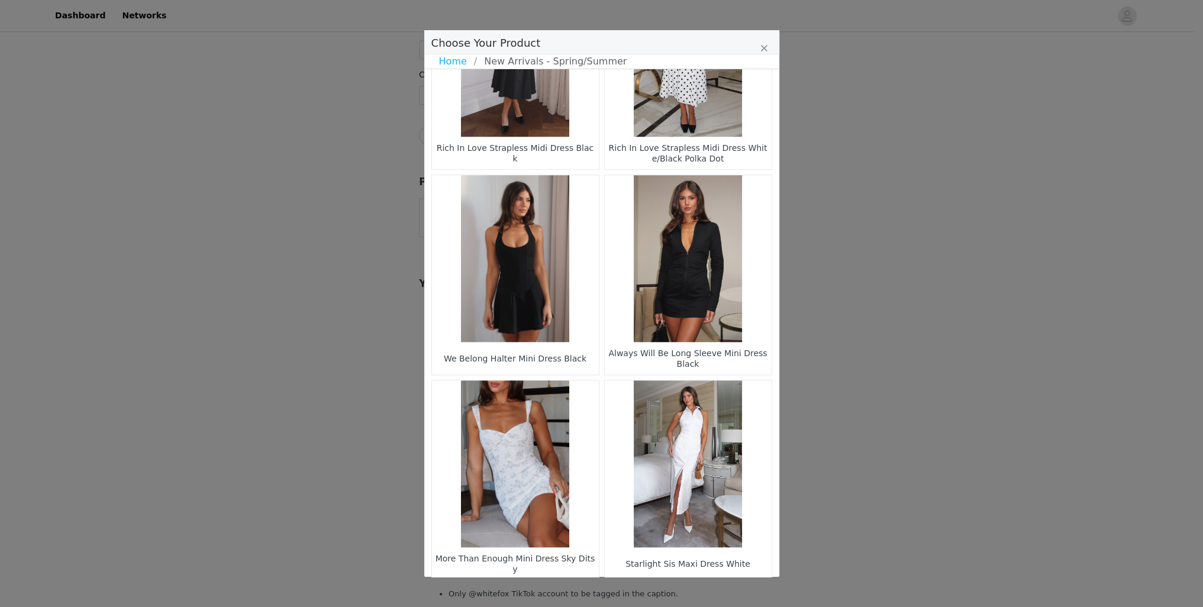
click at [574, 592] on li "16" at bounding box center [578, 600] width 21 height 17
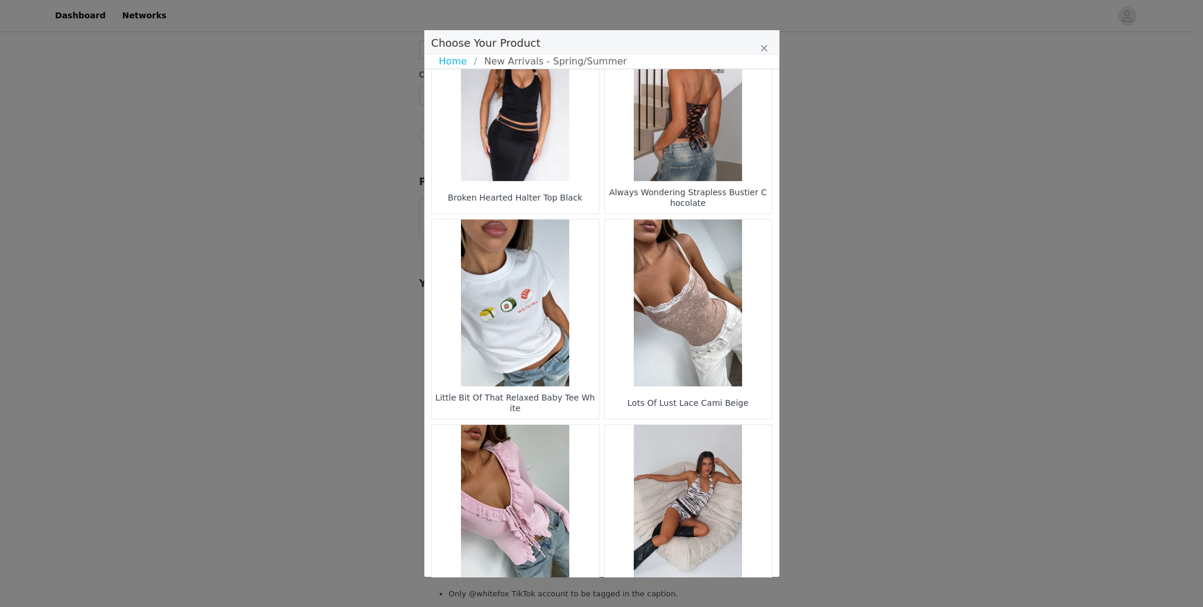
click at [521, 292] on figure "Choose Your Product" at bounding box center [515, 302] width 167 height 167
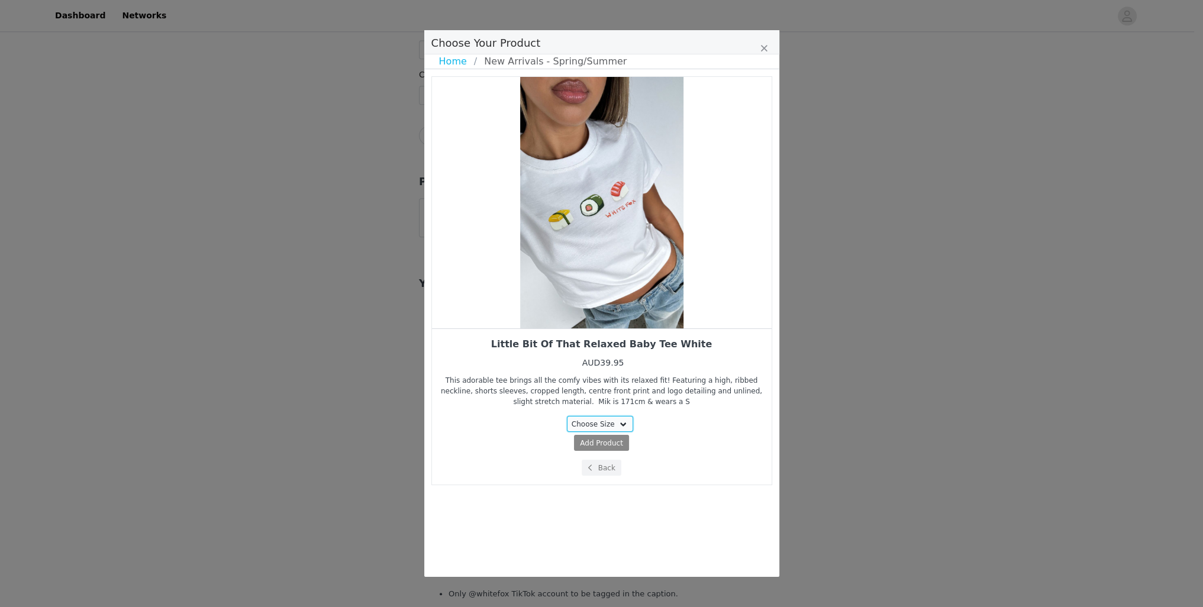
click at [619, 420] on select "Choose Size S M L" at bounding box center [600, 424] width 66 height 16
select select "27332855"
click at [569, 416] on select "Choose Size S M L" at bounding box center [600, 424] width 66 height 16
click at [622, 439] on span "AUD39.95" at bounding box center [624, 443] width 36 height 8
select select "27332855"
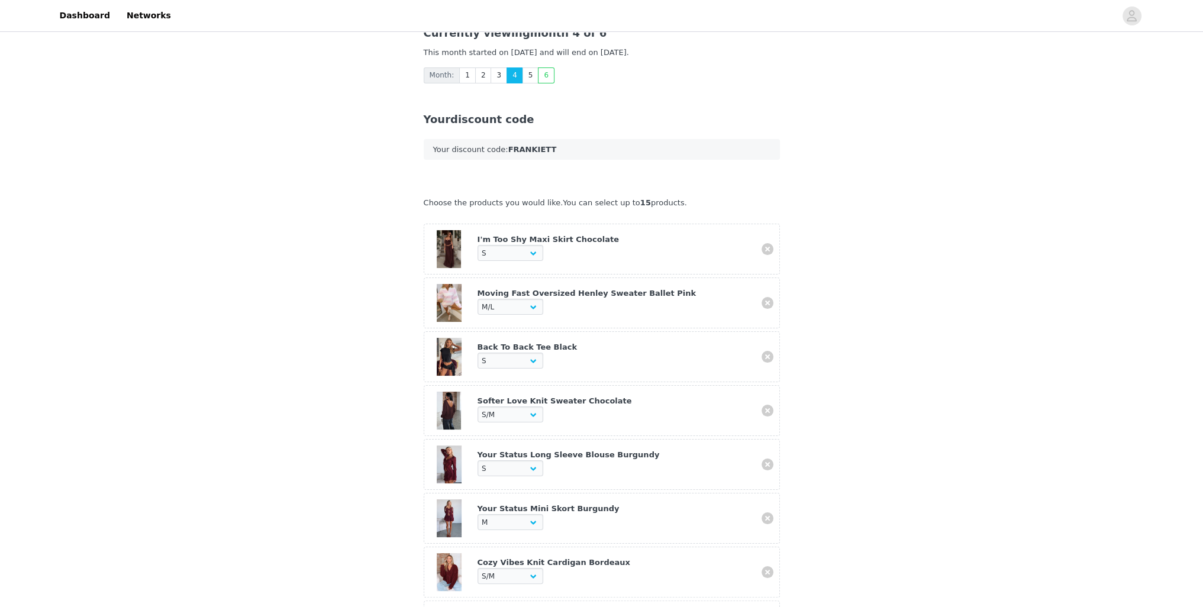
scroll to position [157, 0]
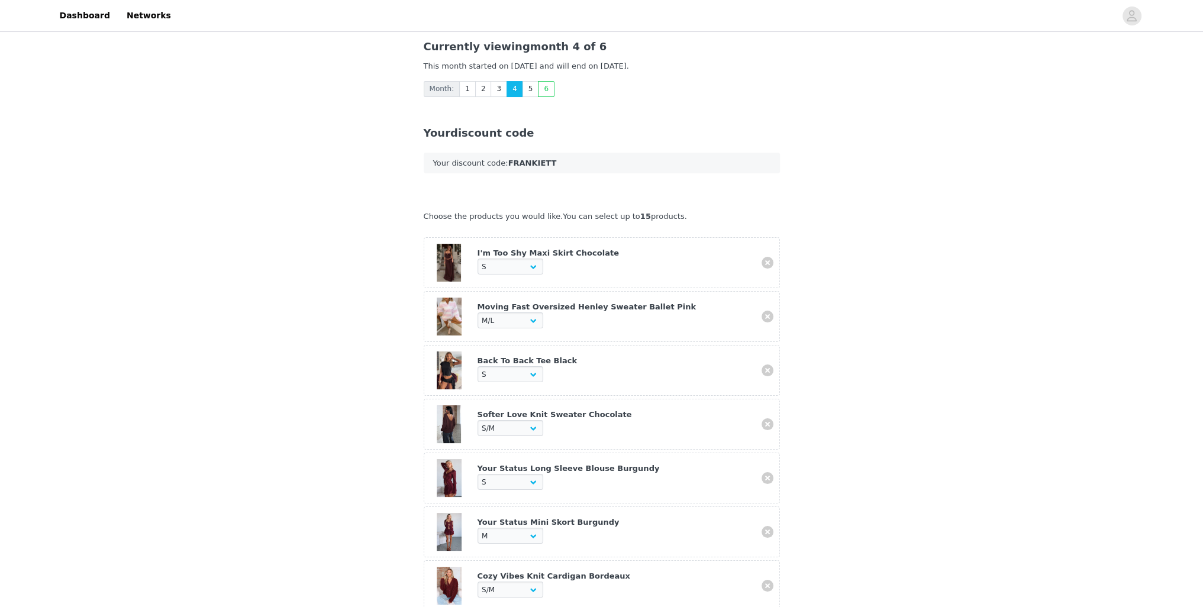
click at [450, 417] on div at bounding box center [449, 424] width 38 height 38
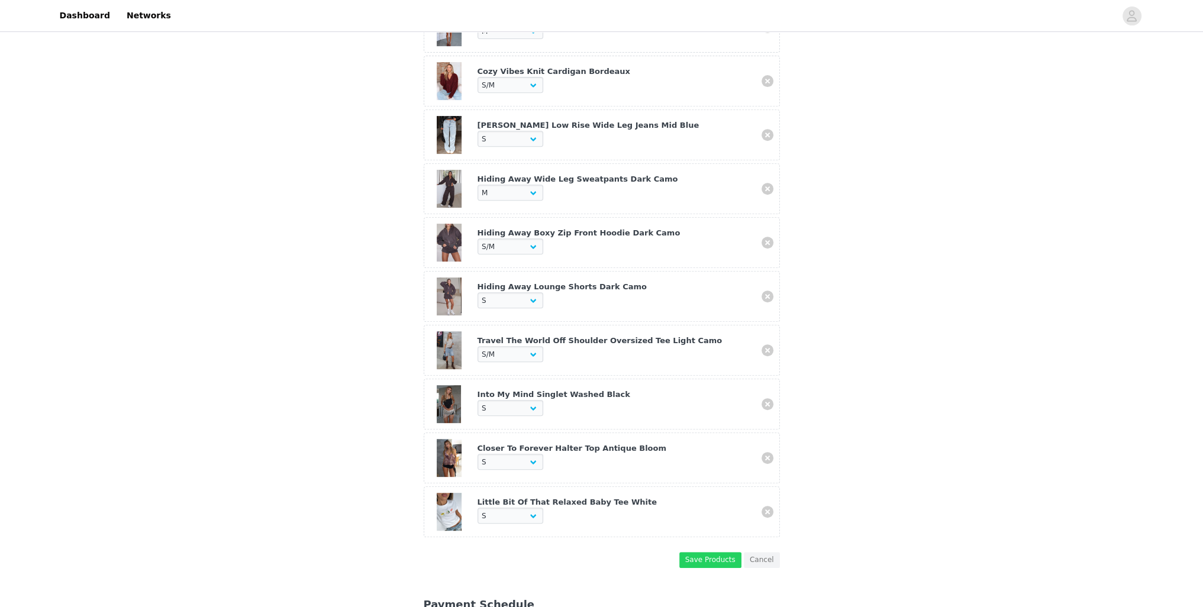
scroll to position [789, 0]
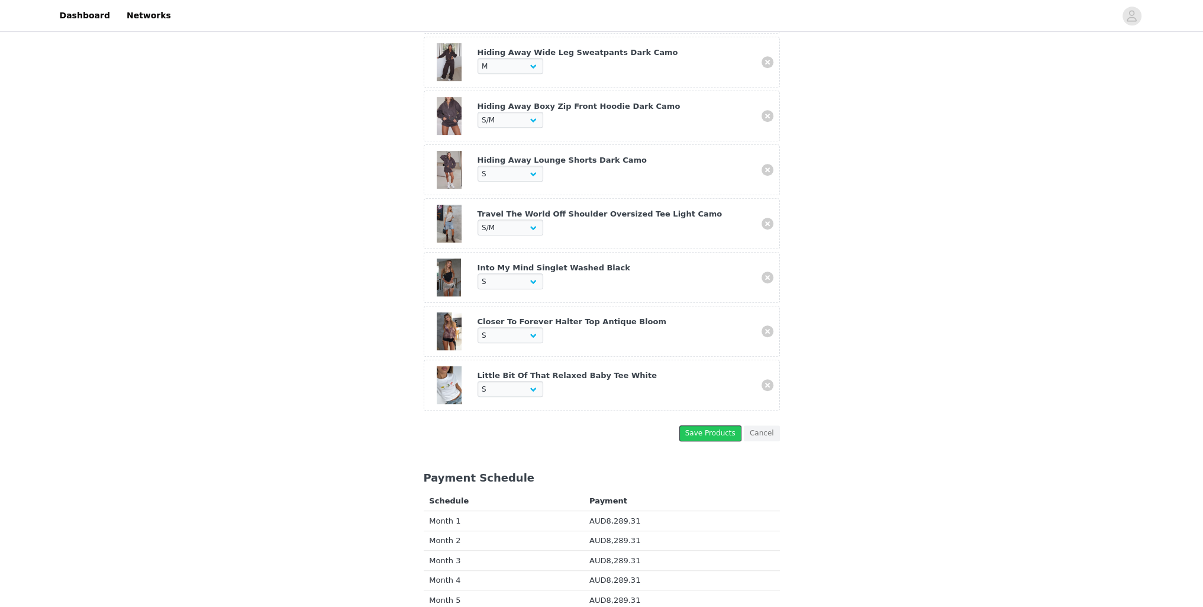
click at [711, 425] on button "Save Products" at bounding box center [710, 433] width 62 height 16
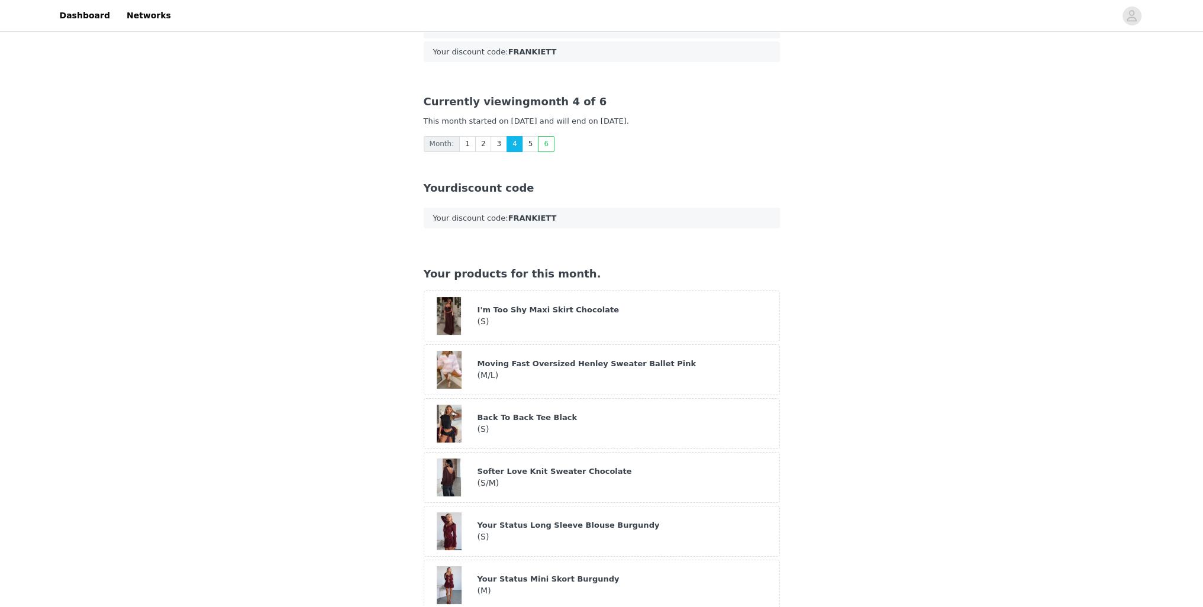
scroll to position [0, 0]
